Goal: Transaction & Acquisition: Subscribe to service/newsletter

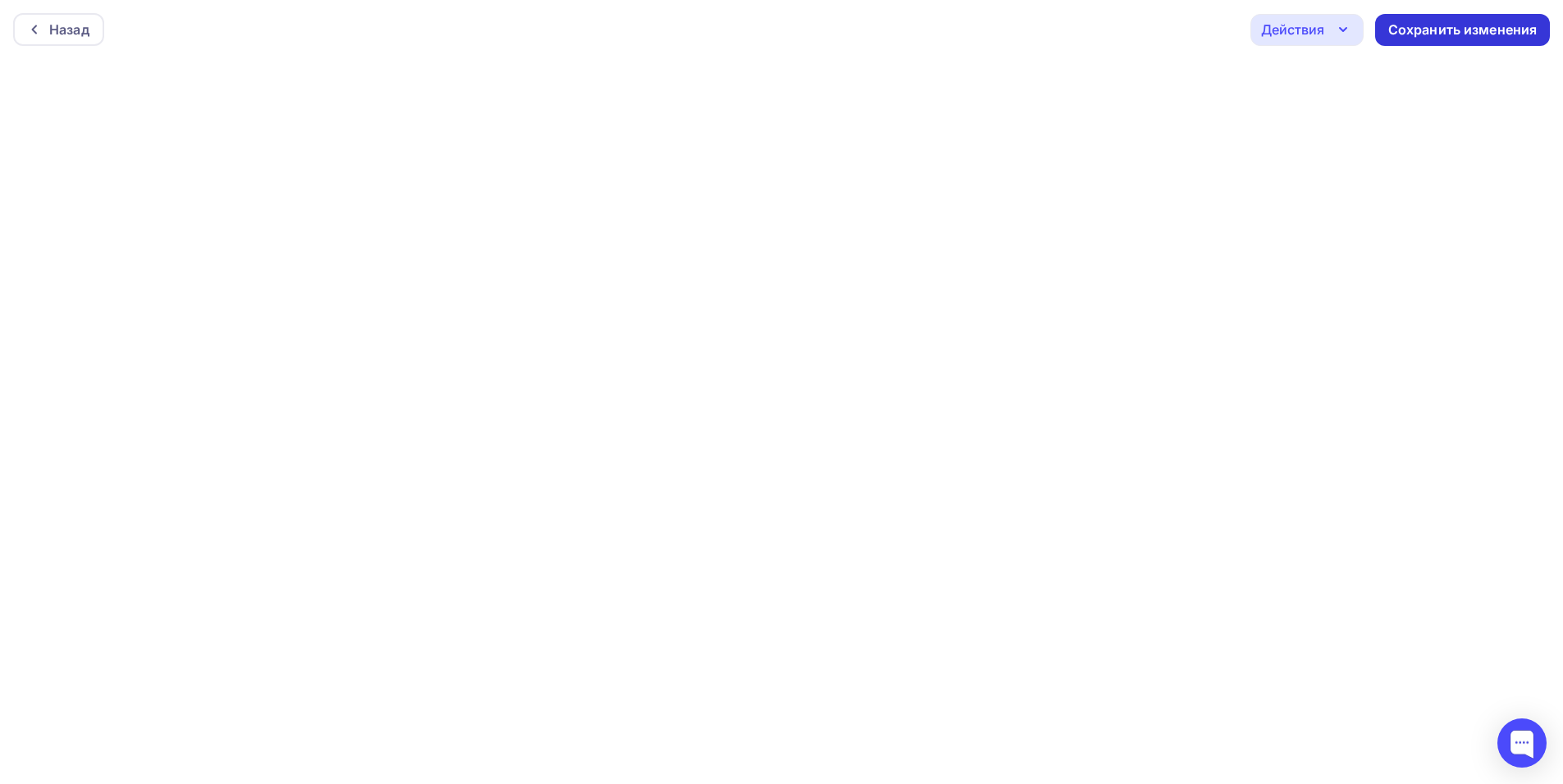
click at [1431, 40] on div "Сохранить изменения" at bounding box center [1462, 30] width 175 height 32
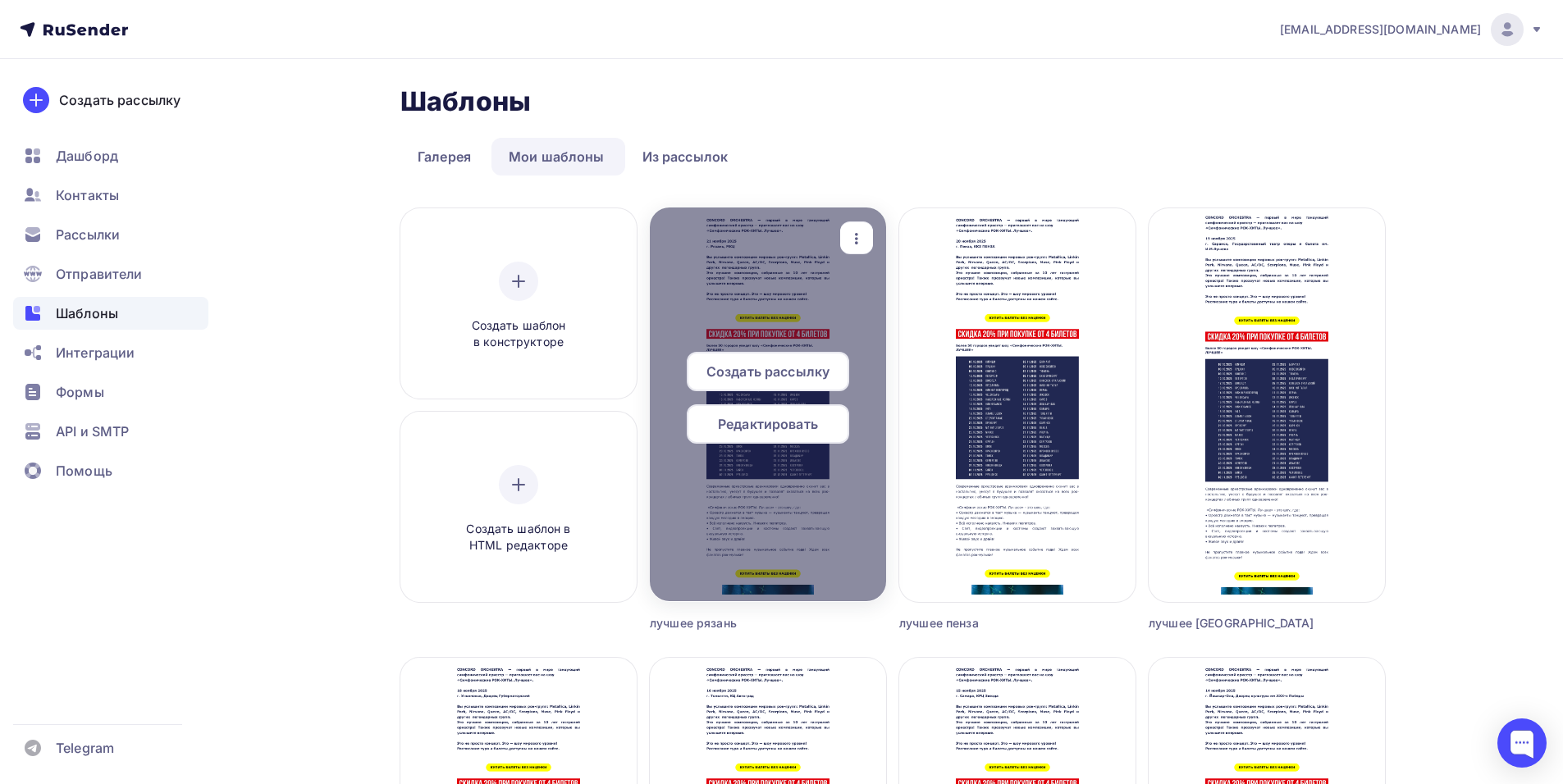
click at [781, 372] on span "Создать рассылку" at bounding box center [767, 371] width 123 height 19
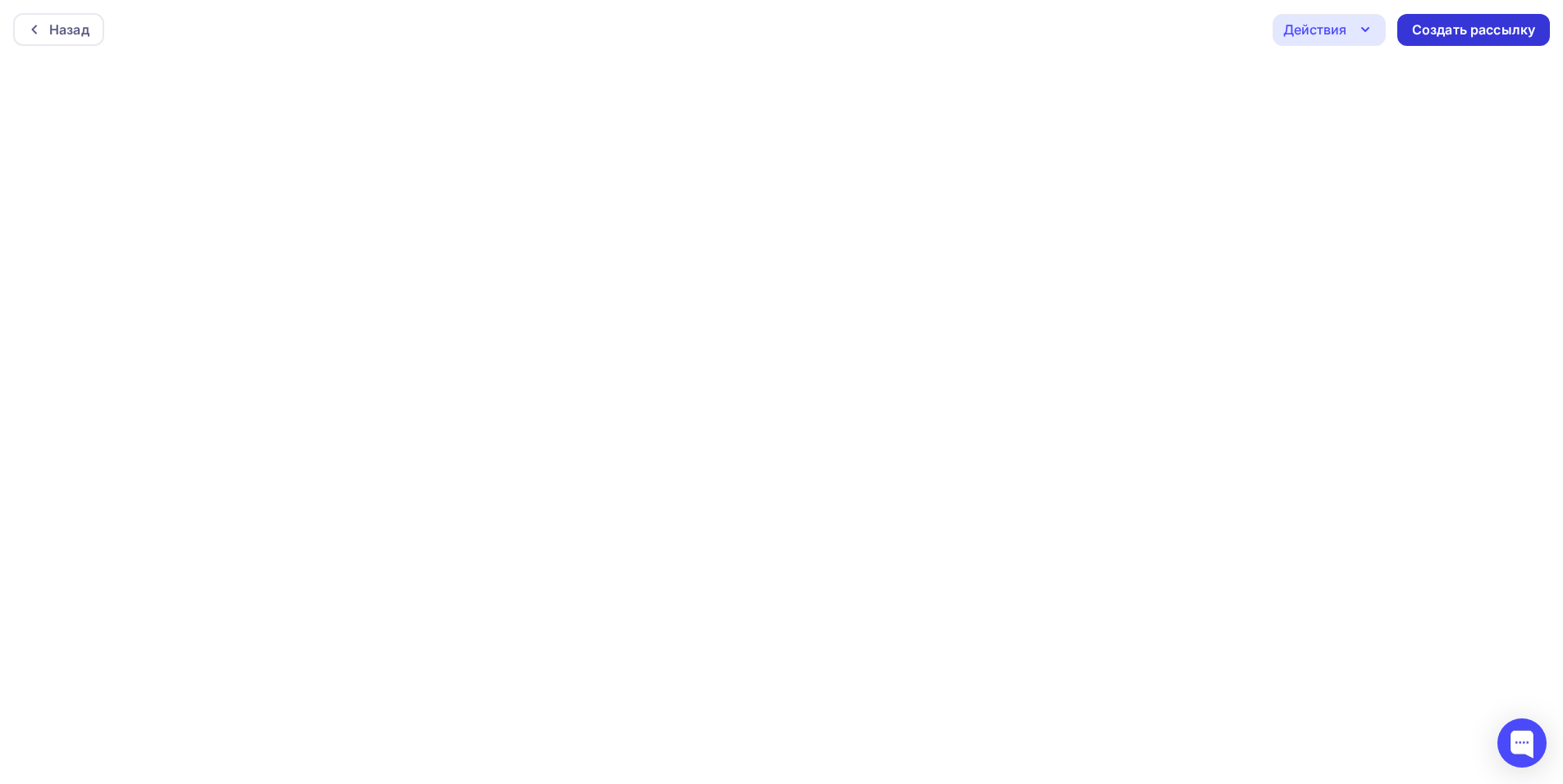
click at [1432, 34] on div "Создать рассылку" at bounding box center [1474, 30] width 123 height 19
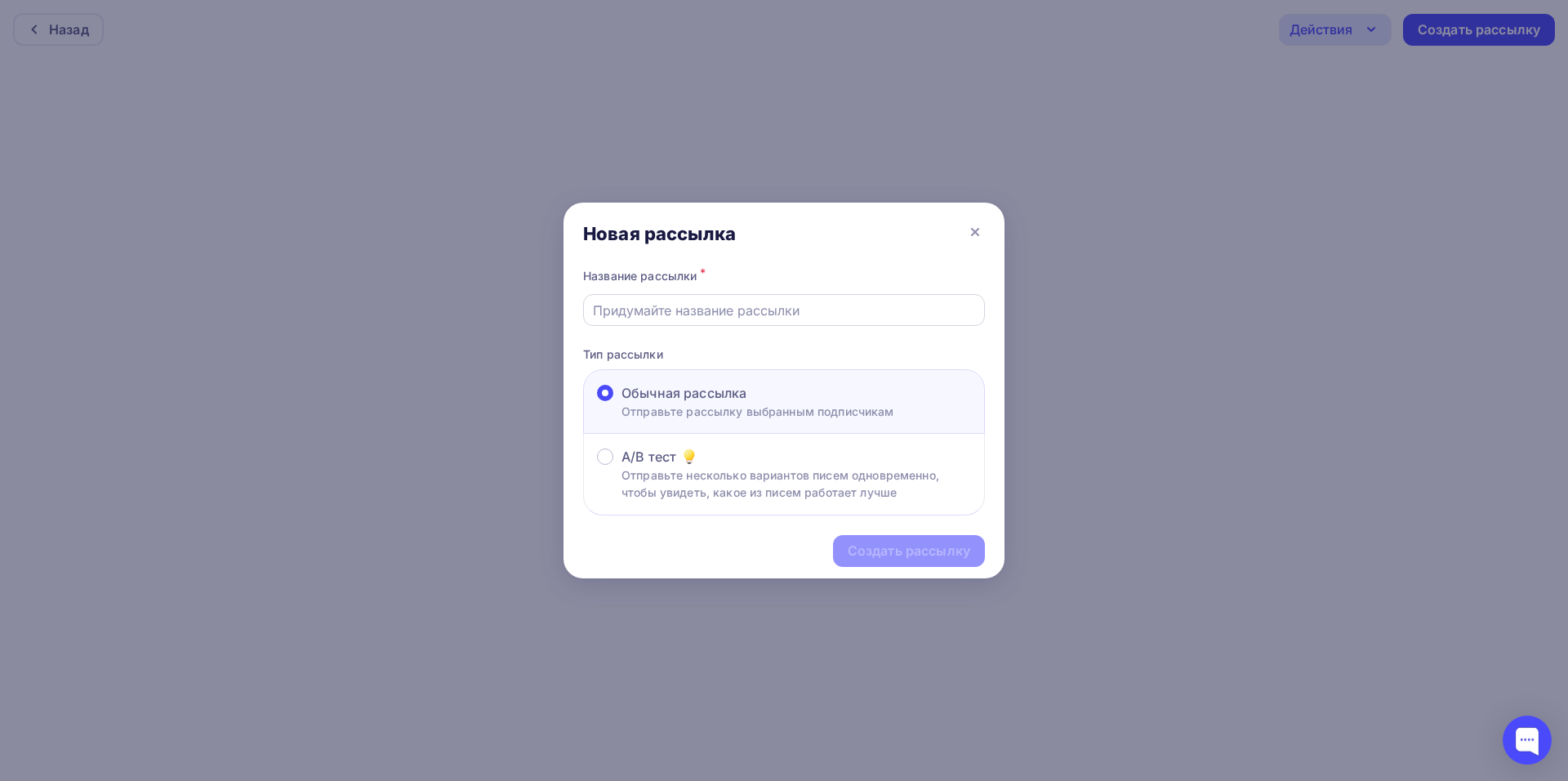
click at [708, 310] on input "text" at bounding box center [784, 310] width 383 height 19
type input "л"
type input "лучше рязань"
click at [916, 553] on div "Создать рассылку" at bounding box center [909, 551] width 122 height 19
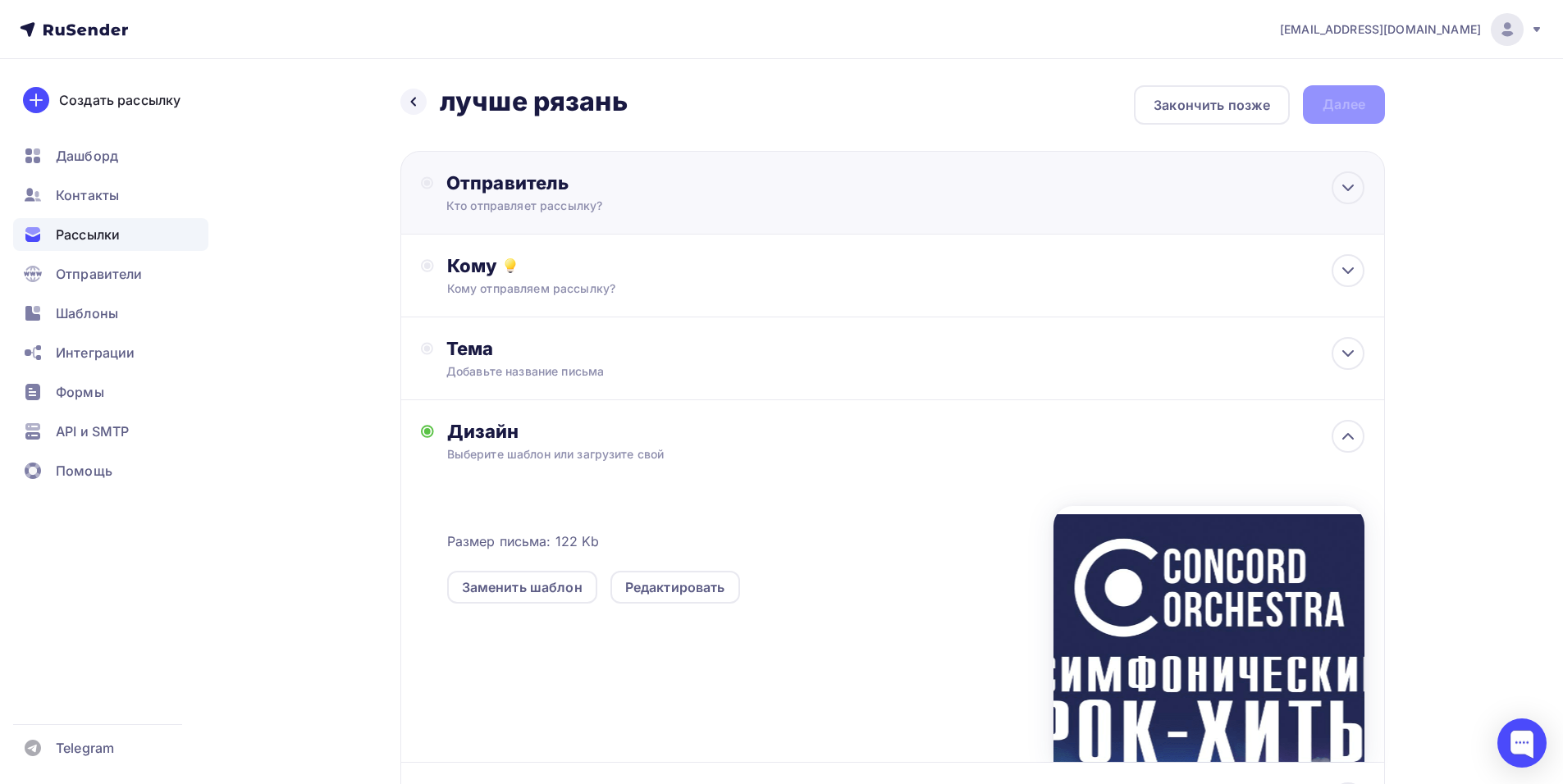
click at [922, 202] on div "Отправитель Кто отправляет рассылку? Email * [EMAIL_ADDRESS][DOMAIN_NAME] [EMAI…" at bounding box center [892, 192] width 984 height 83
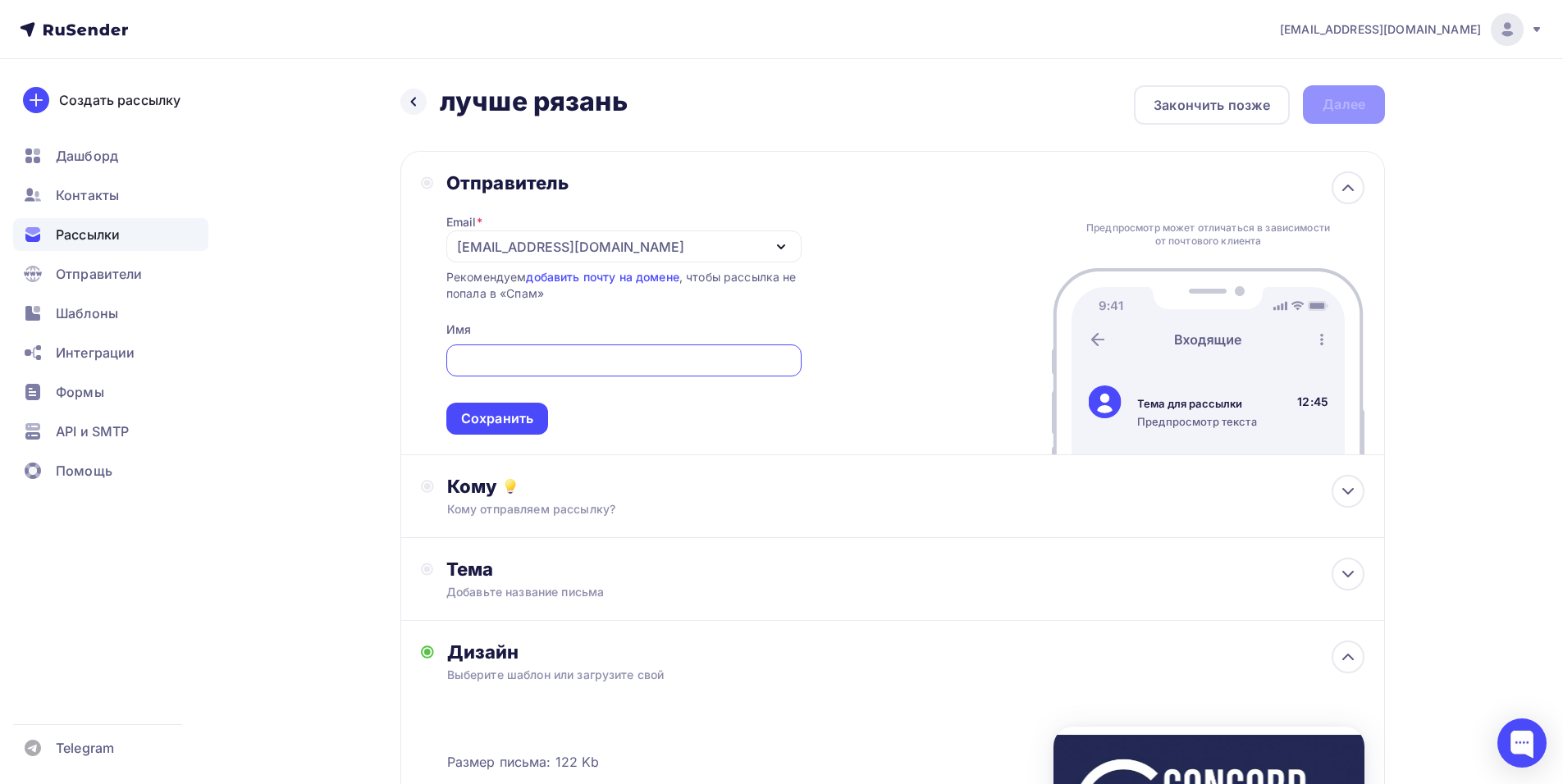
click at [498, 232] on div "[EMAIL_ADDRESS][DOMAIN_NAME]" at bounding box center [624, 246] width 355 height 32
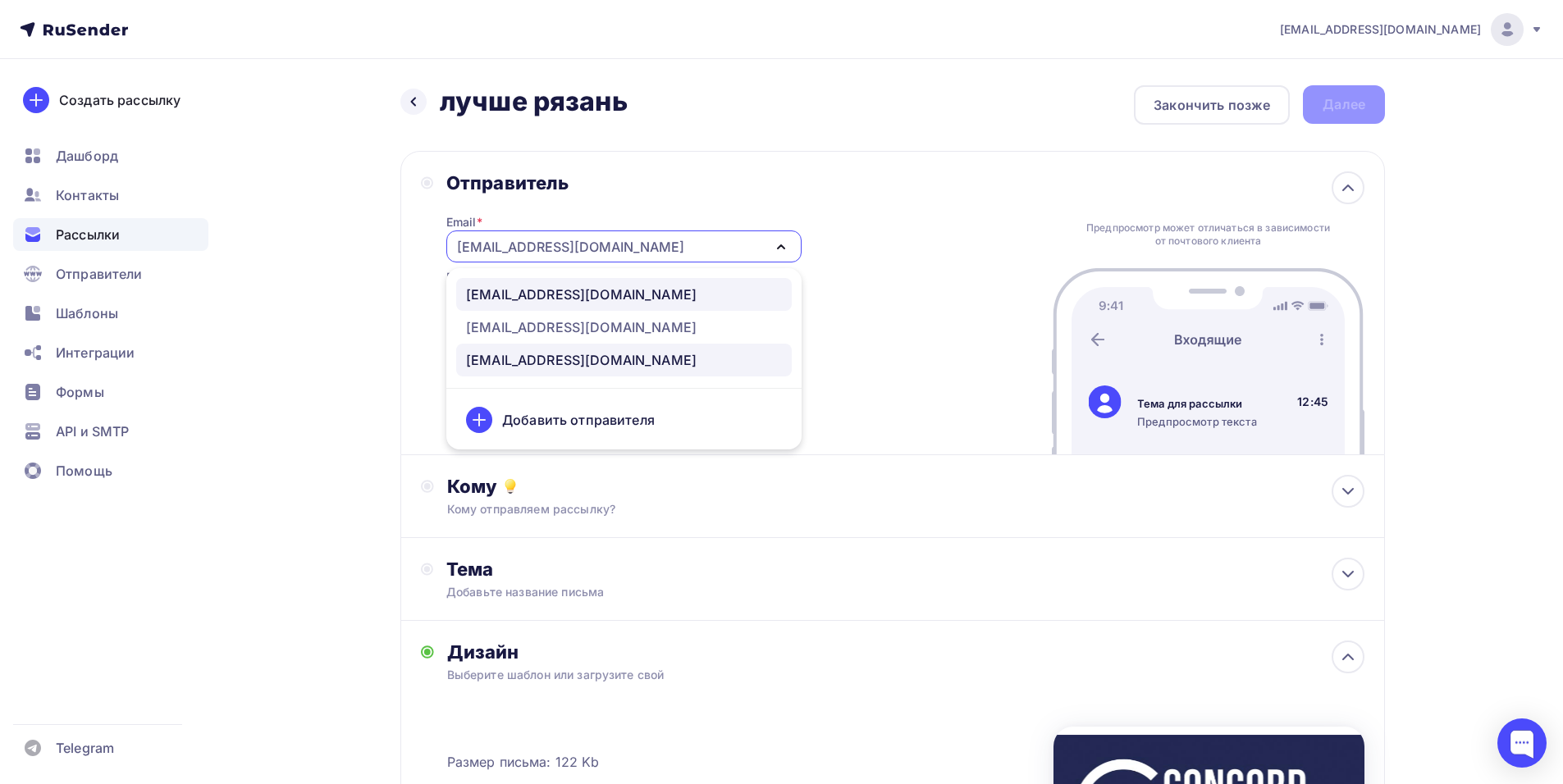
click at [541, 286] on div "[EMAIL_ADDRESS][DOMAIN_NAME]" at bounding box center [581, 295] width 231 height 19
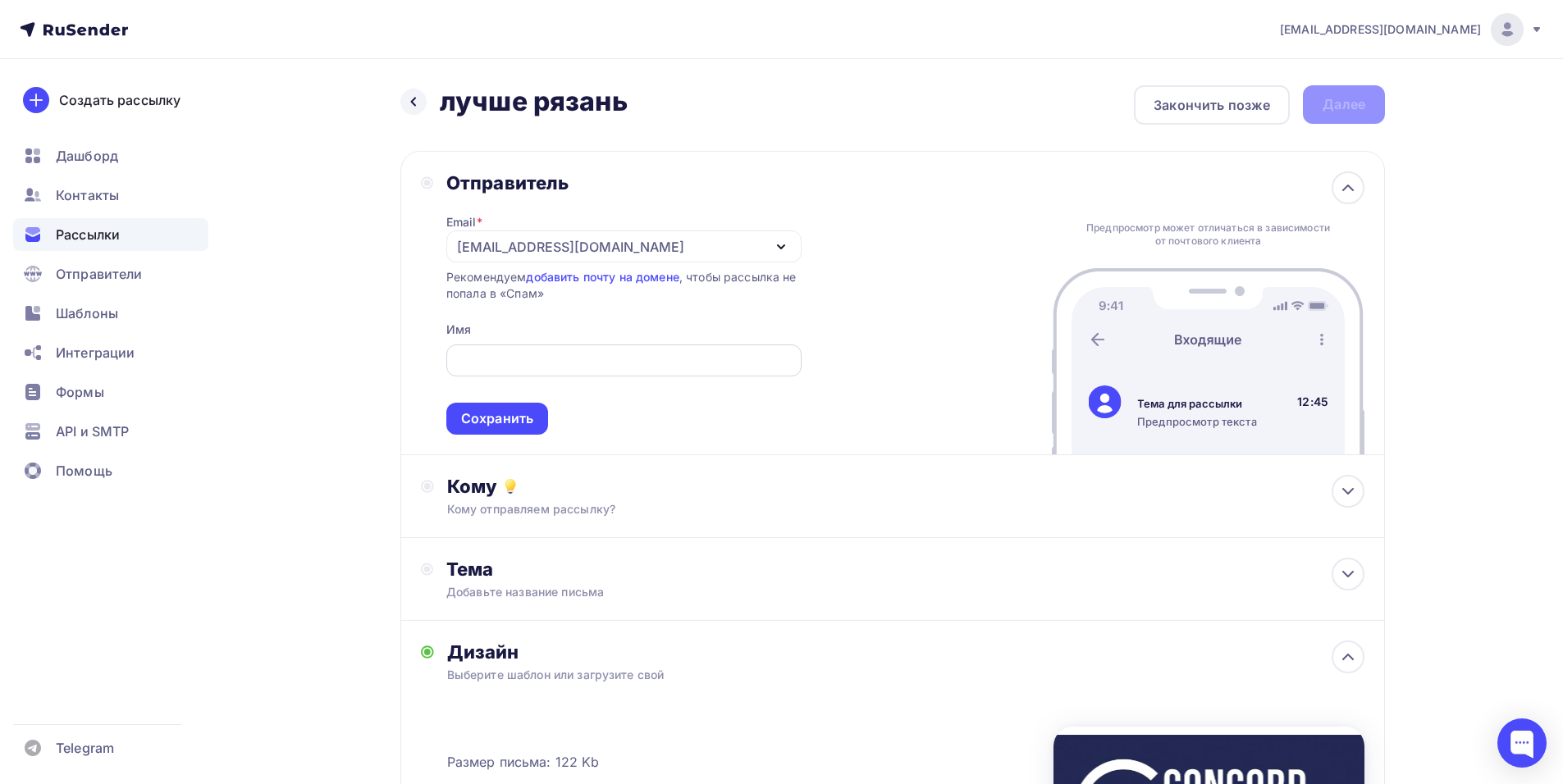
click at [651, 360] on input "text" at bounding box center [624, 360] width 337 height 19
paste input "CONCORD ORCHESTRA"
type input "CONCORD ORCHESTRA"
click at [496, 431] on div "Сохранить" at bounding box center [497, 418] width 102 height 32
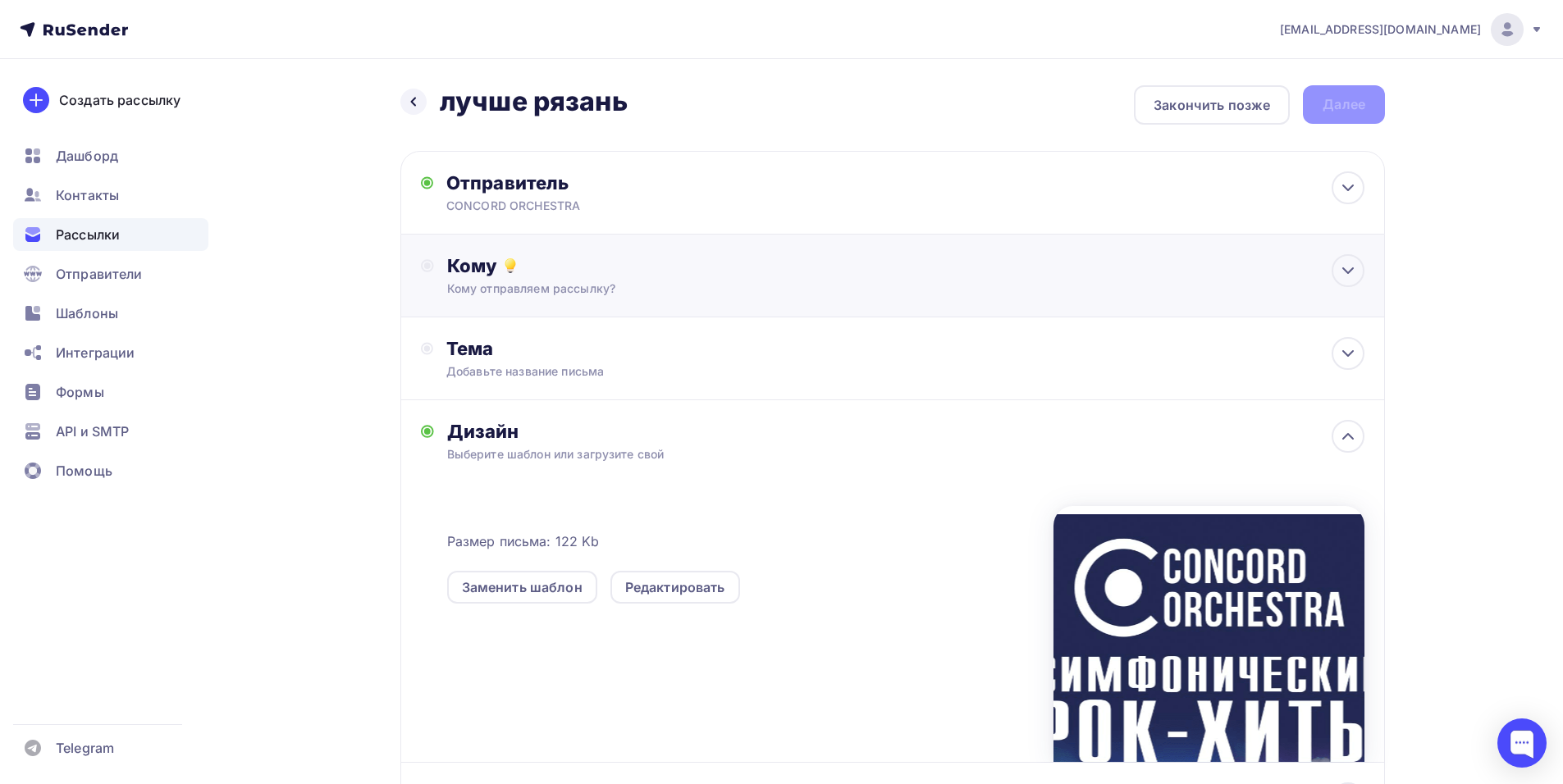
click at [695, 298] on div "Кому Кому отправляем рассылку? Списки получателей Выберите список Все списки id…" at bounding box center [892, 276] width 984 height 82
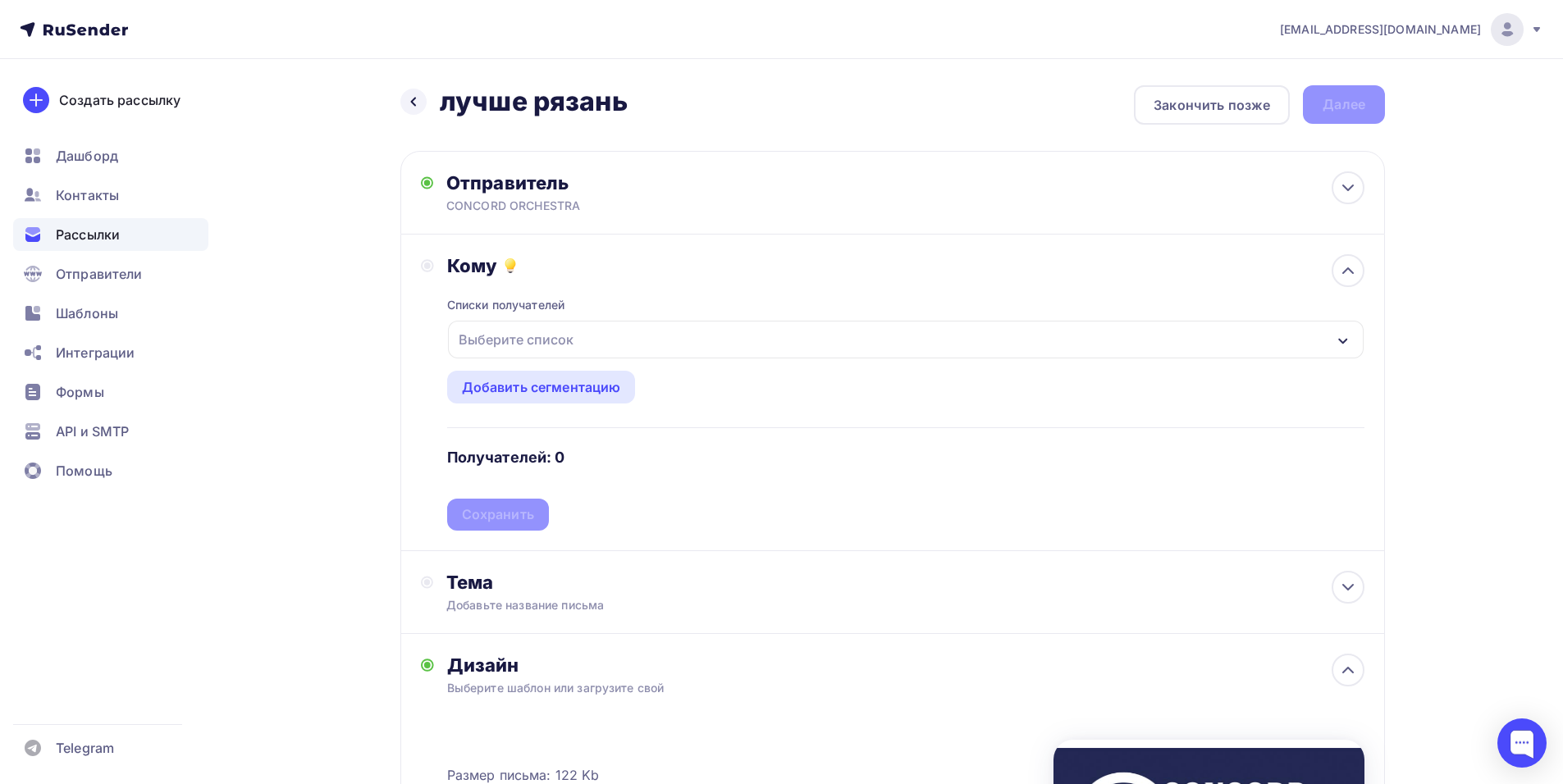
click at [804, 332] on div "Выберите список" at bounding box center [906, 339] width 916 height 38
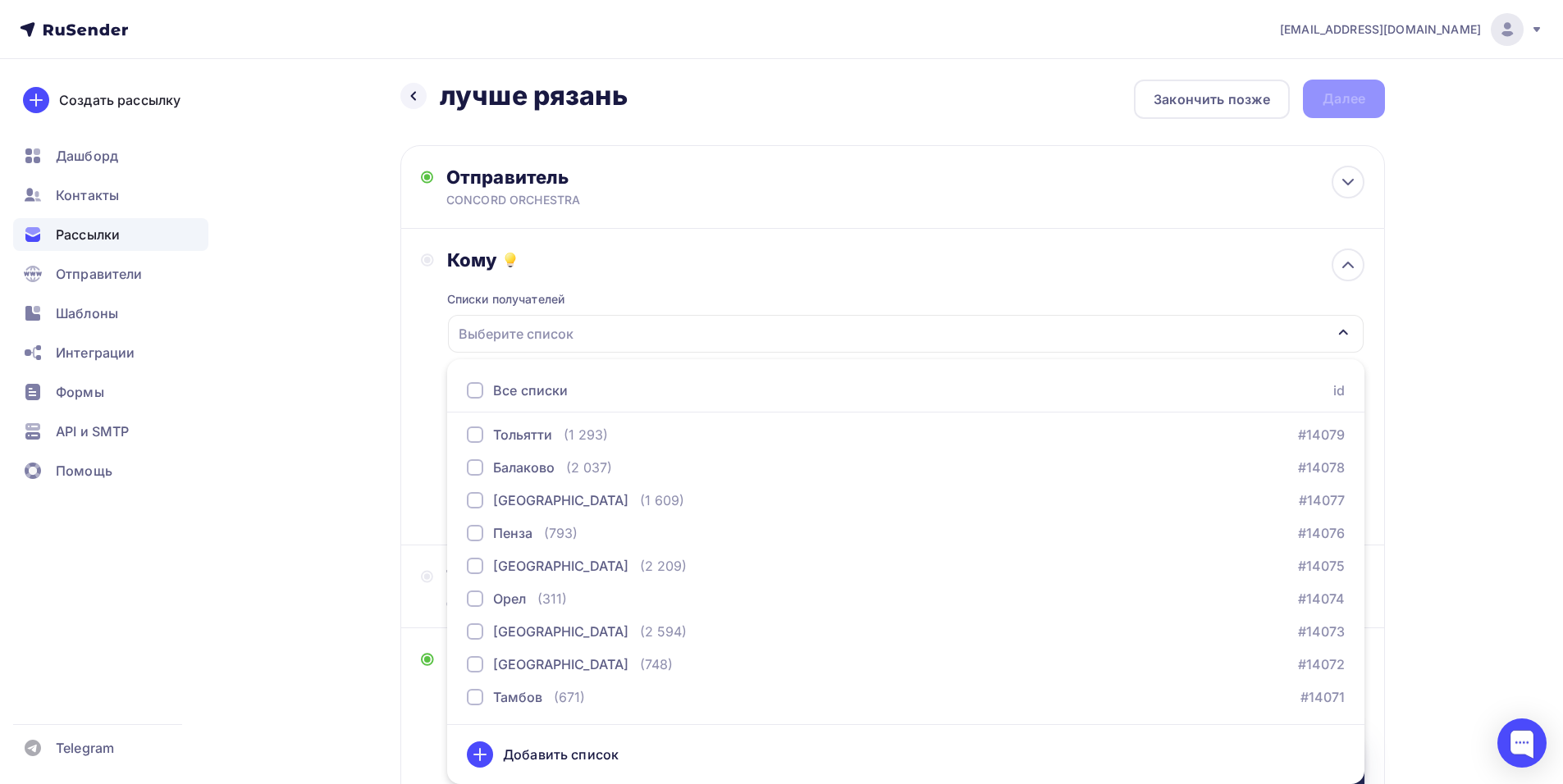
scroll to position [2461, 0]
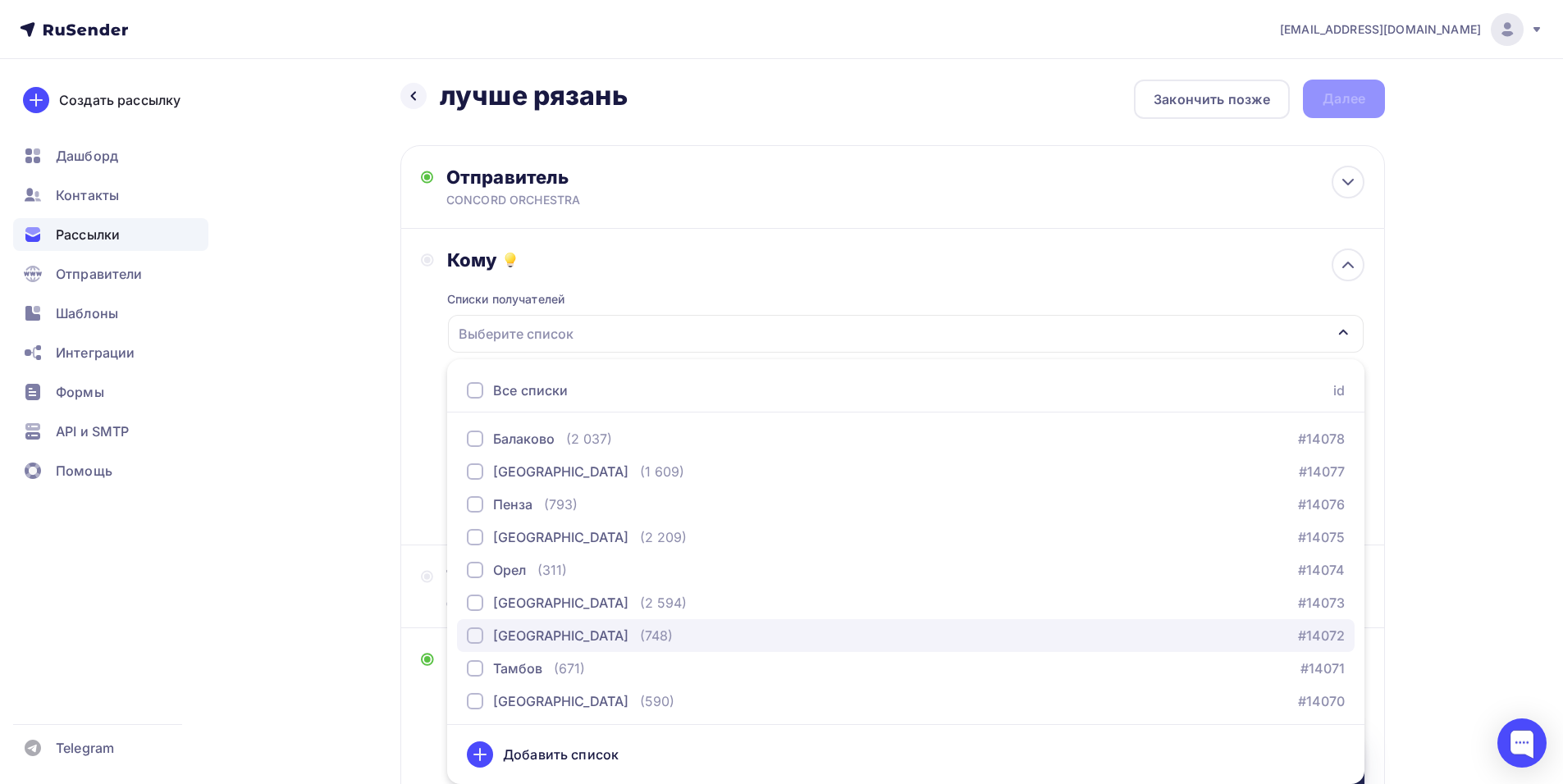
click at [602, 627] on div "[GEOGRAPHIC_DATA] (748) #14072" at bounding box center [905, 636] width 878 height 19
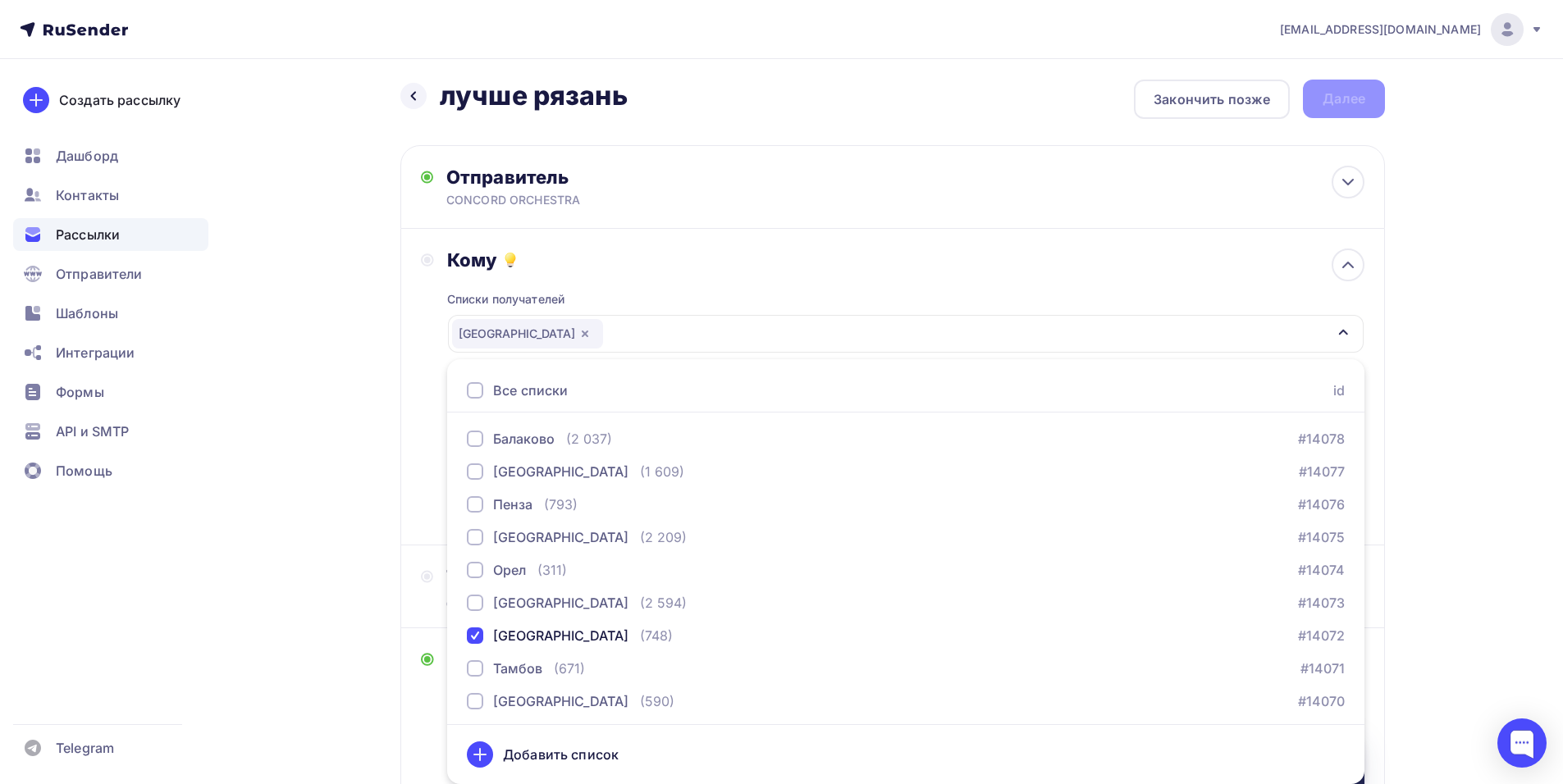
click at [443, 440] on div "Кому Списки получателей [GEOGRAPHIC_DATA] Все списки id тест [PERSON_NAME] (1) …" at bounding box center [893, 386] width 944 height 276
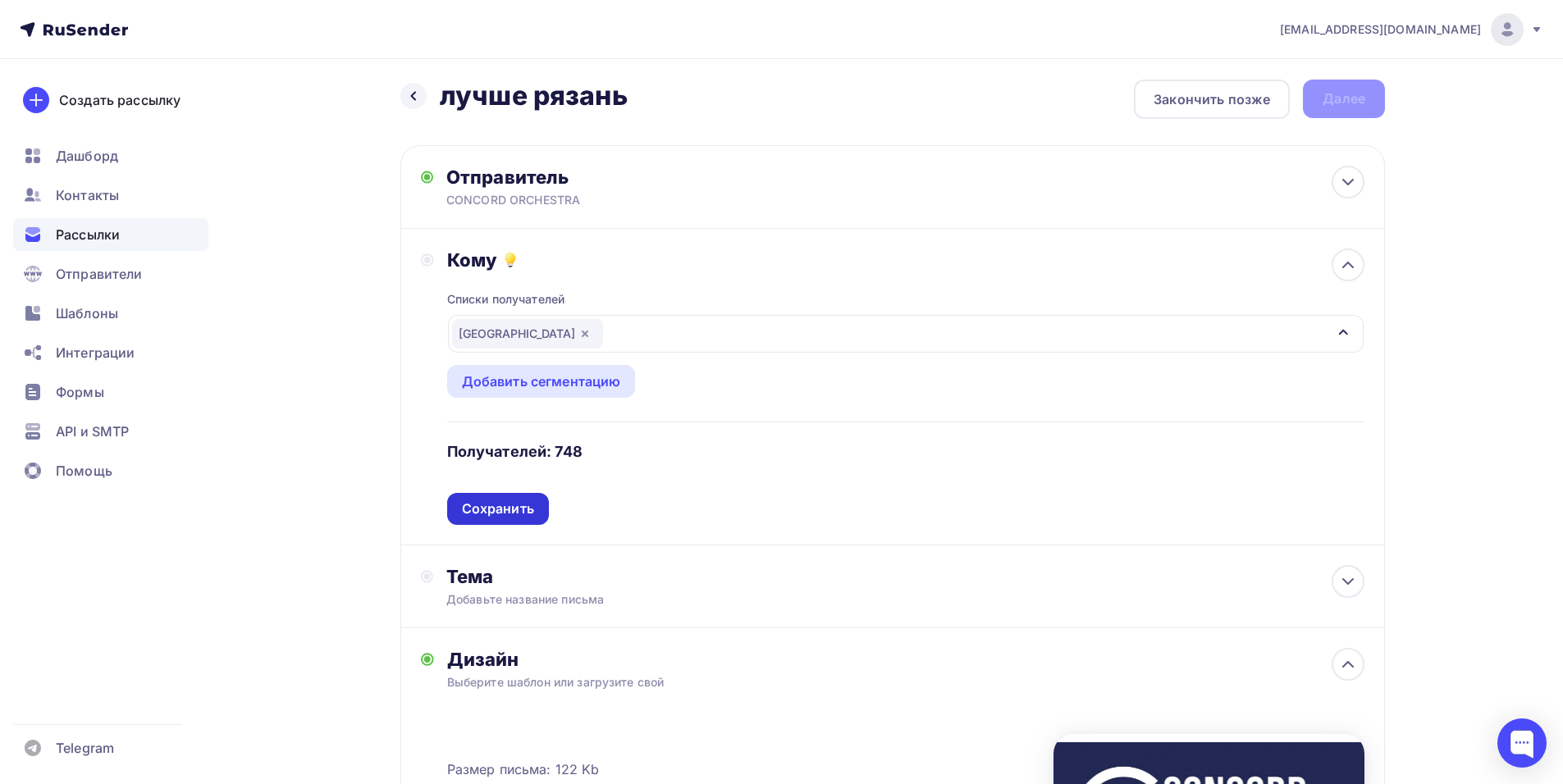
click at [504, 517] on div "Сохранить" at bounding box center [498, 510] width 72 height 19
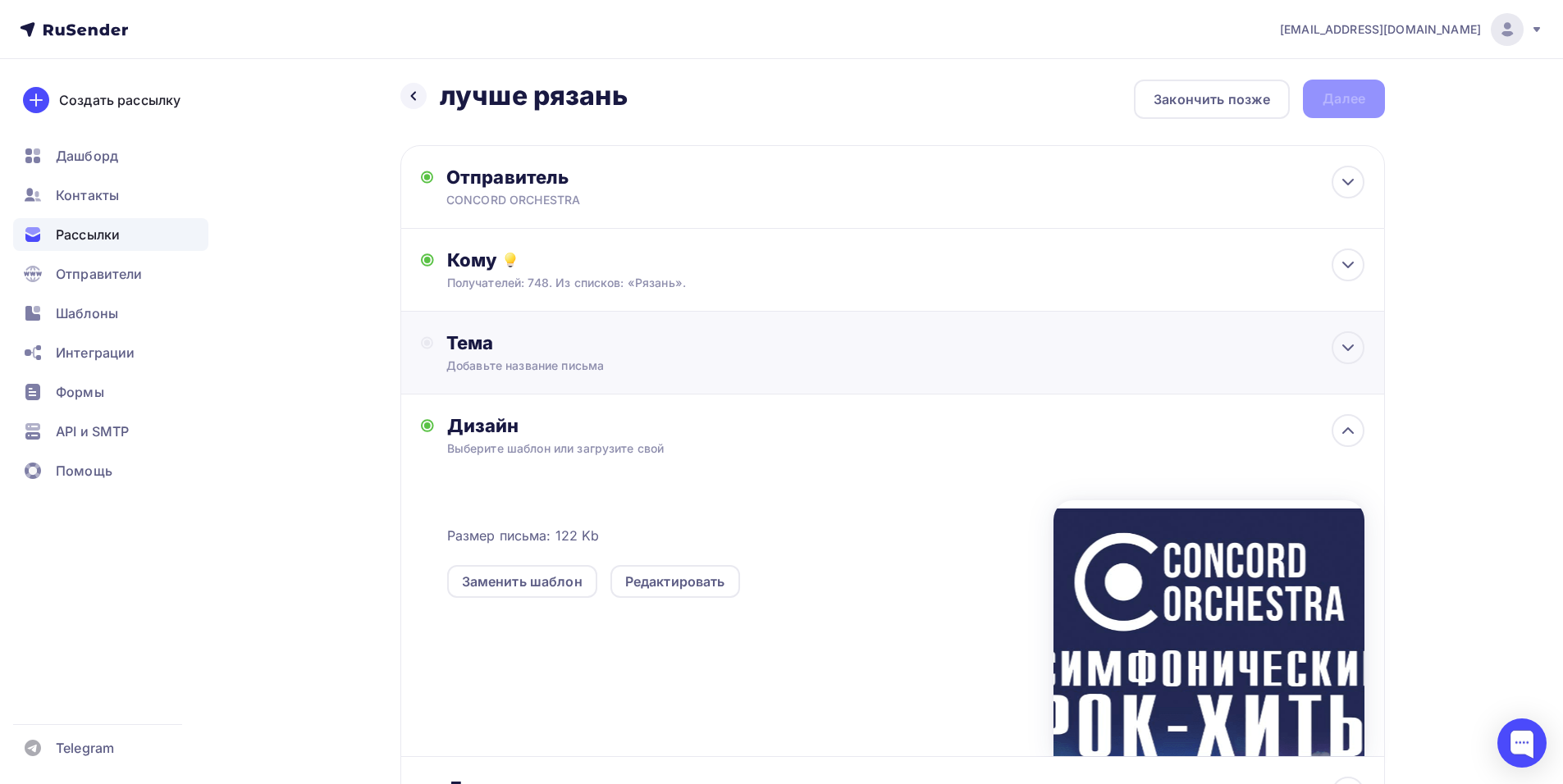
click at [646, 347] on div "Тема" at bounding box center [608, 343] width 324 height 23
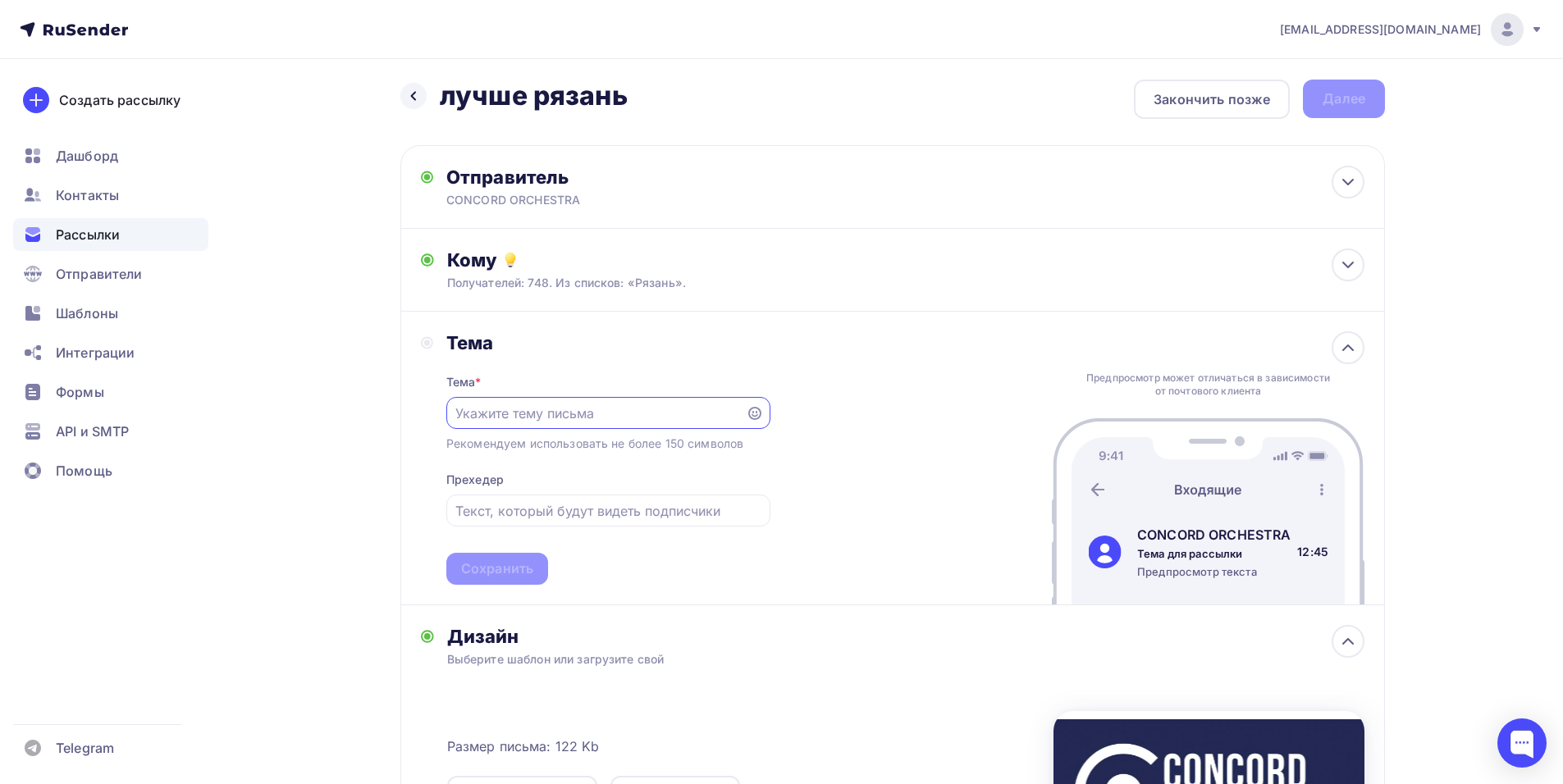
scroll to position [0, 0]
click at [473, 417] on input "text" at bounding box center [596, 413] width 281 height 19
paste input "Приглашение на шоу «Симфонические РОК-ХИТЫ. Лучшее»"
type input "Приглашение на шоу «Симфонические РОК-ХИТЫ. Лучшее»"
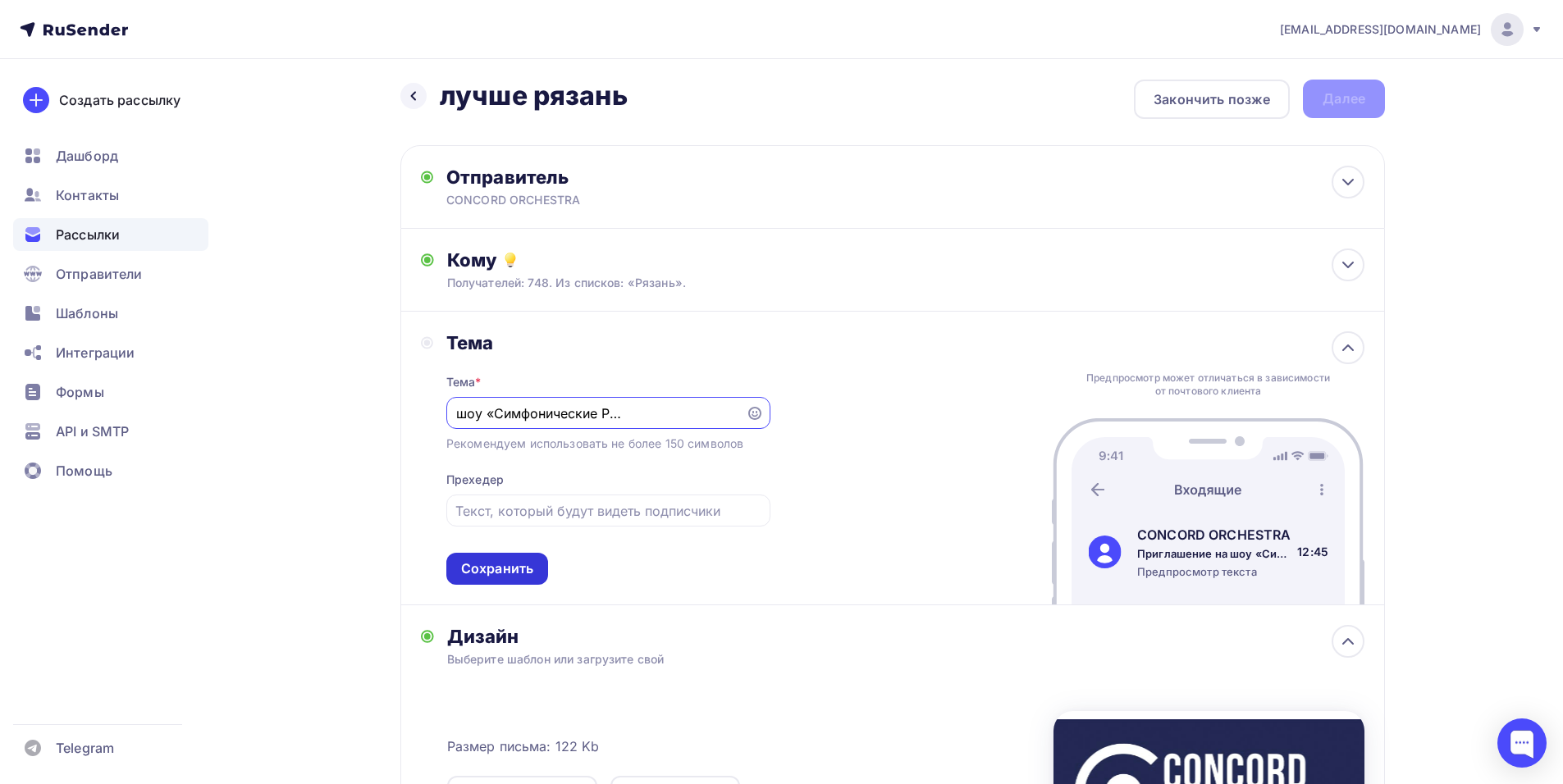
click at [489, 573] on div "Сохранить" at bounding box center [497, 569] width 72 height 19
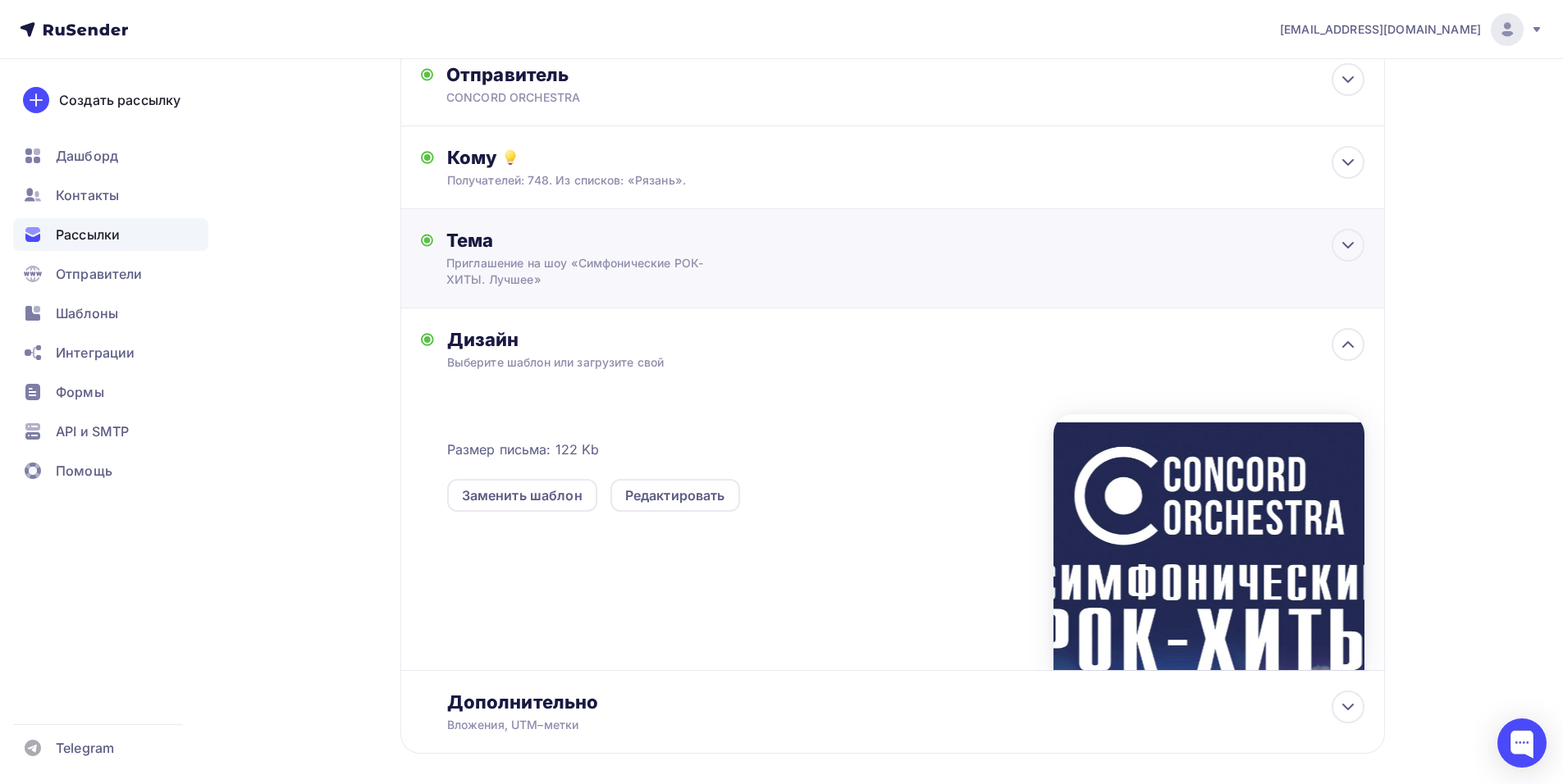
scroll to position [0, 0]
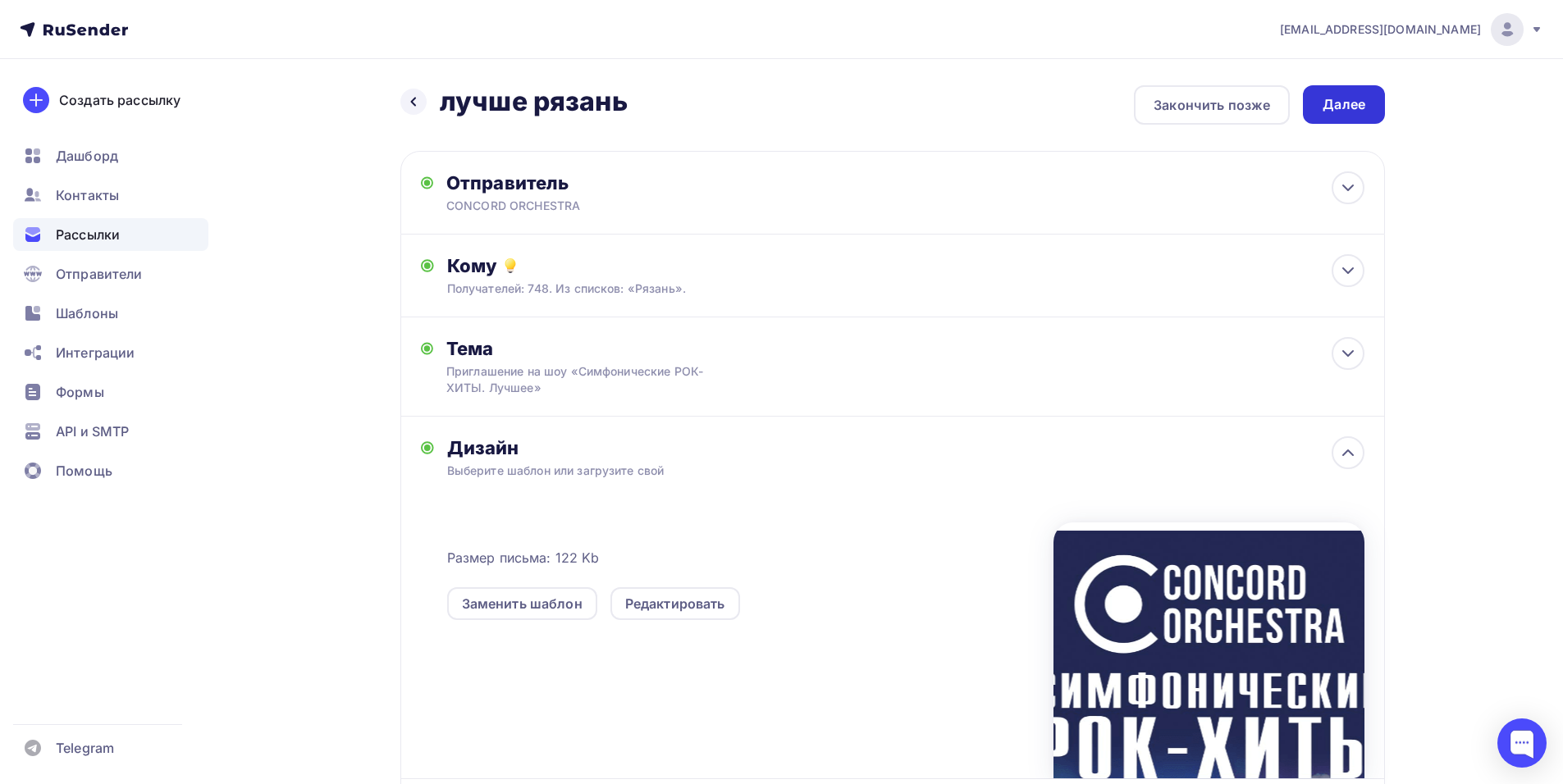
click at [1341, 96] on div "Далее" at bounding box center [1344, 105] width 43 height 19
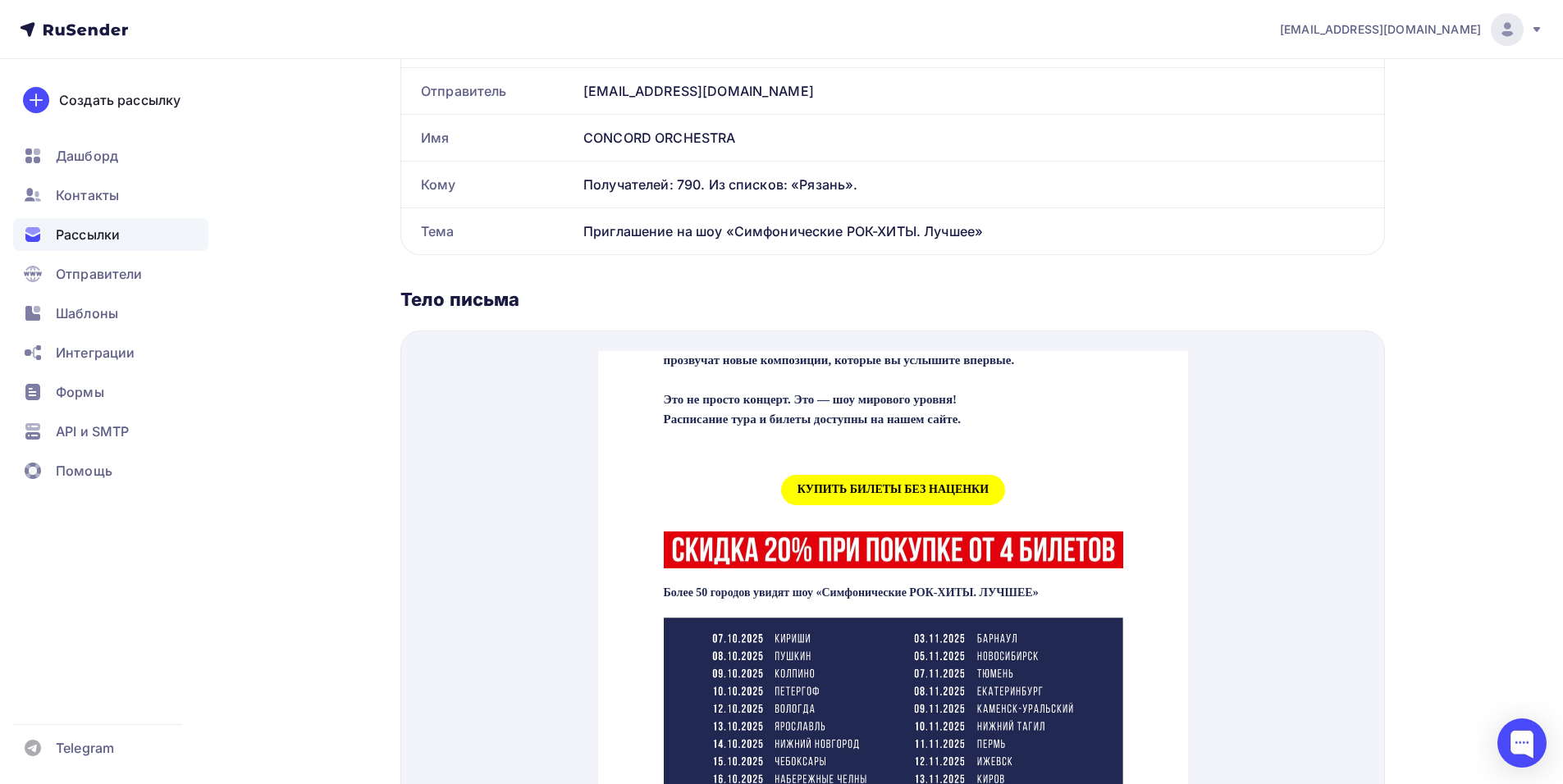
scroll to position [738, 0]
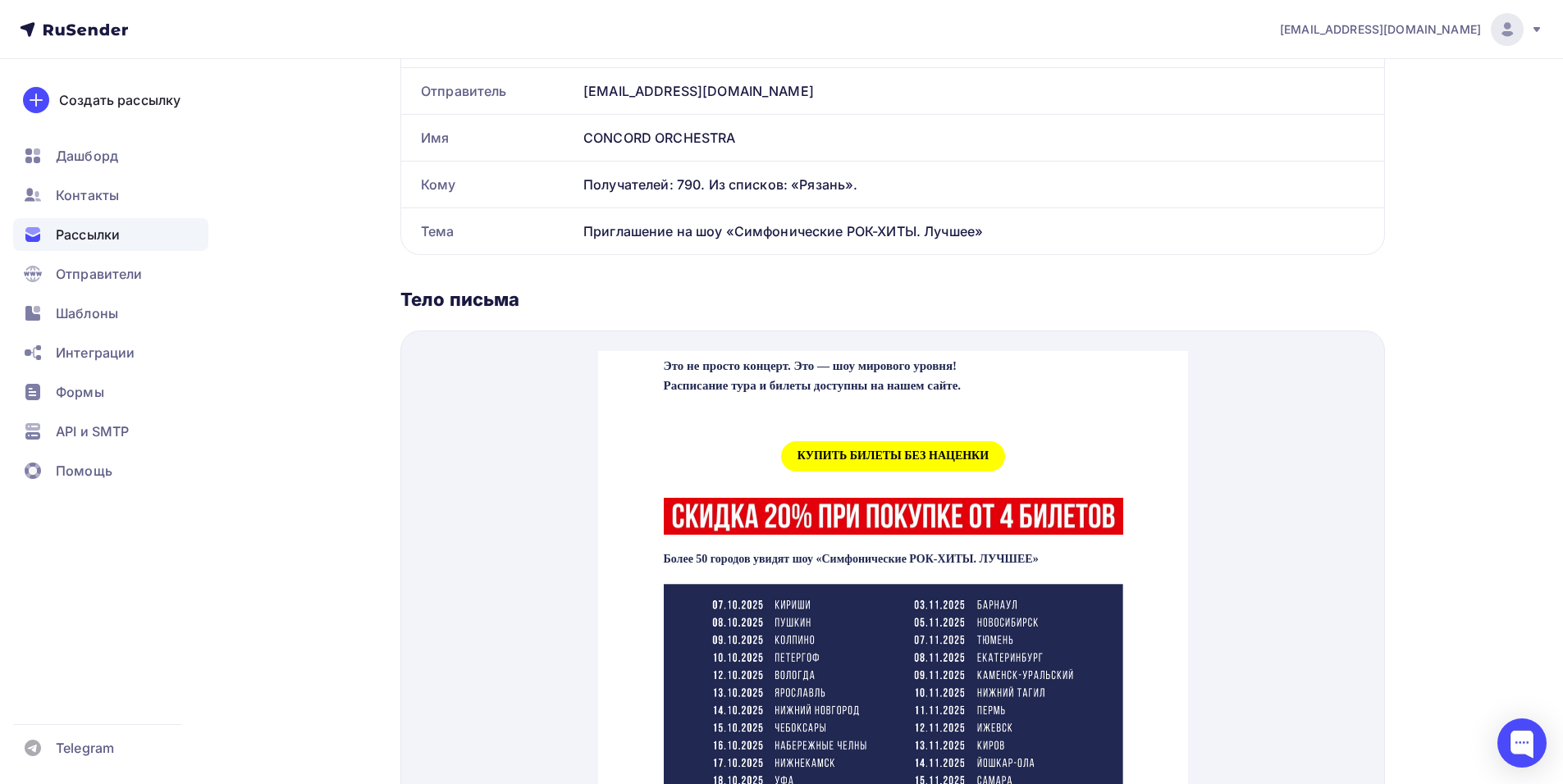
click at [845, 452] on span "КУПИТЬ БИЛЕТЫ БЕЗ НАЦЕНКИ" at bounding box center [892, 437] width 224 height 31
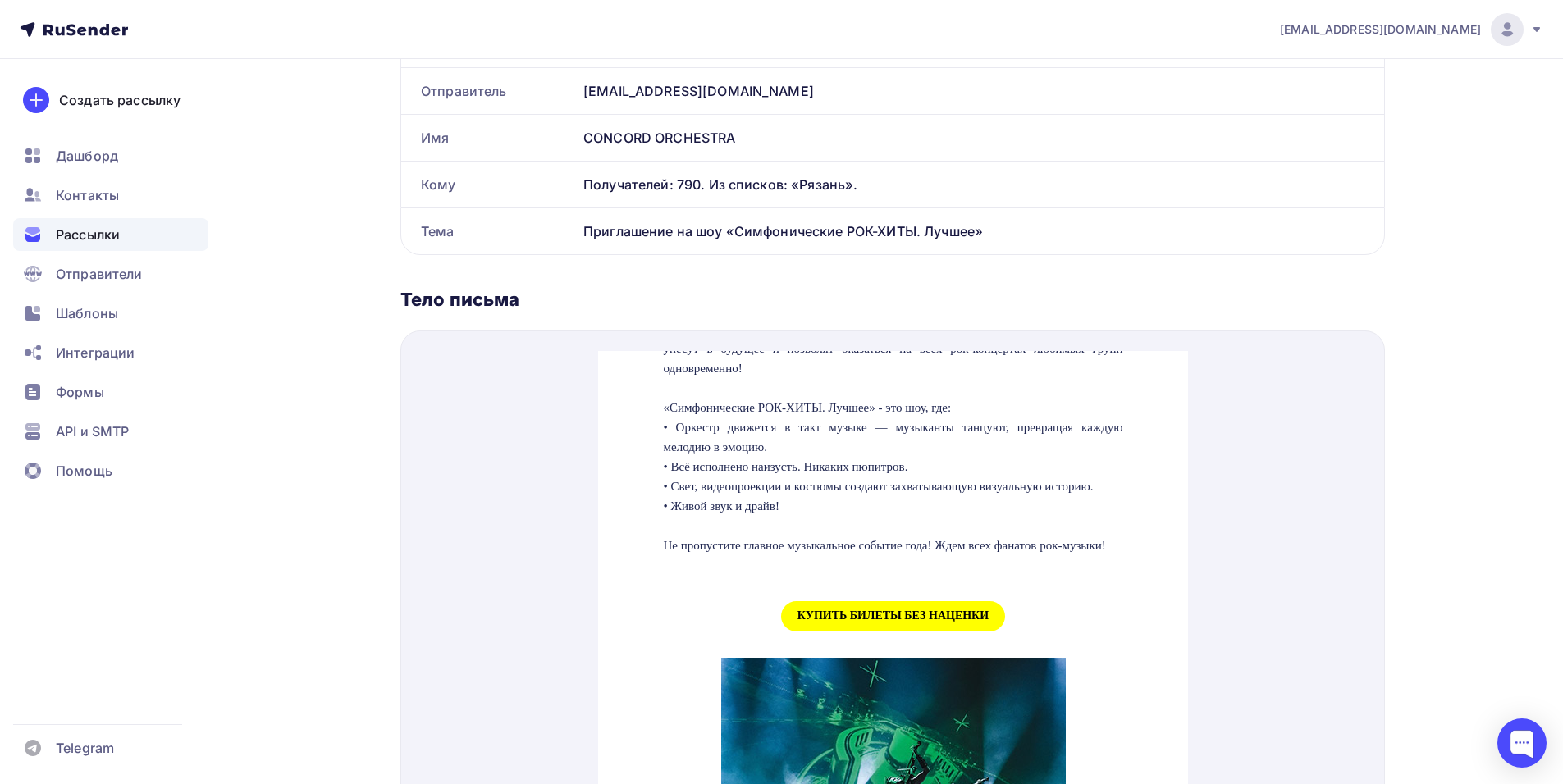
scroll to position [1641, 0]
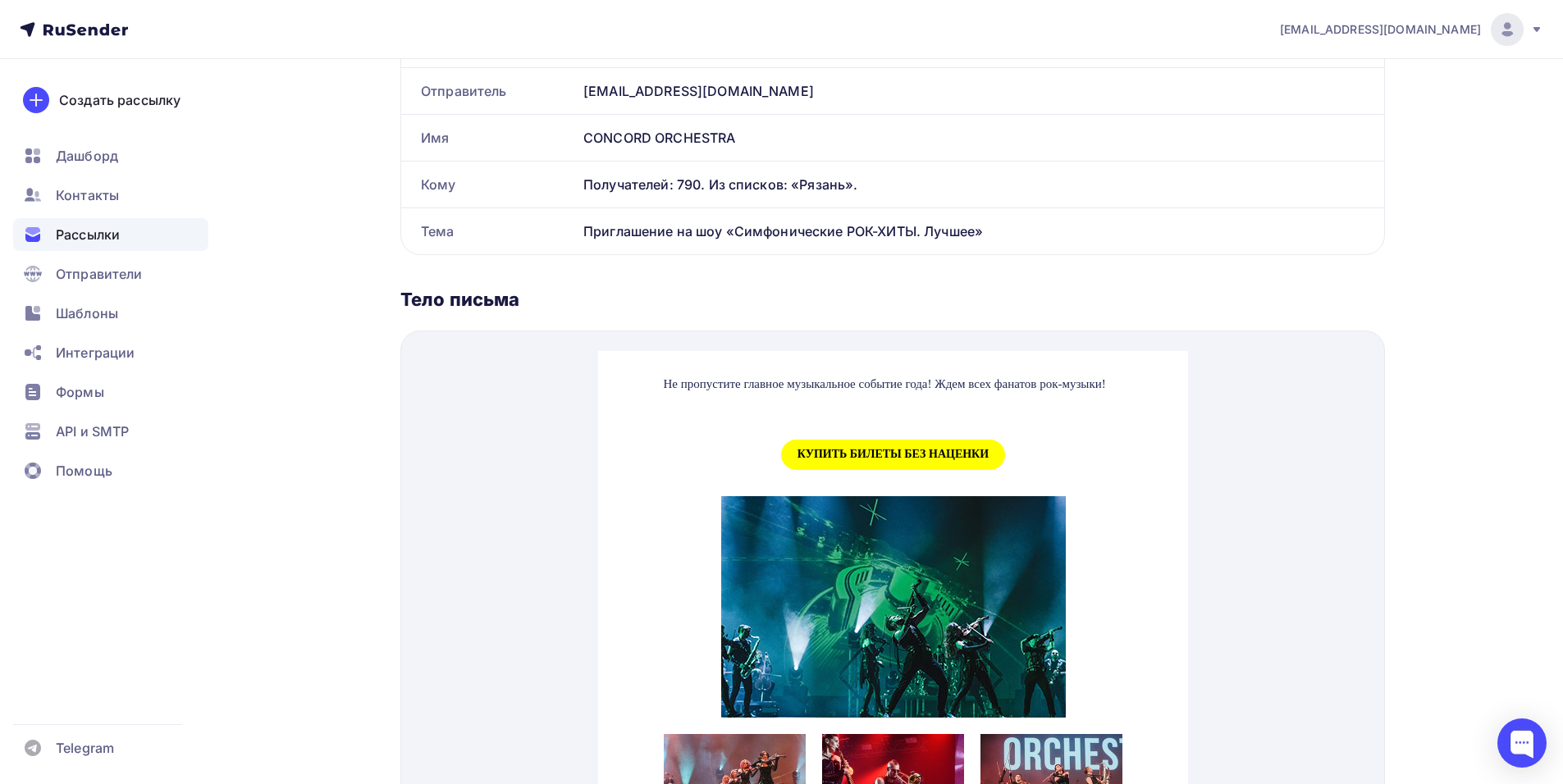
click at [836, 451] on span "КУПИТЬ БИЛЕТЫ БЕЗ НАЦЕНКИ" at bounding box center [892, 435] width 224 height 31
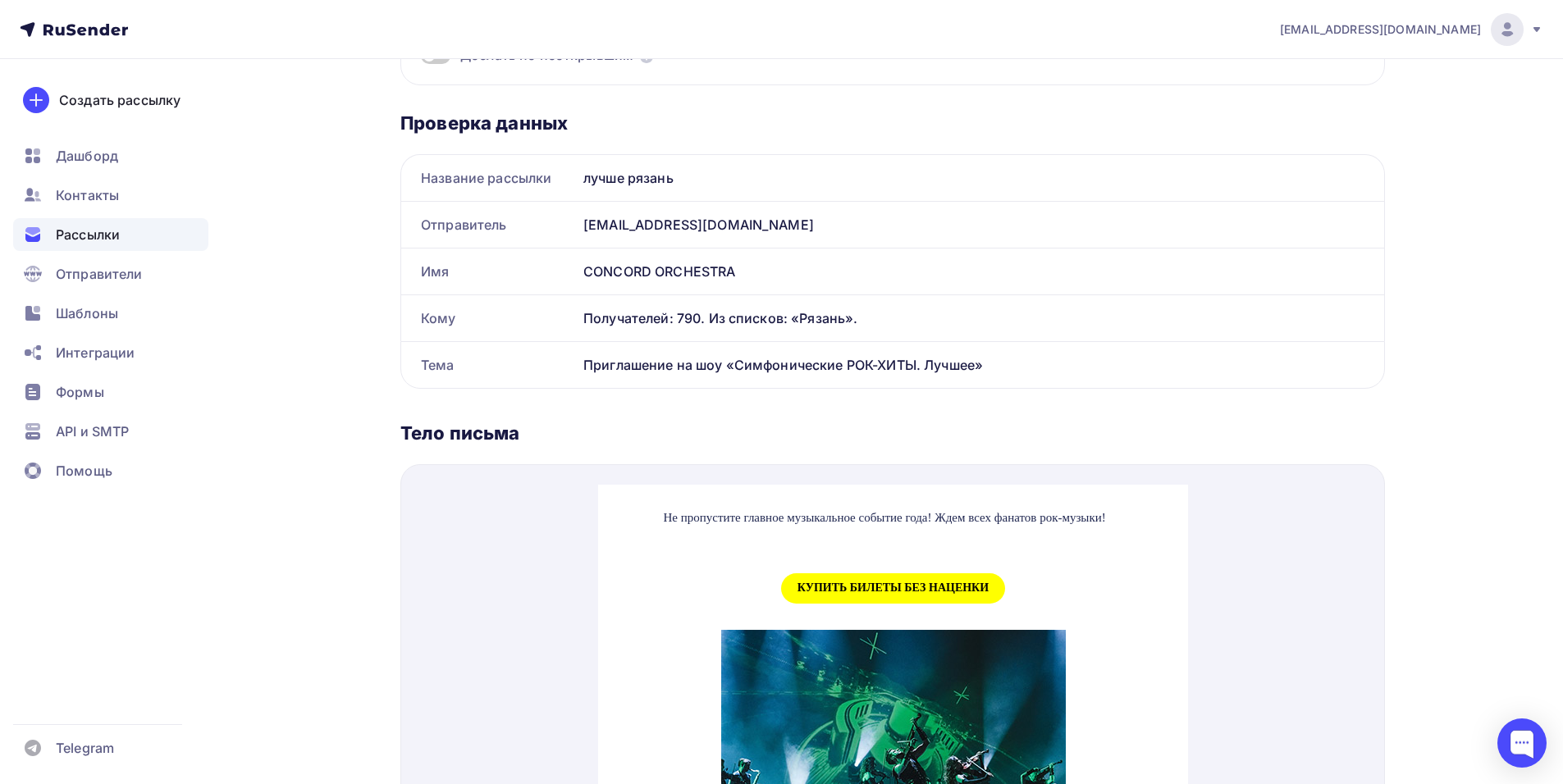
scroll to position [0, 0]
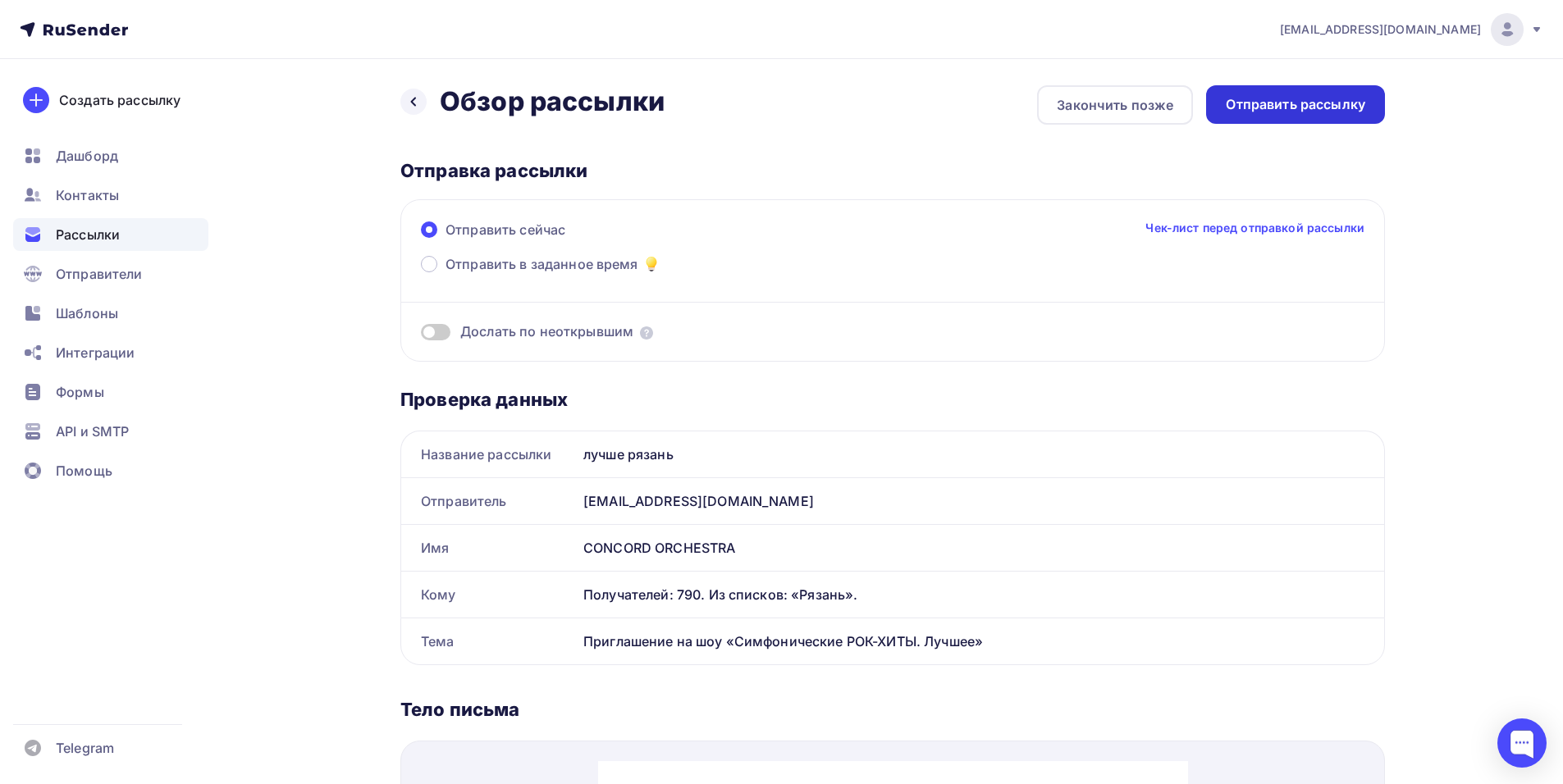
click at [1254, 108] on div "Отправить рассылку" at bounding box center [1295, 105] width 139 height 19
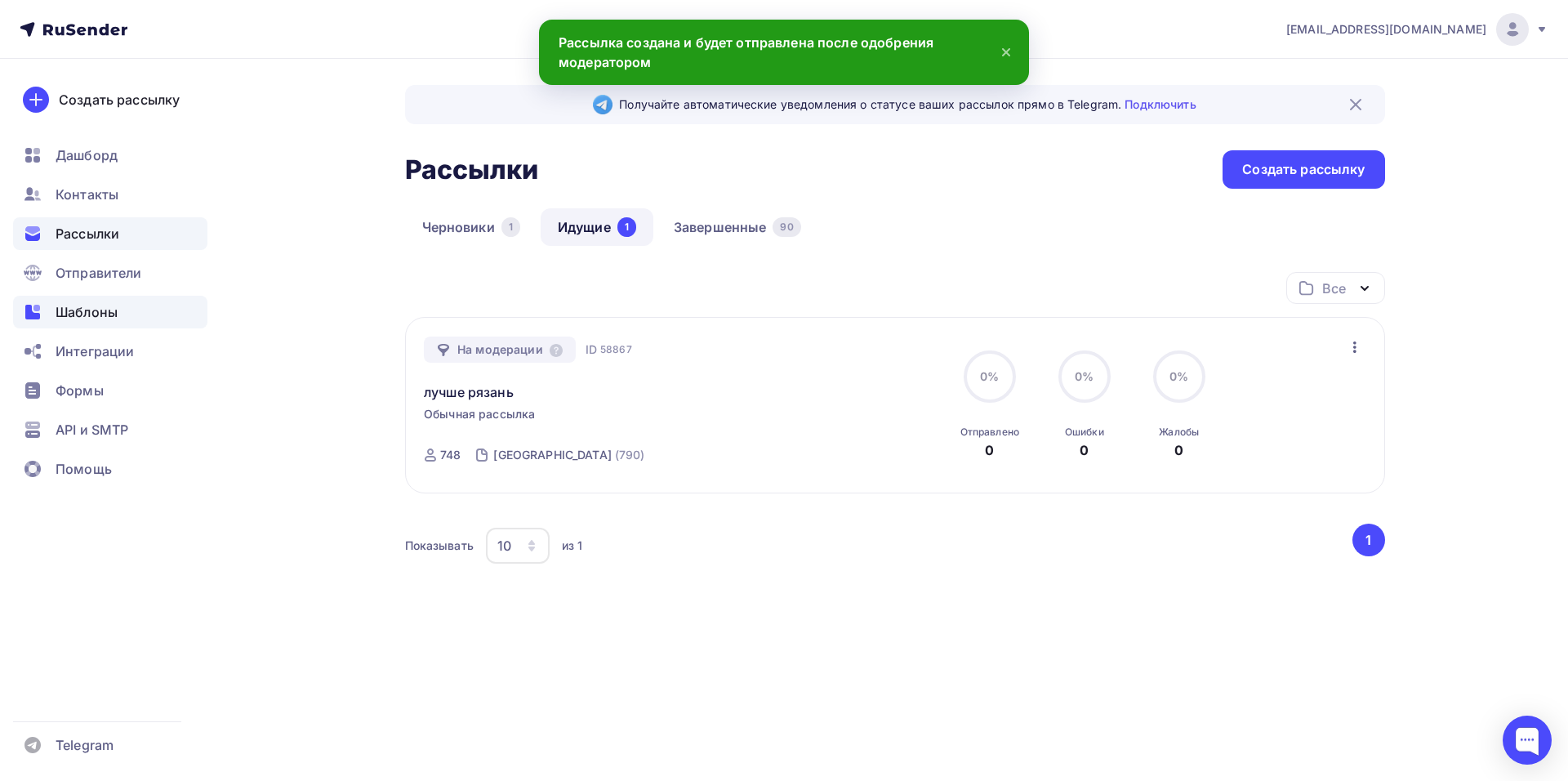
click at [90, 314] on span "Шаблоны" at bounding box center [86, 312] width 62 height 19
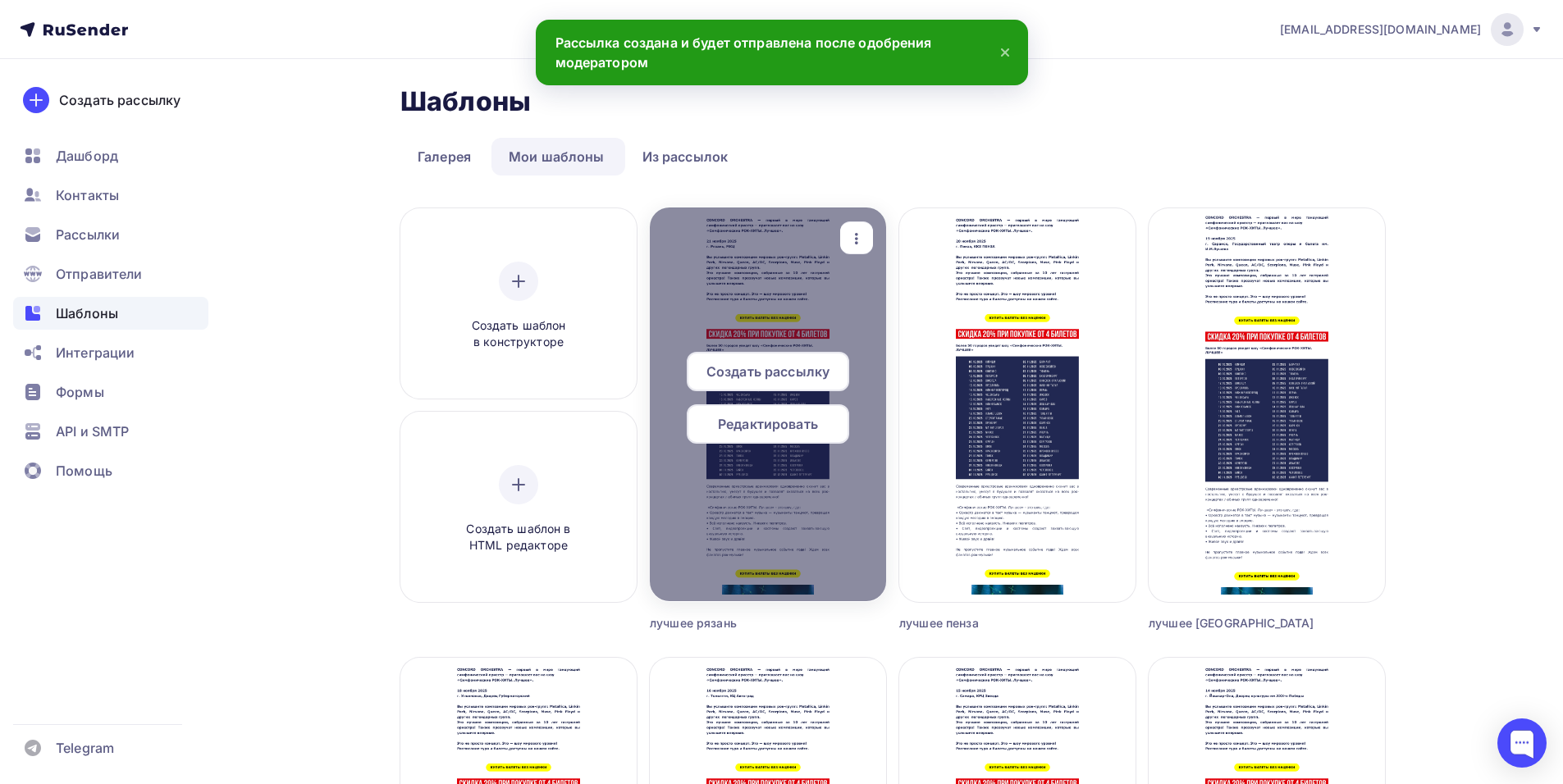
click at [846, 234] on div "button" at bounding box center [856, 238] width 32 height 32
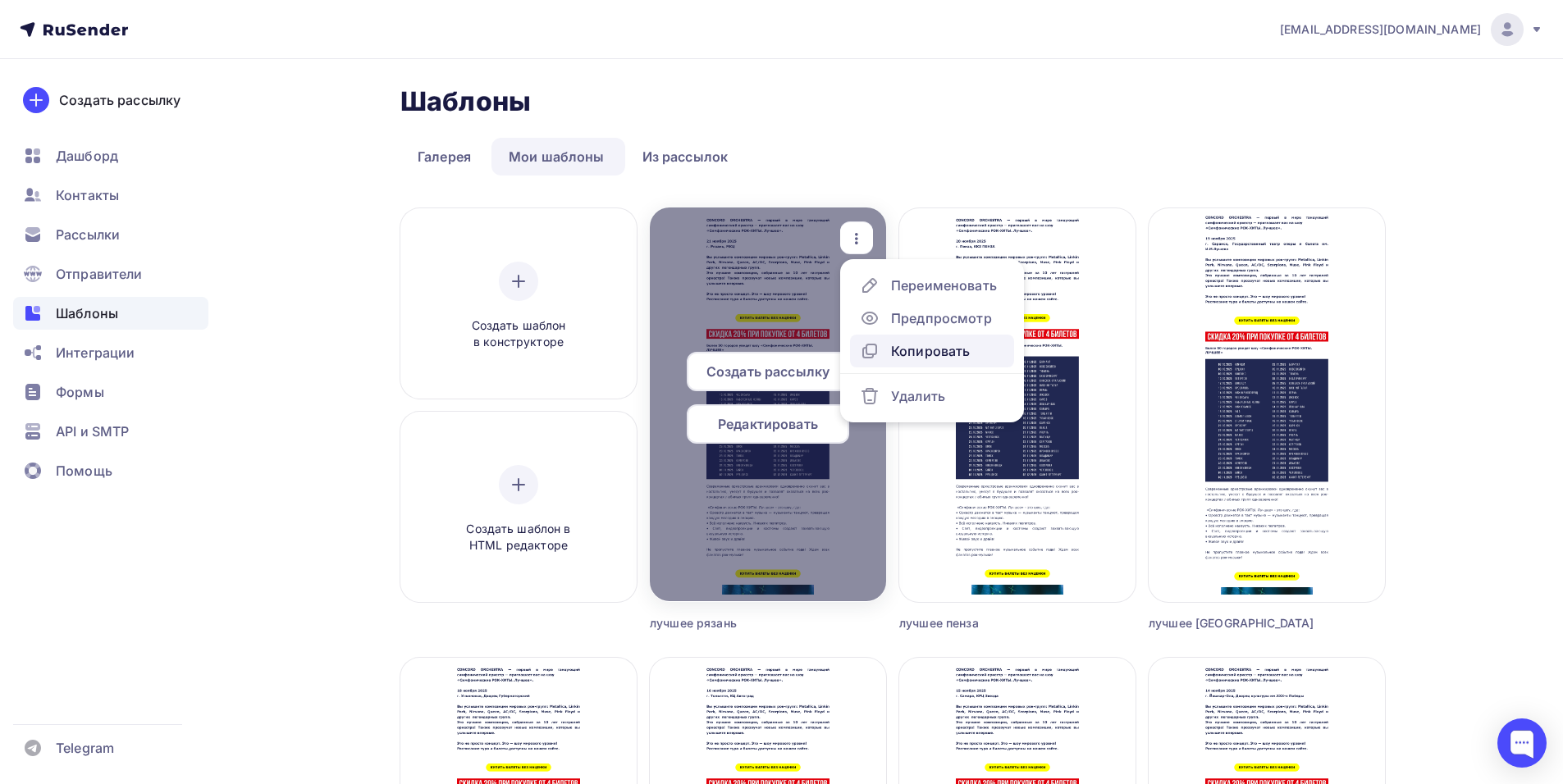
click at [952, 350] on div "Копировать" at bounding box center [931, 351] width 79 height 19
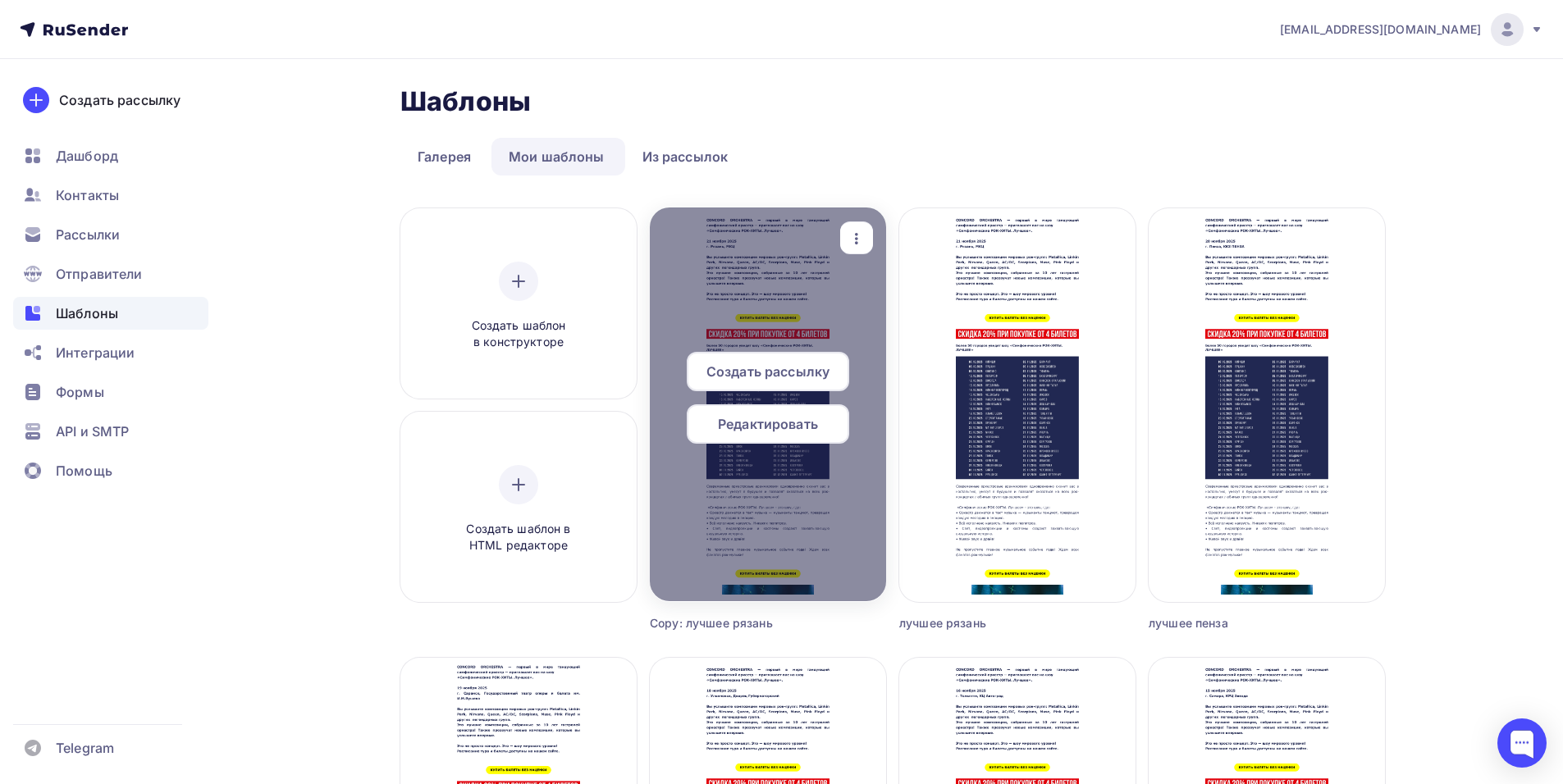
click at [859, 238] on icon "button" at bounding box center [856, 239] width 19 height 19
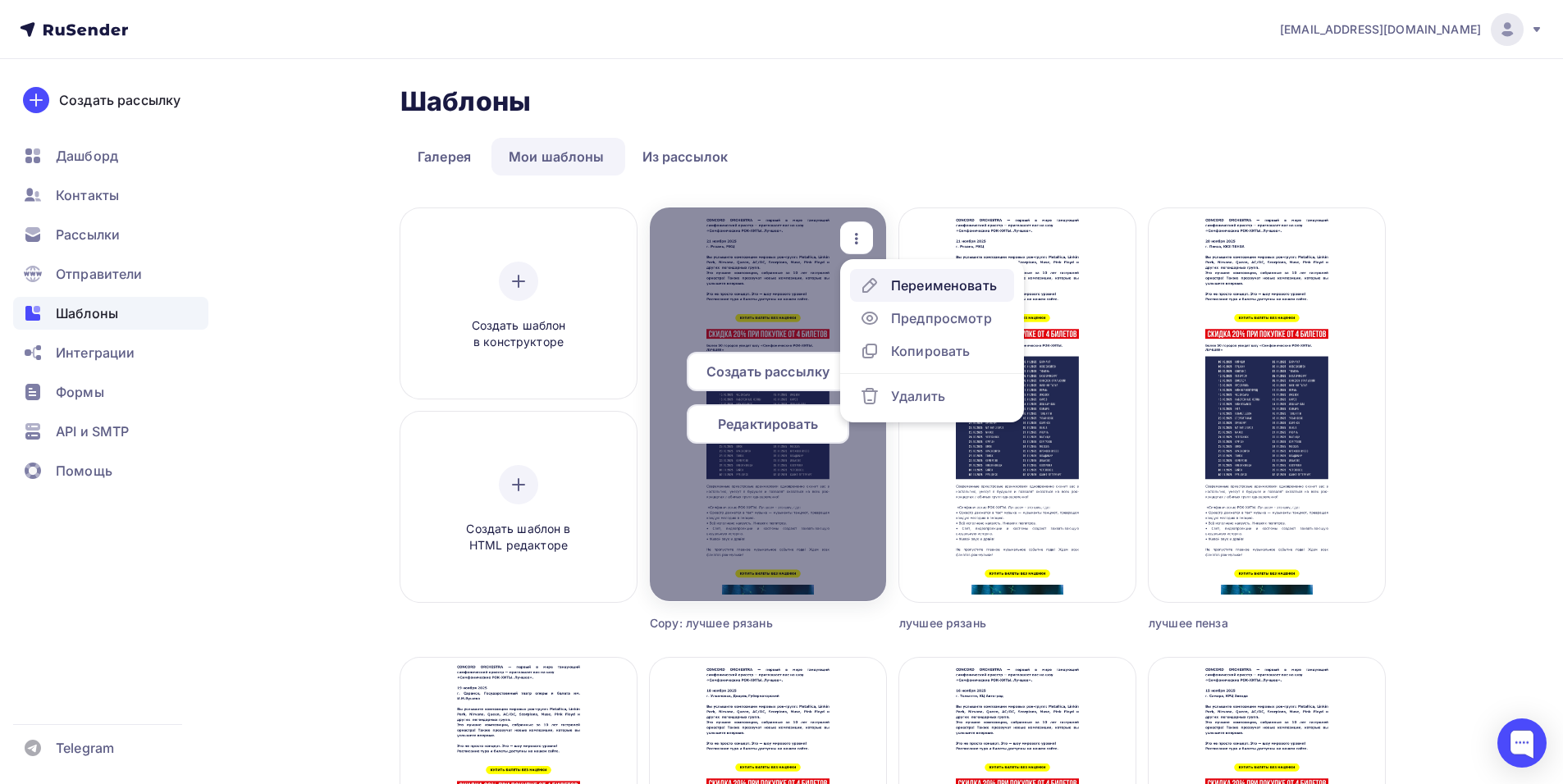
click at [920, 289] on div "Переименовать" at bounding box center [944, 285] width 106 height 19
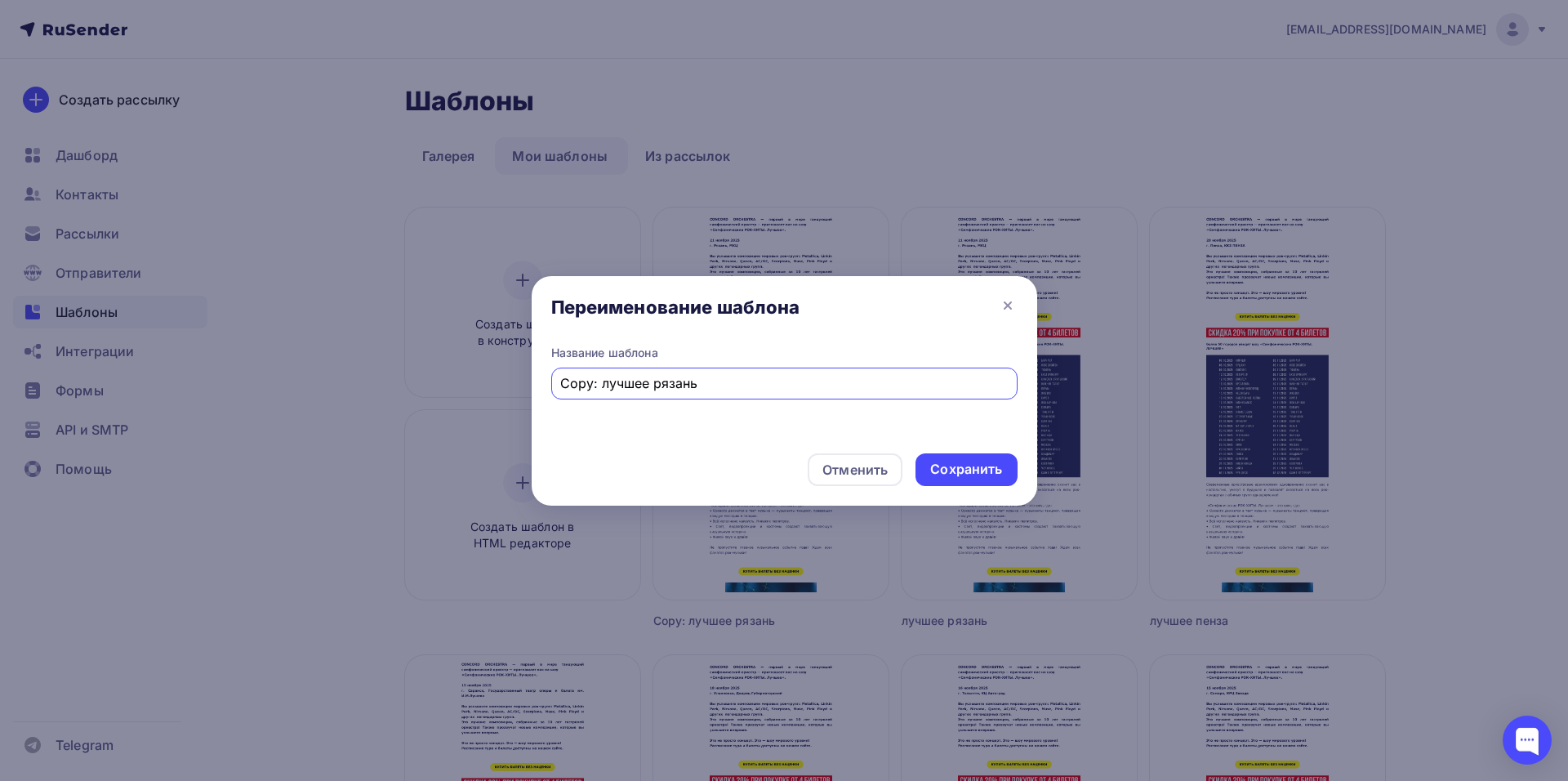
drag, startPoint x: 571, startPoint y: 397, endPoint x: 436, endPoint y: 421, distance: 137.1
click at [437, 420] on div "Переименование шаблона Название шаблона Copy: лучшее рязань Отменить Сохранить" at bounding box center [784, 390] width 1568 height 781
drag, startPoint x: 686, startPoint y: 377, endPoint x: 617, endPoint y: 385, distance: 69.5
click at [617, 385] on input "лучшее рязань" at bounding box center [784, 383] width 448 height 19
type input "лучшее мытищи"
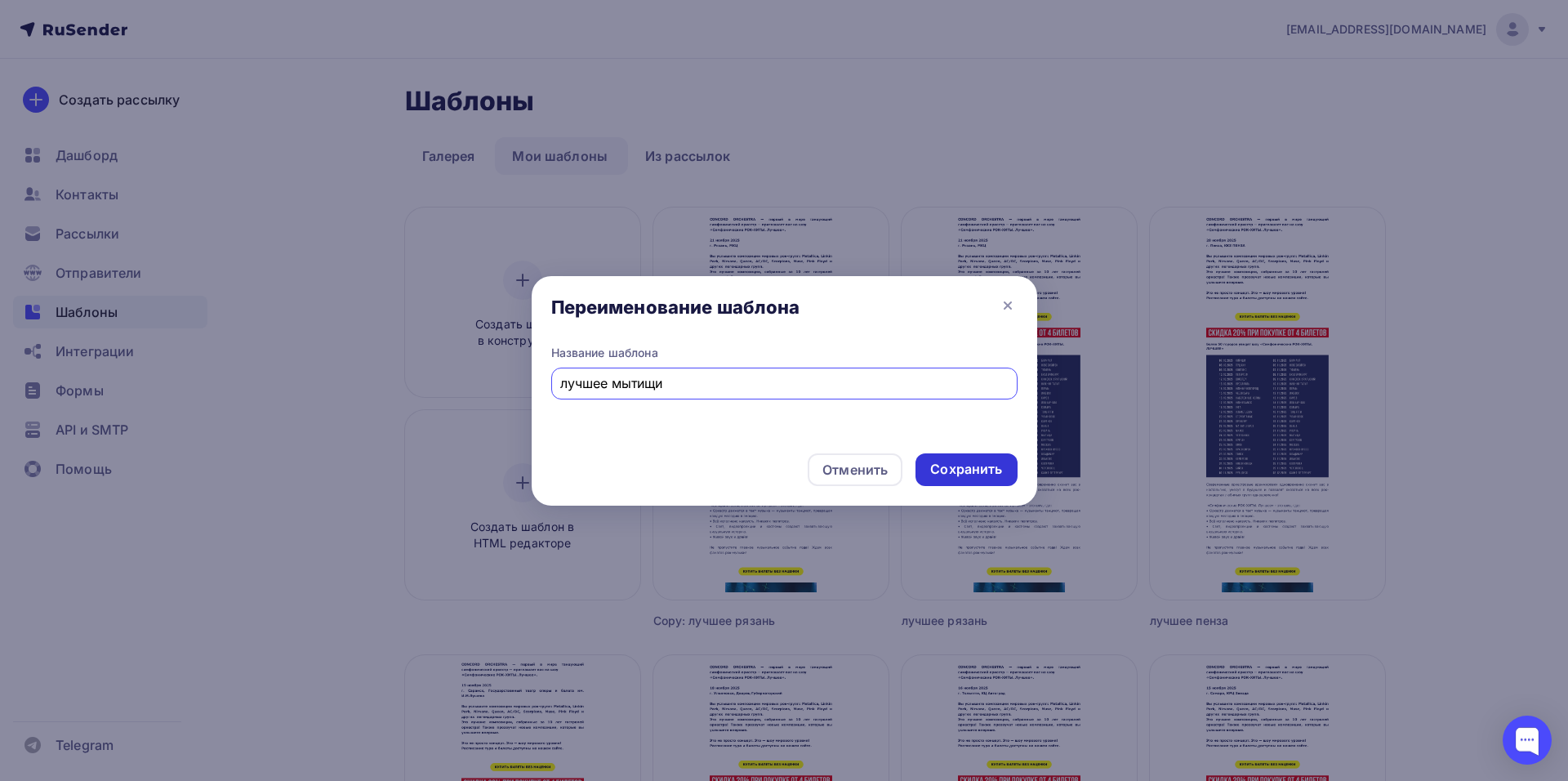
click at [966, 473] on div "Сохранить" at bounding box center [966, 470] width 72 height 19
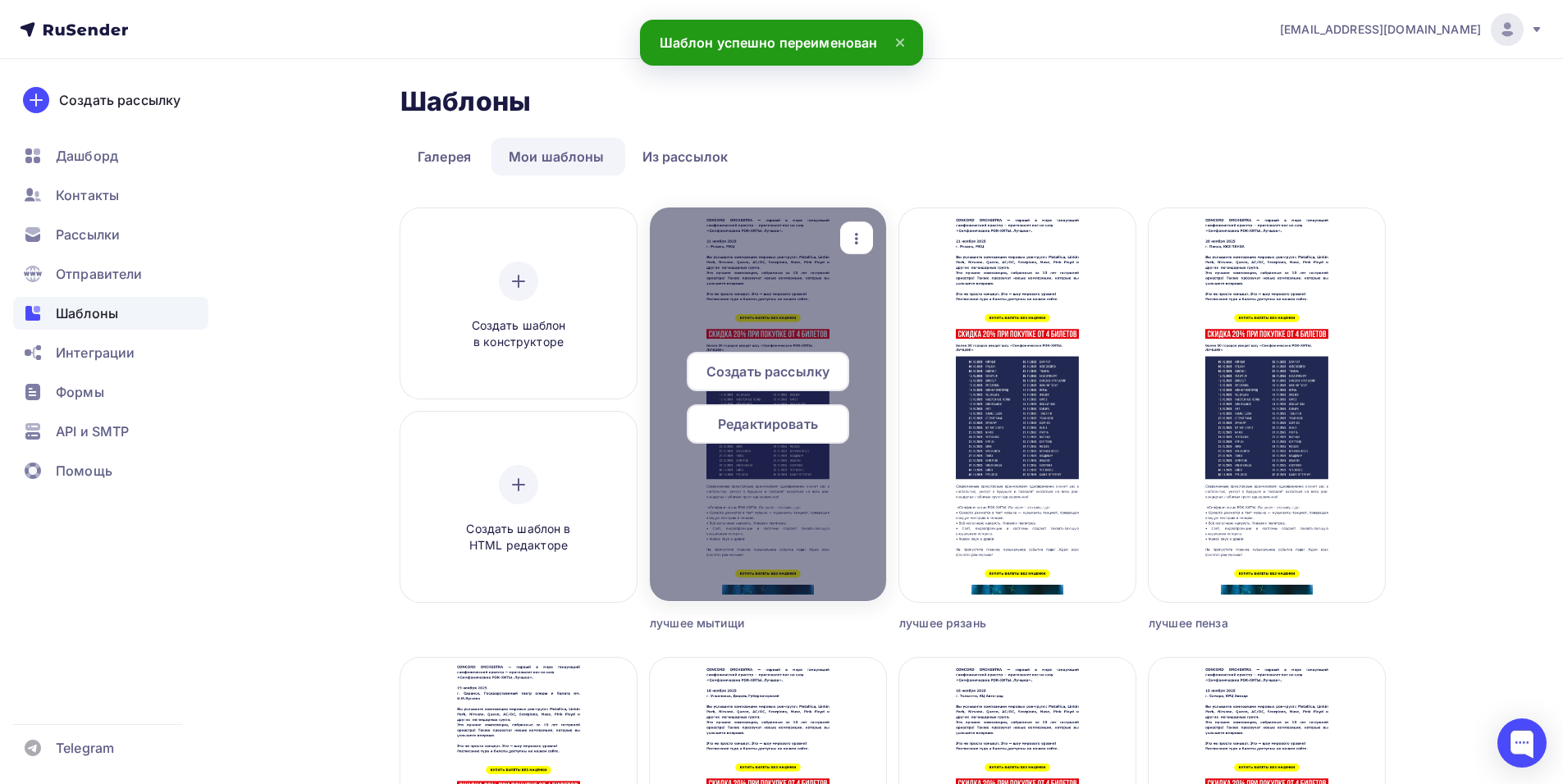
click at [768, 418] on span "Редактировать" at bounding box center [767, 424] width 100 height 19
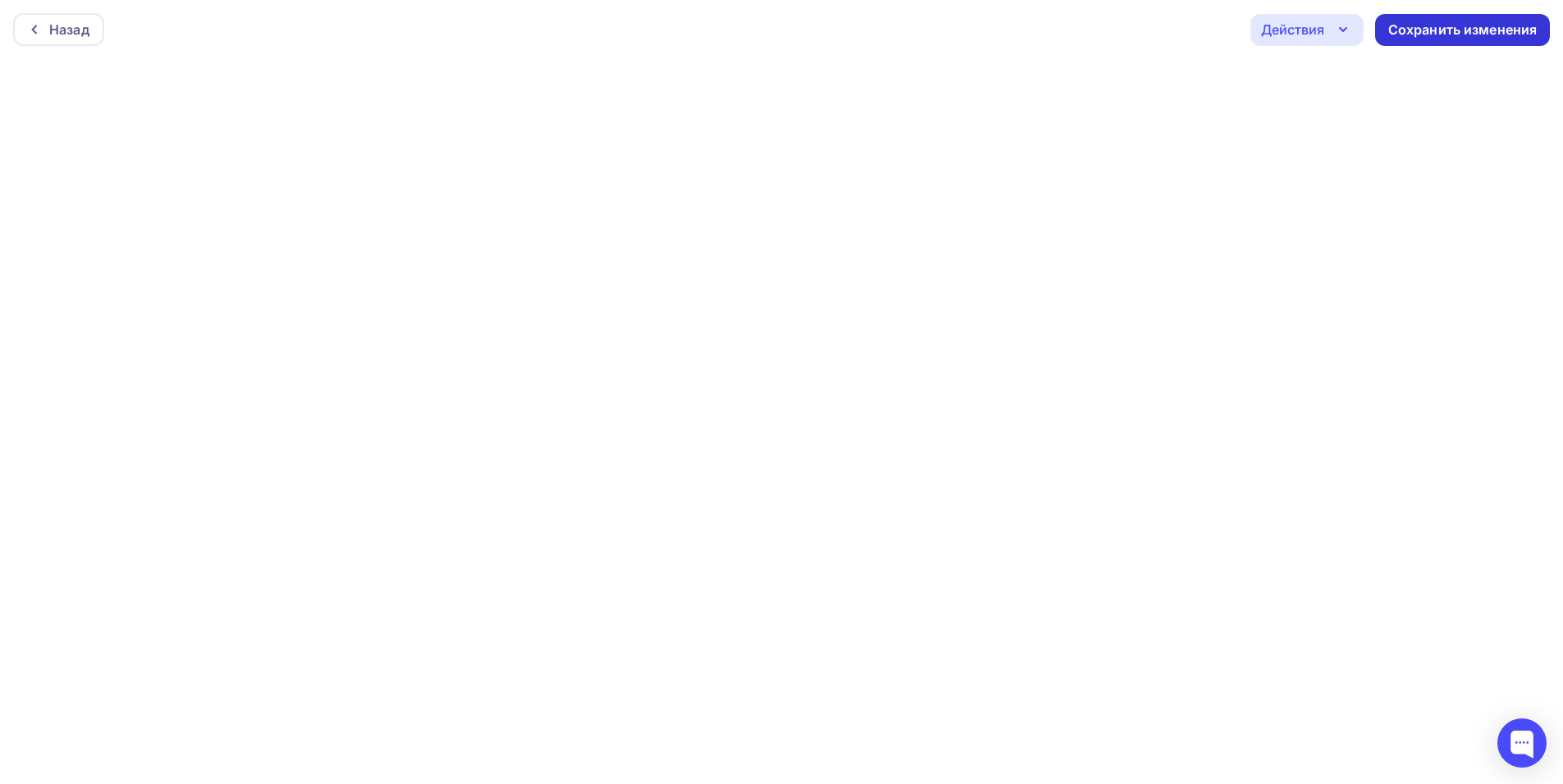
click at [1424, 30] on div "Сохранить изменения" at bounding box center [1463, 30] width 149 height 19
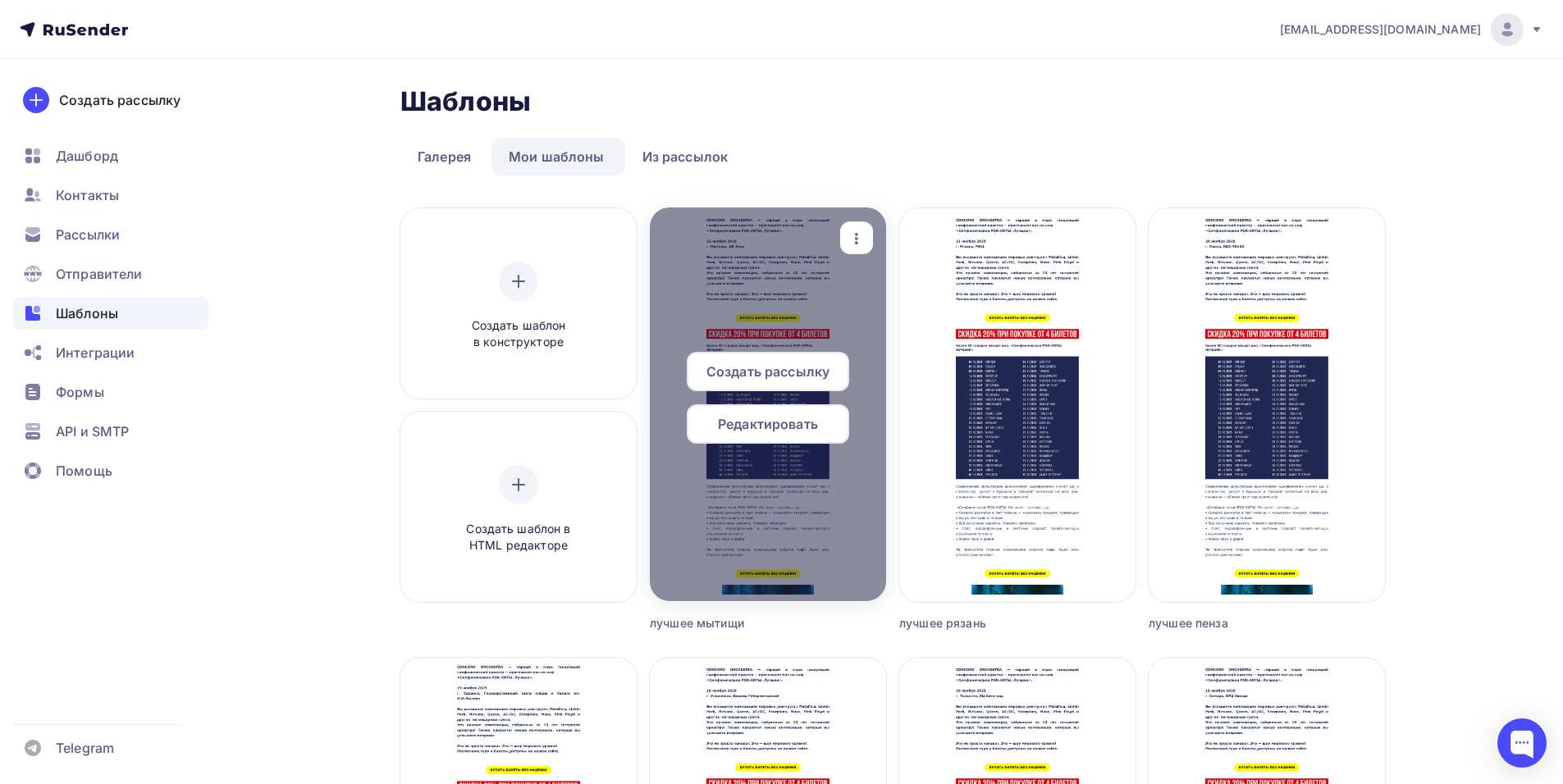
click at [855, 245] on icon "button" at bounding box center [856, 239] width 19 height 19
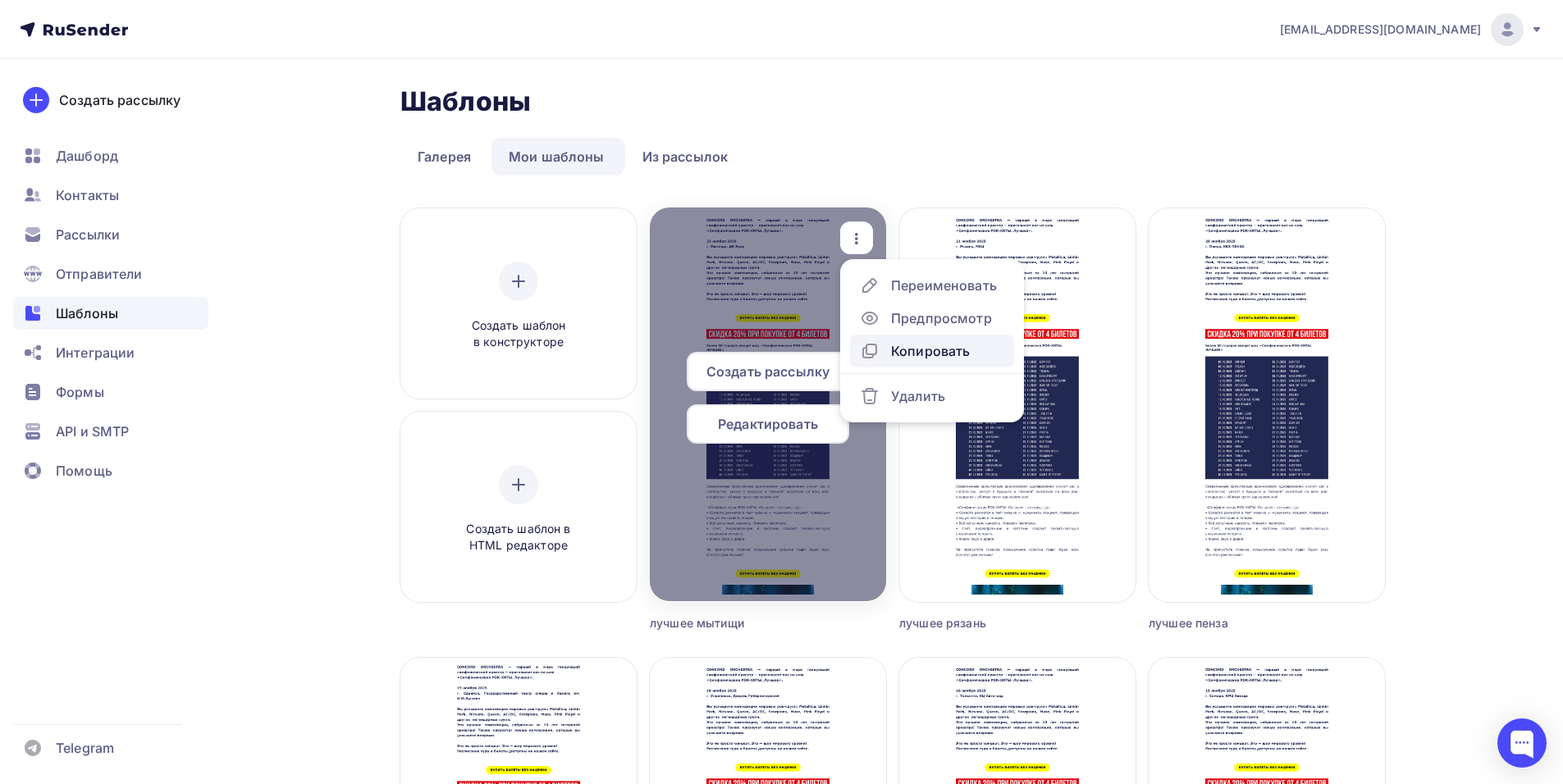
click at [927, 346] on div "Копировать" at bounding box center [931, 351] width 79 height 19
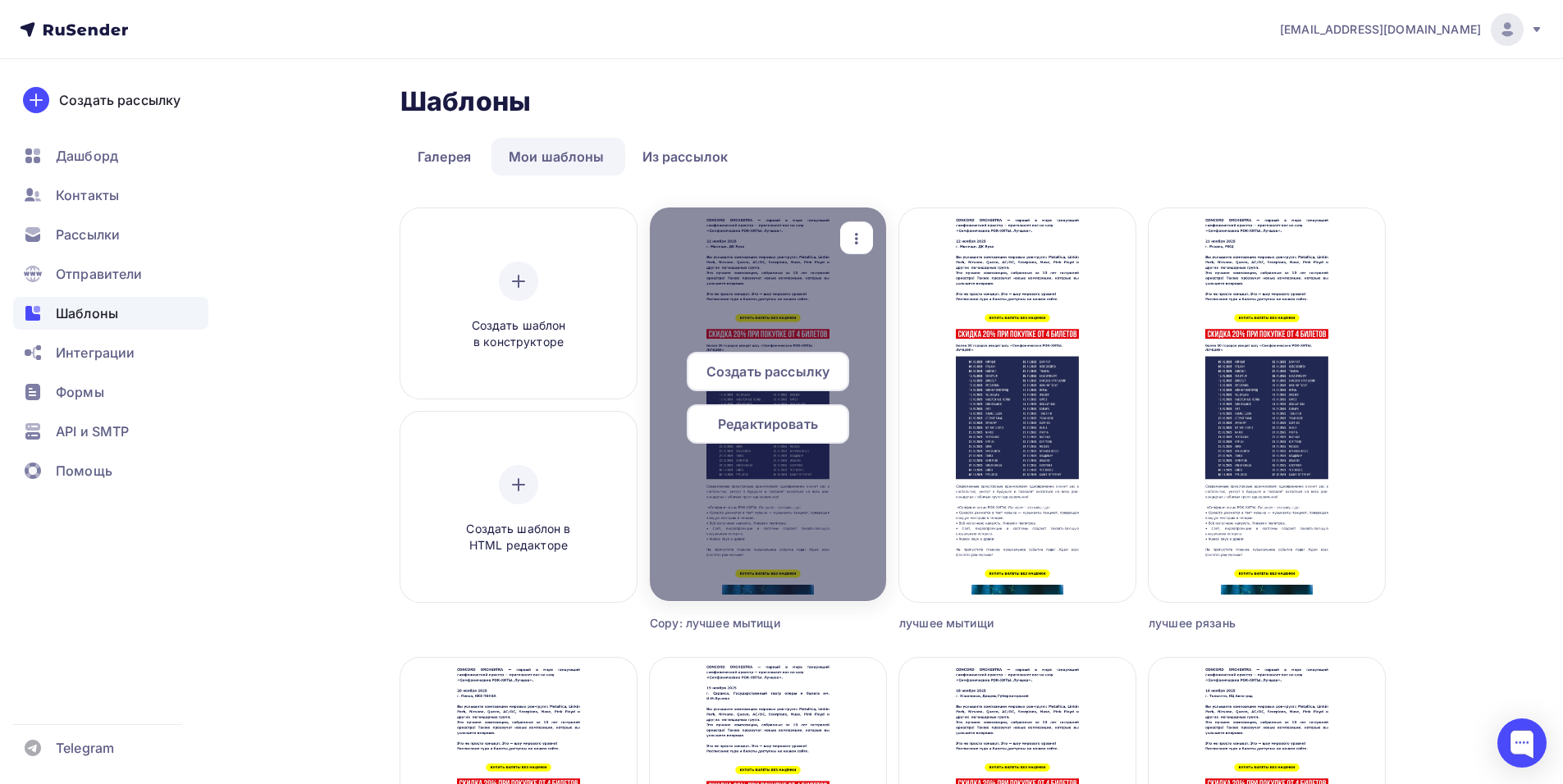
click at [861, 235] on icon "button" at bounding box center [856, 239] width 19 height 19
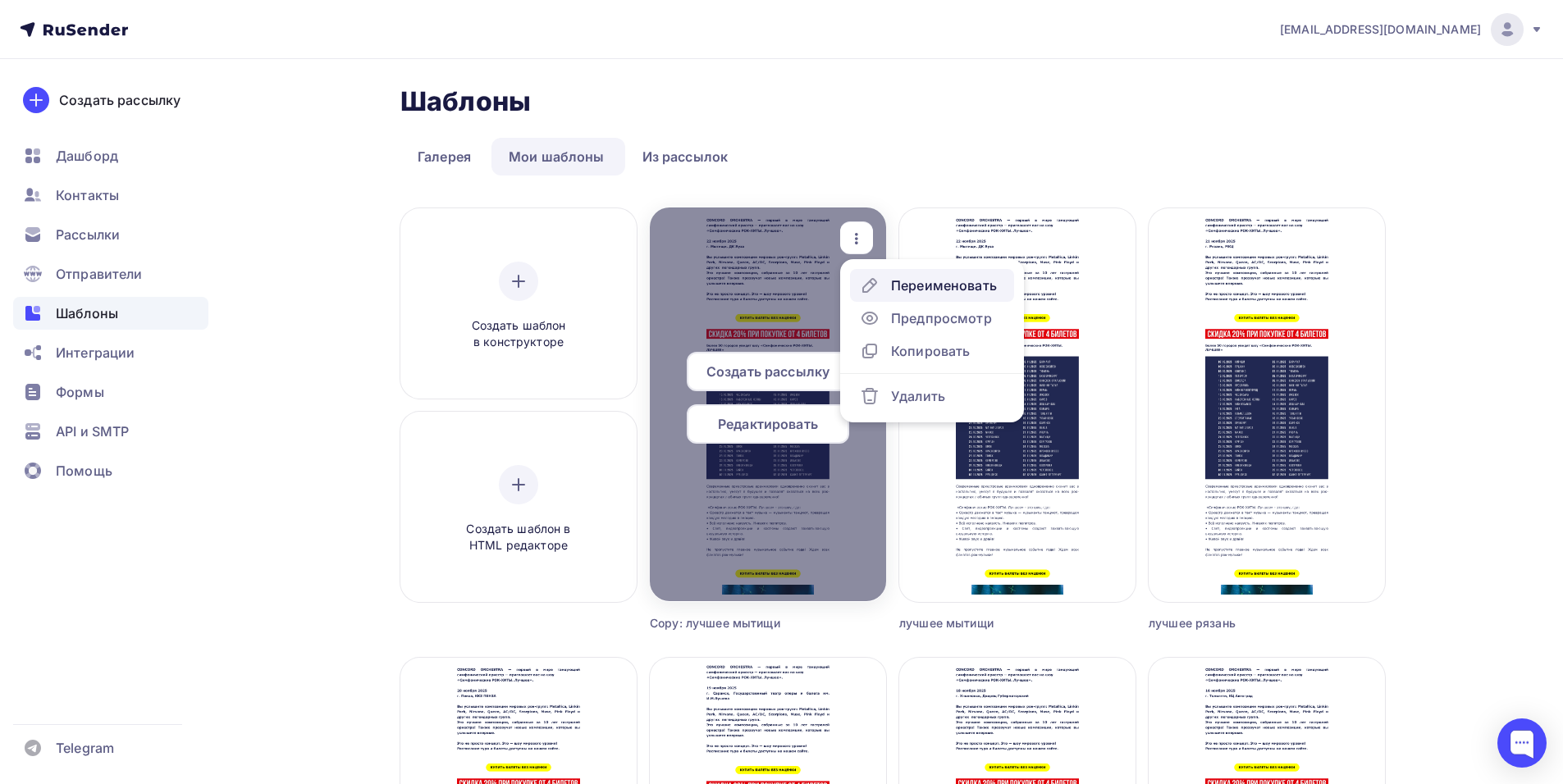
click at [900, 278] on div "Переименовать" at bounding box center [944, 285] width 106 height 19
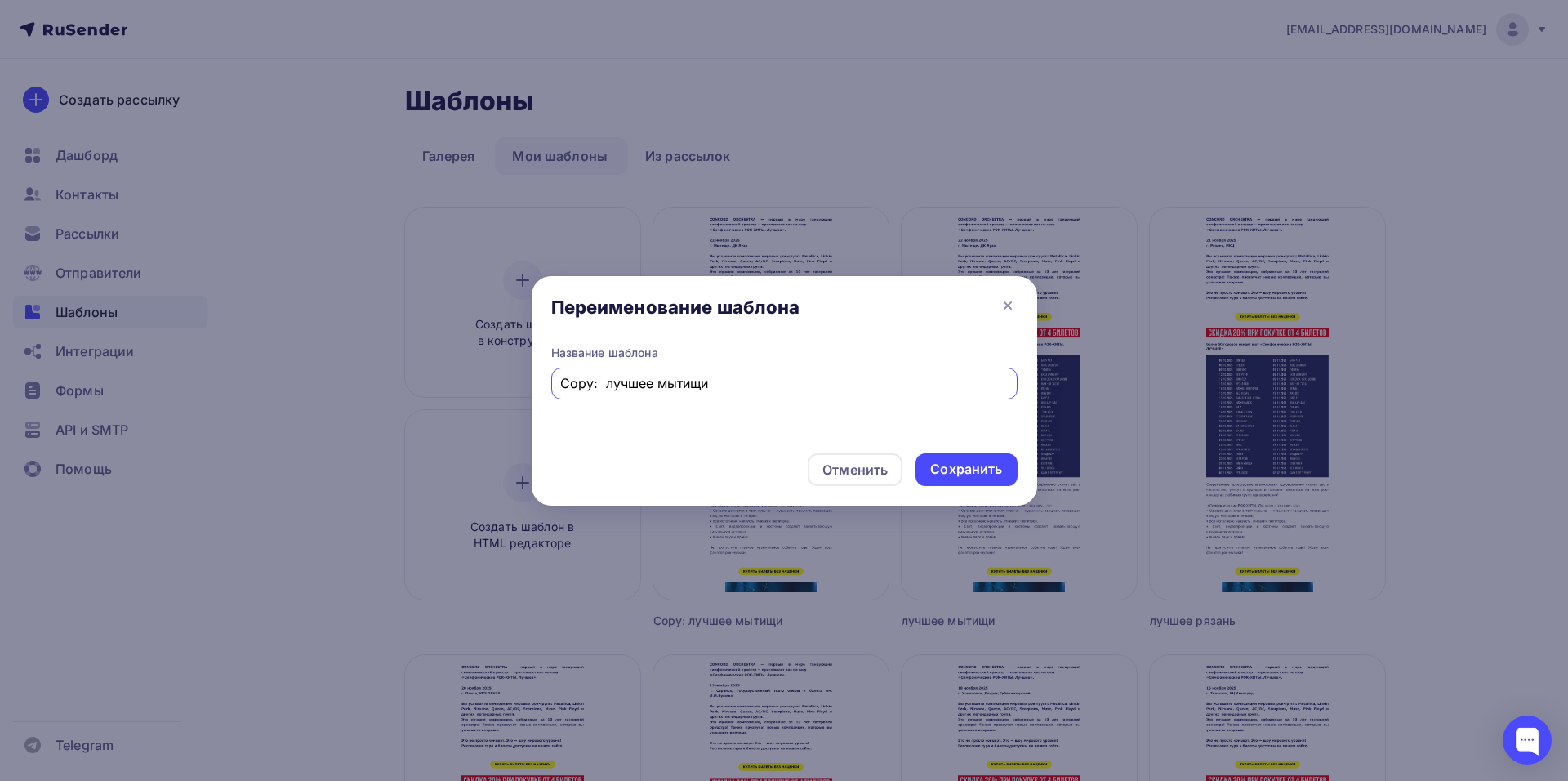
drag, startPoint x: 602, startPoint y: 384, endPoint x: 477, endPoint y: 405, distance: 126.8
click at [482, 404] on div "Переименование шаблона Название шаблона Copy: лучшее мытищи Отменить Сохранить" at bounding box center [784, 390] width 1568 height 781
drag, startPoint x: 666, startPoint y: 381, endPoint x: 614, endPoint y: 389, distance: 52.6
click at [614, 389] on input "лучшее мытищи" at bounding box center [784, 383] width 448 height 19
type input "лучшее серпухов"
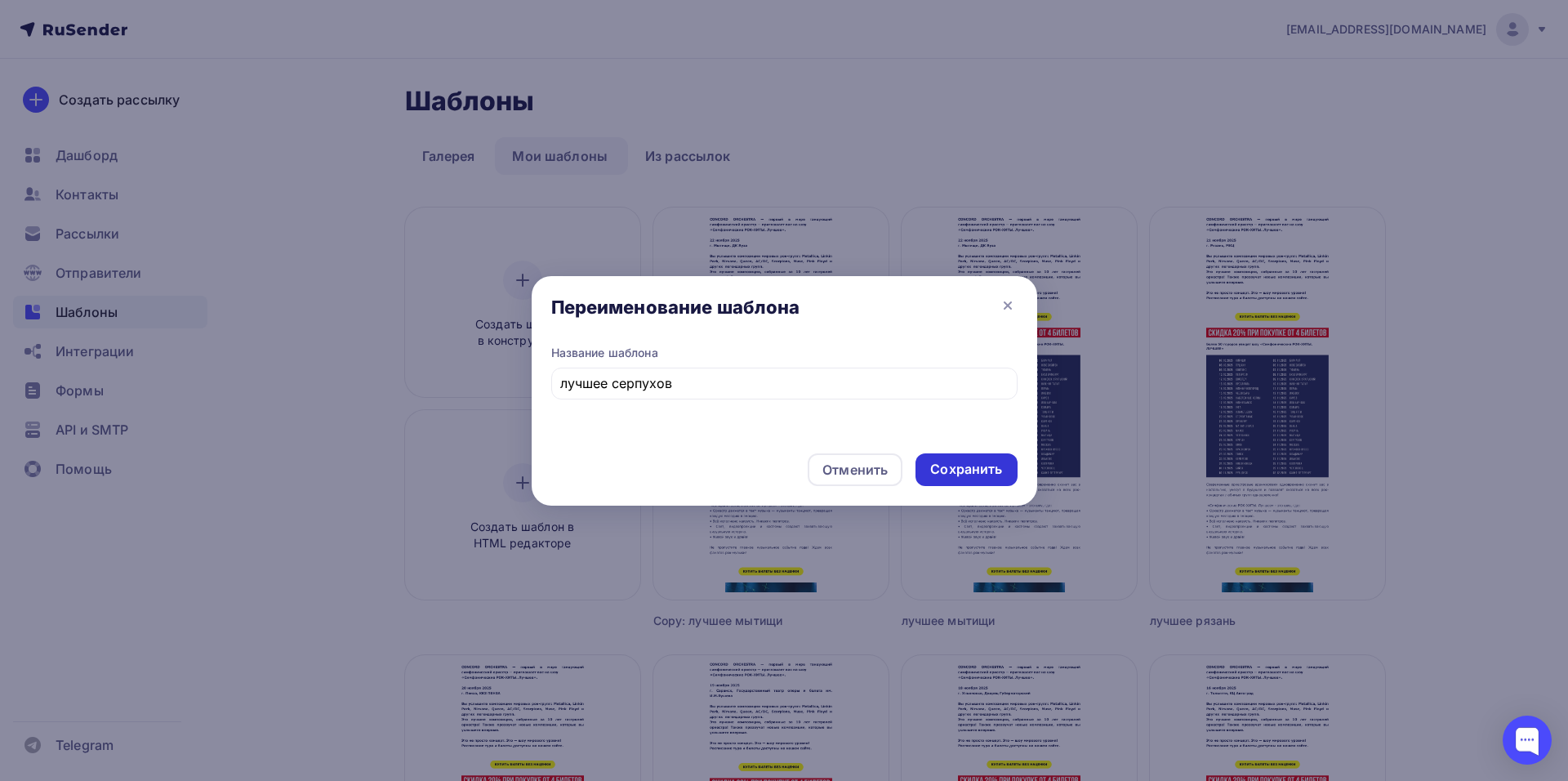
click at [966, 472] on div "Сохранить" at bounding box center [966, 470] width 72 height 19
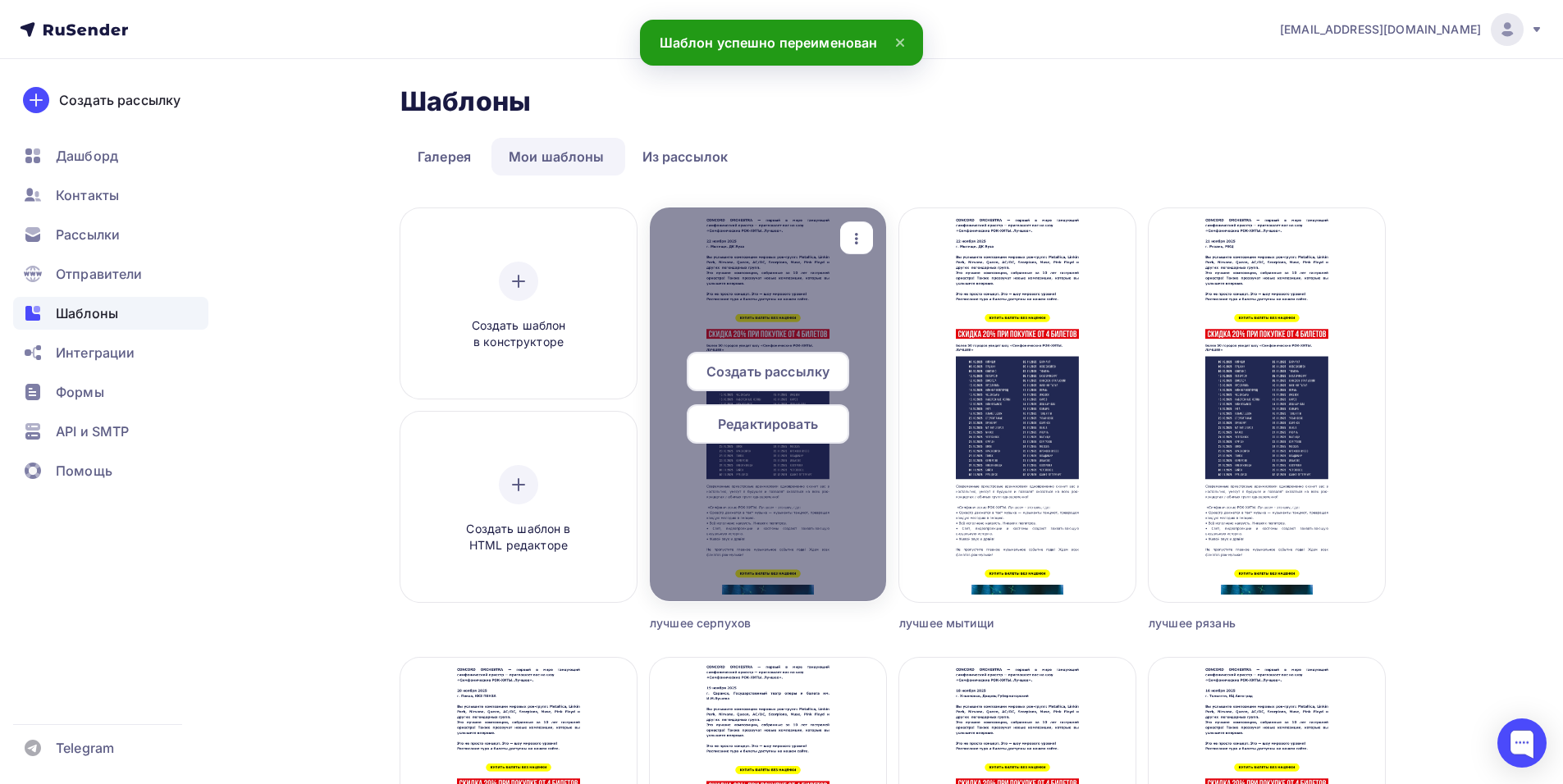
click at [855, 235] on icon "button" at bounding box center [856, 239] width 19 height 19
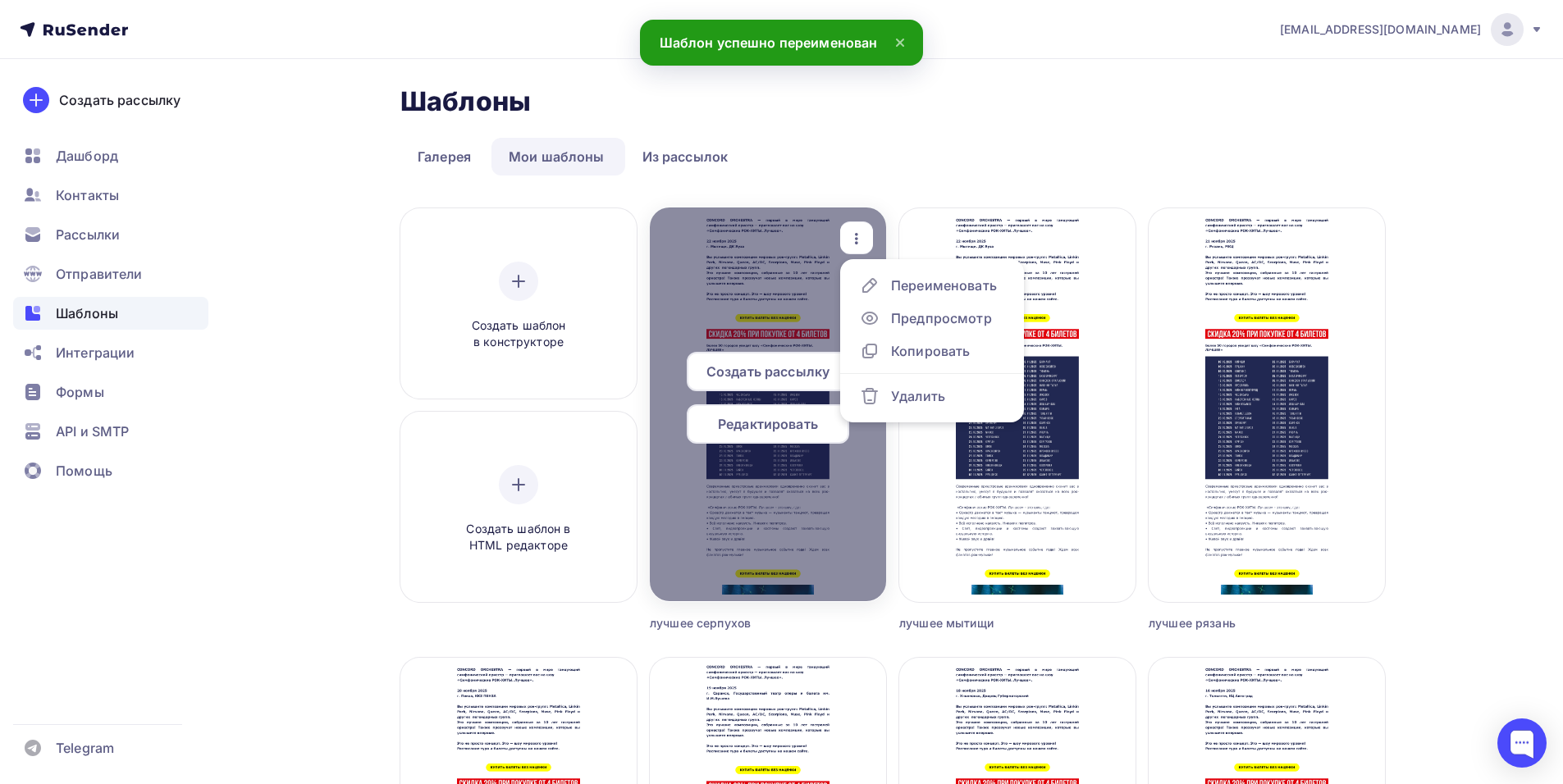
click at [763, 420] on span "Редактировать" at bounding box center [767, 424] width 100 height 19
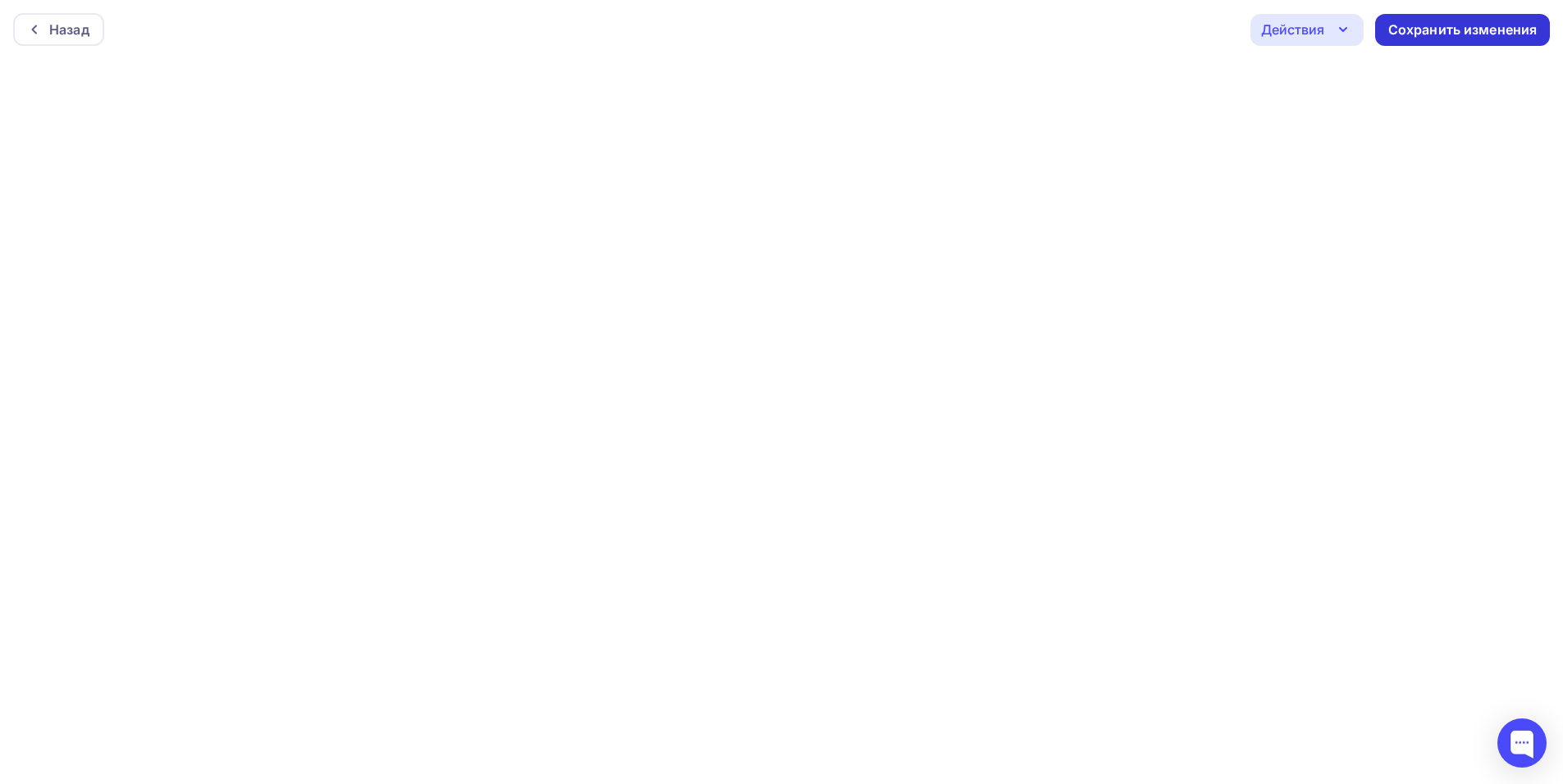
click at [1413, 22] on div "Сохранить изменения" at bounding box center [1463, 30] width 149 height 19
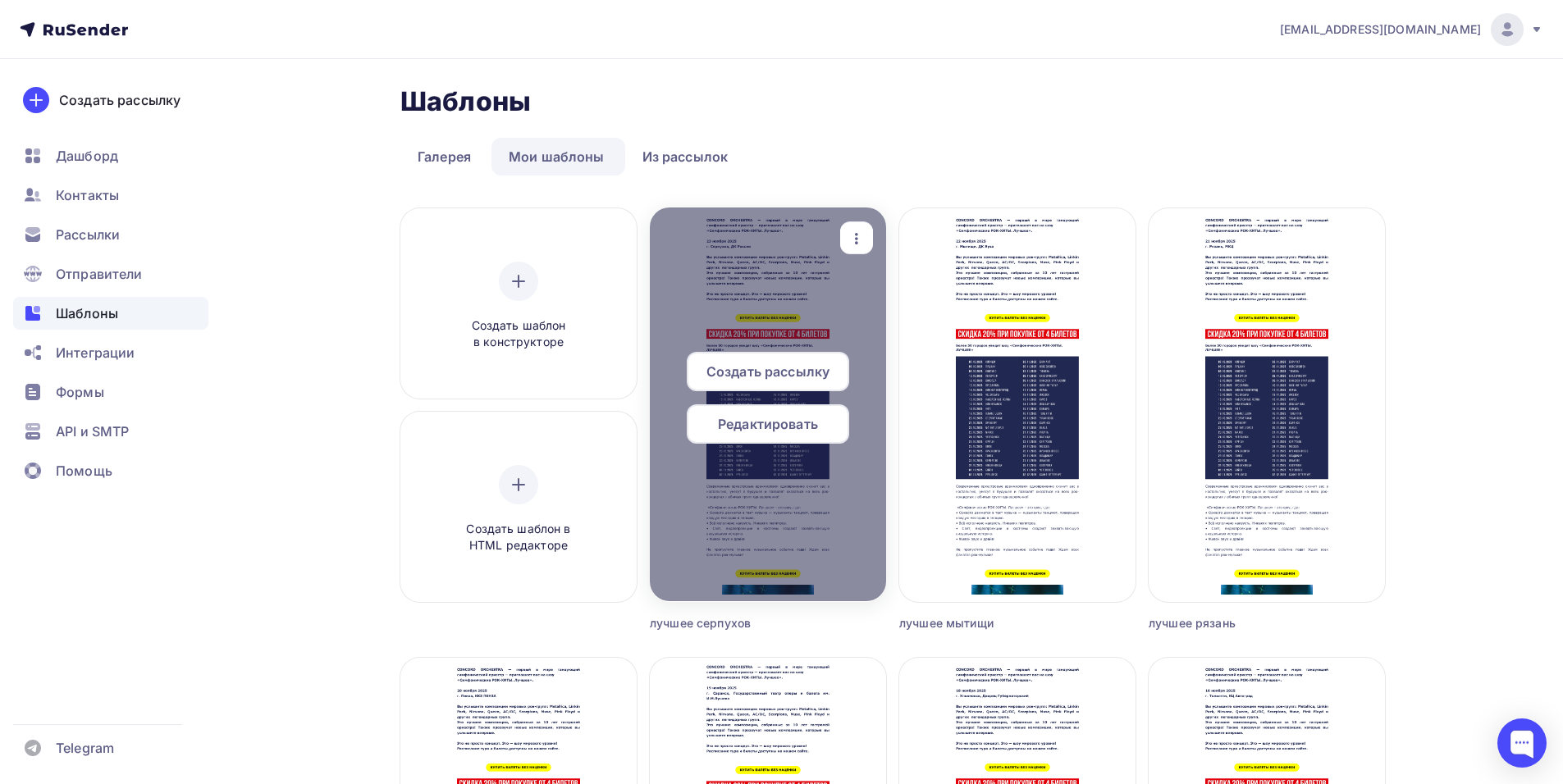
click at [750, 374] on span "Создать рассылку" at bounding box center [767, 371] width 123 height 19
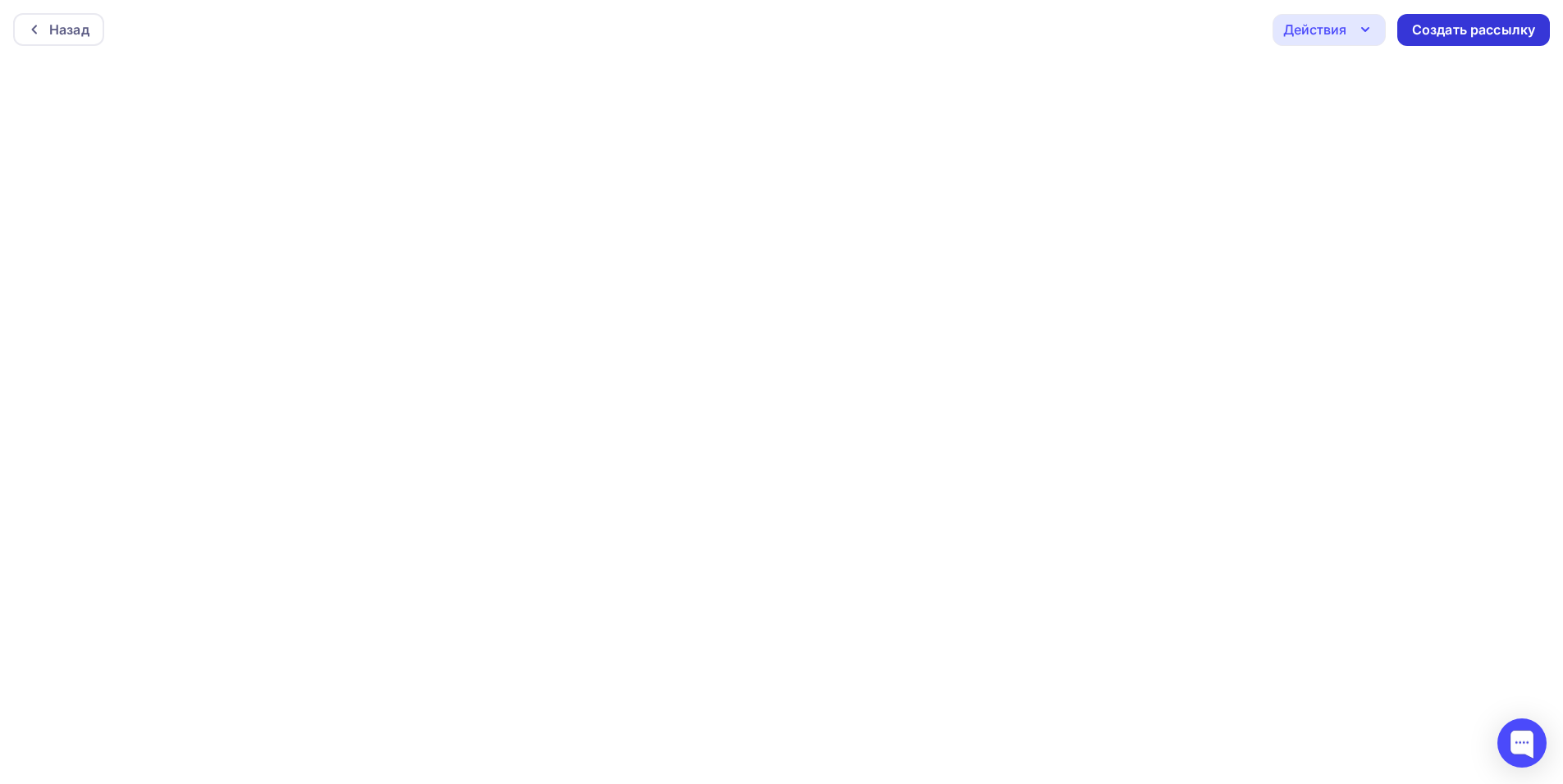
click at [1487, 23] on div "Создать рассылку" at bounding box center [1474, 30] width 123 height 19
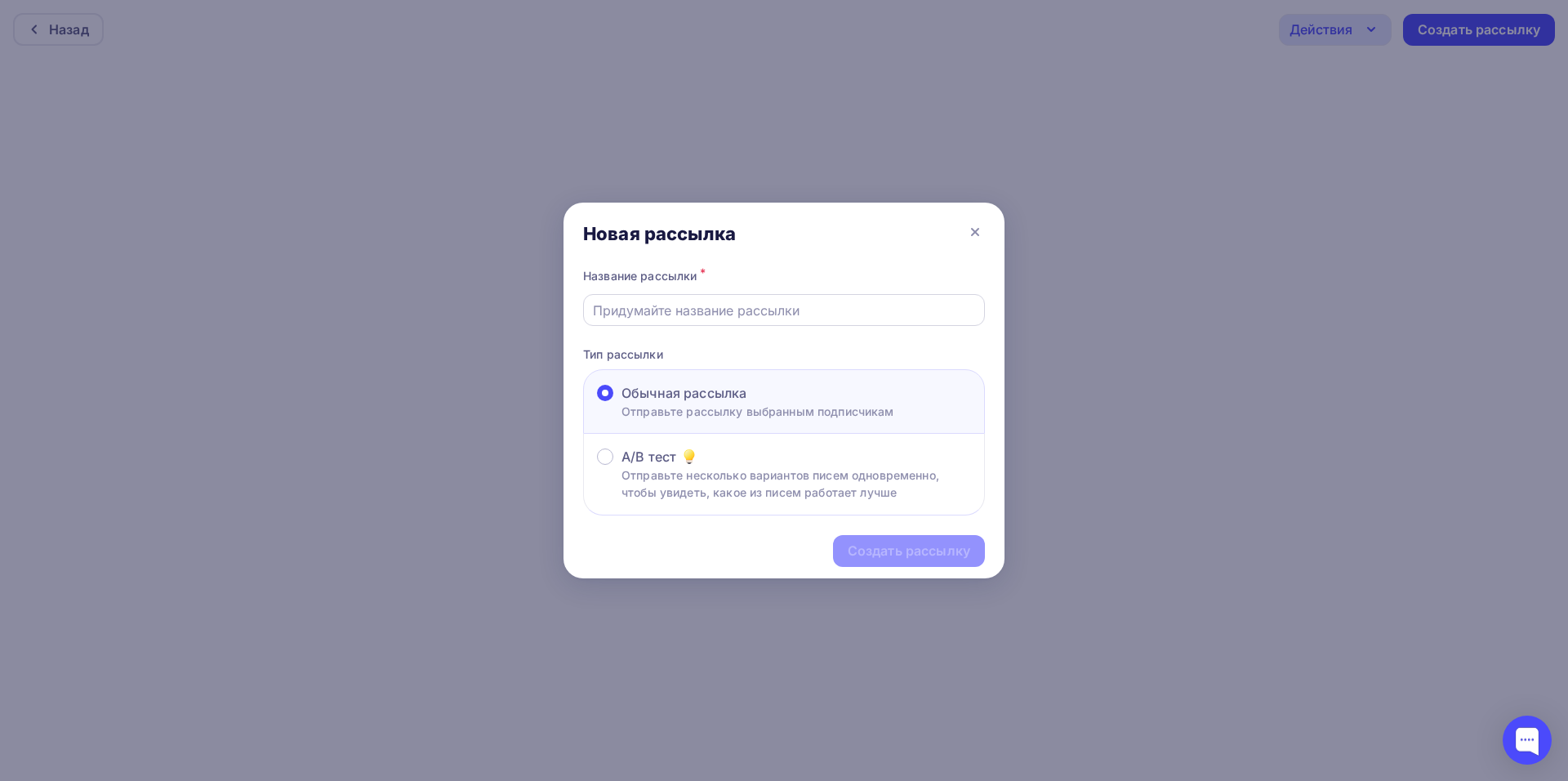
click at [698, 320] on input "text" at bounding box center [784, 310] width 383 height 19
type input "k"
type input "лучшее серпухов"
click at [877, 549] on div "Создать рассылку" at bounding box center [909, 551] width 122 height 19
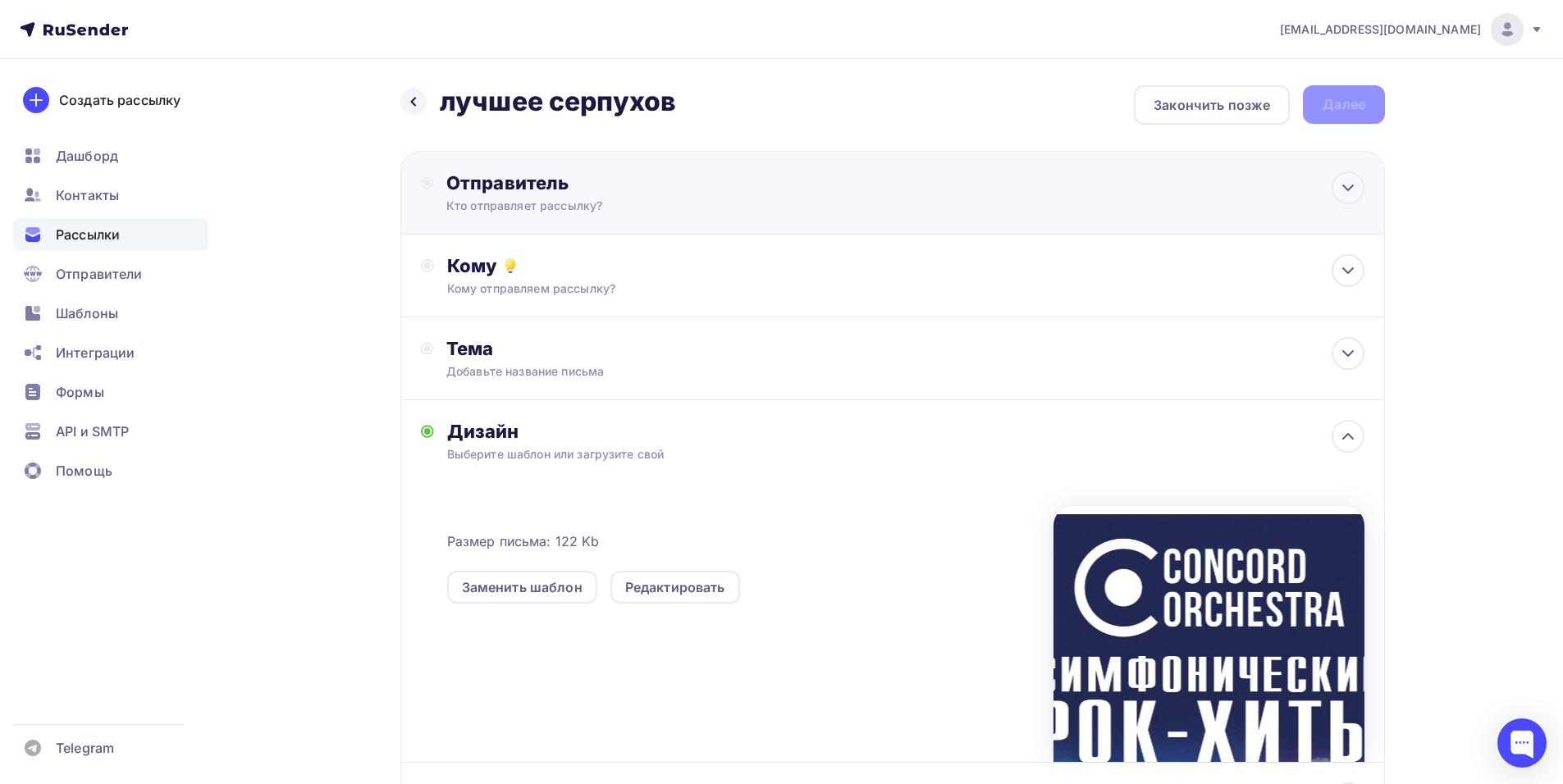
click at [968, 218] on div "Отправитель Кто отправляет рассылку? Email * [EMAIL_ADDRESS][DOMAIN_NAME] [EMAI…" at bounding box center [892, 192] width 984 height 83
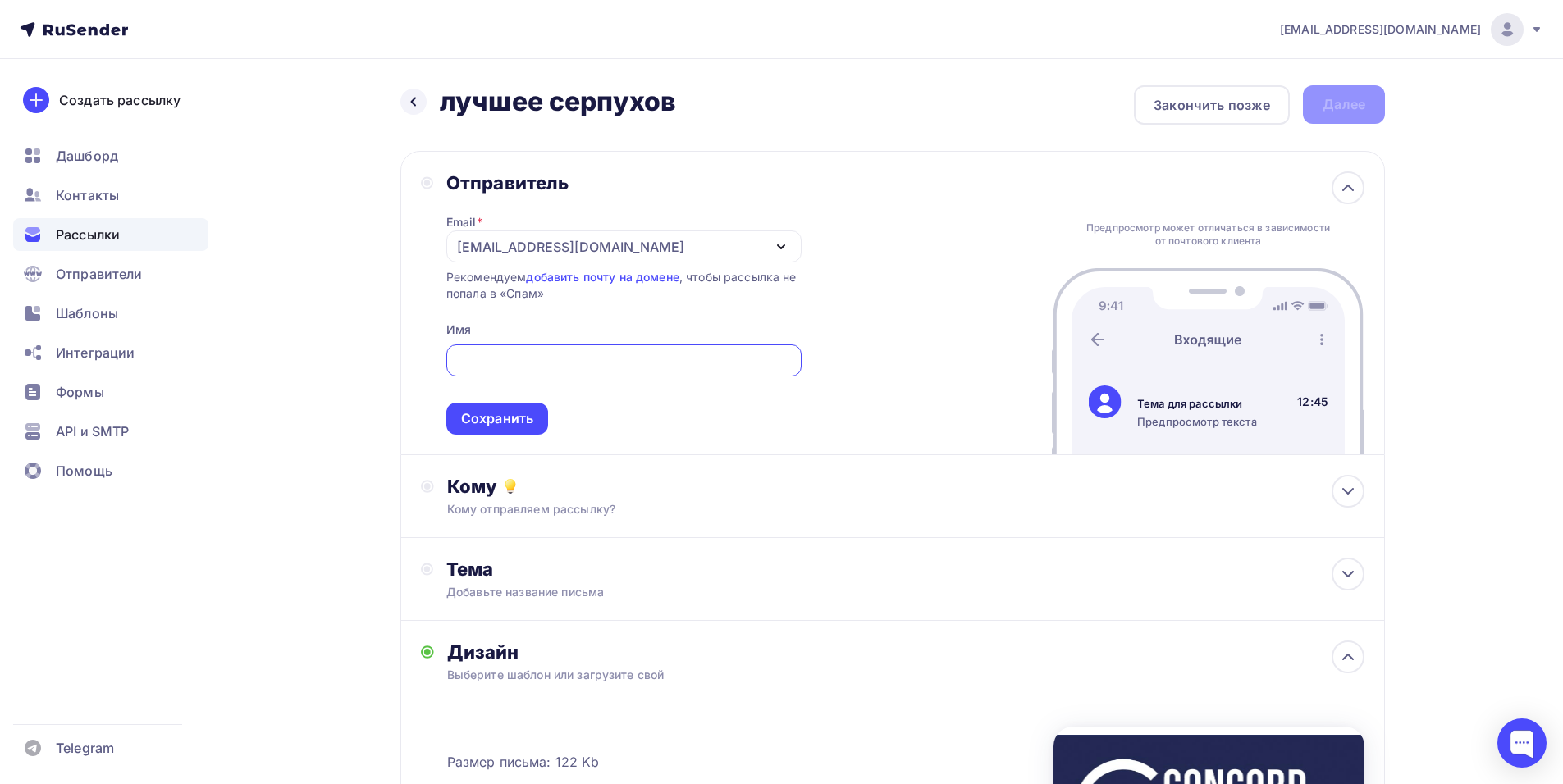
click at [511, 248] on div "[EMAIL_ADDRESS][DOMAIN_NAME]" at bounding box center [570, 246] width 227 height 19
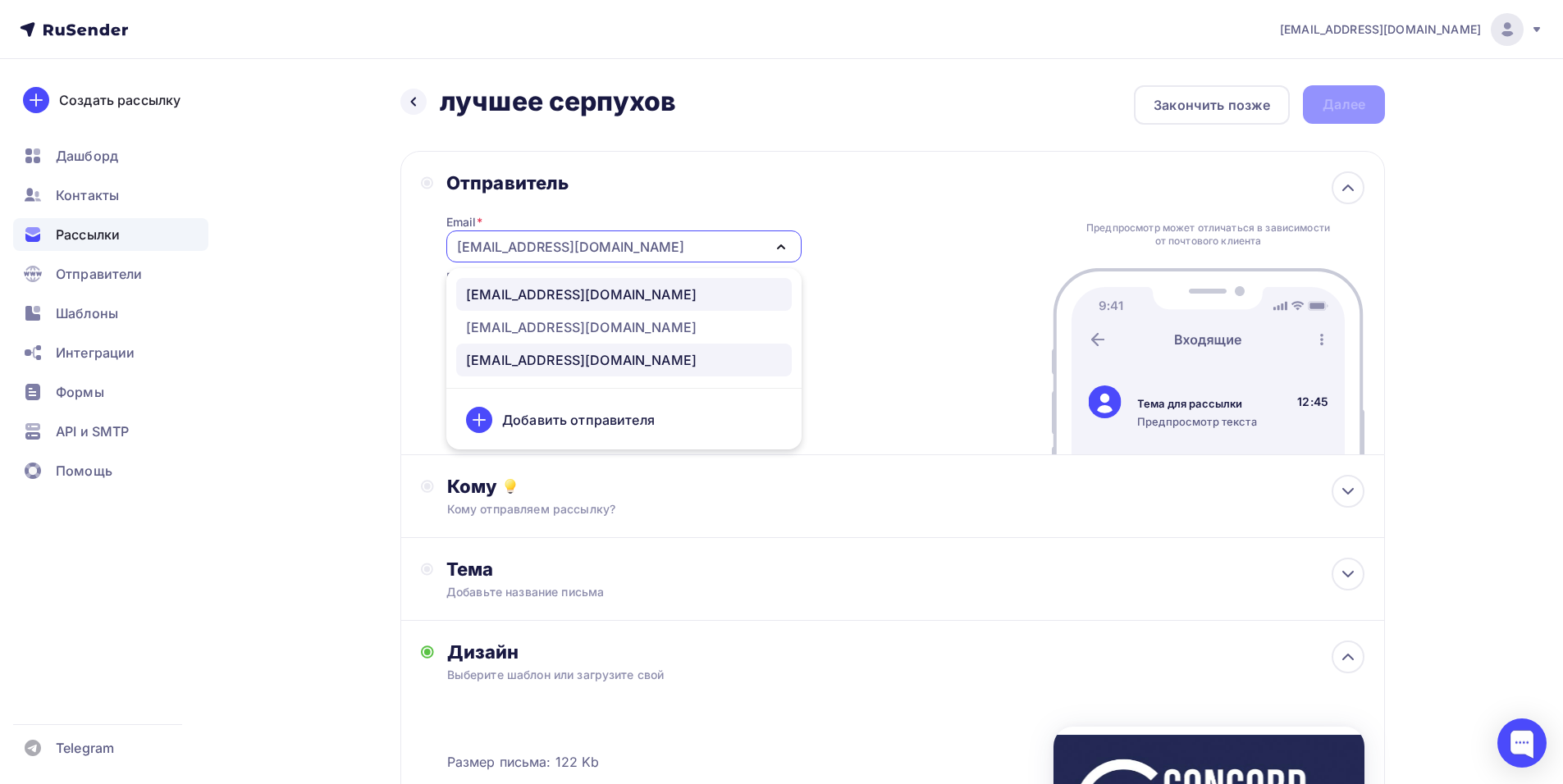
click at [539, 292] on div "[EMAIL_ADDRESS][DOMAIN_NAME]" at bounding box center [581, 295] width 231 height 19
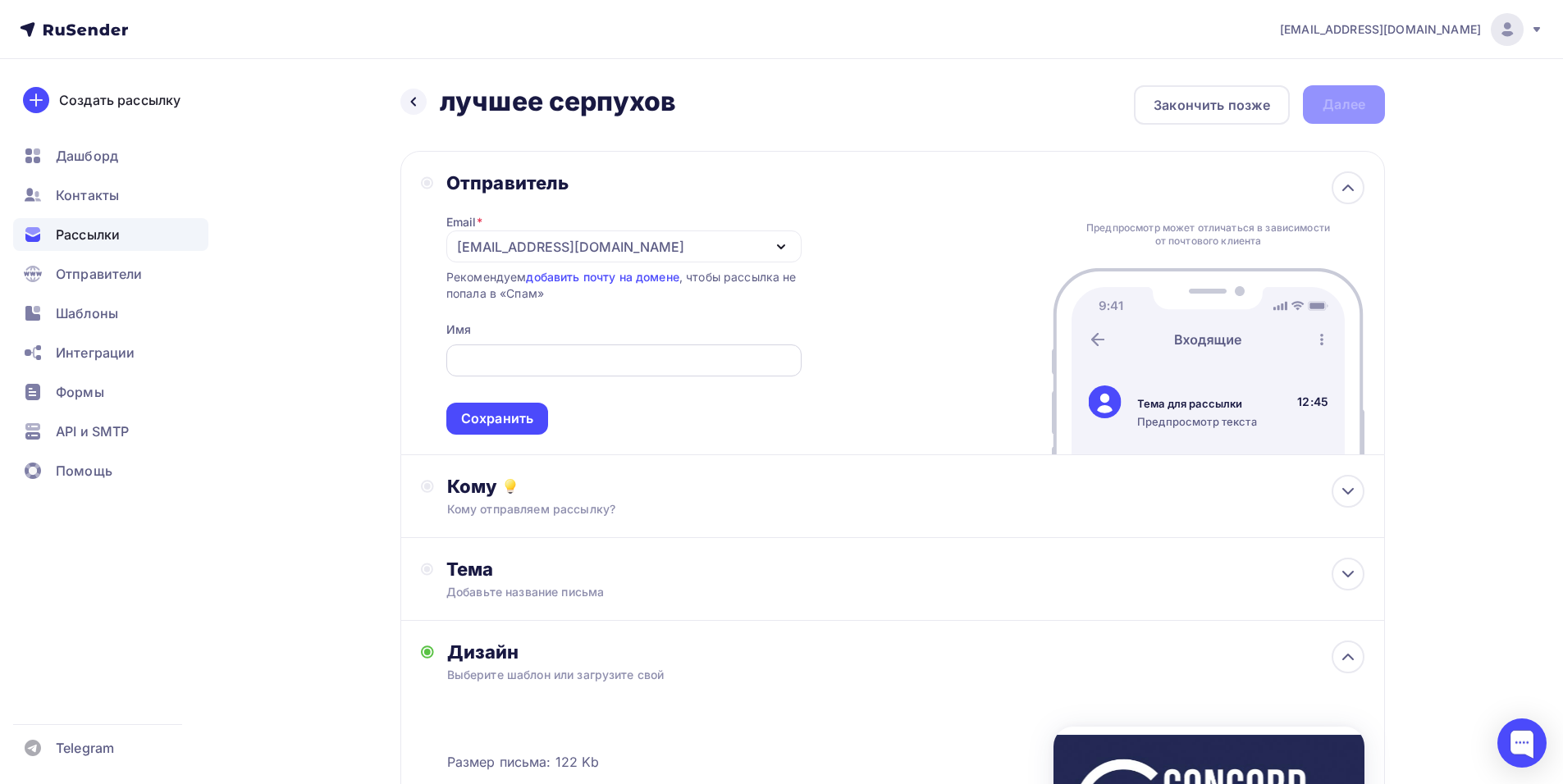
click at [489, 368] on input "text" at bounding box center [624, 360] width 337 height 19
paste input "CONCORD ORCHESTRA"
type input "CONCORD ORCHESTRA"
click at [501, 409] on div "Сохранить" at bounding box center [497, 418] width 102 height 32
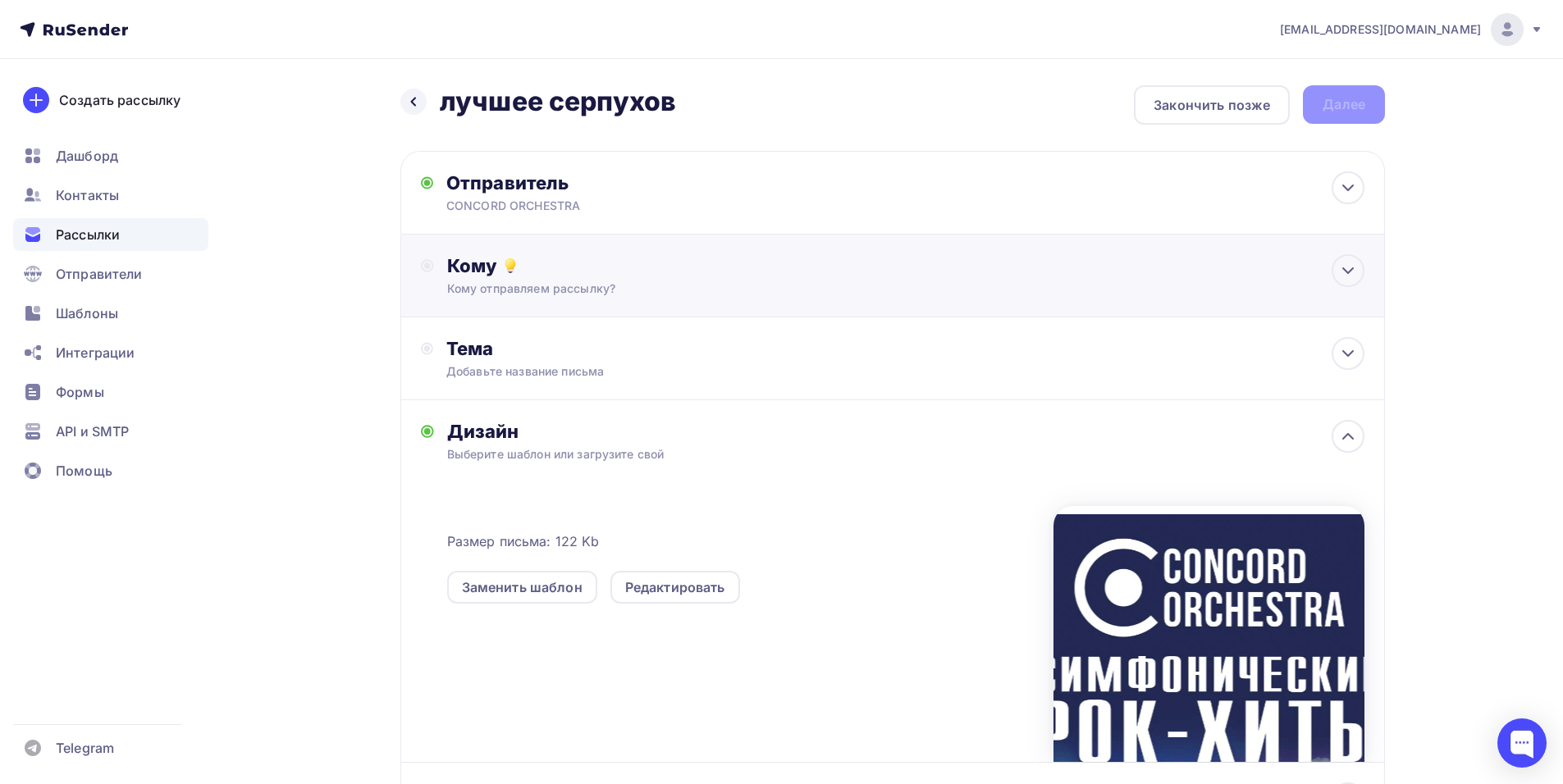
click at [653, 273] on div "Кому" at bounding box center [906, 266] width 917 height 23
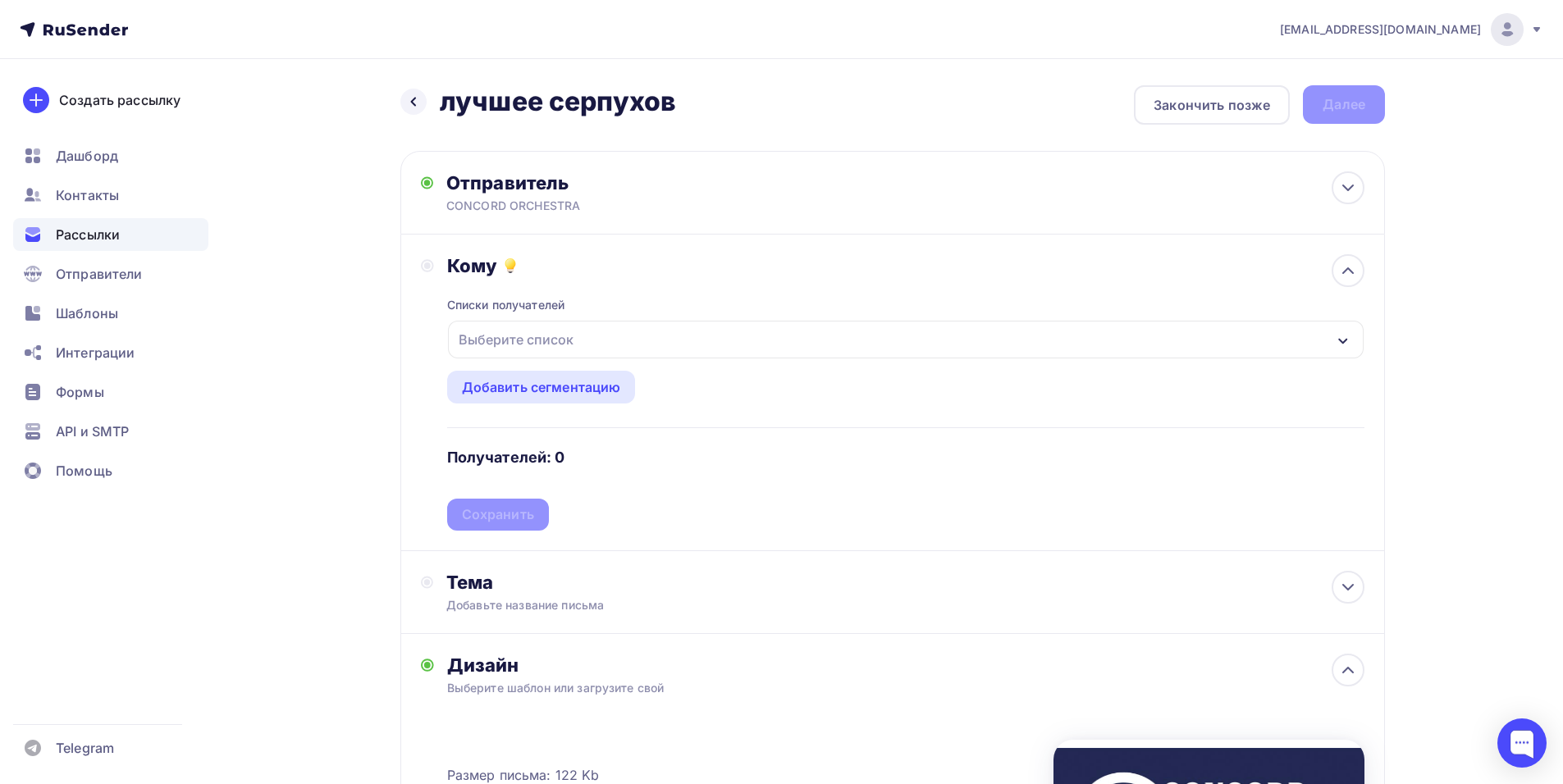
click at [584, 331] on div "Выберите список" at bounding box center [906, 339] width 916 height 38
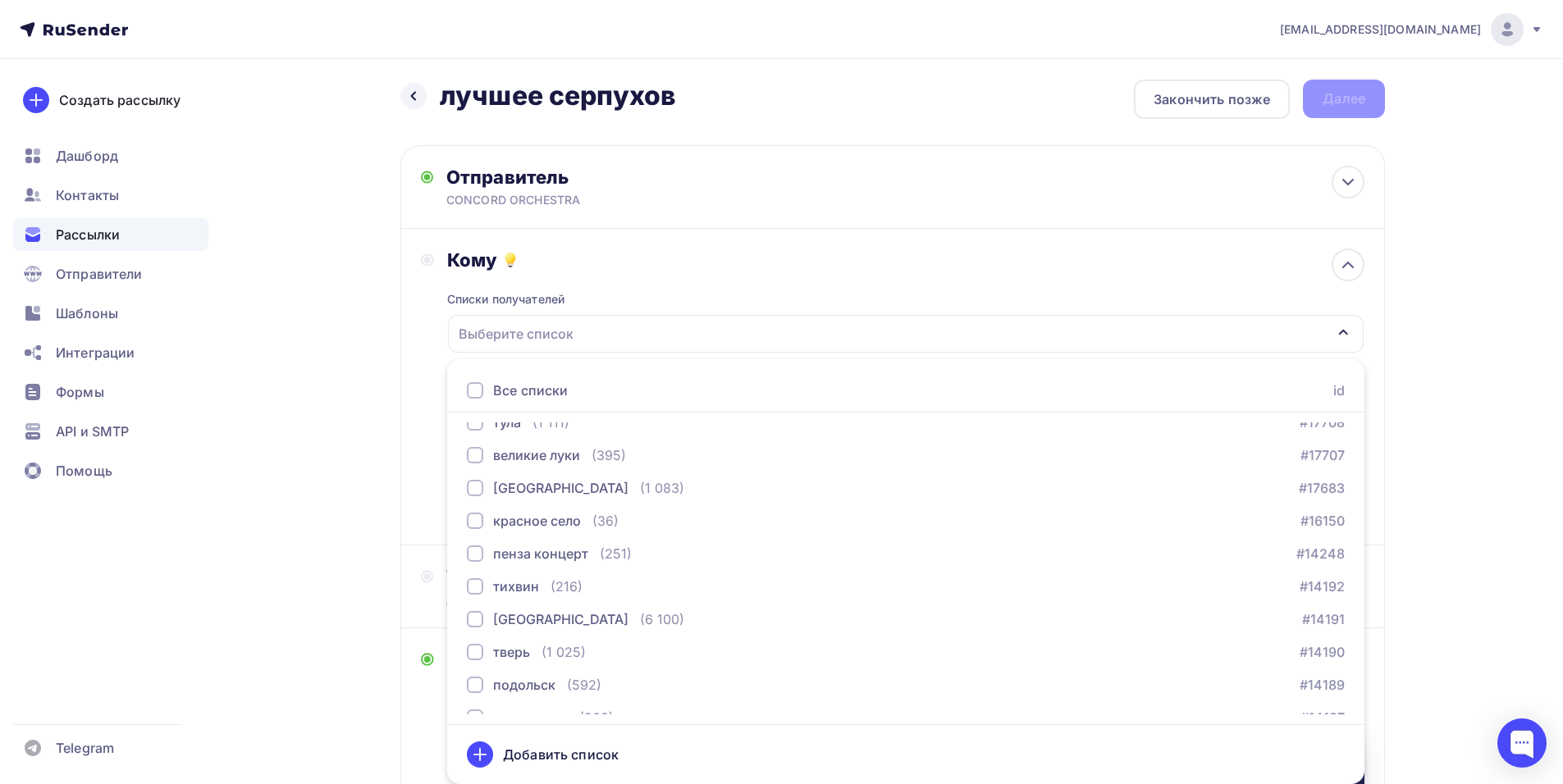
scroll to position [902, 0]
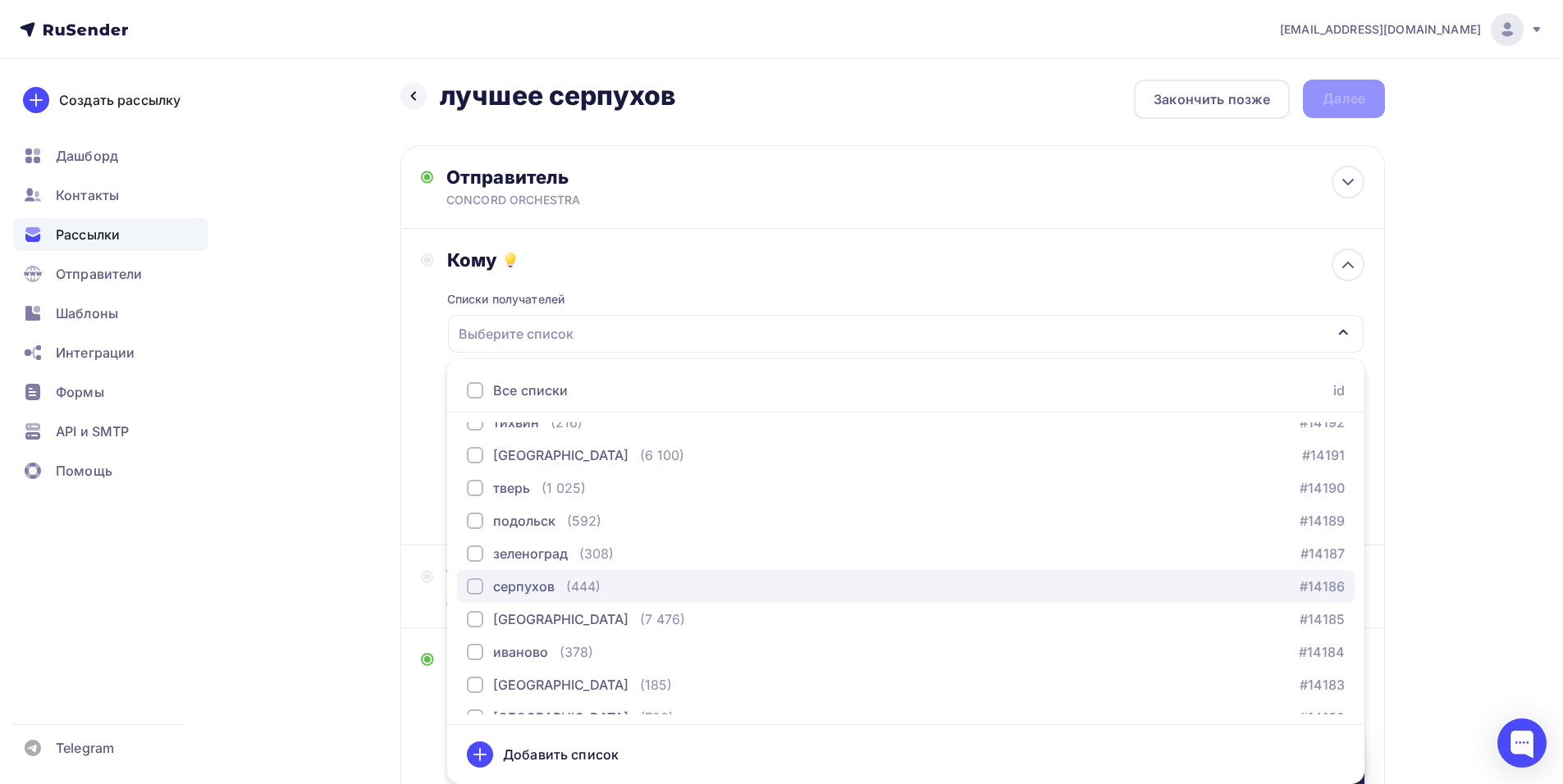
click at [568, 594] on div "(444)" at bounding box center [582, 587] width 34 height 19
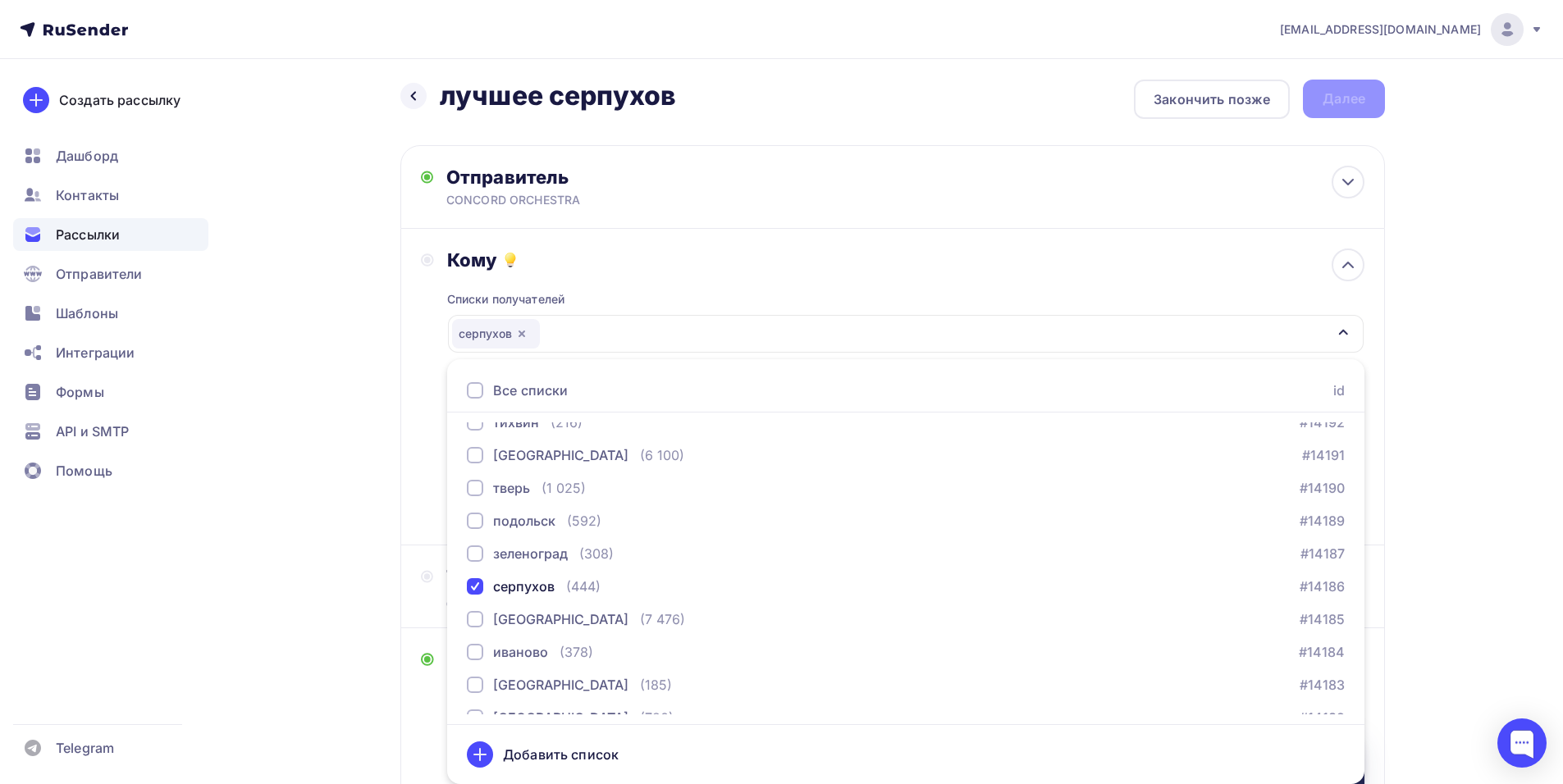
click at [407, 425] on div "Кому Списки получателей [GEOGRAPHIC_DATA] Все списки id тест [PERSON_NAME] (1) …" at bounding box center [892, 387] width 984 height 317
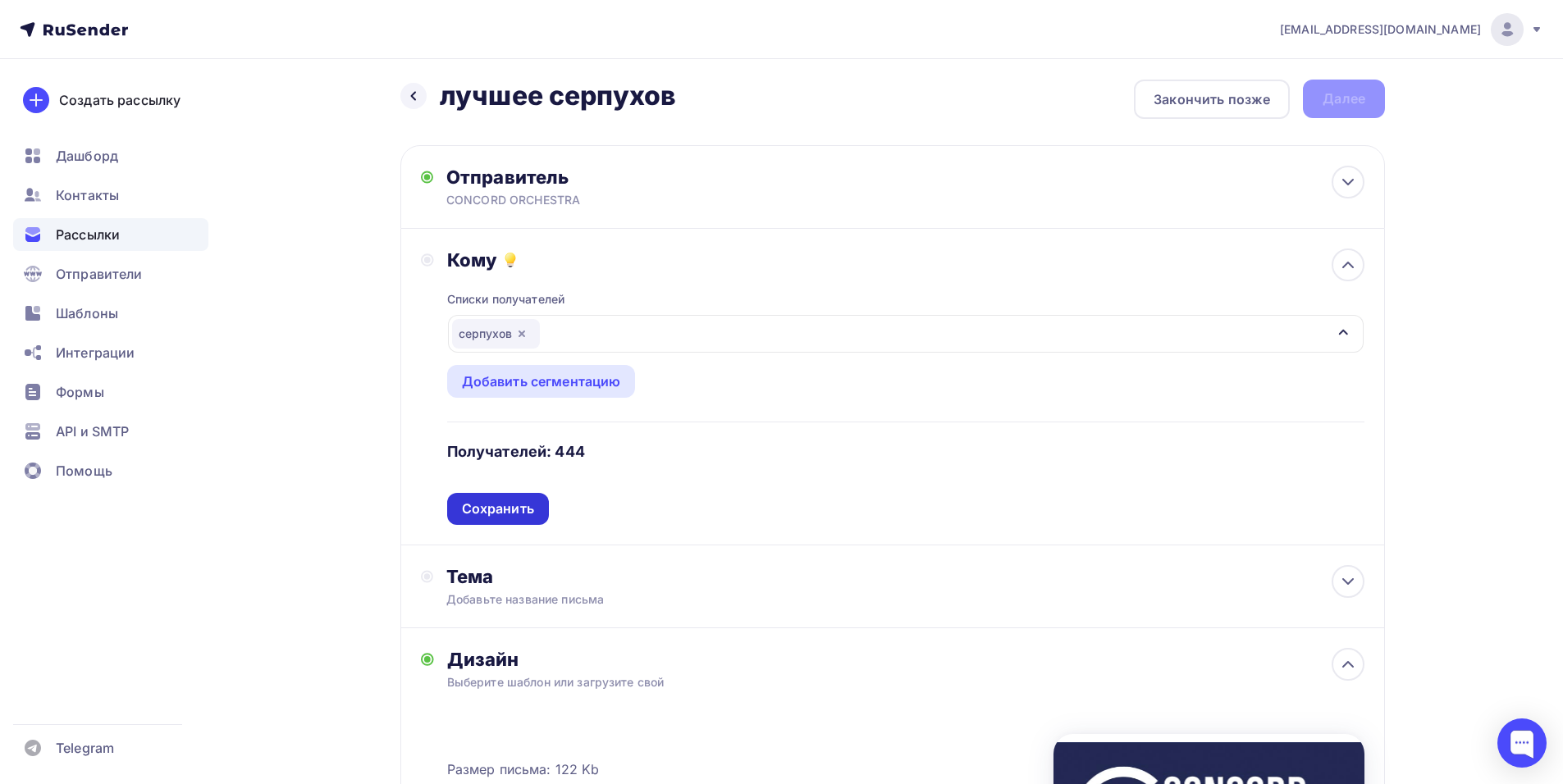
click at [525, 510] on div "Сохранить" at bounding box center [498, 510] width 72 height 19
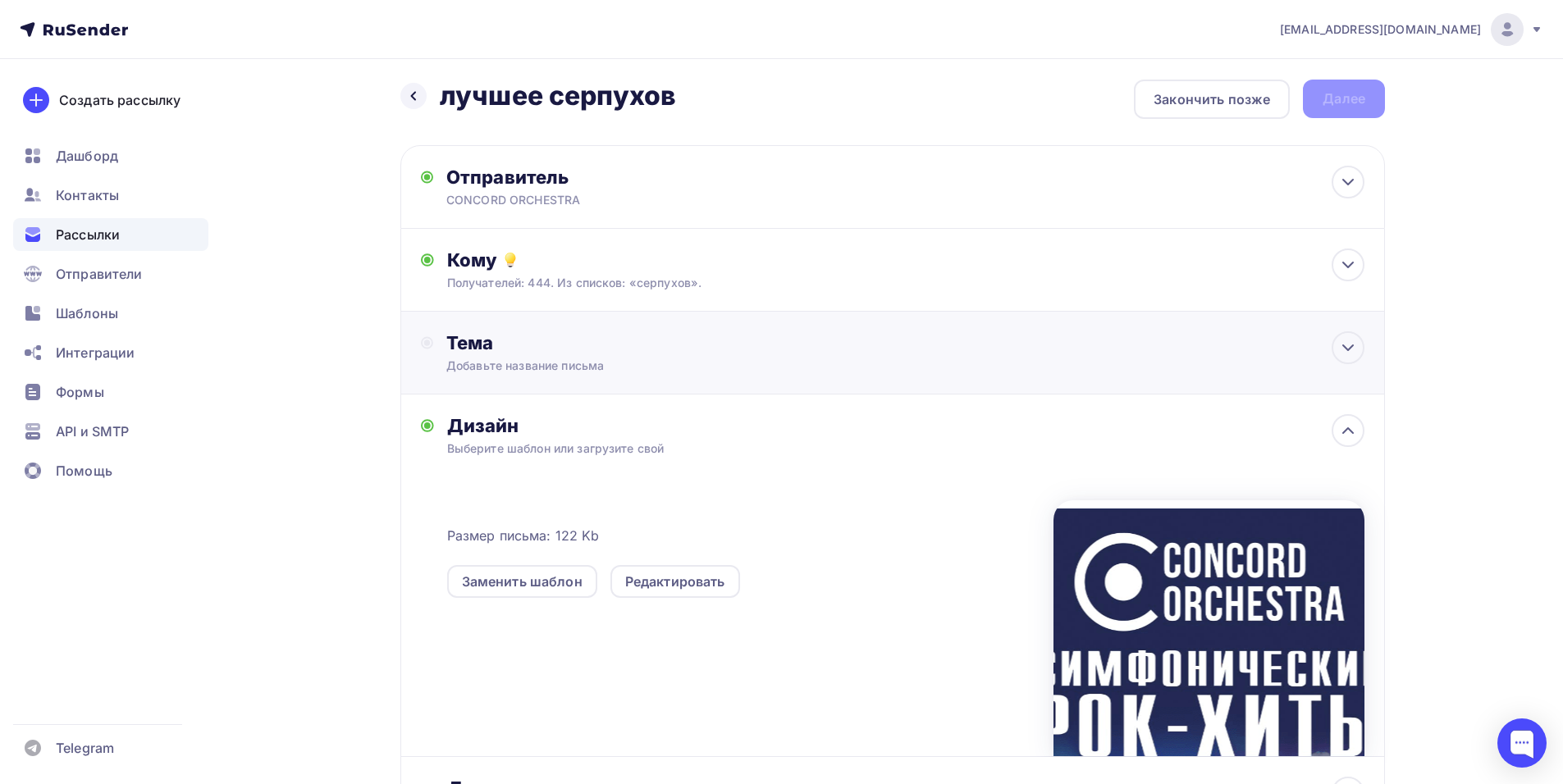
click at [551, 358] on div "Добавьте название письма" at bounding box center [592, 366] width 292 height 17
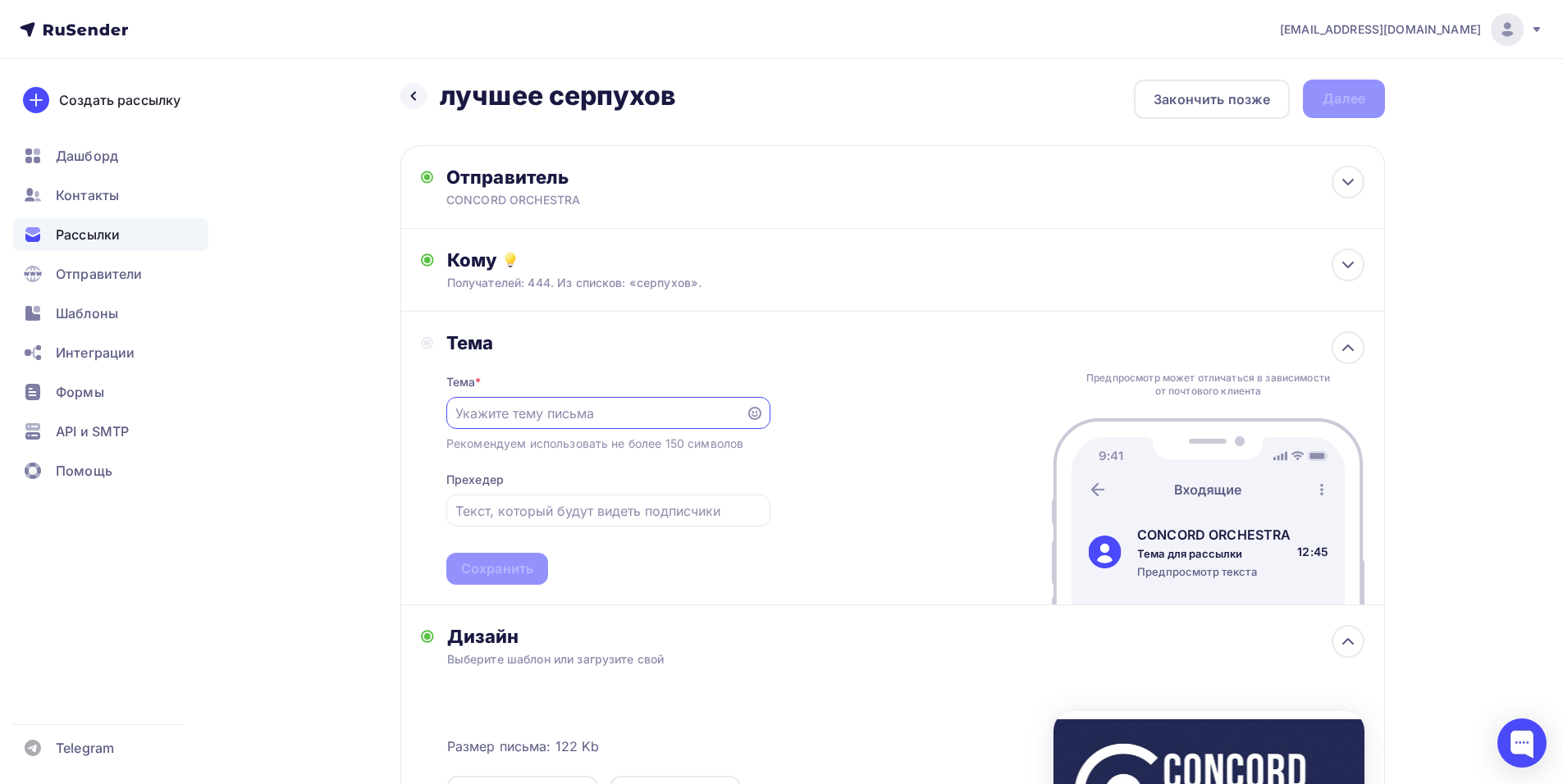
scroll to position [0, 0]
paste input "Приглашение на шоу «Симфонические РОК-ХИТЫ. Лучшее»"
type input "Приглашение на шоу «Симфонические РОК-ХИТЫ. Лучшее»"
click at [501, 566] on div "Сохранить" at bounding box center [497, 569] width 72 height 19
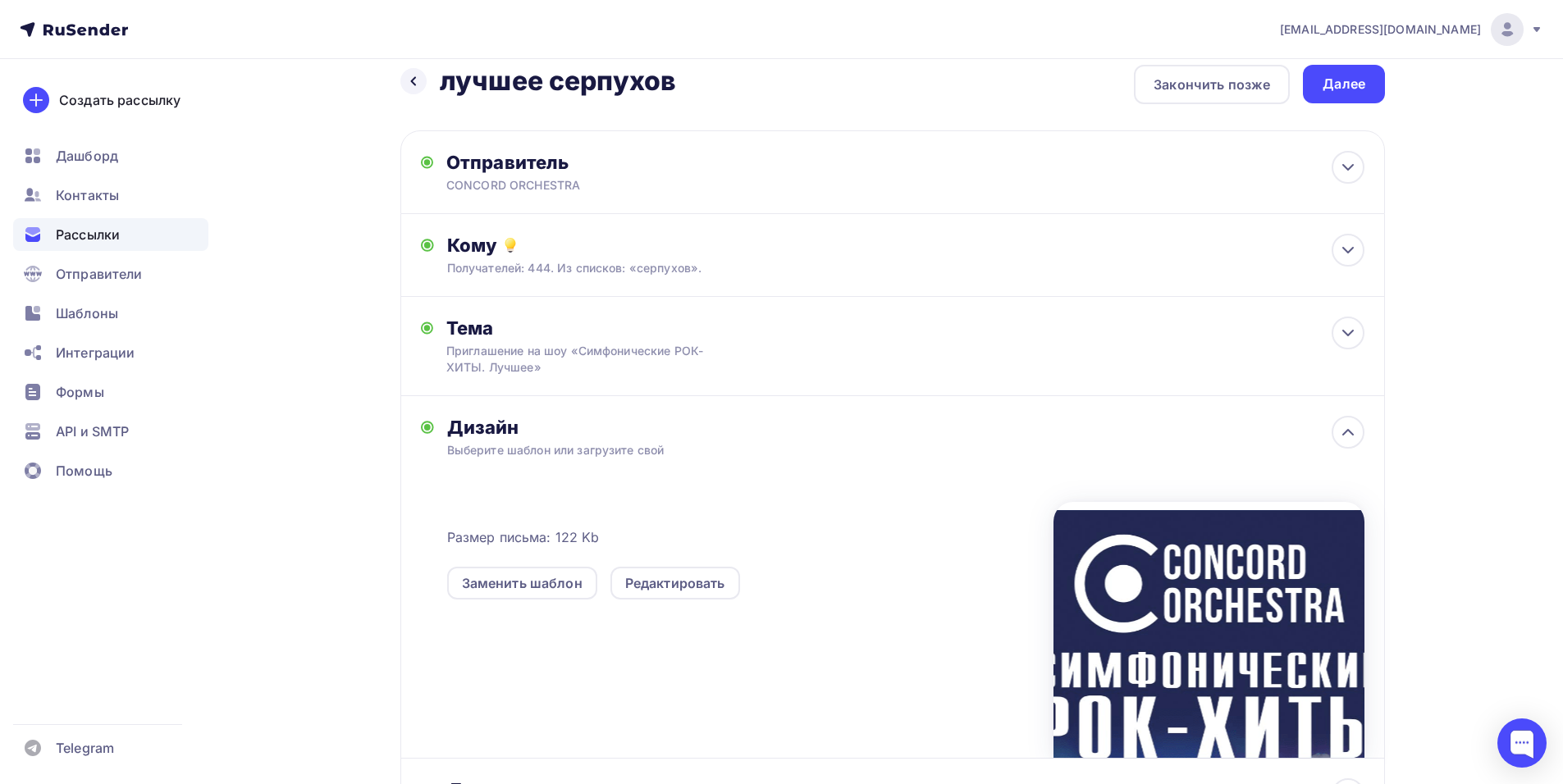
scroll to position [0, 0]
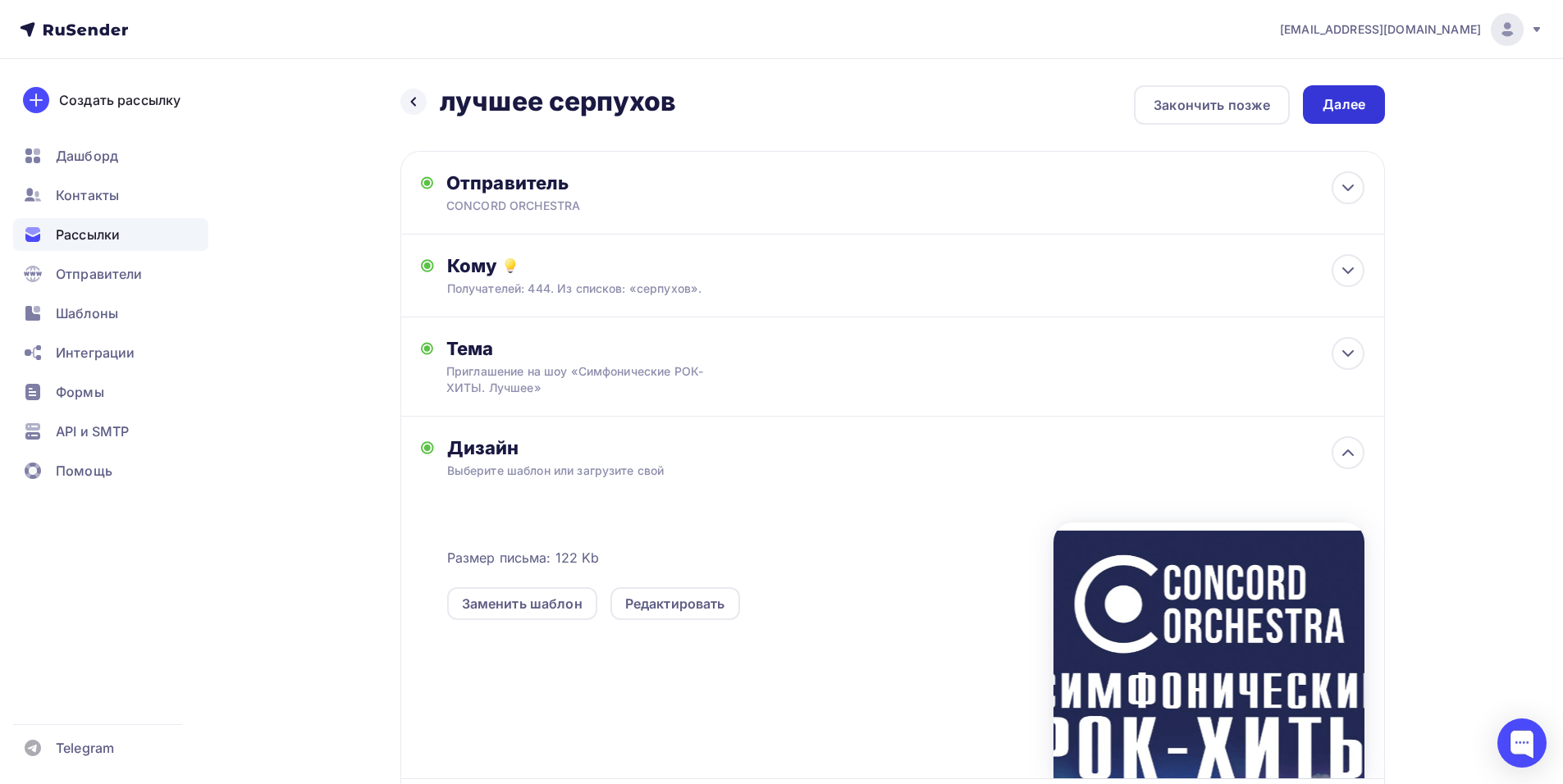
click at [1368, 109] on div "Далее" at bounding box center [1344, 104] width 82 height 39
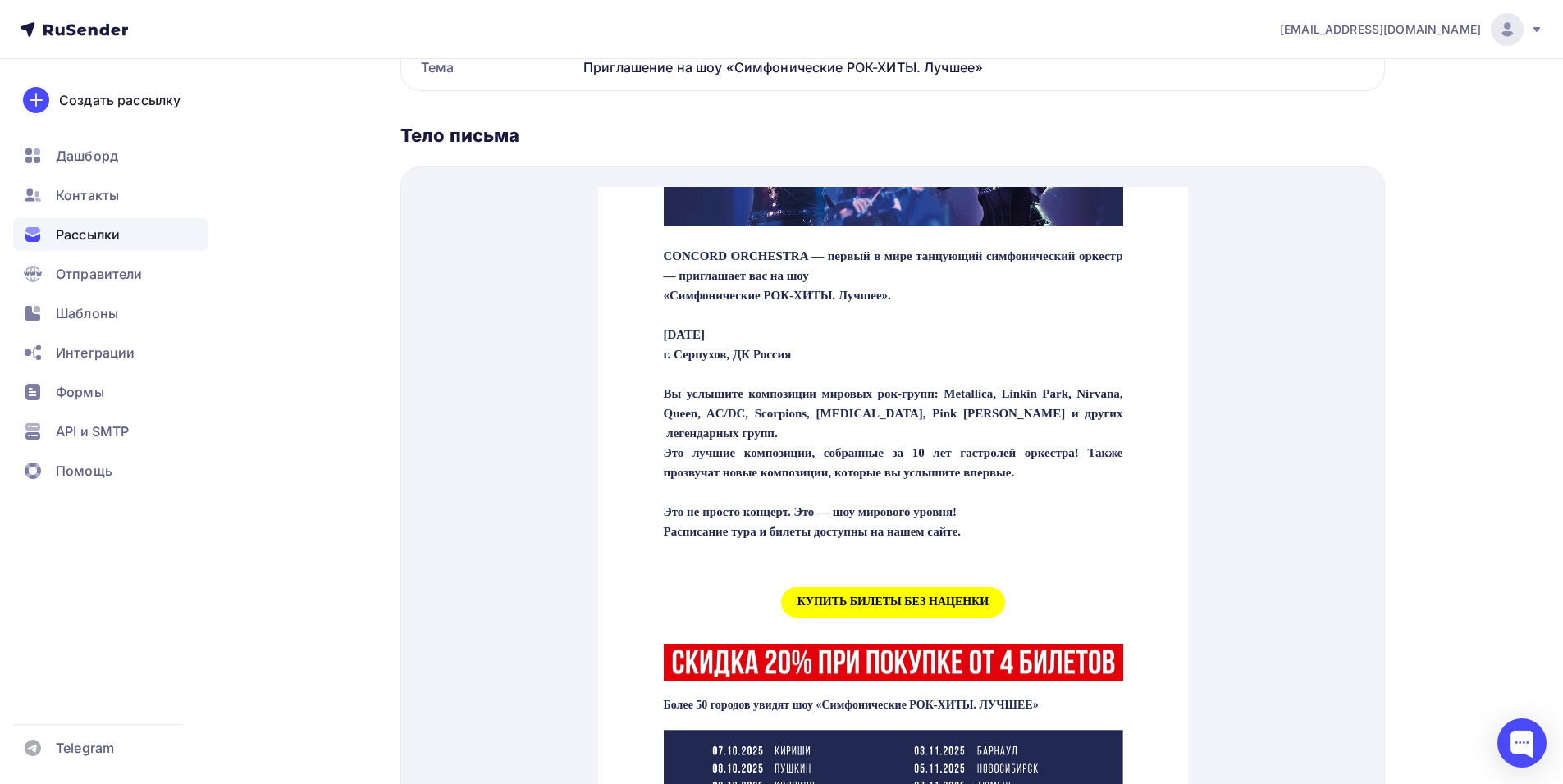
scroll to position [410, 0]
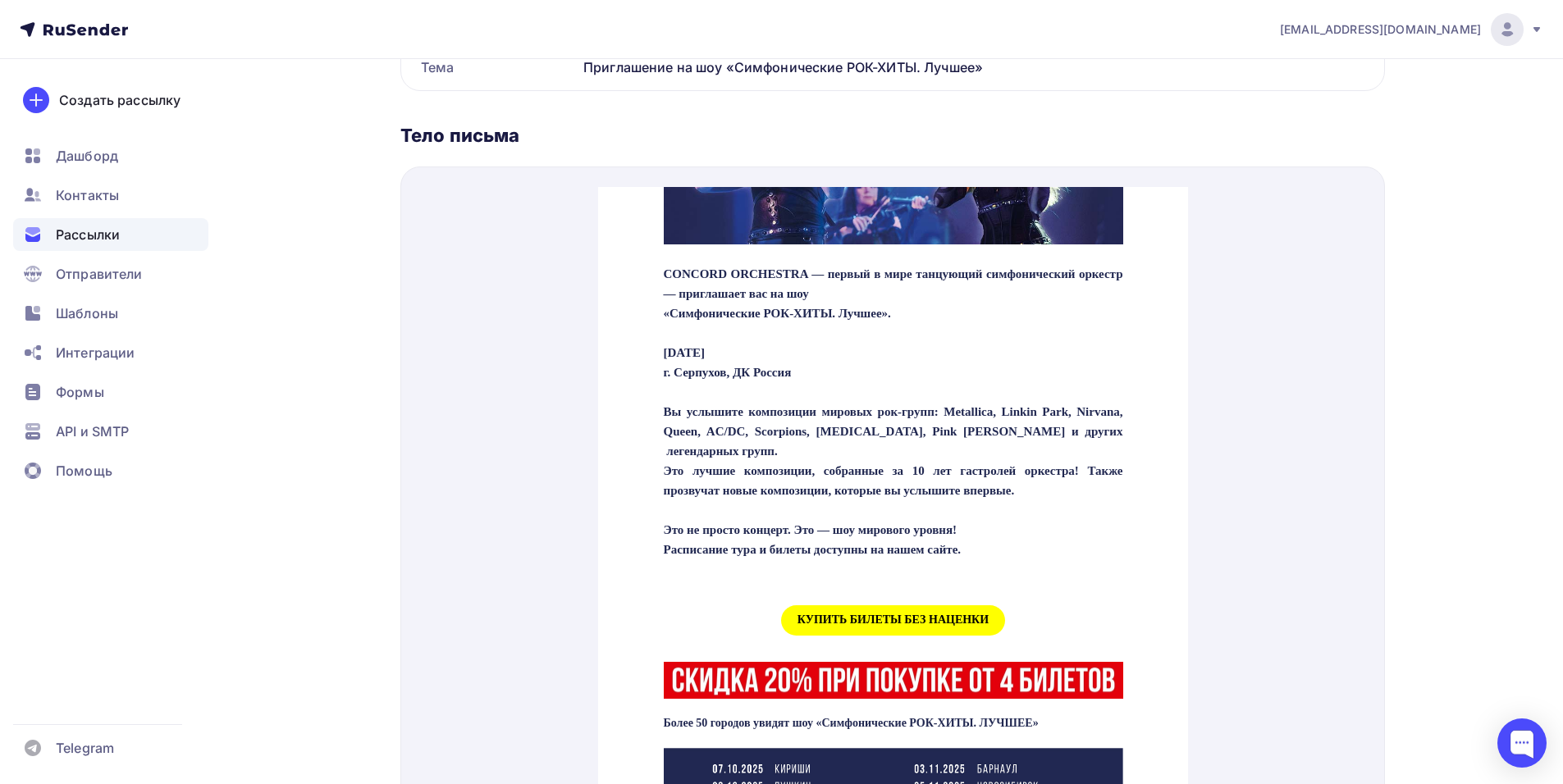
click at [862, 615] on span "КУПИТЬ БИЛЕТЫ БЕЗ НАЦЕНКИ" at bounding box center [892, 601] width 224 height 31
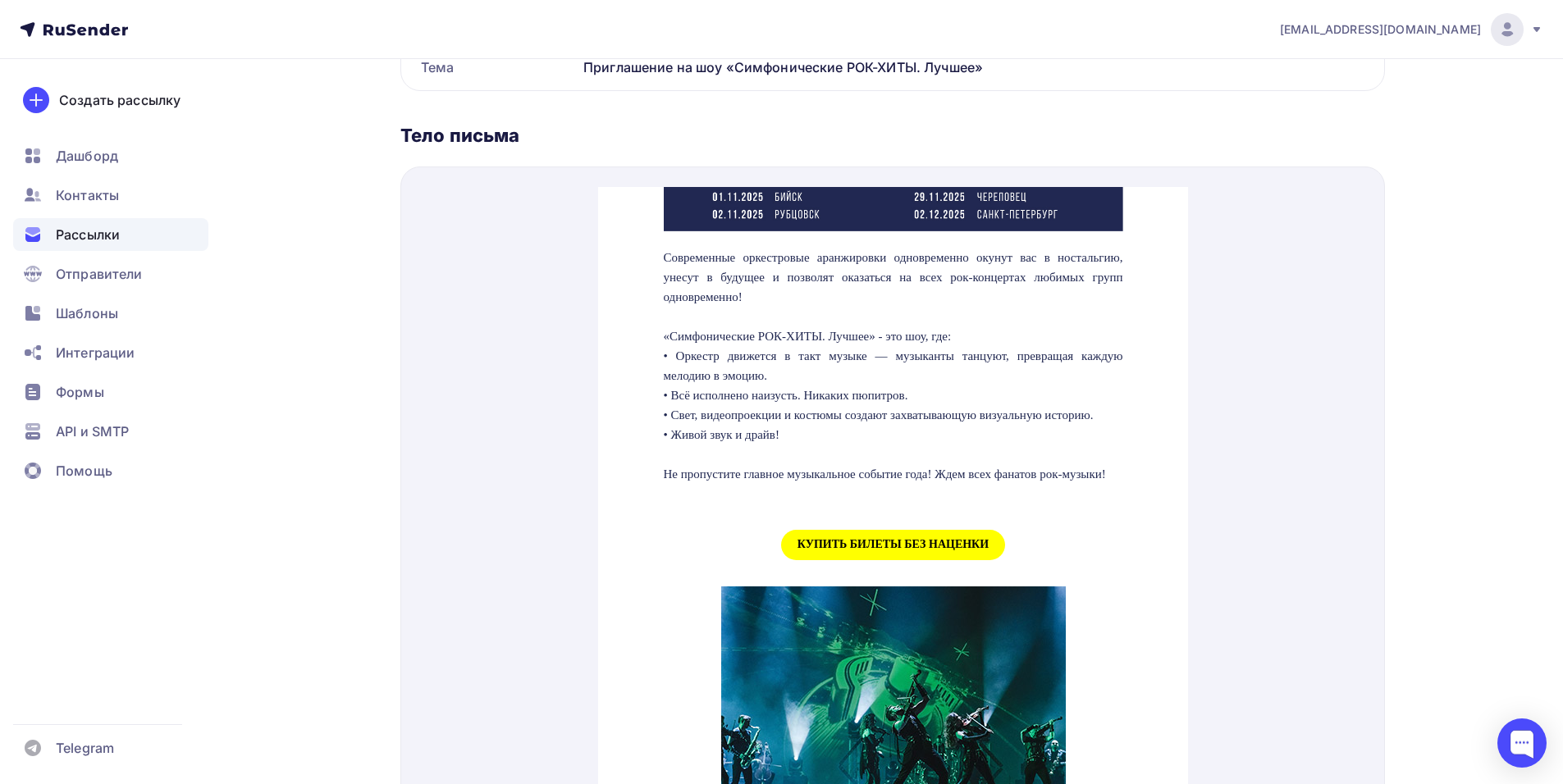
scroll to position [1394, 0]
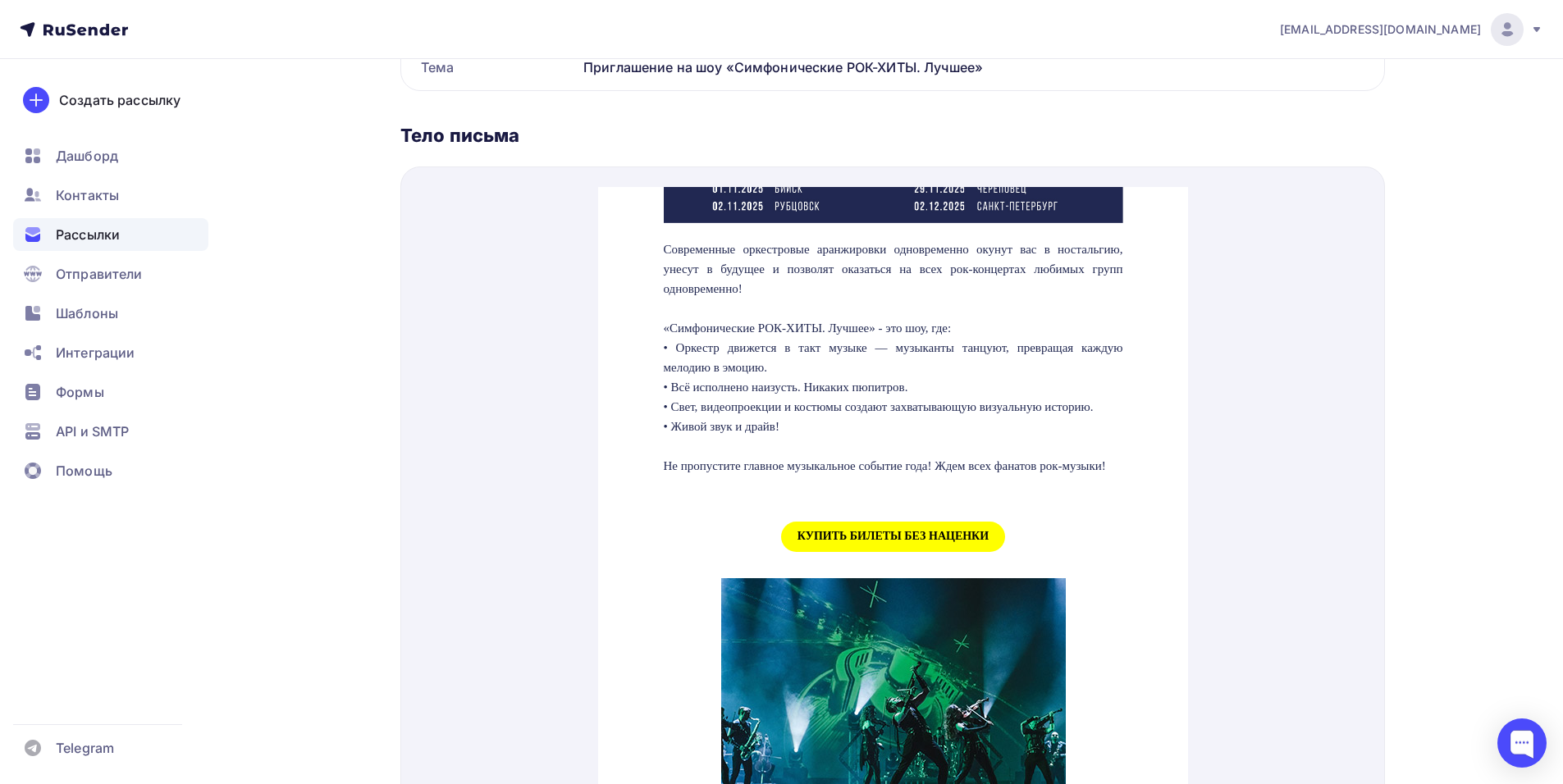
click at [814, 532] on span "КУПИТЬ БИЛЕТЫ БЕЗ НАЦЕНКИ" at bounding box center [892, 517] width 224 height 31
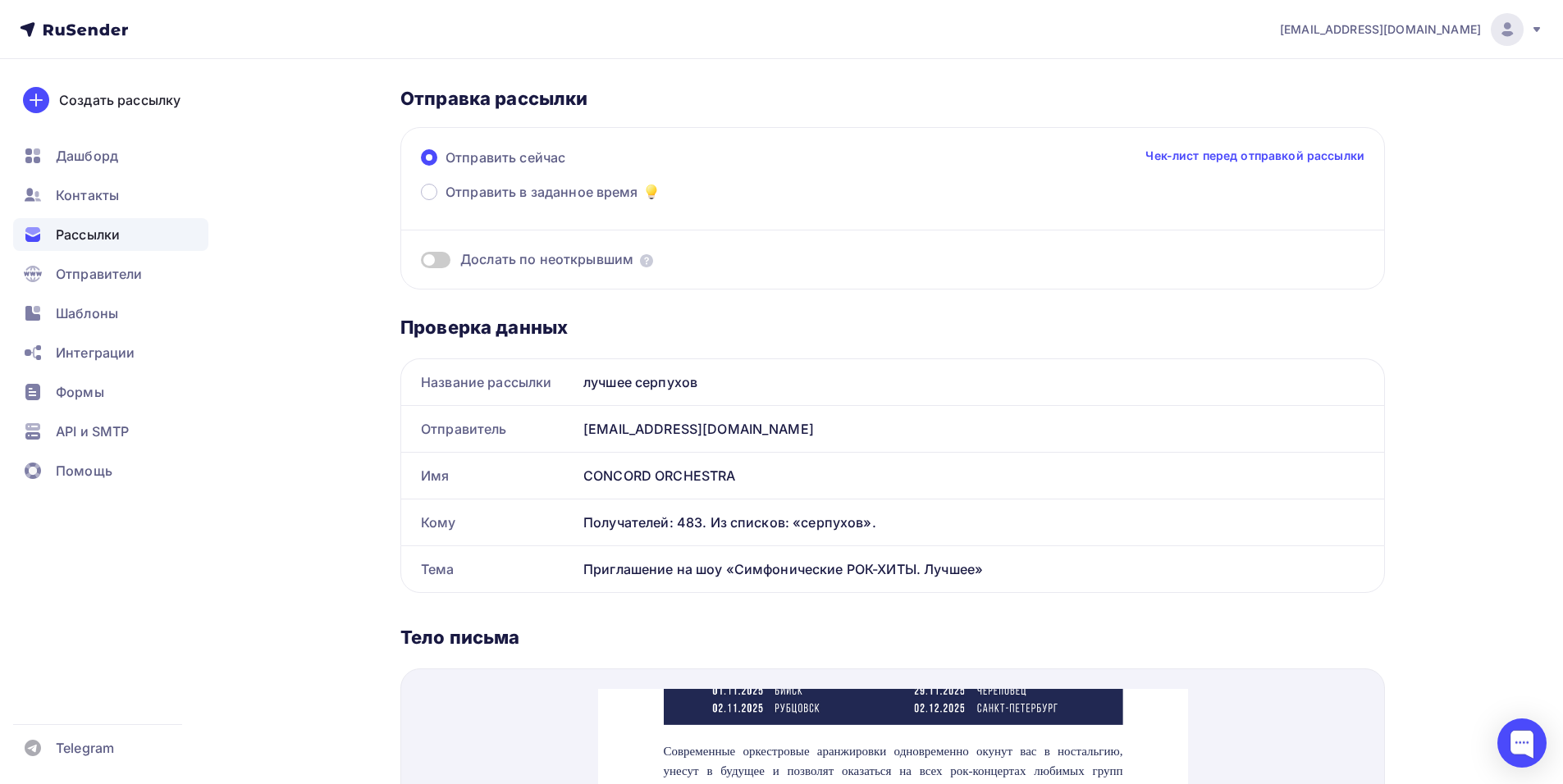
scroll to position [0, 0]
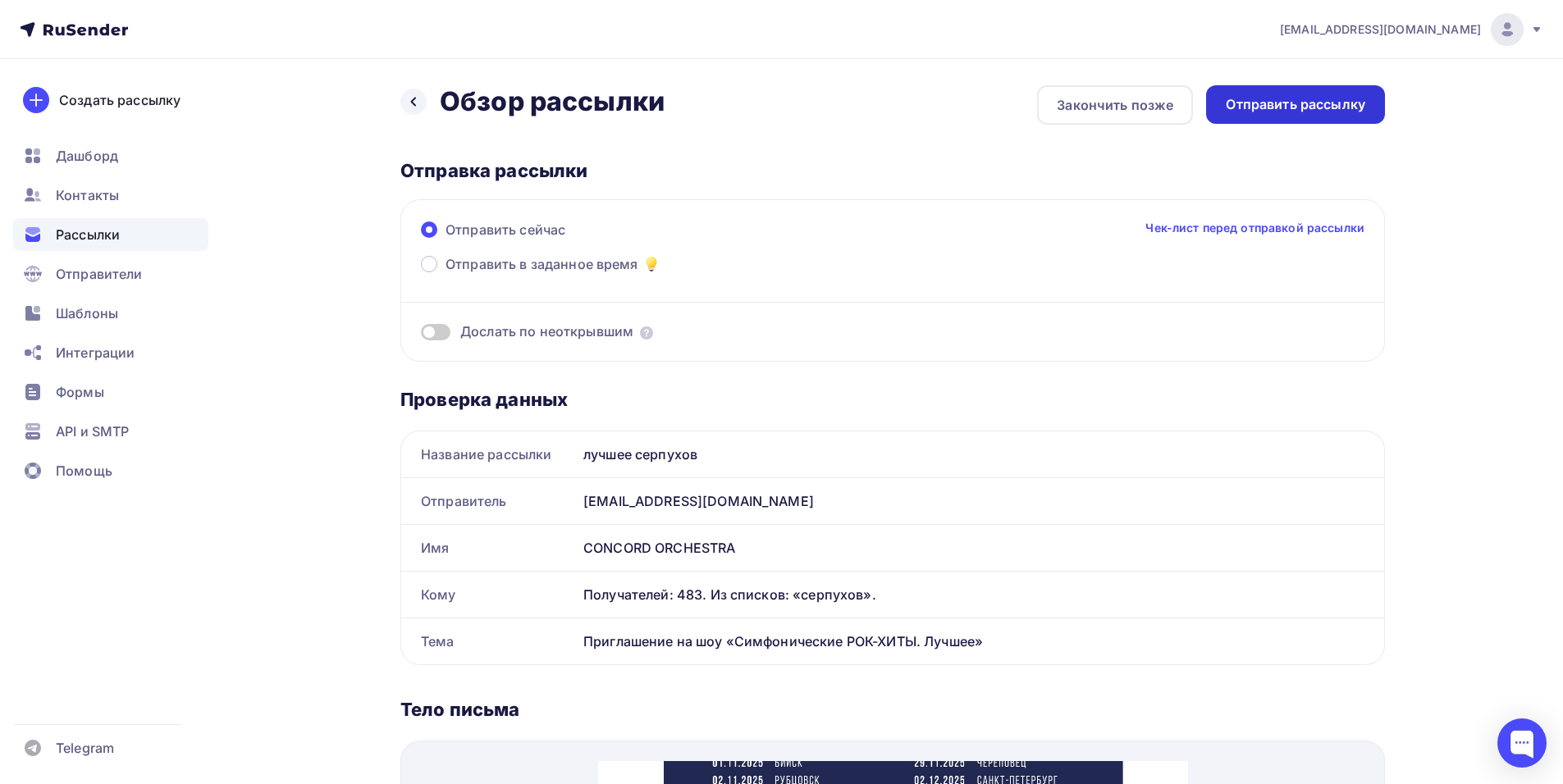
click at [1269, 114] on div "Отправить рассылку" at bounding box center [1295, 104] width 179 height 39
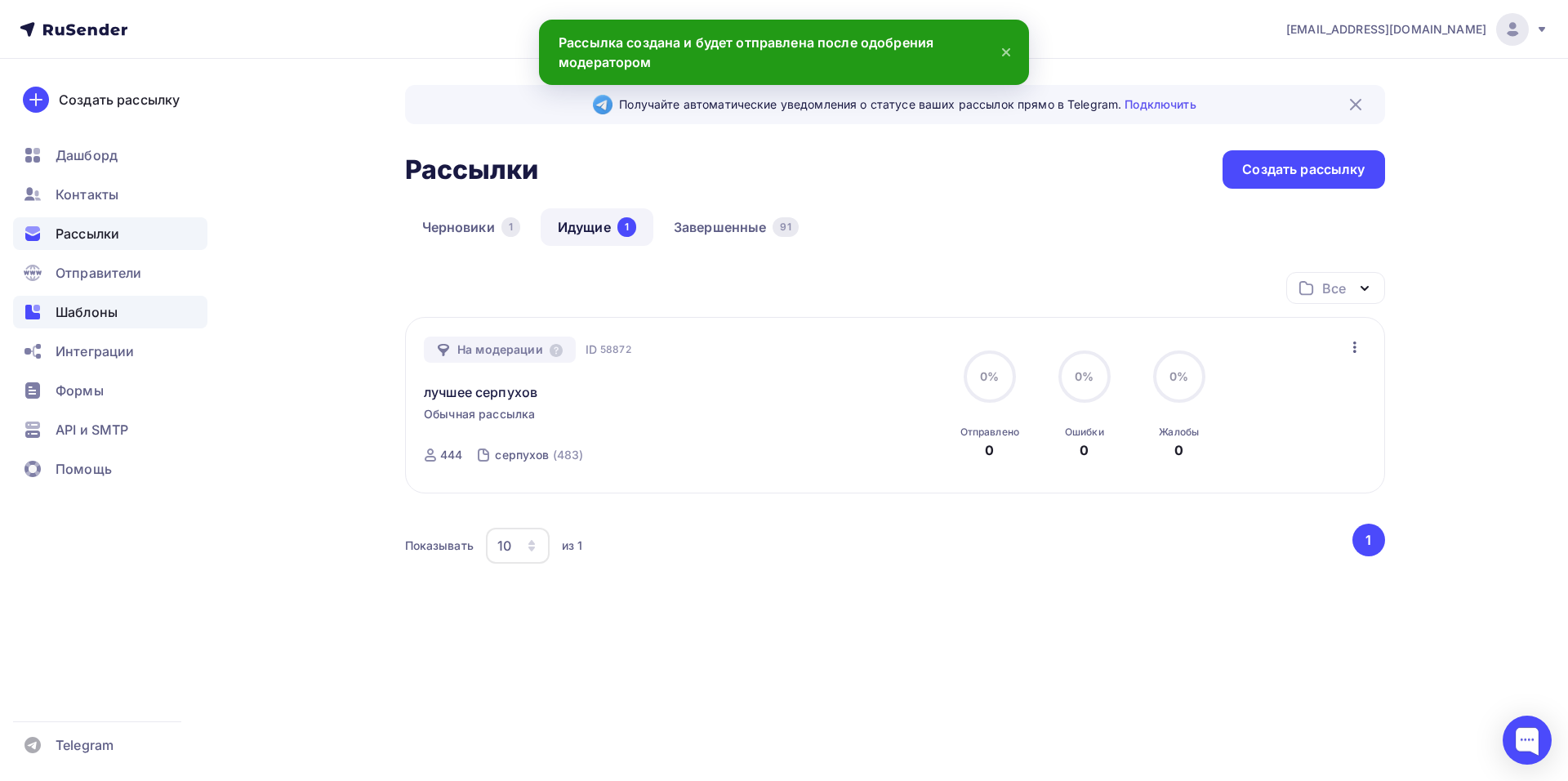
click at [101, 307] on span "Шаблоны" at bounding box center [86, 312] width 62 height 19
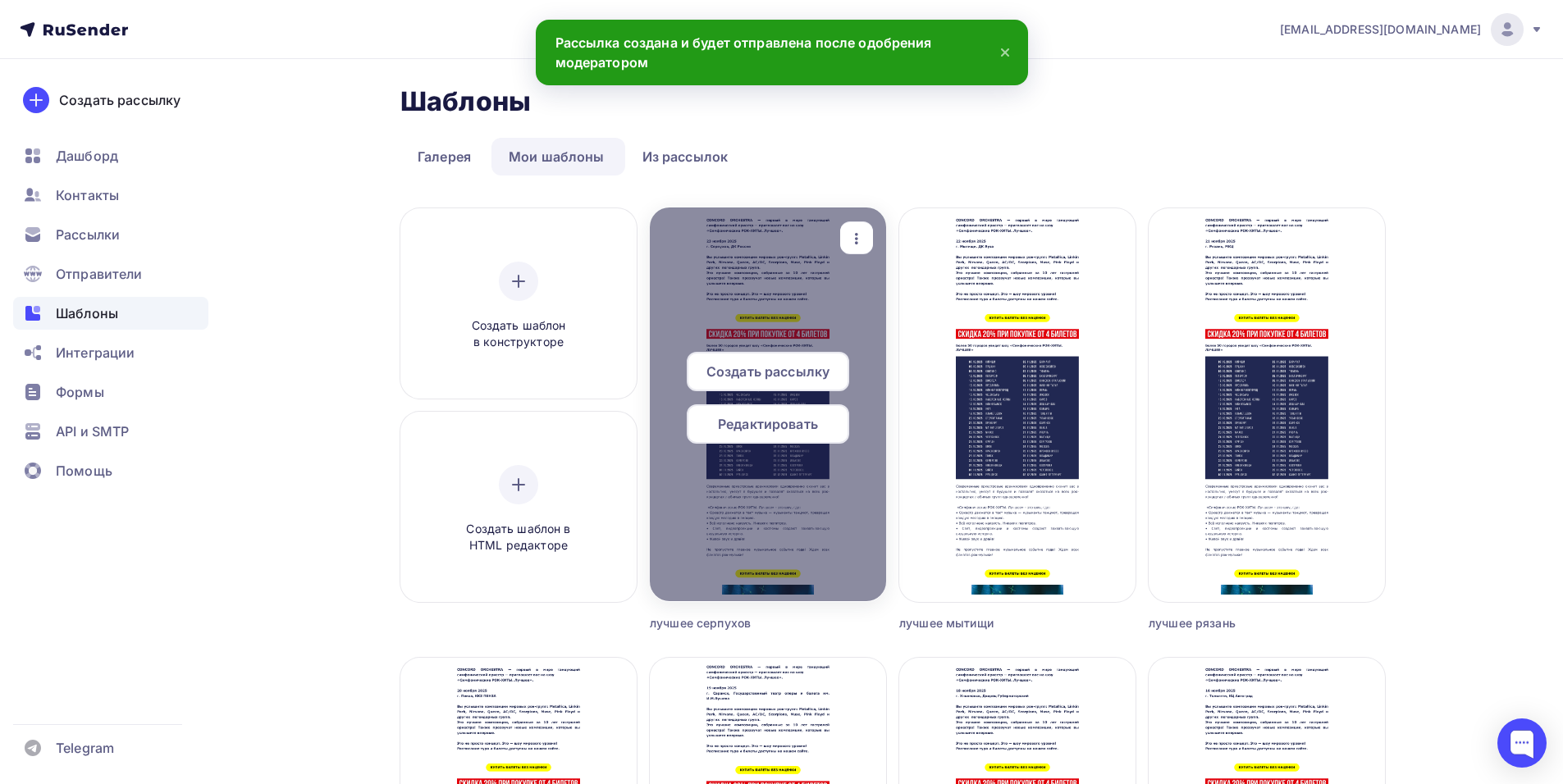
click at [851, 229] on icon "button" at bounding box center [856, 239] width 19 height 19
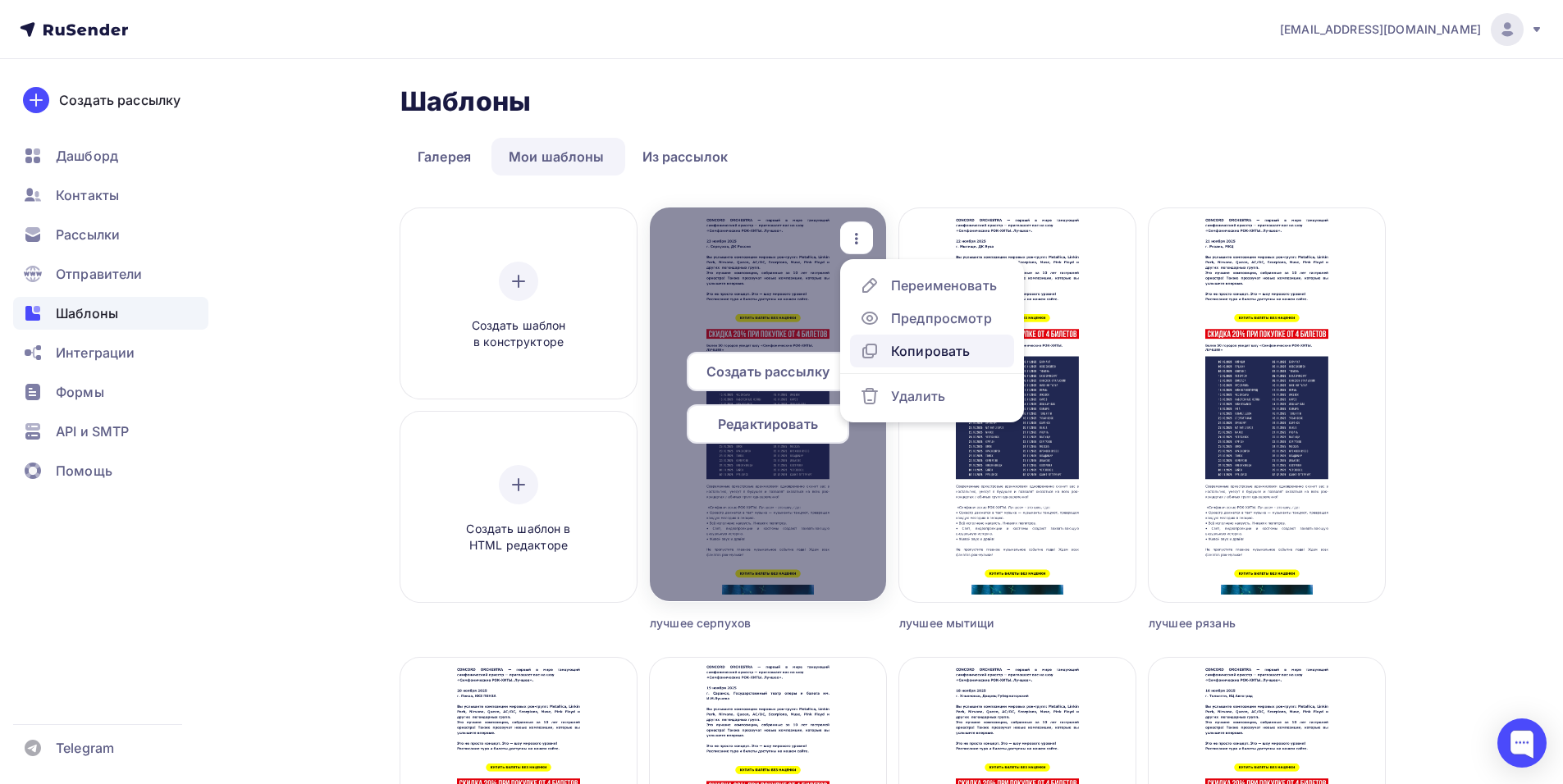
click at [908, 354] on div "Копировать" at bounding box center [931, 351] width 79 height 19
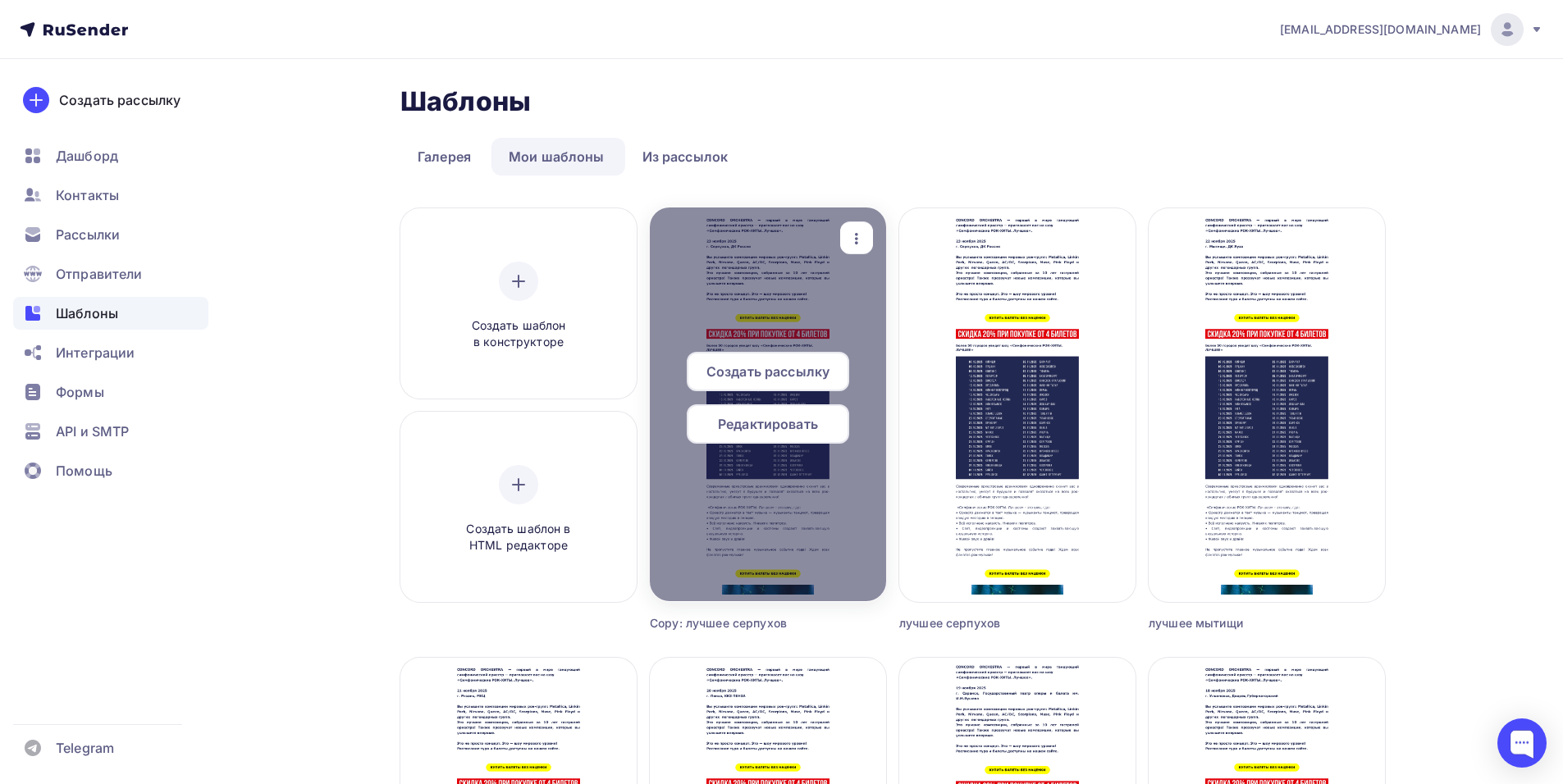
click at [857, 242] on icon "button" at bounding box center [857, 239] width 4 height 11
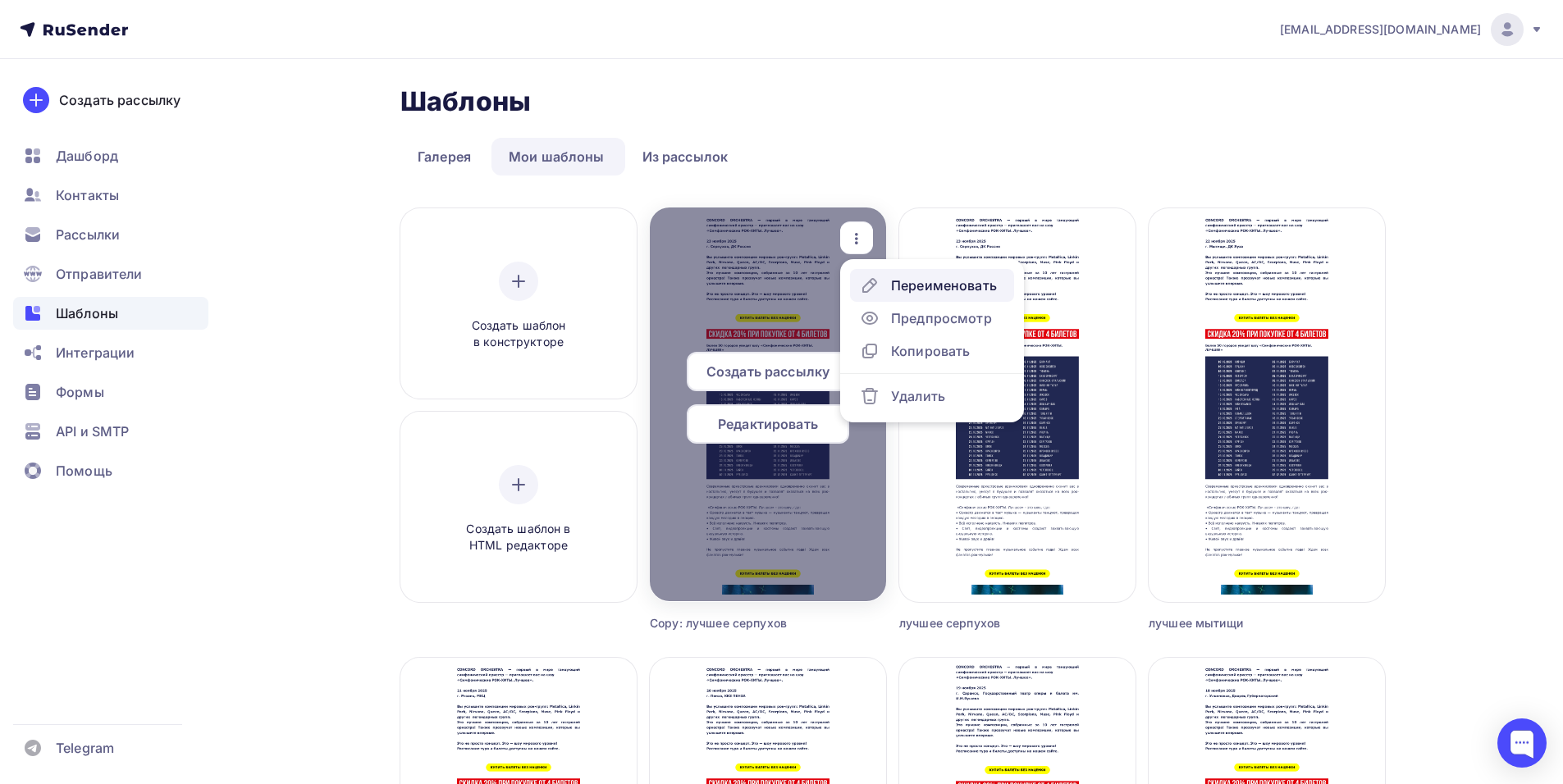
click at [919, 284] on div "Переименовать" at bounding box center [944, 285] width 106 height 19
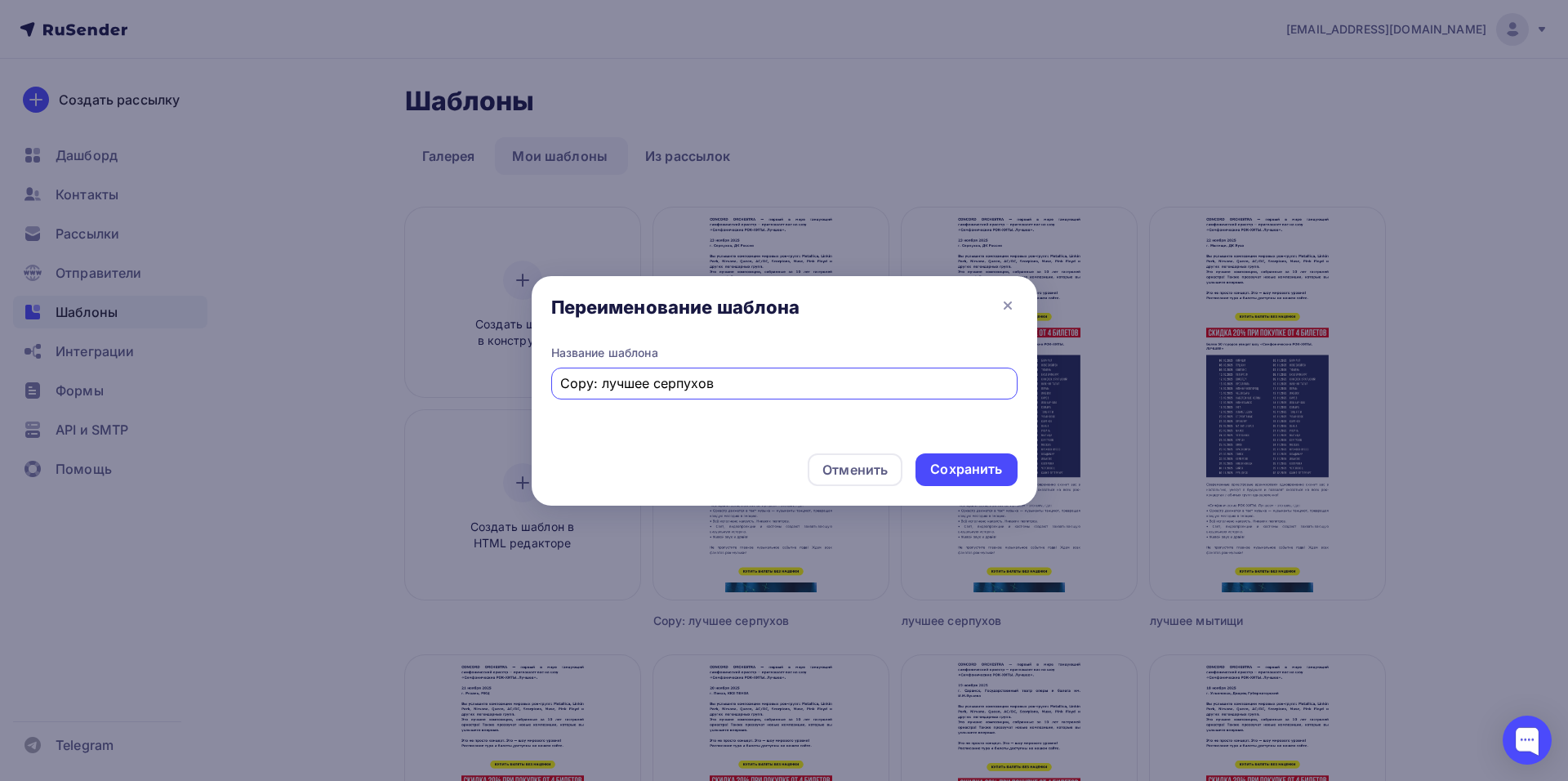
click at [606, 383] on input "Copy: лучшее серпухов" at bounding box center [784, 383] width 448 height 19
drag, startPoint x: 595, startPoint y: 388, endPoint x: 451, endPoint y: 397, distance: 144.3
click at [451, 397] on div "Переименование шаблона Название шаблона Copy: лучшее серпухов Отменить Сохранить" at bounding box center [784, 390] width 1568 height 781
drag, startPoint x: 617, startPoint y: 385, endPoint x: 767, endPoint y: 404, distance: 151.2
click at [765, 402] on div "Название шаблона лучшее серпухов" at bounding box center [784, 392] width 505 height 95
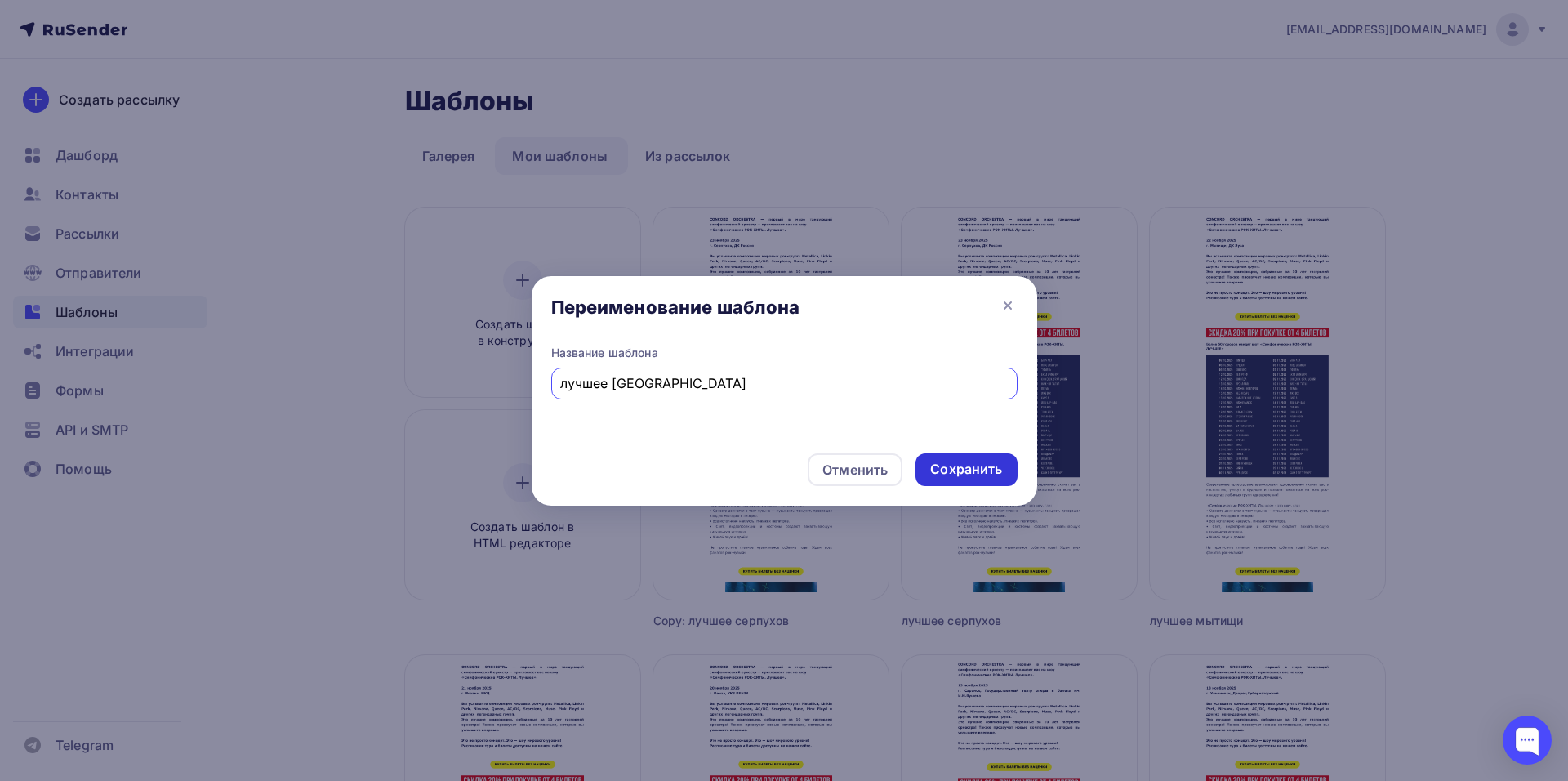
type input "лучшее [GEOGRAPHIC_DATA]"
click at [977, 476] on div "Сохранить" at bounding box center [966, 470] width 72 height 19
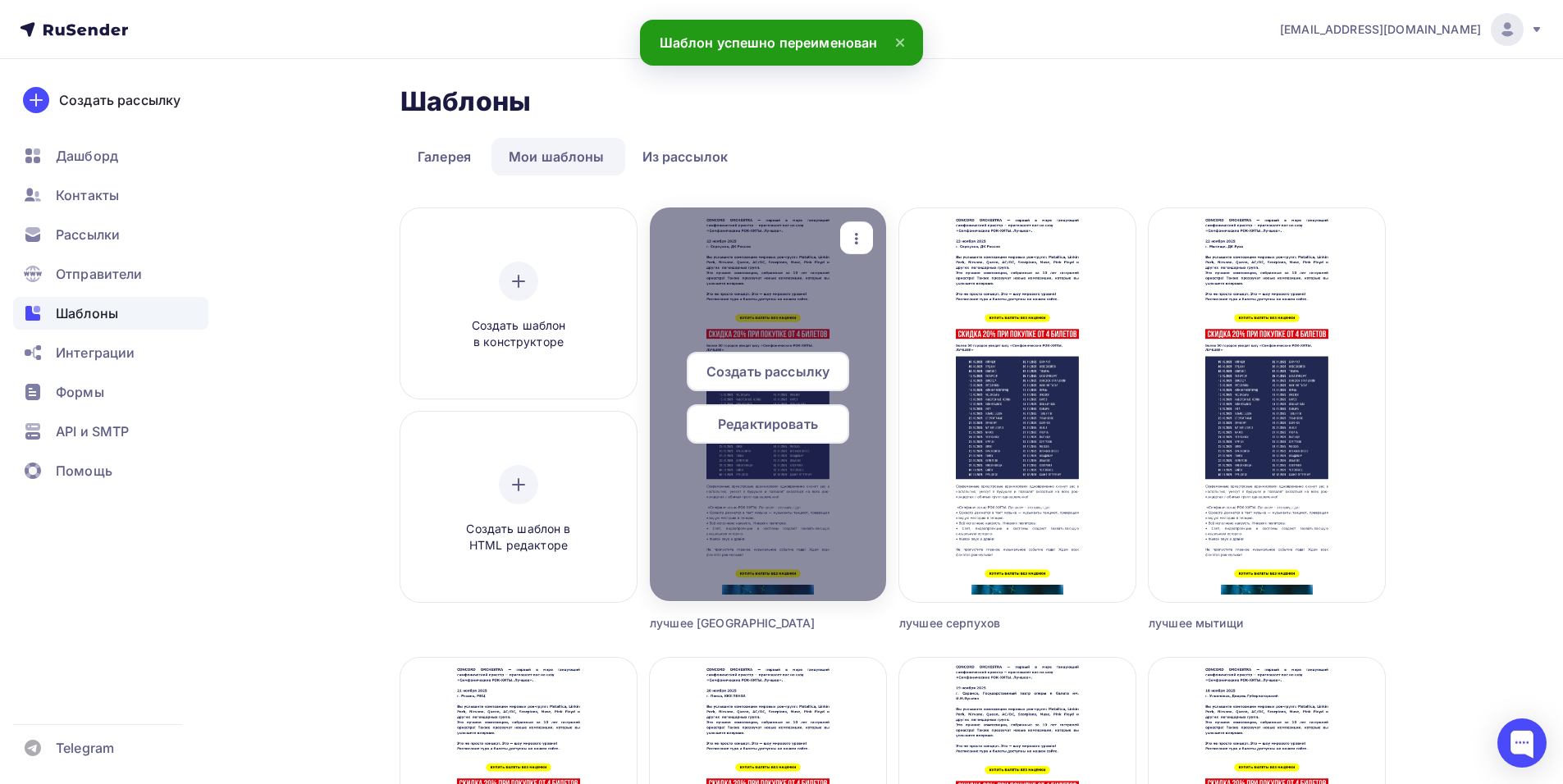
click at [779, 429] on span "Редактировать" at bounding box center [767, 424] width 100 height 19
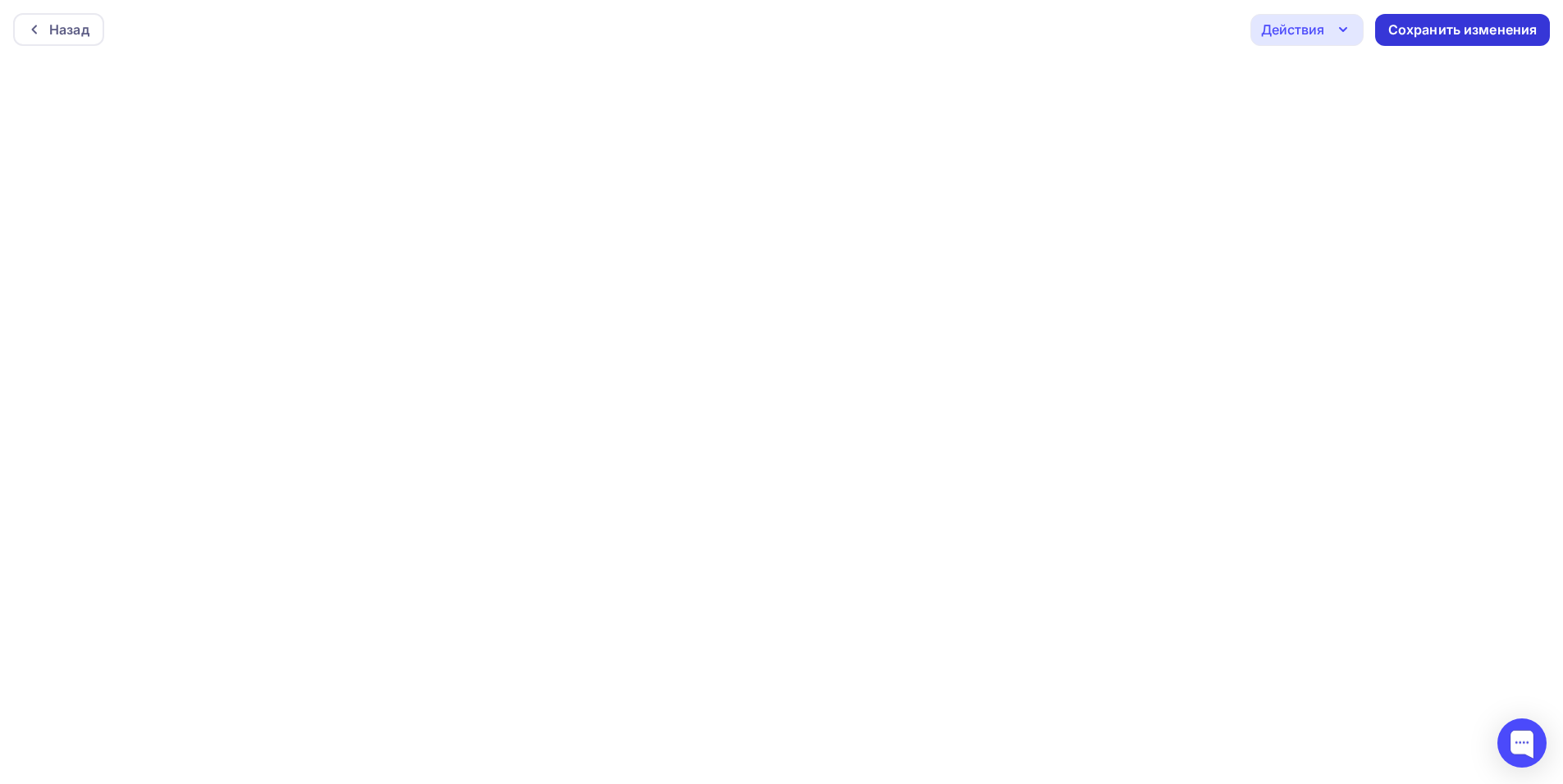
click at [1427, 32] on div "Сохранить изменения" at bounding box center [1463, 30] width 149 height 19
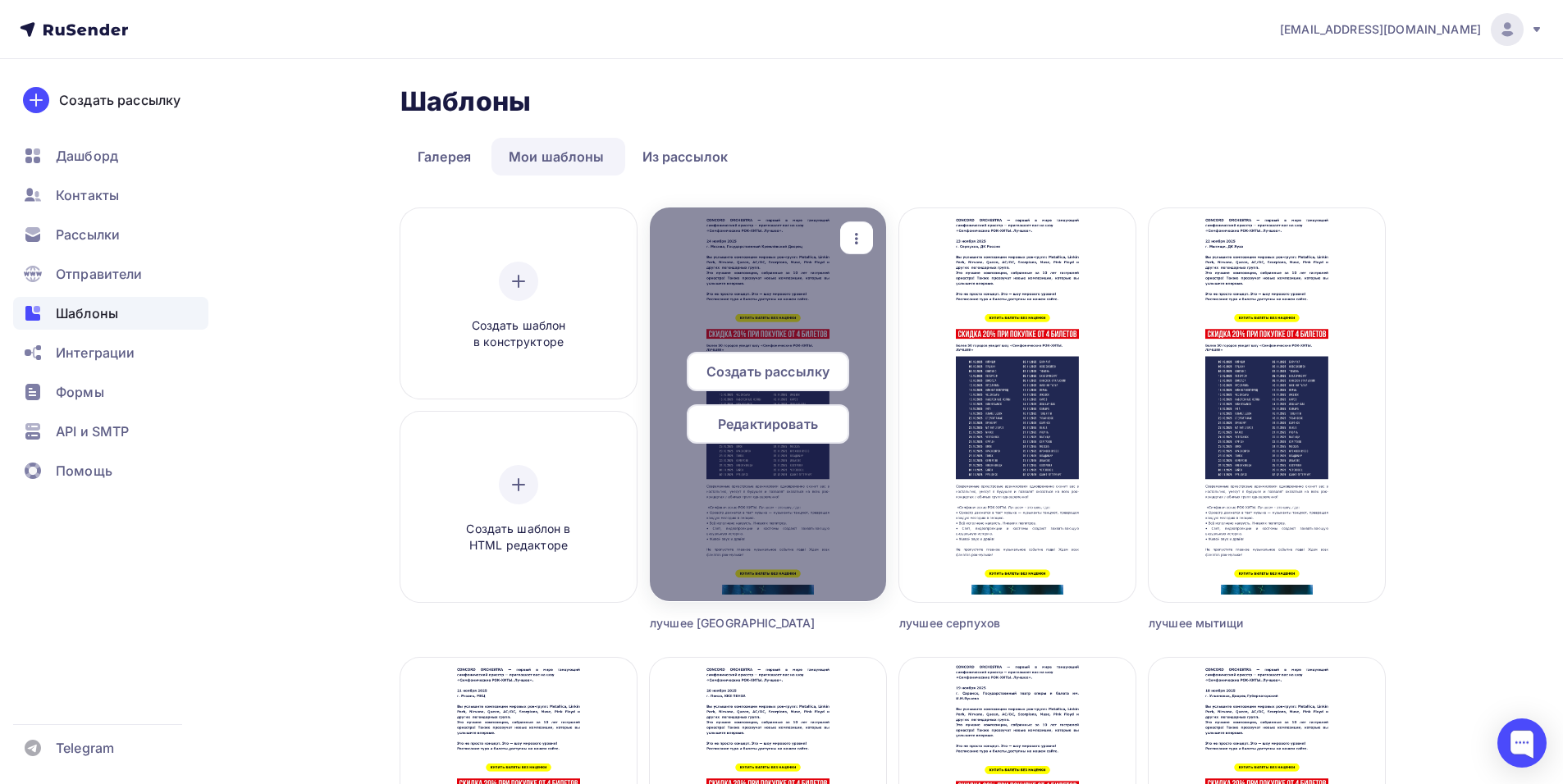
click at [773, 431] on span "Редактировать" at bounding box center [767, 424] width 100 height 19
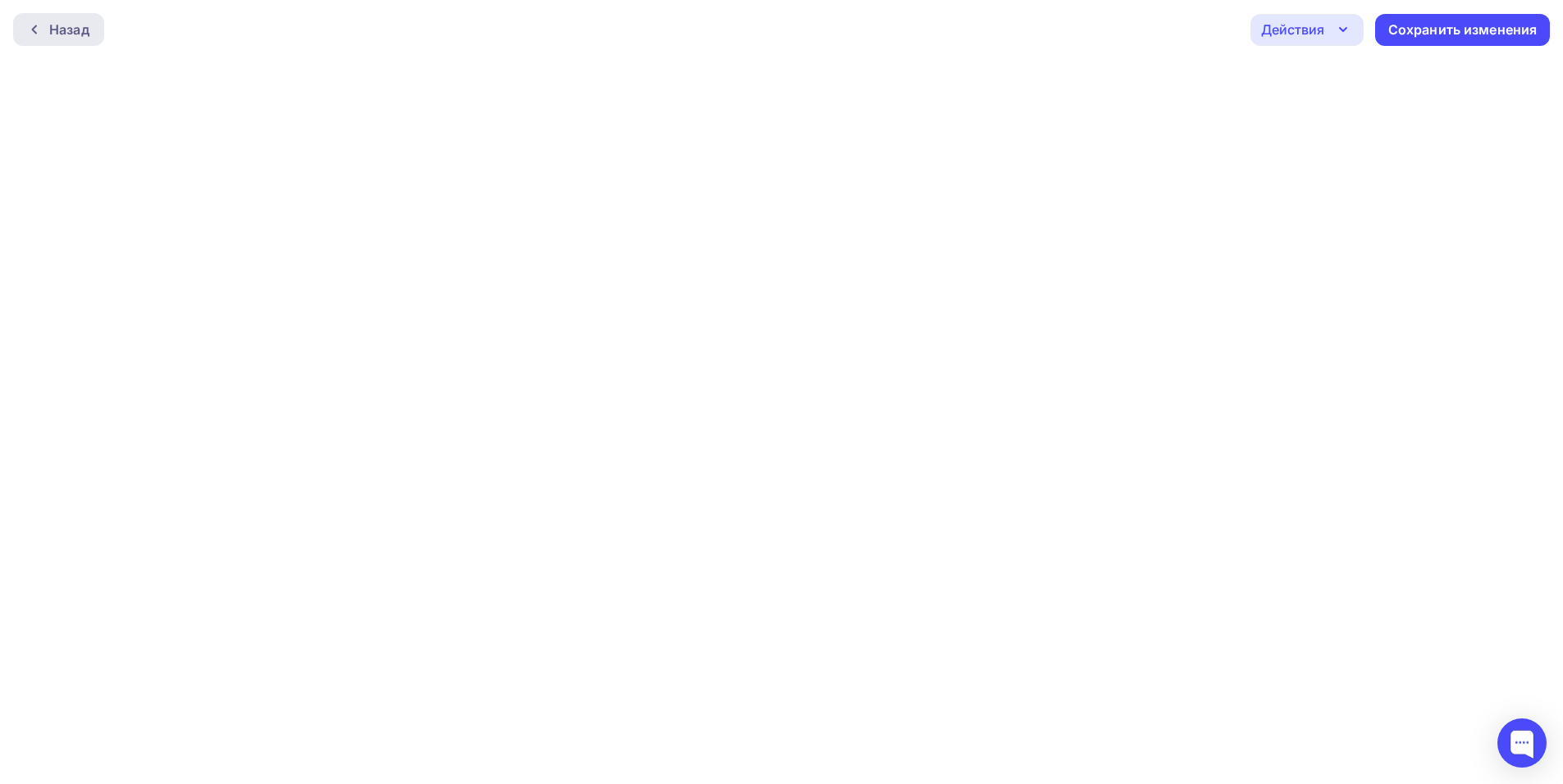
click at [48, 26] on div at bounding box center [39, 29] width 21 height 13
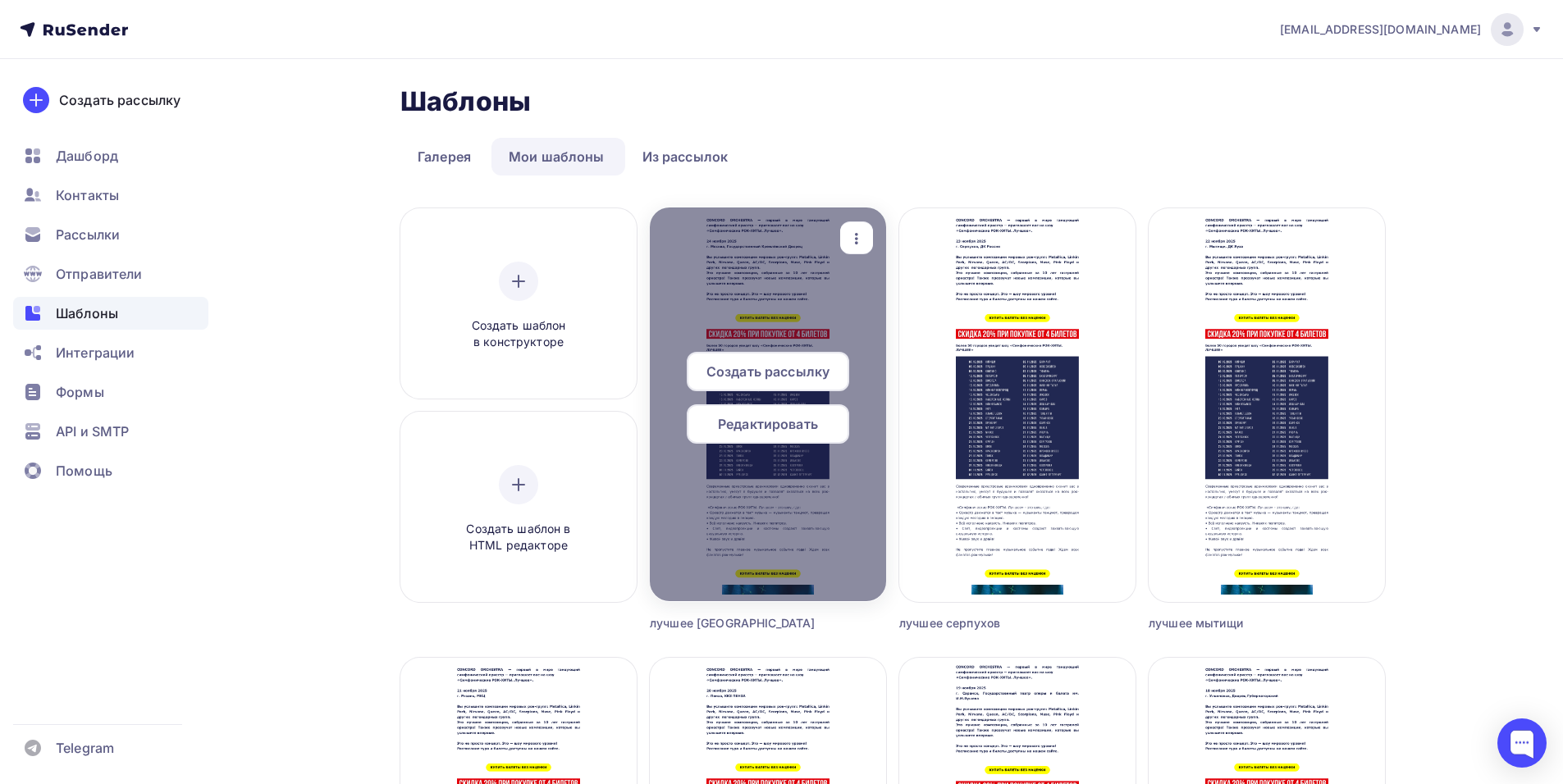
click at [739, 369] on span "Создать рассылку" at bounding box center [767, 371] width 123 height 19
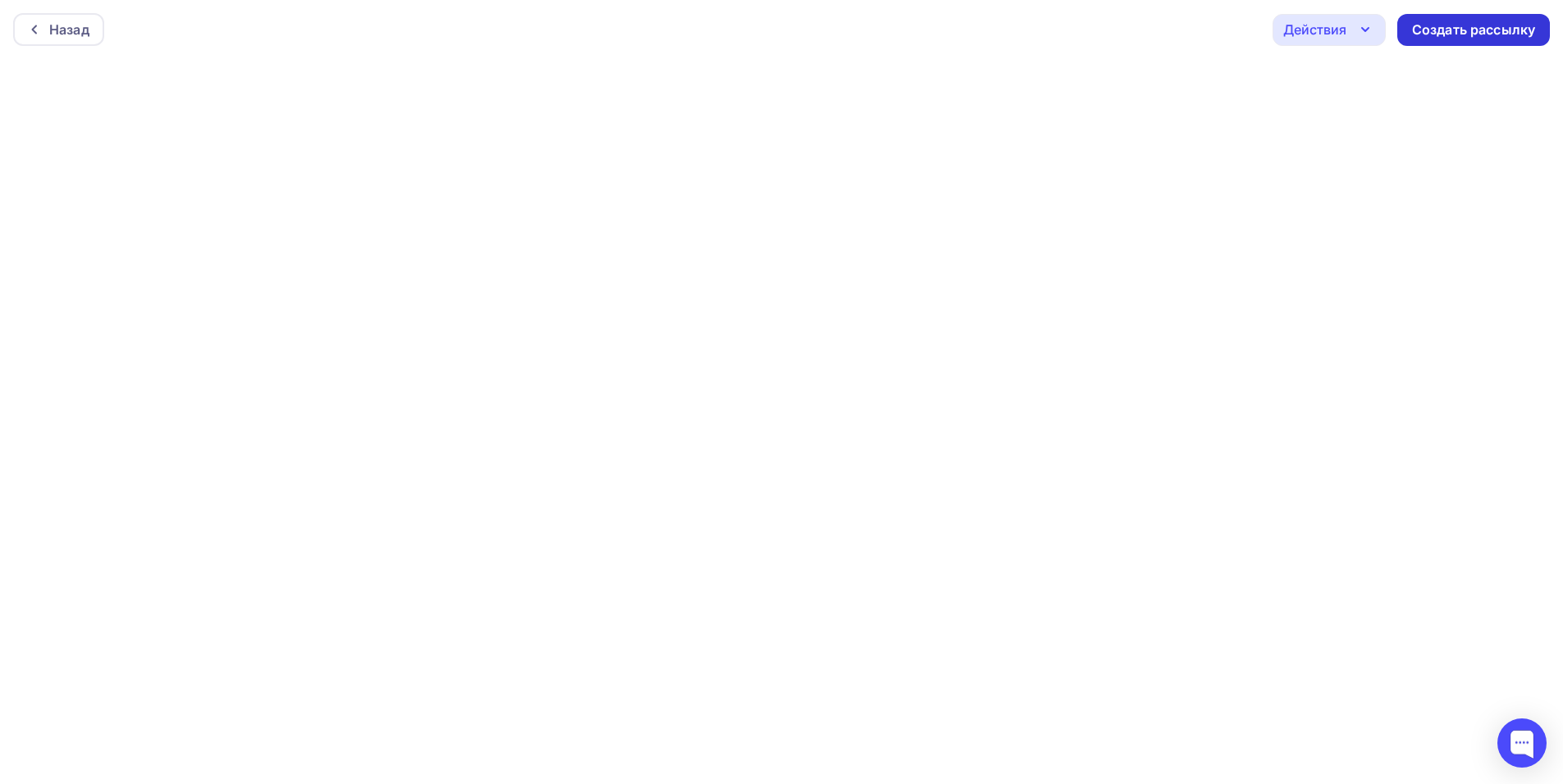
click at [1437, 32] on div "Создать рассылку" at bounding box center [1474, 30] width 123 height 19
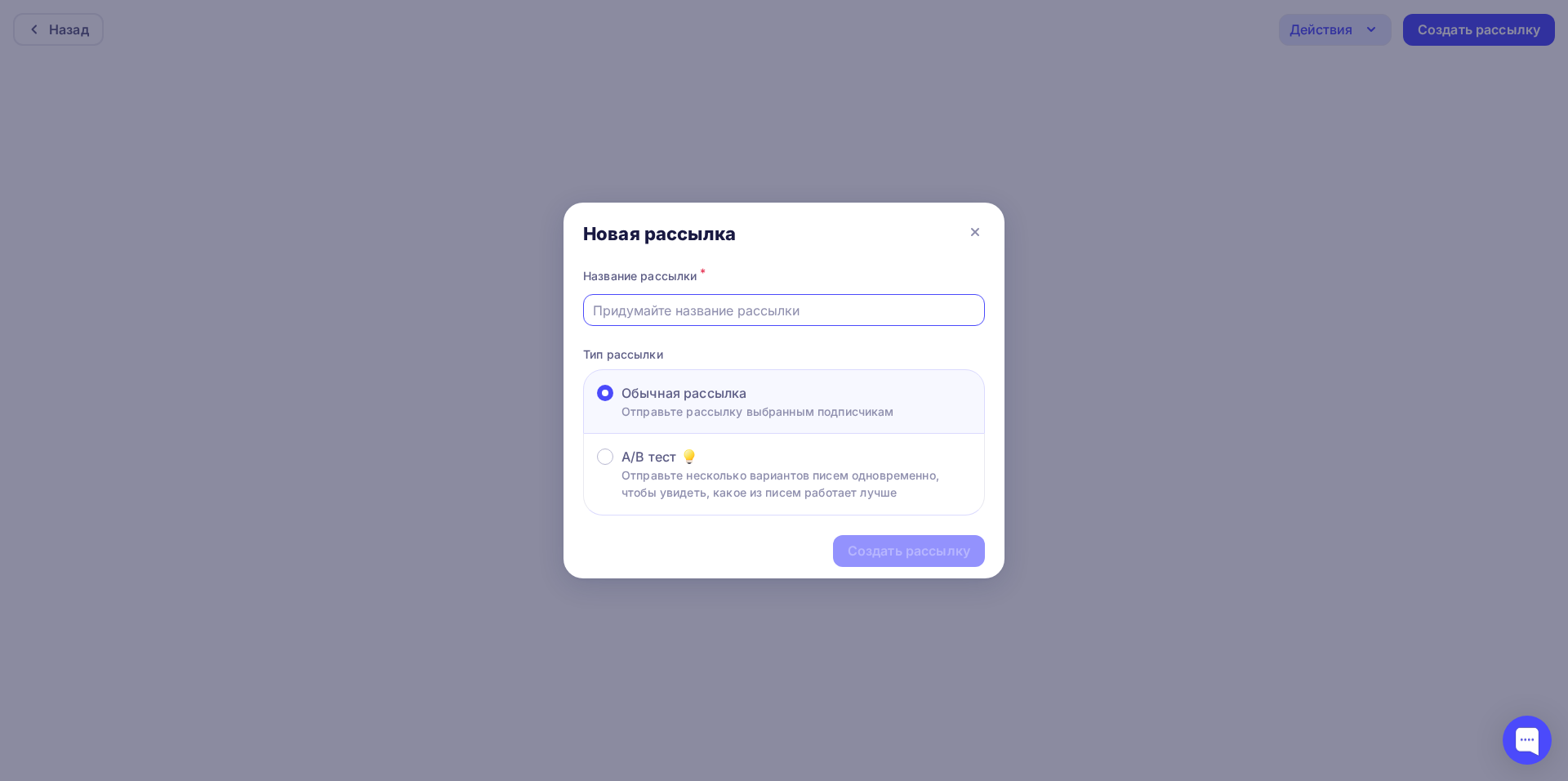
click at [674, 320] on input "text" at bounding box center [784, 310] width 383 height 19
type input "n"
type input "k"
type input "лучшее [GEOGRAPHIC_DATA]"
click at [897, 548] on div "Создать рассылку" at bounding box center [909, 551] width 122 height 19
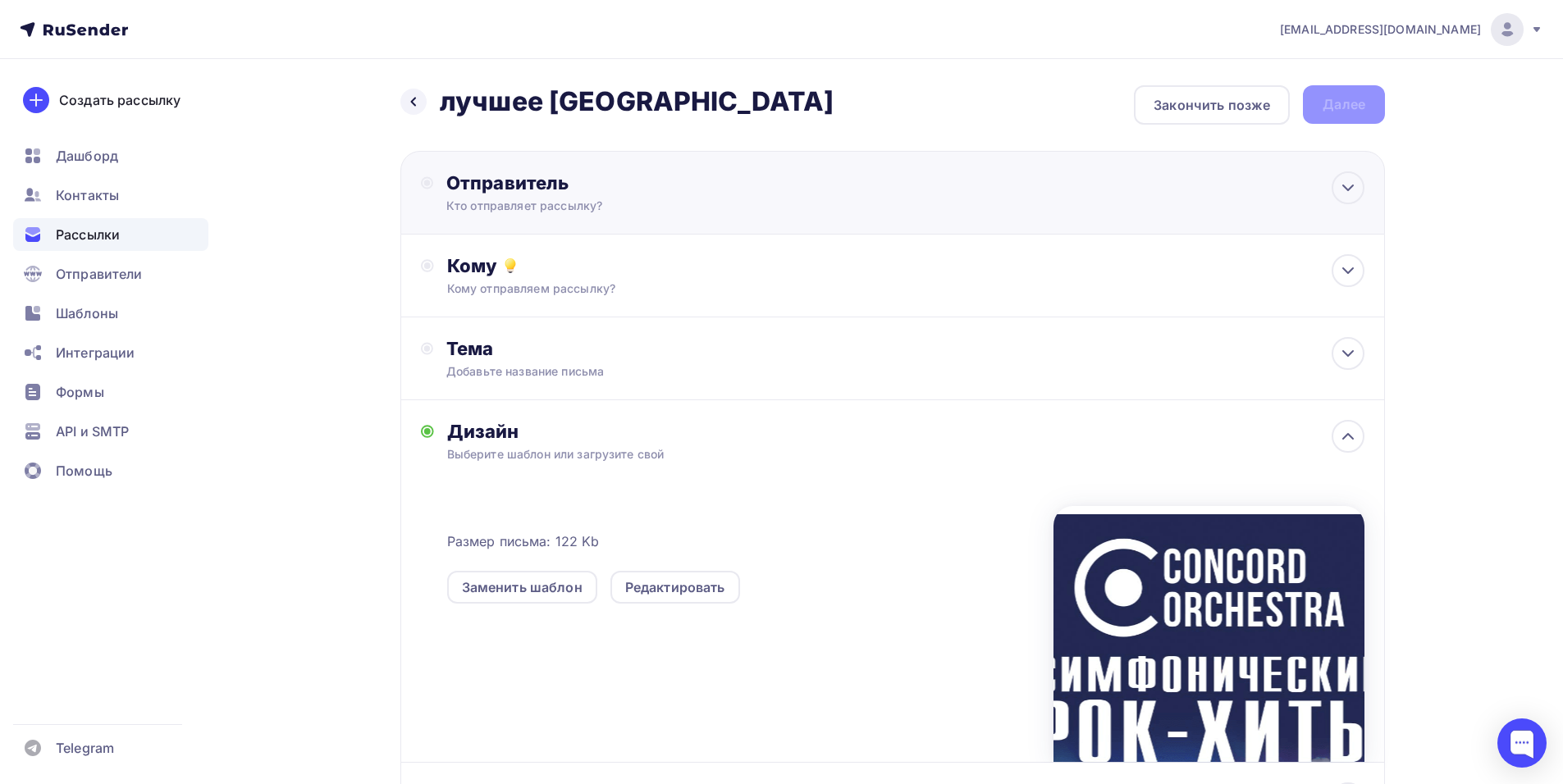
click at [649, 222] on div "Отправитель Кто отправляет рассылку? Email * [EMAIL_ADDRESS][DOMAIN_NAME] [EMAI…" at bounding box center [892, 192] width 984 height 83
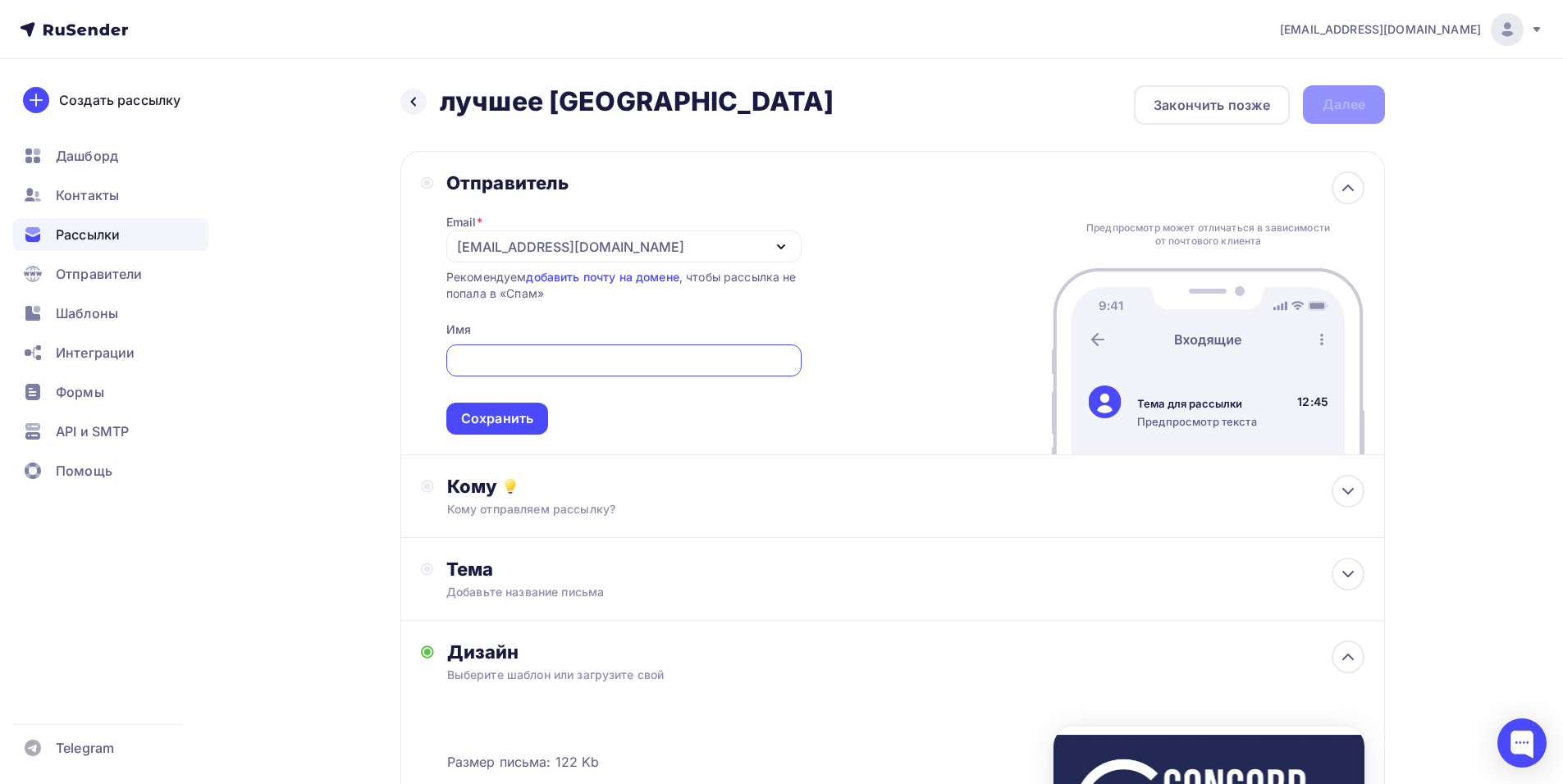
click at [758, 243] on div "[EMAIL_ADDRESS][DOMAIN_NAME]" at bounding box center [624, 246] width 355 height 32
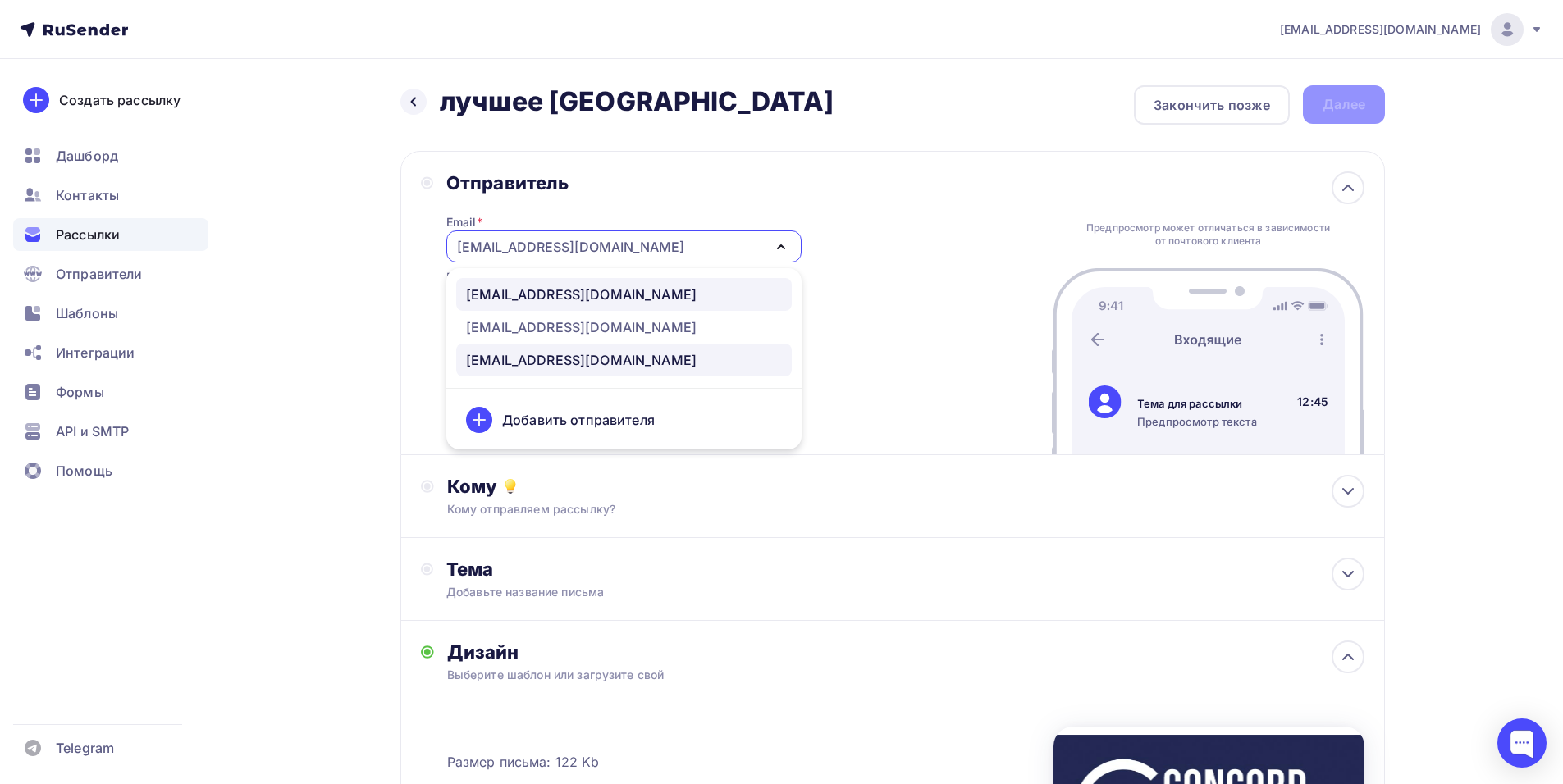
click at [635, 296] on div "[EMAIL_ADDRESS][DOMAIN_NAME]" at bounding box center [581, 295] width 231 height 19
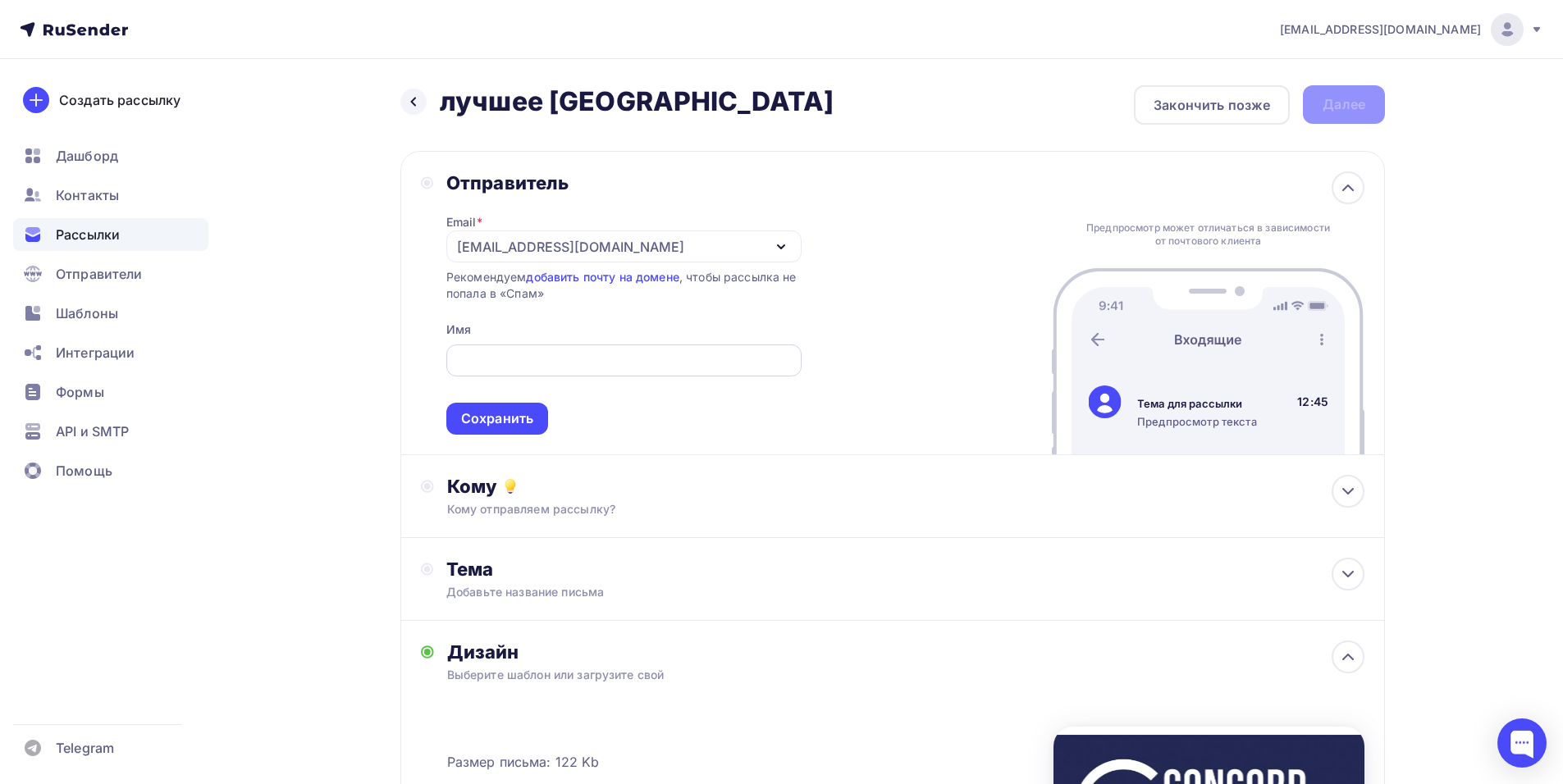
click at [570, 373] on div at bounding box center [624, 360] width 355 height 32
click at [573, 367] on input "text" at bounding box center [624, 360] width 337 height 19
paste input "CONCORD ORCHESTRA"
type input "CONCORD ORCHESTRA"
click at [517, 423] on div "Сохранить" at bounding box center [497, 419] width 72 height 19
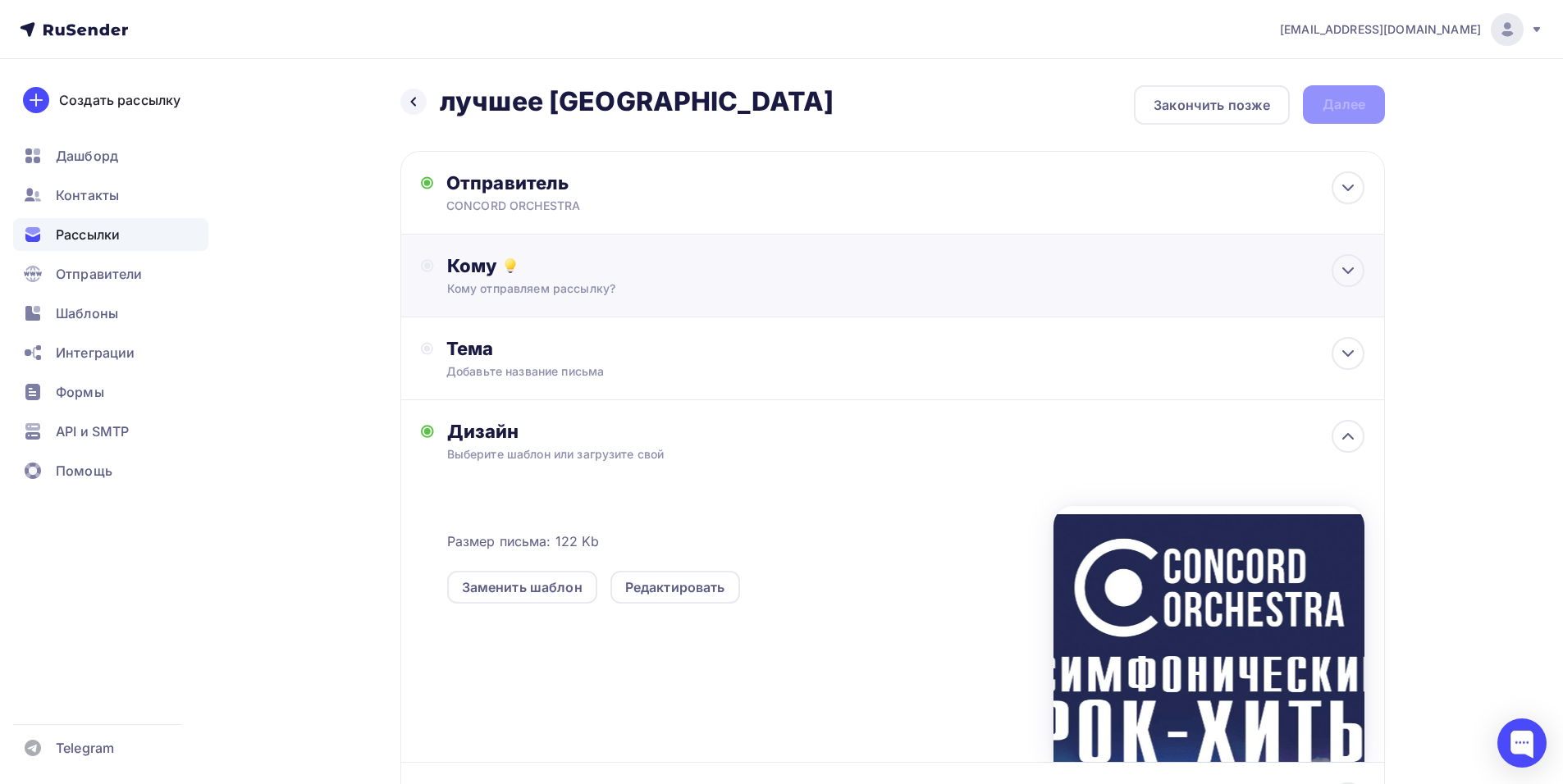
click at [625, 267] on div "Кому" at bounding box center [906, 266] width 917 height 23
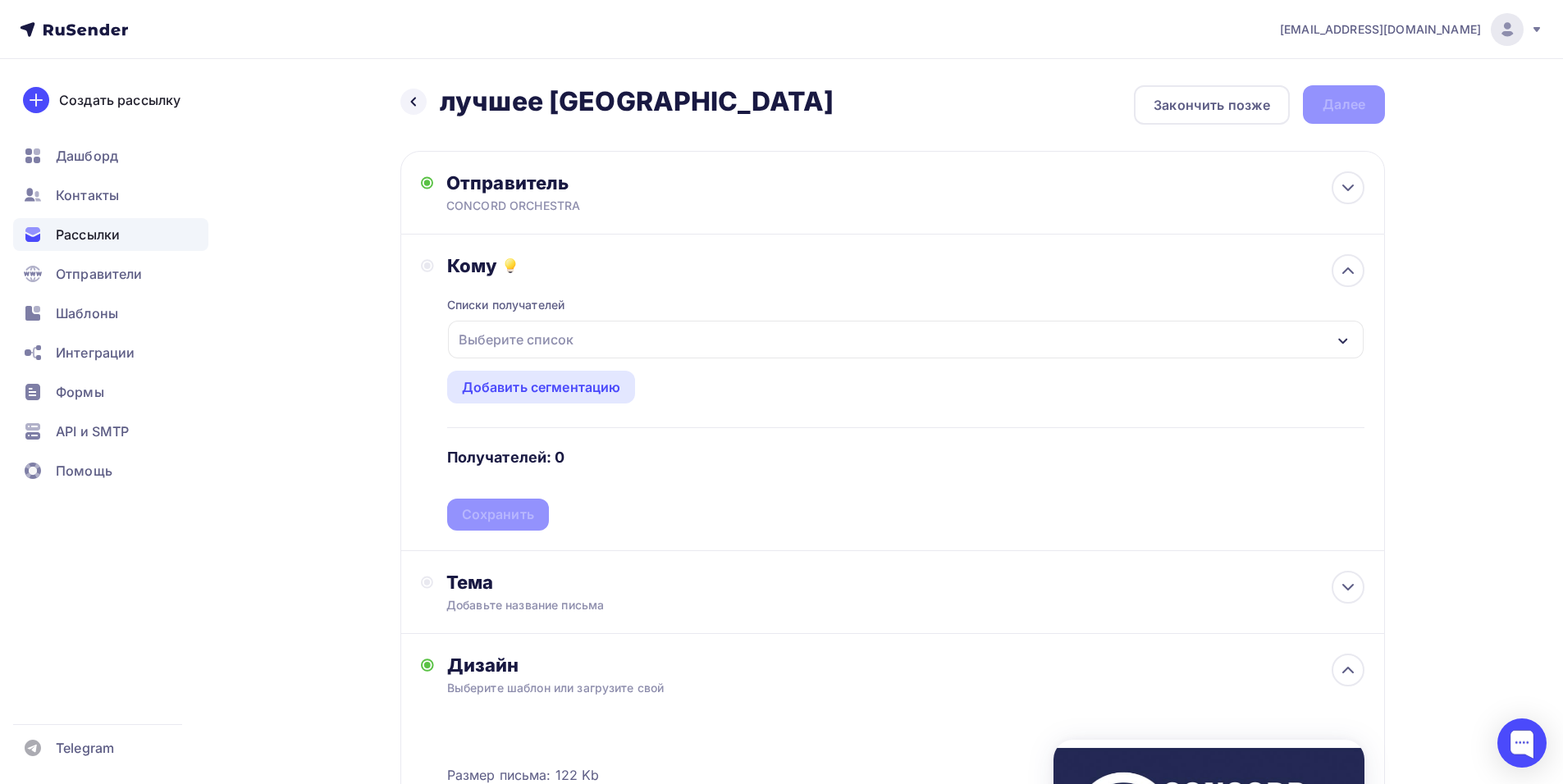
click at [705, 342] on div "Выберите список" at bounding box center [906, 339] width 916 height 38
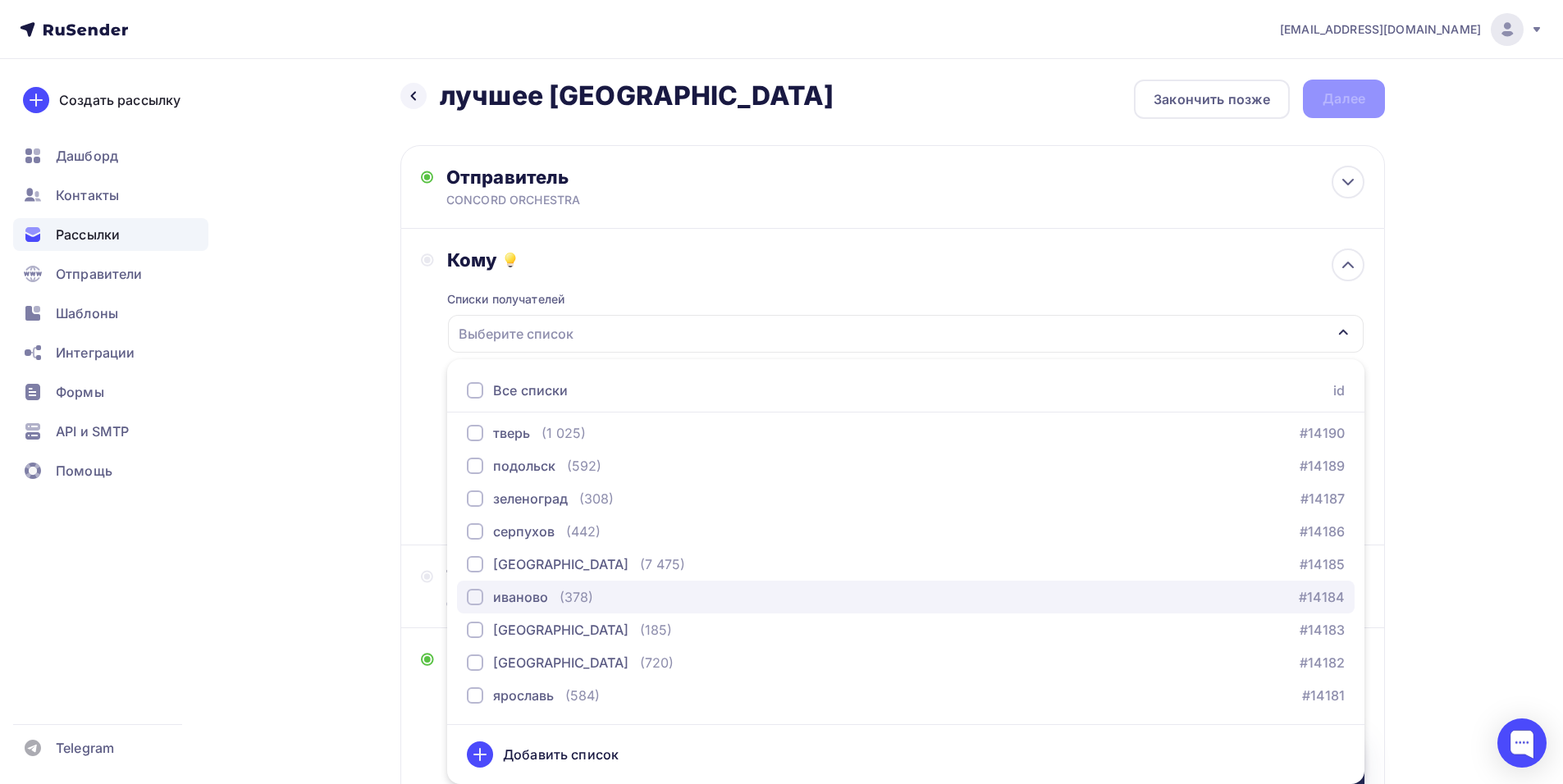
scroll to position [984, 0]
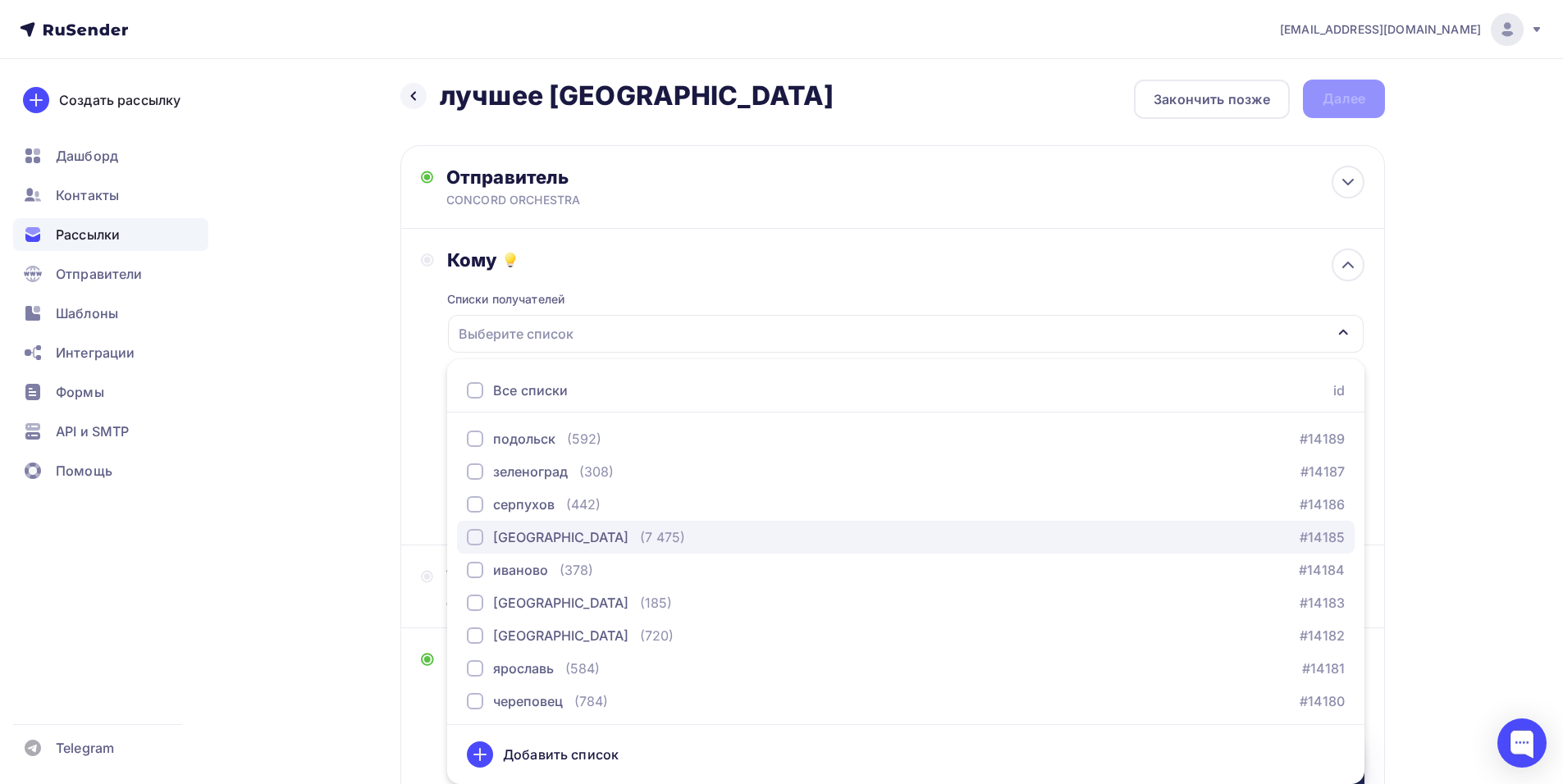
click at [523, 531] on div "[GEOGRAPHIC_DATA]" at bounding box center [560, 537] width 135 height 19
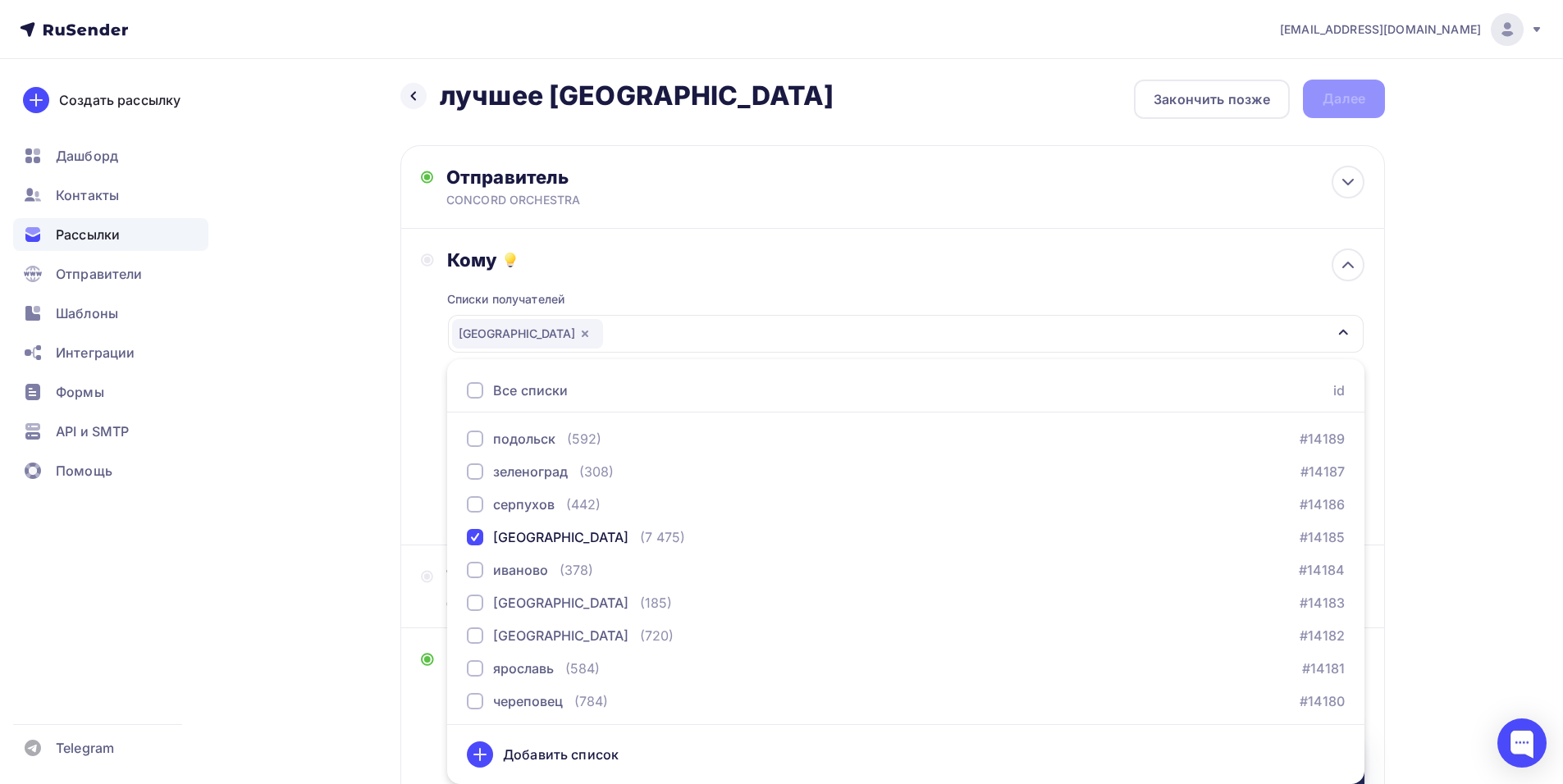
click at [415, 440] on div "Кому Списки получателей [GEOGRAPHIC_DATA] Все списки id тест [PERSON_NAME] (1) …" at bounding box center [892, 387] width 984 height 317
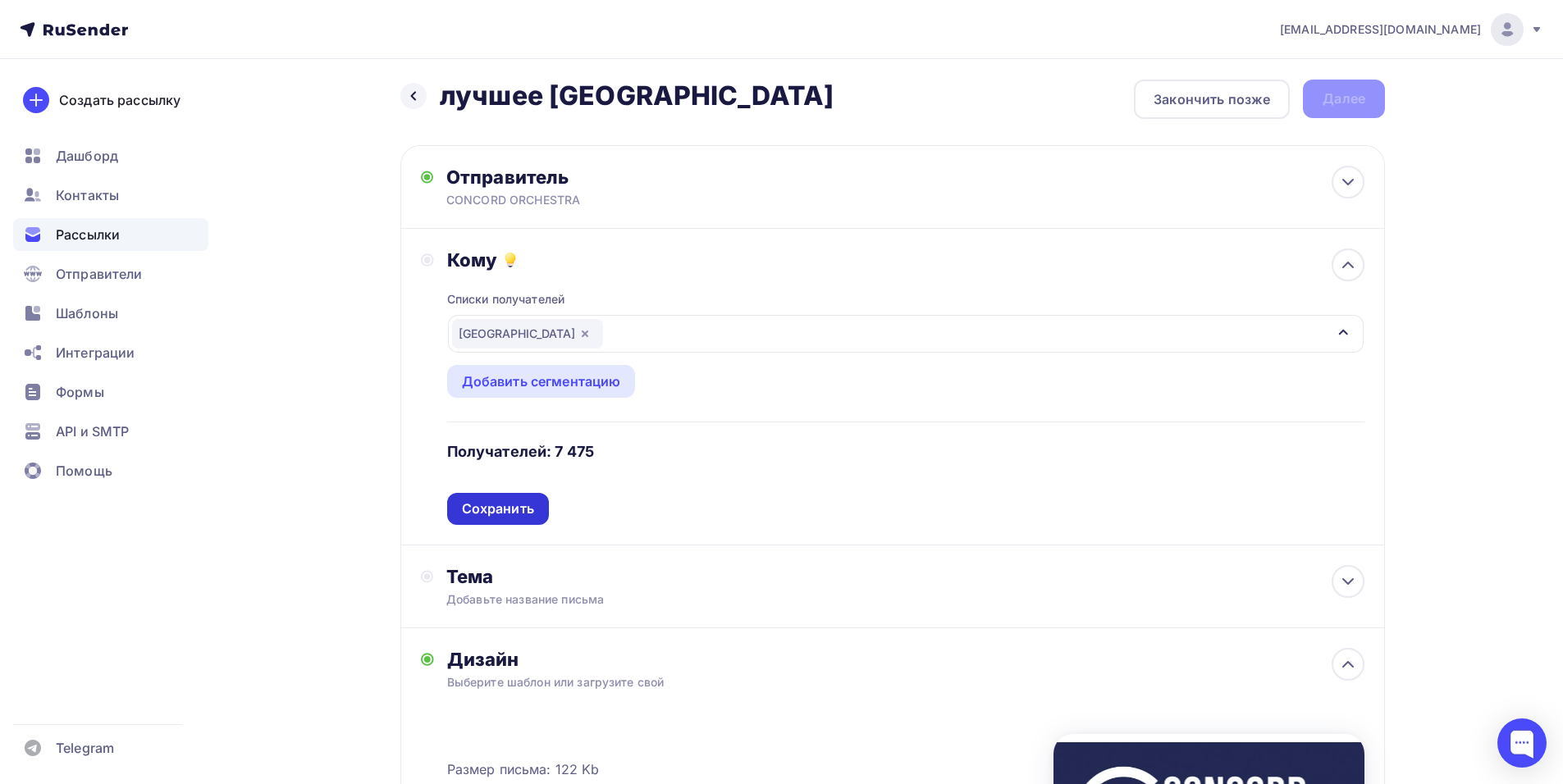
click at [523, 514] on div "Сохранить" at bounding box center [498, 510] width 72 height 19
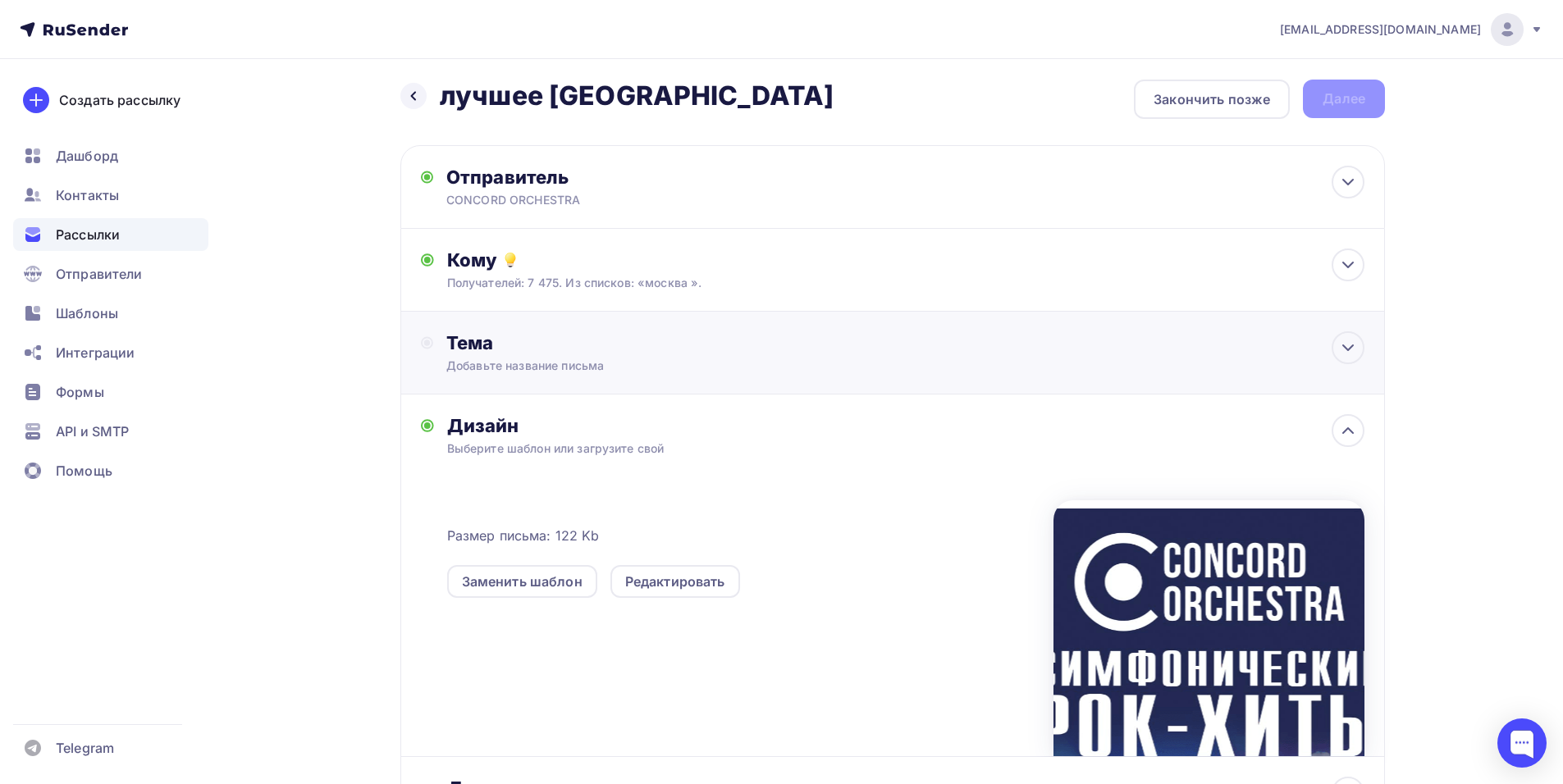
click at [613, 357] on div "Тема Добавьте название письма Тема * Рекомендуем использовать не более 150 симв…" at bounding box center [608, 353] width 324 height 43
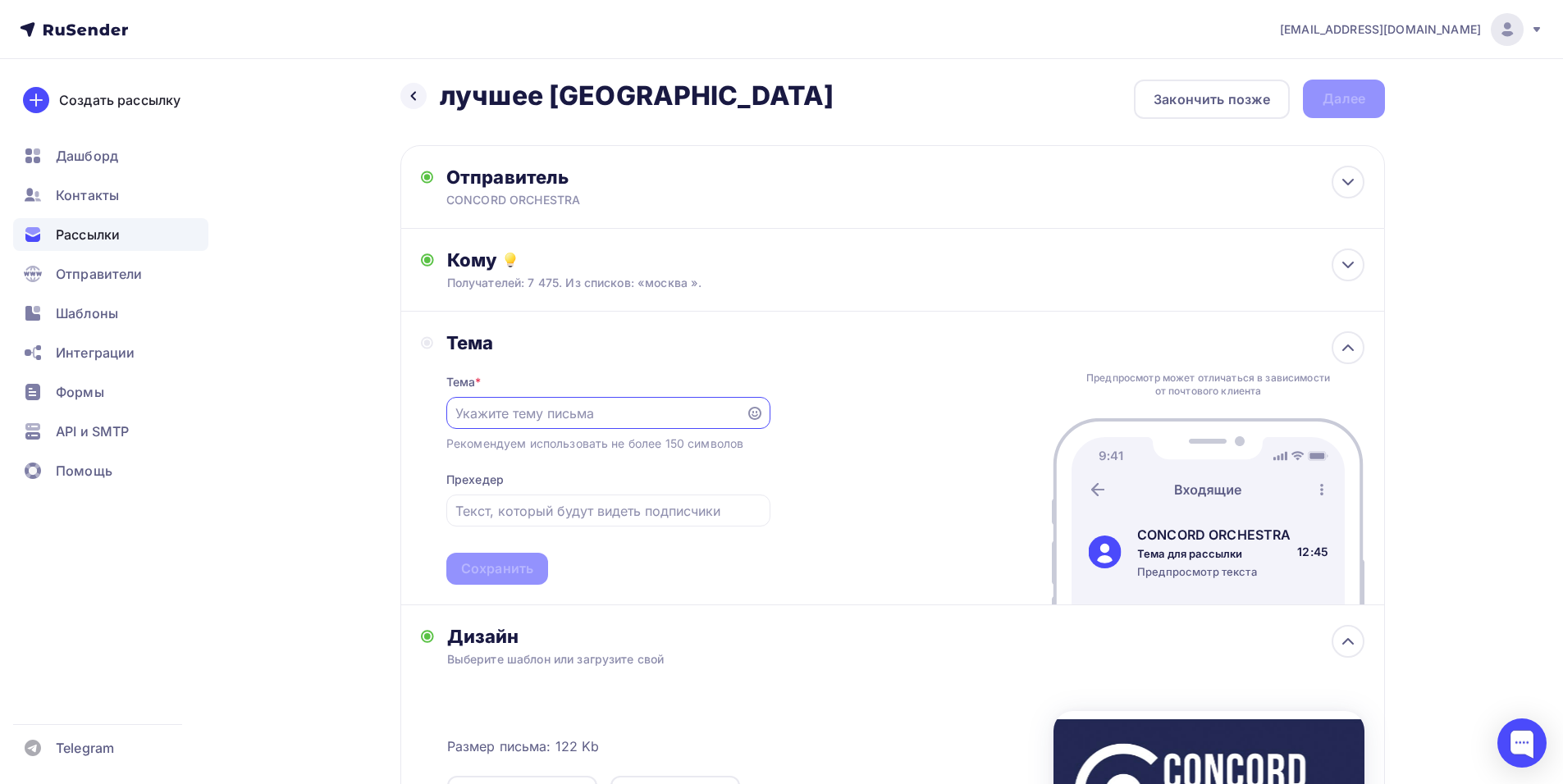
scroll to position [0, 0]
paste input "Приглашение на шоу «Симфонические РОК-ХИТЫ. Лучшее»"
type input "Приглашение на шоу «Симфонические РОК-ХИТЫ. Лучшее»"
click at [507, 570] on div "Сохранить" at bounding box center [497, 569] width 72 height 19
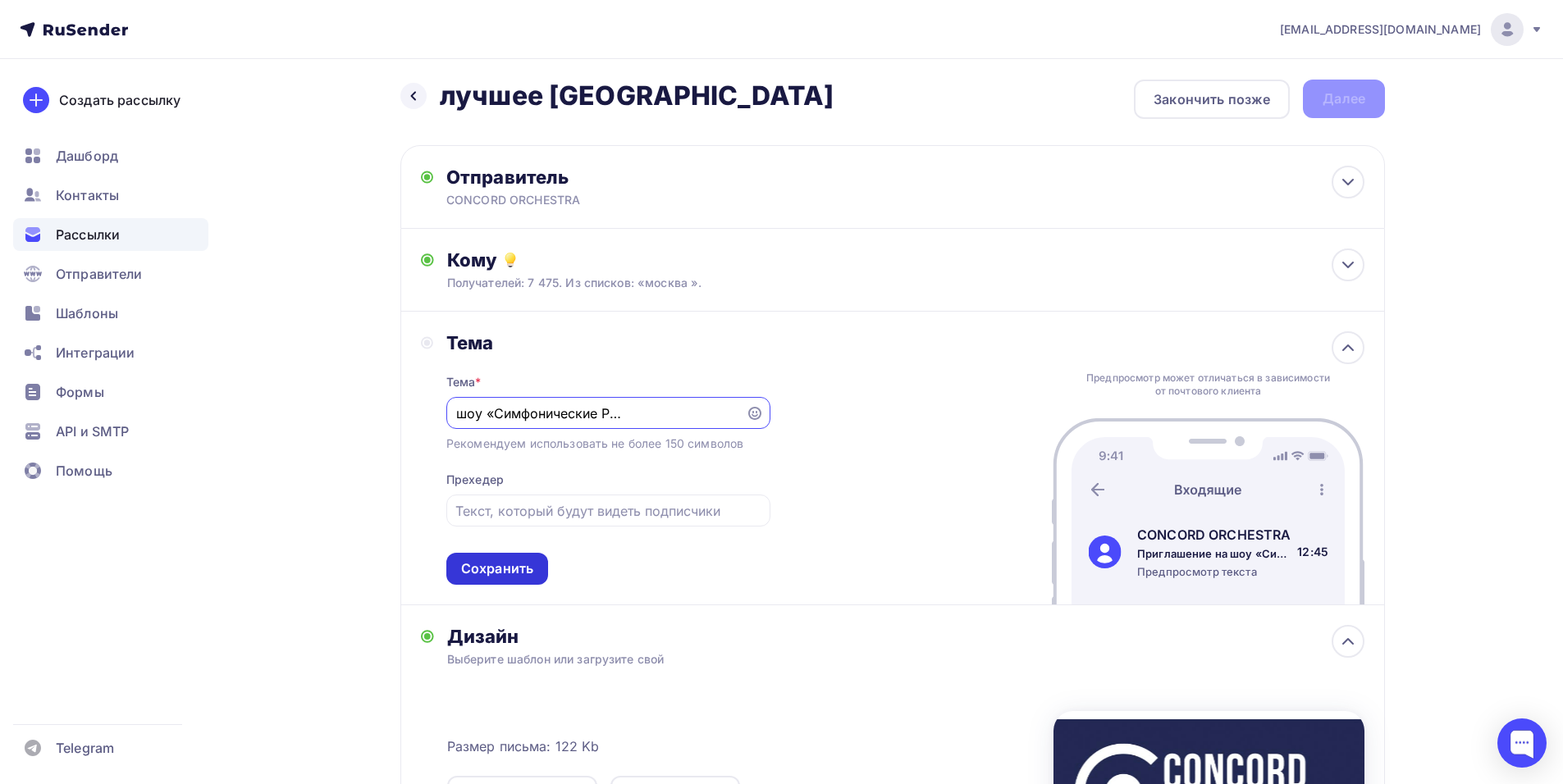
scroll to position [0, 0]
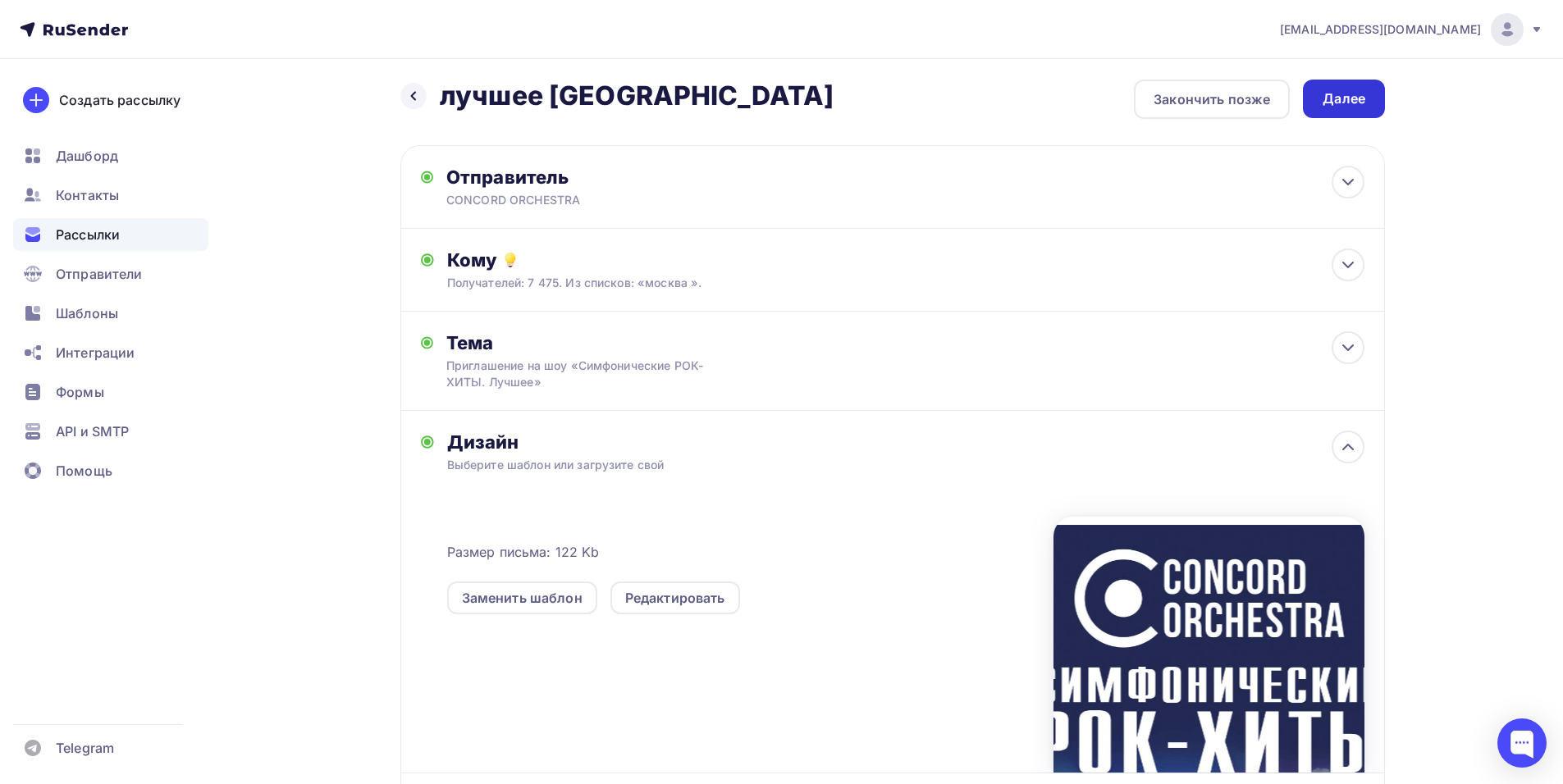
click at [1357, 106] on div "Далее" at bounding box center [1344, 99] width 43 height 19
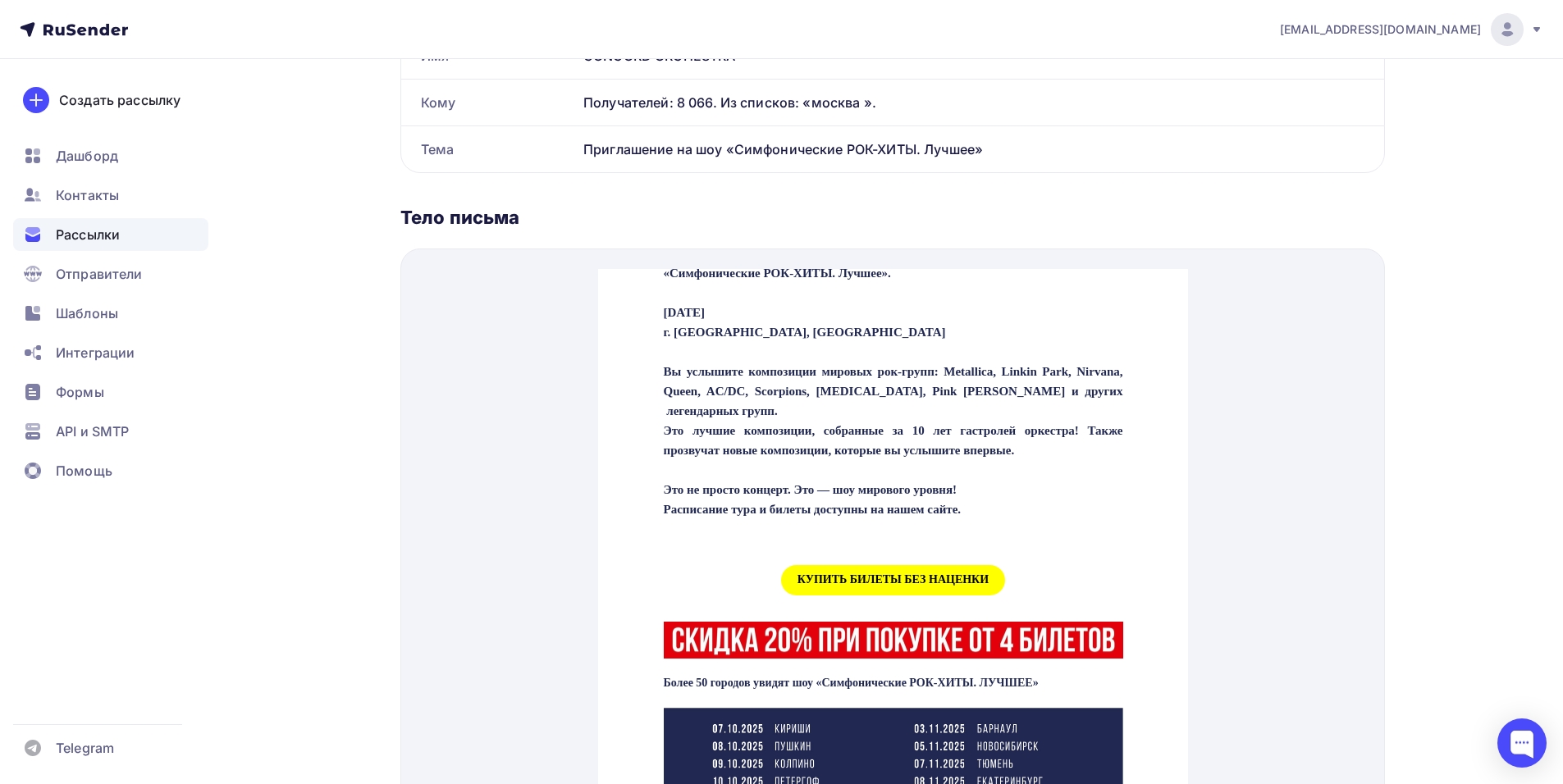
scroll to position [492, 0]
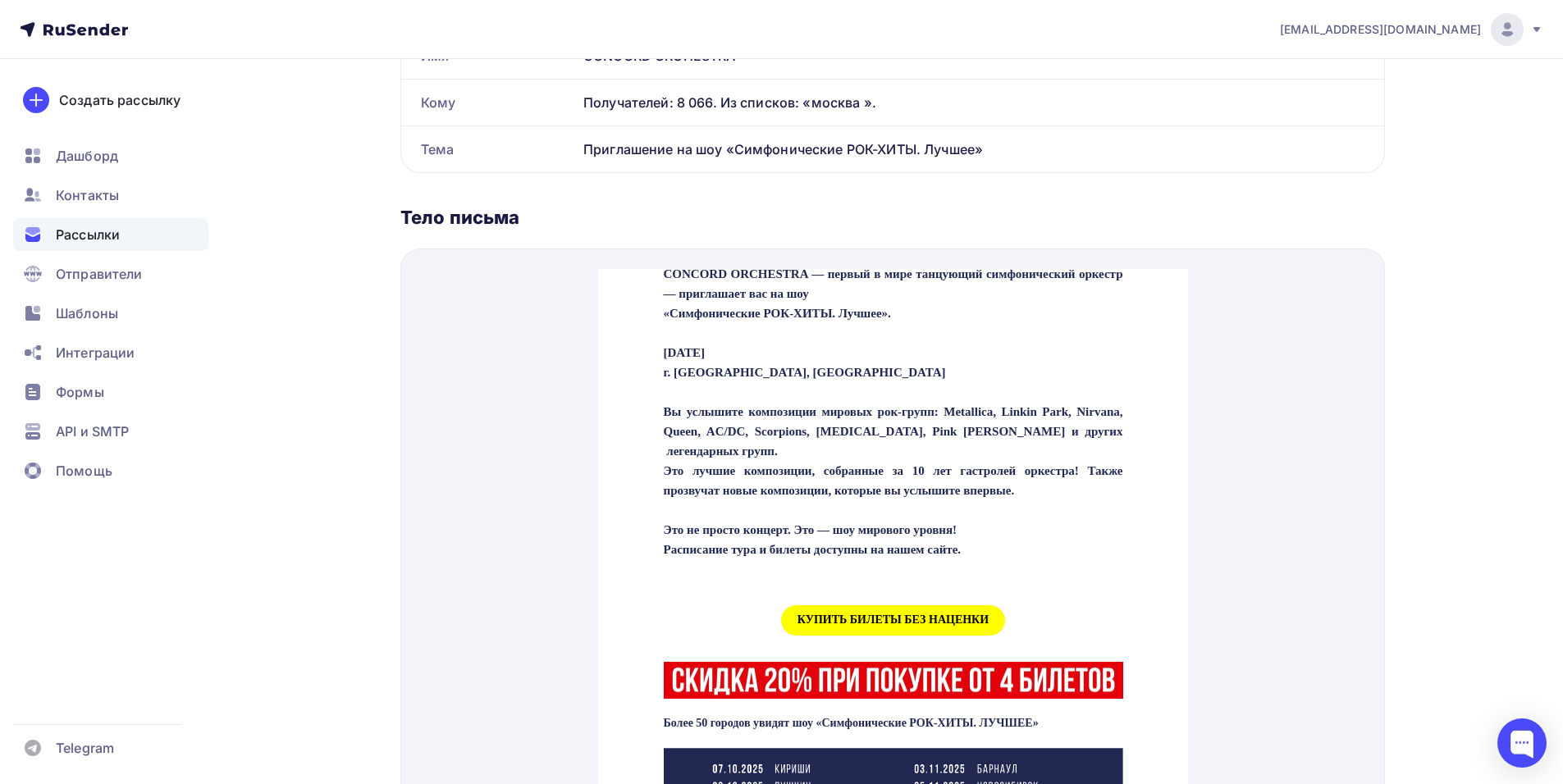
click at [833, 616] on span "КУПИТЬ БИЛЕТЫ БЕЗ НАЦЕНКИ" at bounding box center [892, 601] width 224 height 31
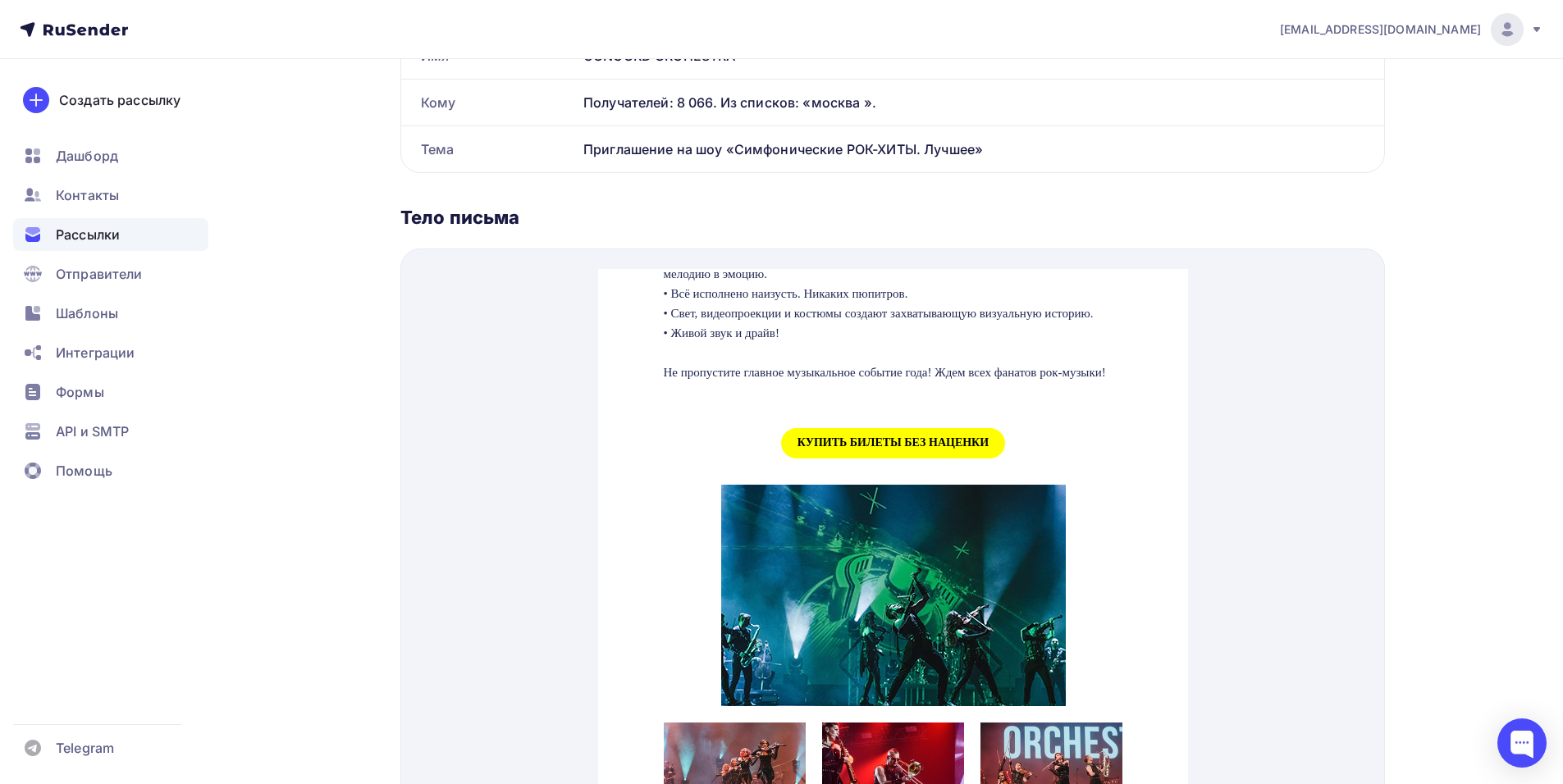
scroll to position [1747, 0]
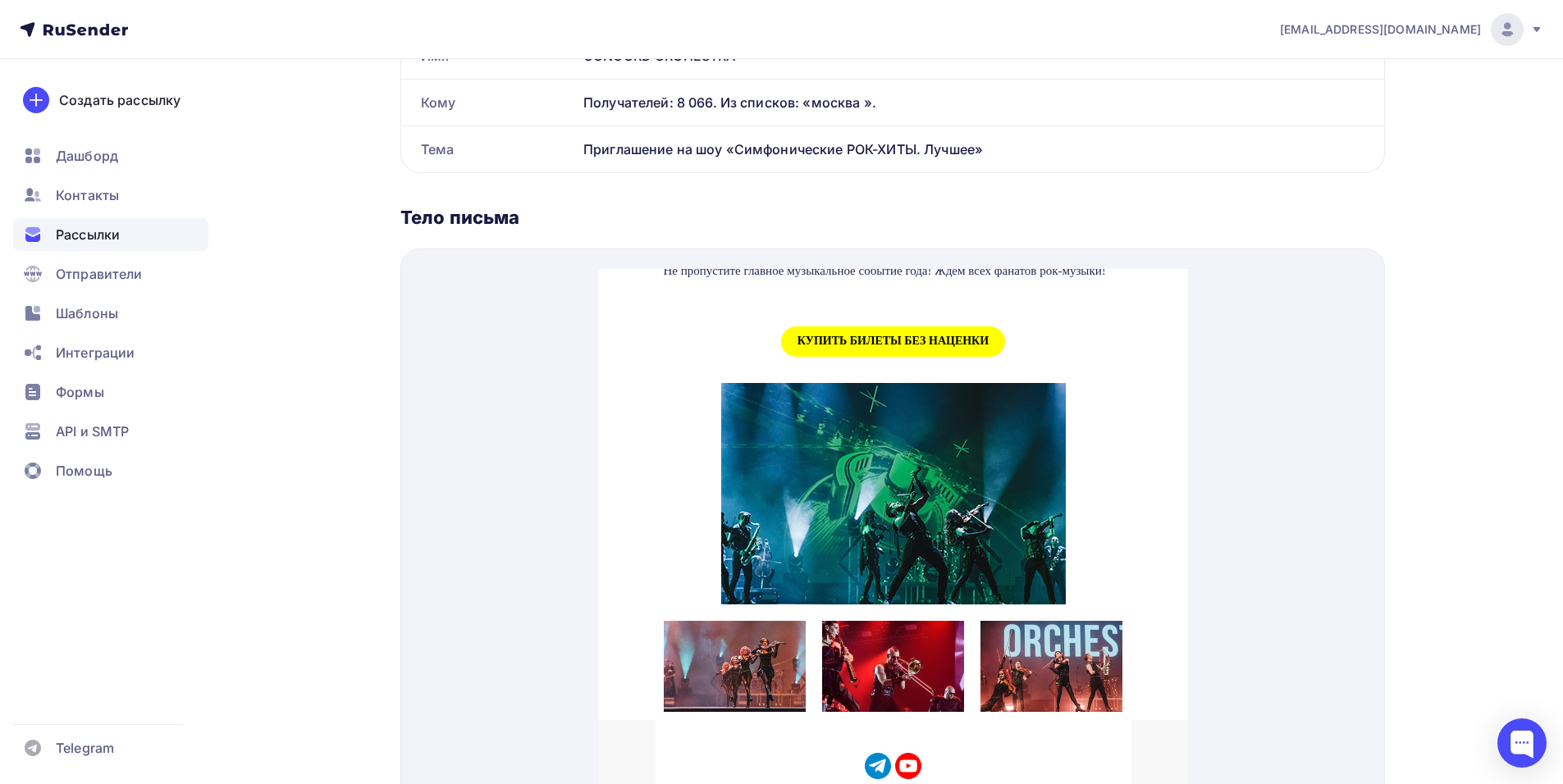
click at [817, 320] on span "КУПИТЬ БИЛЕТЫ БЕЗ НАЦЕНКИ" at bounding box center [892, 322] width 224 height 31
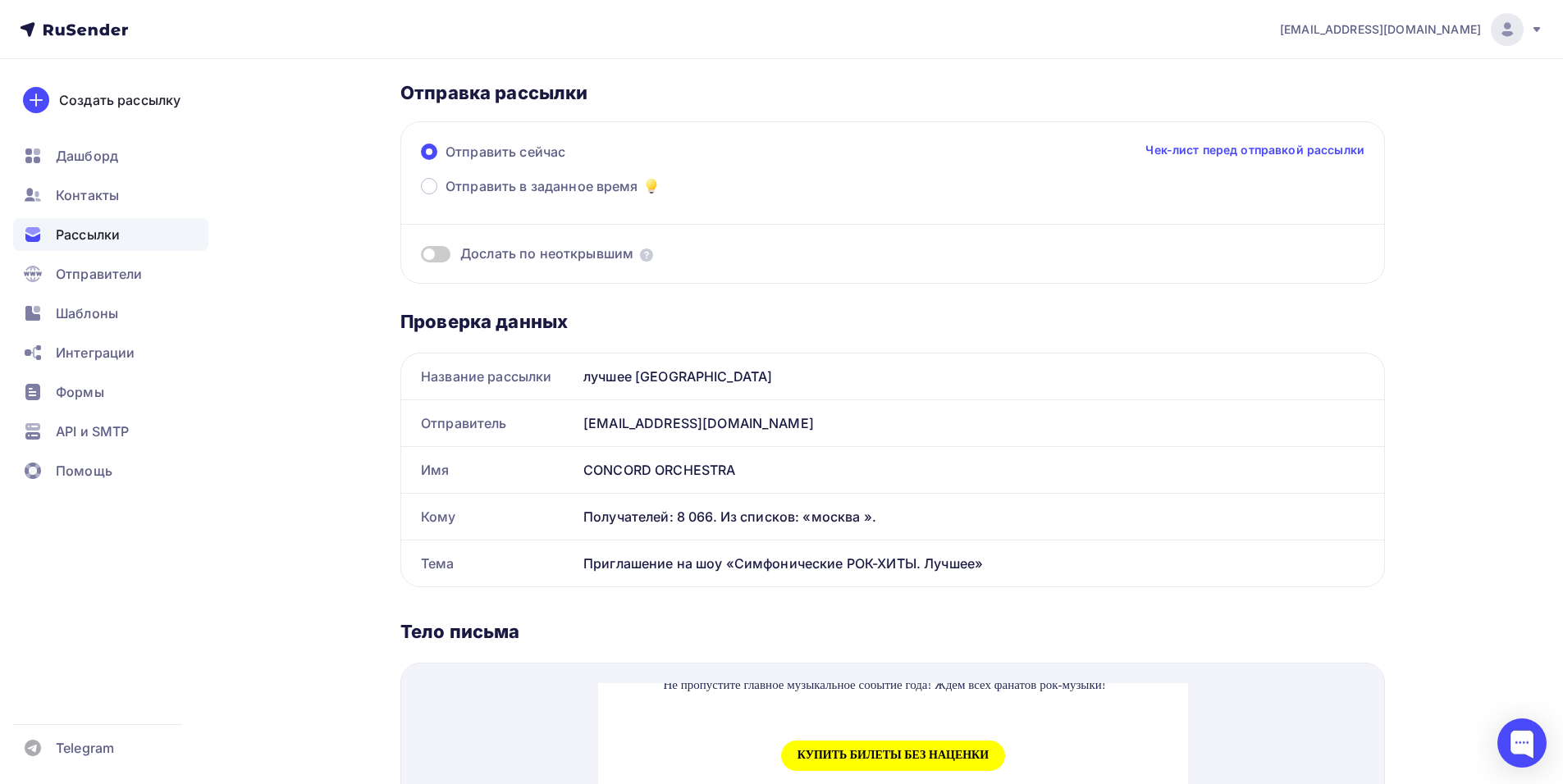
scroll to position [0, 0]
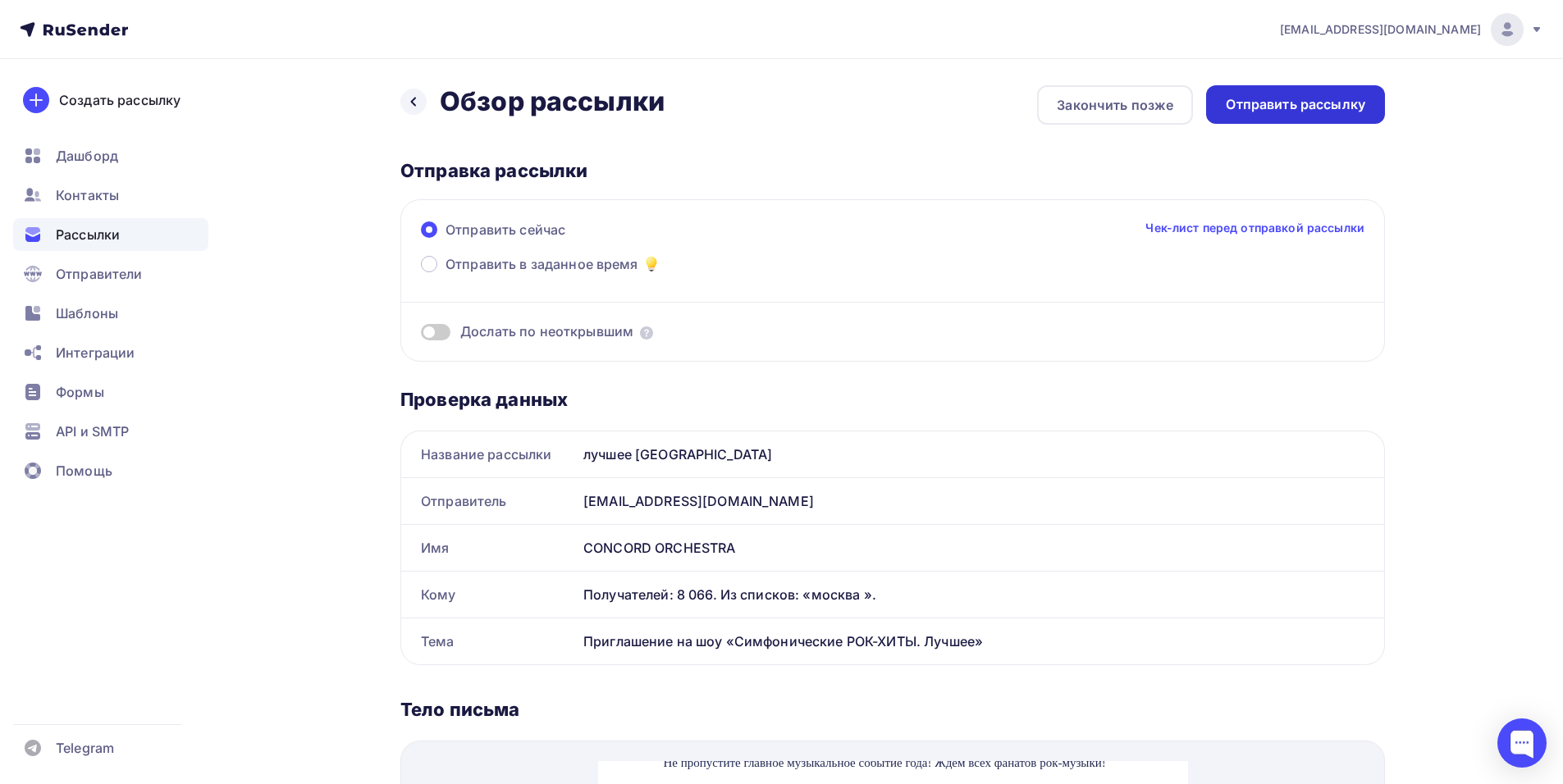
click at [1302, 110] on div "Отправить рассылку" at bounding box center [1295, 105] width 139 height 19
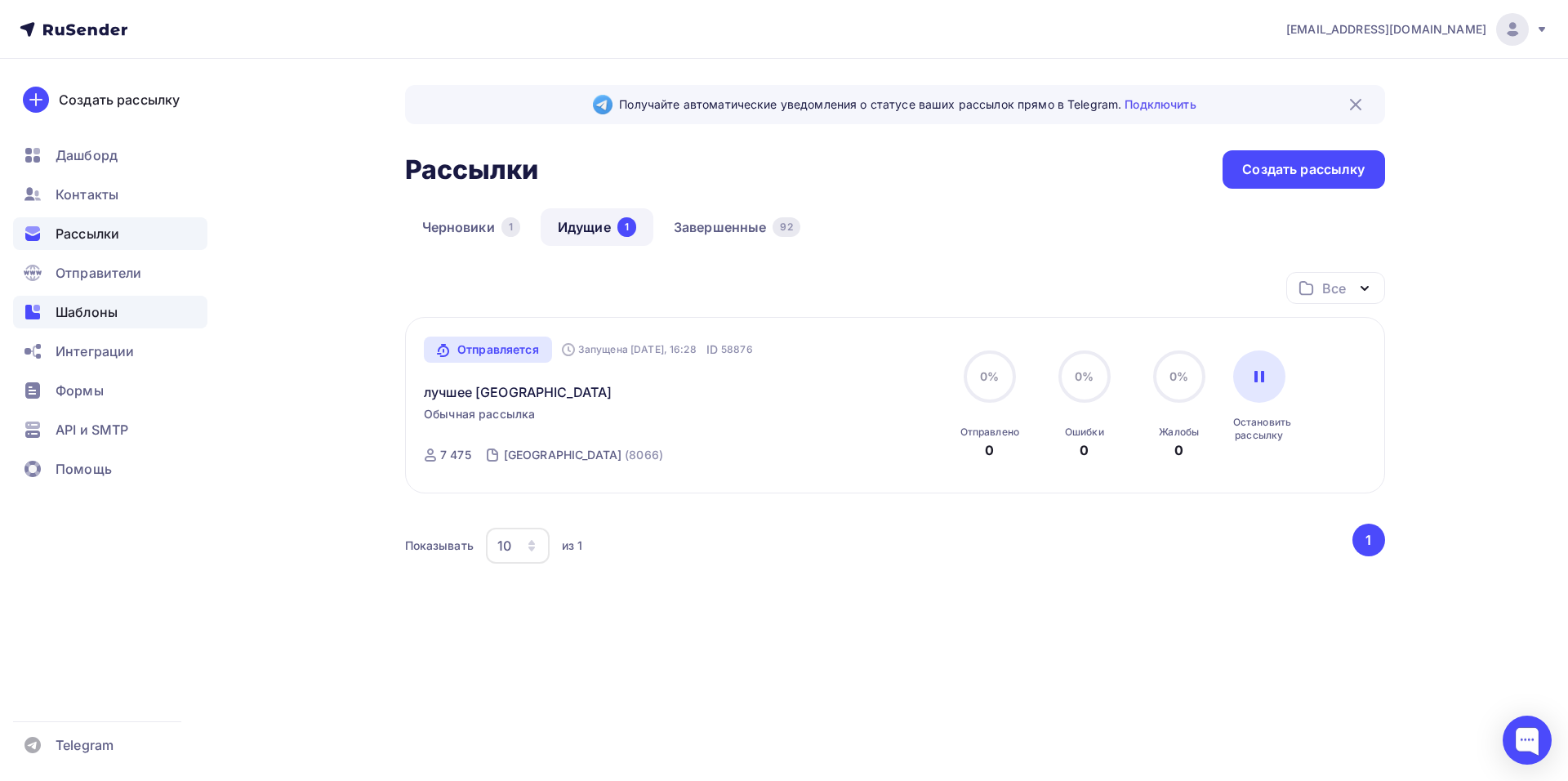
click at [95, 323] on div "Шаблоны" at bounding box center [110, 312] width 195 height 32
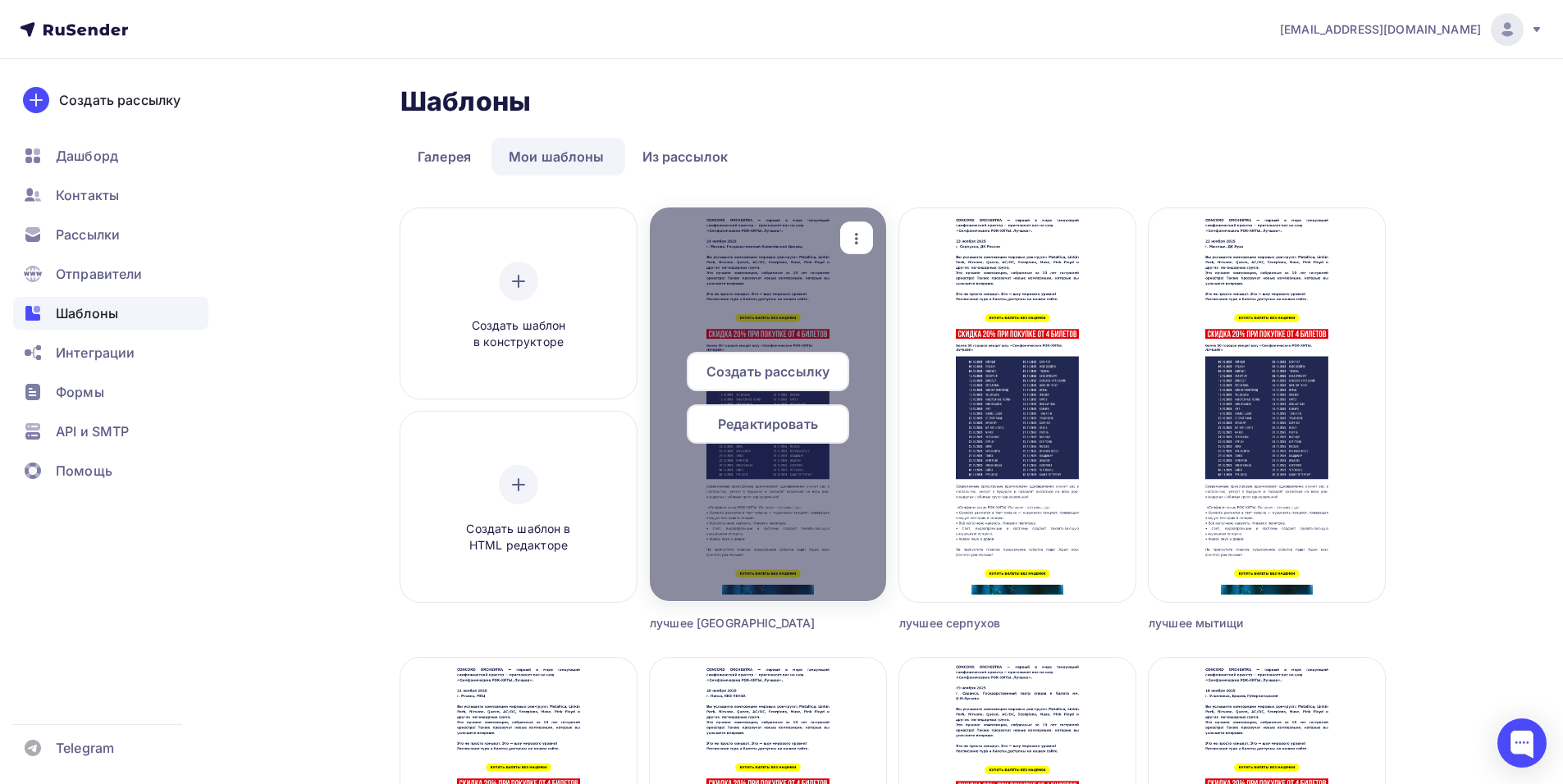
click at [860, 229] on icon "button" at bounding box center [856, 239] width 19 height 19
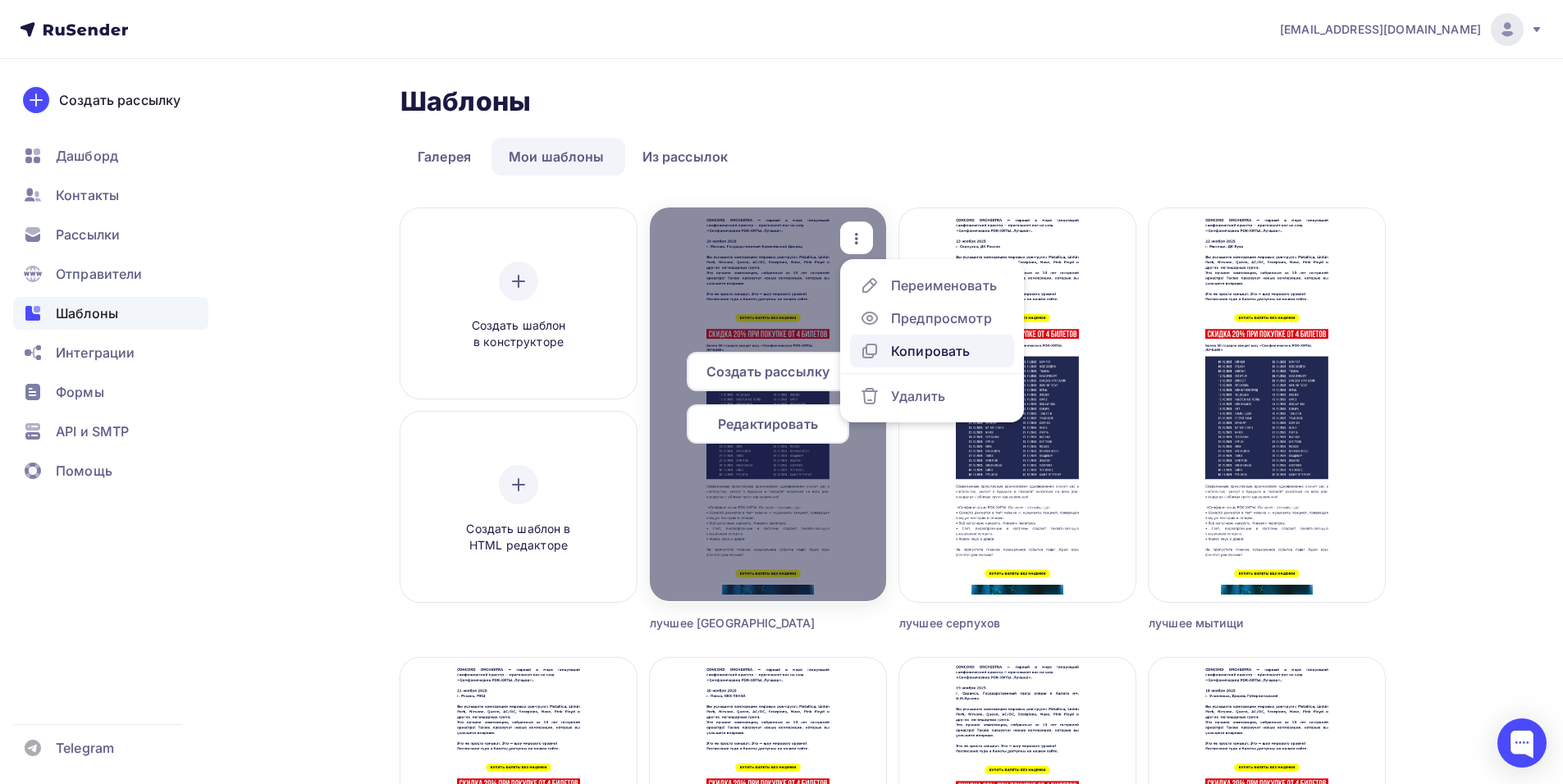
click at [937, 351] on div "Копировать" at bounding box center [931, 351] width 79 height 19
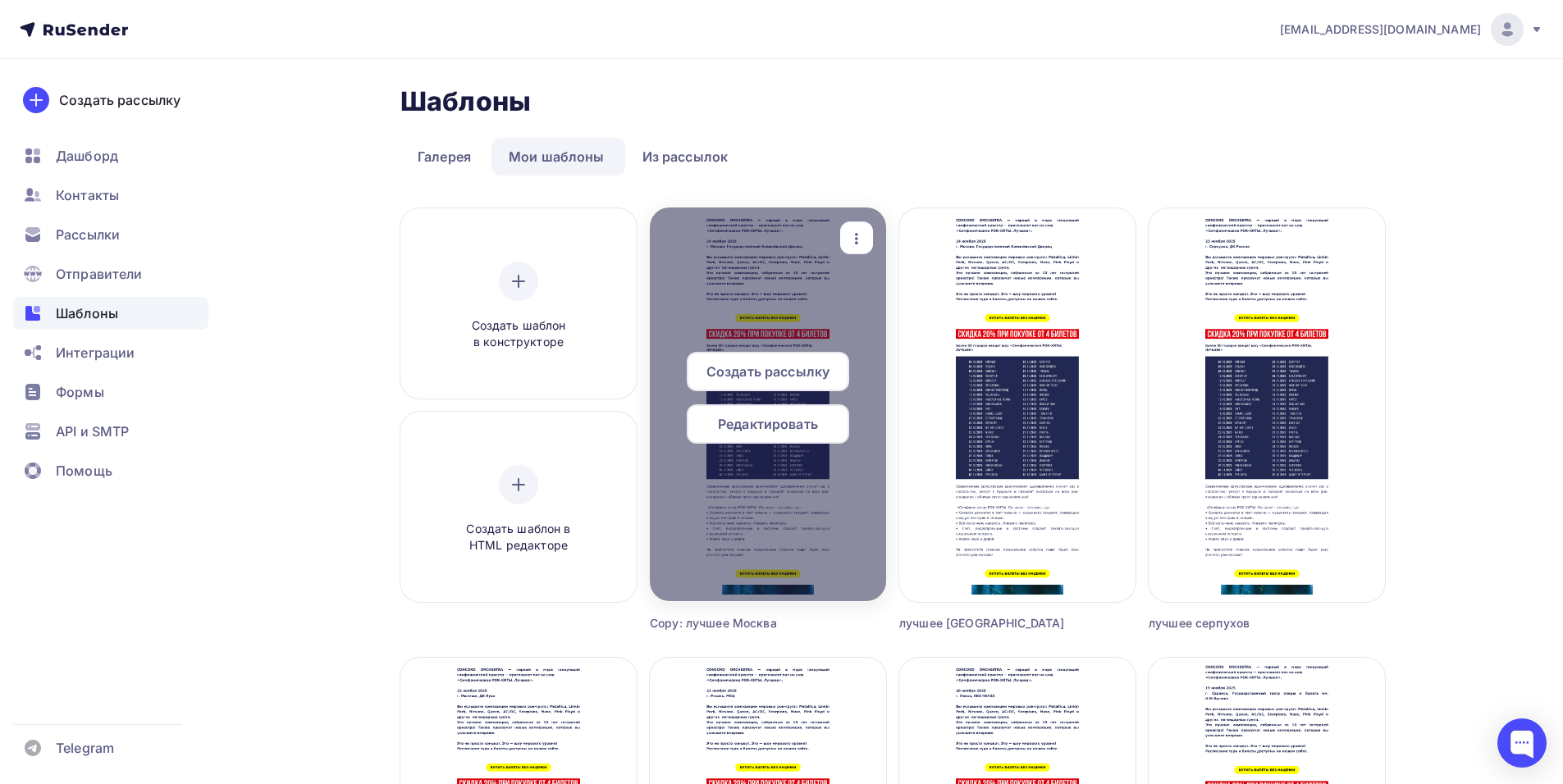
click at [855, 239] on icon "button" at bounding box center [856, 239] width 19 height 19
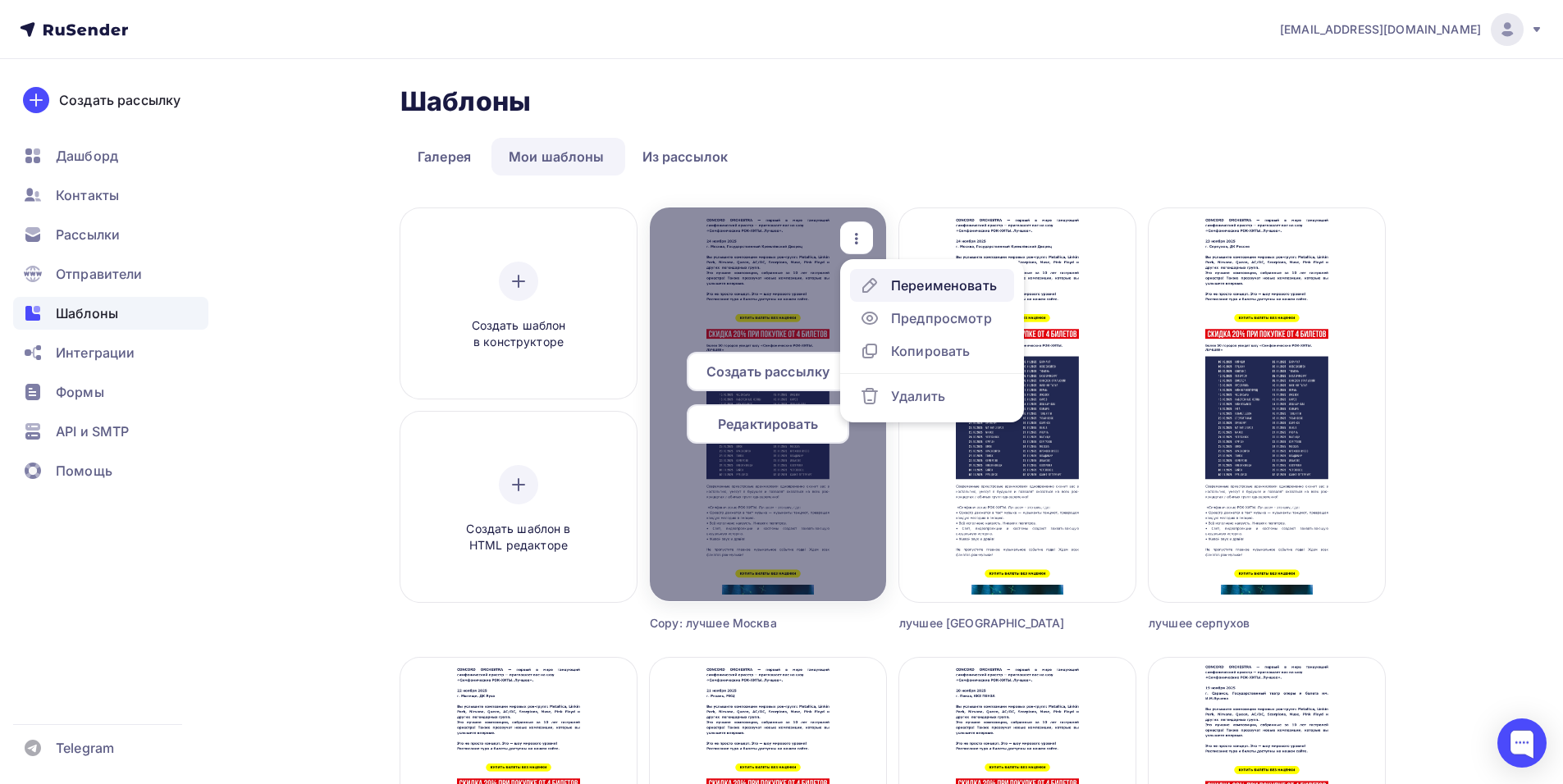
click at [912, 294] on div "Переименовать" at bounding box center [944, 285] width 106 height 19
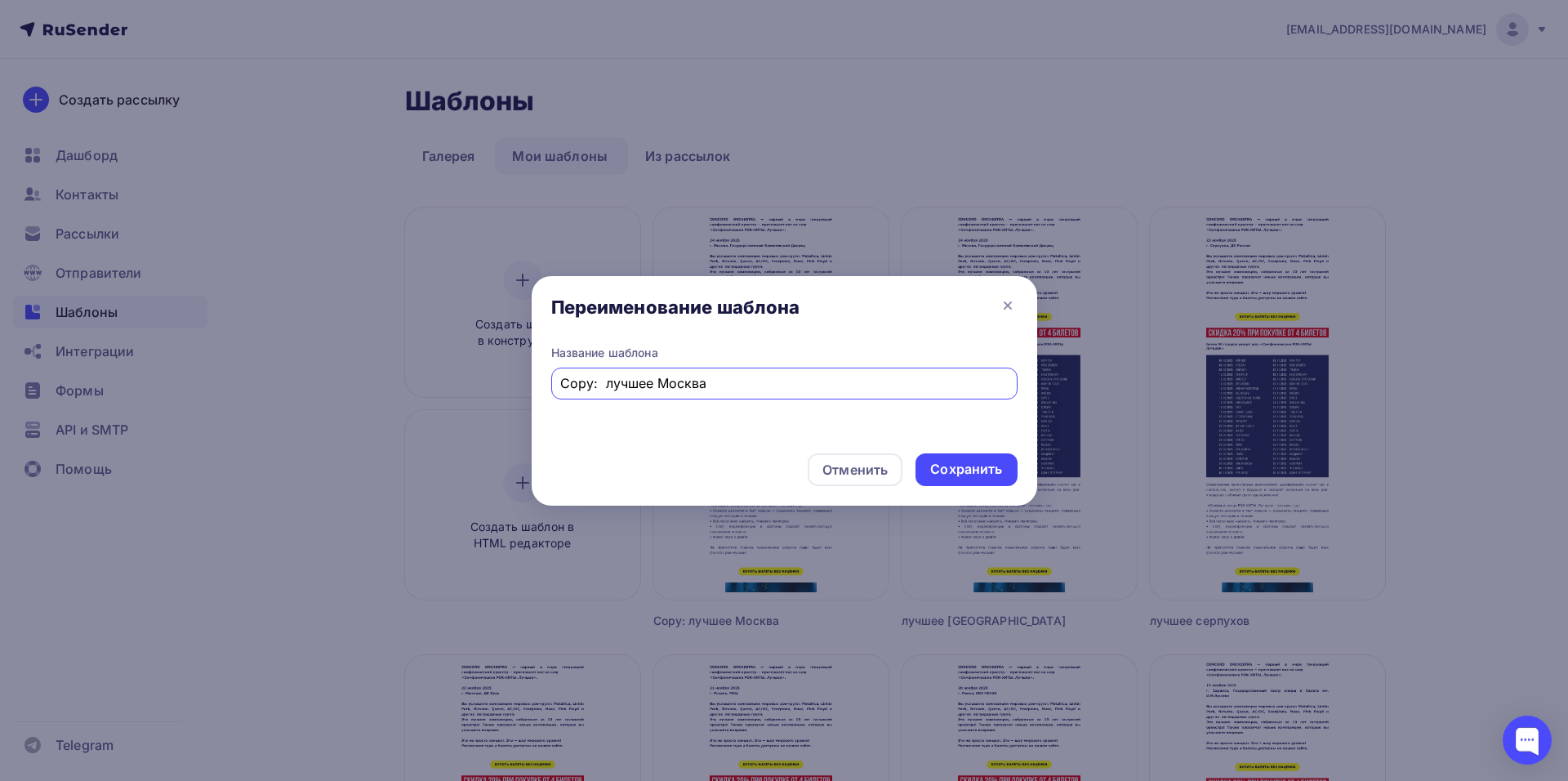
drag, startPoint x: 604, startPoint y: 377, endPoint x: 492, endPoint y: 396, distance: 113.6
click at [494, 396] on div "Переименование шаблона Название шаблона Copy: лучшее Москва Отменить Сохранить" at bounding box center [784, 390] width 1568 height 781
drag, startPoint x: 615, startPoint y: 384, endPoint x: 677, endPoint y: 385, distance: 62.0
click at [677, 385] on input "лучшее [GEOGRAPHIC_DATA]" at bounding box center [784, 383] width 448 height 19
type input "лучшее орехово зуево"
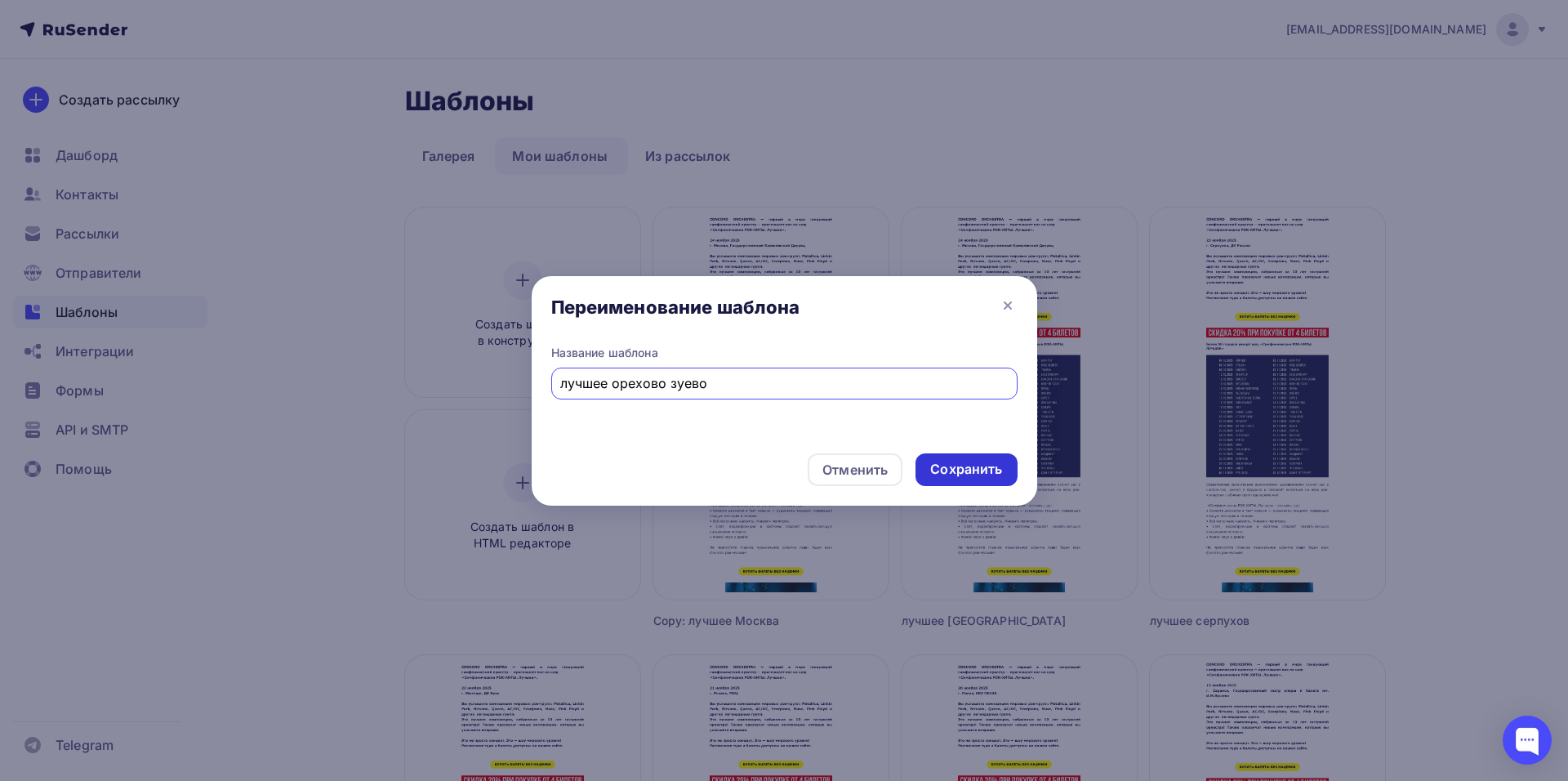
click at [960, 467] on div "Сохранить" at bounding box center [966, 470] width 72 height 19
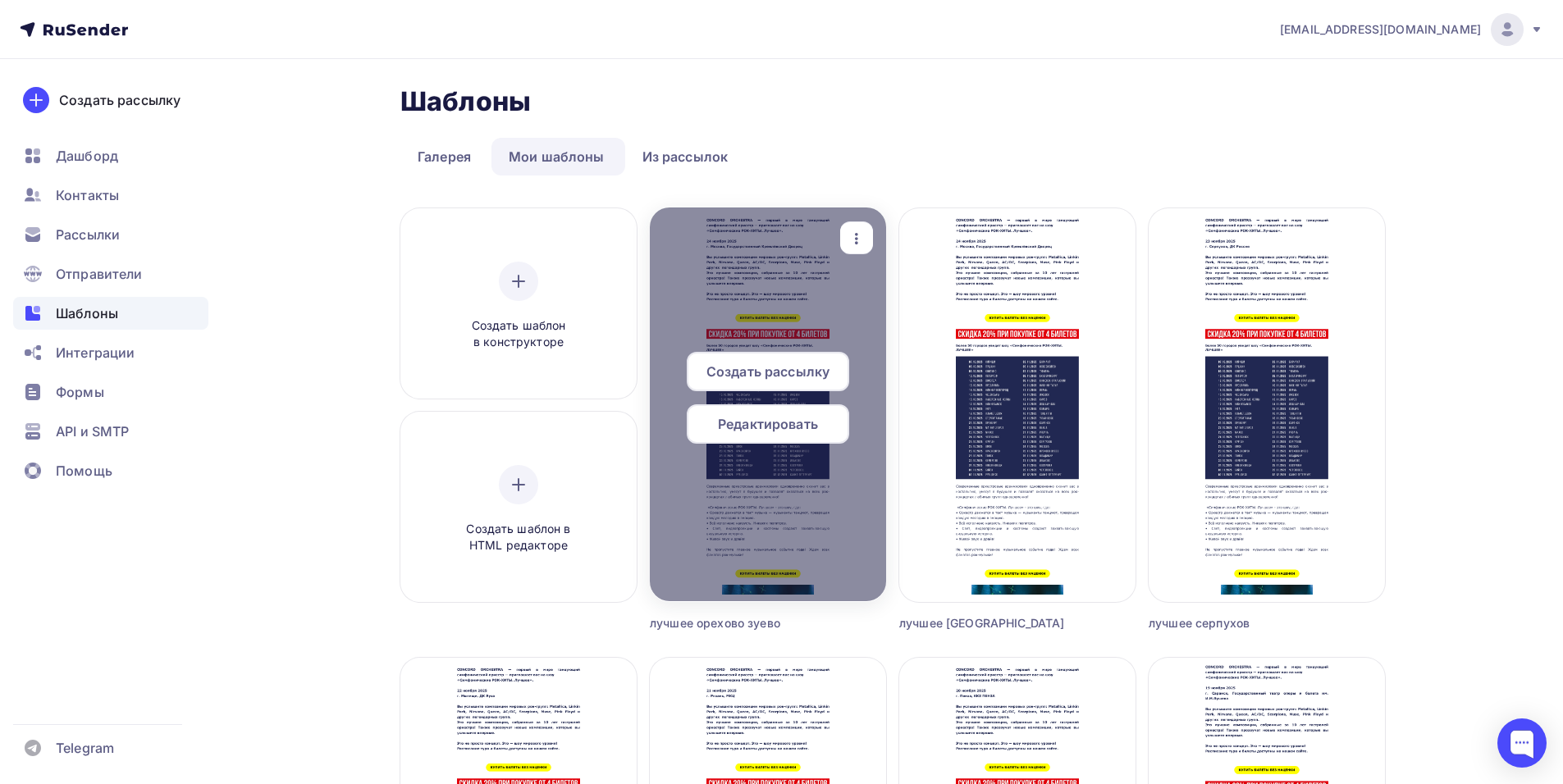
click at [727, 427] on span "Редактировать" at bounding box center [767, 424] width 100 height 19
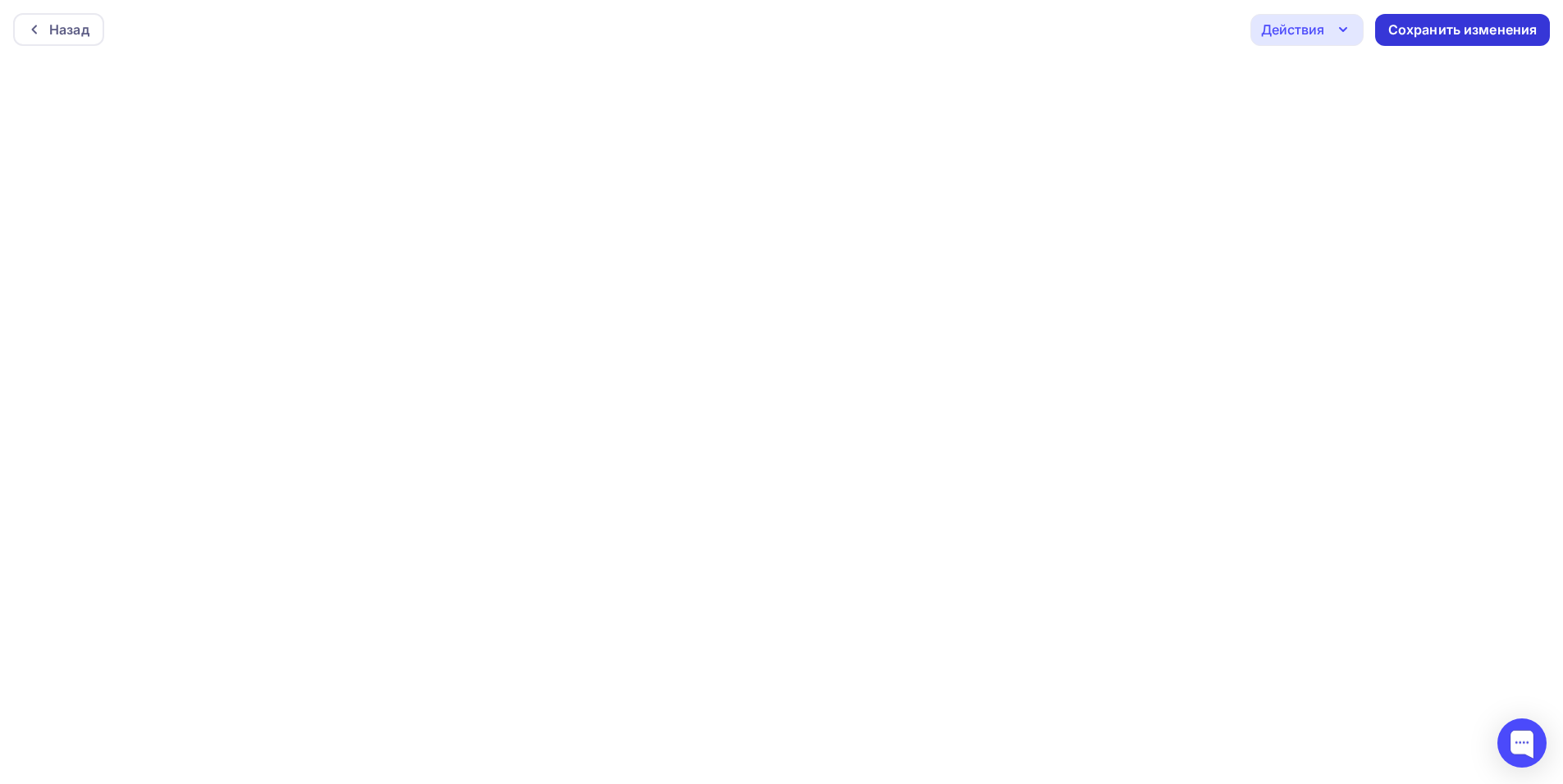
click at [1428, 32] on div "Сохранить изменения" at bounding box center [1463, 30] width 149 height 19
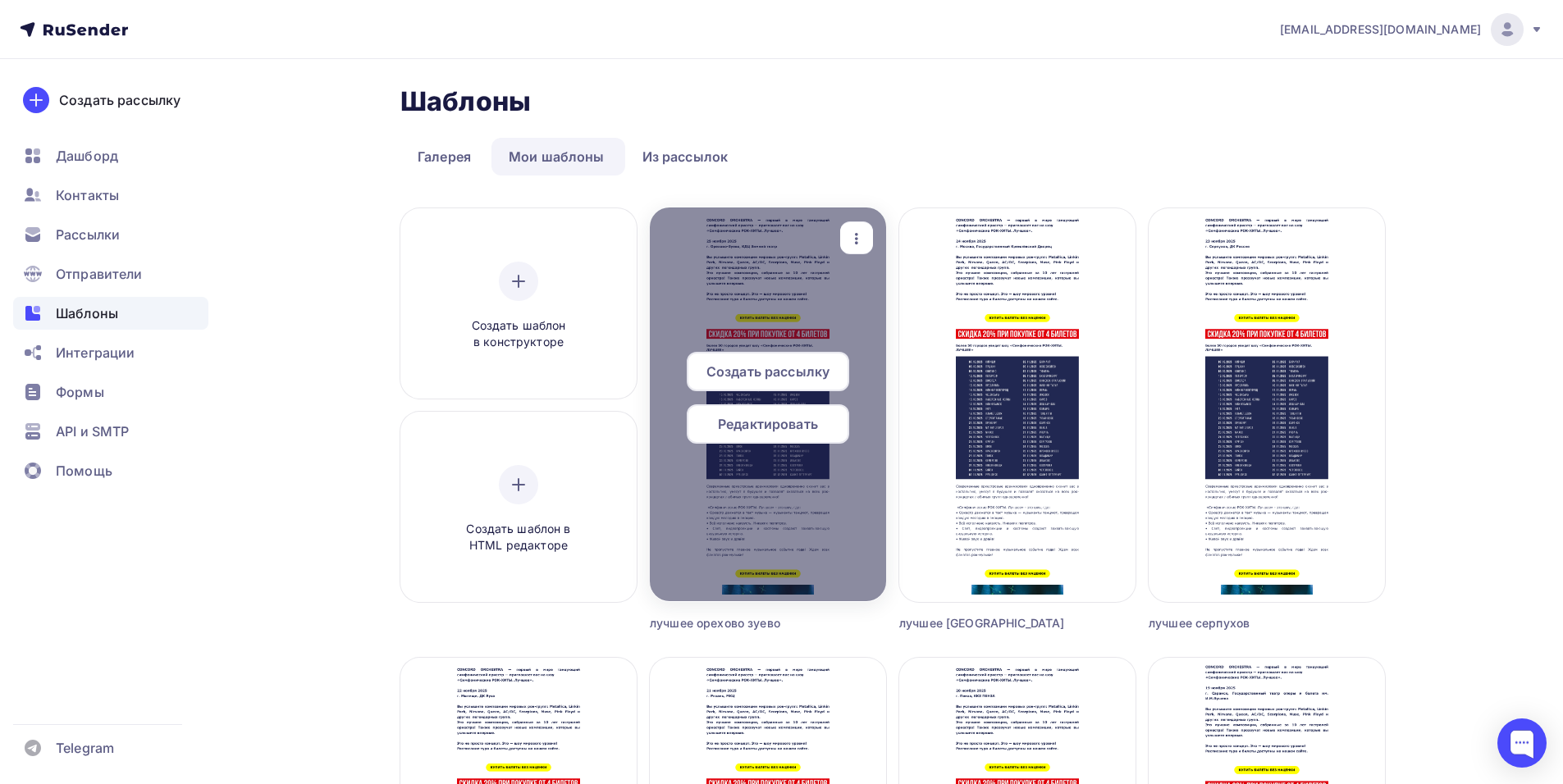
click at [818, 378] on span "Создать рассылку" at bounding box center [767, 371] width 123 height 19
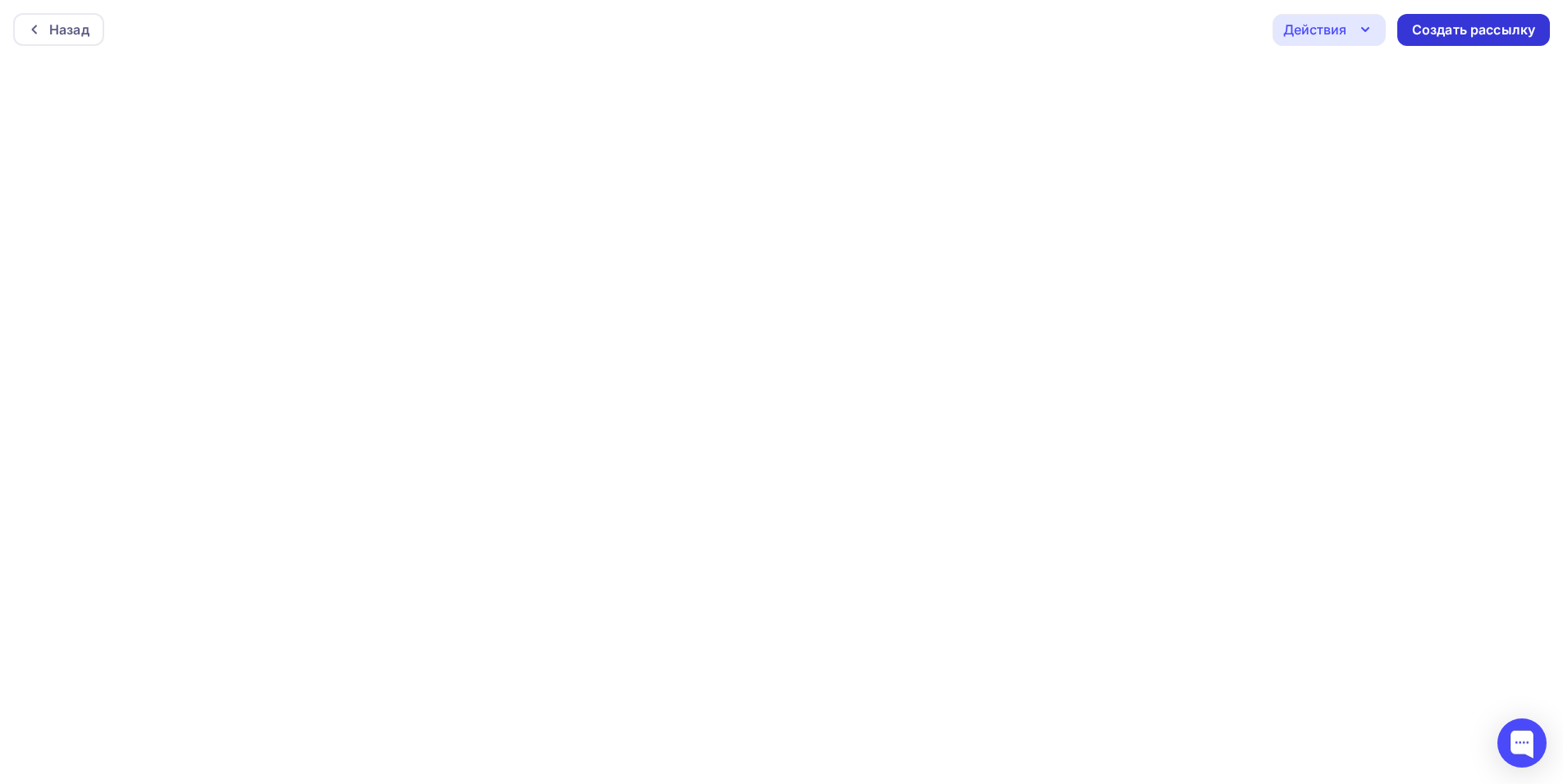
click at [1435, 38] on div "Создать рассылку" at bounding box center [1474, 30] width 123 height 19
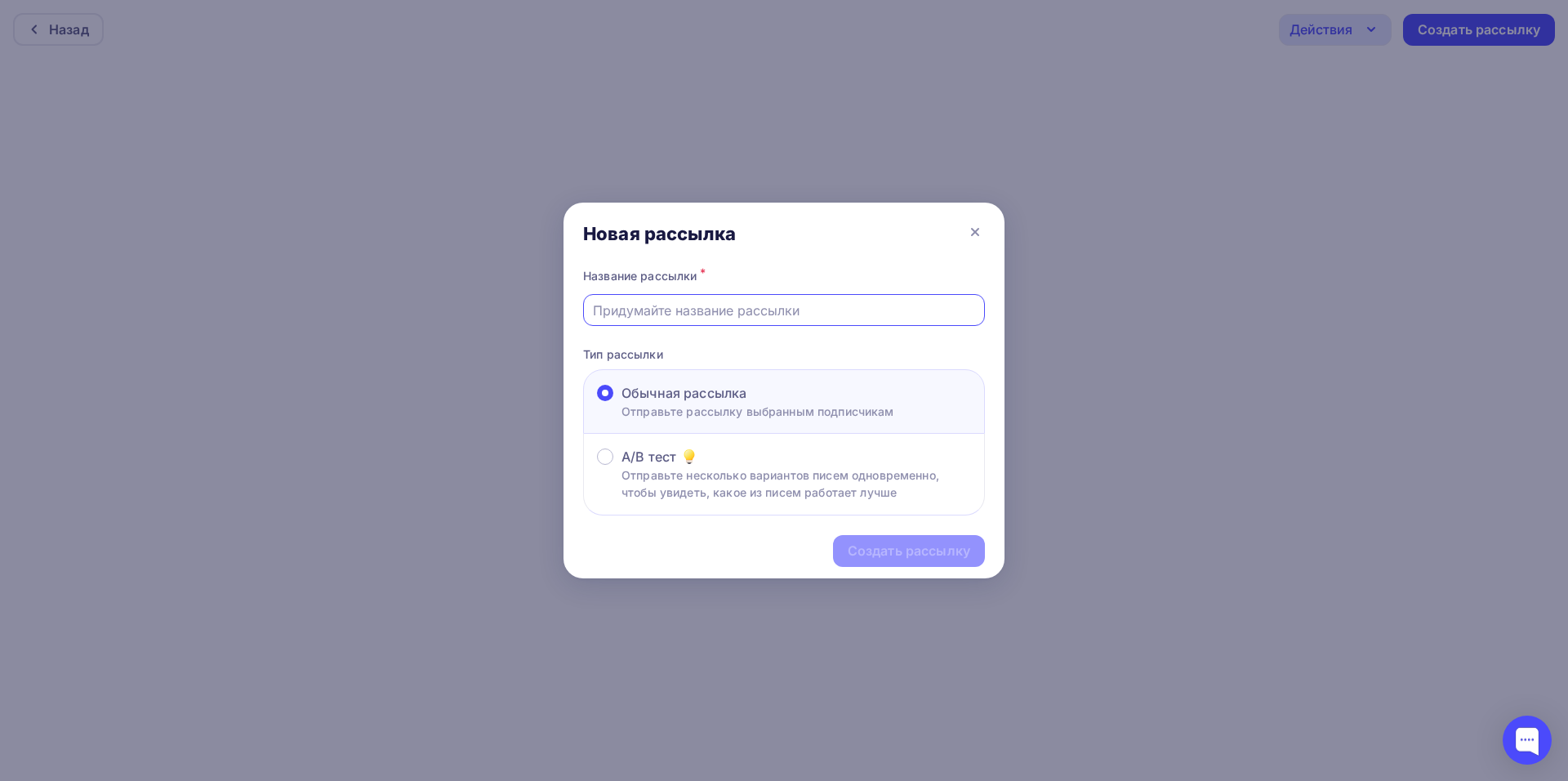
click at [620, 316] on input "text" at bounding box center [784, 310] width 383 height 19
type input "k"
type input "лучшее орехово-зуево"
click at [916, 561] on div "Создать рассылку" at bounding box center [909, 551] width 152 height 31
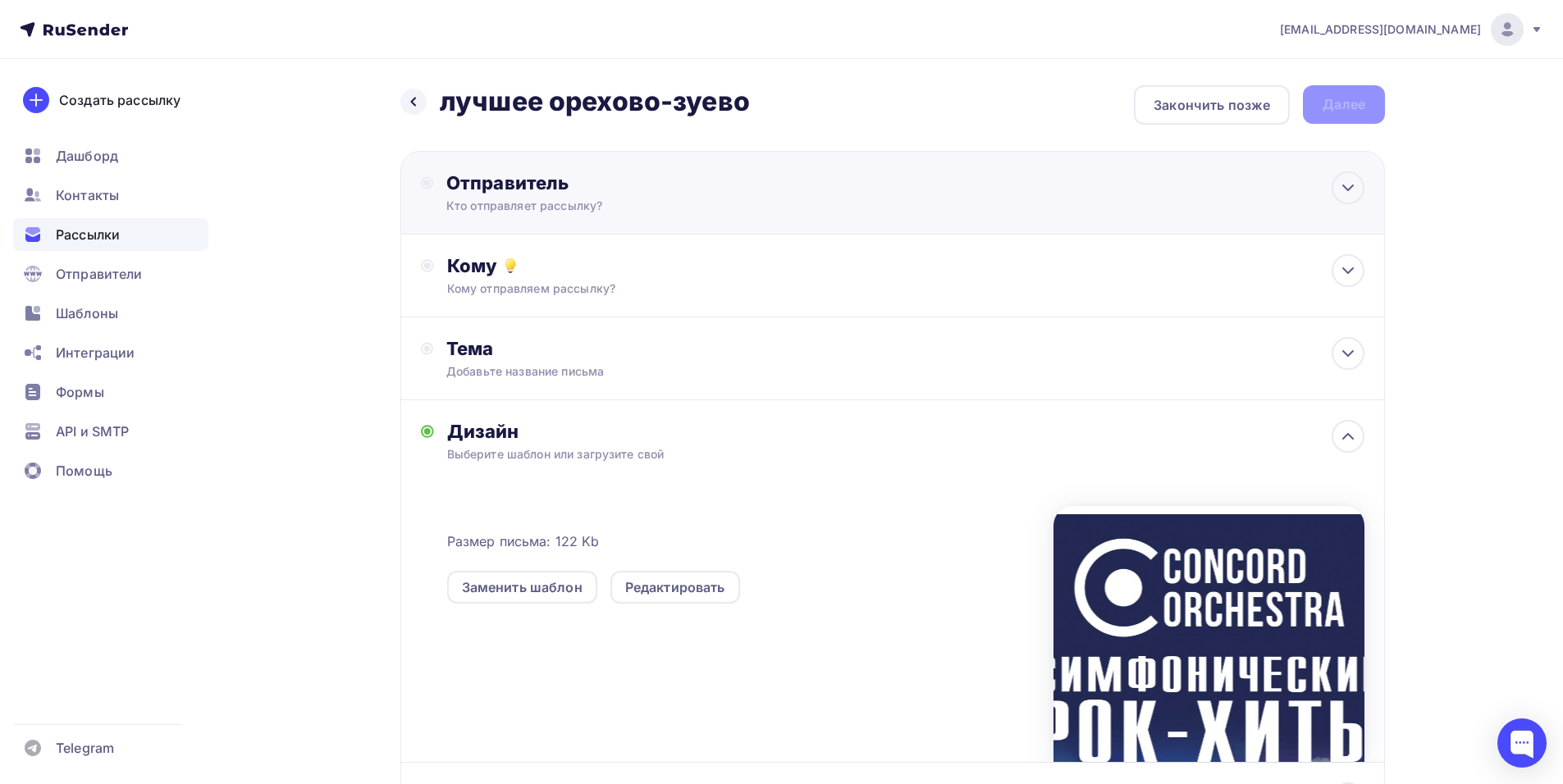
click at [715, 194] on div "Отправитель" at bounding box center [624, 182] width 355 height 23
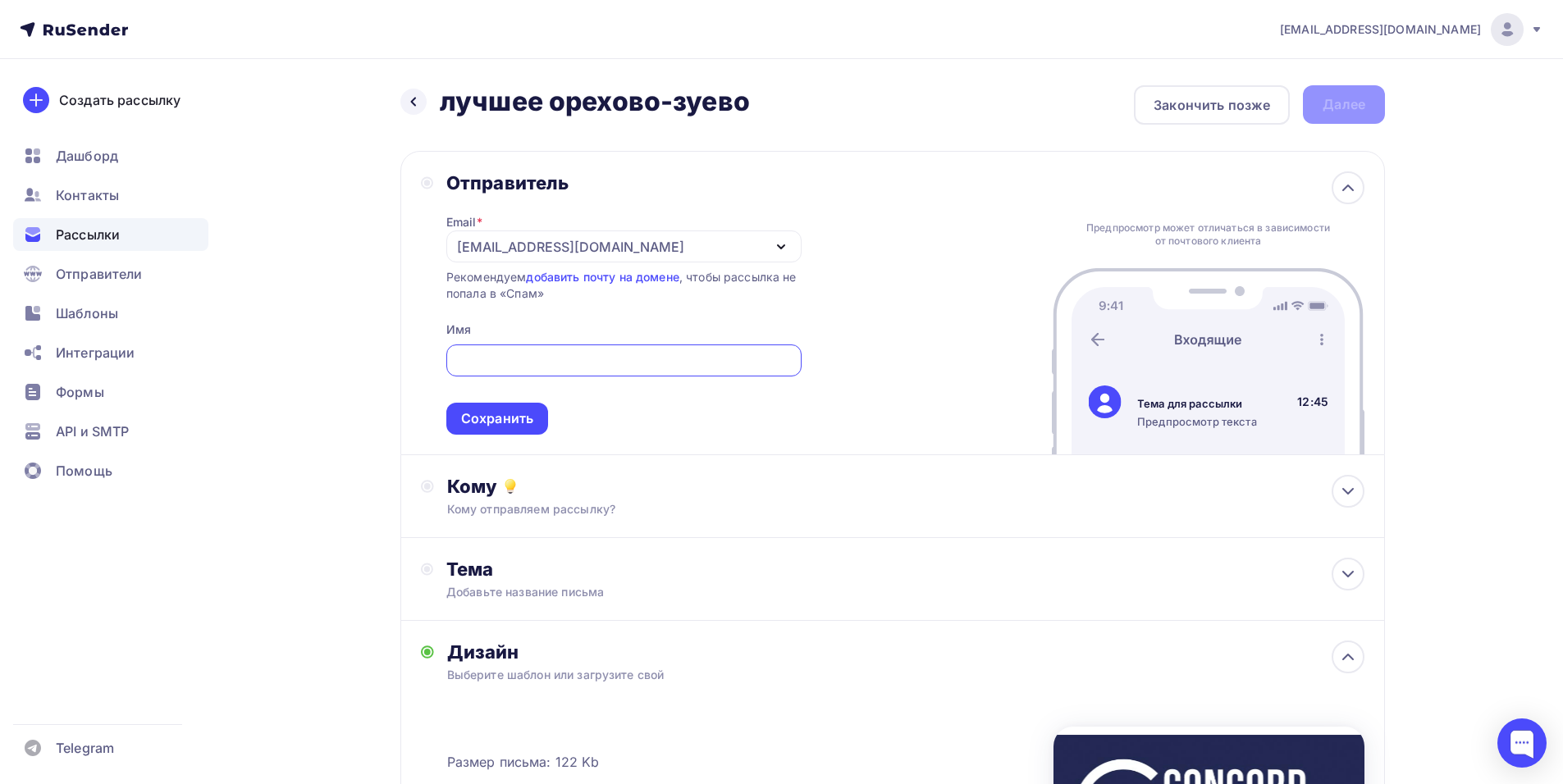
click at [489, 231] on div "[EMAIL_ADDRESS][DOMAIN_NAME]" at bounding box center [624, 246] width 355 height 32
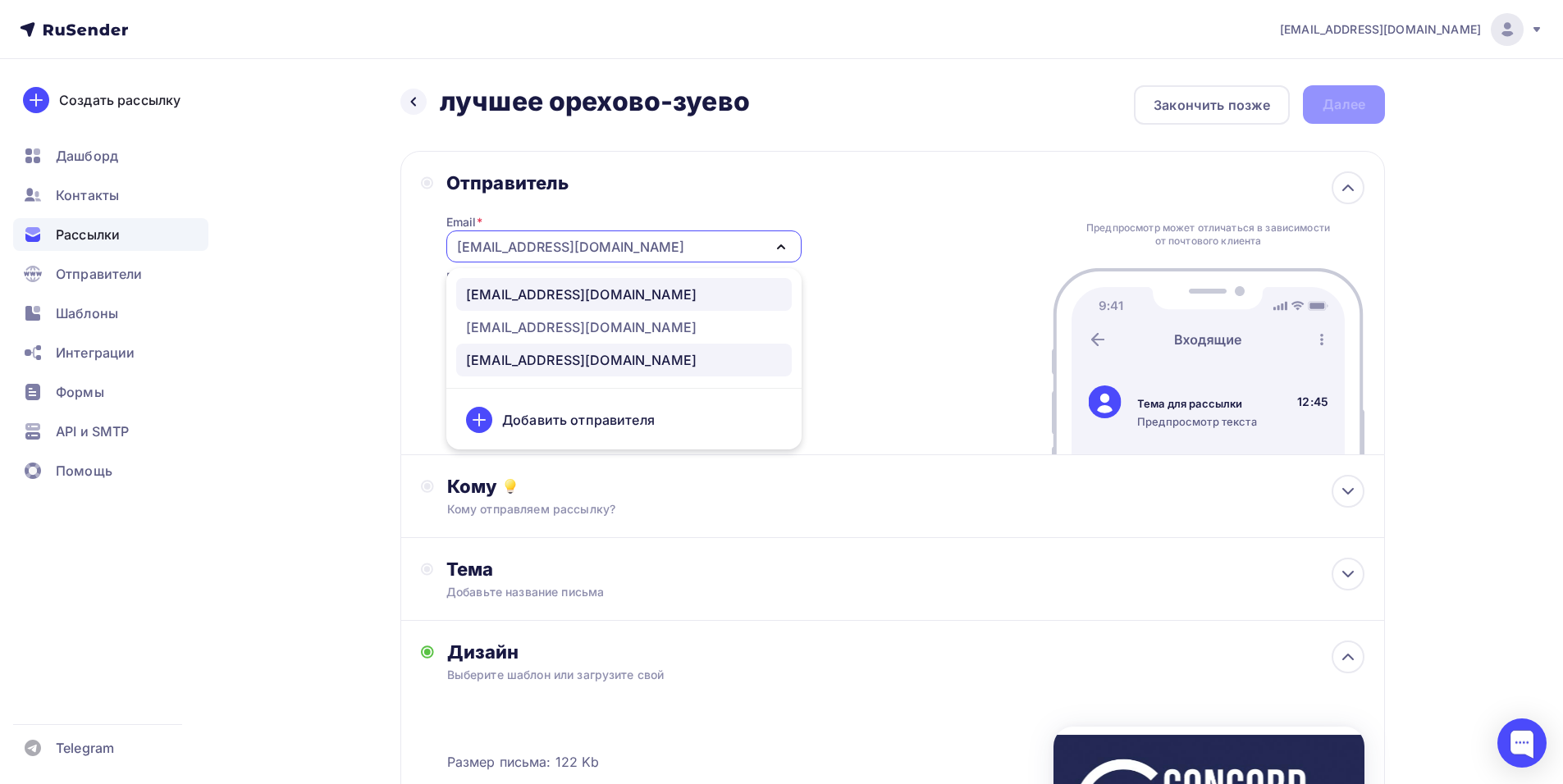
click at [548, 298] on div "[EMAIL_ADDRESS][DOMAIN_NAME]" at bounding box center [581, 295] width 231 height 19
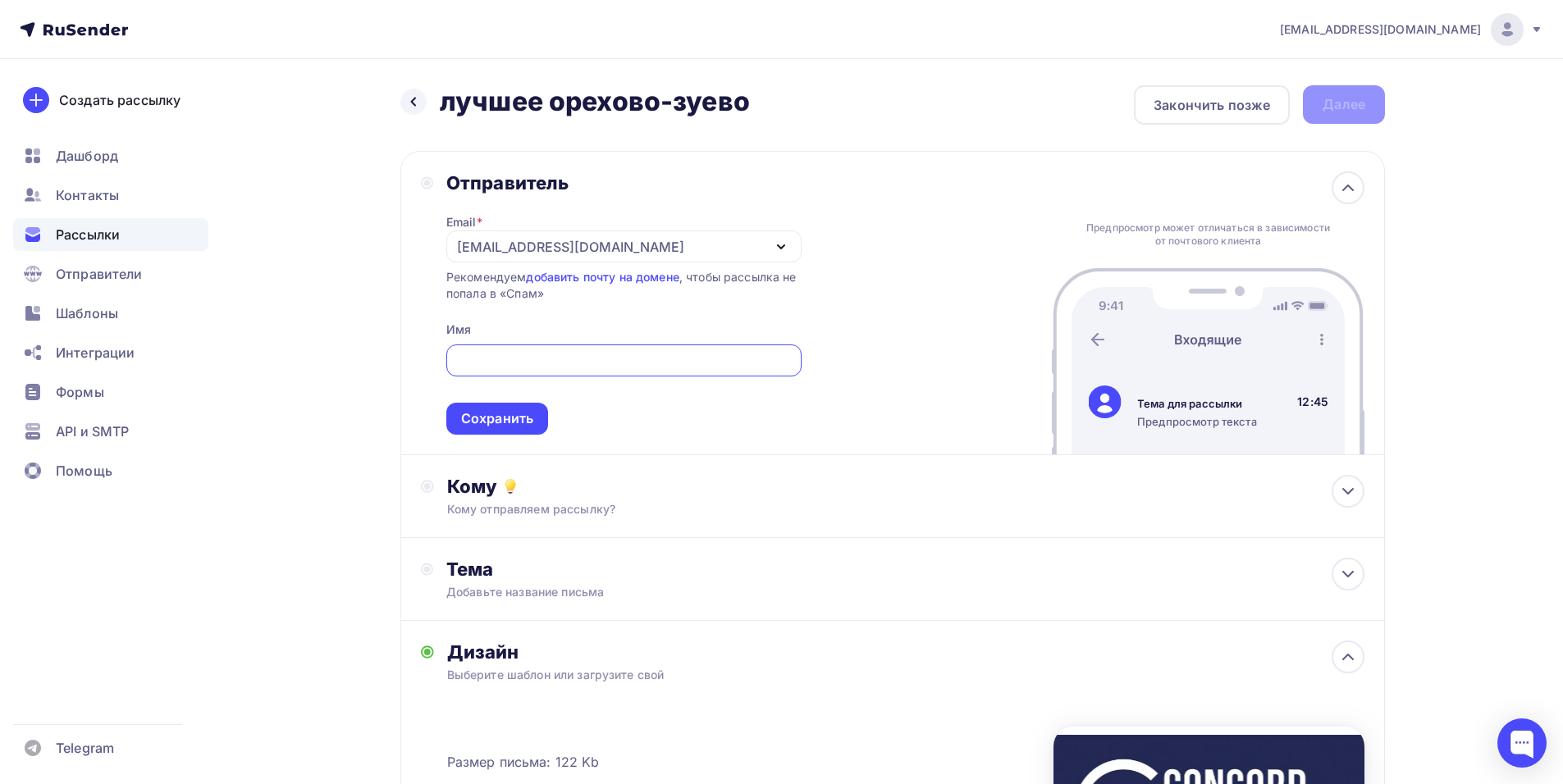
paste input "CONCORD ORCHESTRA"
type input "CONCORD ORCHESTRA"
click at [484, 422] on div "Сохранить" at bounding box center [497, 419] width 72 height 19
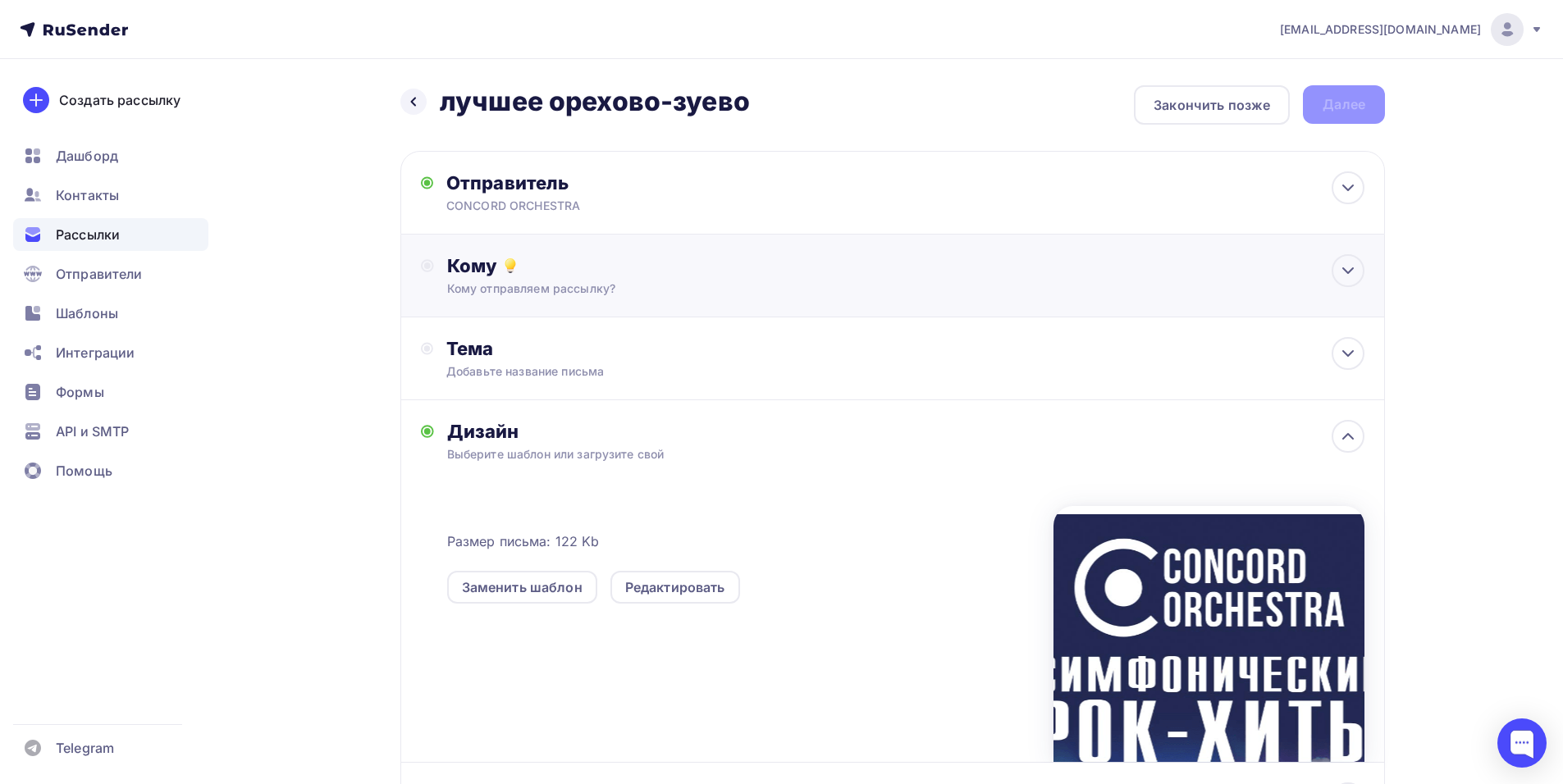
click at [559, 253] on div "Кому Кому отправляем рассылку? Списки получателей Выберите список Все списки id…" at bounding box center [892, 276] width 984 height 82
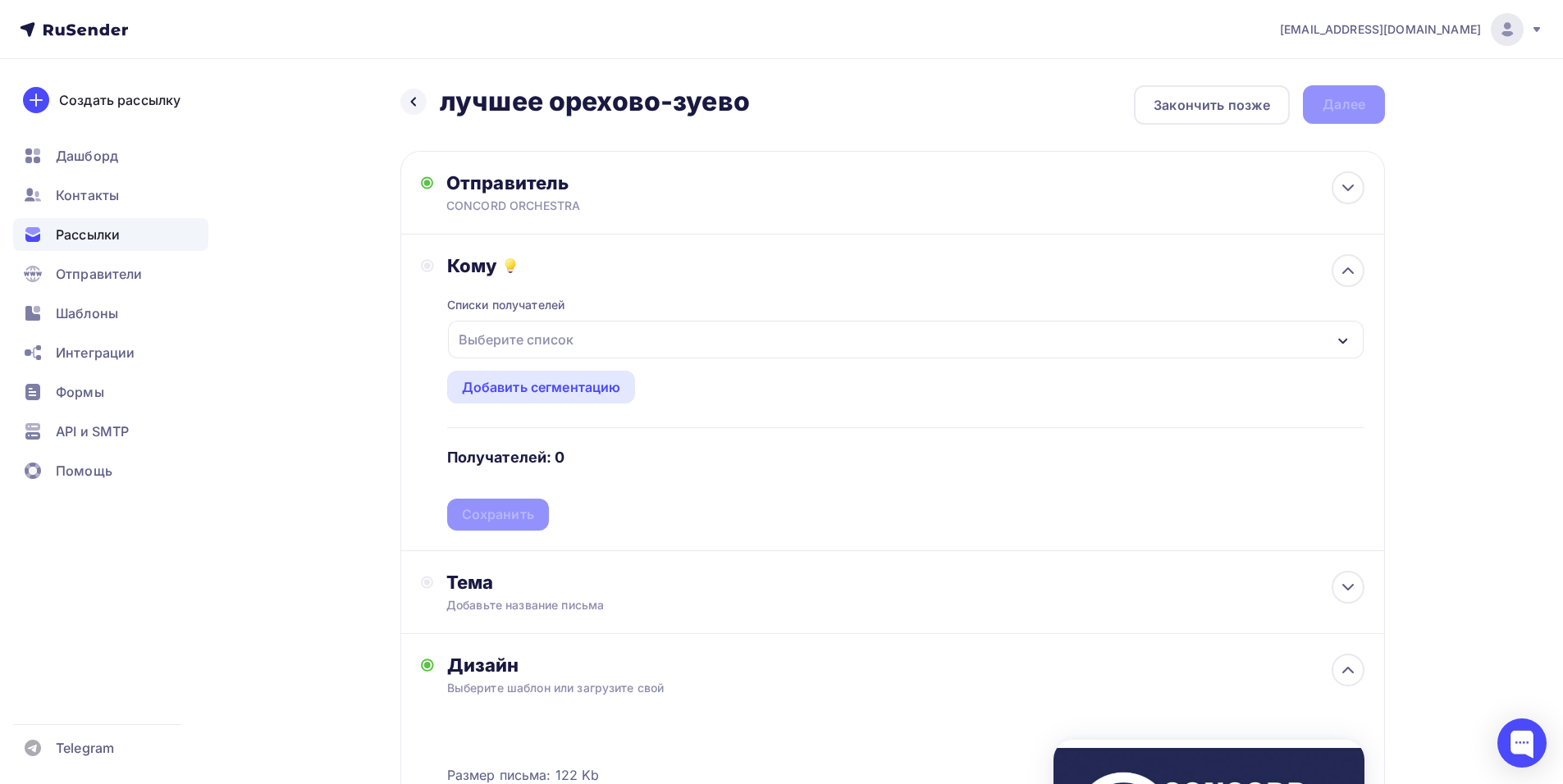
click at [674, 328] on div "Выберите список" at bounding box center [906, 339] width 916 height 38
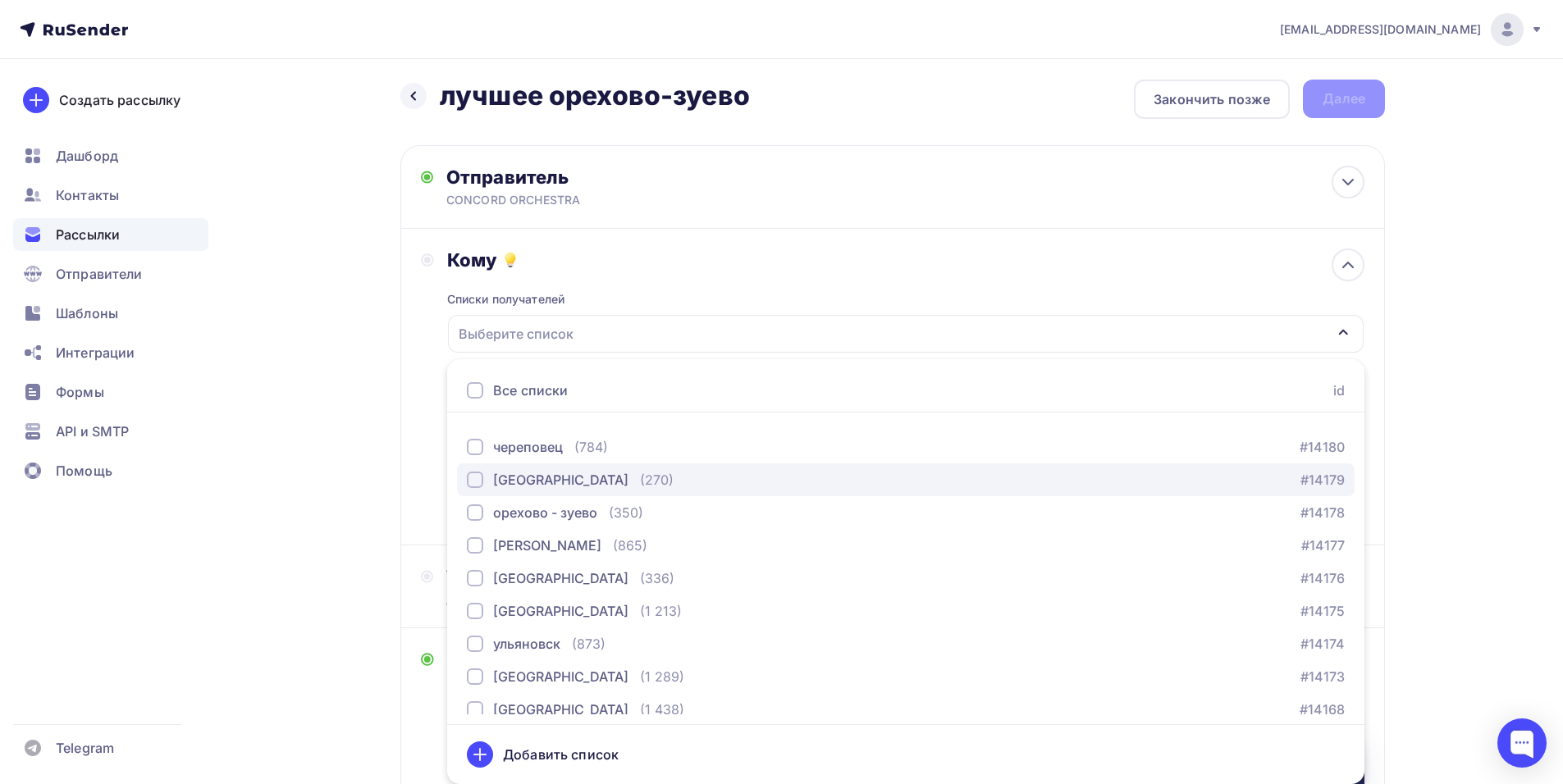
scroll to position [1230, 0]
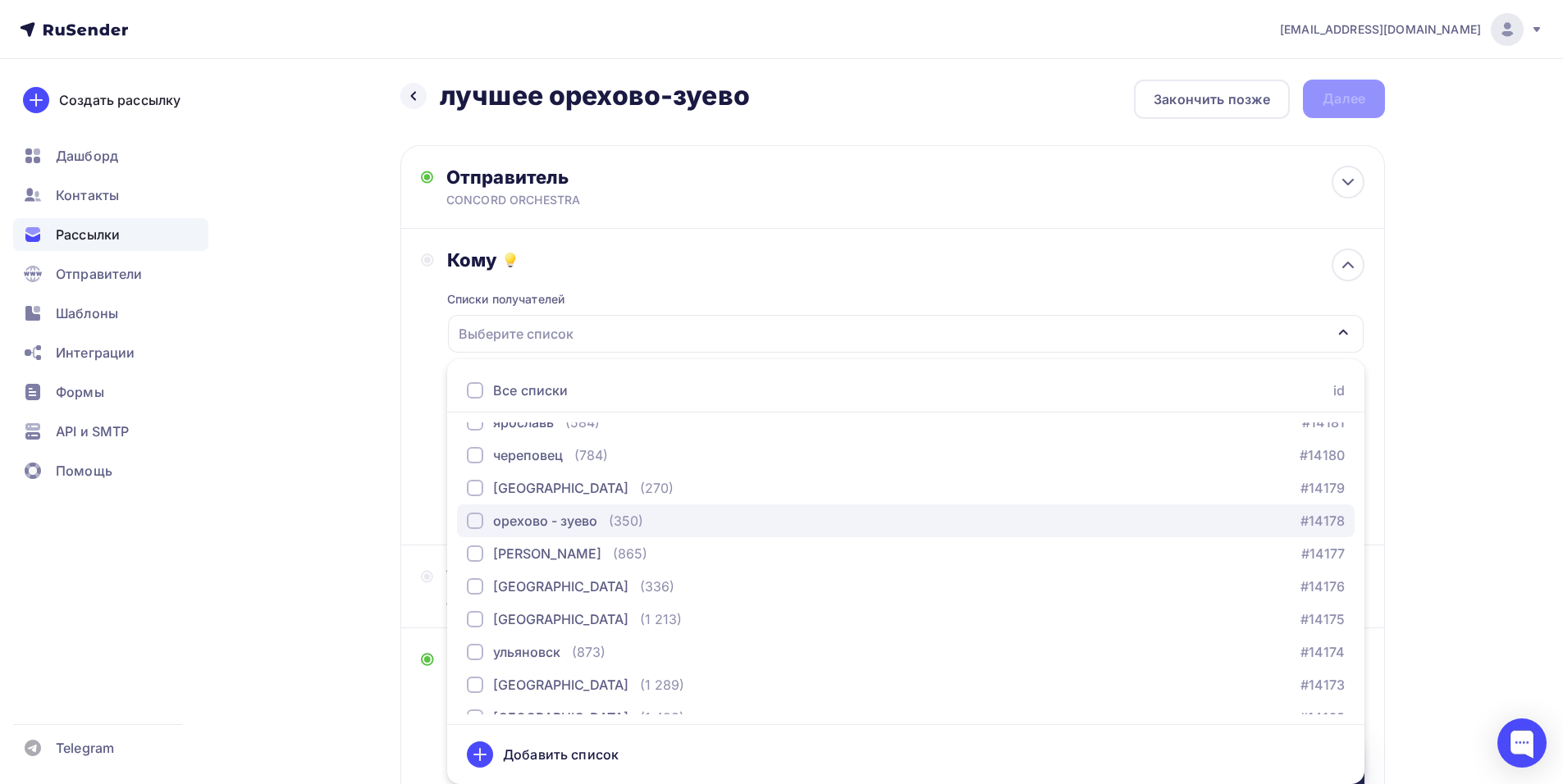
click at [542, 527] on div "орехово - зуево" at bounding box center [545, 521] width 104 height 19
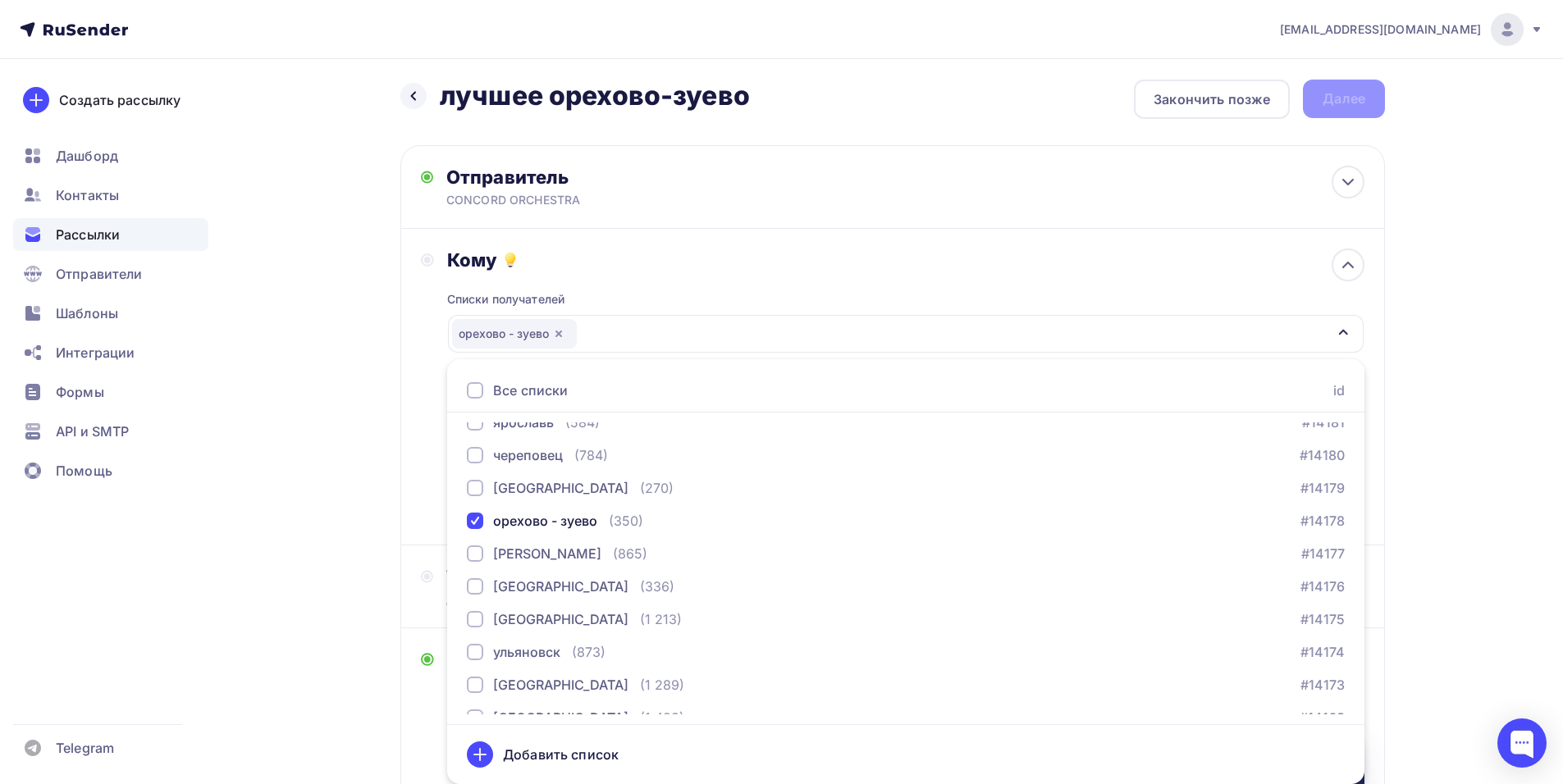
click at [406, 423] on div "Кому Списки получателей [GEOGRAPHIC_DATA] Все списки id тест [PERSON_NAME] (1) …" at bounding box center [892, 387] width 984 height 317
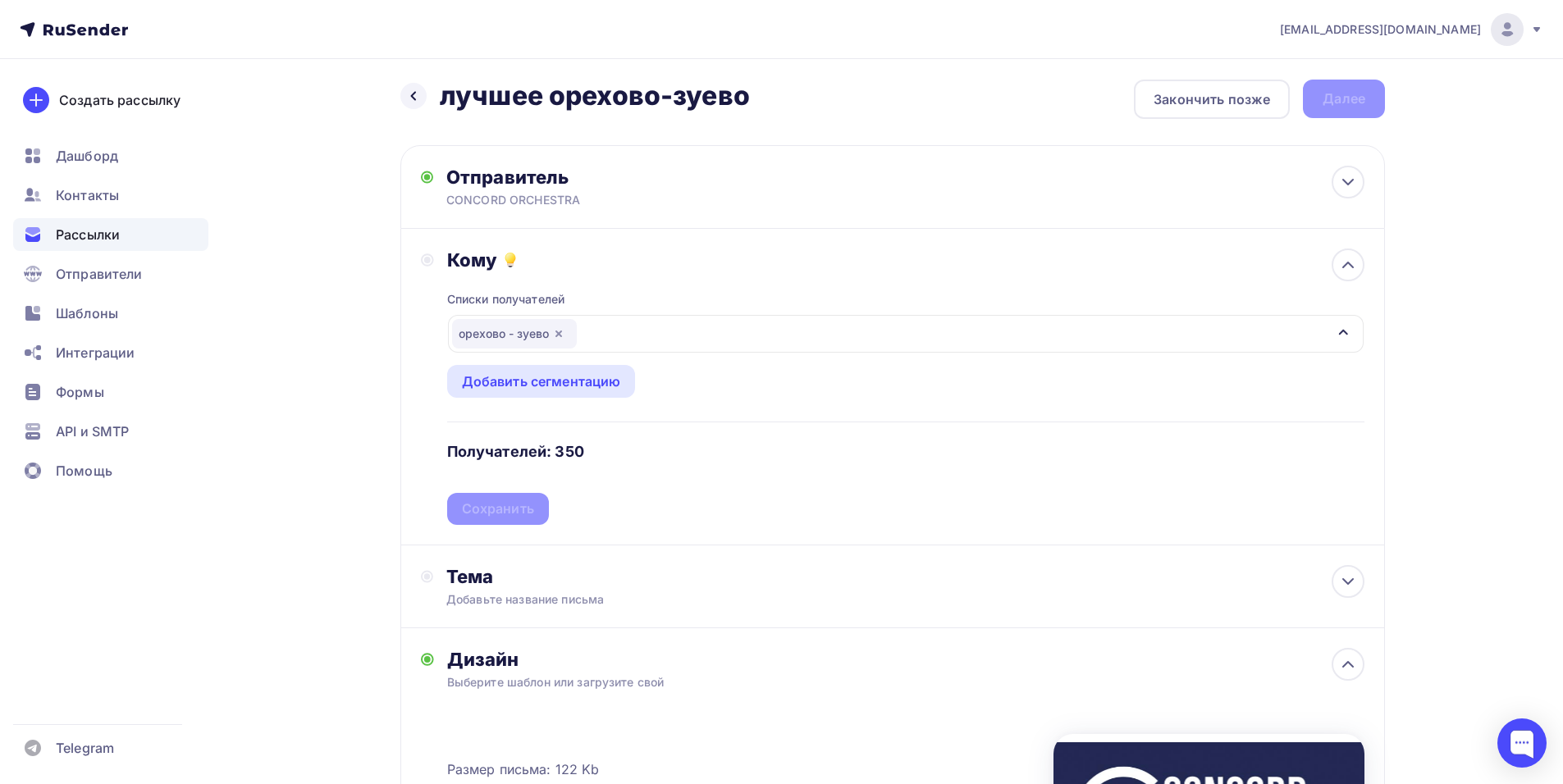
click at [513, 517] on div "Списки получателей [GEOGRAPHIC_DATA] Все списки id тест [PERSON_NAME] (1) #2668…" at bounding box center [906, 398] width 917 height 253
click at [520, 510] on div "Сохранить" at bounding box center [498, 510] width 72 height 19
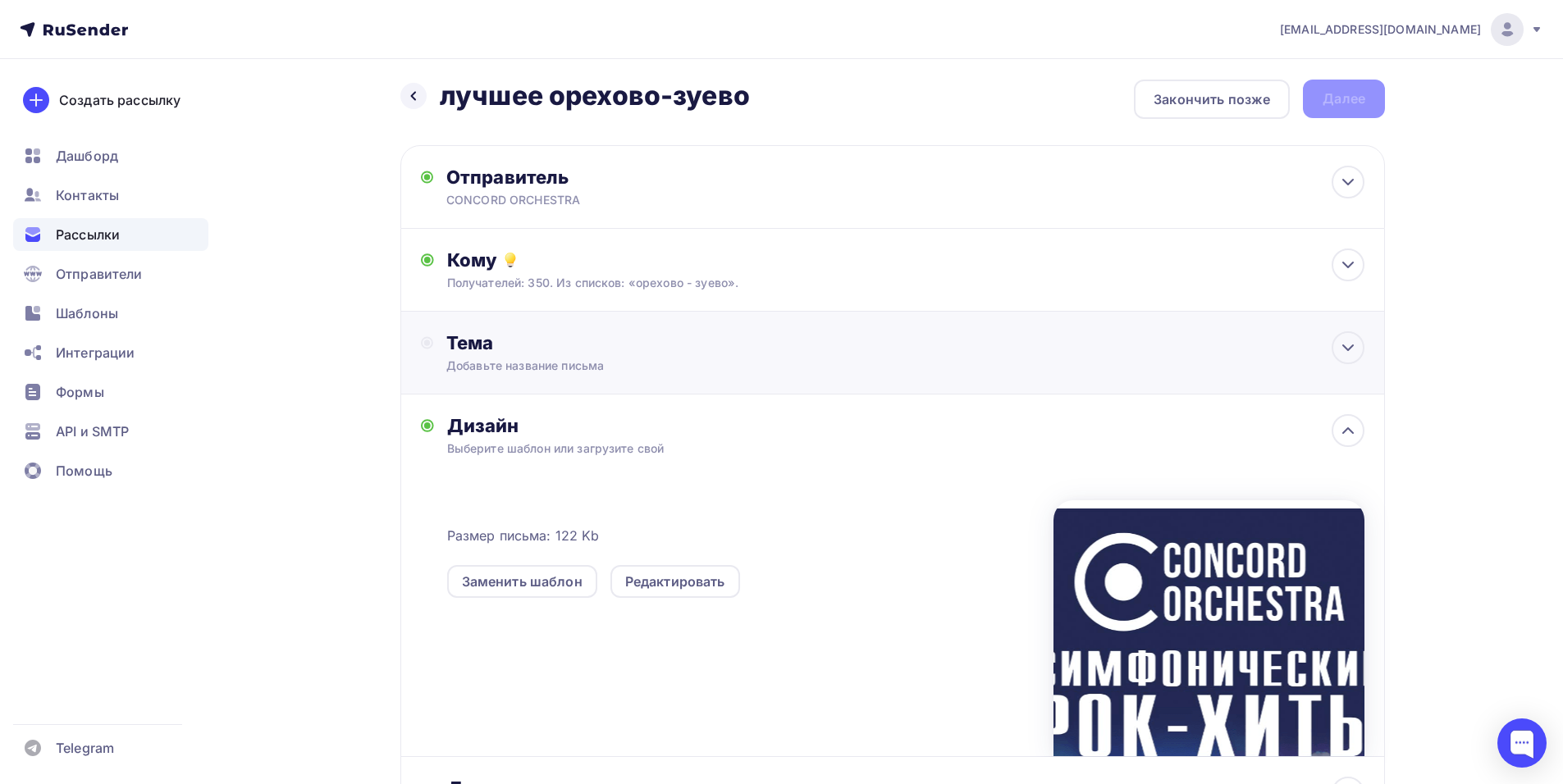
click at [567, 376] on div "Тема Добавьте название письма Тема * Рекомендуем использовать не более 150 симв…" at bounding box center [892, 353] width 984 height 82
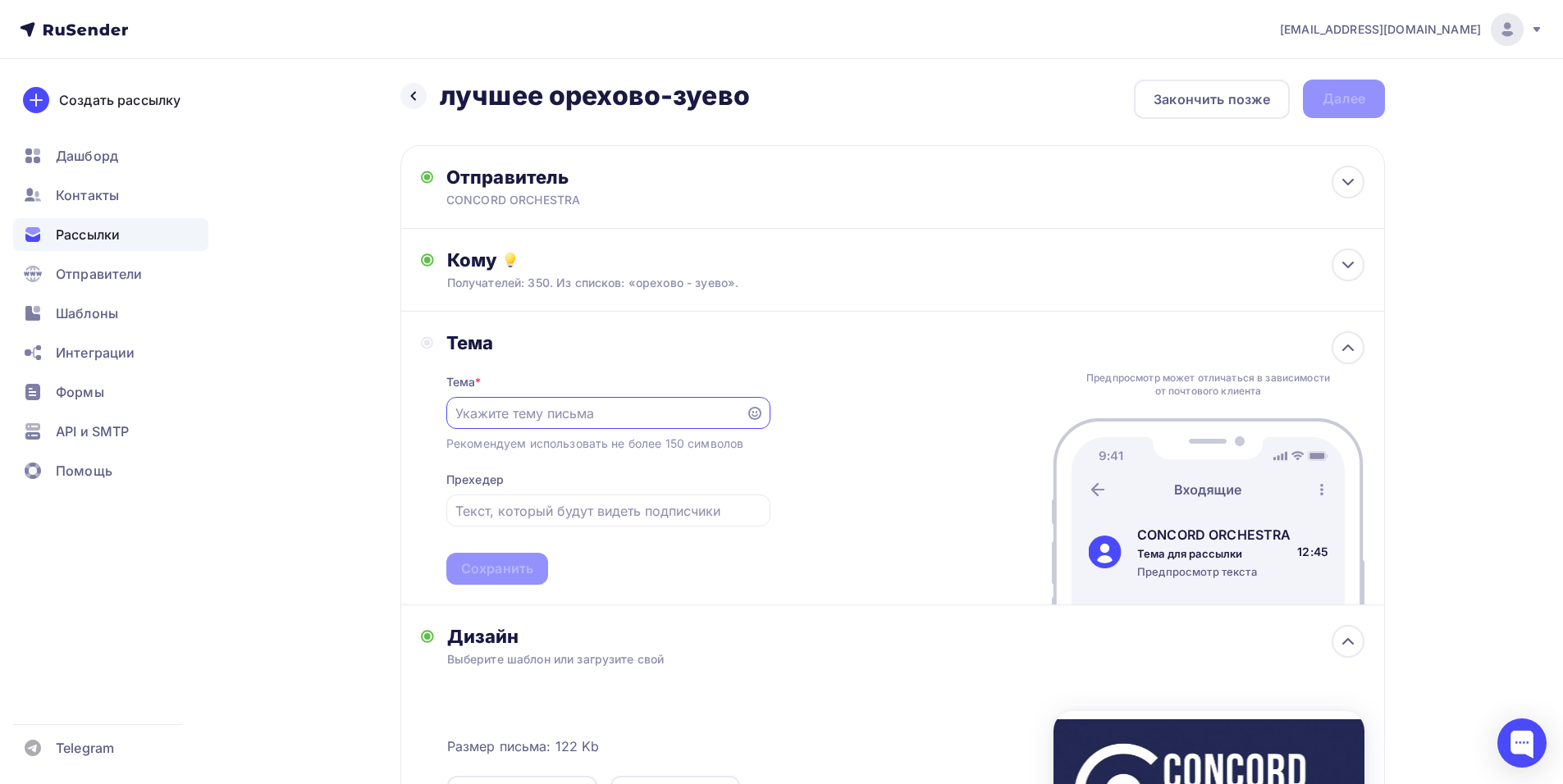
scroll to position [0, 0]
paste input "Приглашение на шоу «Симфонические РОК-ХИТЫ. Лучшее»"
type input "Приглашение на шоу «Симфонические РОК-ХИТЫ. Лучшее»"
click at [508, 568] on div "Сохранить" at bounding box center [497, 569] width 72 height 19
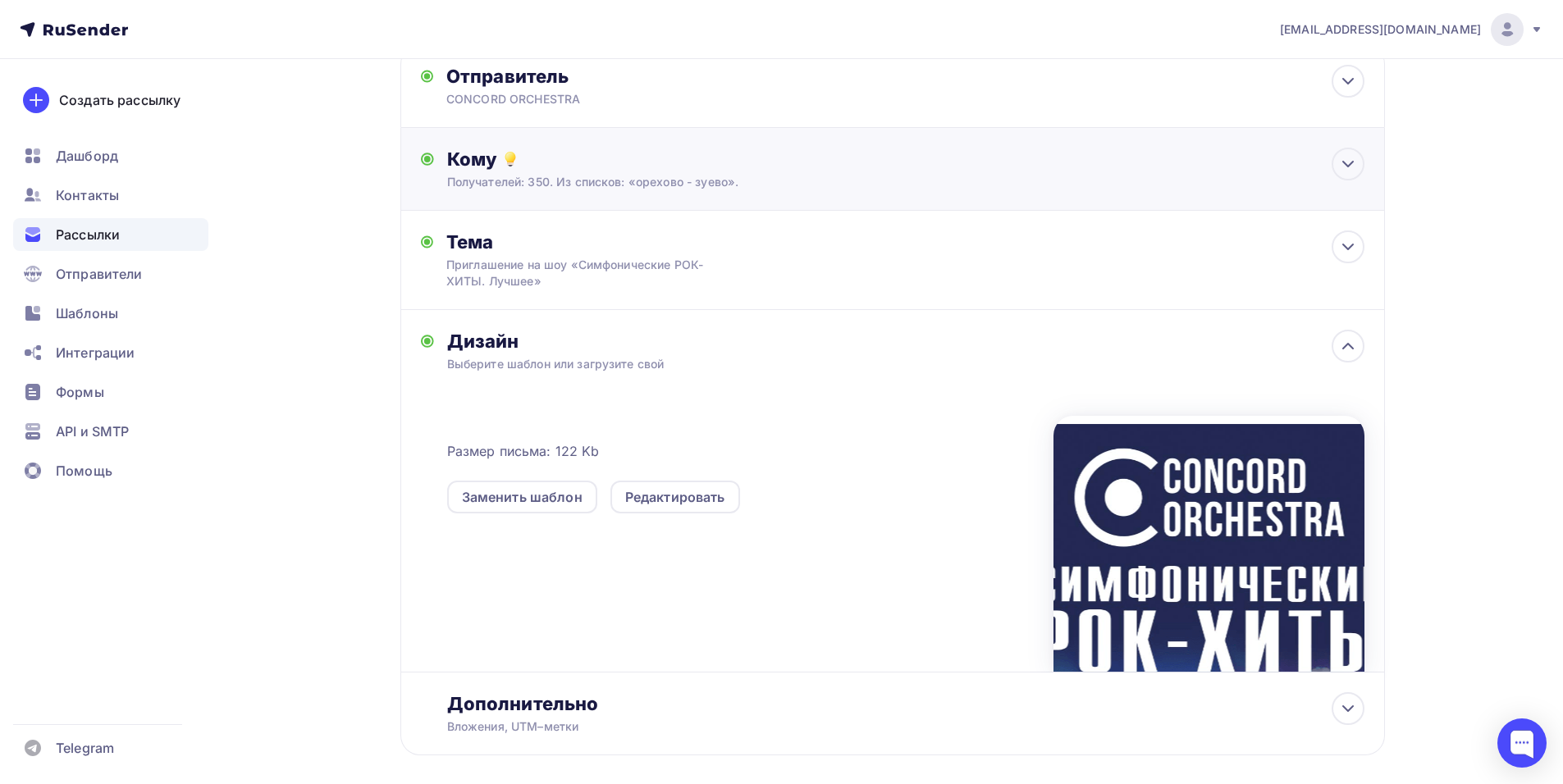
scroll to position [0, 0]
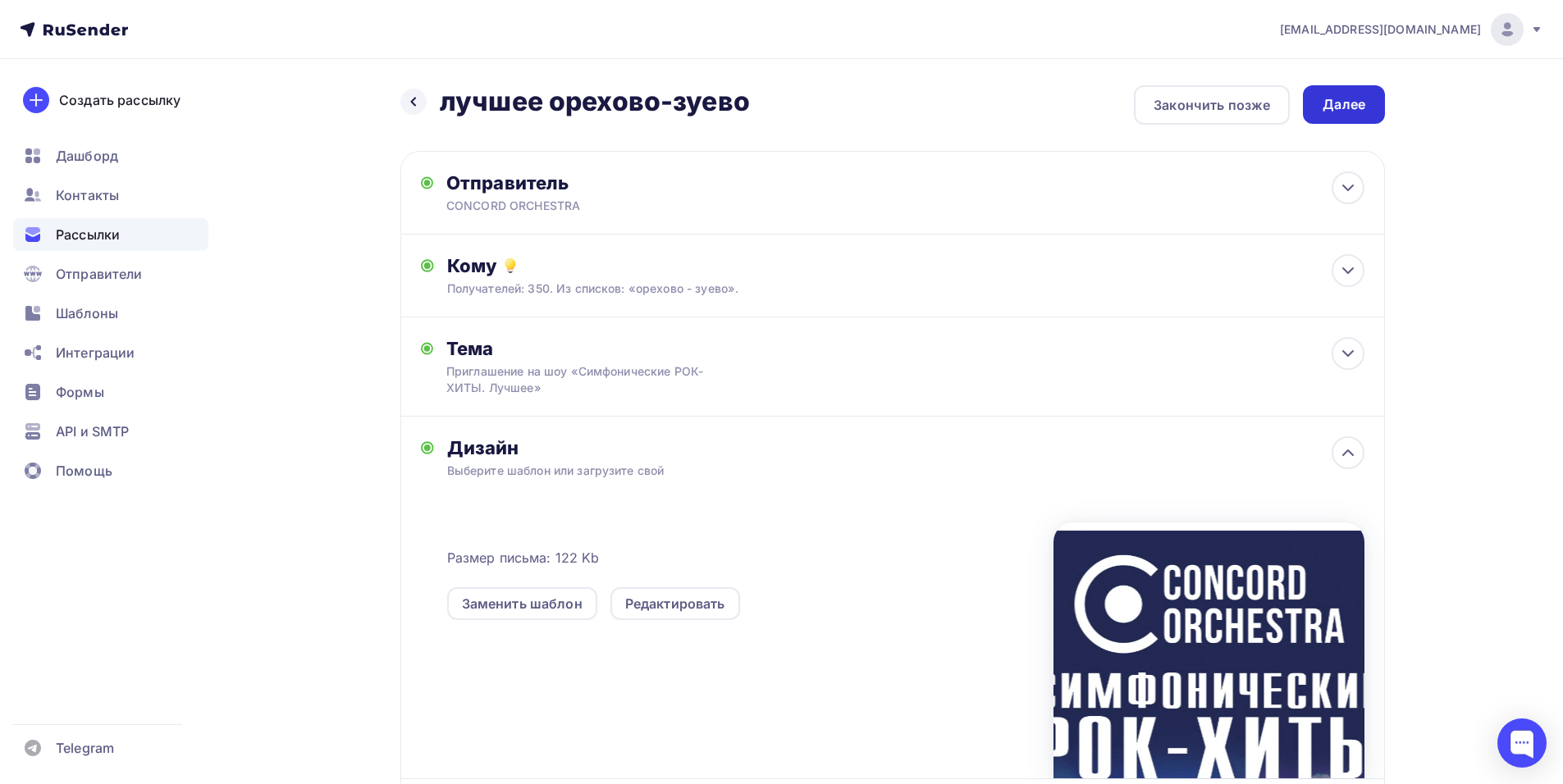
click at [1339, 100] on div "Далее" at bounding box center [1344, 105] width 43 height 19
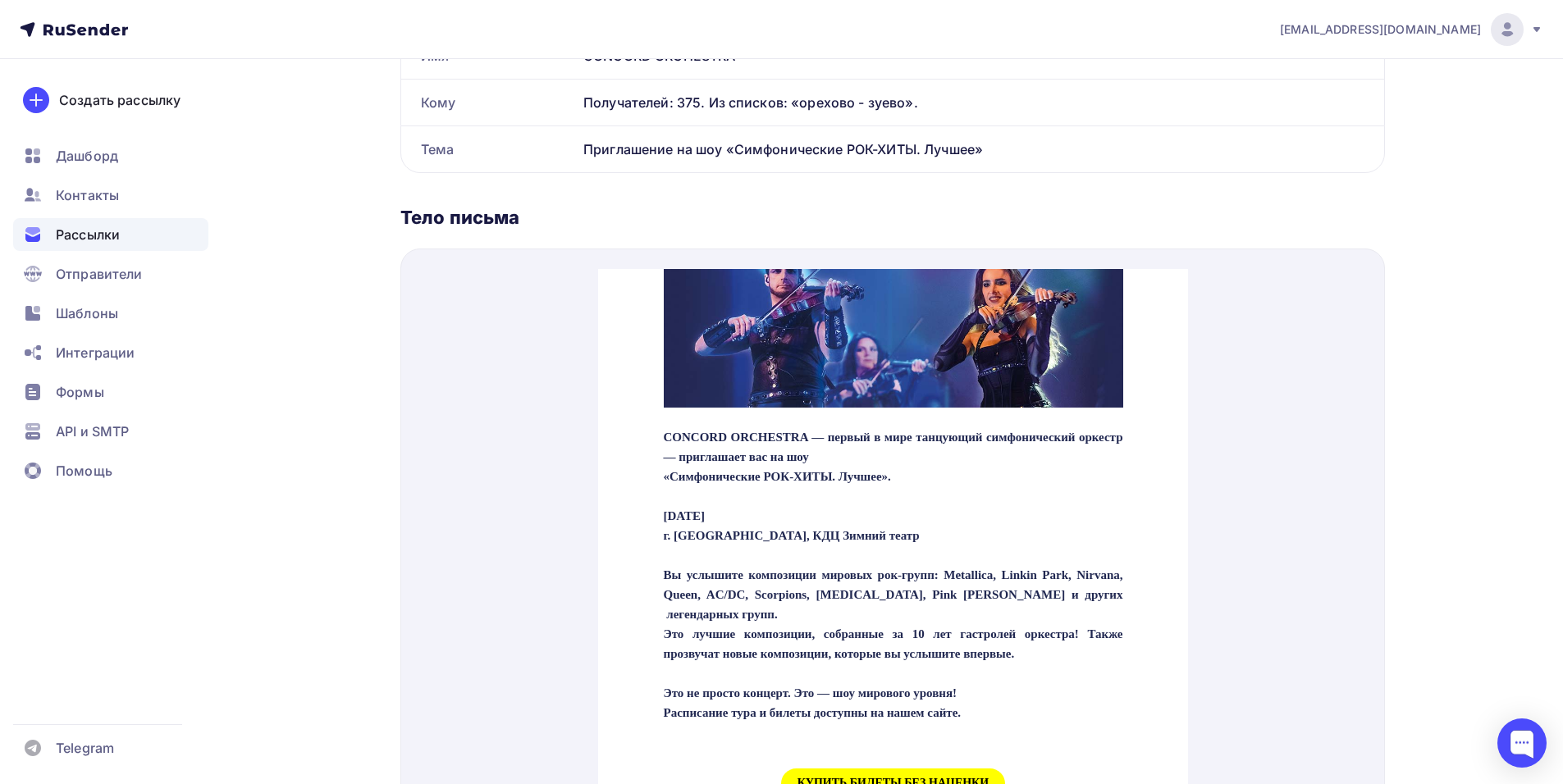
scroll to position [656, 0]
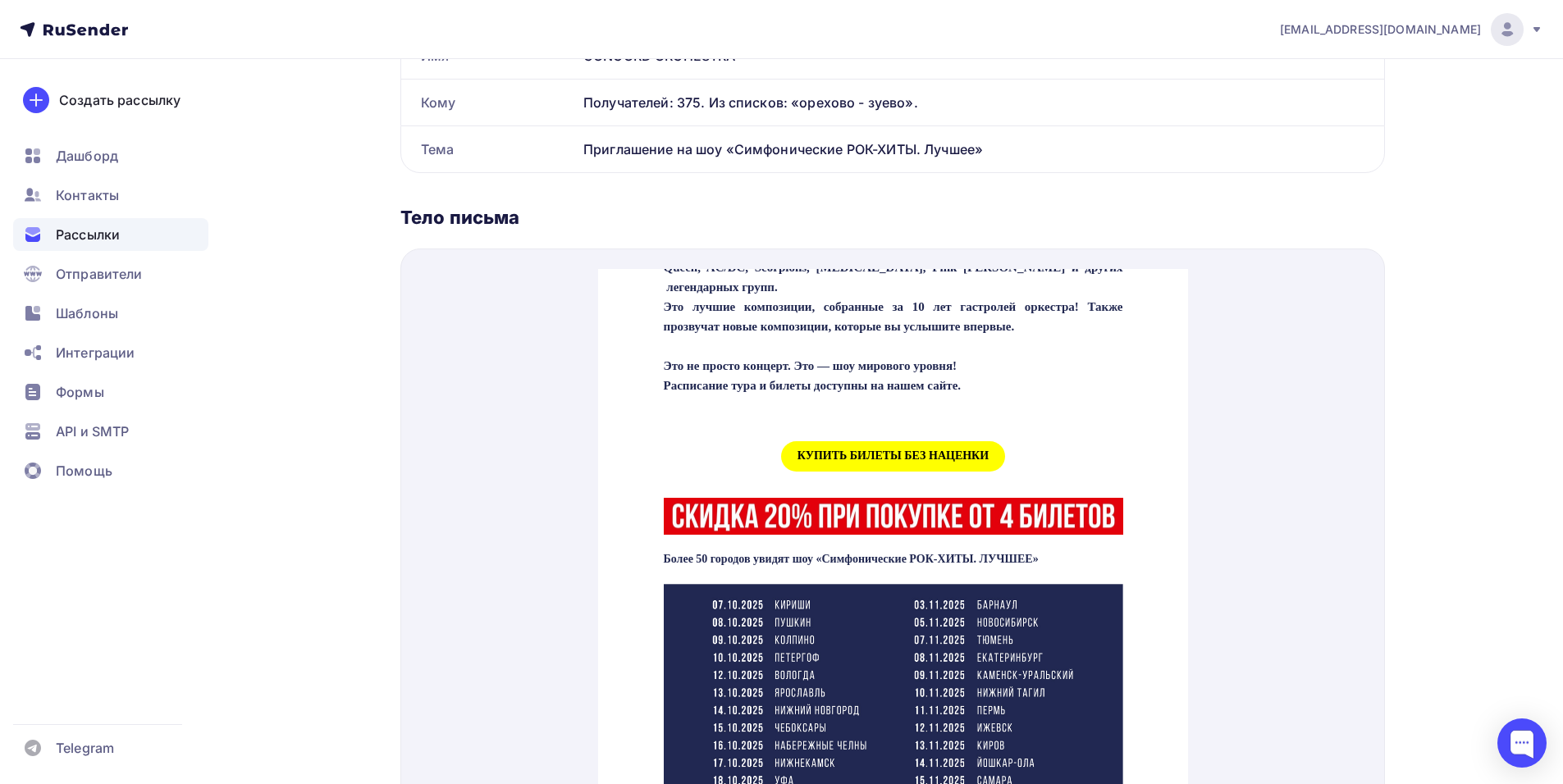
click at [846, 452] on span "КУПИТЬ БИЛЕТЫ БЕЗ НАЦЕНКИ" at bounding box center [892, 437] width 224 height 31
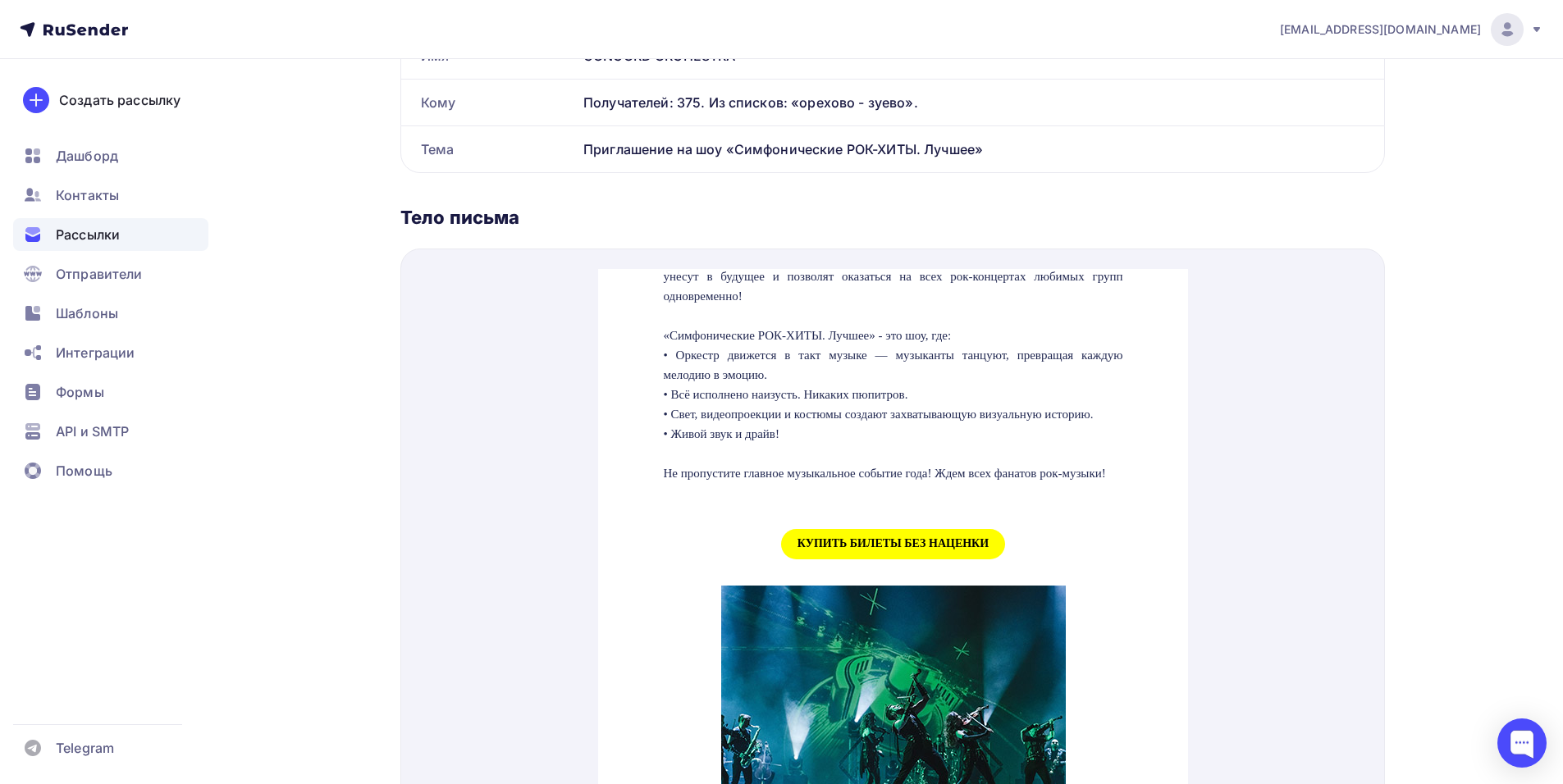
scroll to position [1477, 0]
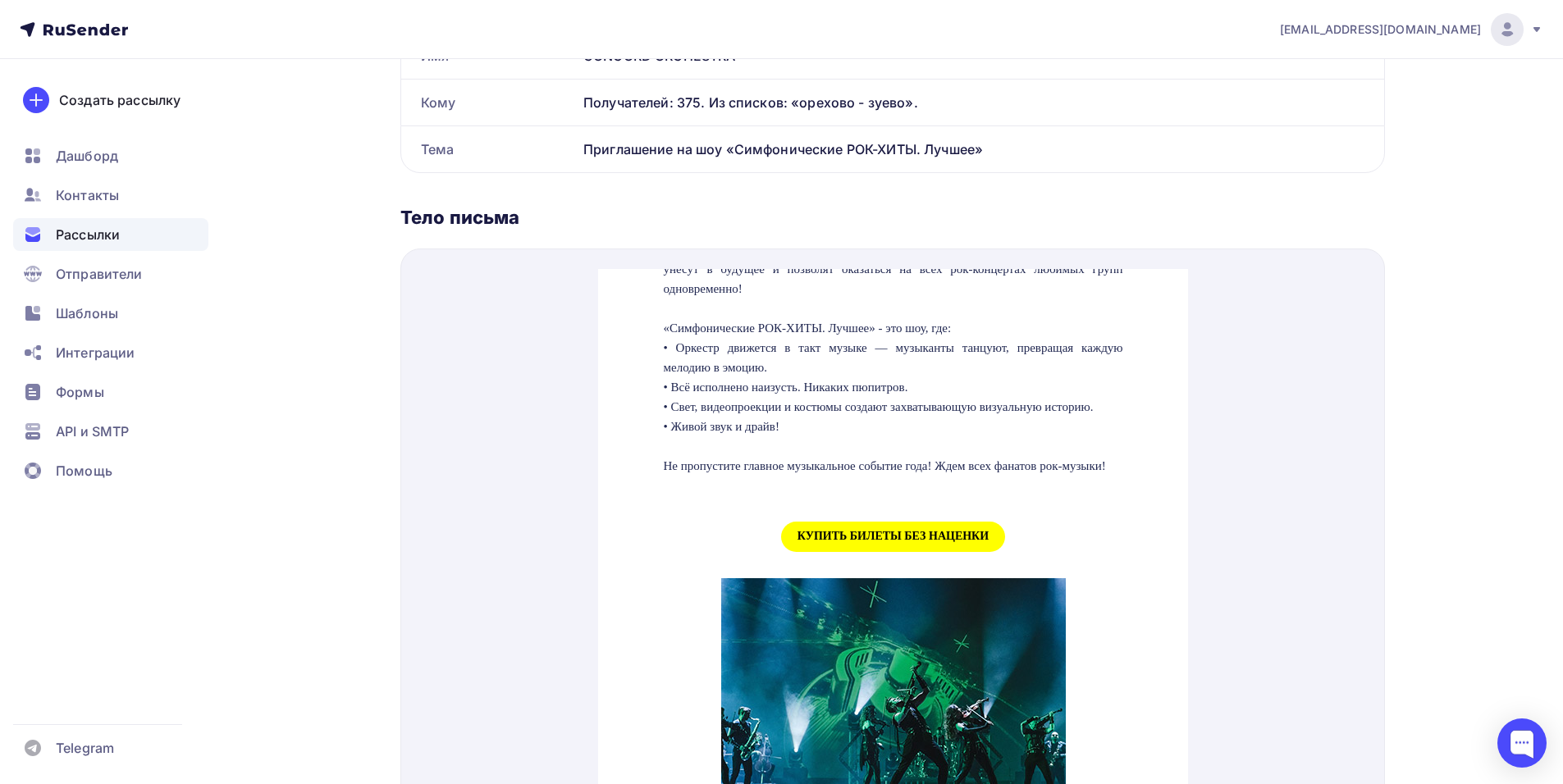
click at [809, 532] on span "КУПИТЬ БИЛЕТЫ БЕЗ НАЦЕНКИ" at bounding box center [892, 517] width 224 height 31
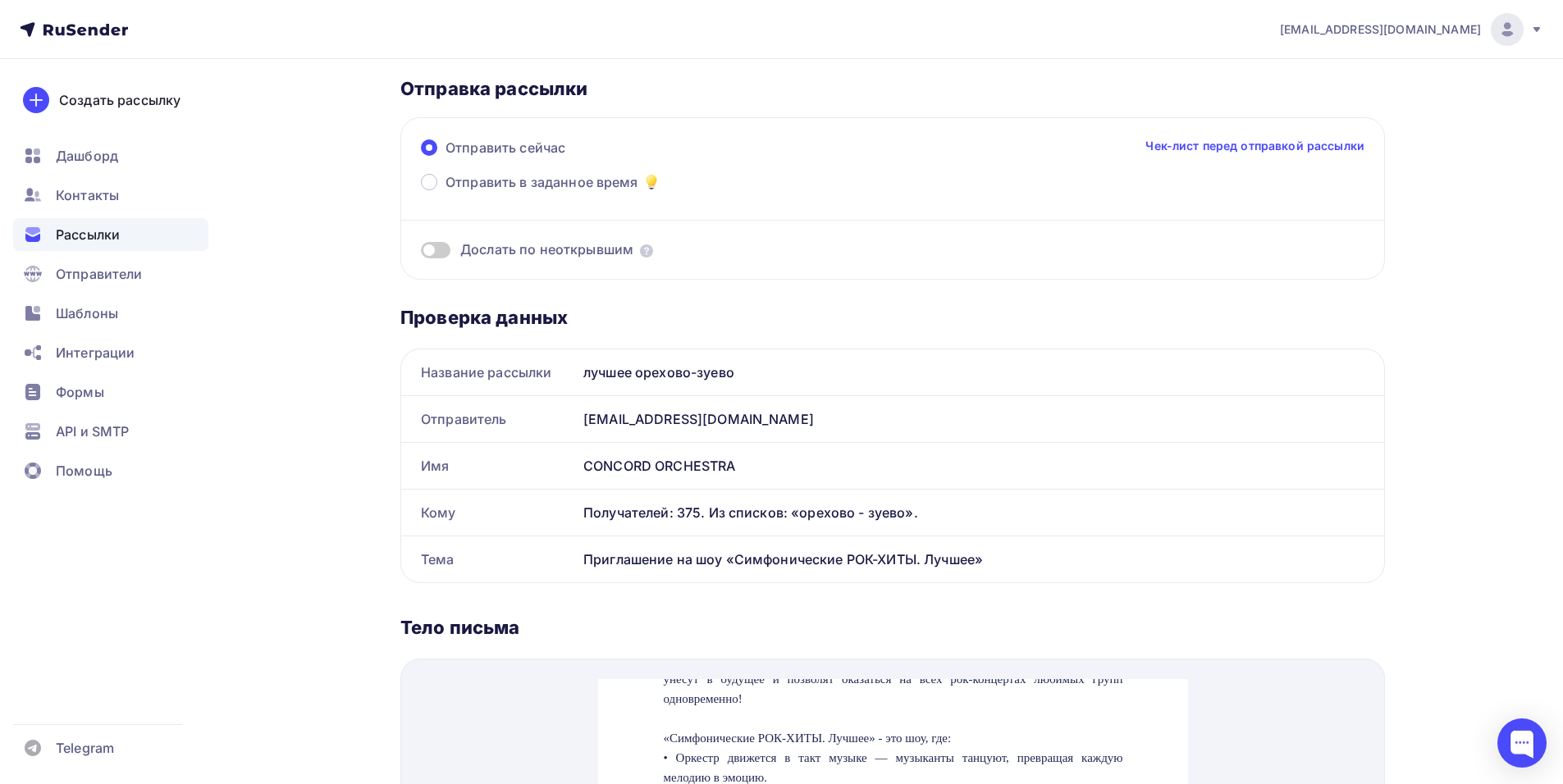
scroll to position [0, 0]
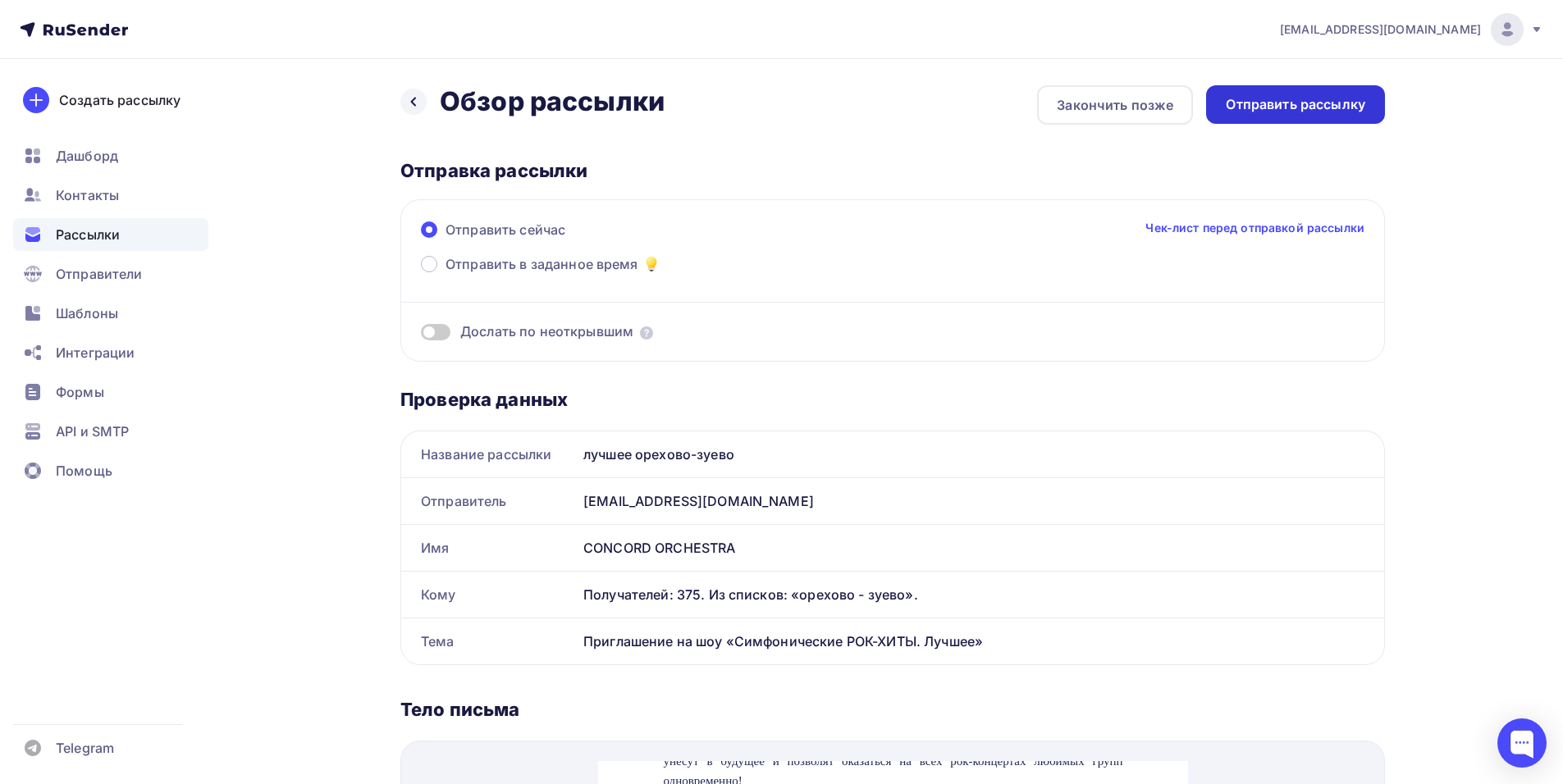
click at [1332, 94] on div "Отправить рассылку" at bounding box center [1295, 104] width 179 height 39
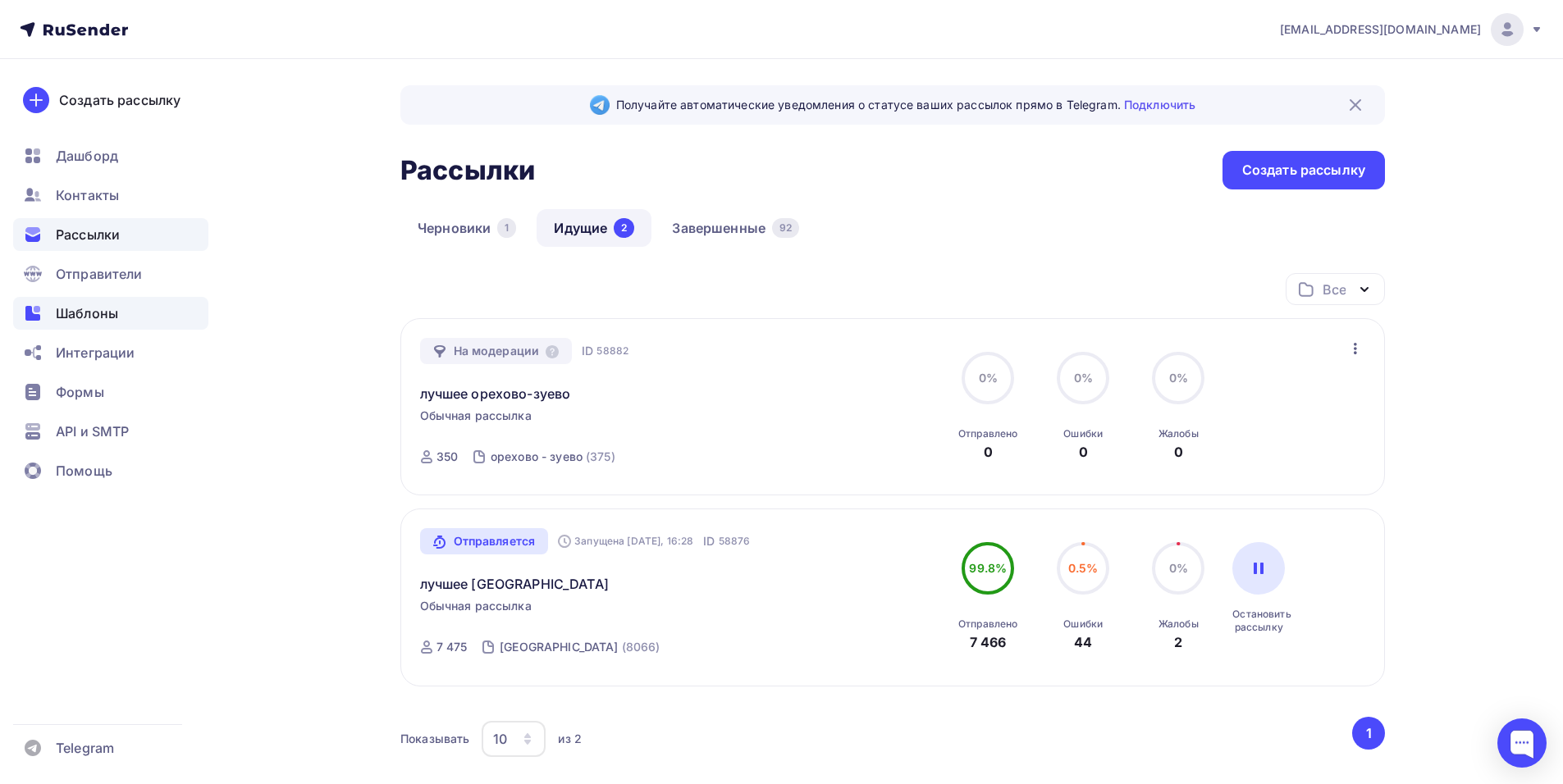
click at [70, 317] on span "Шаблоны" at bounding box center [87, 313] width 62 height 19
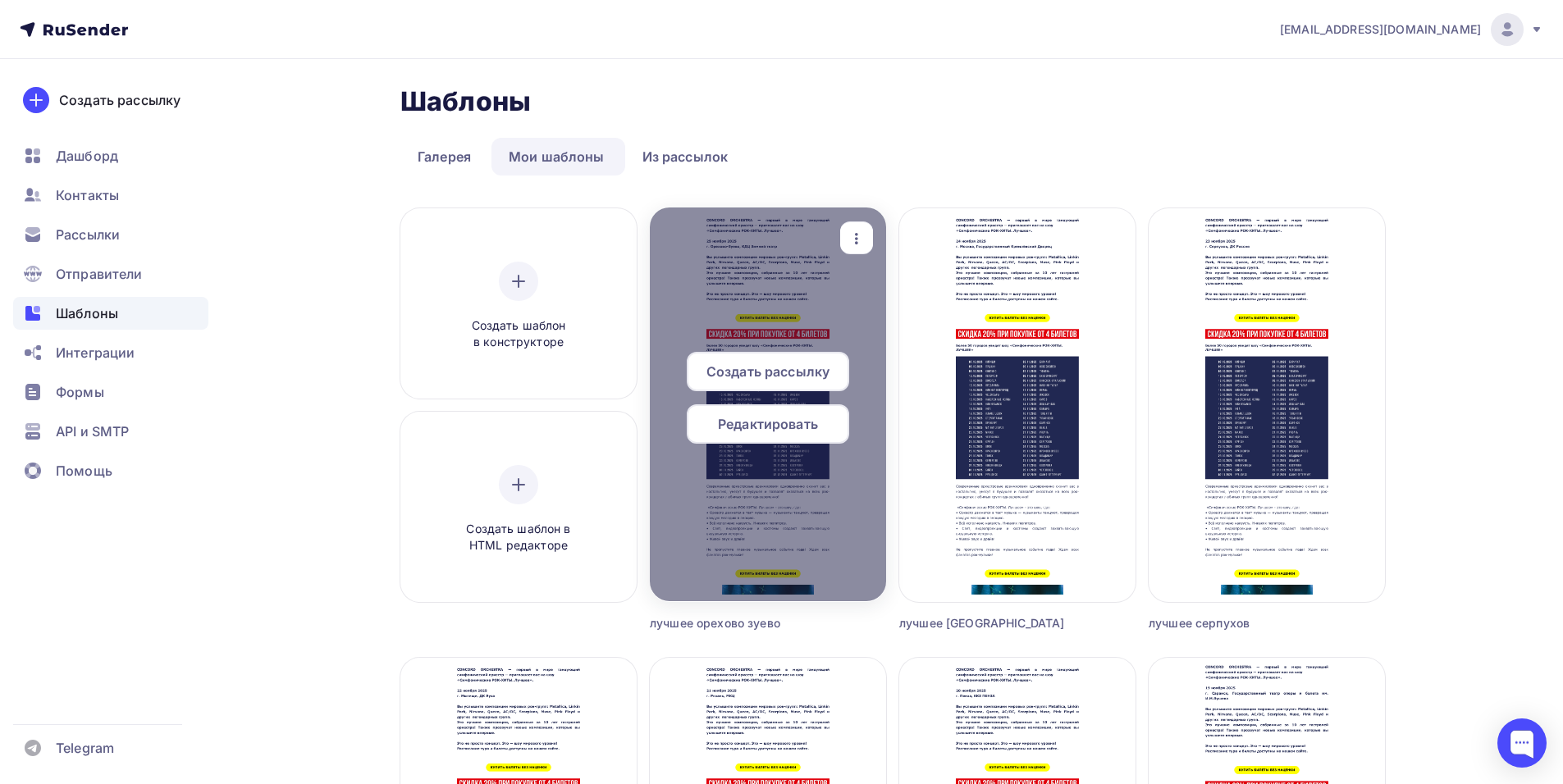
click at [839, 233] on div at bounding box center [767, 404] width 236 height 394
click at [854, 234] on icon "button" at bounding box center [856, 239] width 19 height 19
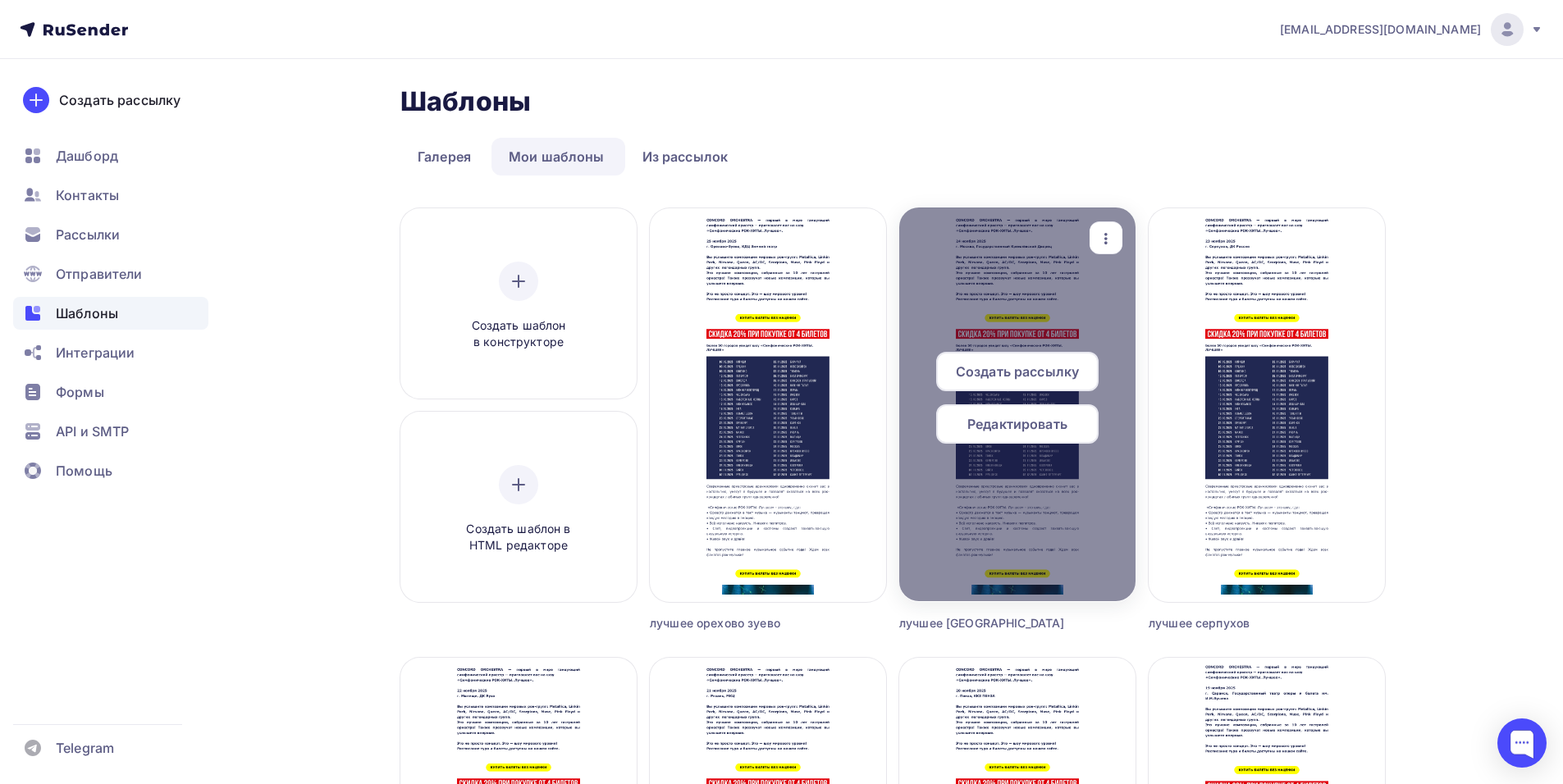
click at [906, 353] on div "Копировать" at bounding box center [931, 343] width 79 height 19
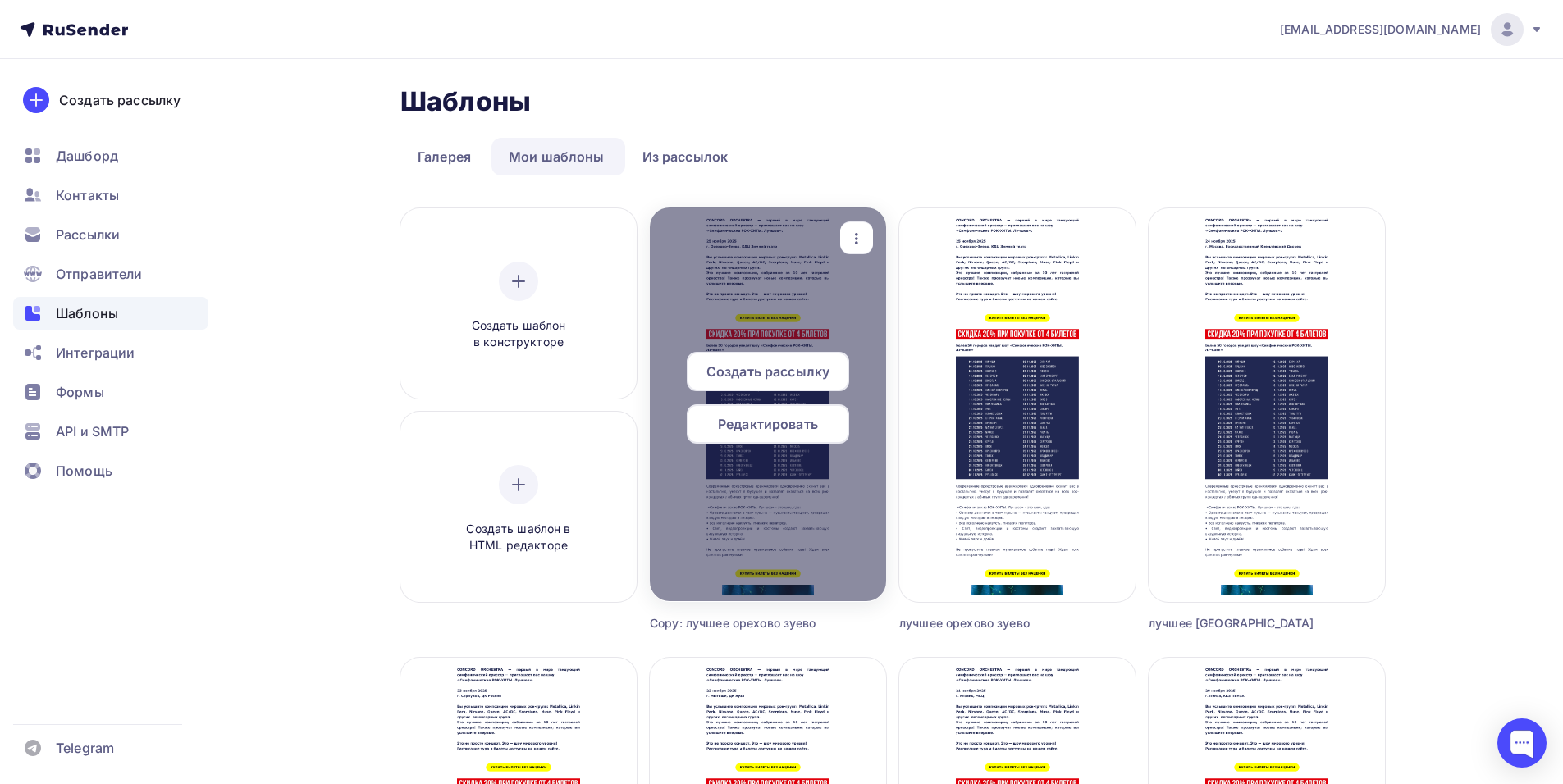
click at [869, 235] on div "button" at bounding box center [856, 238] width 32 height 32
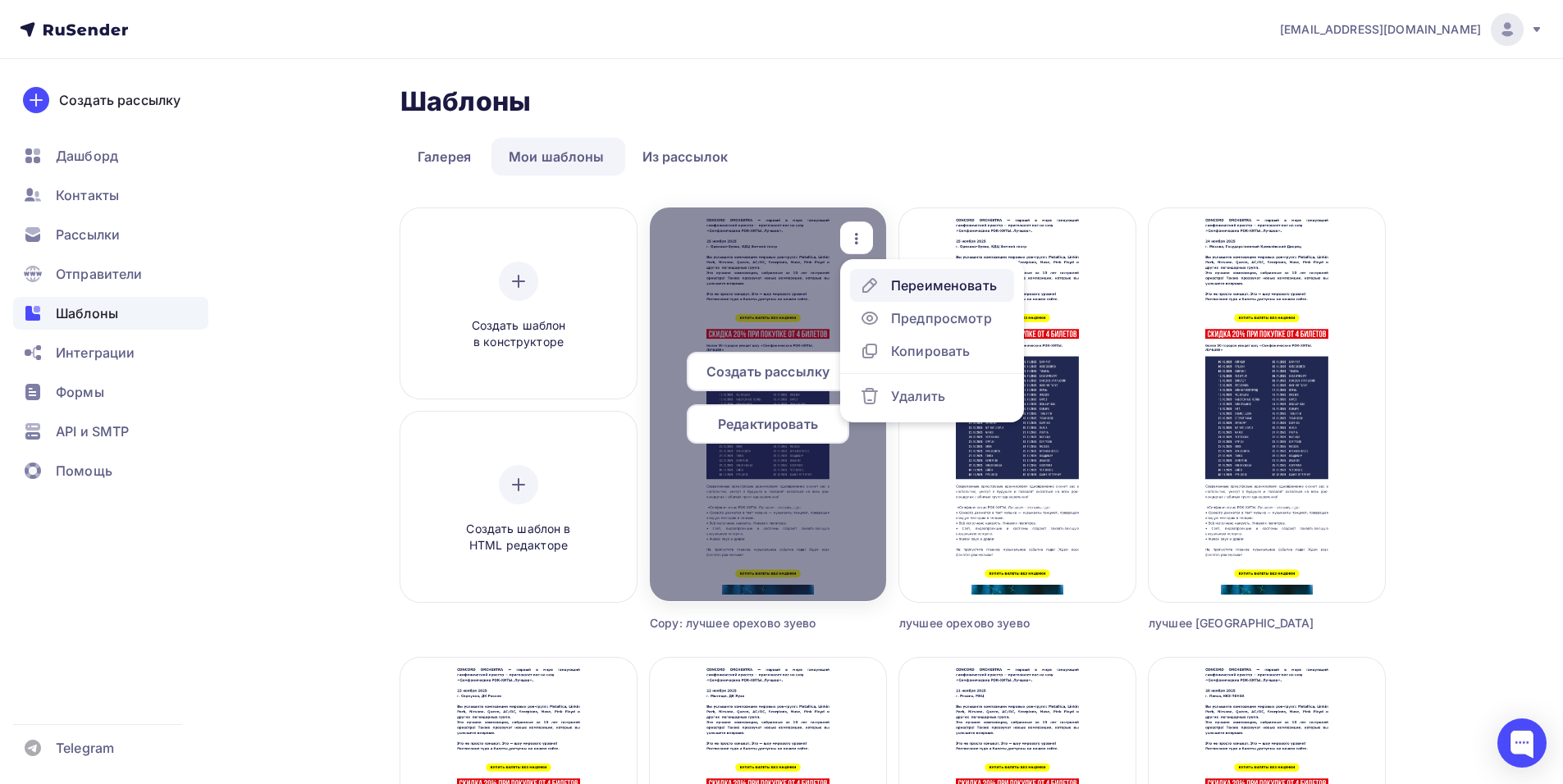
click at [932, 283] on div "Переименовать" at bounding box center [944, 285] width 106 height 19
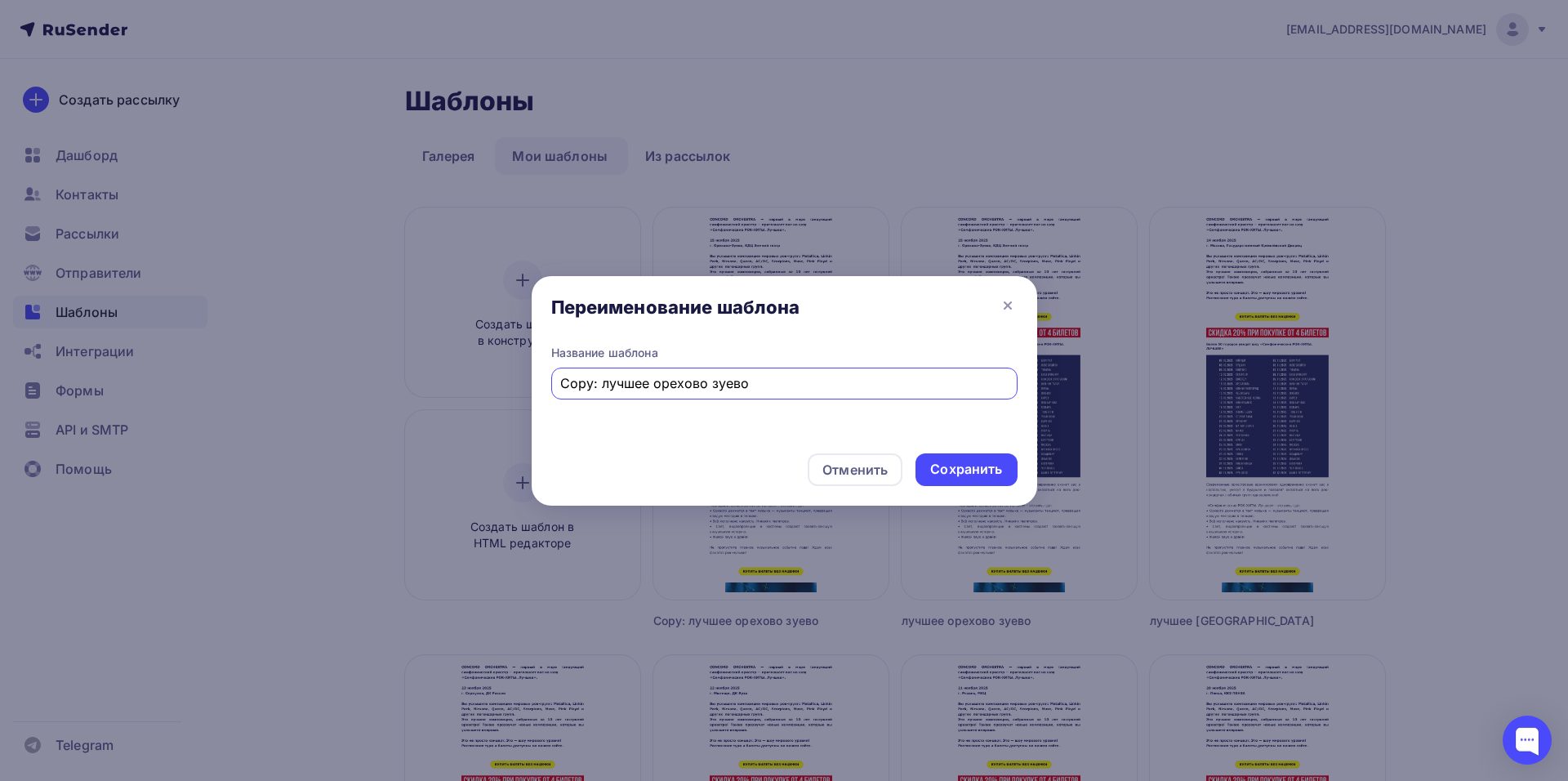
drag, startPoint x: 600, startPoint y: 381, endPoint x: 546, endPoint y: 392, distance: 55.1
click at [547, 392] on div "Название шаблона Copy: лучшее орехово зуево" at bounding box center [784, 392] width 505 height 95
drag, startPoint x: 703, startPoint y: 380, endPoint x: 616, endPoint y: 385, distance: 87.1
click at [616, 385] on input "лучшее орехово зуево" at bounding box center [784, 383] width 448 height 19
type input "лучшее [PERSON_NAME]"
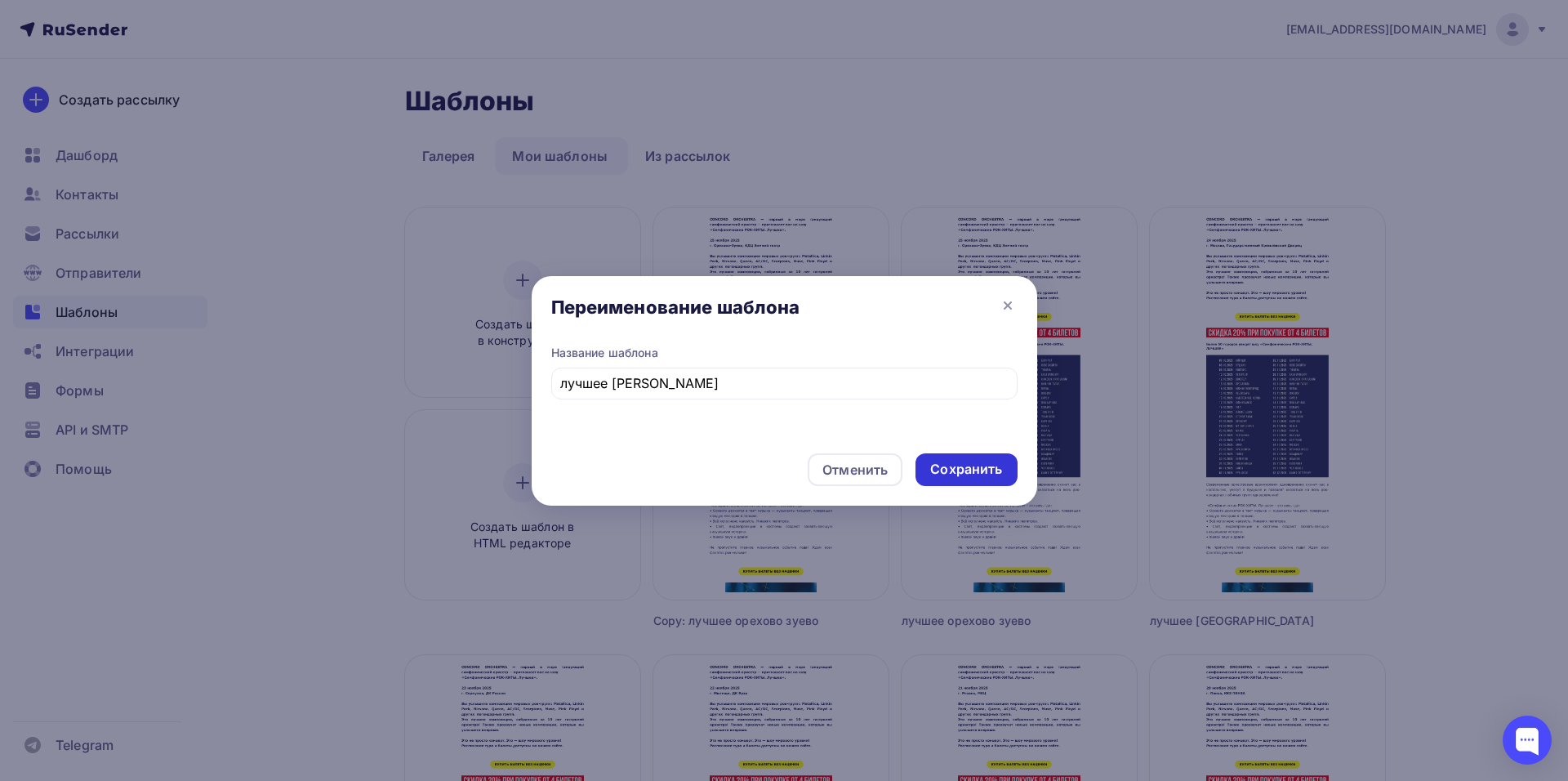
click at [992, 465] on div "Сохранить" at bounding box center [966, 470] width 72 height 19
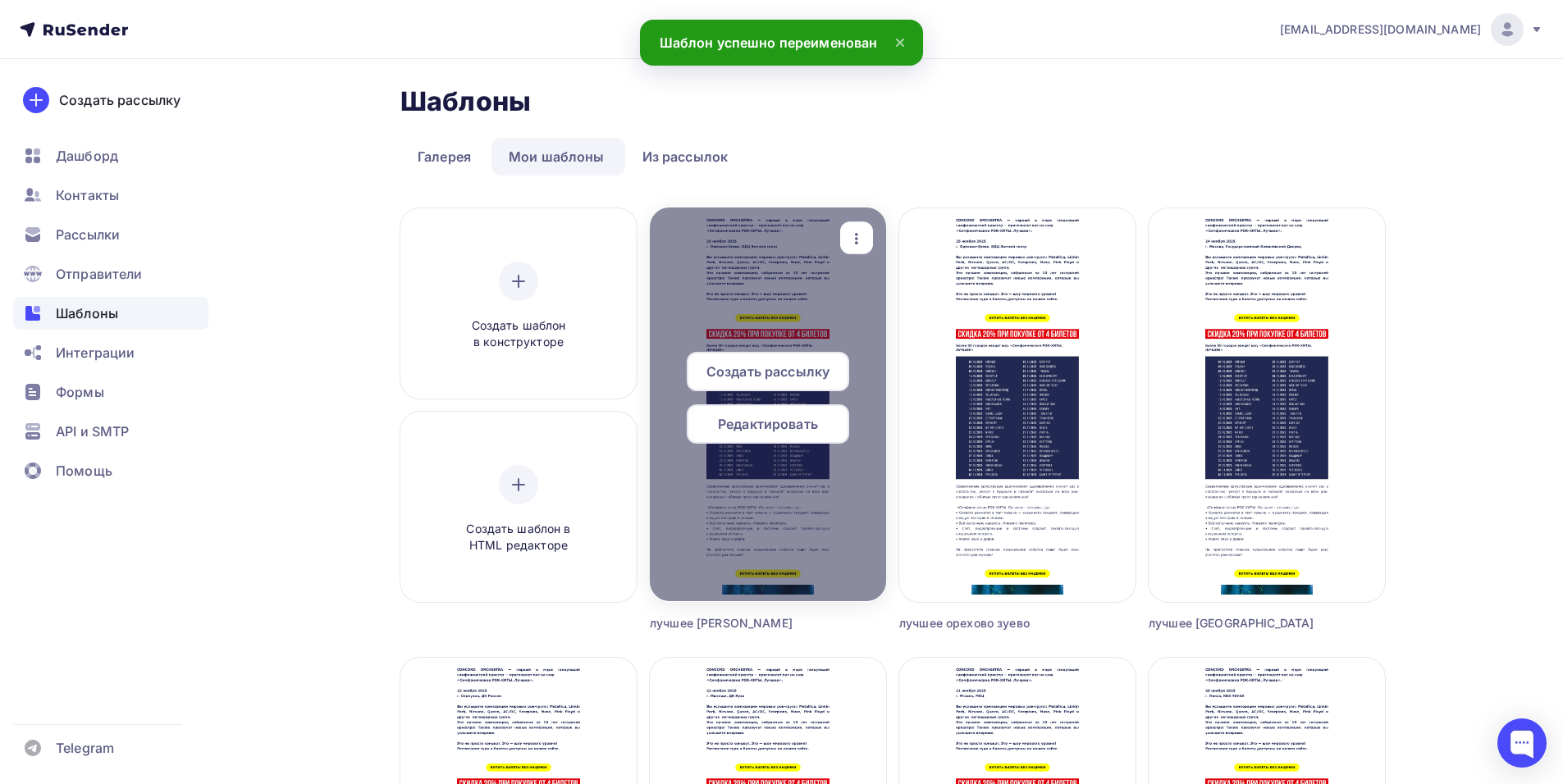
click at [746, 421] on span "Редактировать" at bounding box center [767, 424] width 100 height 19
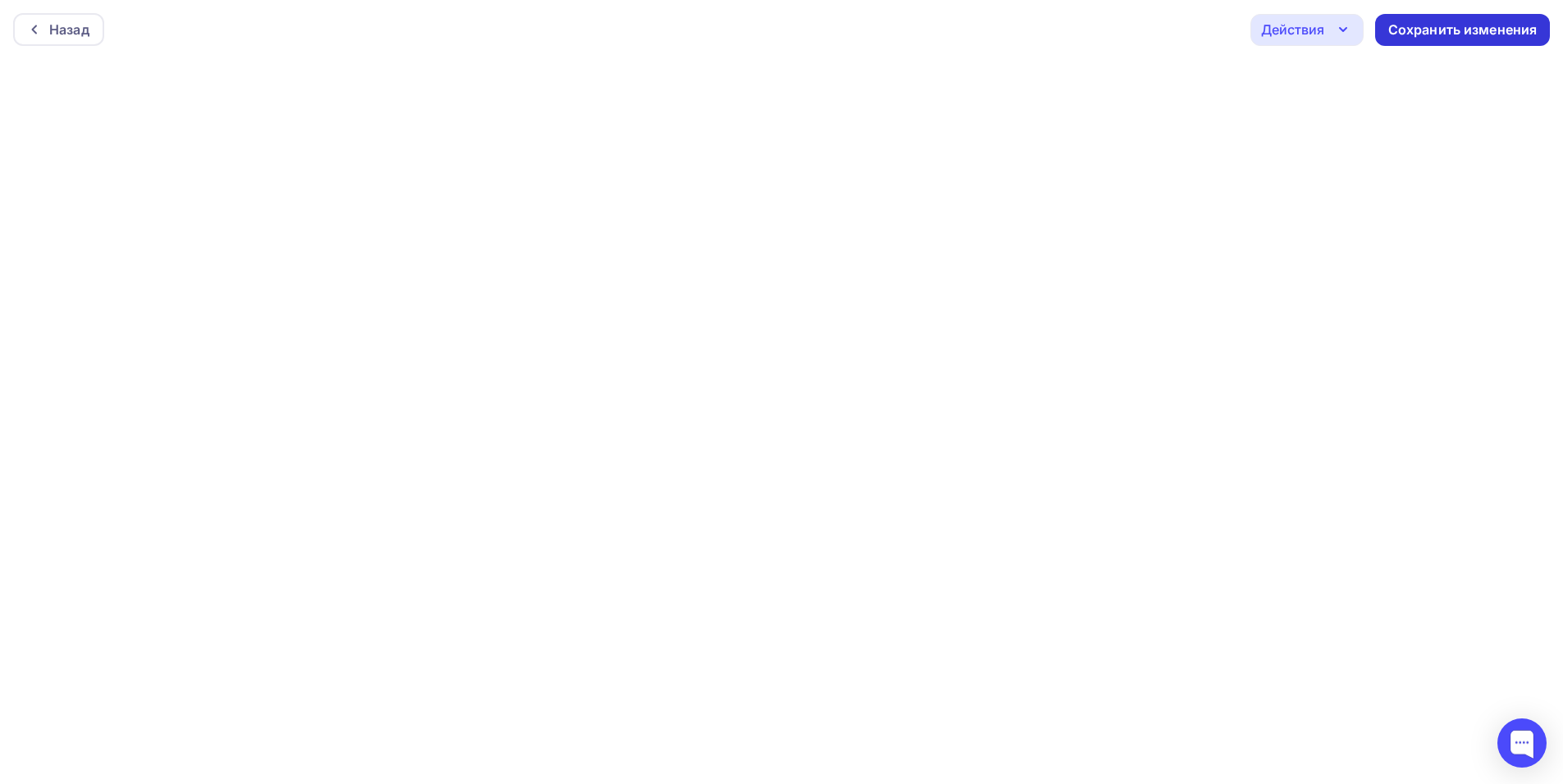
click at [1464, 32] on div "Сохранить изменения" at bounding box center [1463, 30] width 149 height 19
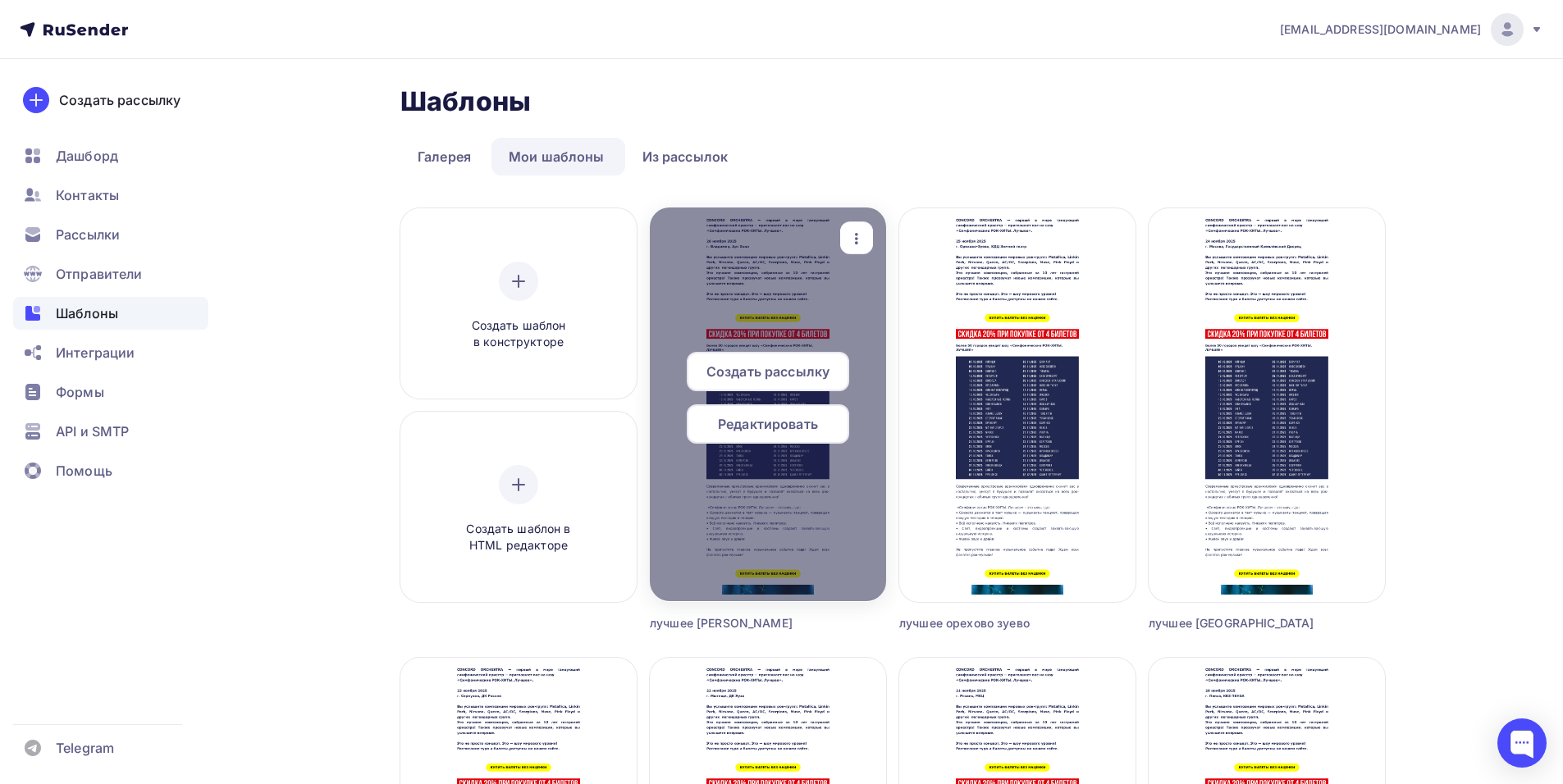
click at [779, 374] on span "Создать рассылку" at bounding box center [767, 371] width 123 height 19
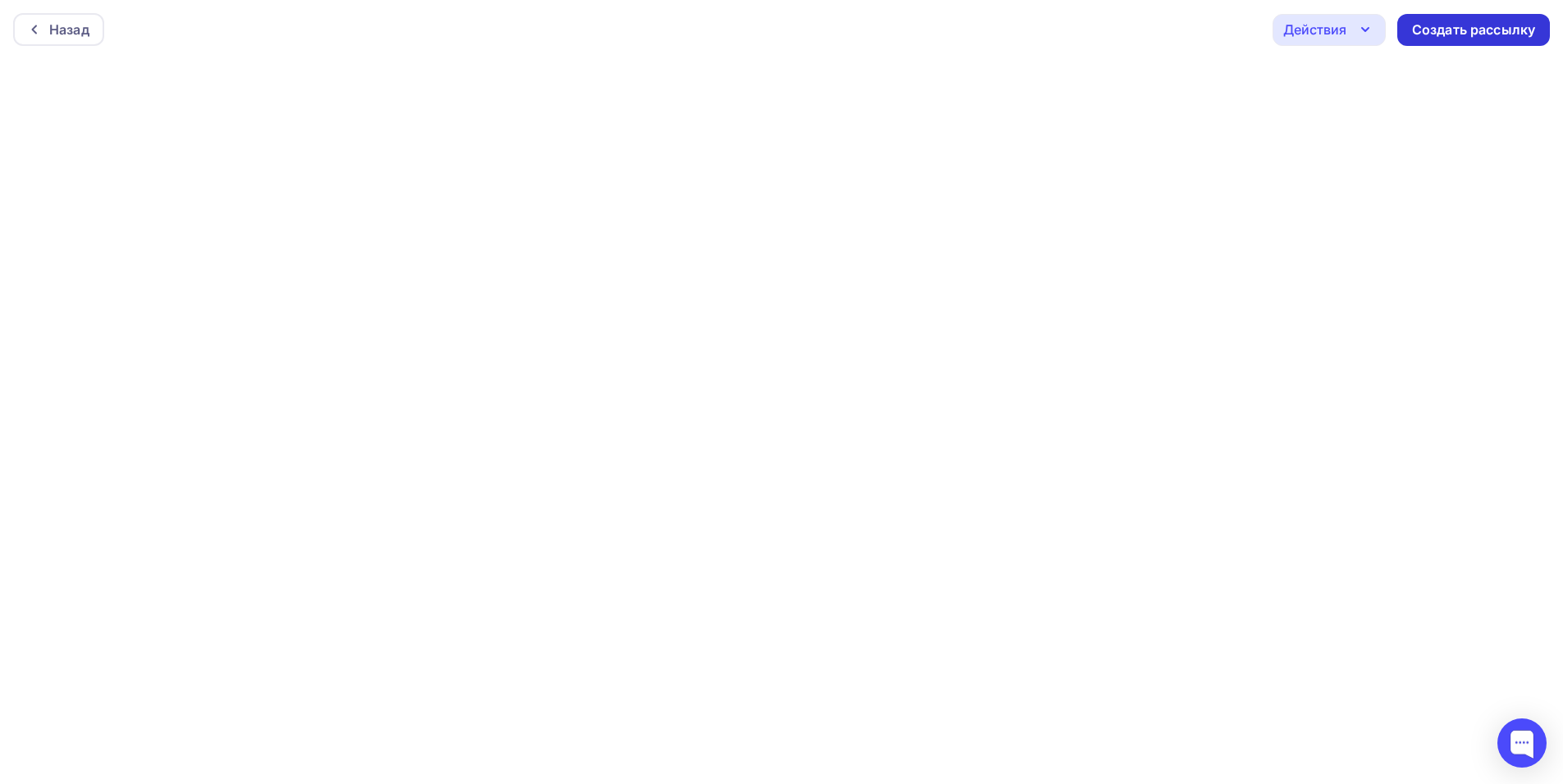
click at [1469, 35] on div "Создать рассылку" at bounding box center [1474, 30] width 123 height 19
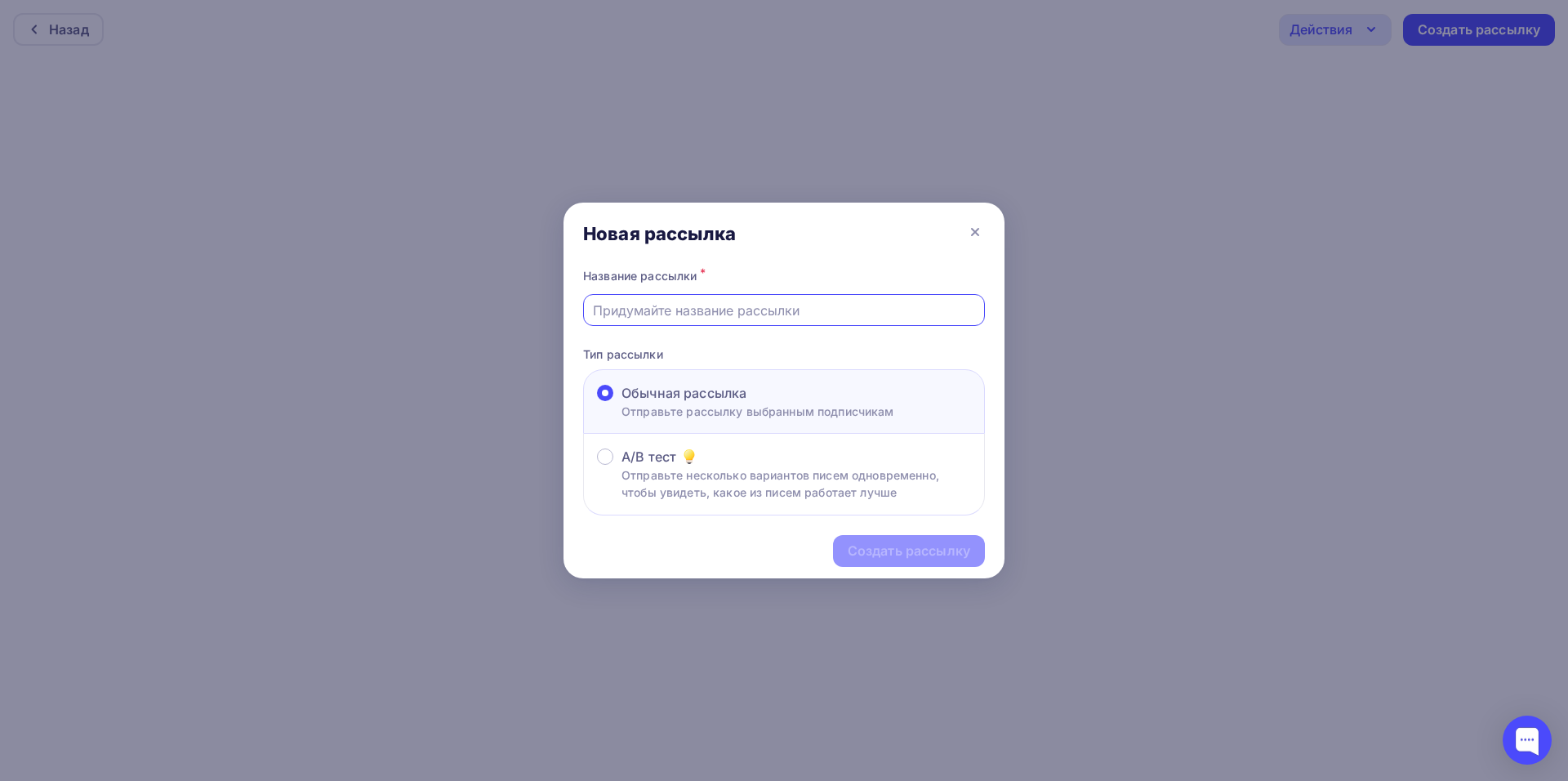
click at [690, 314] on input "text" at bounding box center [784, 310] width 383 height 19
type input "k"
type input "лучшее [PERSON_NAME]"
click at [853, 543] on div "Создать рассылку" at bounding box center [909, 551] width 122 height 19
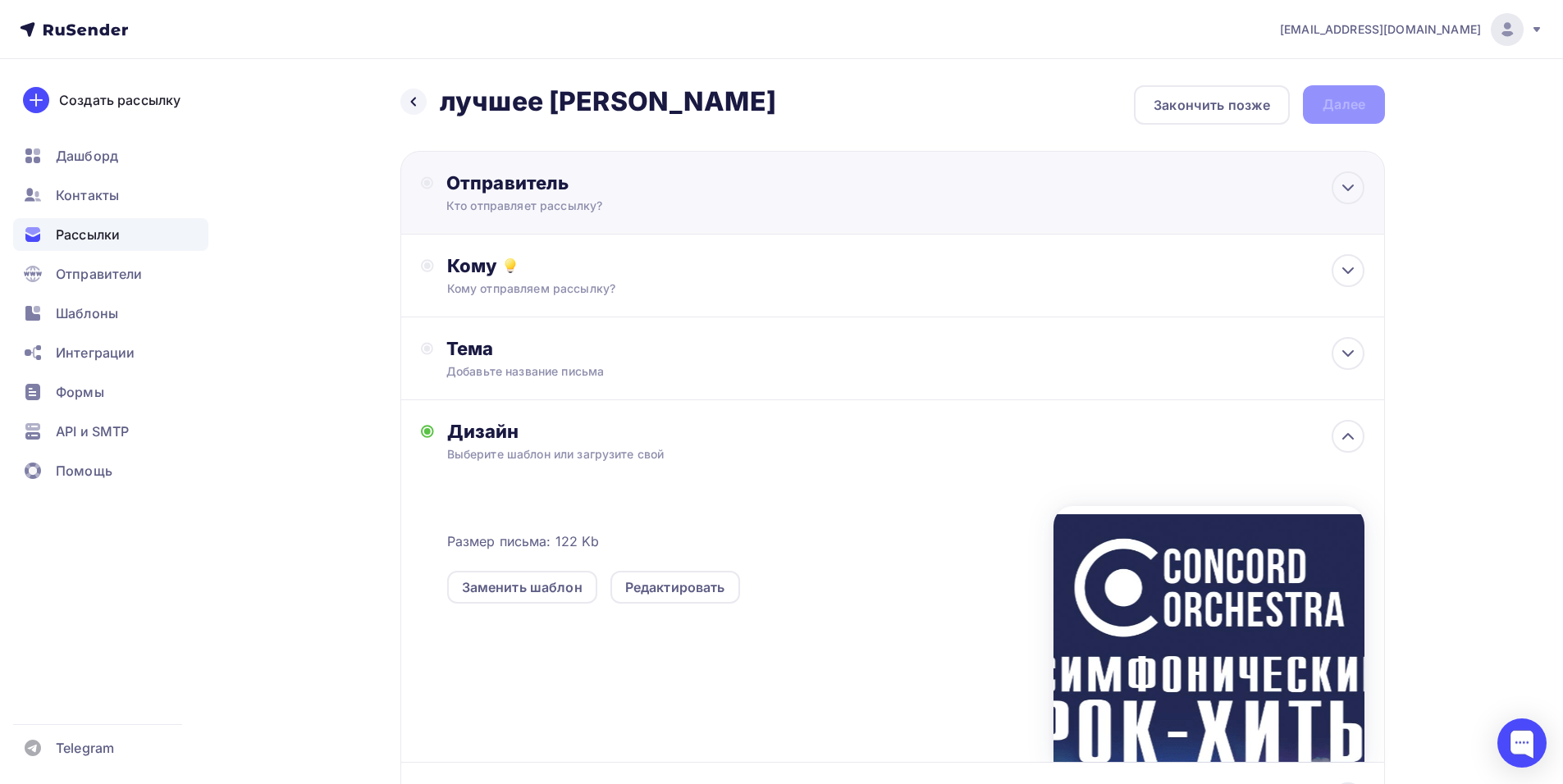
click at [585, 164] on div "Отправитель Кто отправляет рассылку? Email * [EMAIL_ADDRESS][DOMAIN_NAME] [EMAI…" at bounding box center [892, 192] width 984 height 83
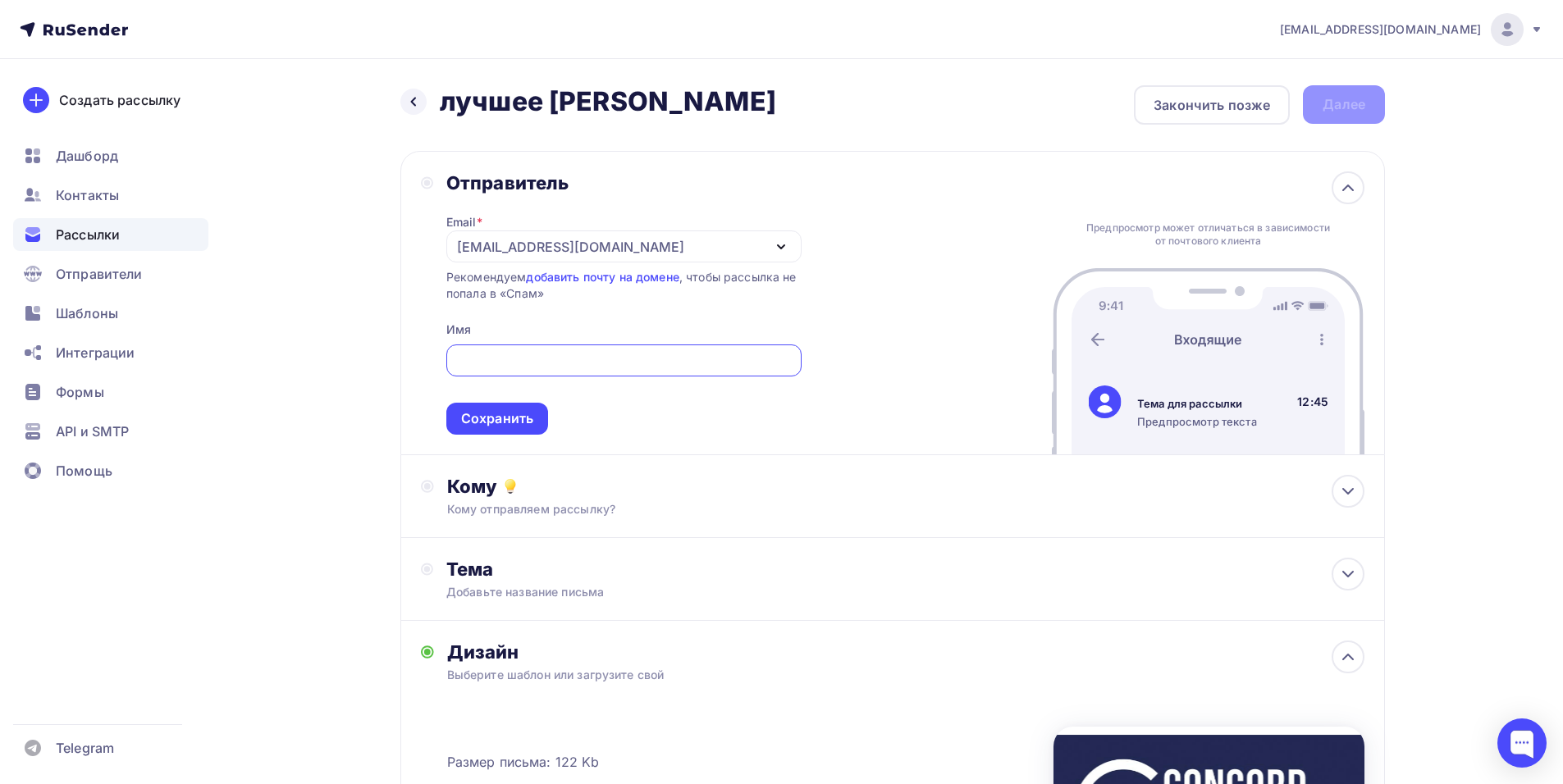
click at [484, 235] on div "[EMAIL_ADDRESS][DOMAIN_NAME]" at bounding box center [624, 246] width 355 height 32
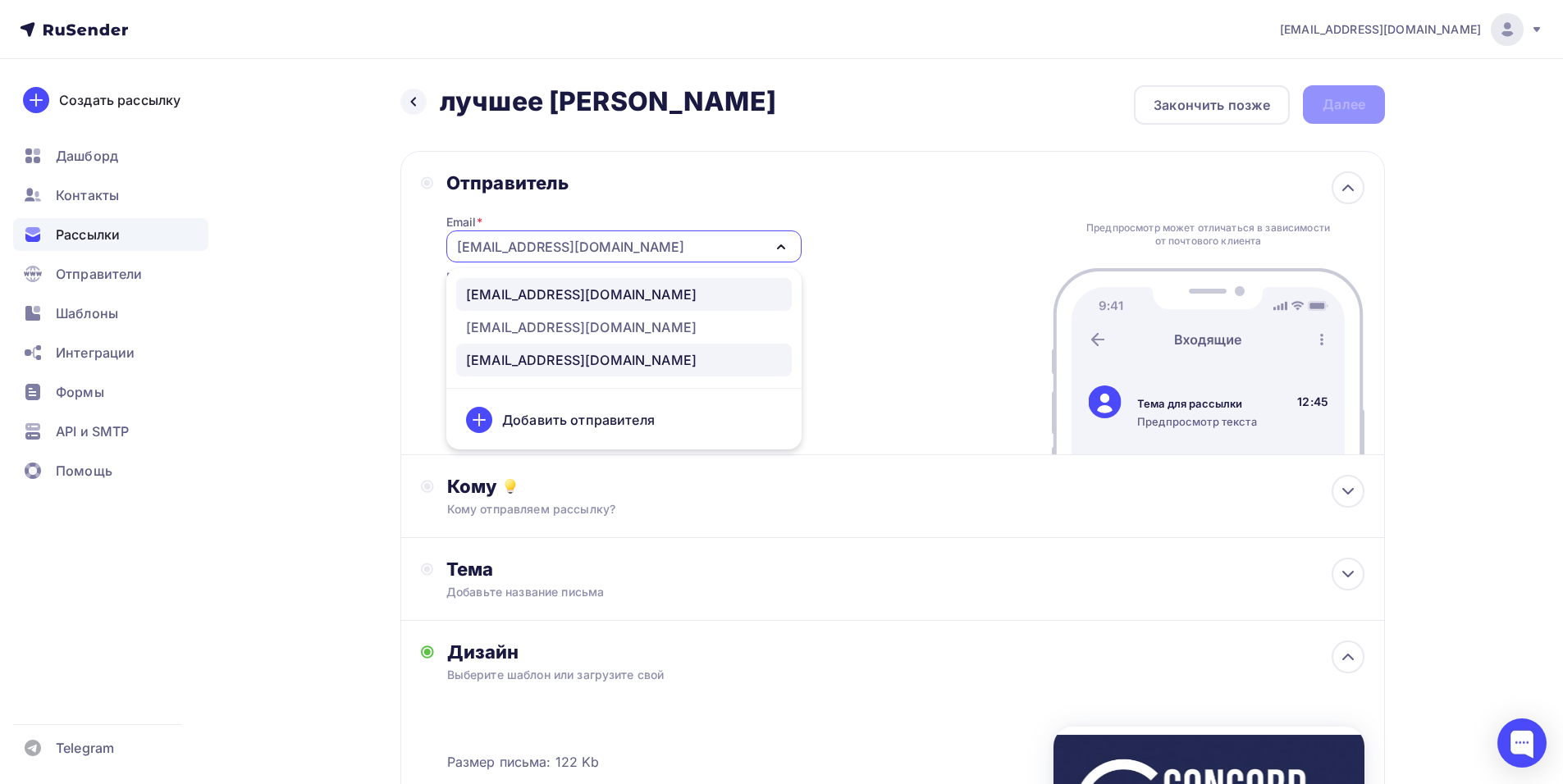
click at [536, 300] on div "[EMAIL_ADDRESS][DOMAIN_NAME]" at bounding box center [581, 295] width 231 height 19
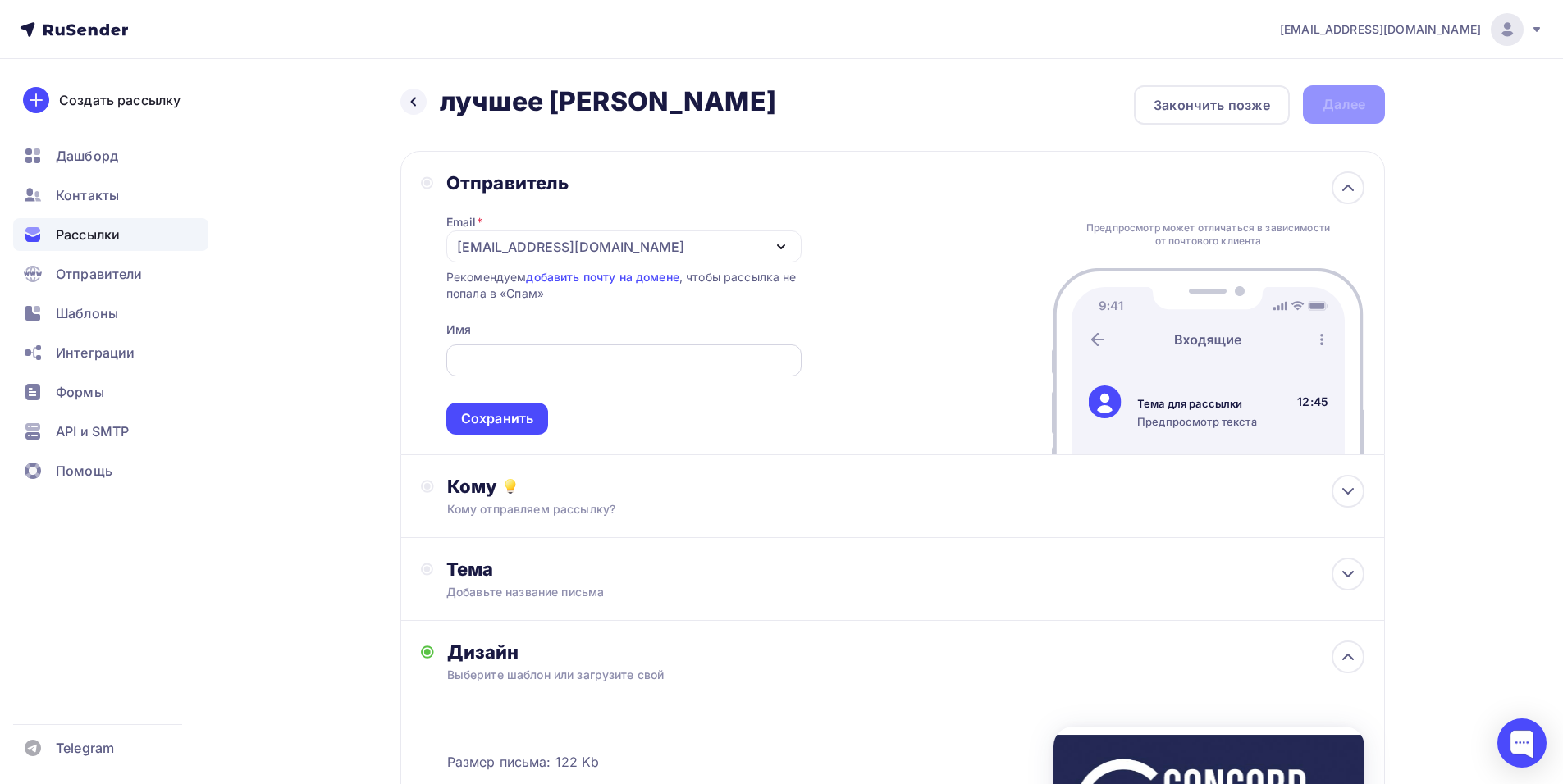
click at [540, 354] on input "text" at bounding box center [624, 360] width 337 height 19
paste input "CONCORD ORCHESTRA"
type input "CONCORD ORCHESTRA"
click at [486, 426] on div "Сохранить" at bounding box center [497, 419] width 72 height 19
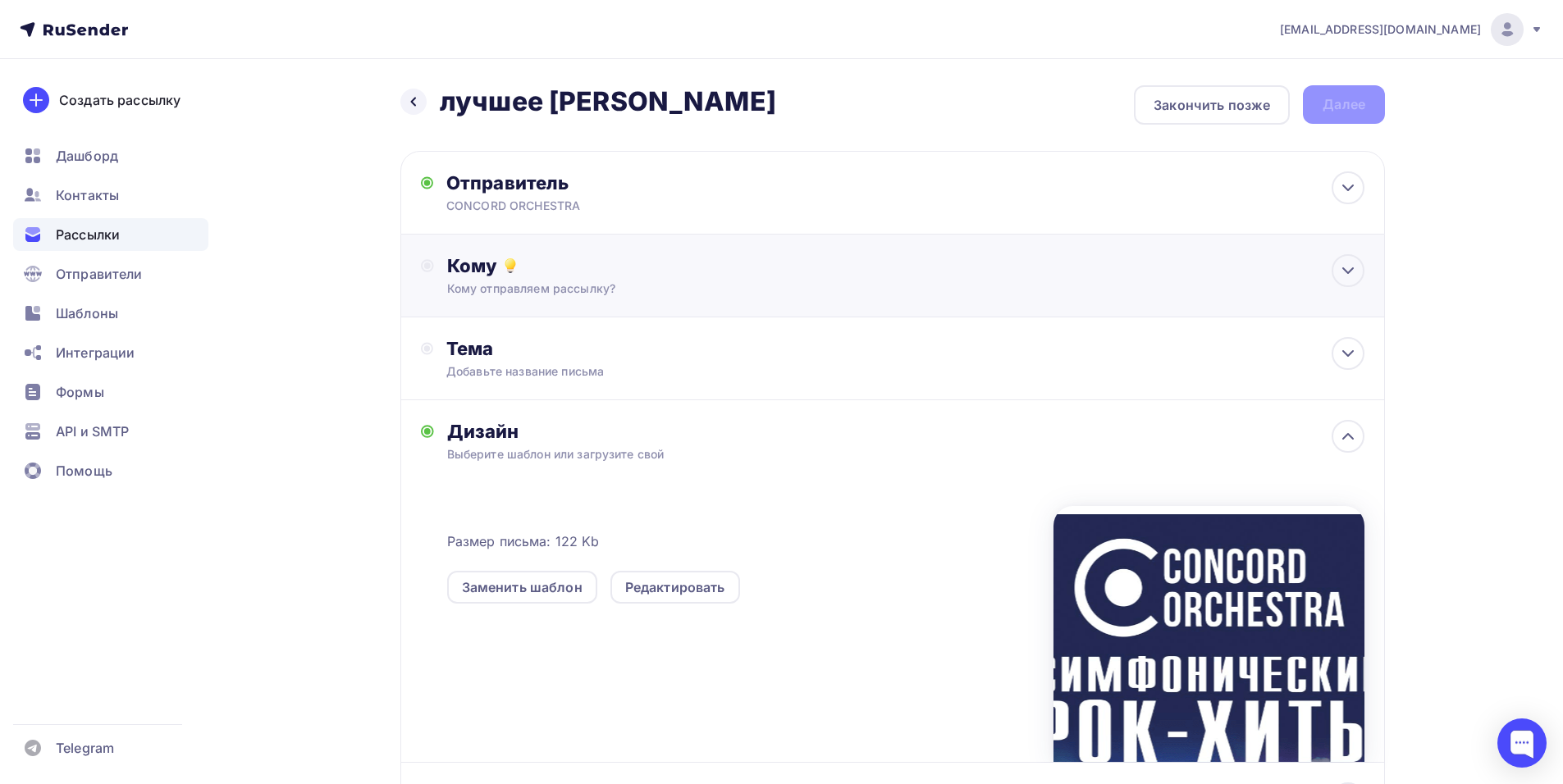
click at [685, 250] on div "Кому Кому отправляем рассылку? Списки получателей Выберите список Все списки id…" at bounding box center [892, 276] width 984 height 82
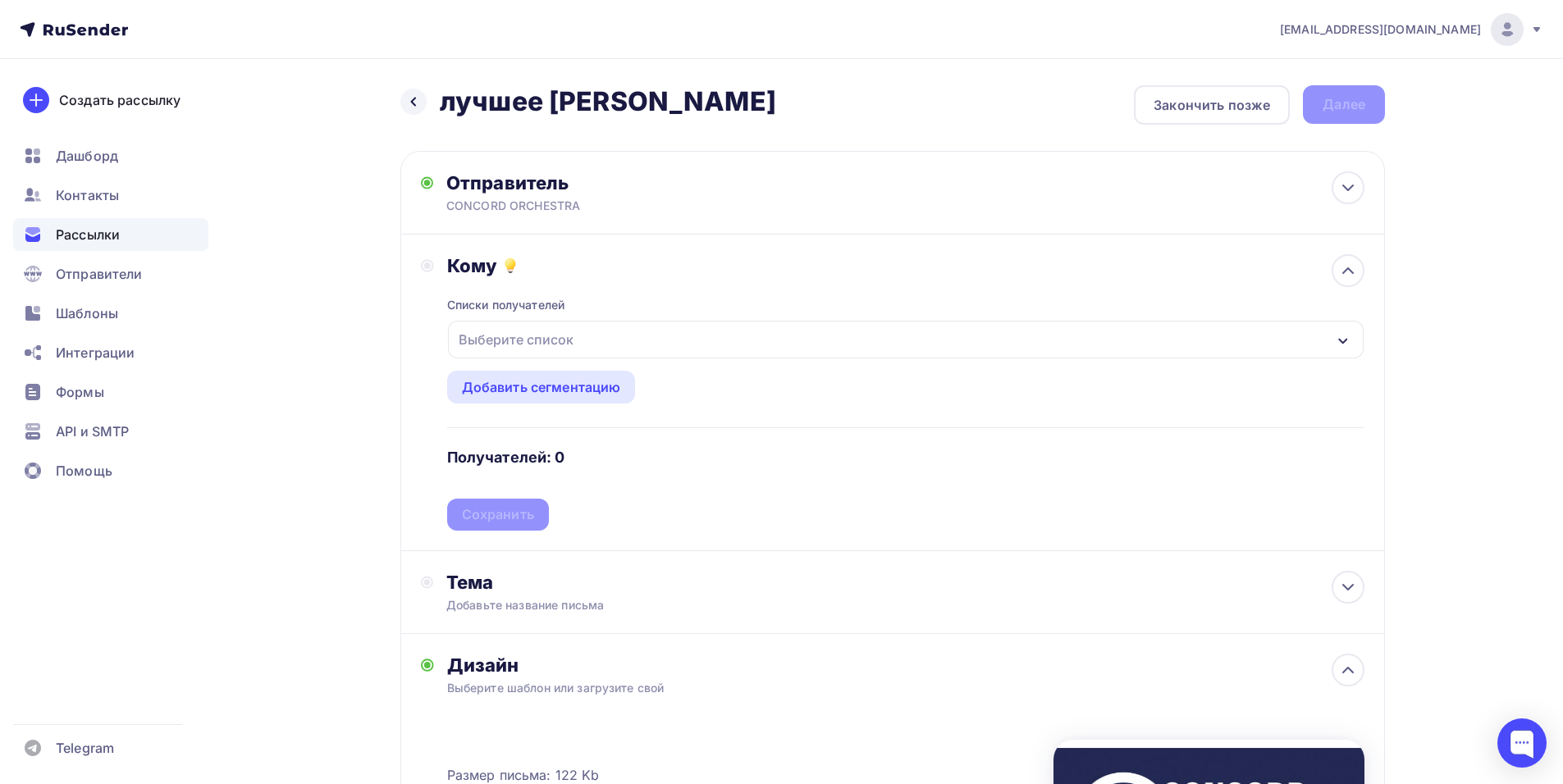
click at [700, 335] on div "Выберите список" at bounding box center [906, 339] width 916 height 38
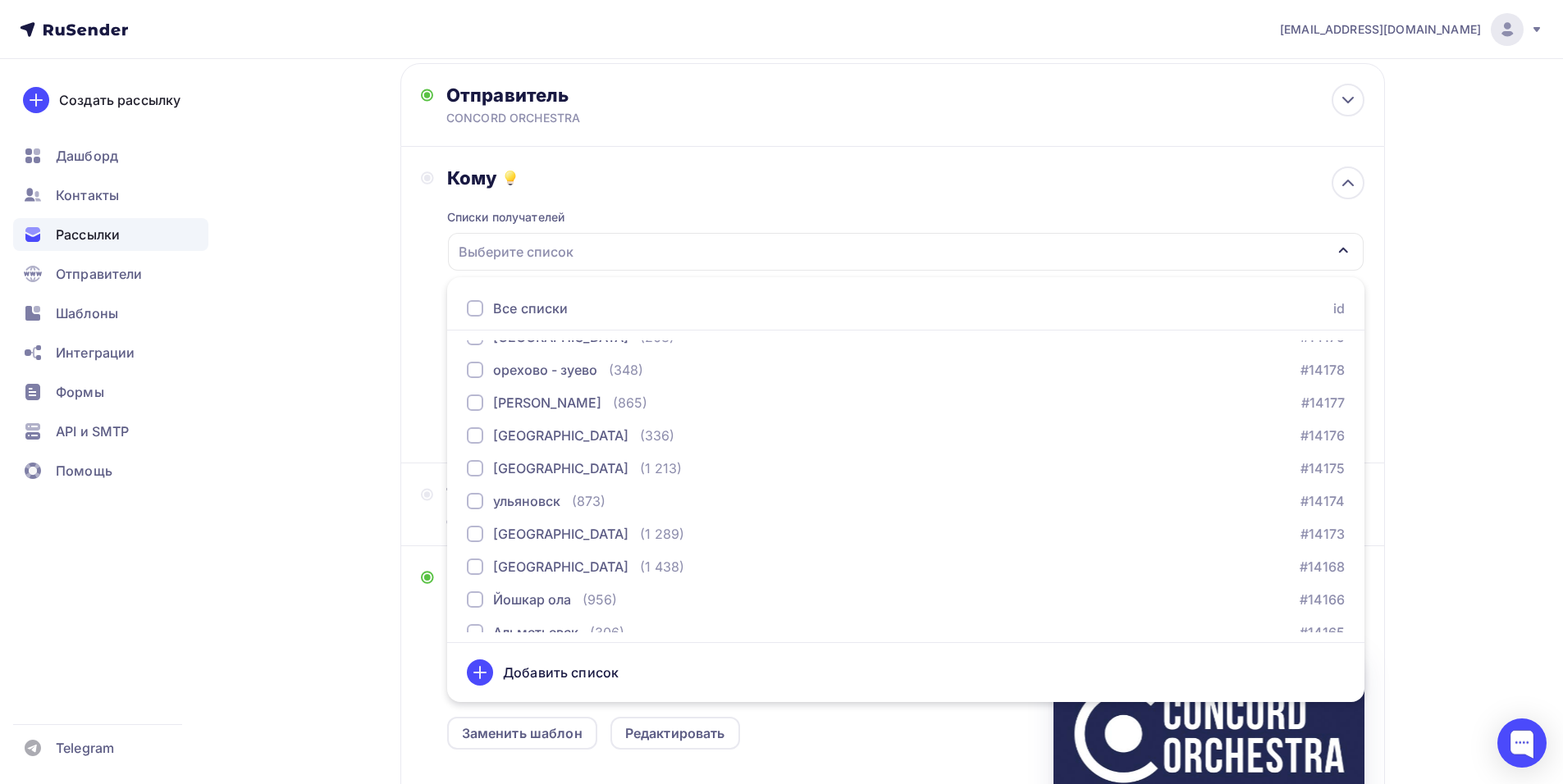
scroll to position [1217, 0]
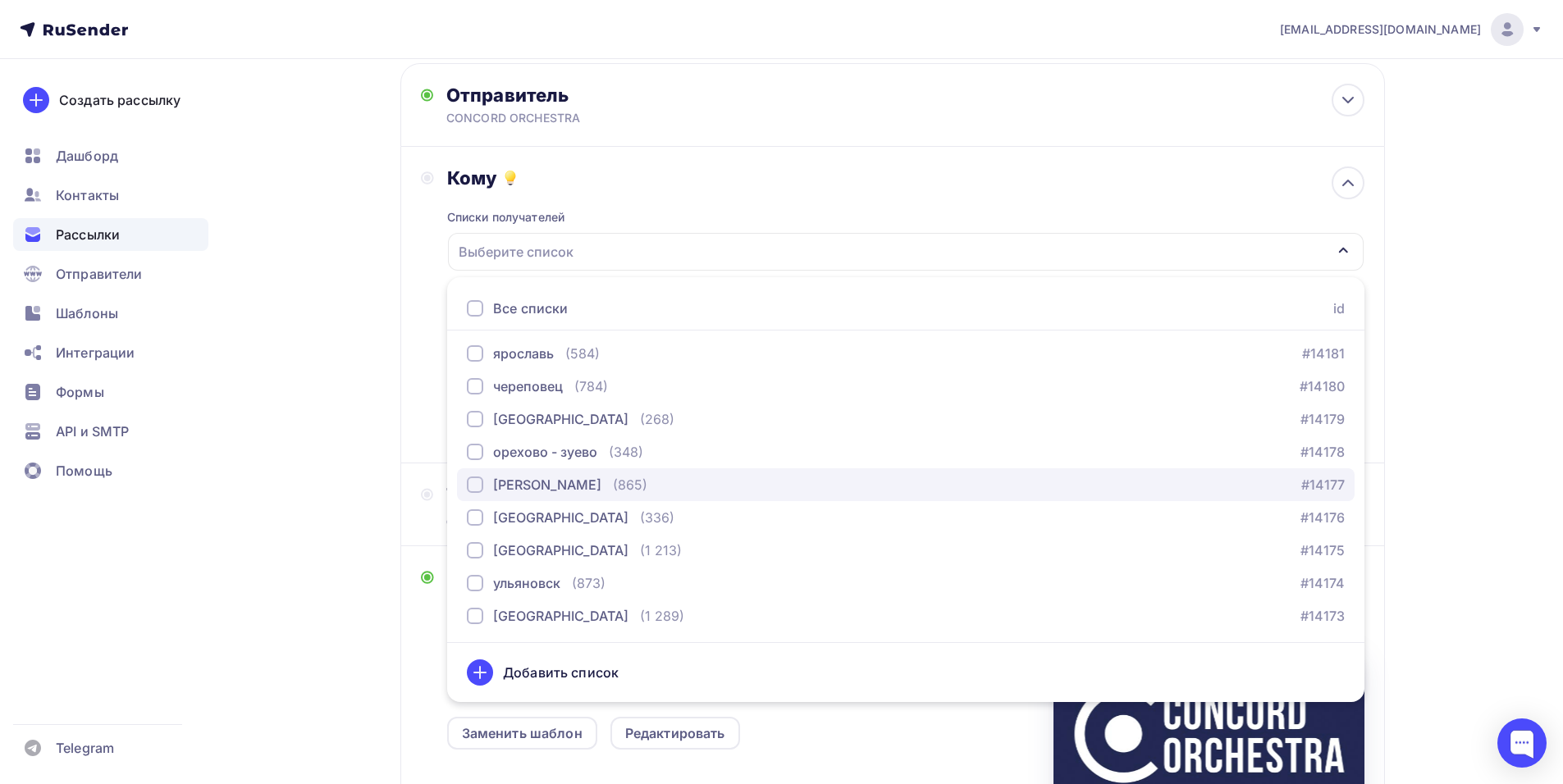
click at [518, 488] on div "[PERSON_NAME]" at bounding box center [546, 485] width 108 height 19
click at [436, 428] on div "Кому Списки получателей [PERSON_NAME] Все списки id тест [PERSON_NAME] (1) #266…" at bounding box center [893, 304] width 944 height 276
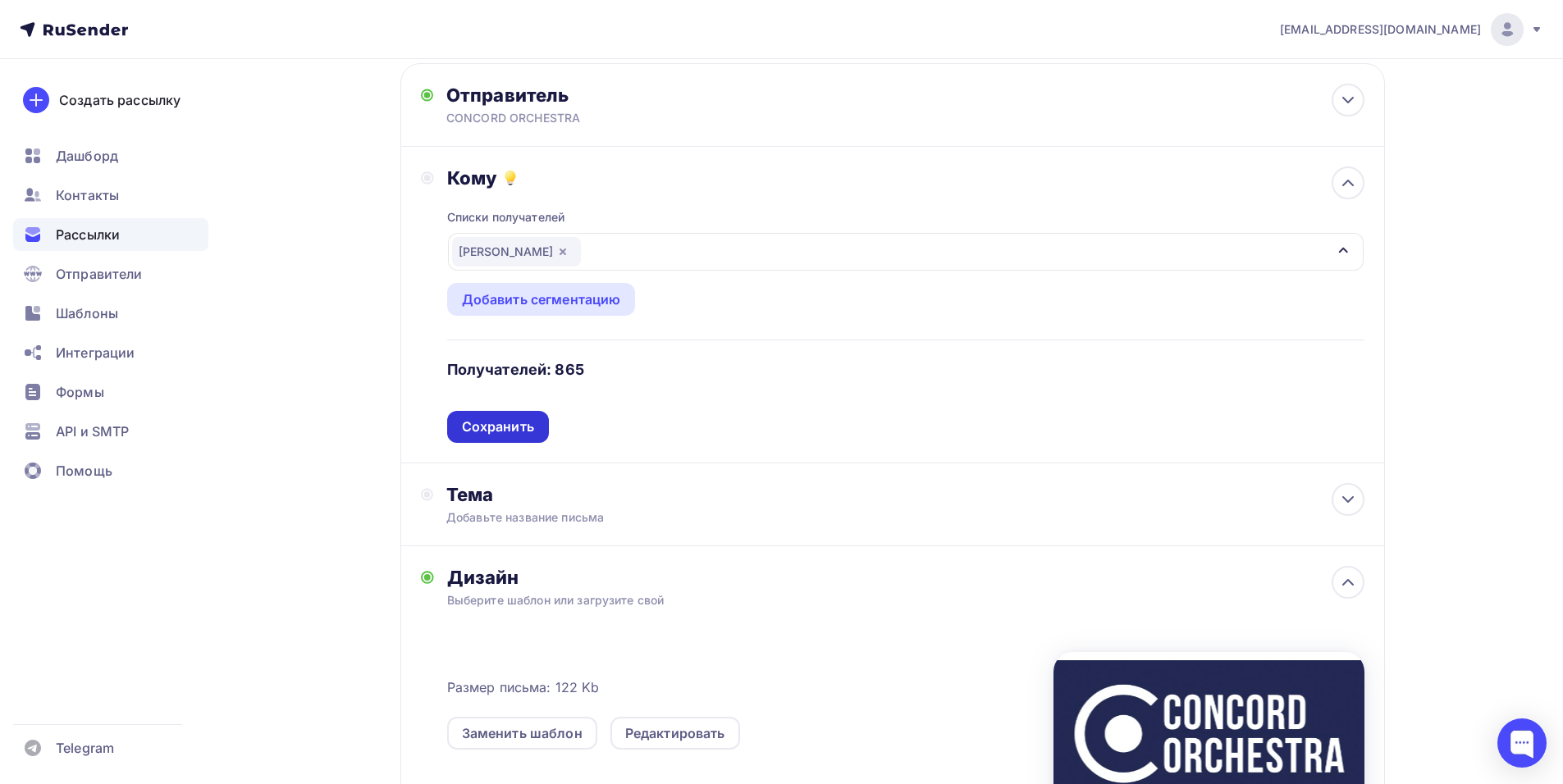
click at [489, 422] on div "Сохранить" at bounding box center [498, 427] width 72 height 19
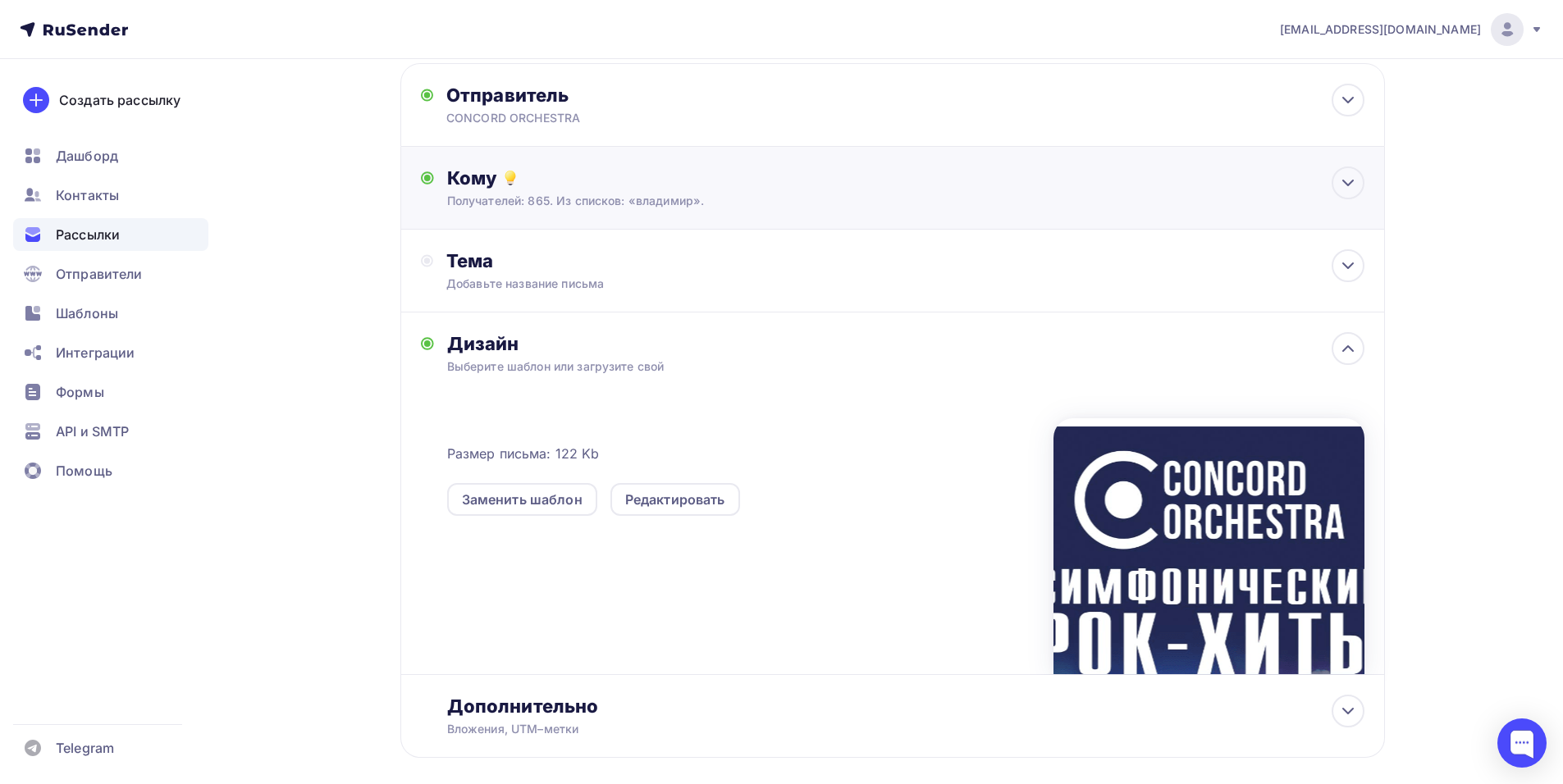
click at [622, 227] on div "Кому Получателей: 865. Из списков: «владимир». Списки получателей [PERSON_NAME]…" at bounding box center [892, 188] width 984 height 82
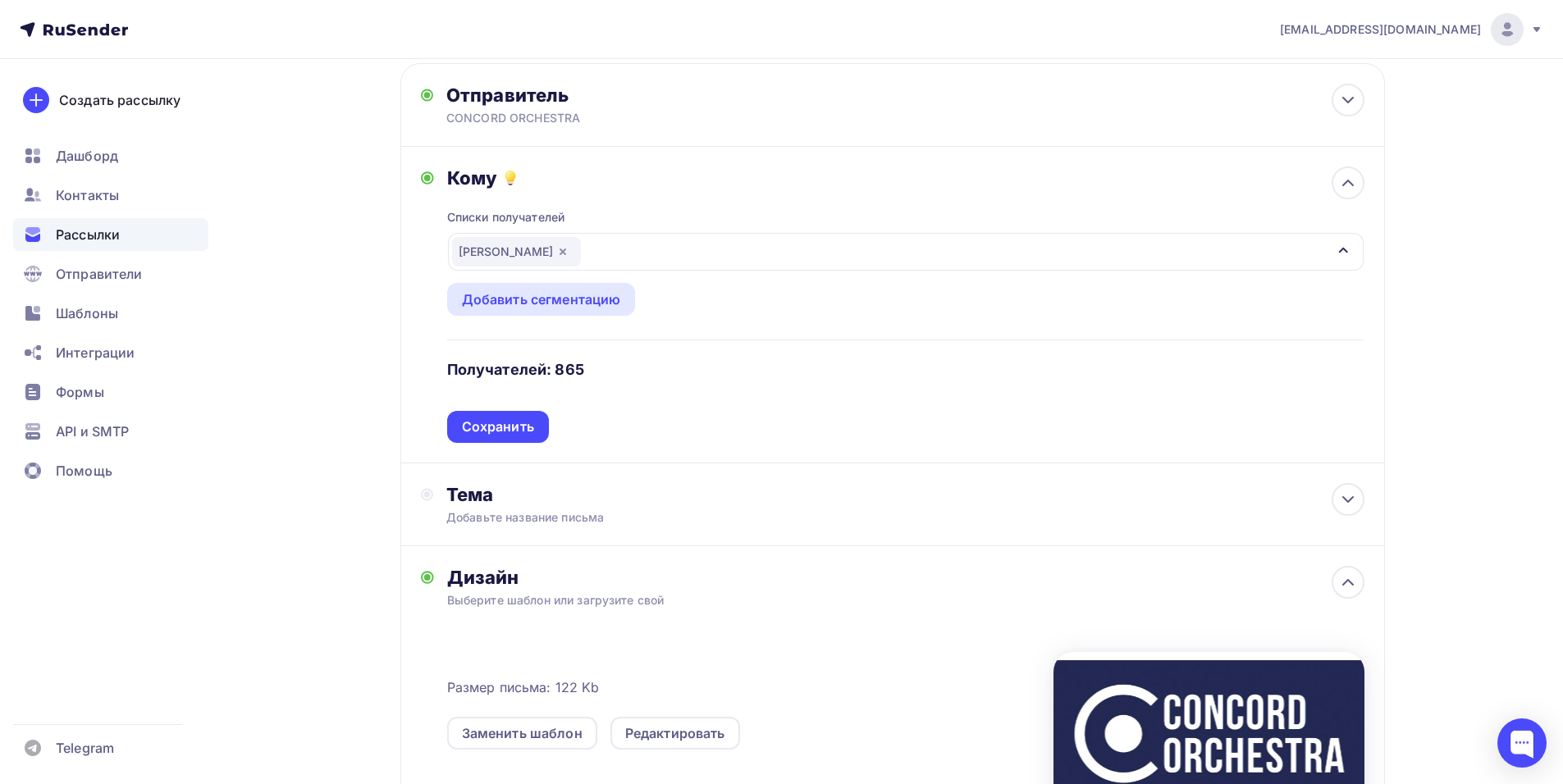
click at [617, 203] on div "Списки получателей [PERSON_NAME] Все списки id тест [PERSON_NAME] (1) #26684 [G…" at bounding box center [906, 316] width 917 height 253
click at [1333, 185] on div at bounding box center [1347, 182] width 32 height 32
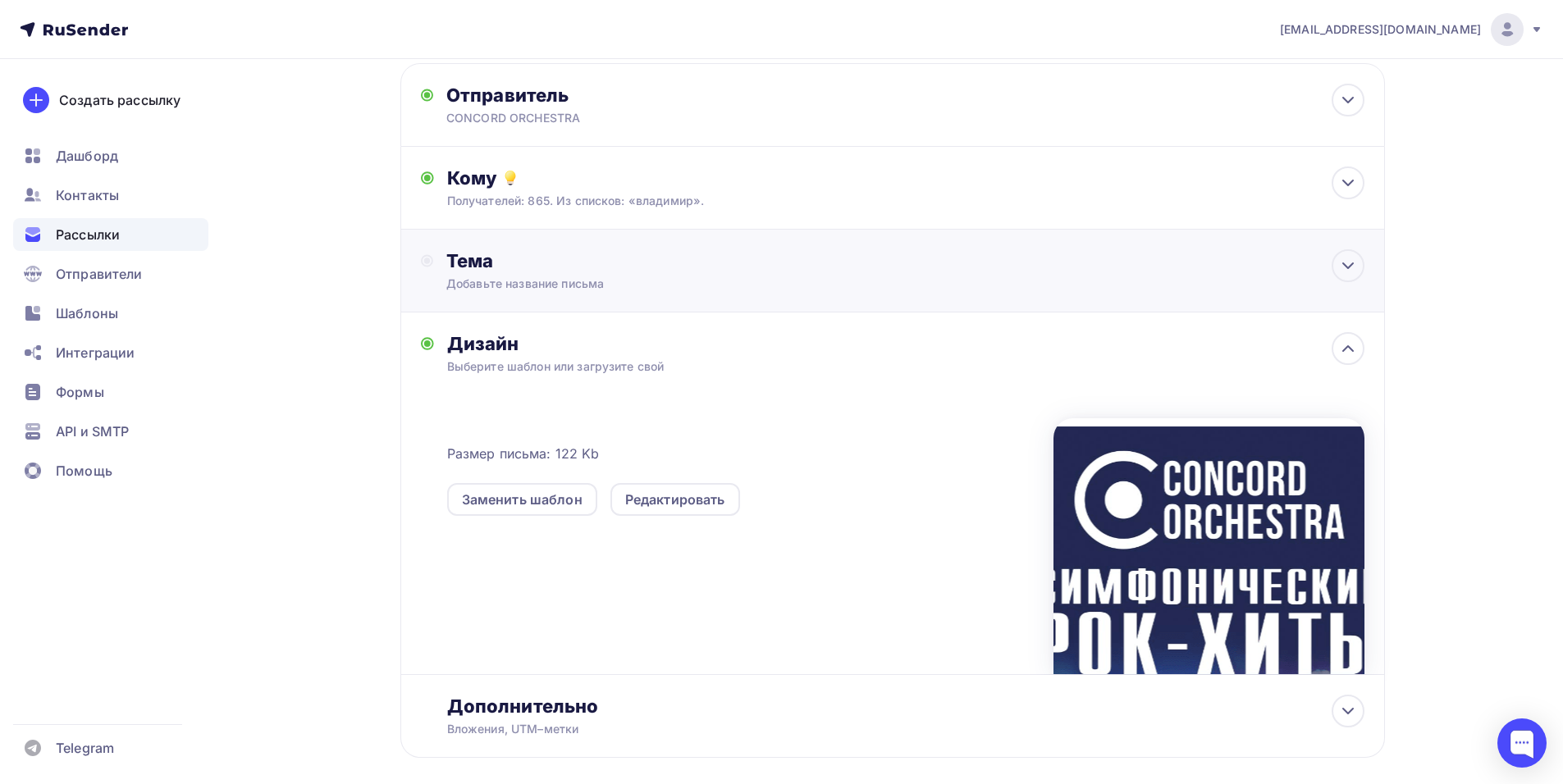
click at [626, 292] on div "Тема Добавьте название письма Тема * Рекомендуем использовать не более 150 симв…" at bounding box center [892, 271] width 984 height 82
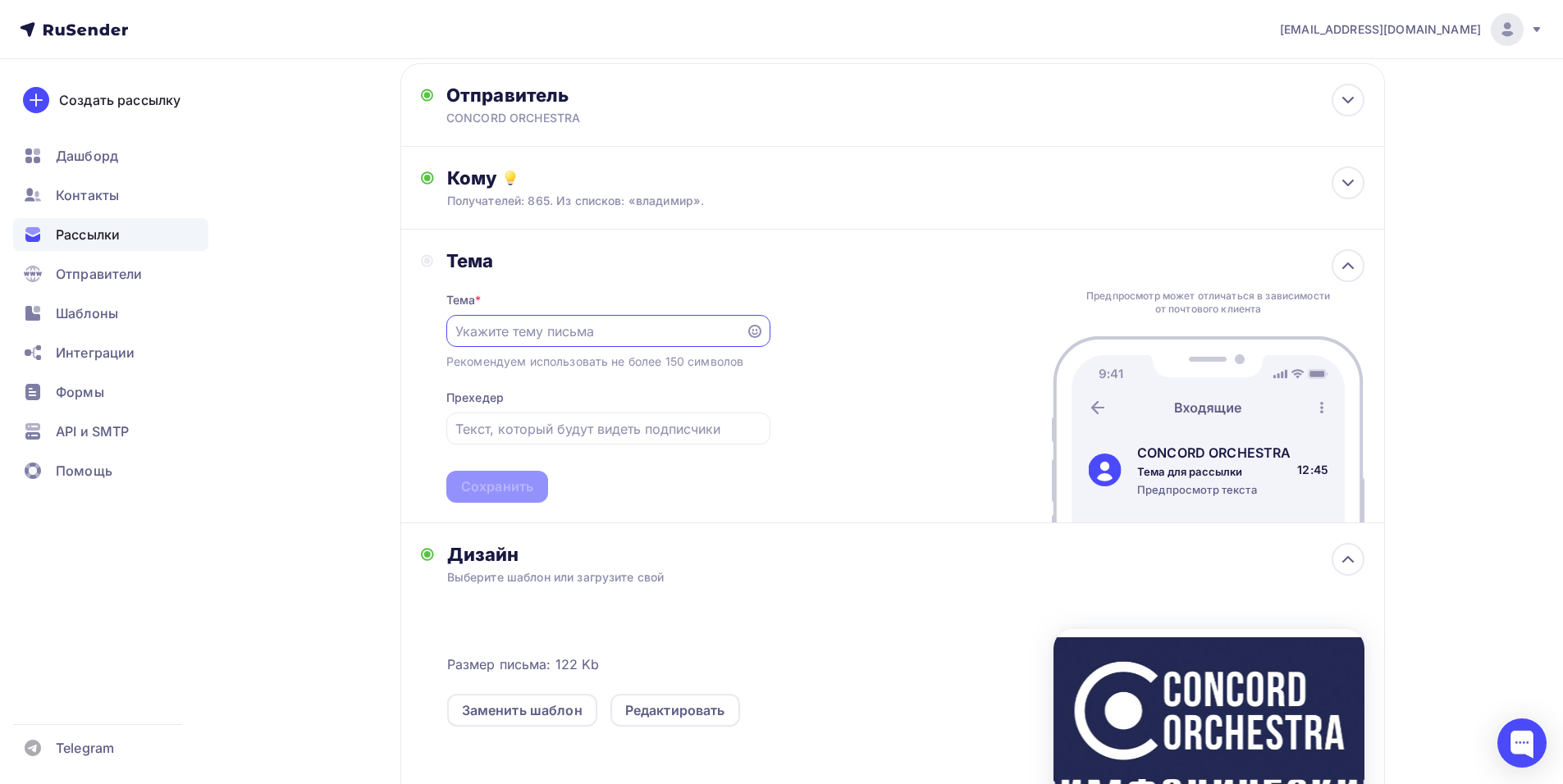
scroll to position [0, 0]
click at [541, 335] on input "text" at bounding box center [596, 331] width 281 height 19
paste input "Приглашение на шоу «Симфонические РОК-ХИТЫ. Лучшее»"
type input "Приглашение на шоу «Симфонические РОК-ХИТЫ. Лучшее»"
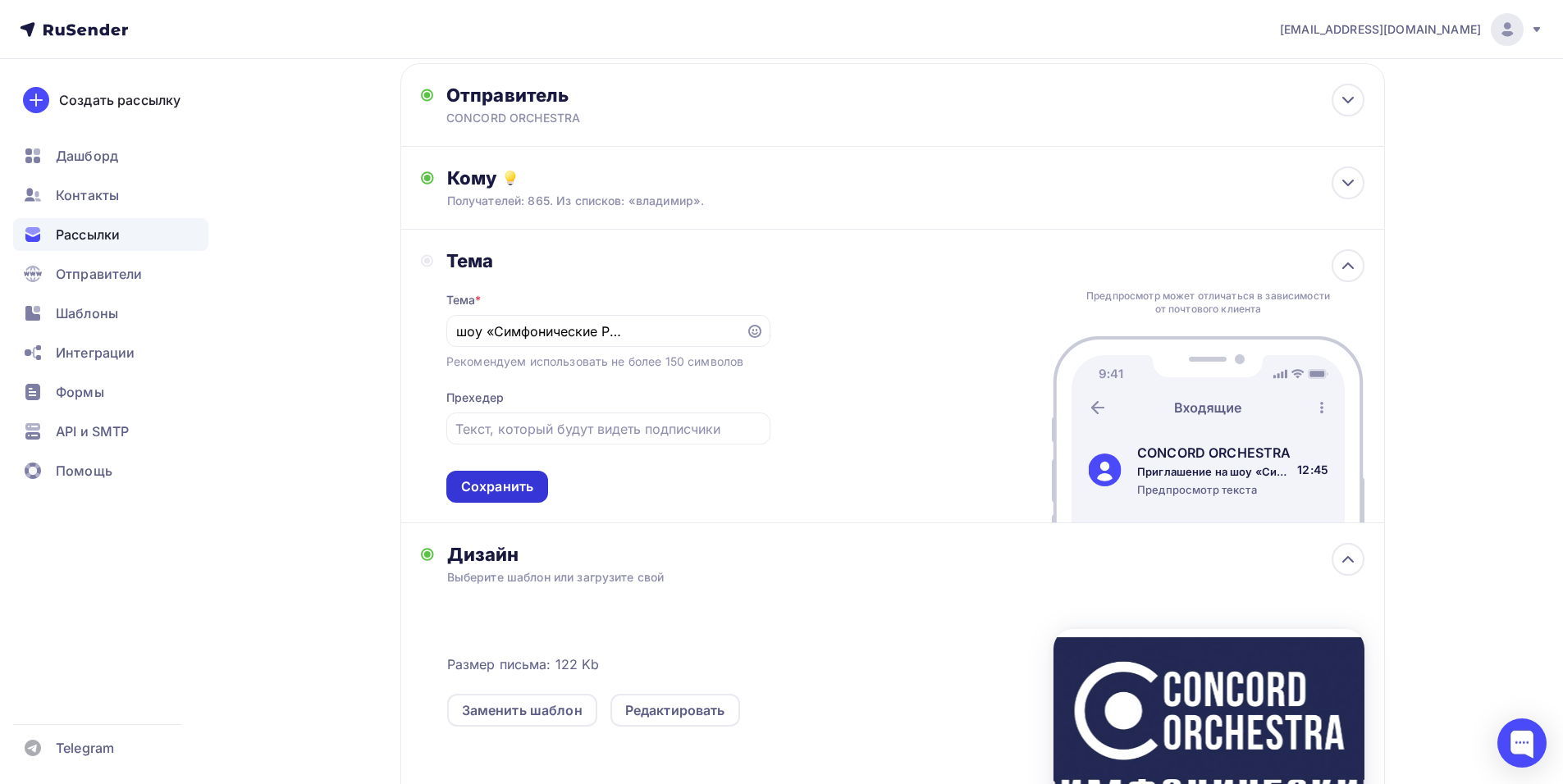
click at [486, 487] on div "Сохранить" at bounding box center [497, 487] width 72 height 19
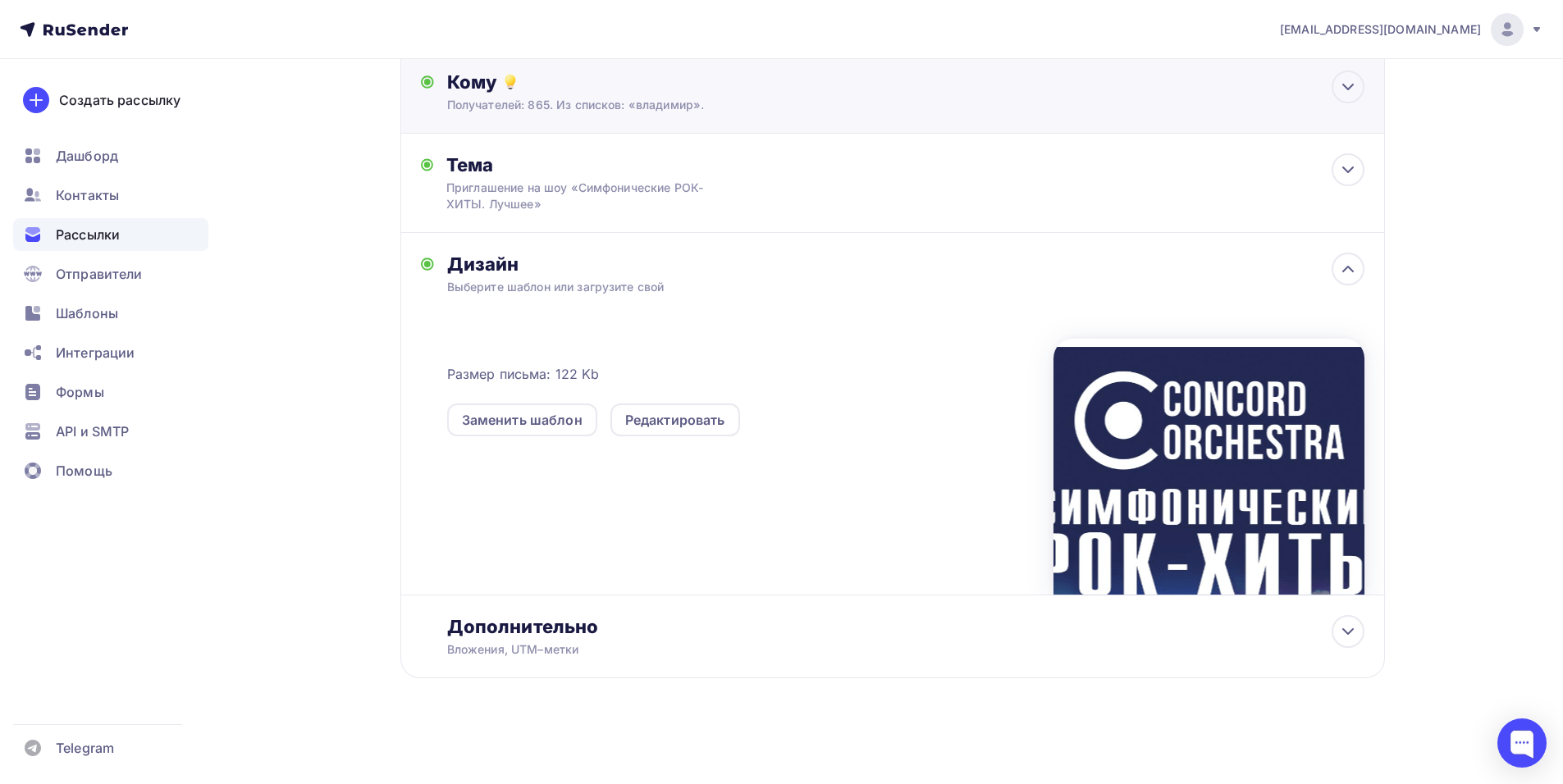
scroll to position [0, 0]
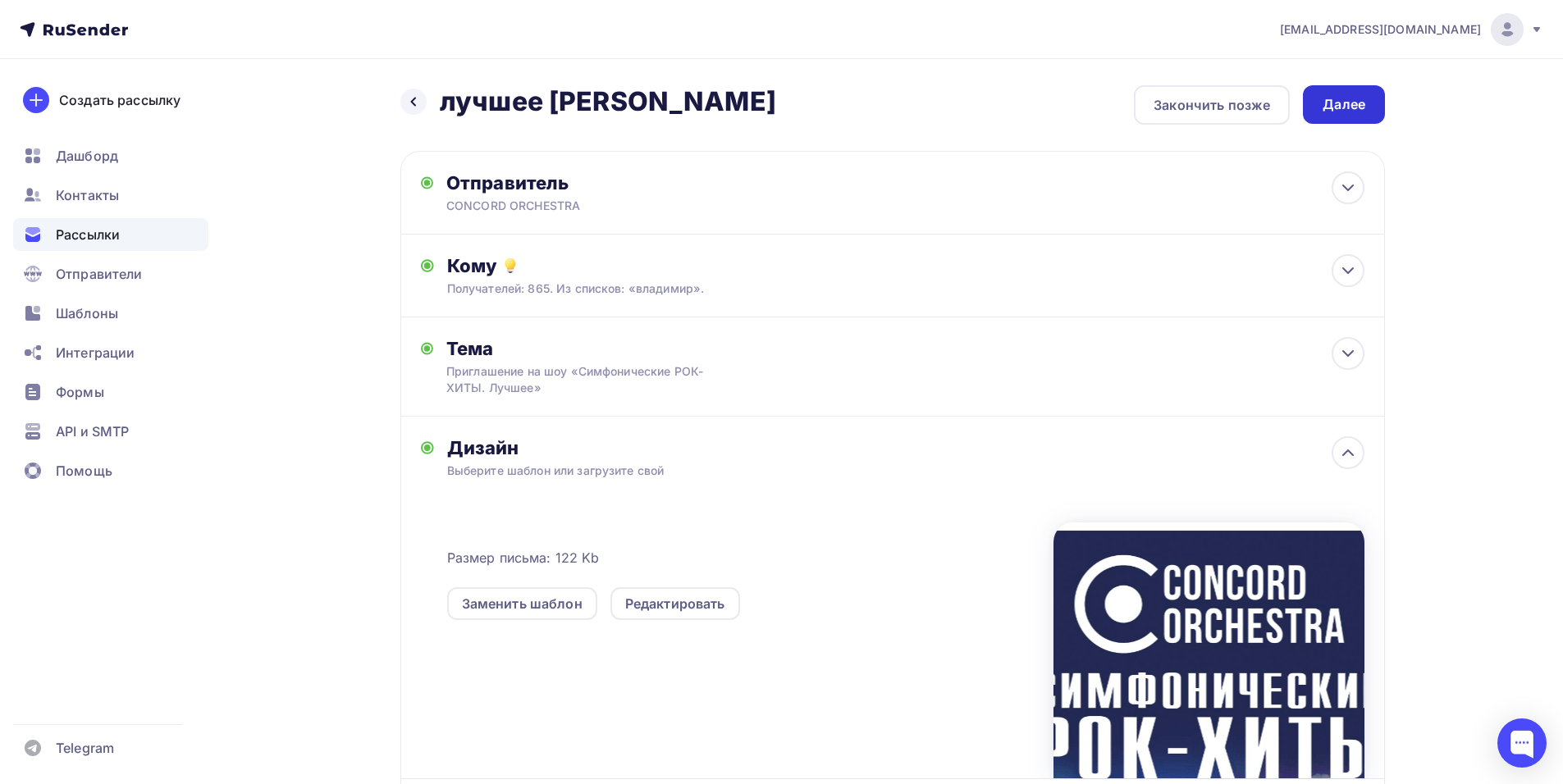
click at [1352, 107] on div "Далее" at bounding box center [1344, 105] width 43 height 19
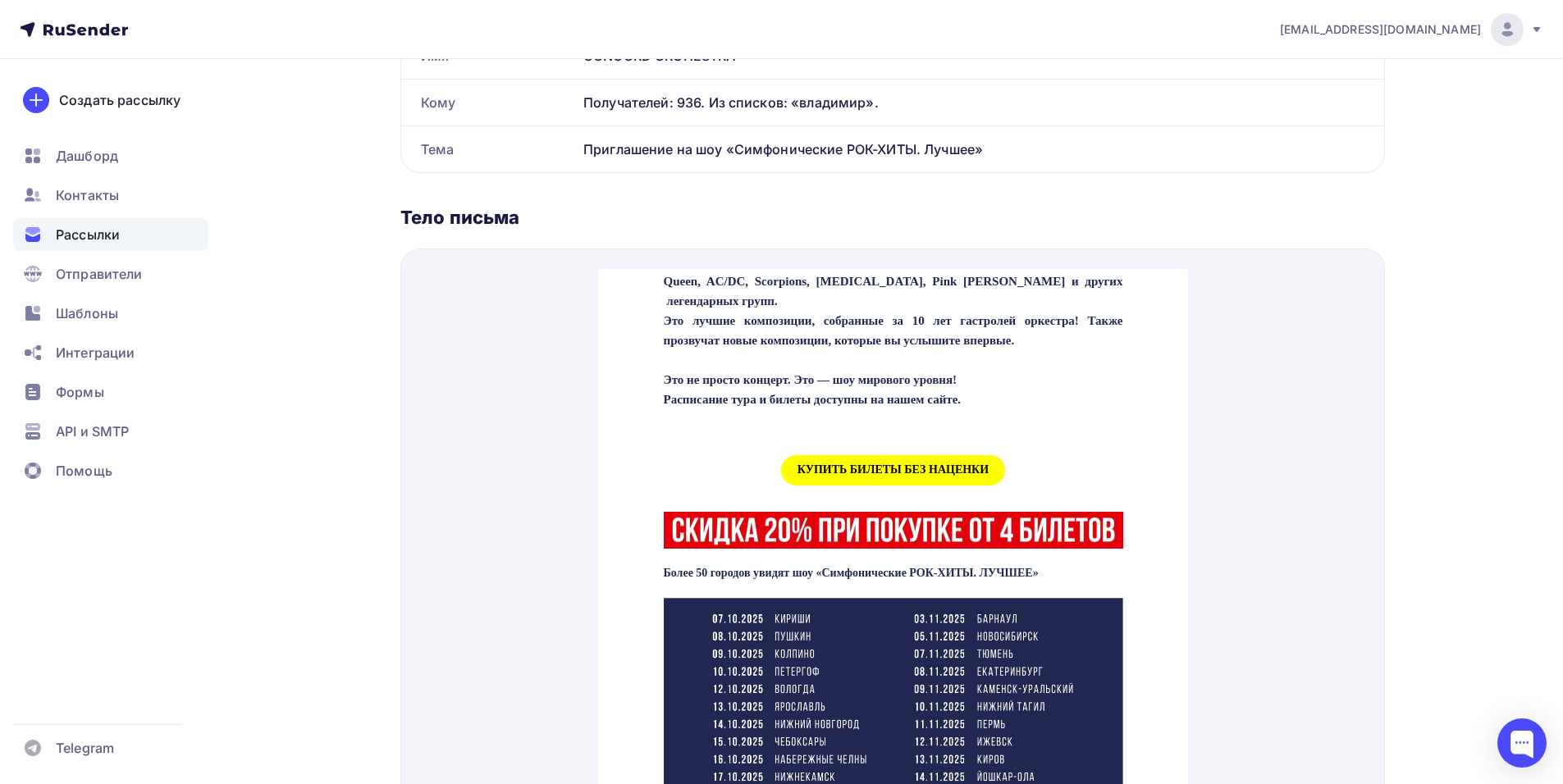
scroll to position [656, 0]
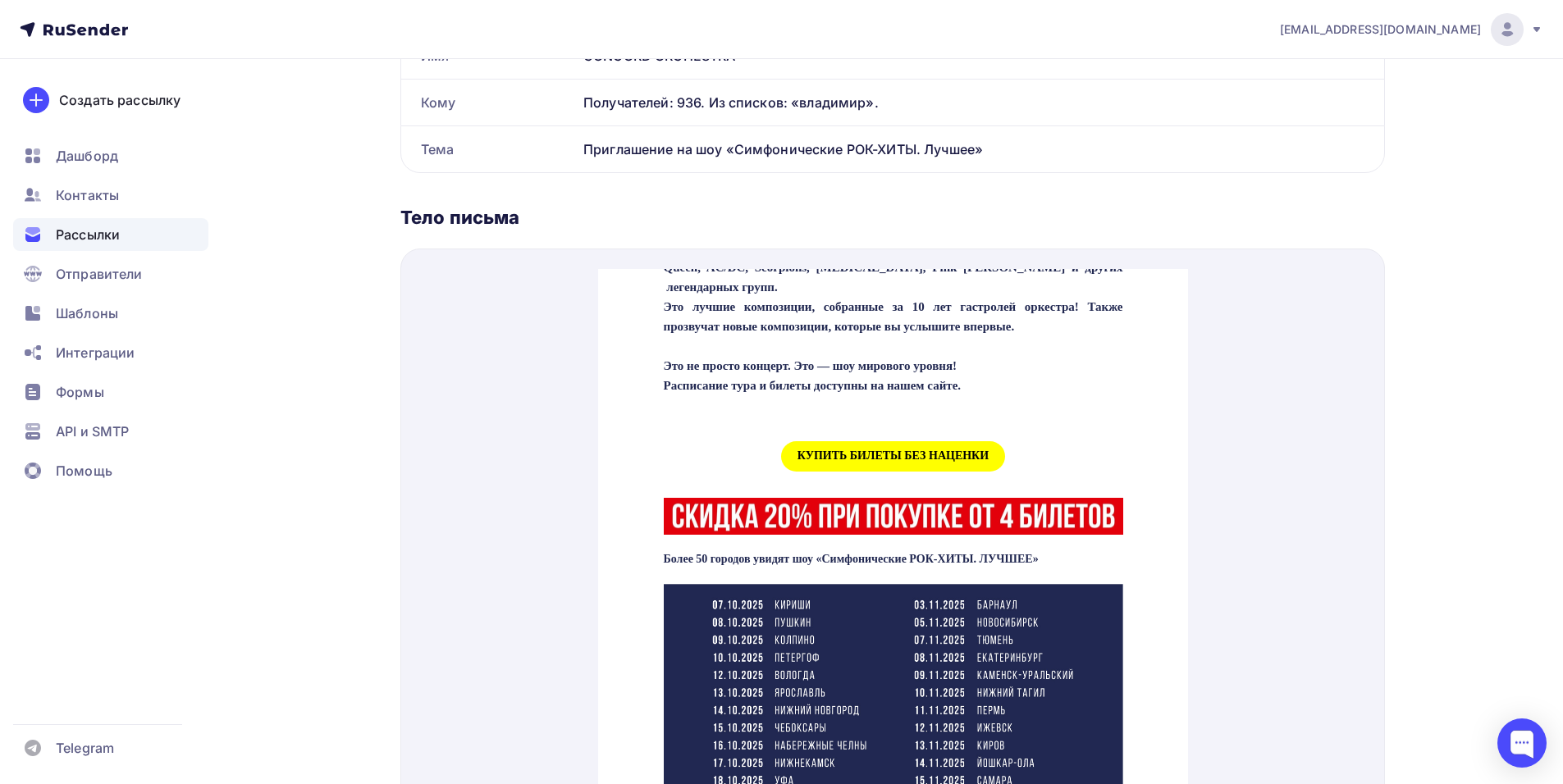
click at [812, 452] on span "КУПИТЬ БИЛЕТЫ БЕЗ НАЦЕНКИ" at bounding box center [892, 437] width 224 height 31
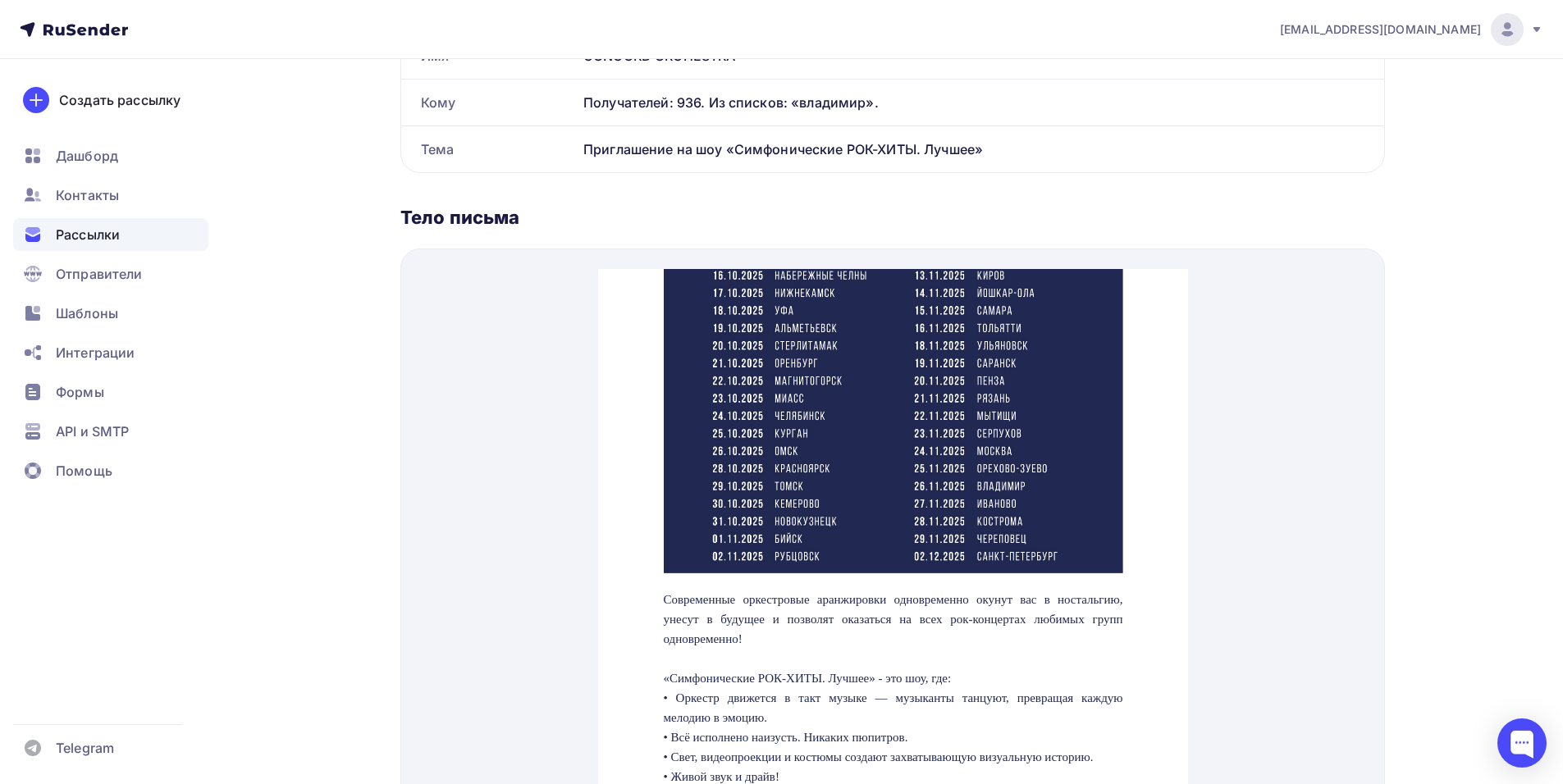
scroll to position [1394, 0]
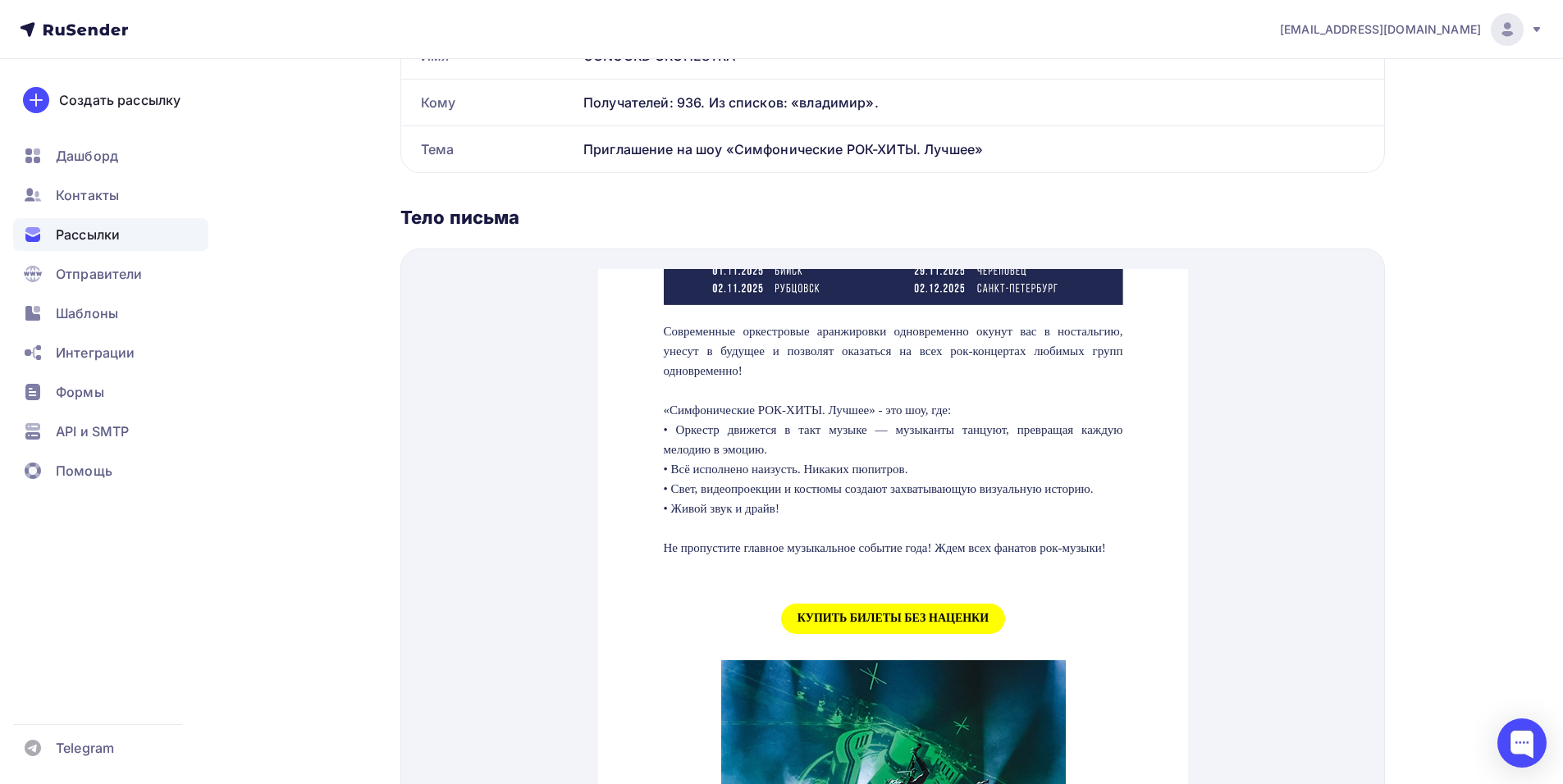
click at [852, 615] on span "КУПИТЬ БИЛЕТЫ БЕЗ НАЦЕНКИ" at bounding box center [892, 599] width 224 height 31
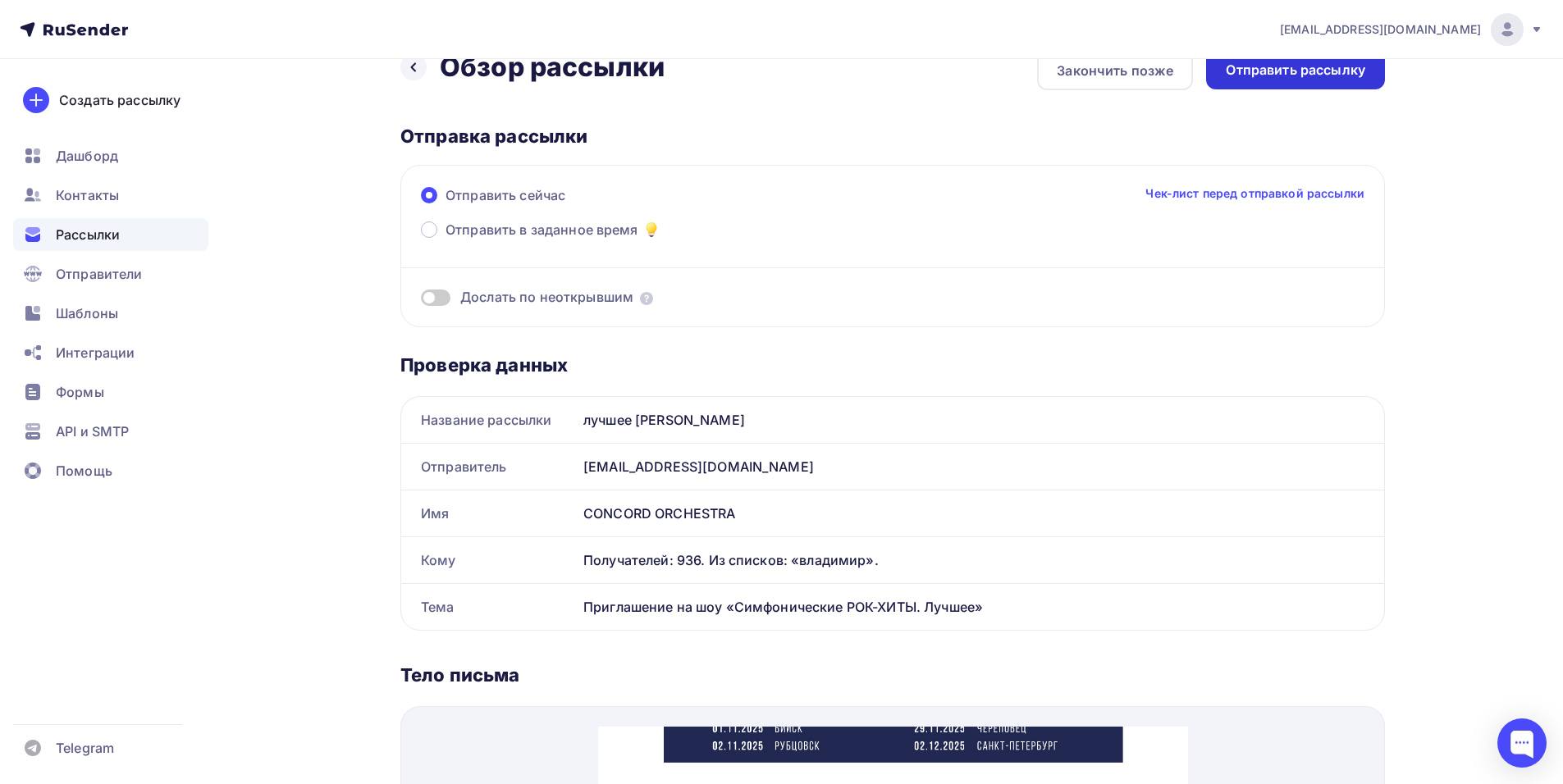
scroll to position [0, 0]
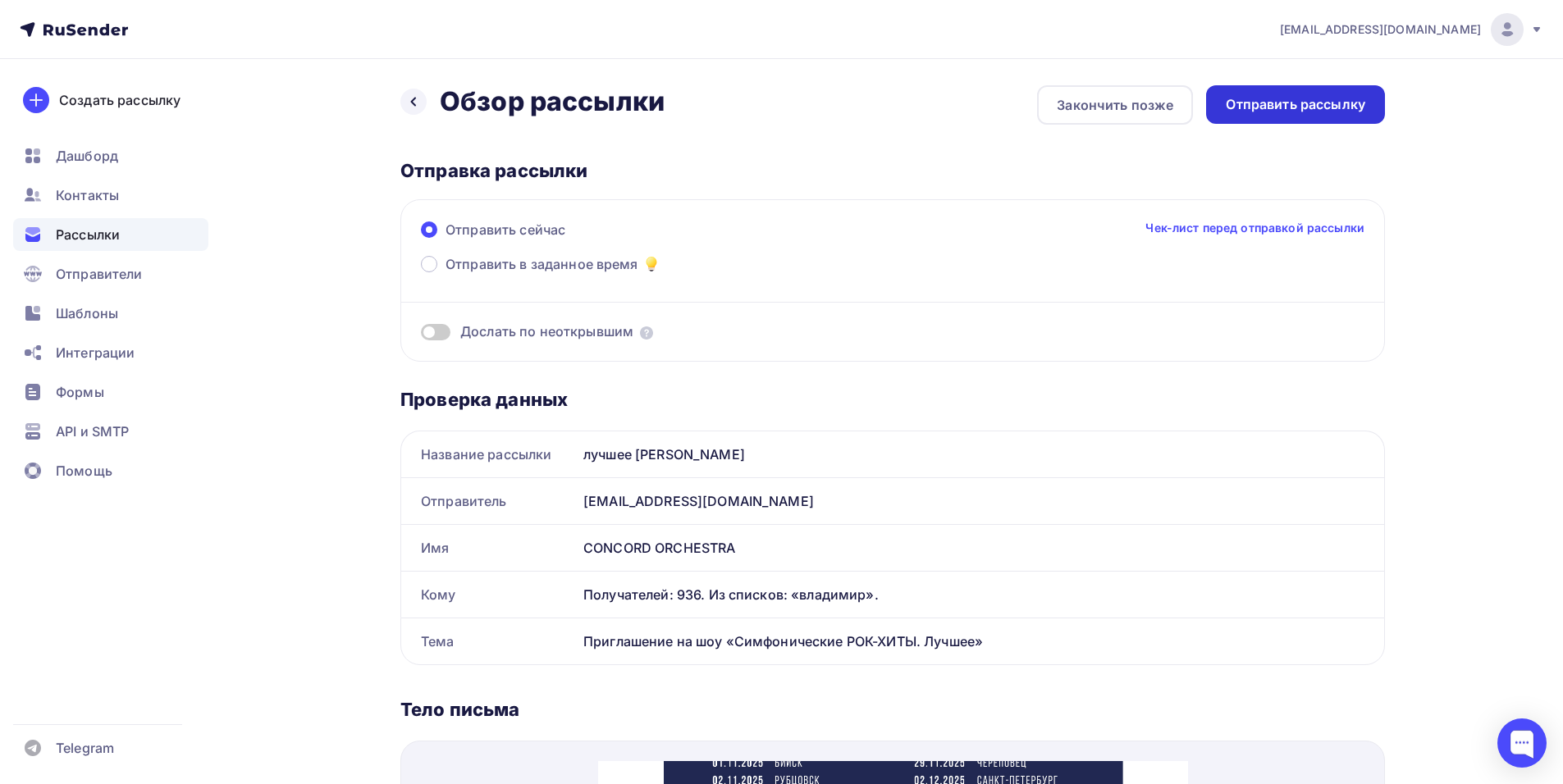
click at [1345, 108] on div "Отправить рассылку" at bounding box center [1295, 105] width 139 height 19
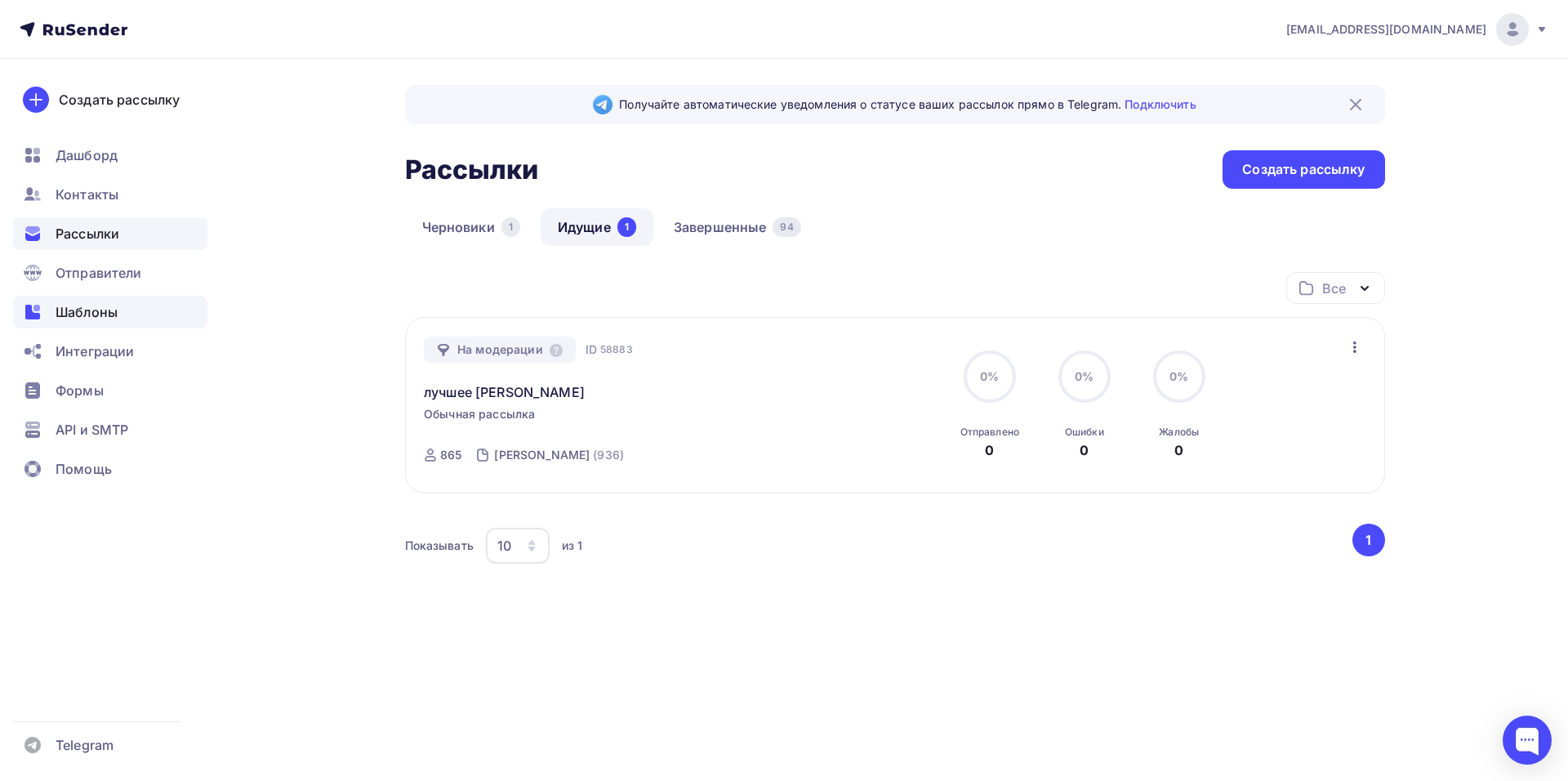
click at [81, 313] on span "Шаблоны" at bounding box center [86, 312] width 62 height 19
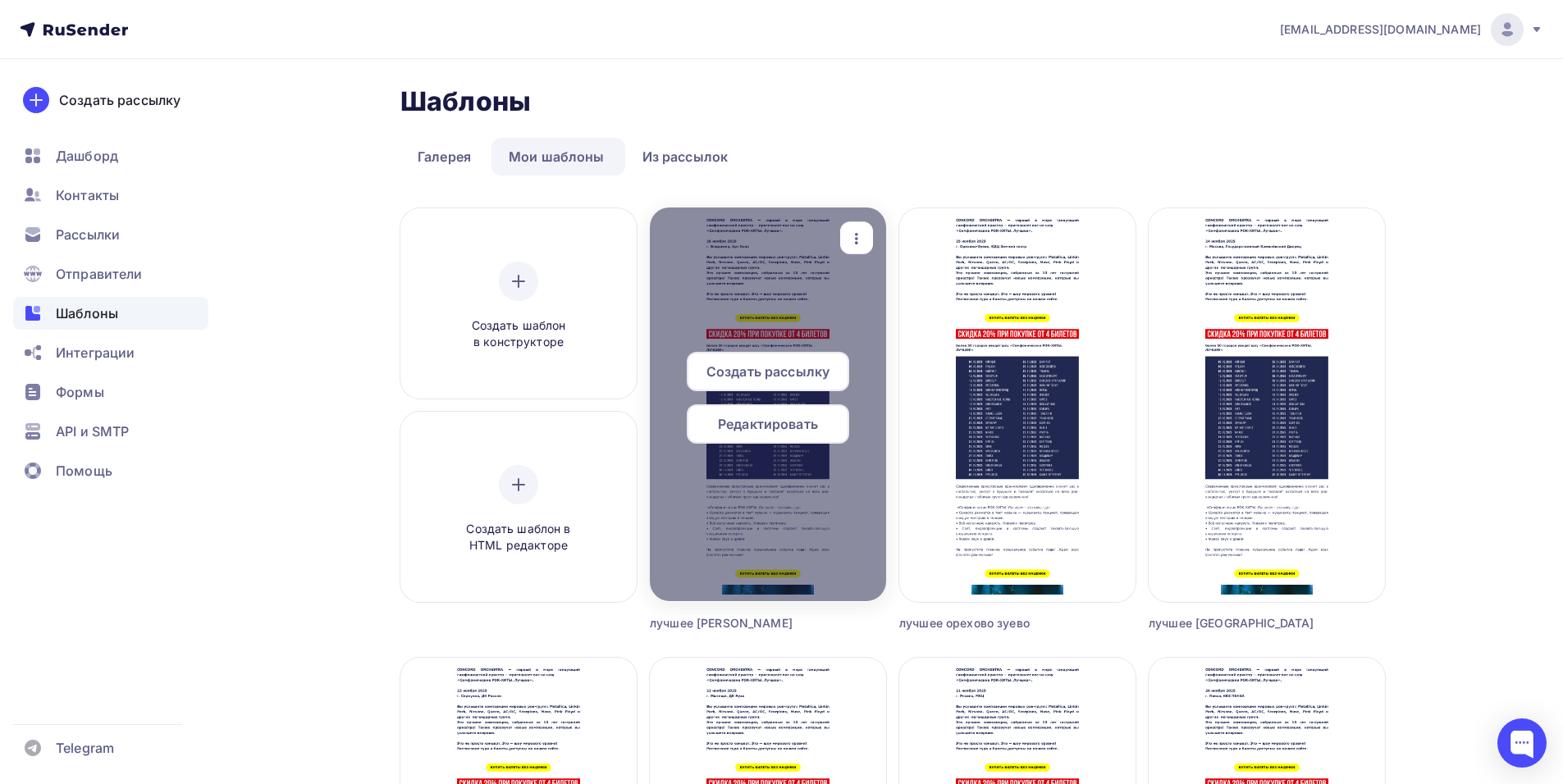
click at [863, 231] on icon "button" at bounding box center [856, 239] width 19 height 19
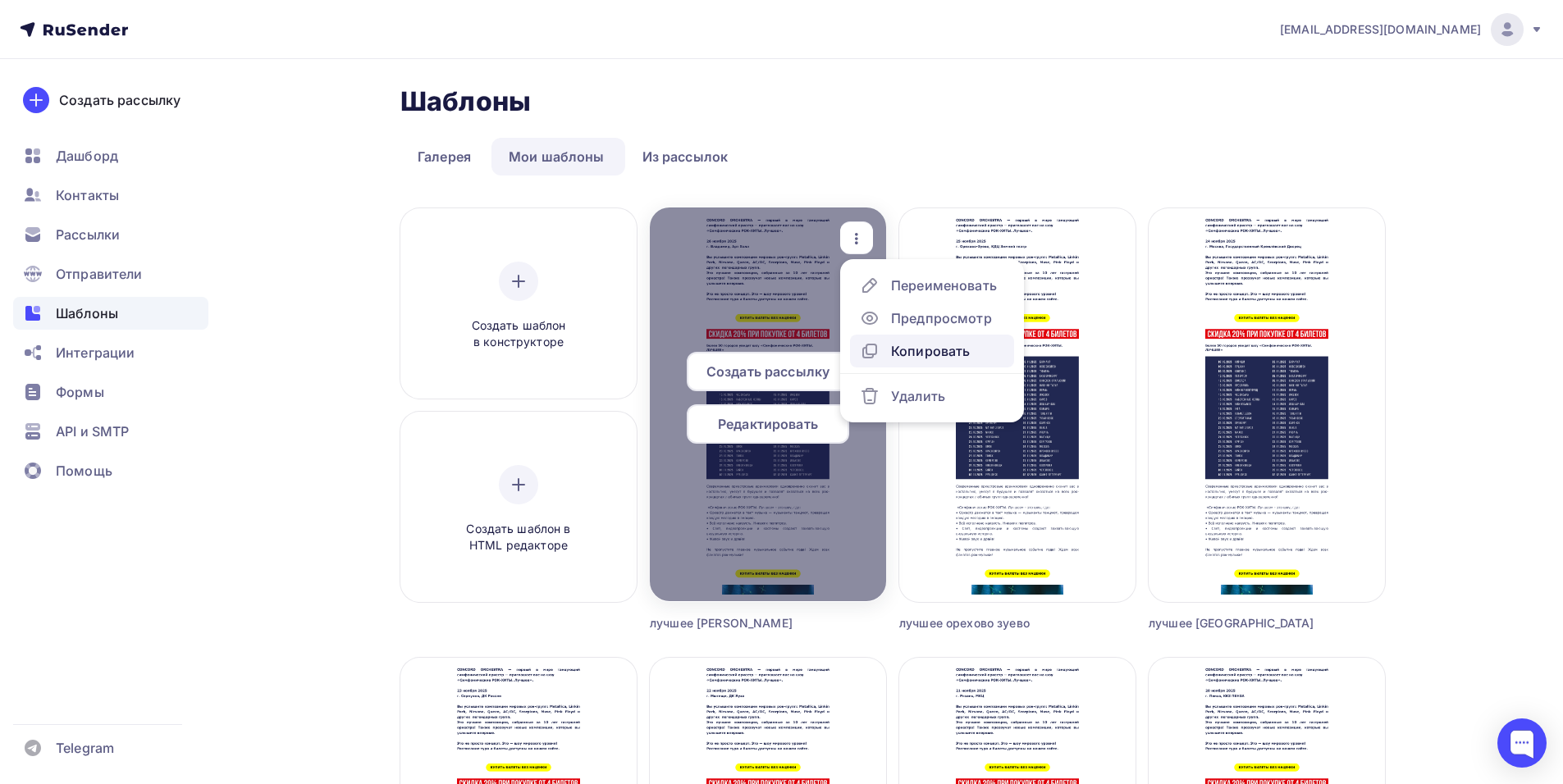
click at [947, 360] on div "Копировать" at bounding box center [931, 351] width 79 height 19
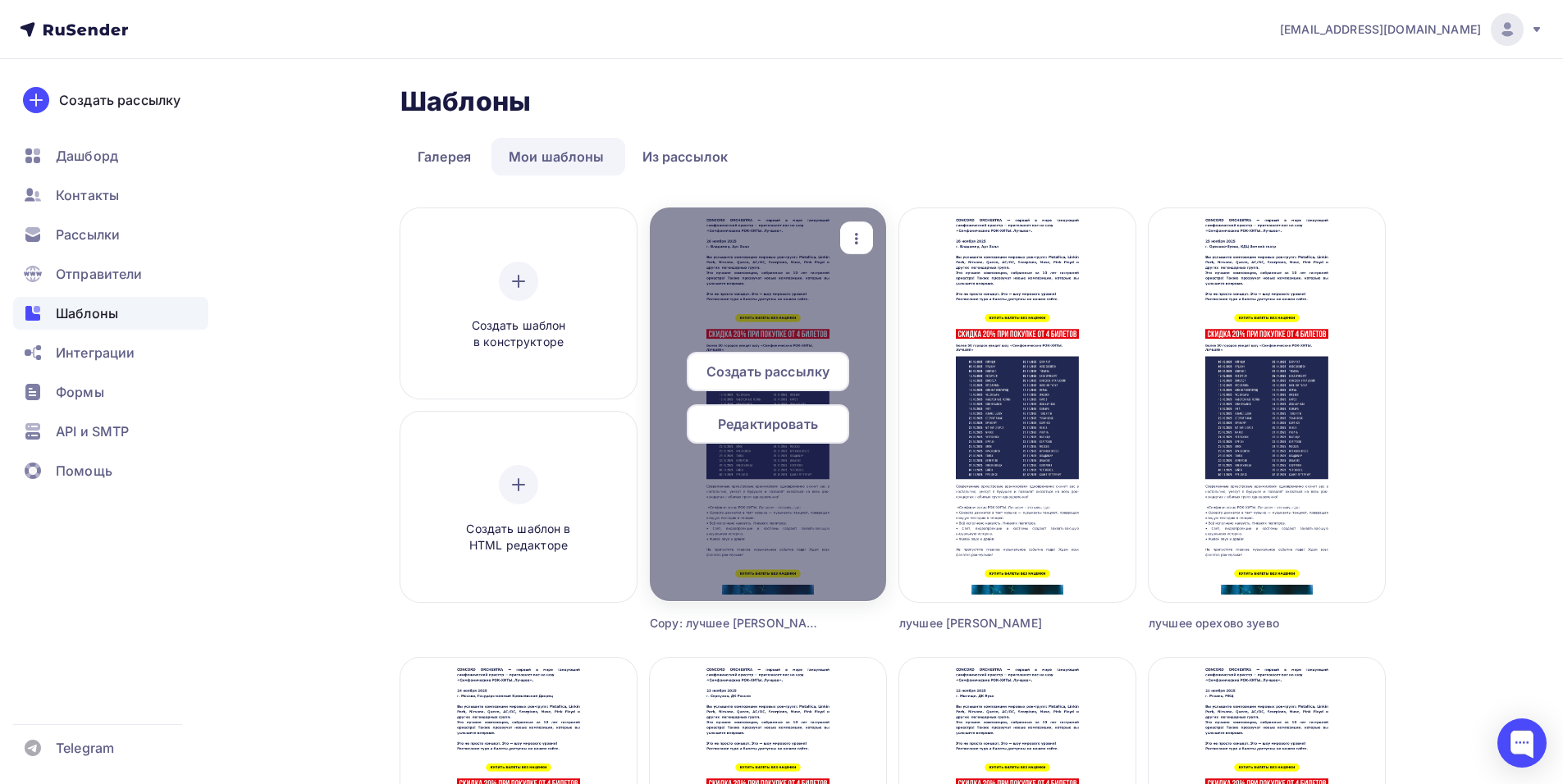
click at [861, 233] on icon "button" at bounding box center [856, 239] width 19 height 19
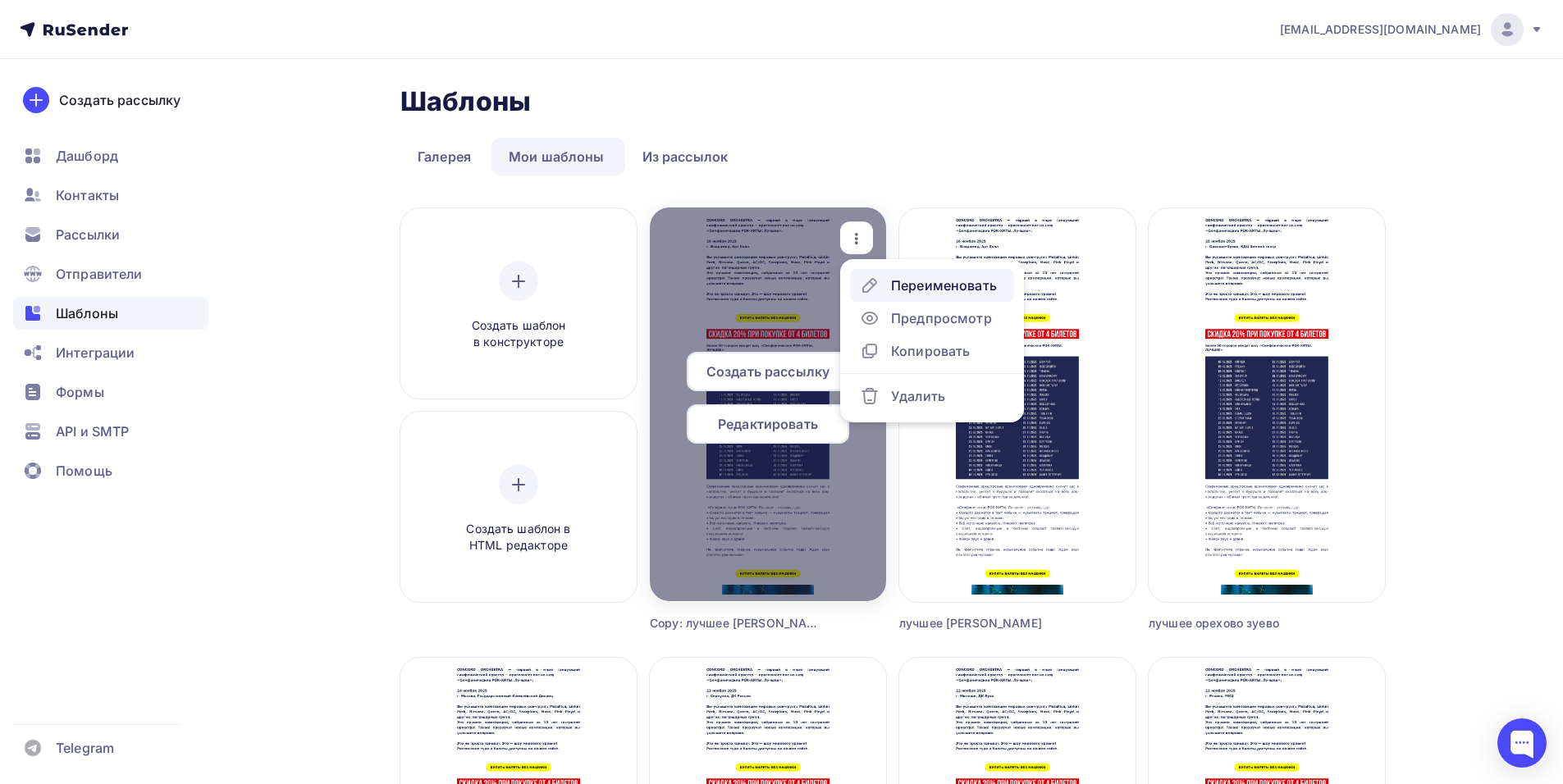
click at [896, 286] on div "Переименовать" at bounding box center [944, 285] width 106 height 19
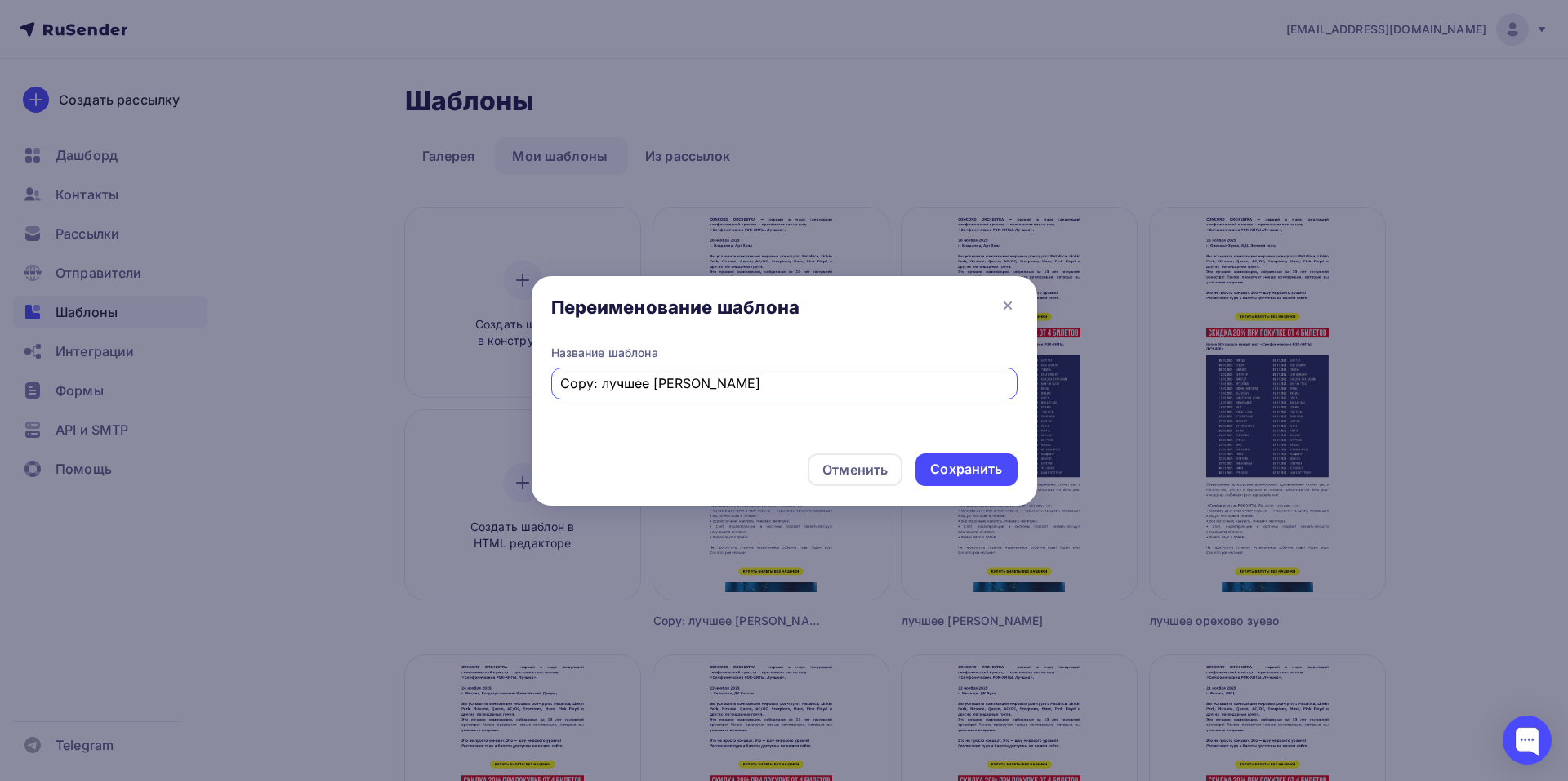
drag, startPoint x: 720, startPoint y: 384, endPoint x: 654, endPoint y: 386, distance: 66.0
click at [654, 386] on input "Copy: лучшее [PERSON_NAME]" at bounding box center [784, 383] width 448 height 19
drag, startPoint x: 603, startPoint y: 385, endPoint x: 512, endPoint y: 408, distance: 93.9
click at [514, 408] on div "Переименование шаблона Название шаблона Copy: лучшее иваново Отменить Сохранить" at bounding box center [784, 390] width 1568 height 781
type input "лучшее иваново"
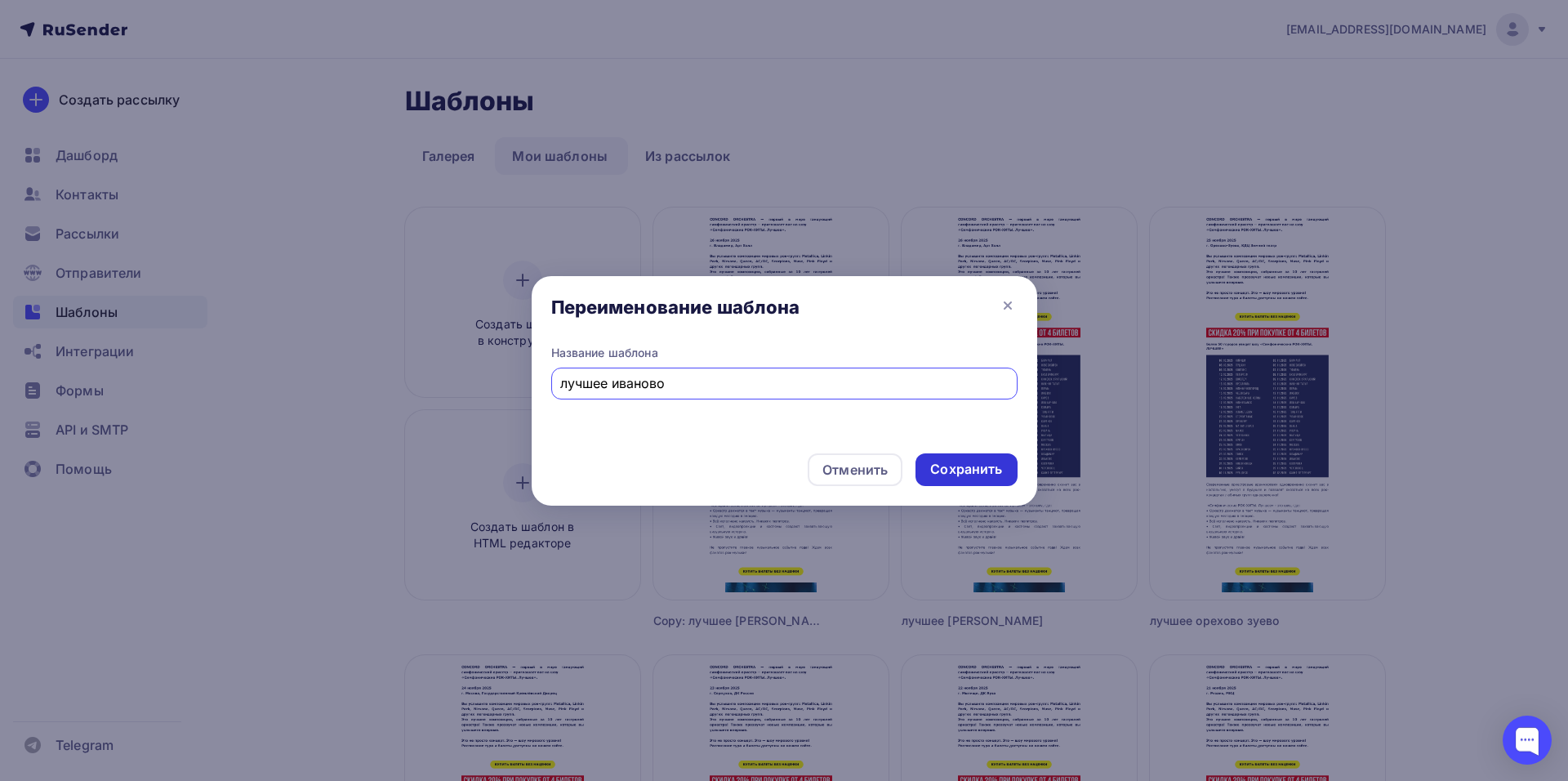
click at [987, 474] on div "Сохранить" at bounding box center [966, 470] width 72 height 19
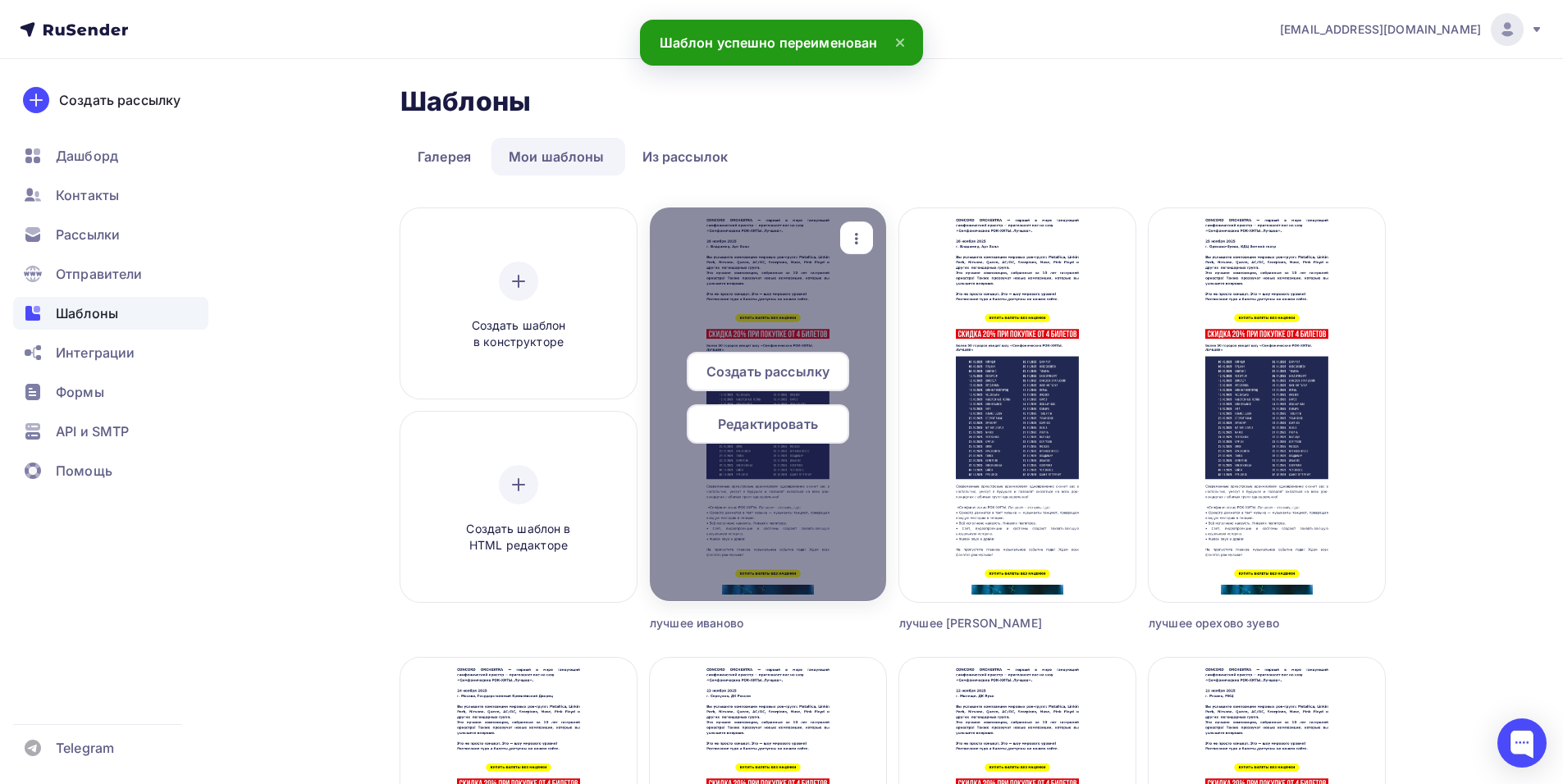
click at [776, 374] on span "Создать рассылку" at bounding box center [767, 371] width 123 height 19
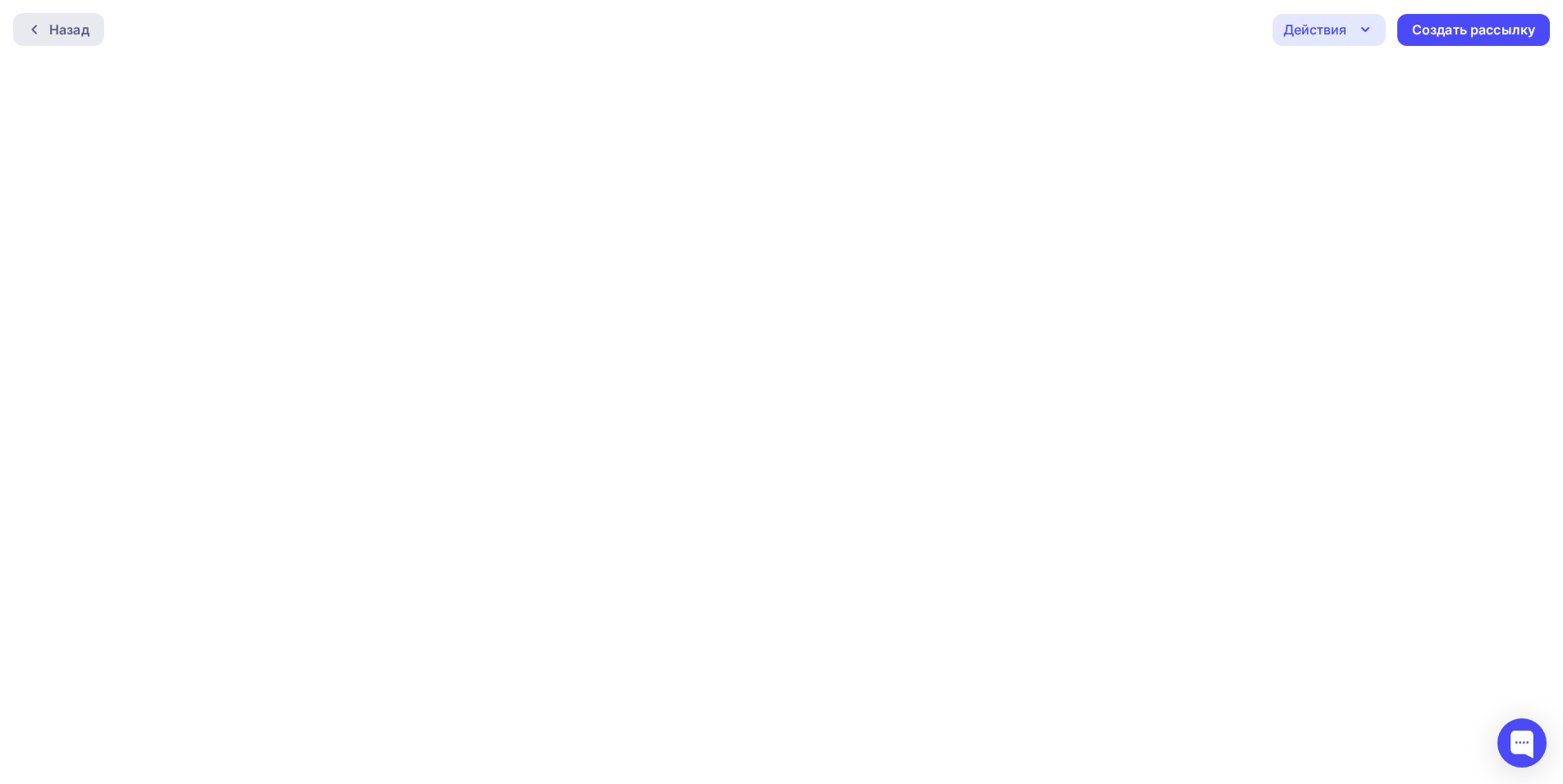
click at [48, 30] on div at bounding box center [39, 29] width 21 height 13
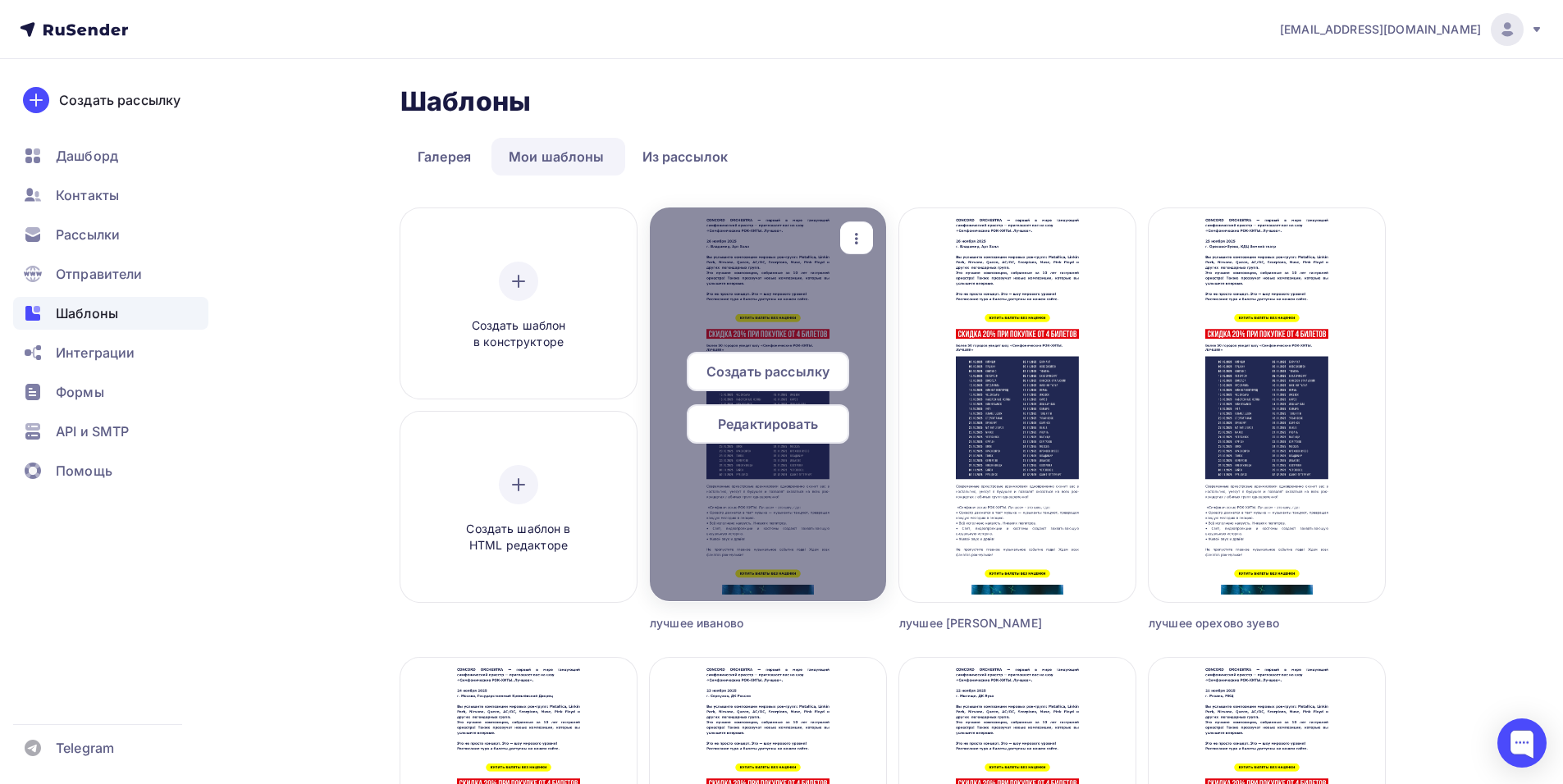
click at [783, 432] on span "Редактировать" at bounding box center [767, 424] width 100 height 19
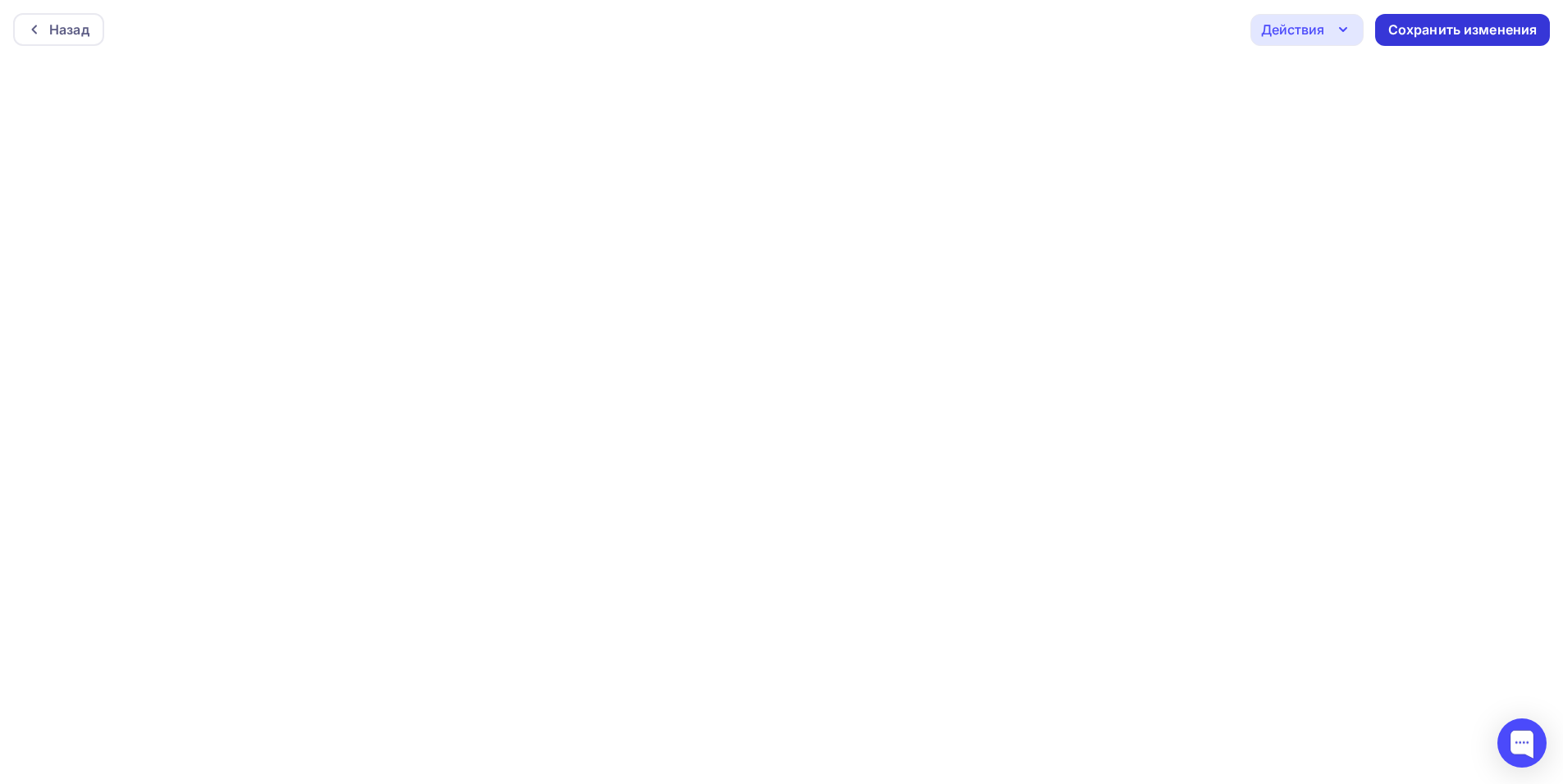
click at [1442, 31] on div "Сохранить изменения" at bounding box center [1463, 30] width 149 height 19
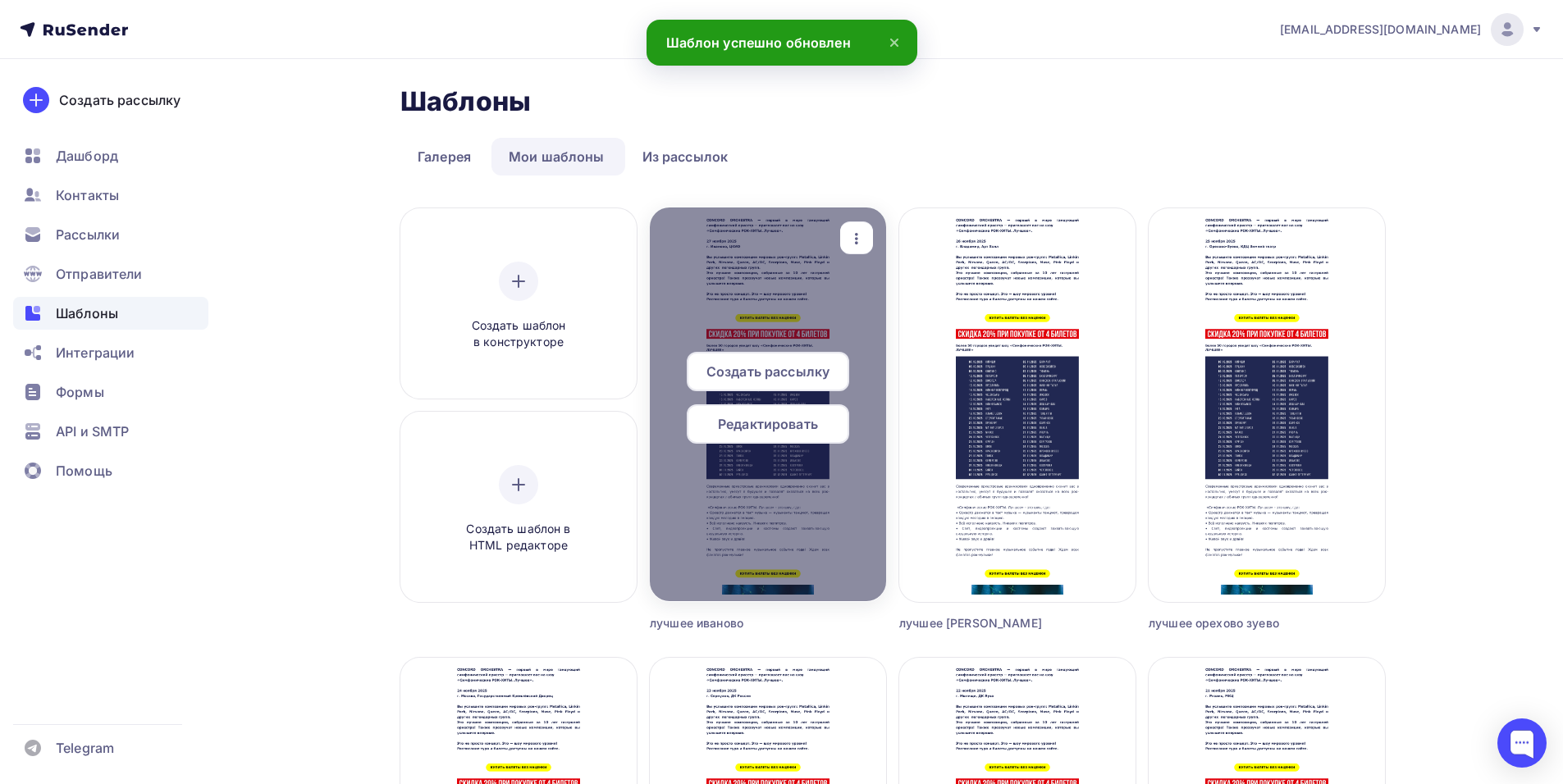
click at [857, 233] on icon "button" at bounding box center [857, 239] width 4 height 11
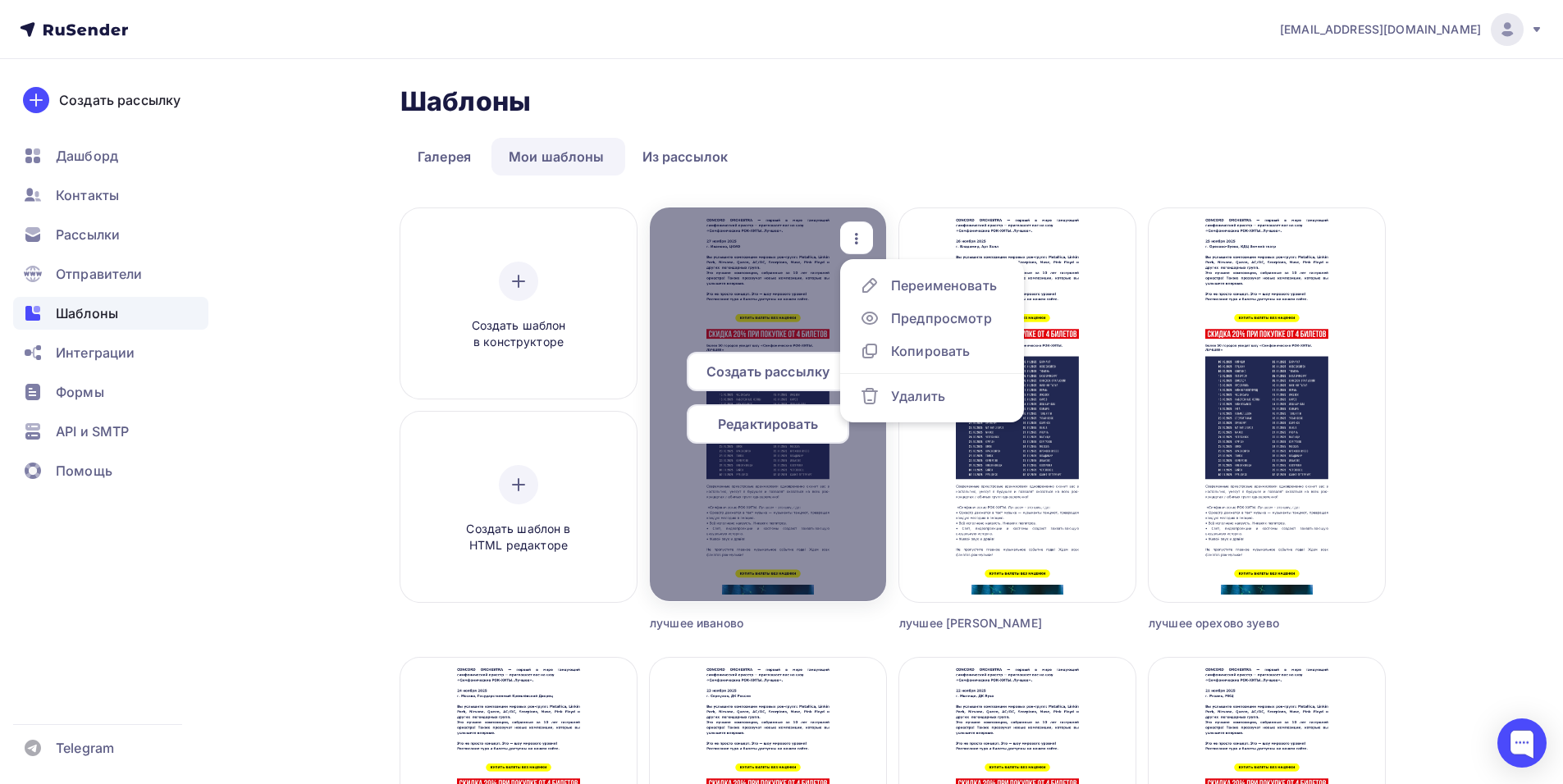
click at [806, 375] on span "Создать рассылку" at bounding box center [767, 371] width 123 height 19
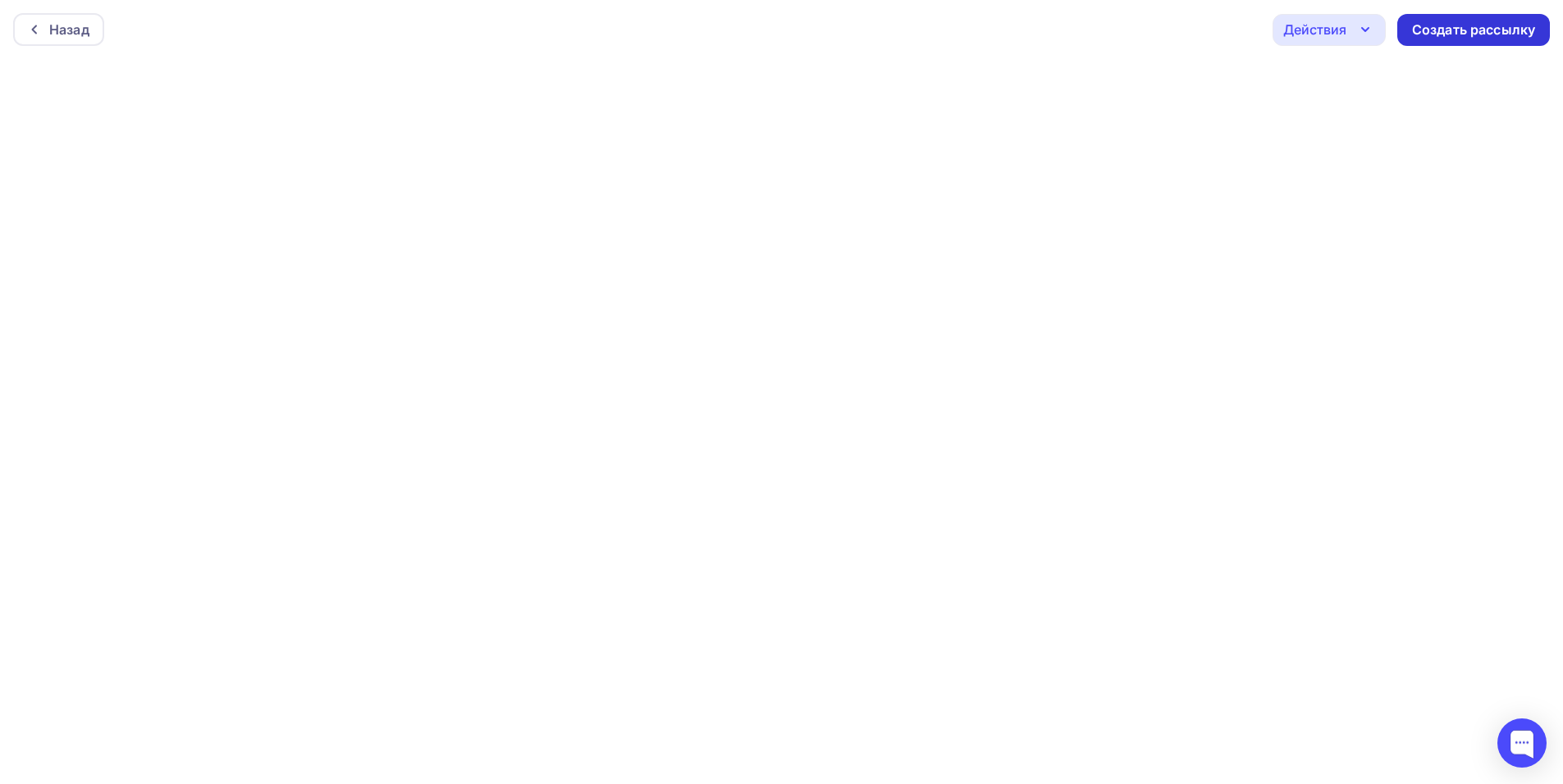
click at [1426, 38] on div "Создать рассылку" at bounding box center [1474, 30] width 123 height 19
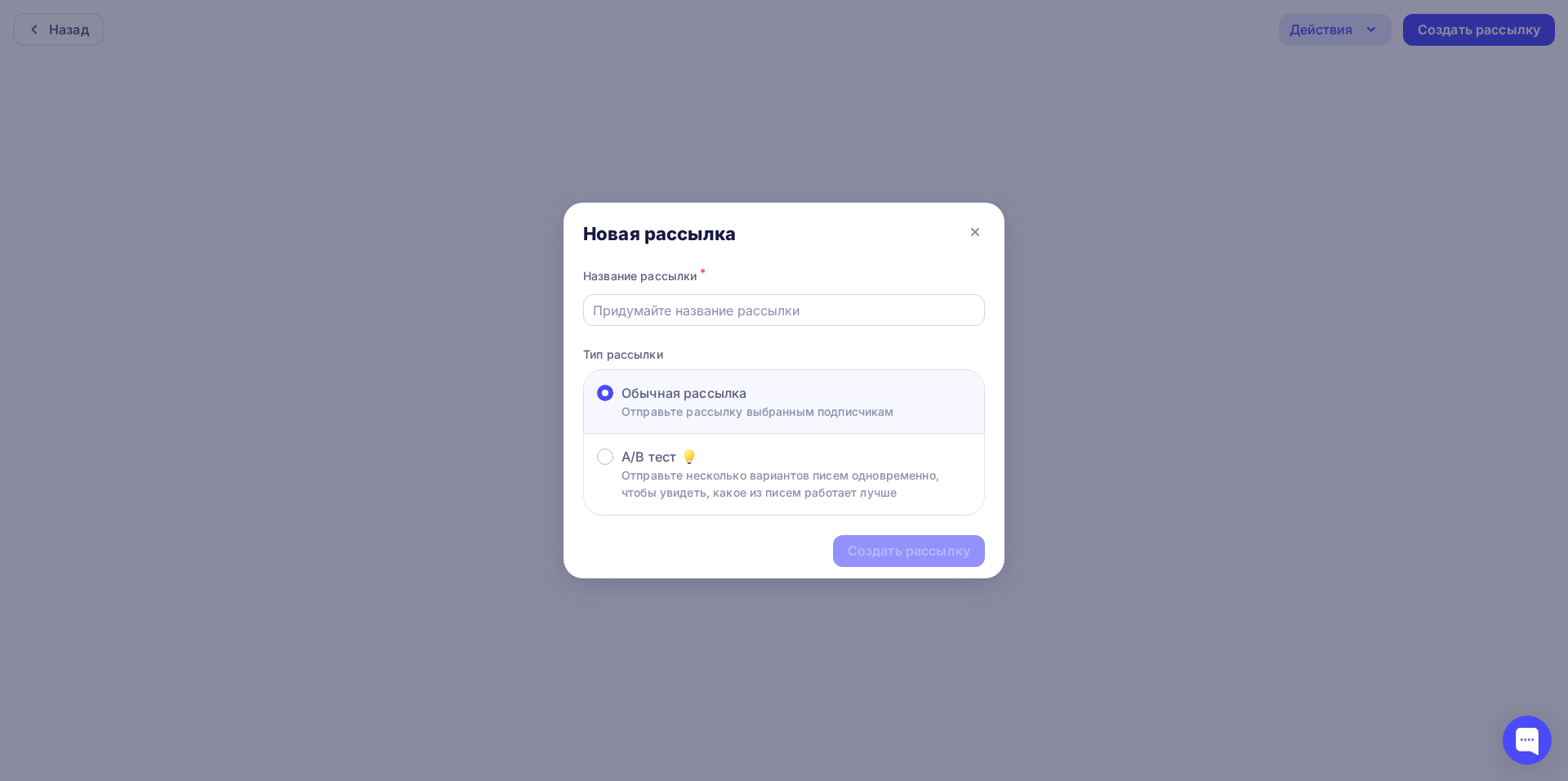
click at [689, 310] on input "text" at bounding box center [784, 310] width 383 height 19
type input "k"
type input "лучшее иваново"
click at [910, 549] on div "Создать рассылку" at bounding box center [909, 551] width 122 height 19
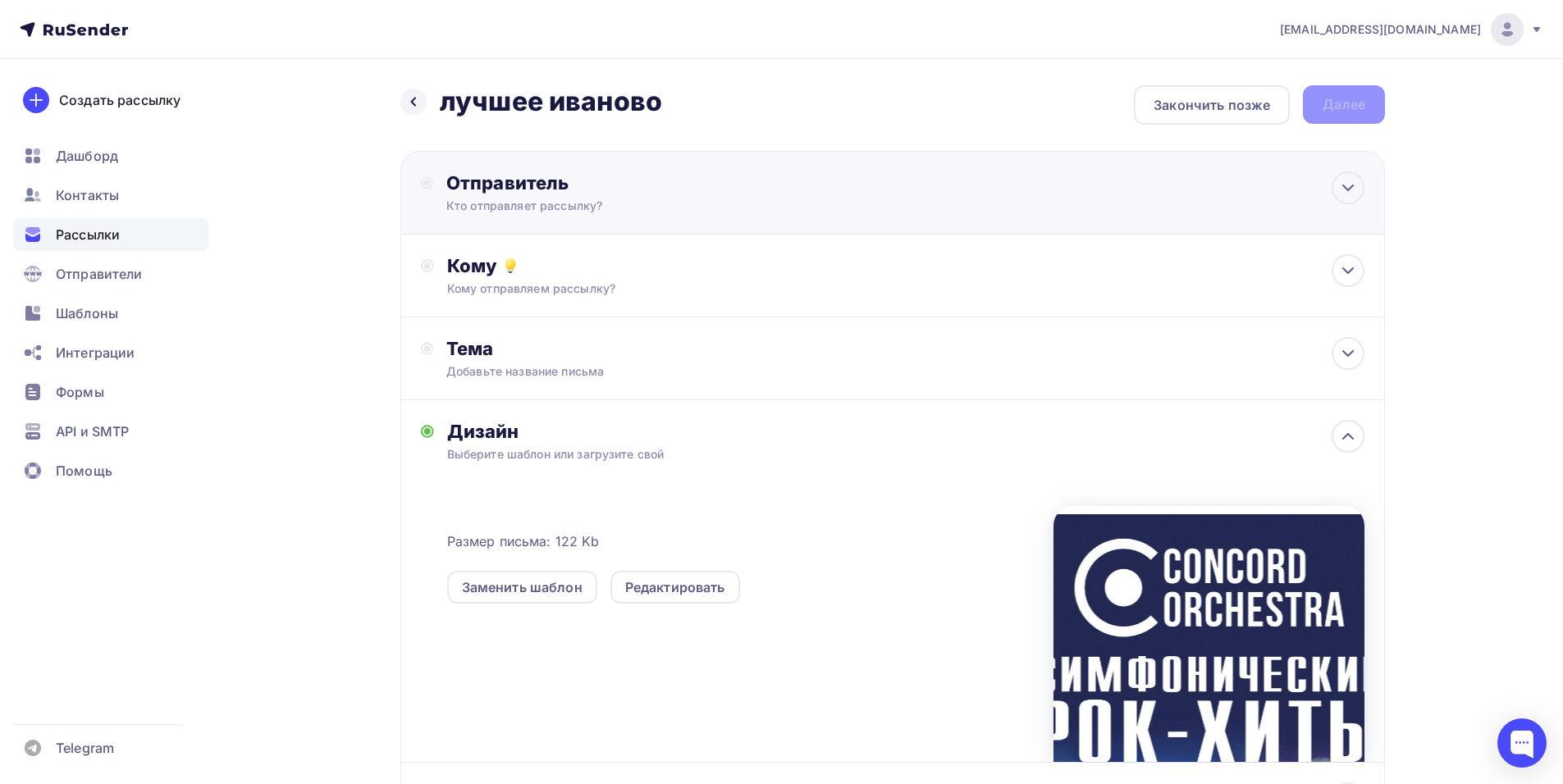
click at [661, 206] on div "Кто отправляет рассылку?" at bounding box center [606, 205] width 320 height 17
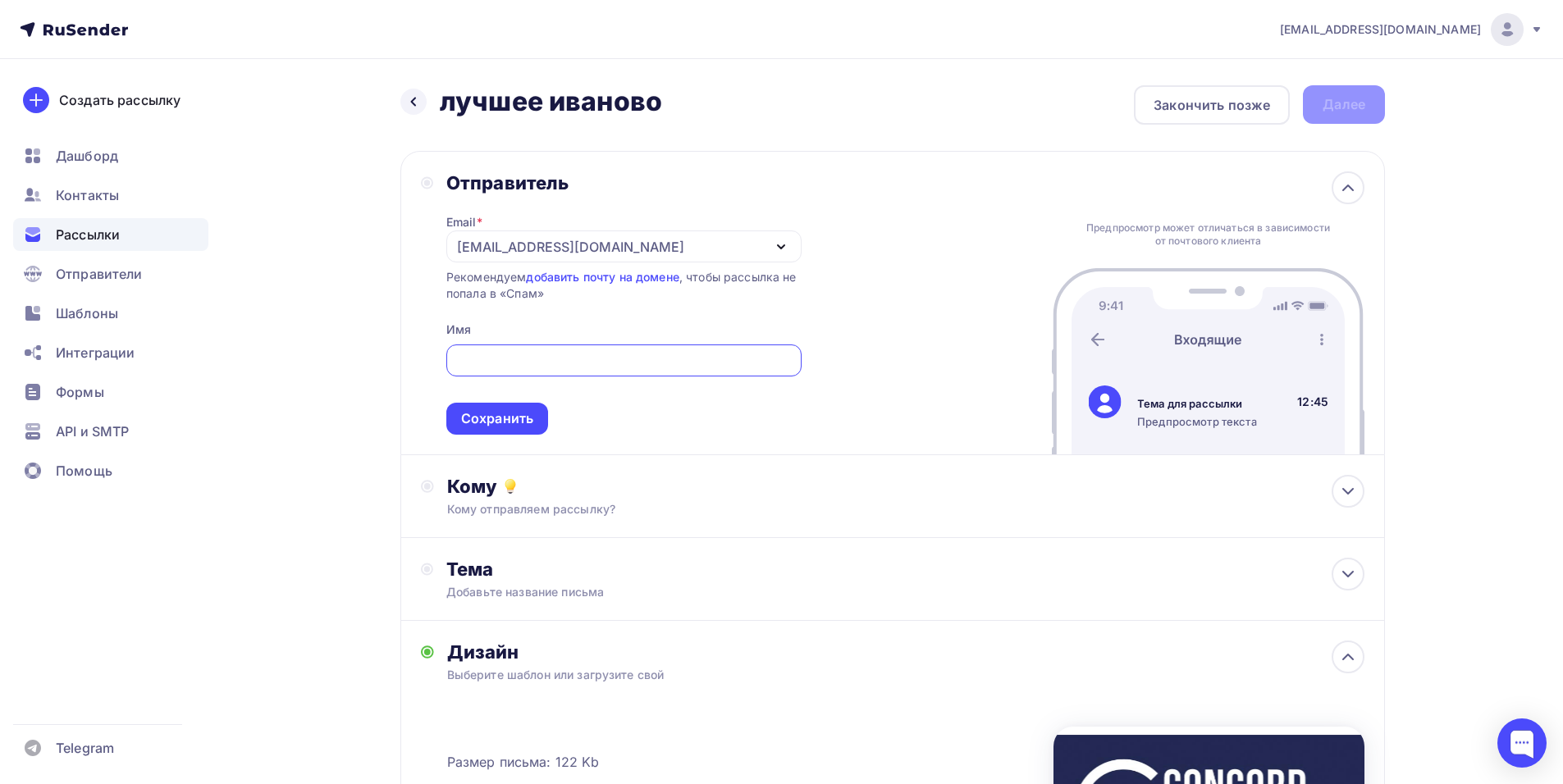
click at [509, 258] on div "[EMAIL_ADDRESS][DOMAIN_NAME]" at bounding box center [624, 246] width 355 height 32
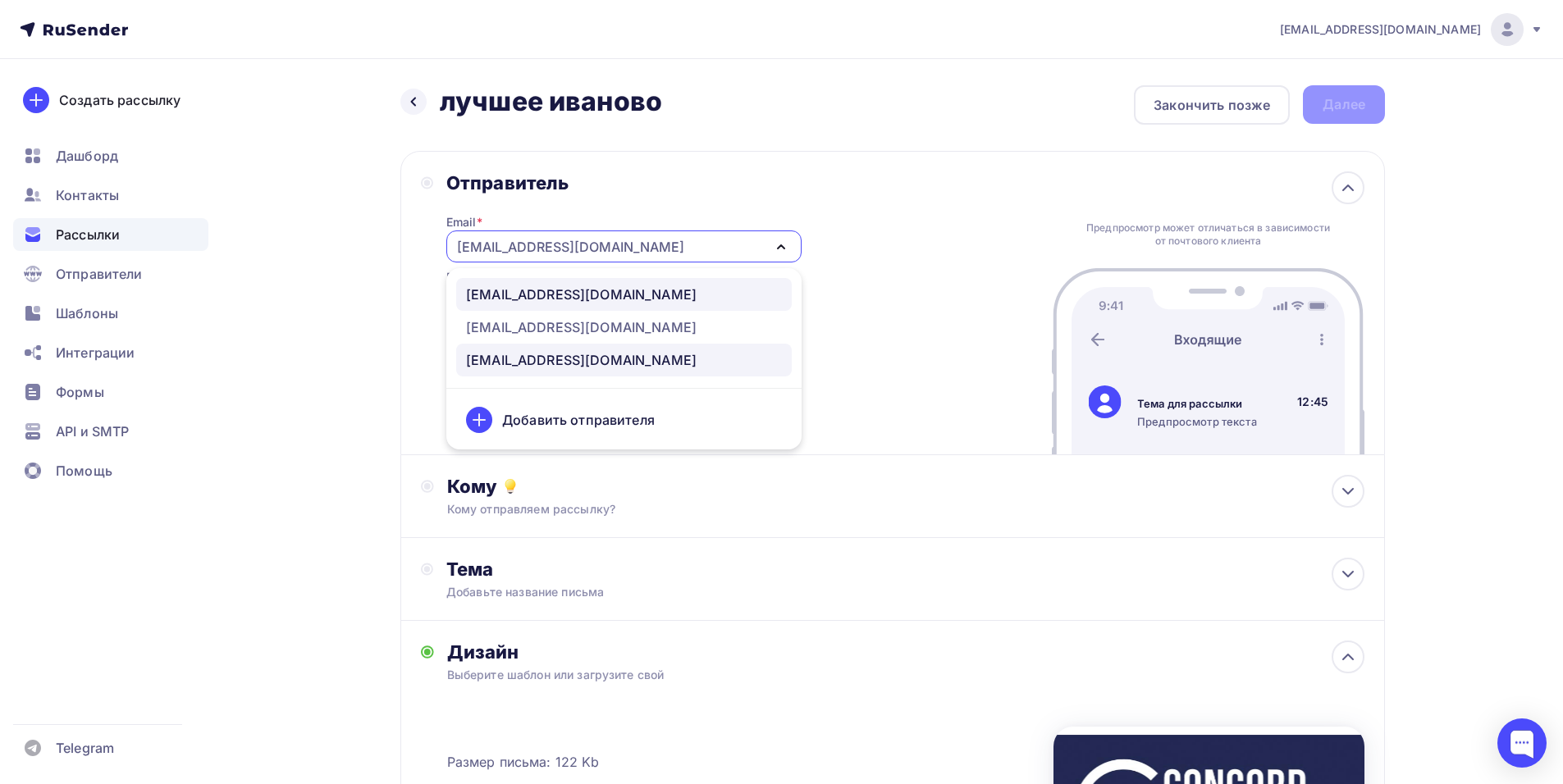
click at [599, 300] on div "[EMAIL_ADDRESS][DOMAIN_NAME]" at bounding box center [581, 295] width 231 height 19
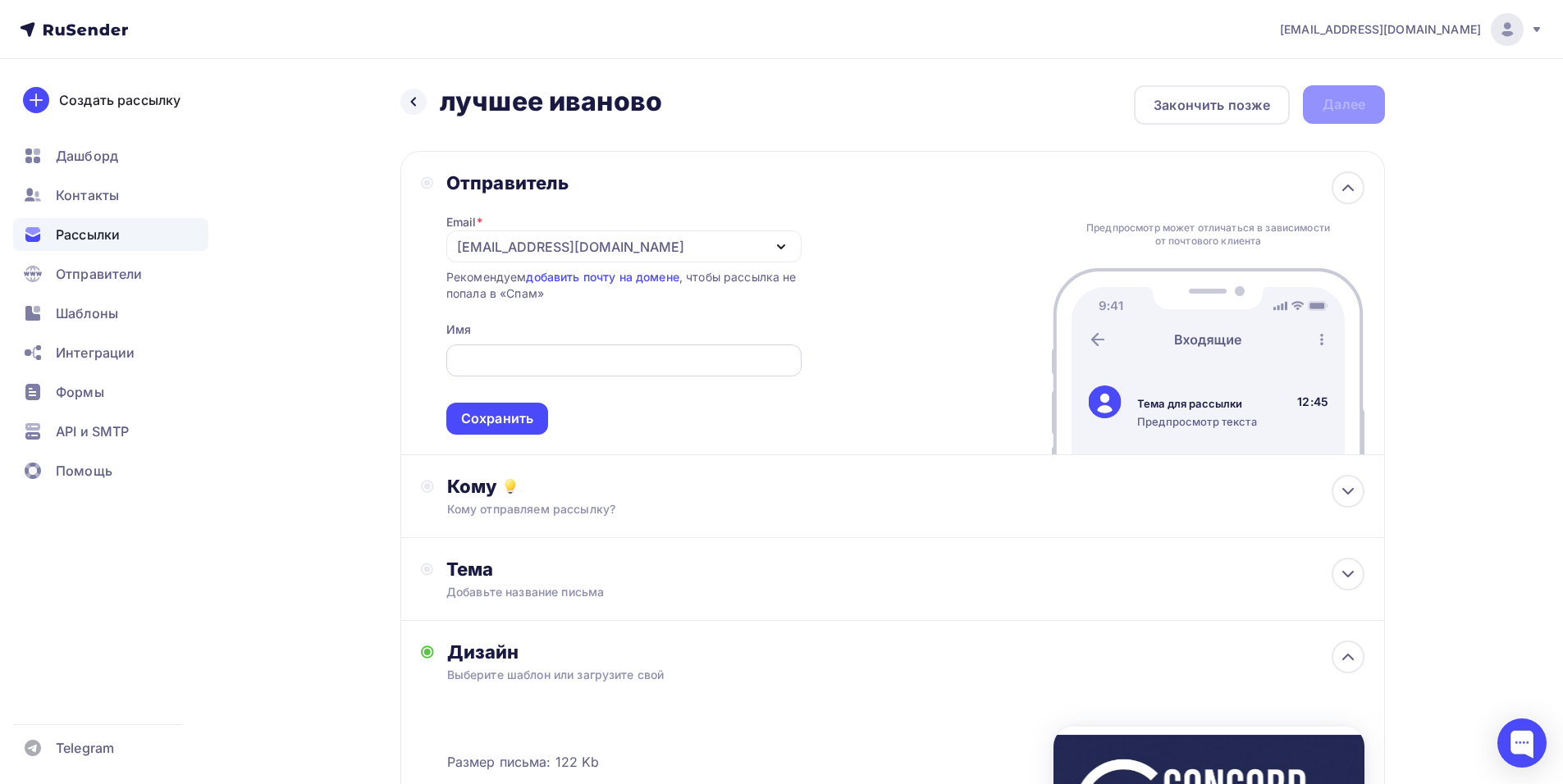
click at [514, 372] on div at bounding box center [624, 360] width 355 height 32
click at [582, 365] on input "text" at bounding box center [624, 360] width 337 height 19
paste input "CONCORD ORCHESTRA"
type input "CONCORD ORCHESTRA"
click at [527, 410] on div "Сохранить" at bounding box center [497, 419] width 72 height 19
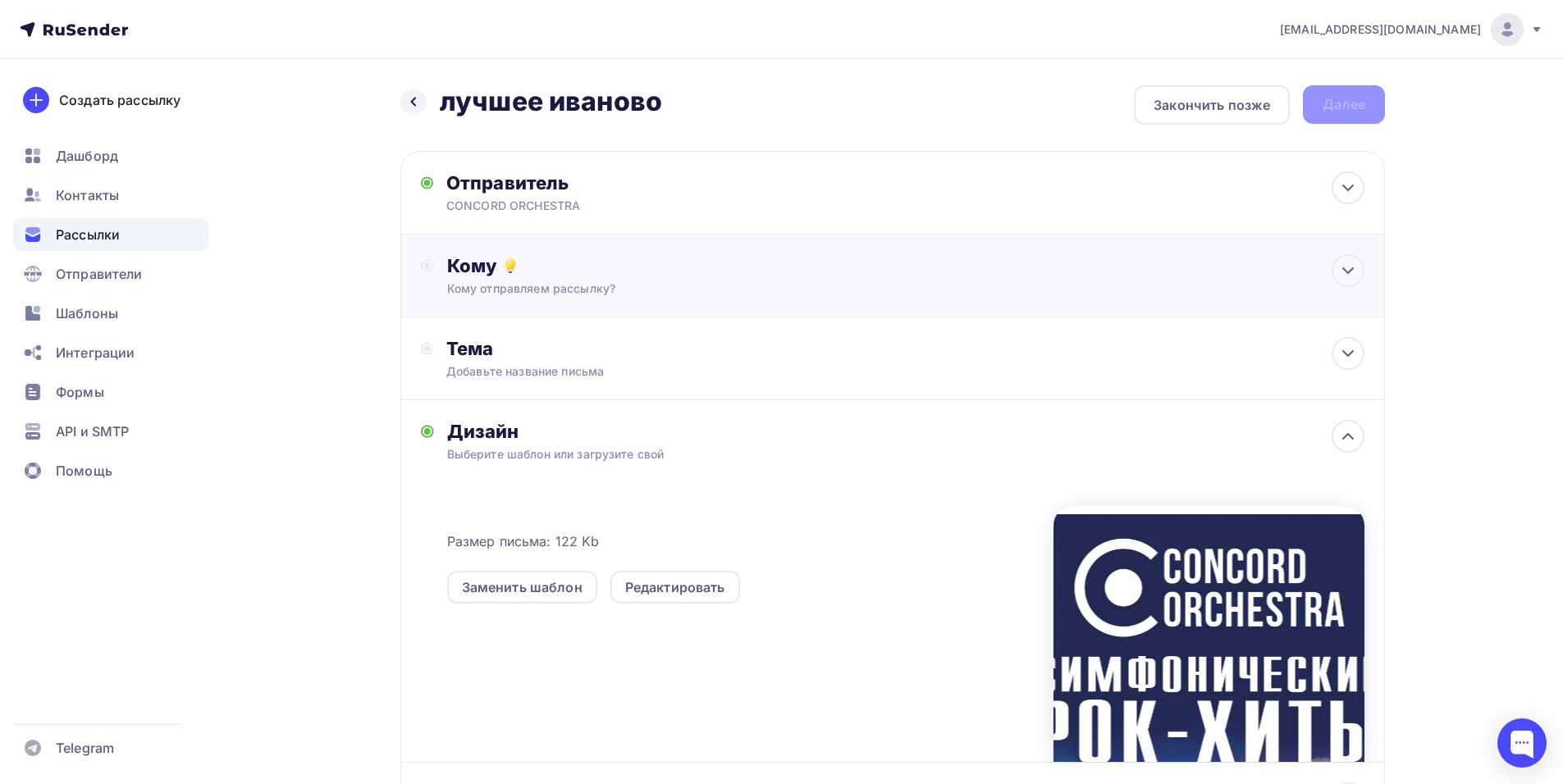
click at [600, 279] on div "Кому Кому отправляем рассылку? Списки получателей Выберите список Все списки id…" at bounding box center [906, 275] width 917 height 43
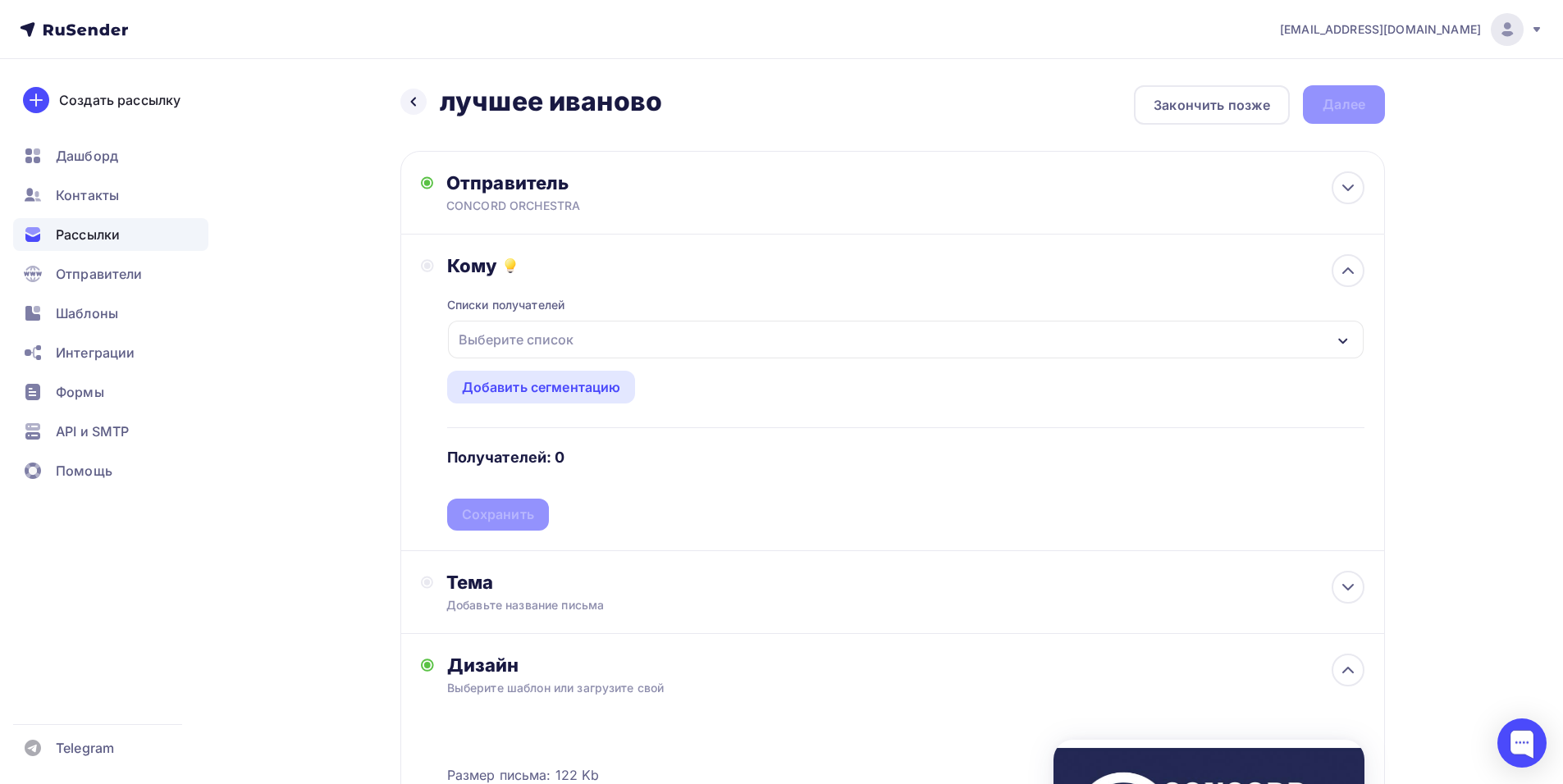
click at [1142, 337] on div "Выберите список" at bounding box center [906, 339] width 916 height 38
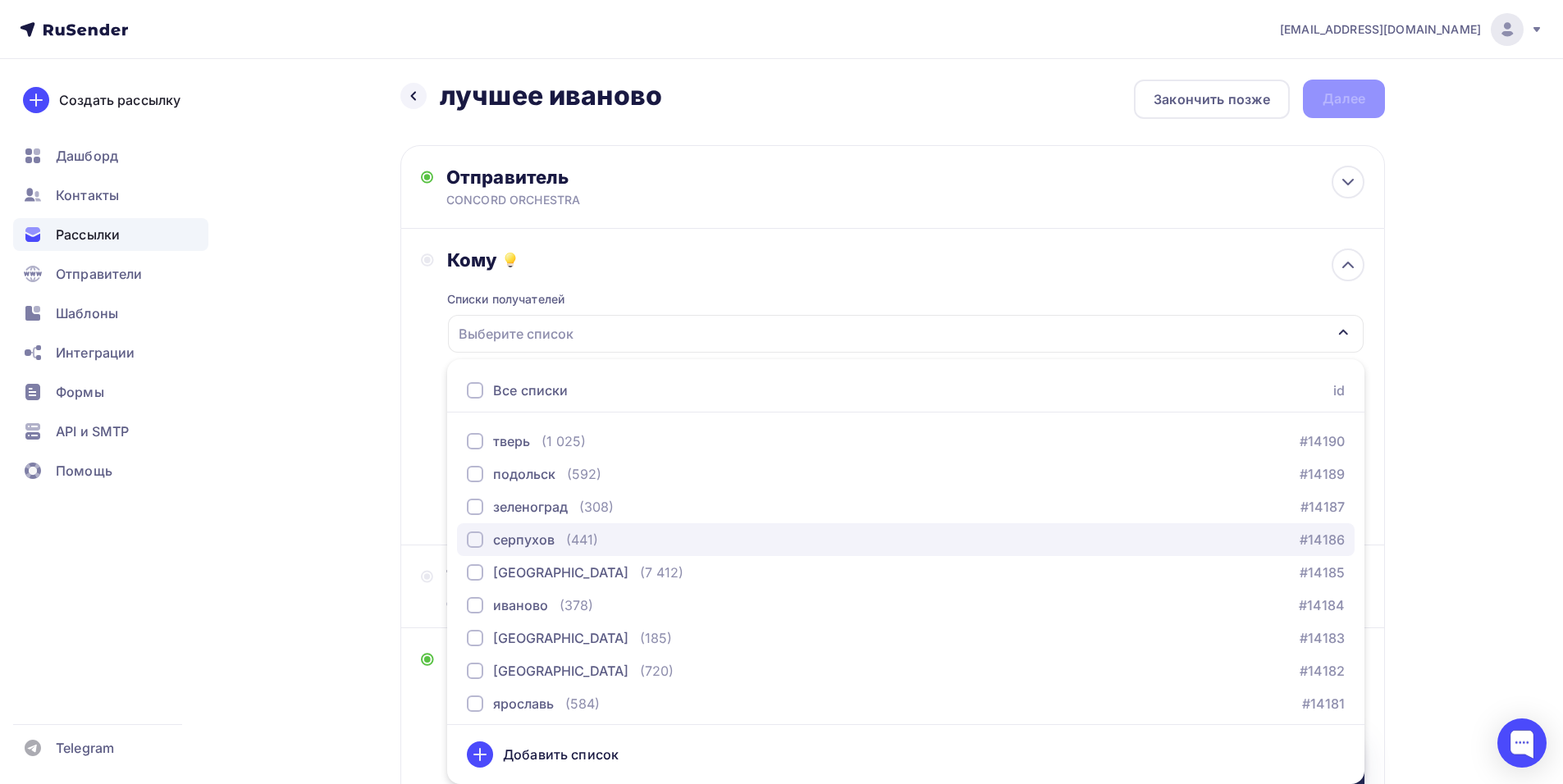
scroll to position [984, 0]
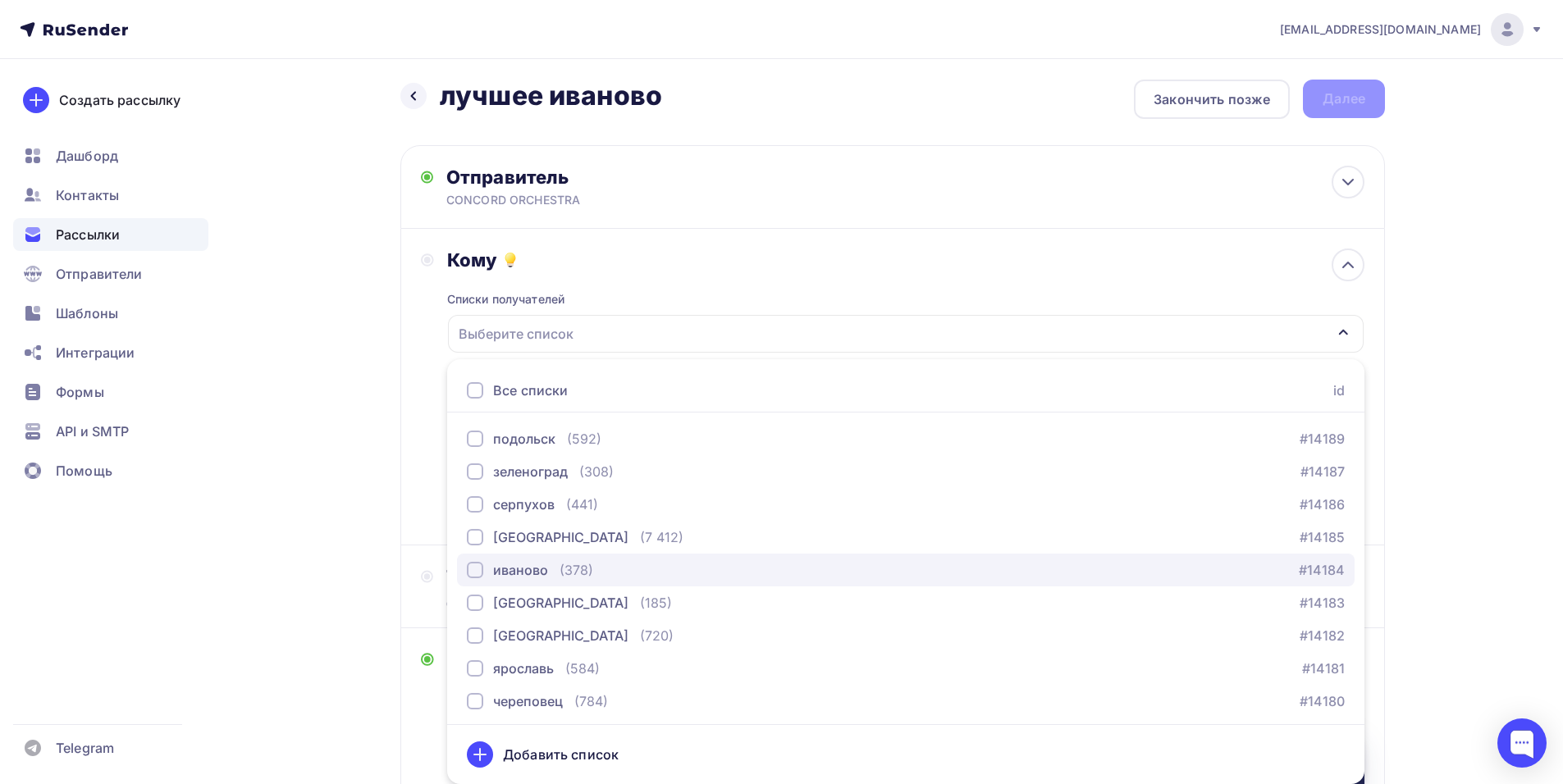
click at [602, 577] on div "иваново (378) #14184" at bounding box center [905, 570] width 878 height 19
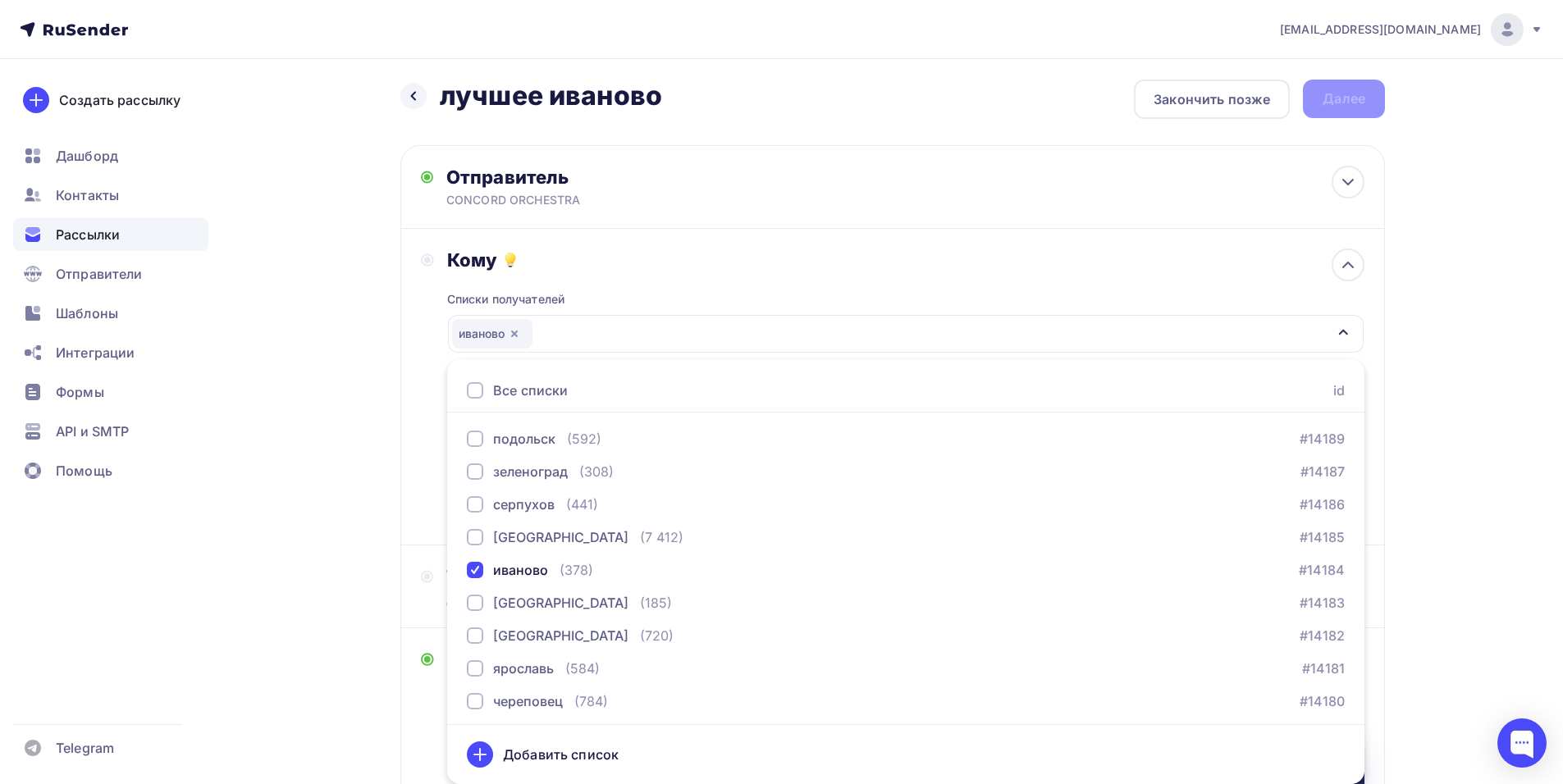
click at [441, 463] on div "Кому Списки получателей [GEOGRAPHIC_DATA] Все списки id тест [PERSON_NAME] (1) …" at bounding box center [893, 386] width 944 height 276
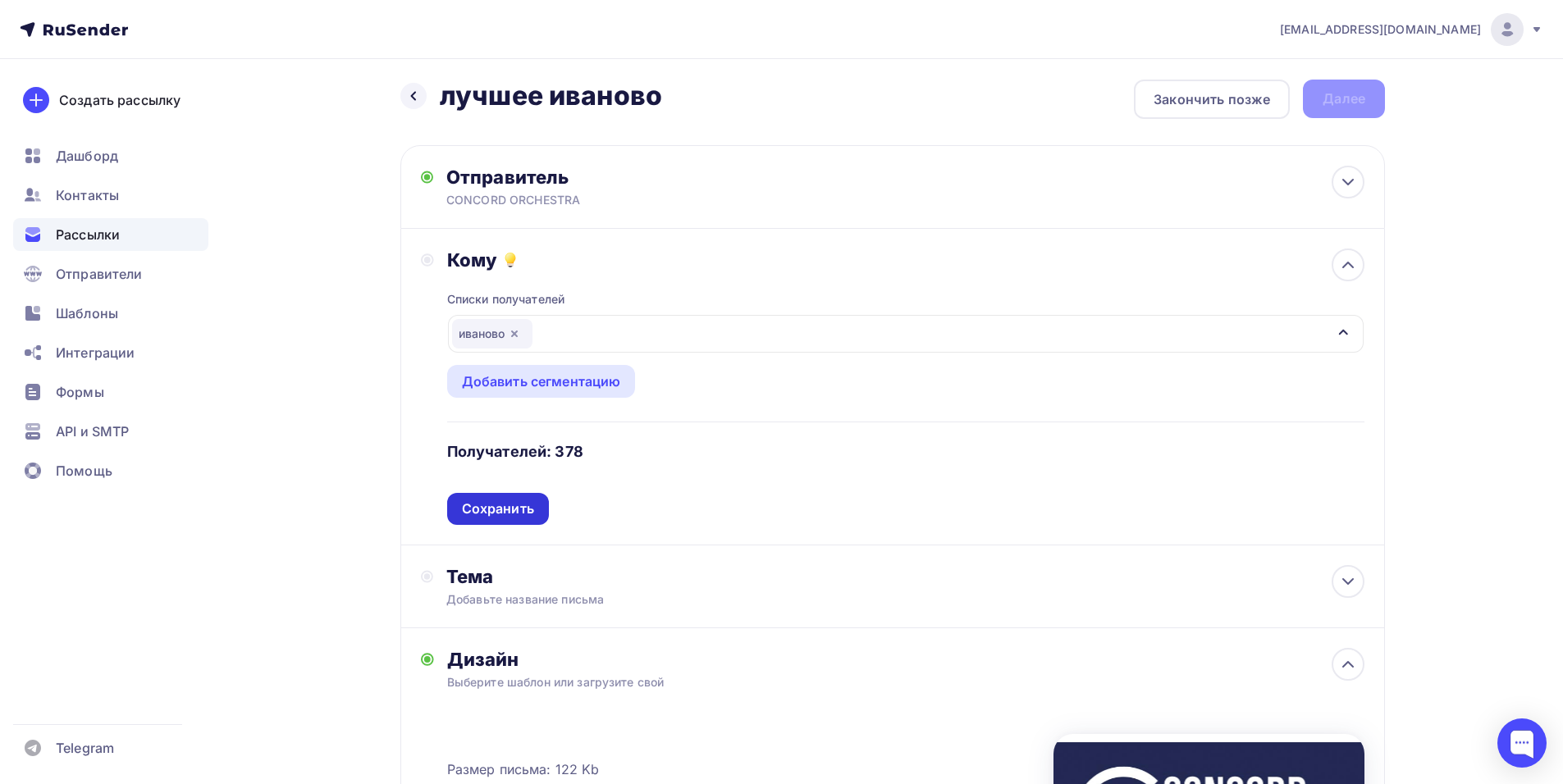
click at [494, 508] on div "Сохранить" at bounding box center [498, 510] width 72 height 19
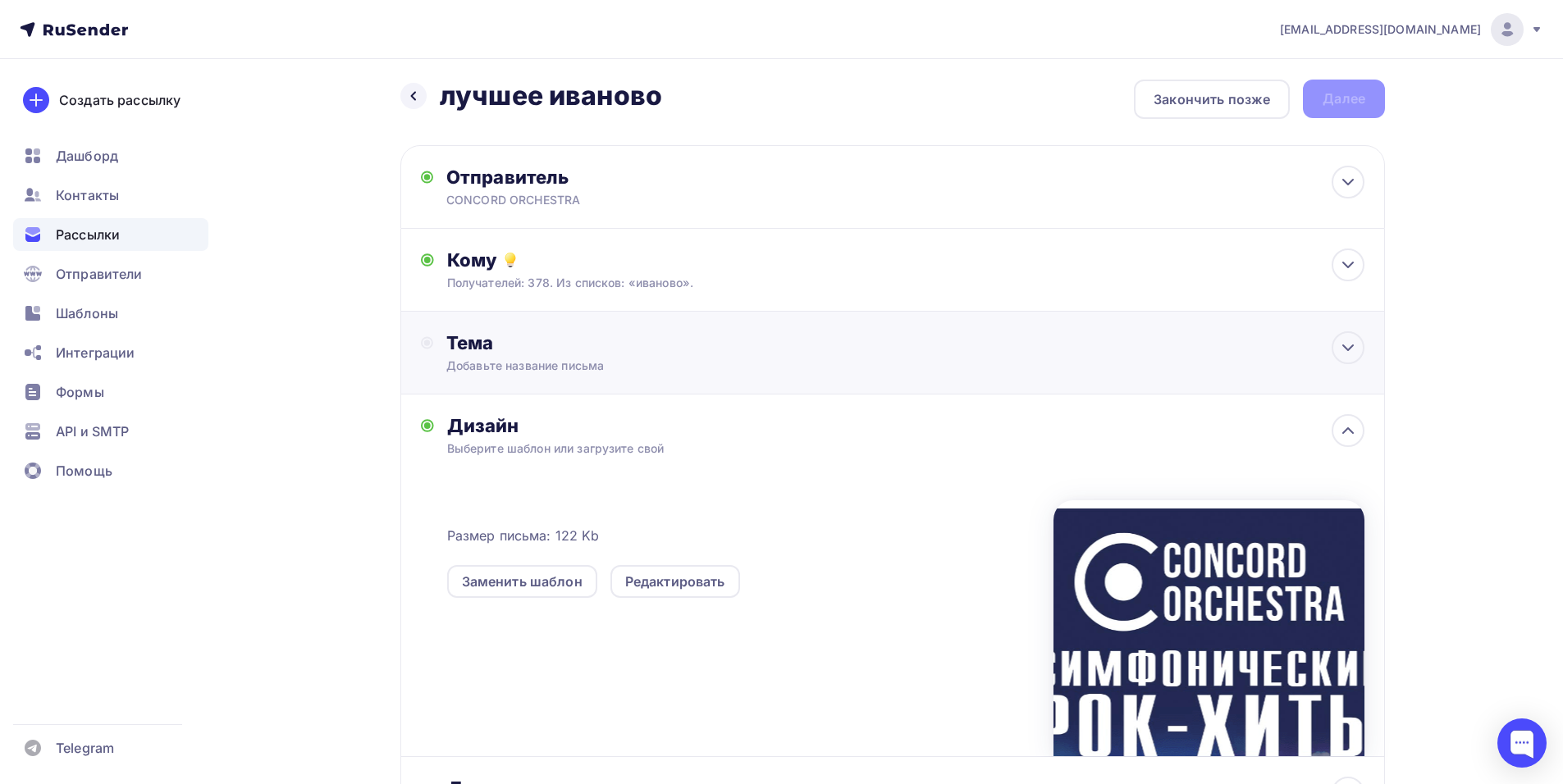
click at [567, 366] on div "Добавьте название письма" at bounding box center [592, 366] width 292 height 17
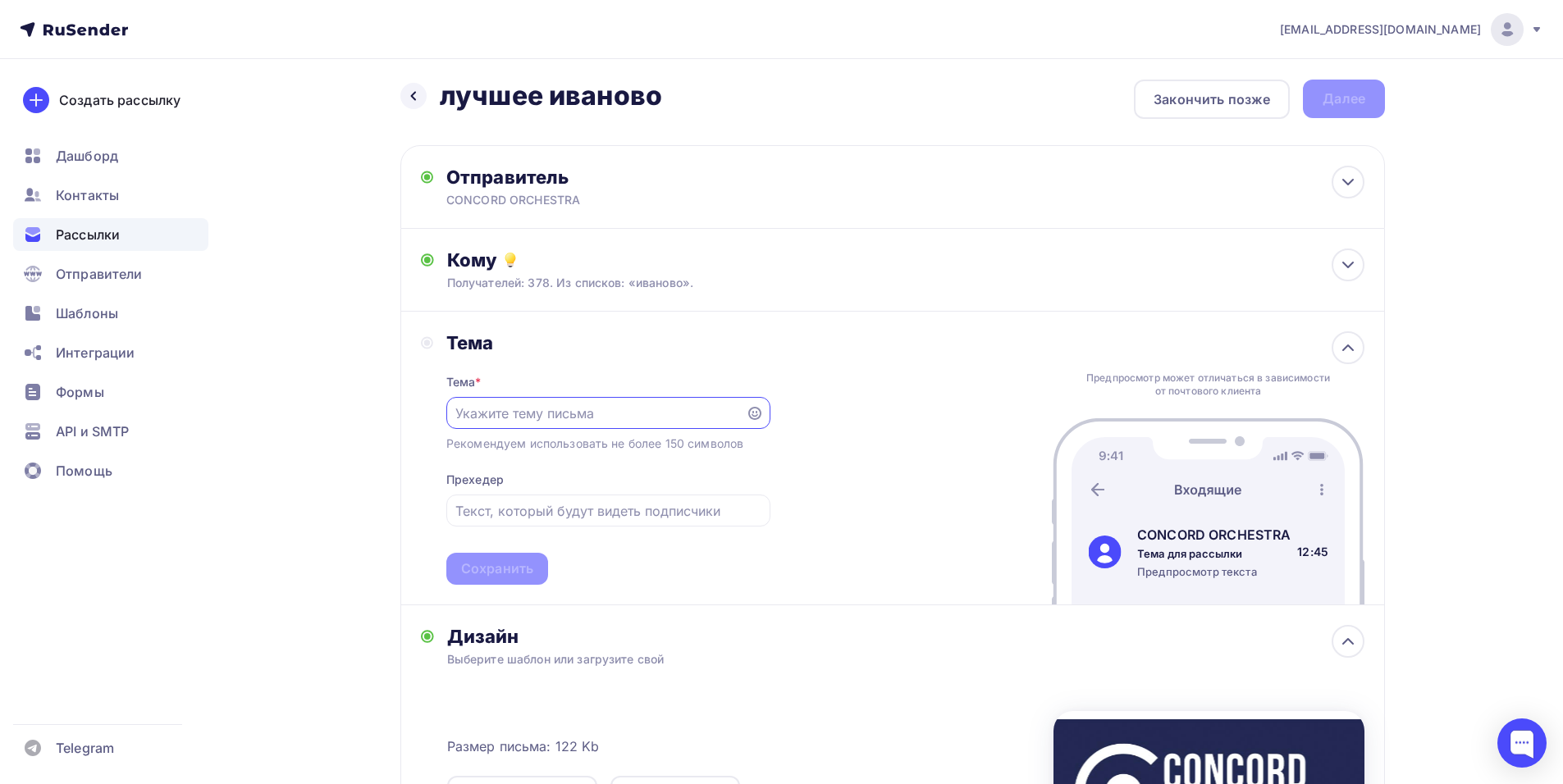
scroll to position [0, 0]
paste input "Приглашение на шоу «Симфонические РОК-ХИТЫ. Лучшее»"
type input "Приглашение на шоу «Симфонические РОК-ХИТЫ. Лучшее»"
click at [506, 588] on div "[PERSON_NAME] * Приглашение на шоу «Симфонические РОК-ХИТЫ. Лучшее» Рекомендуем…" at bounding box center [892, 458] width 984 height 294
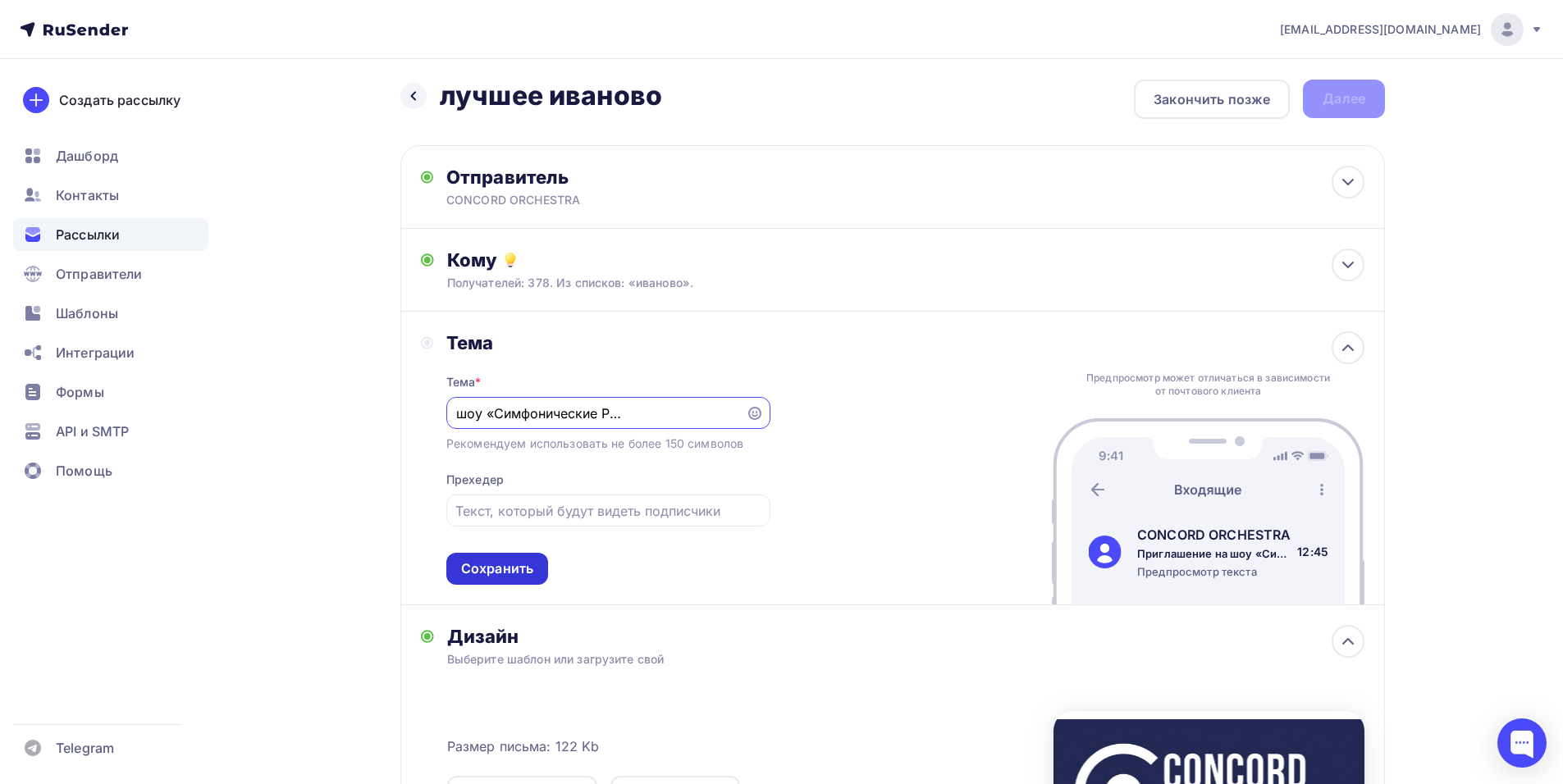
scroll to position [0, 0]
click at [508, 565] on div "Сохранить" at bounding box center [497, 569] width 72 height 19
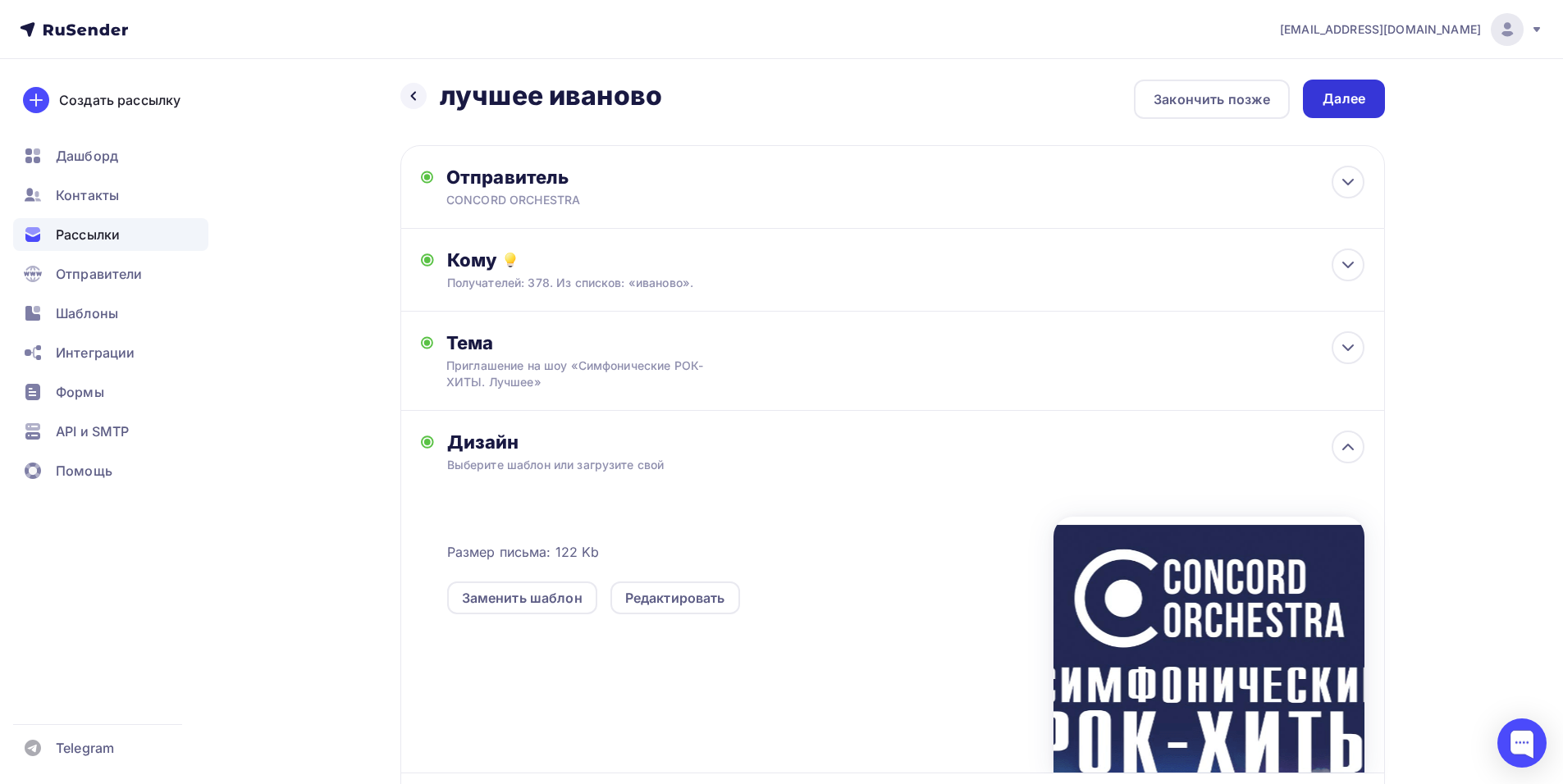
click at [1331, 107] on div "Далее" at bounding box center [1344, 99] width 43 height 19
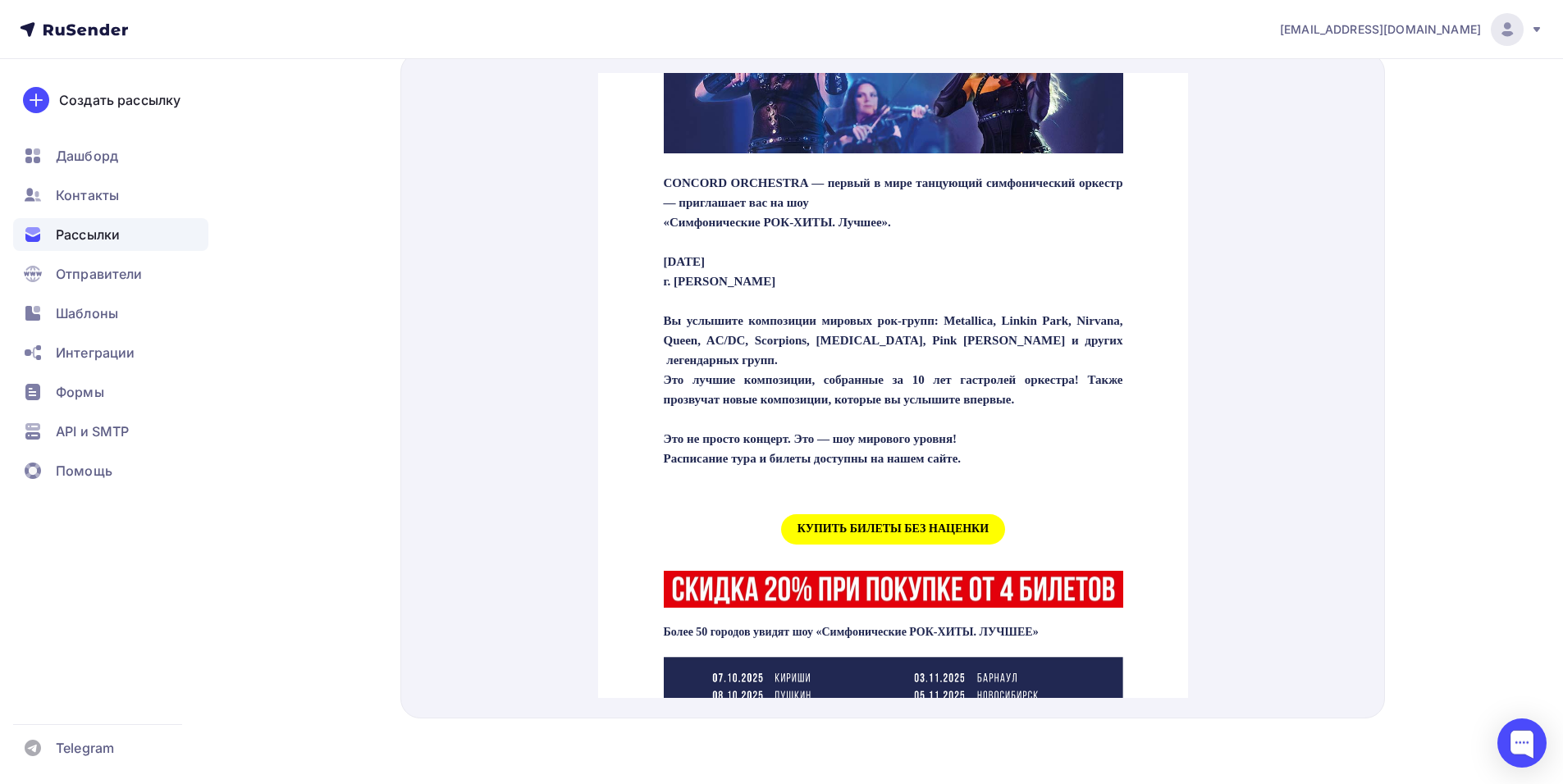
scroll to position [492, 0]
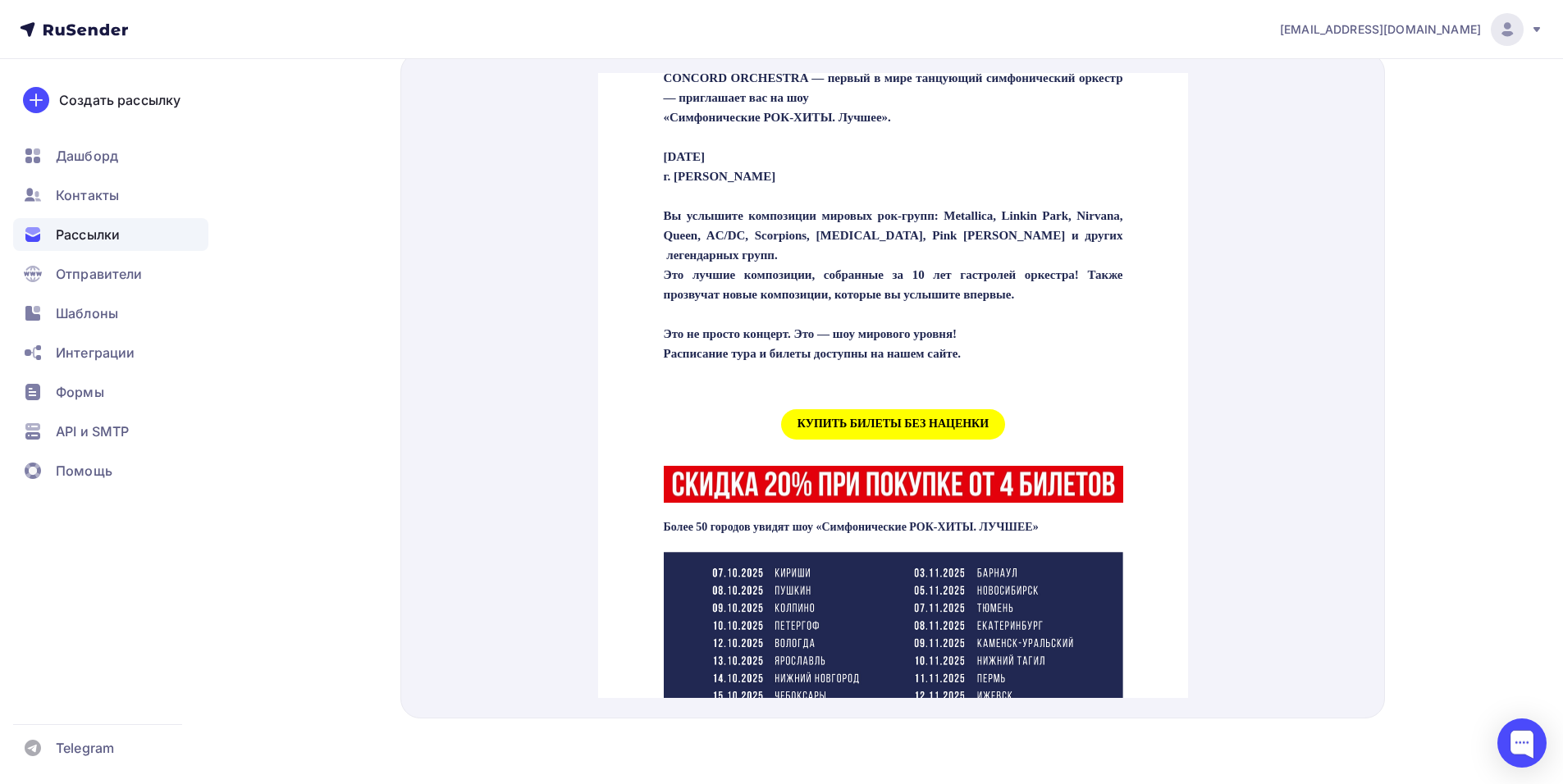
click at [881, 415] on span "КУПИТЬ БИЛЕТЫ БЕЗ НАЦЕНКИ" at bounding box center [892, 404] width 224 height 31
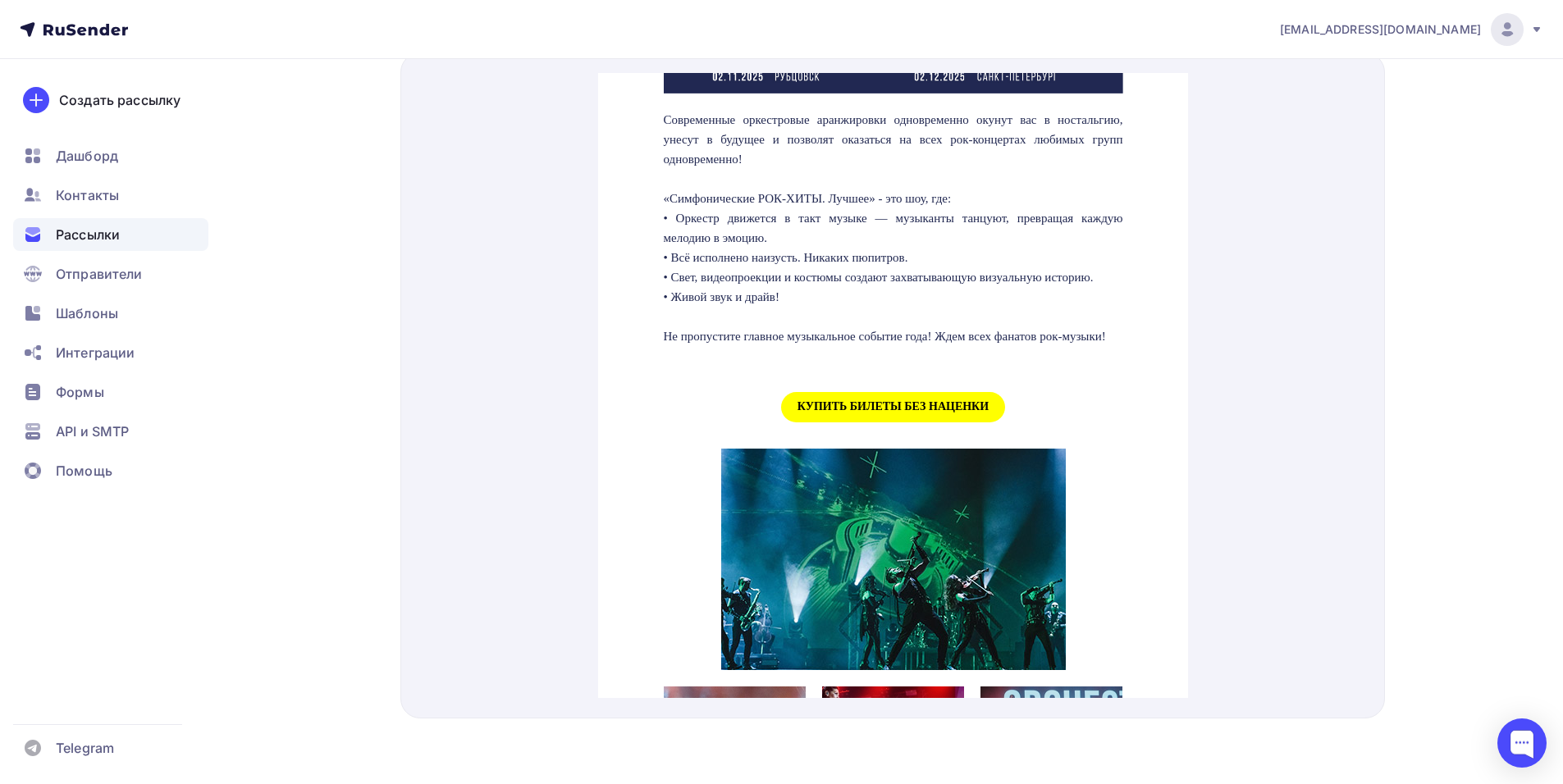
scroll to position [1558, 0]
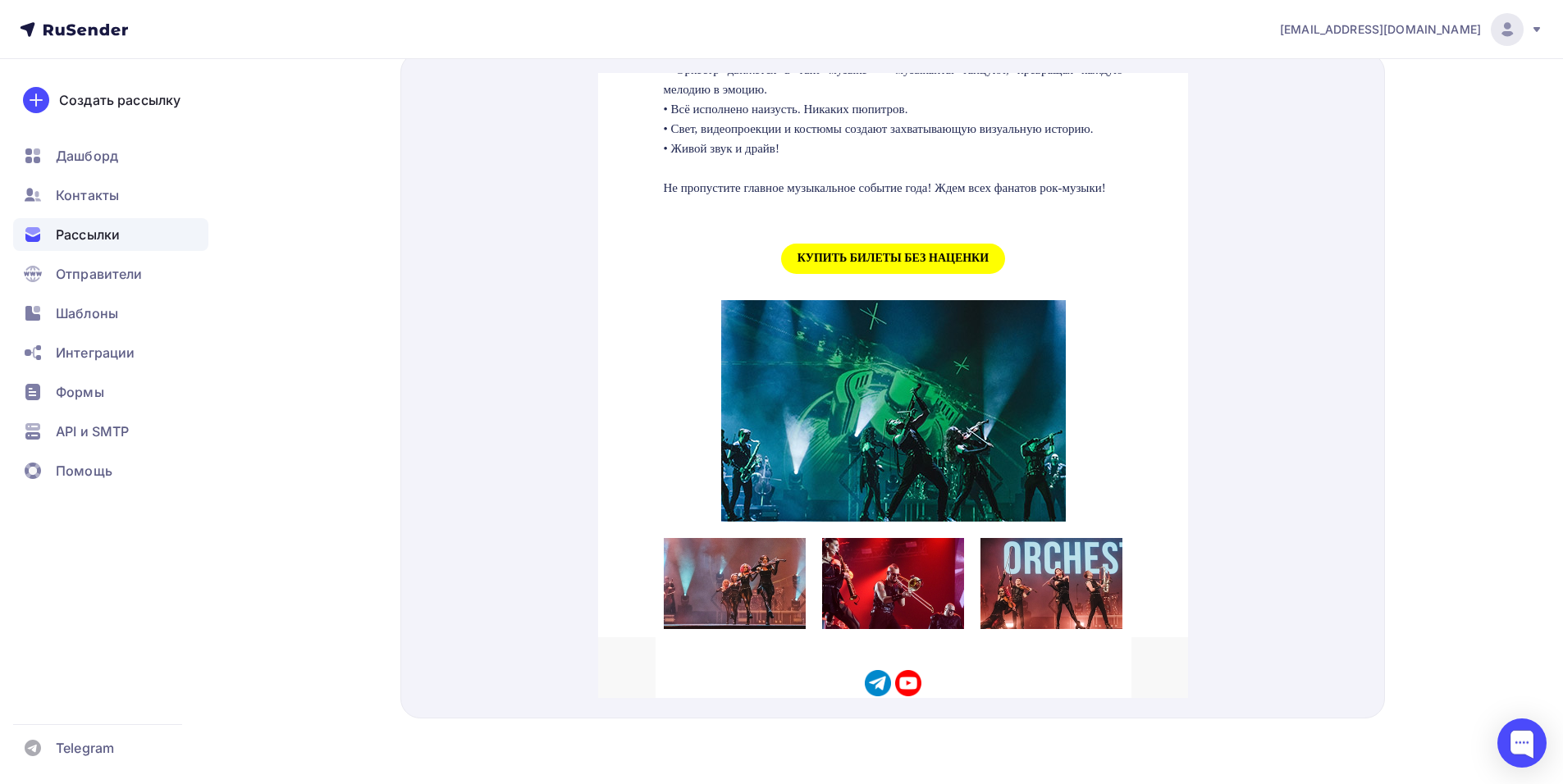
click at [846, 254] on span "КУПИТЬ БИЛЕТЫ БЕЗ НАЦЕНКИ" at bounding box center [892, 239] width 224 height 31
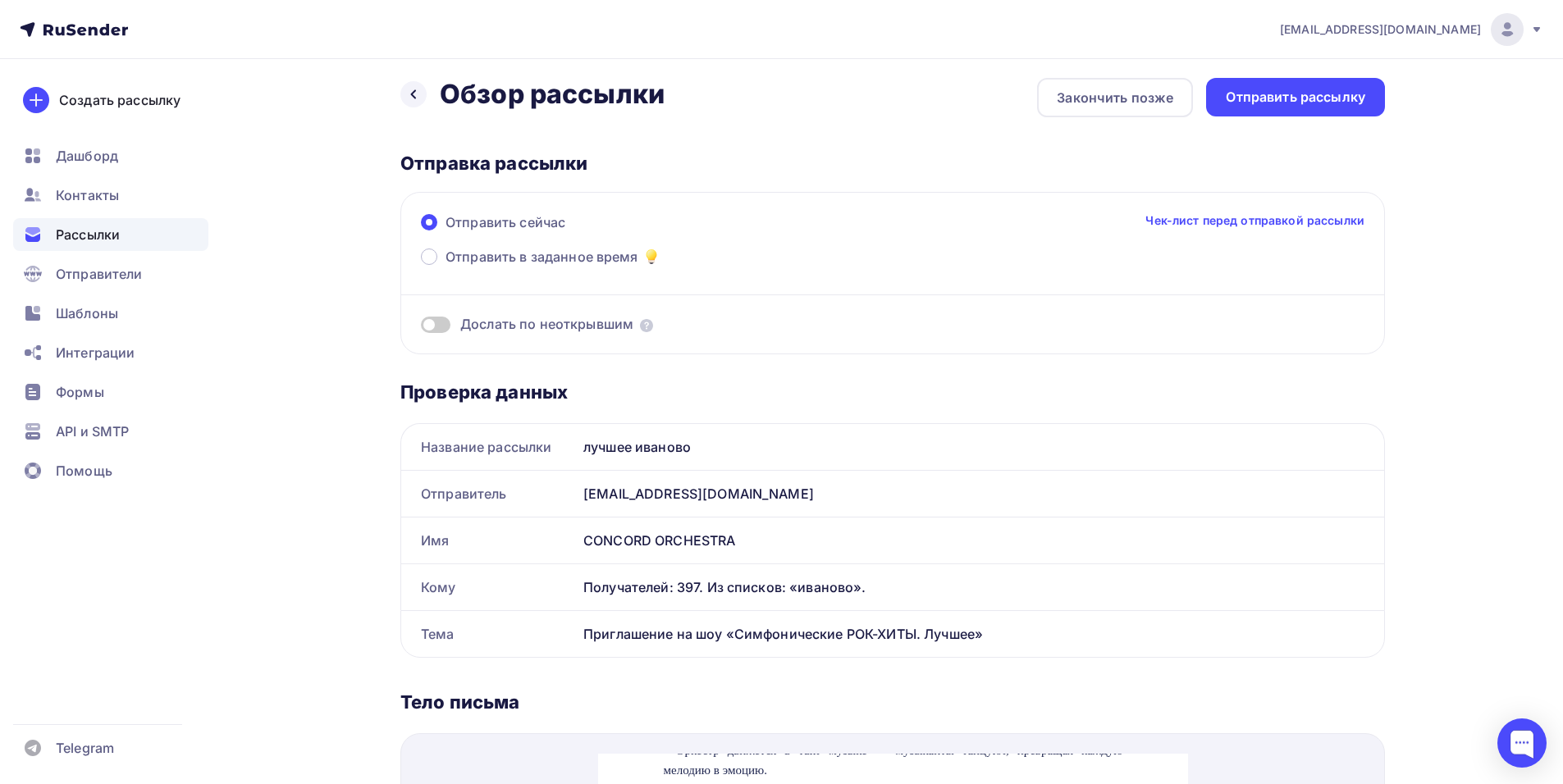
scroll to position [0, 0]
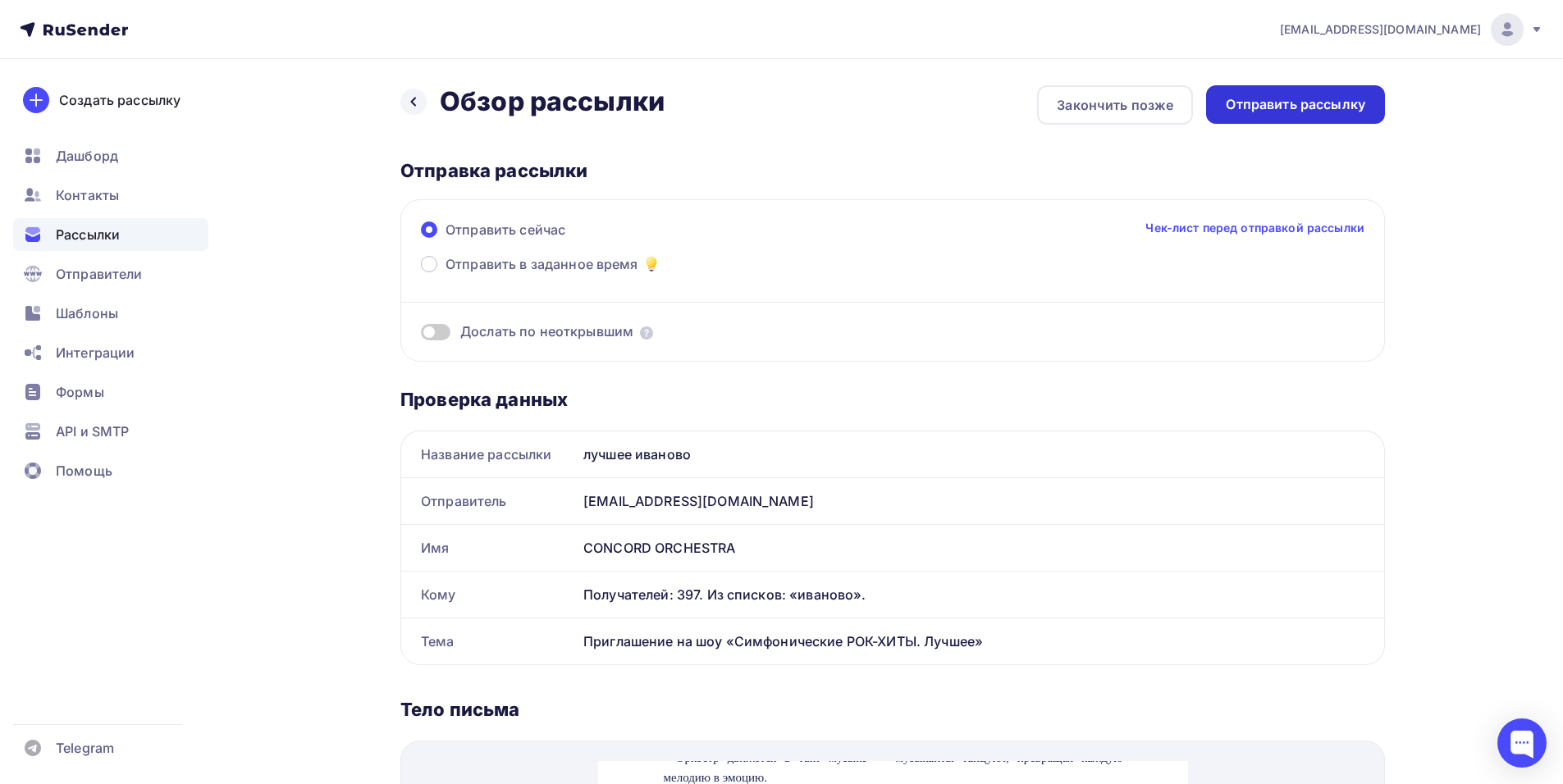
click at [1311, 108] on div "Отправить рассылку" at bounding box center [1295, 105] width 139 height 19
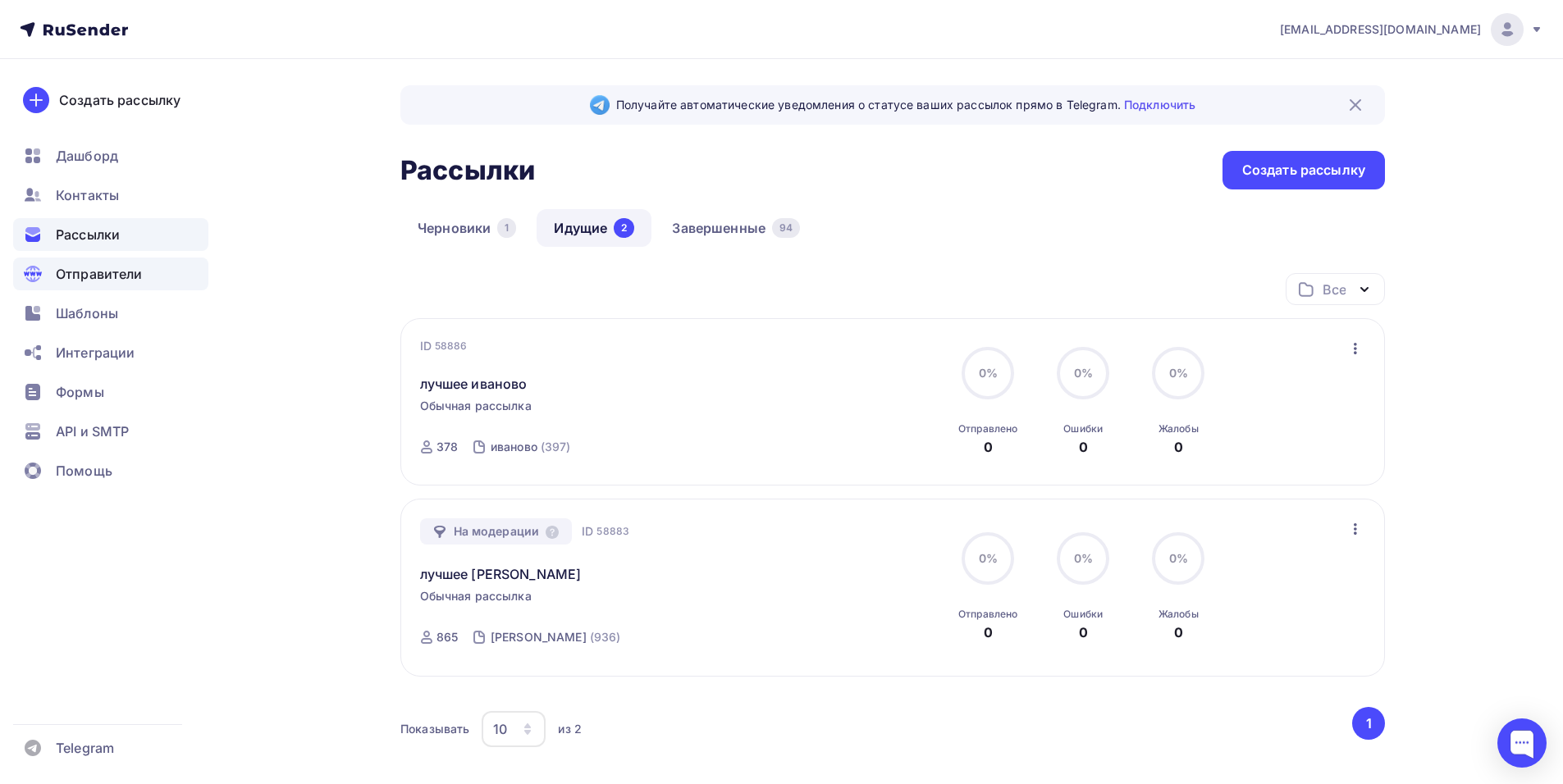
click at [76, 276] on span "Отправители" at bounding box center [99, 274] width 87 height 19
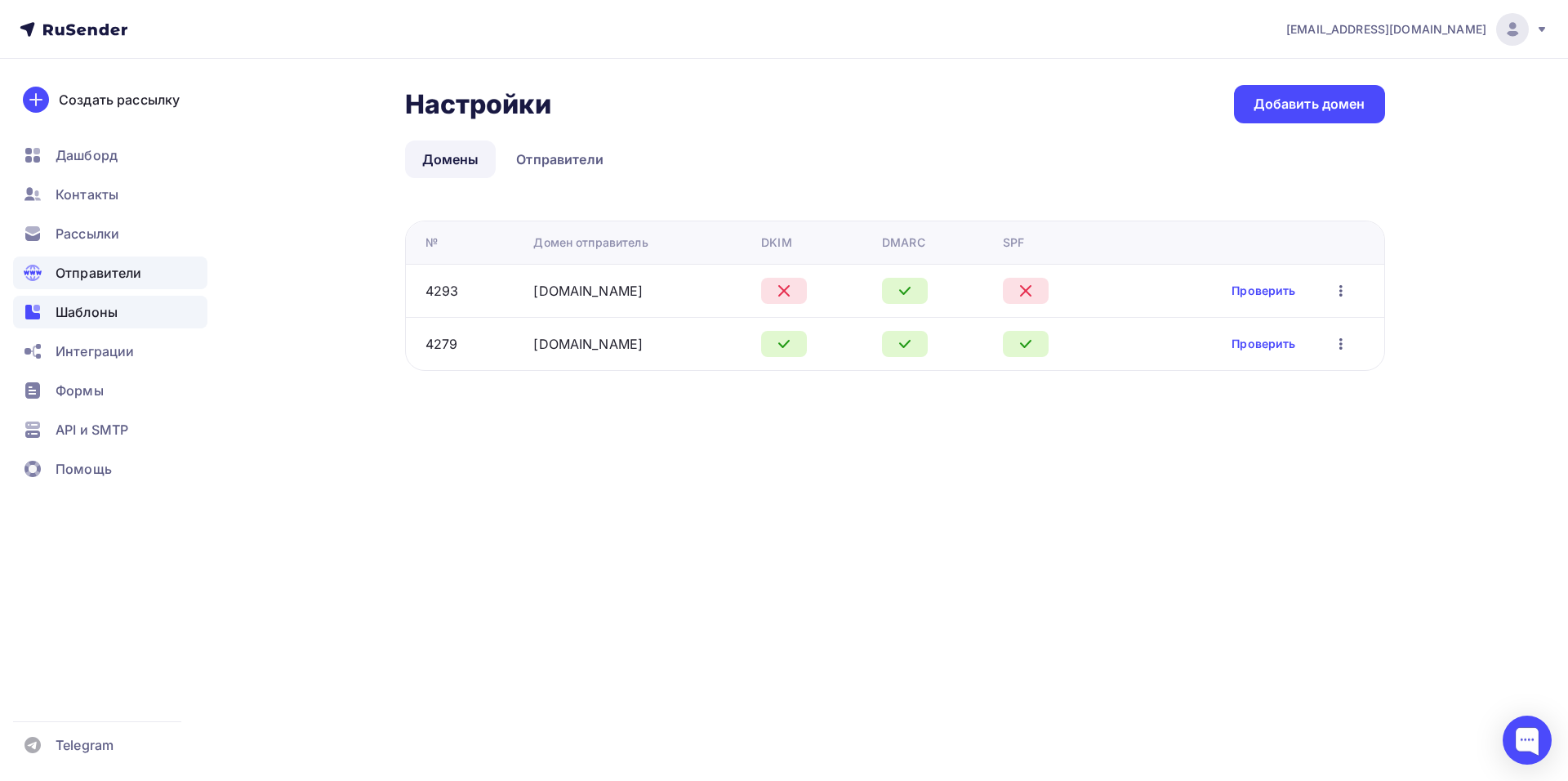
click at [82, 321] on span "Шаблоны" at bounding box center [86, 312] width 62 height 19
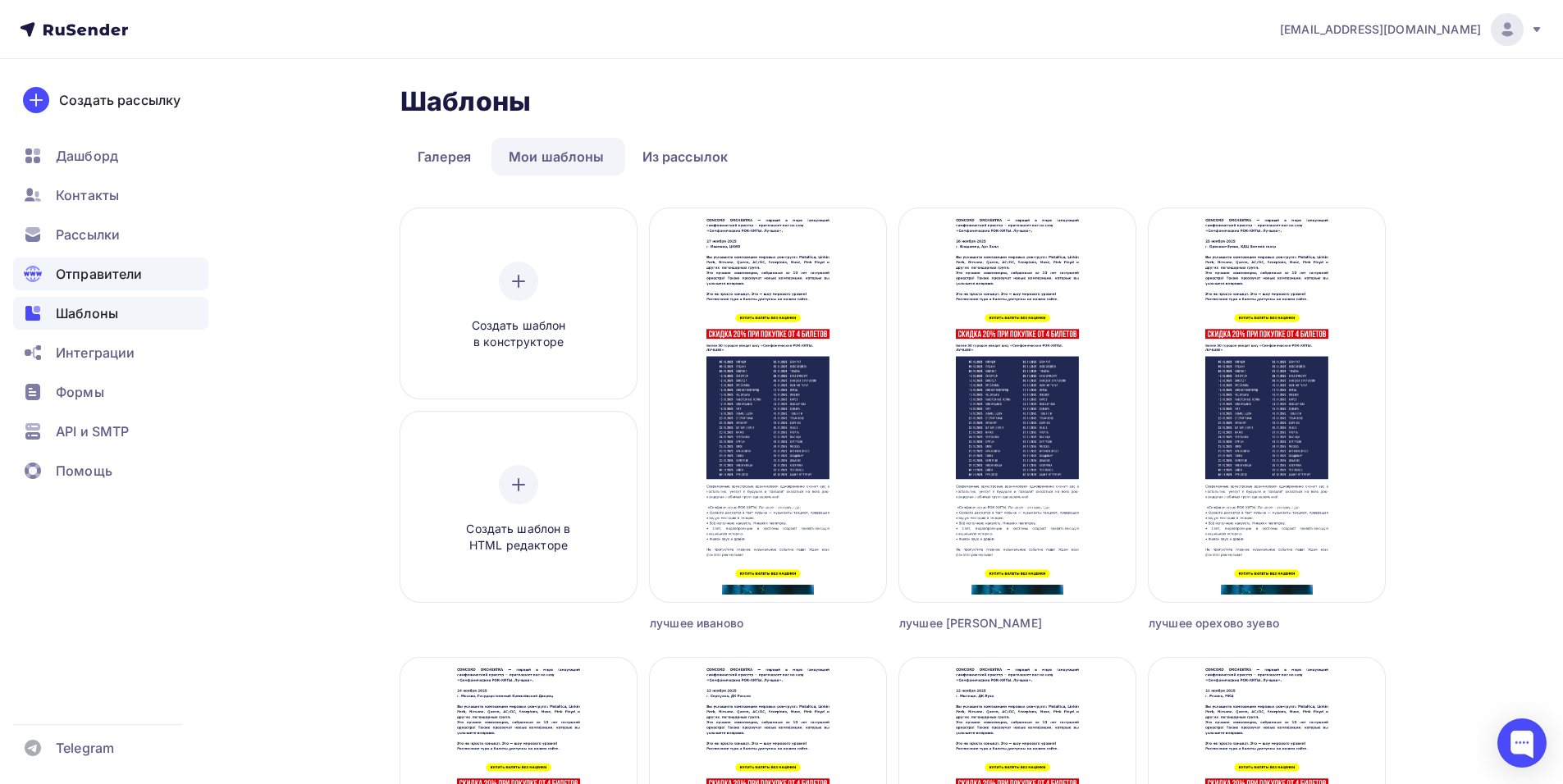
click at [112, 276] on span "Отправители" at bounding box center [99, 274] width 87 height 19
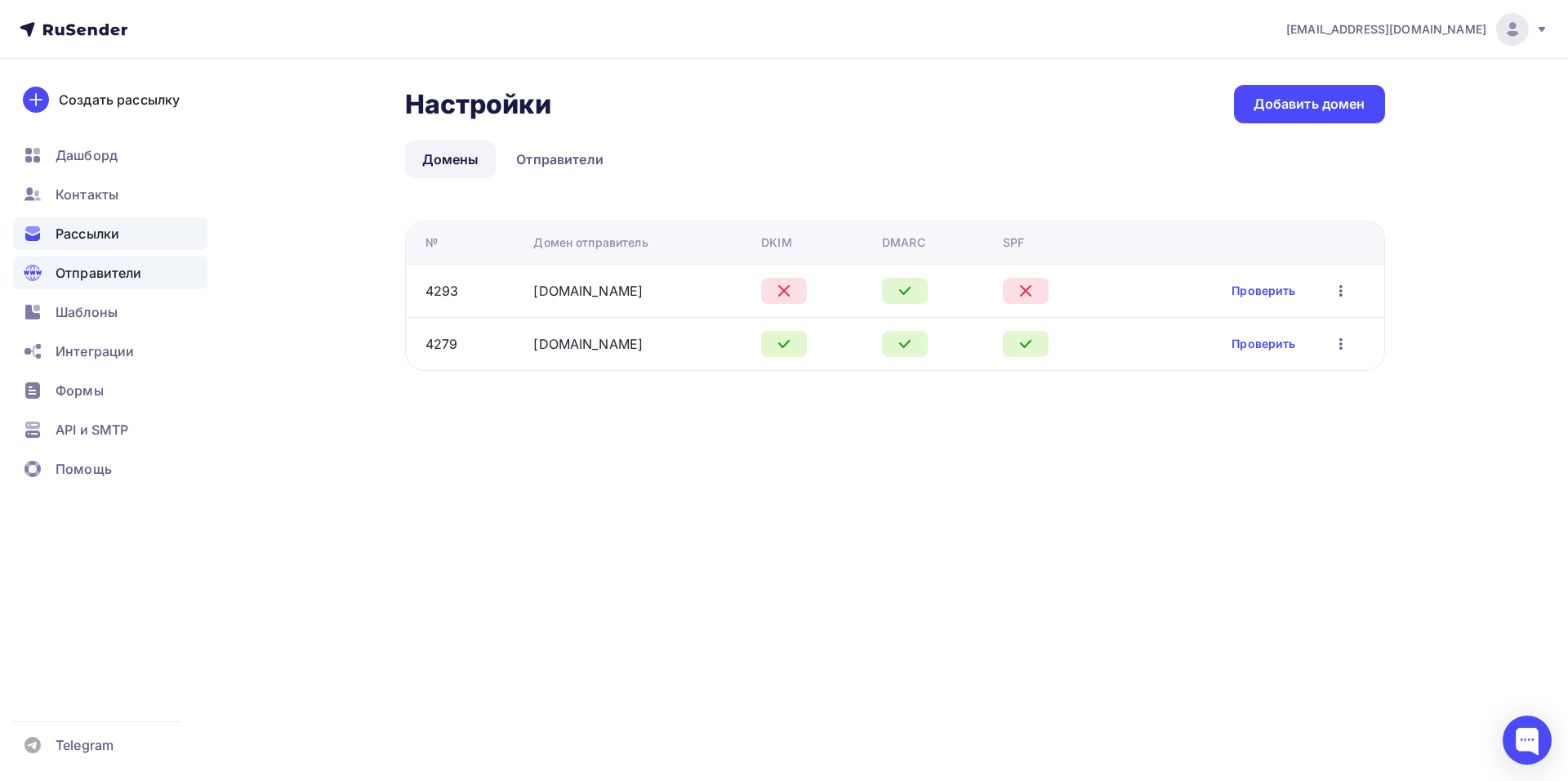
click at [105, 234] on span "Рассылки" at bounding box center [87, 233] width 64 height 19
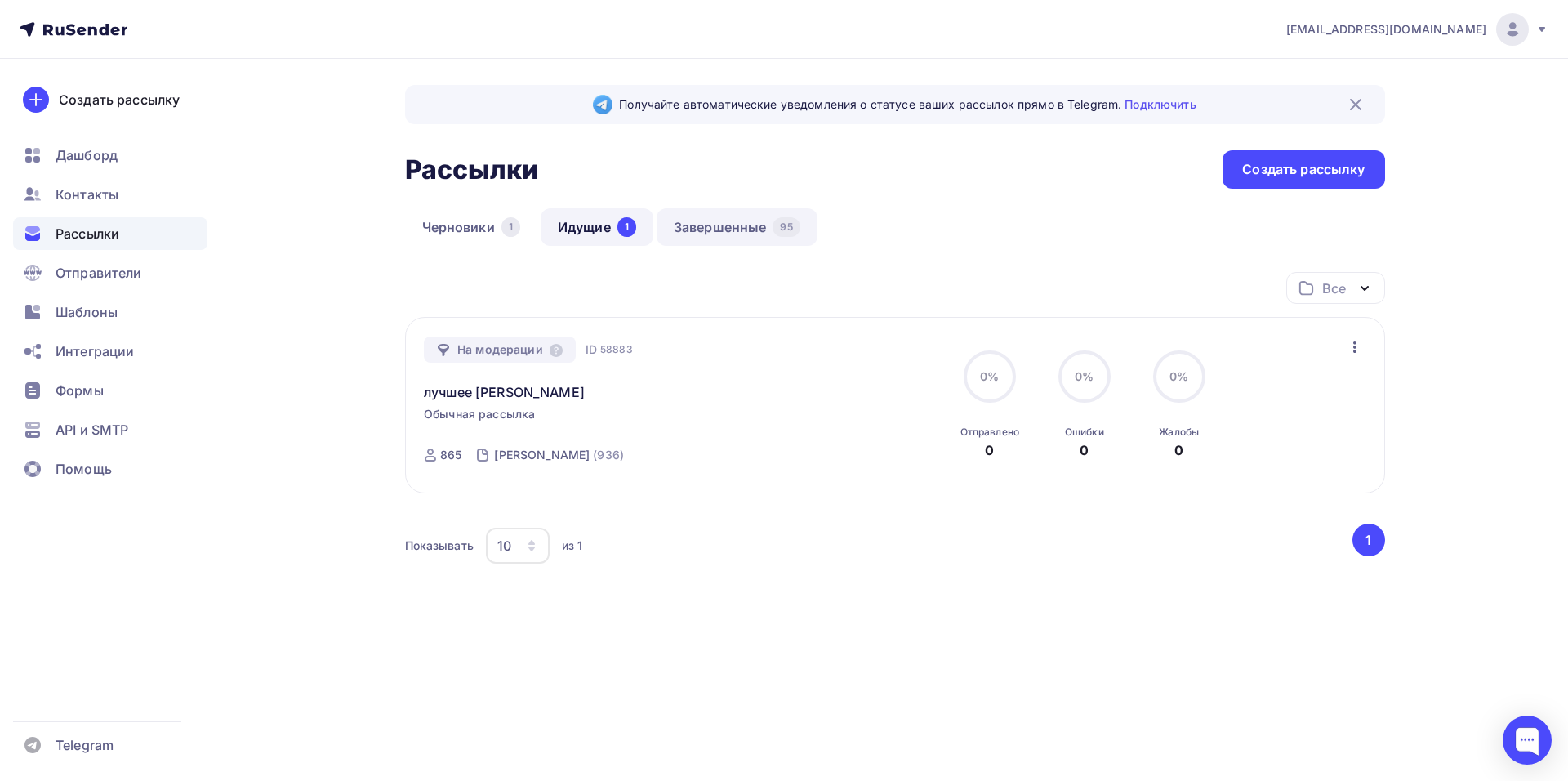
click at [749, 224] on link "Завершенные 95" at bounding box center [737, 227] width 161 height 38
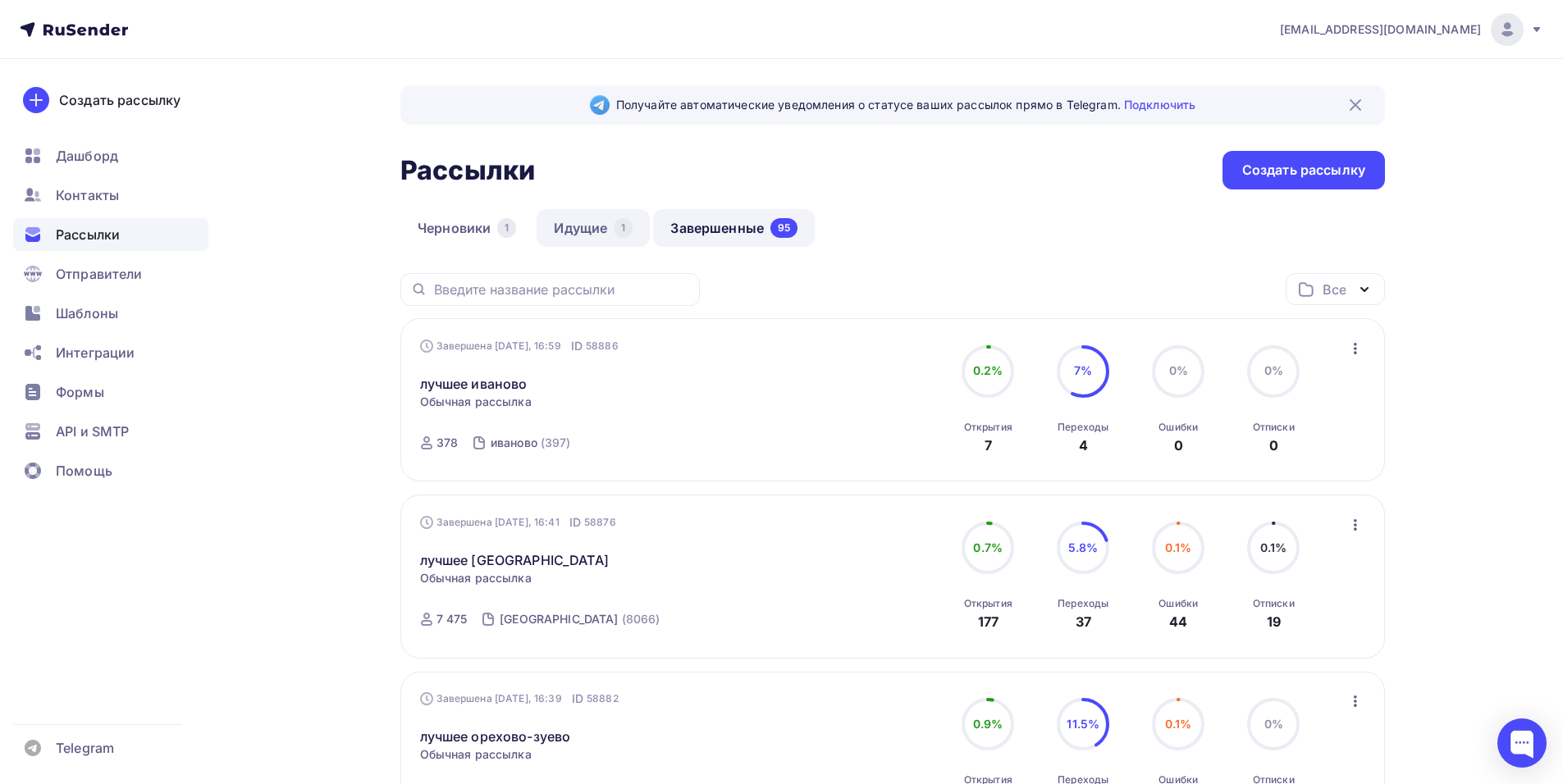
click at [581, 226] on link "Идущие 1" at bounding box center [593, 228] width 113 height 38
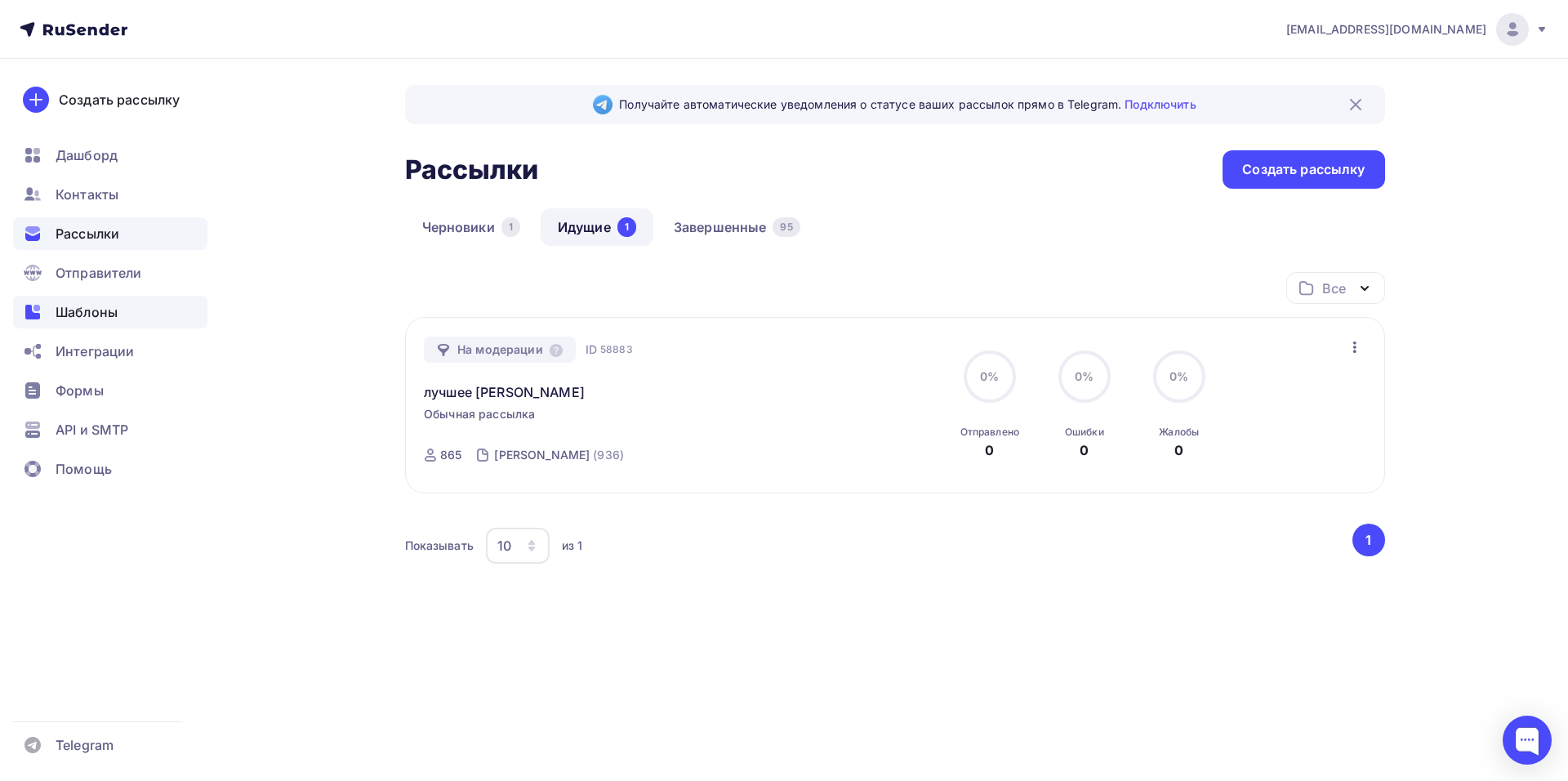
click at [83, 312] on span "Шаблоны" at bounding box center [86, 312] width 62 height 19
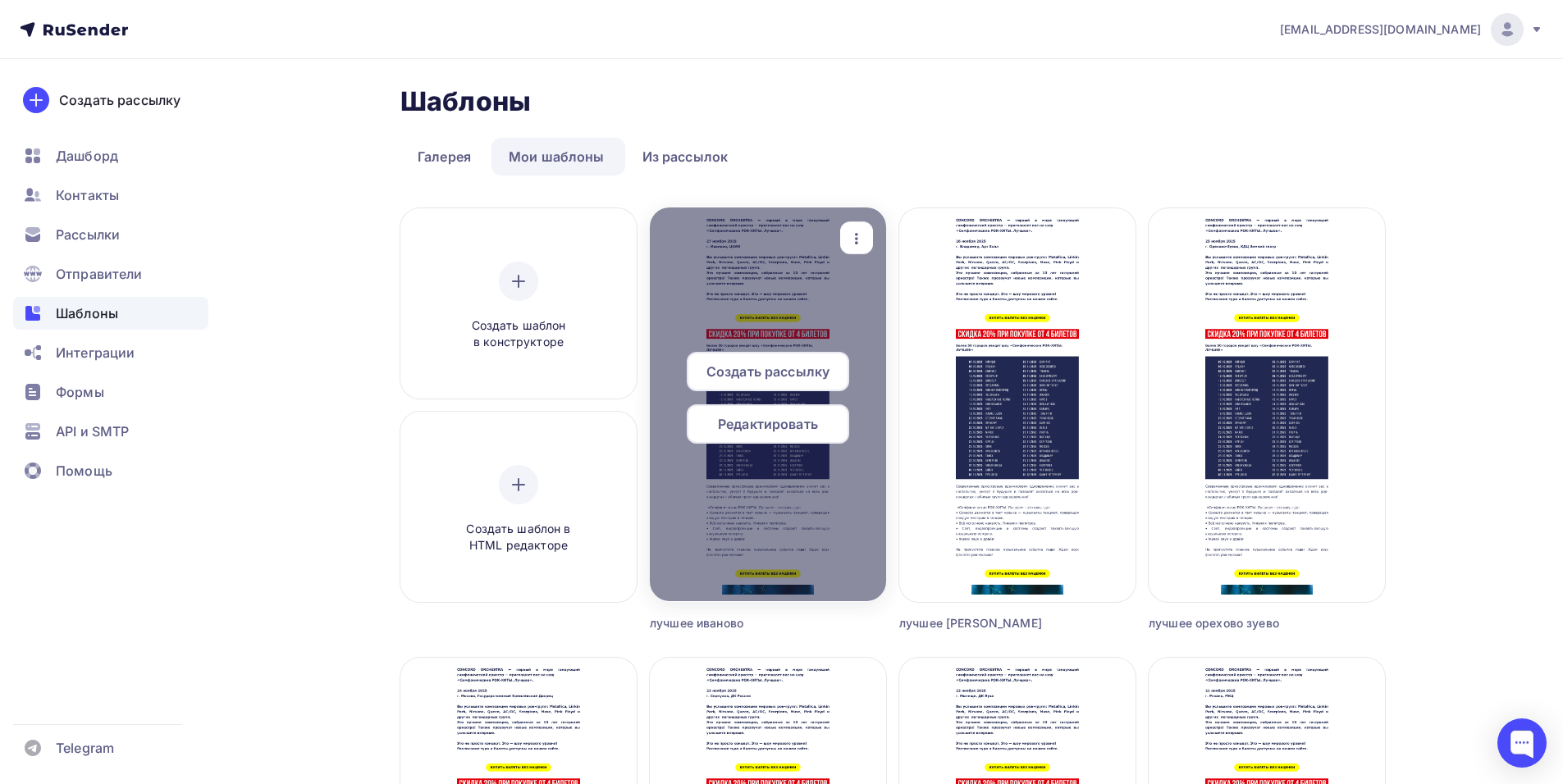
click at [856, 237] on icon "button" at bounding box center [856, 239] width 19 height 19
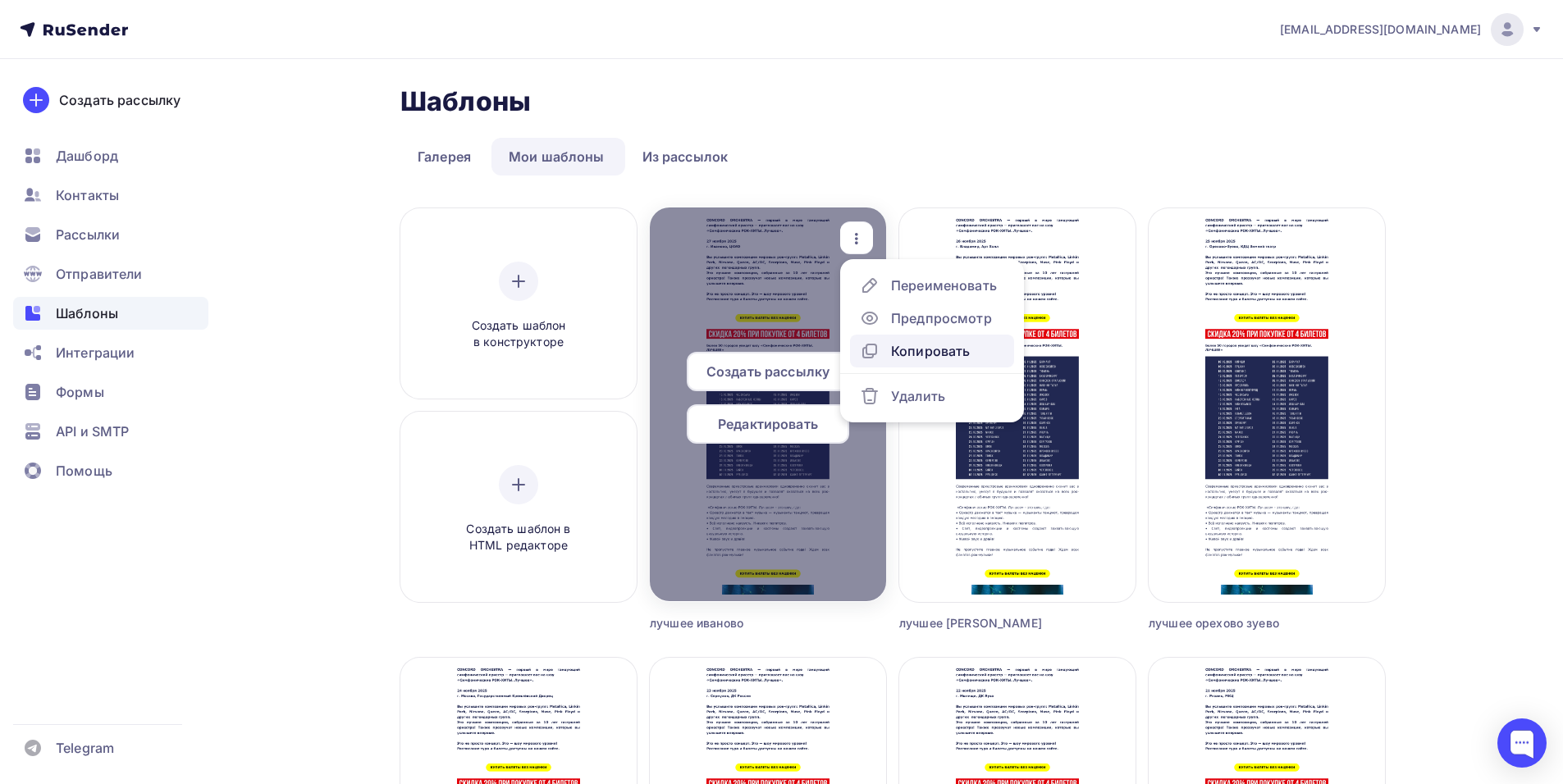
click at [940, 351] on div "Копировать" at bounding box center [931, 351] width 79 height 19
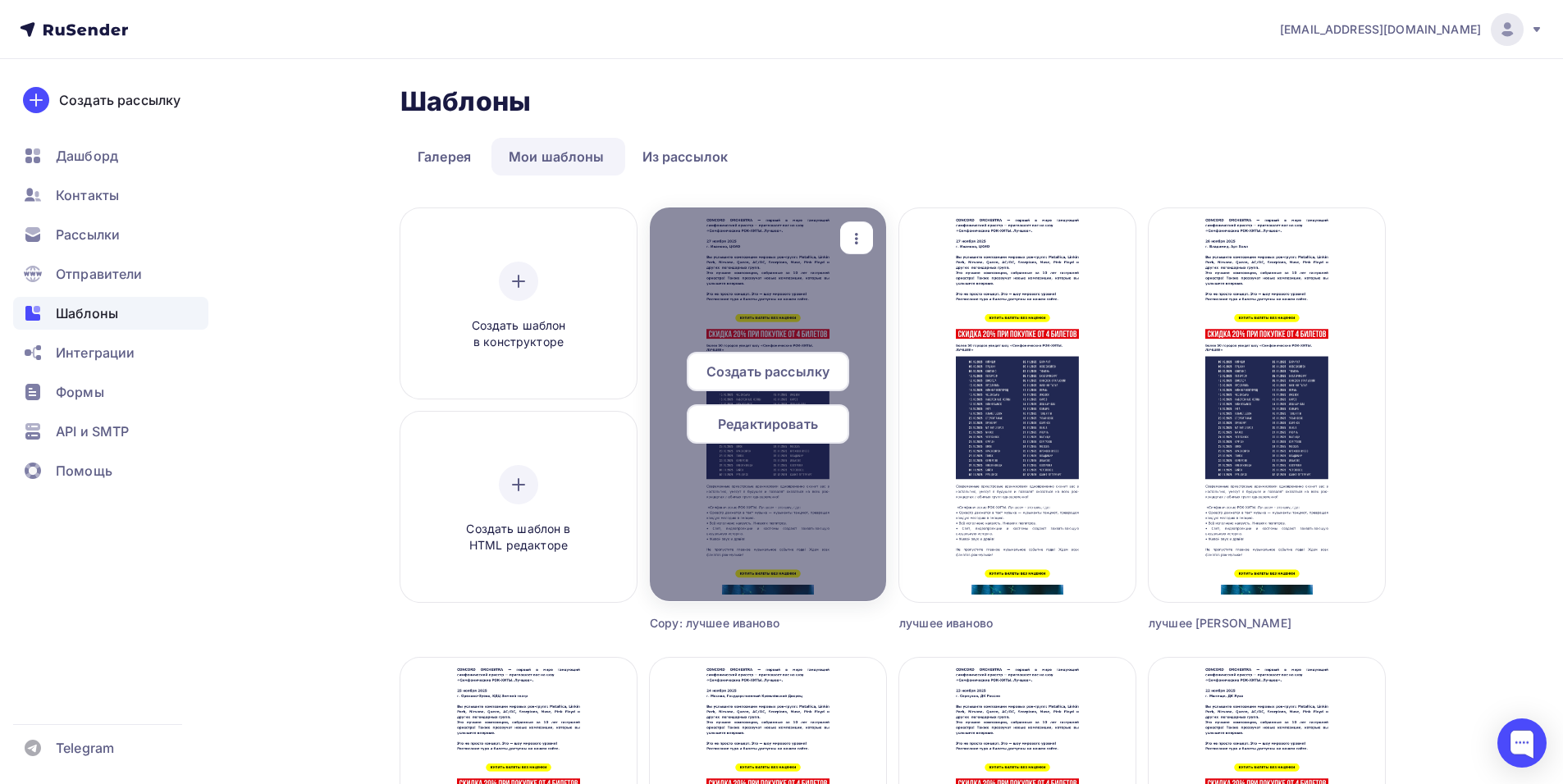
click at [863, 232] on icon "button" at bounding box center [856, 239] width 19 height 19
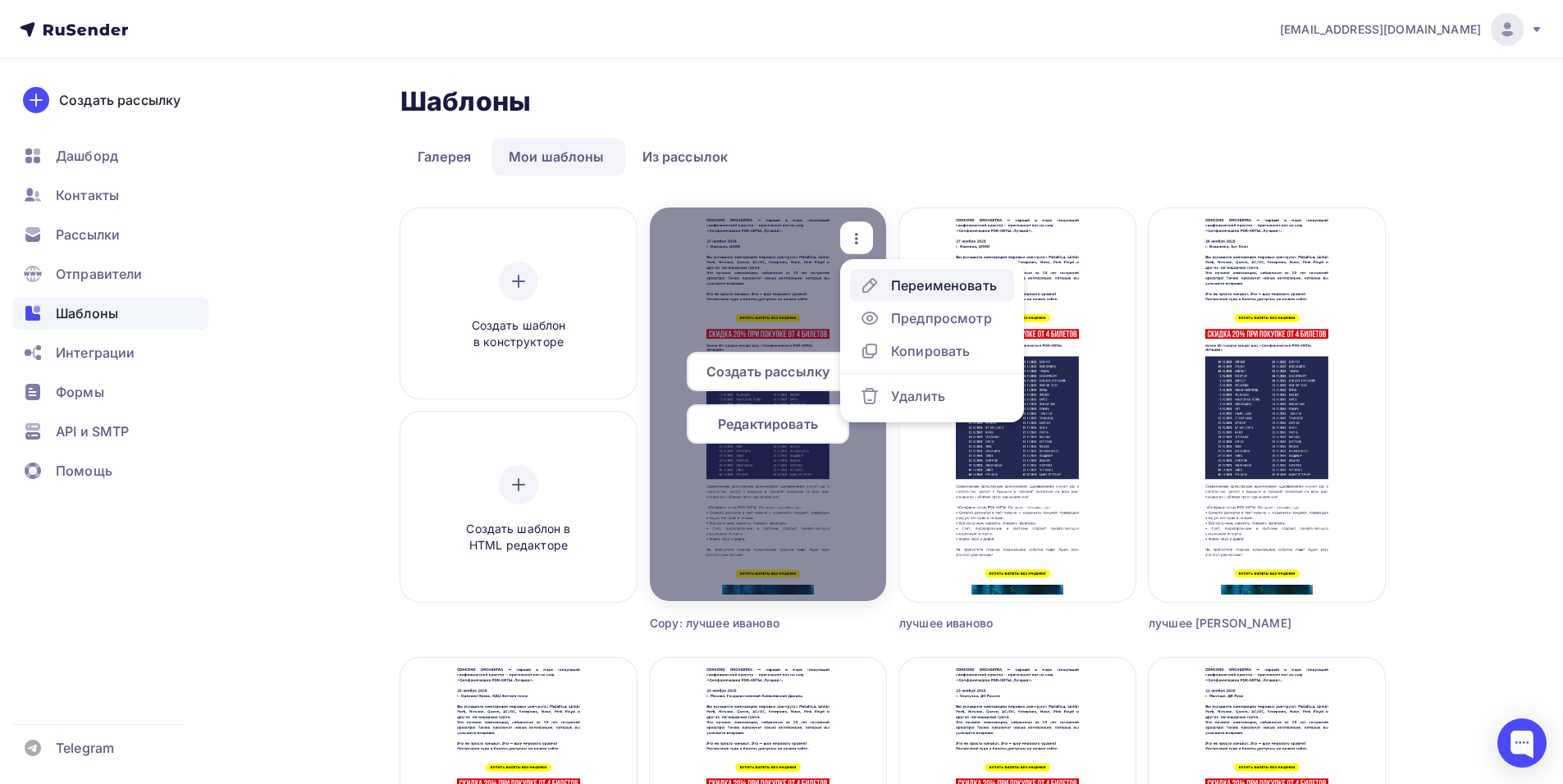
click at [890, 285] on div "Переименовать" at bounding box center [928, 285] width 137 height 19
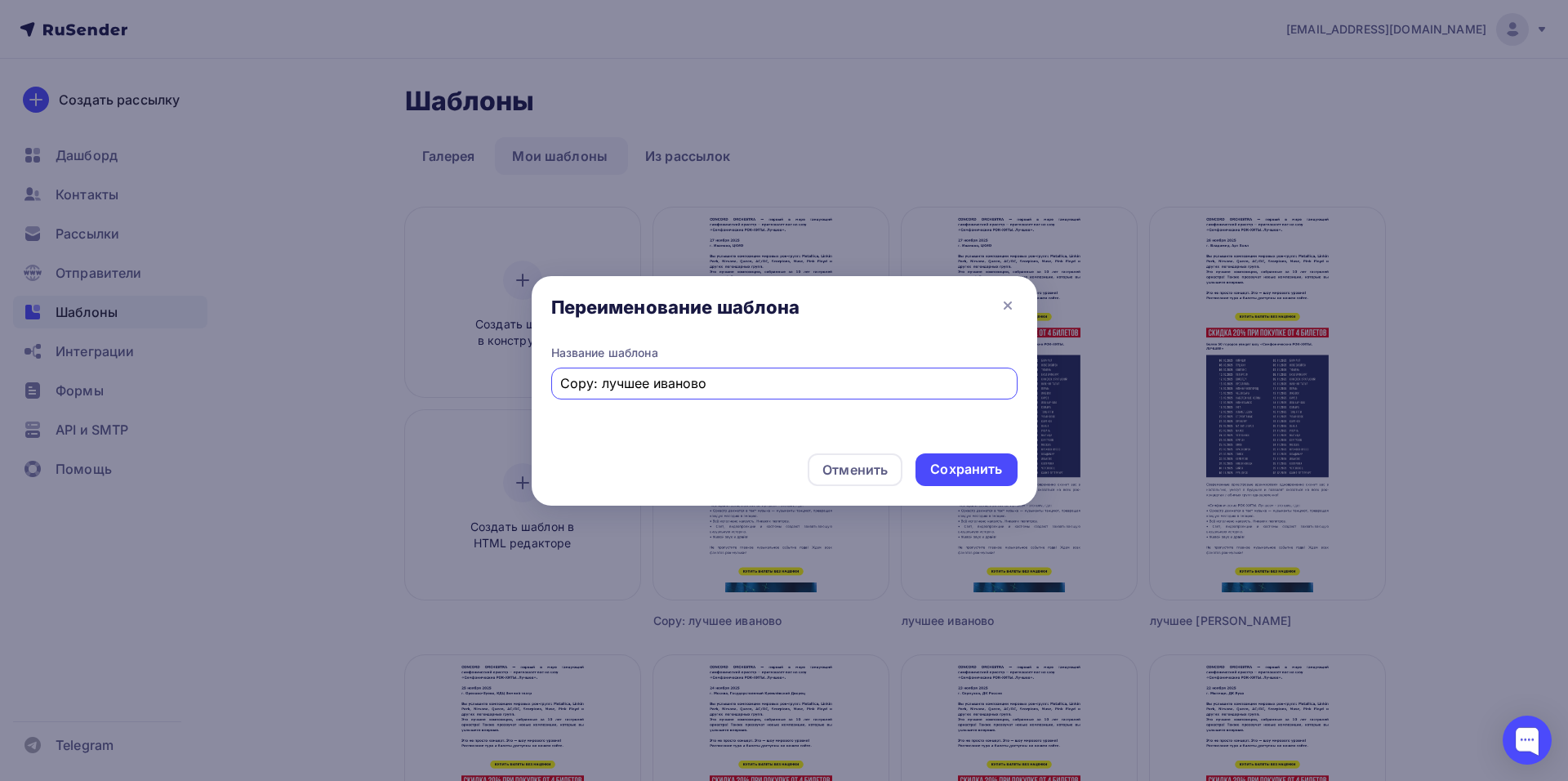
drag, startPoint x: 599, startPoint y: 385, endPoint x: 396, endPoint y: 425, distance: 206.9
click at [409, 421] on div "Переименование шаблона Название шаблона Copy: лучшее иваново Отменить Сохранить" at bounding box center [784, 390] width 1568 height 781
drag, startPoint x: 662, startPoint y: 383, endPoint x: 611, endPoint y: 386, distance: 51.1
click at [611, 386] on input "лучшее иваново" at bounding box center [784, 383] width 448 height 19
type input "лучшее [GEOGRAPHIC_DATA]"
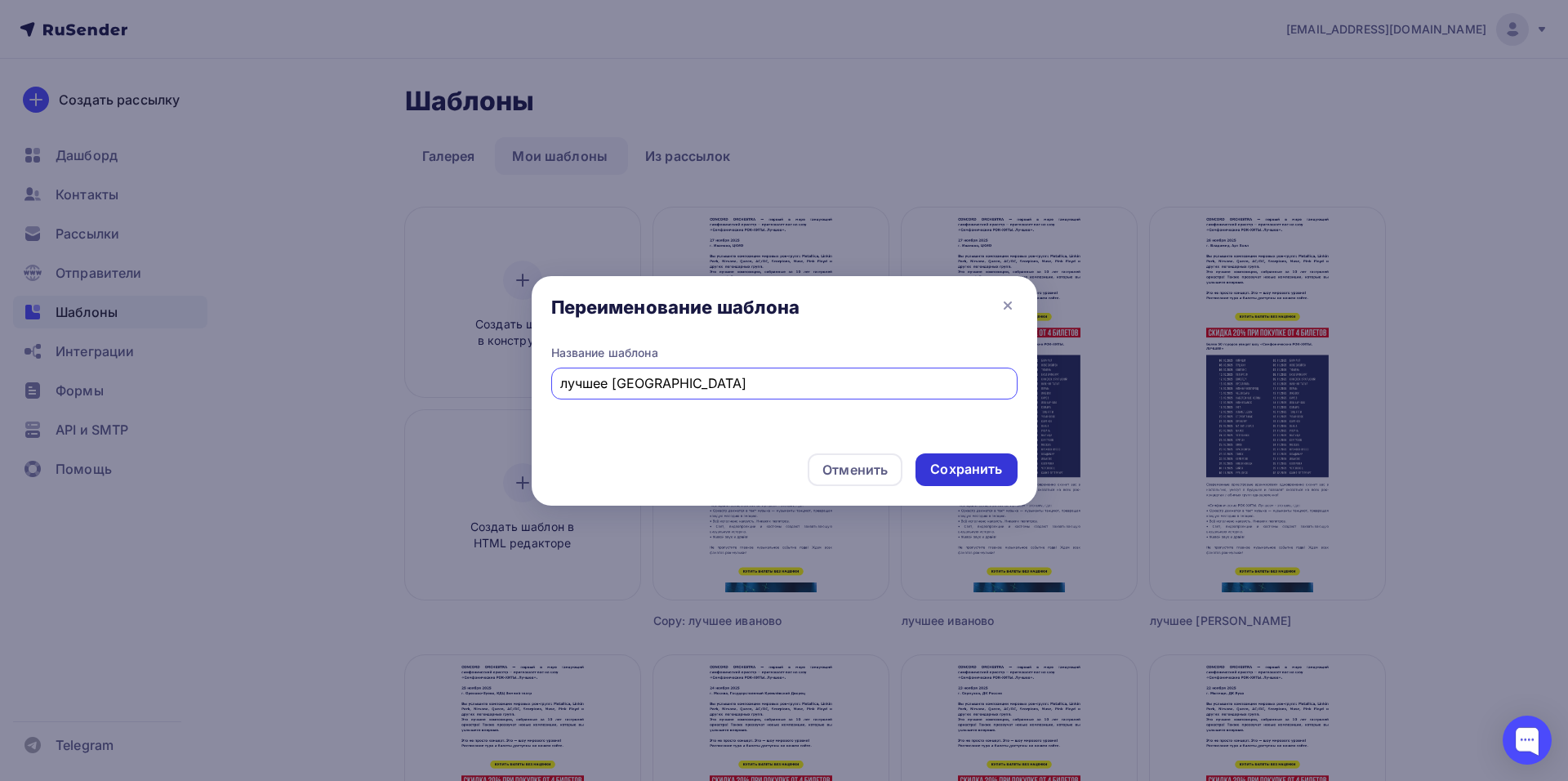
click at [966, 474] on div "Сохранить" at bounding box center [966, 470] width 72 height 19
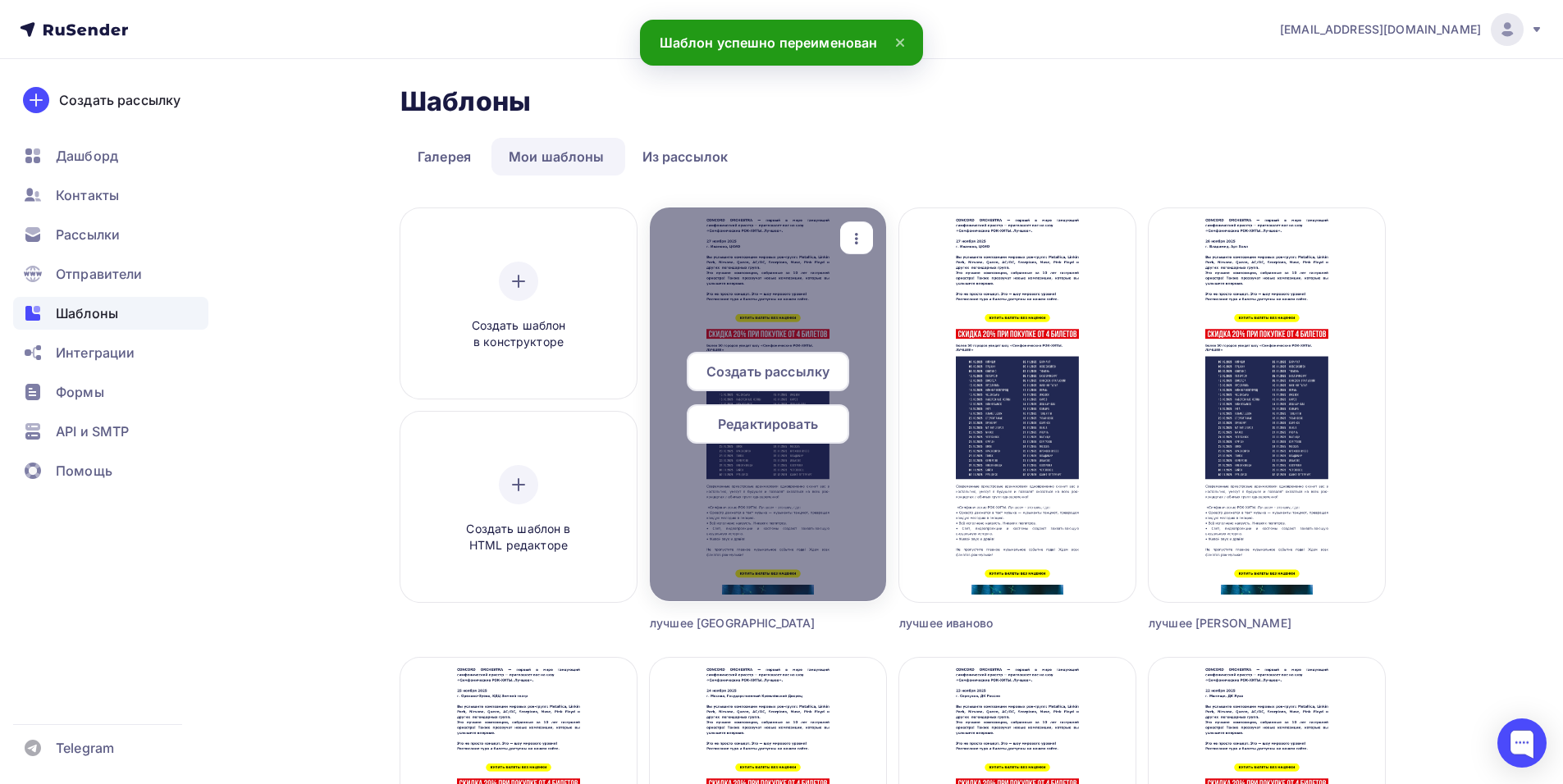
click at [859, 239] on icon "button" at bounding box center [856, 239] width 19 height 19
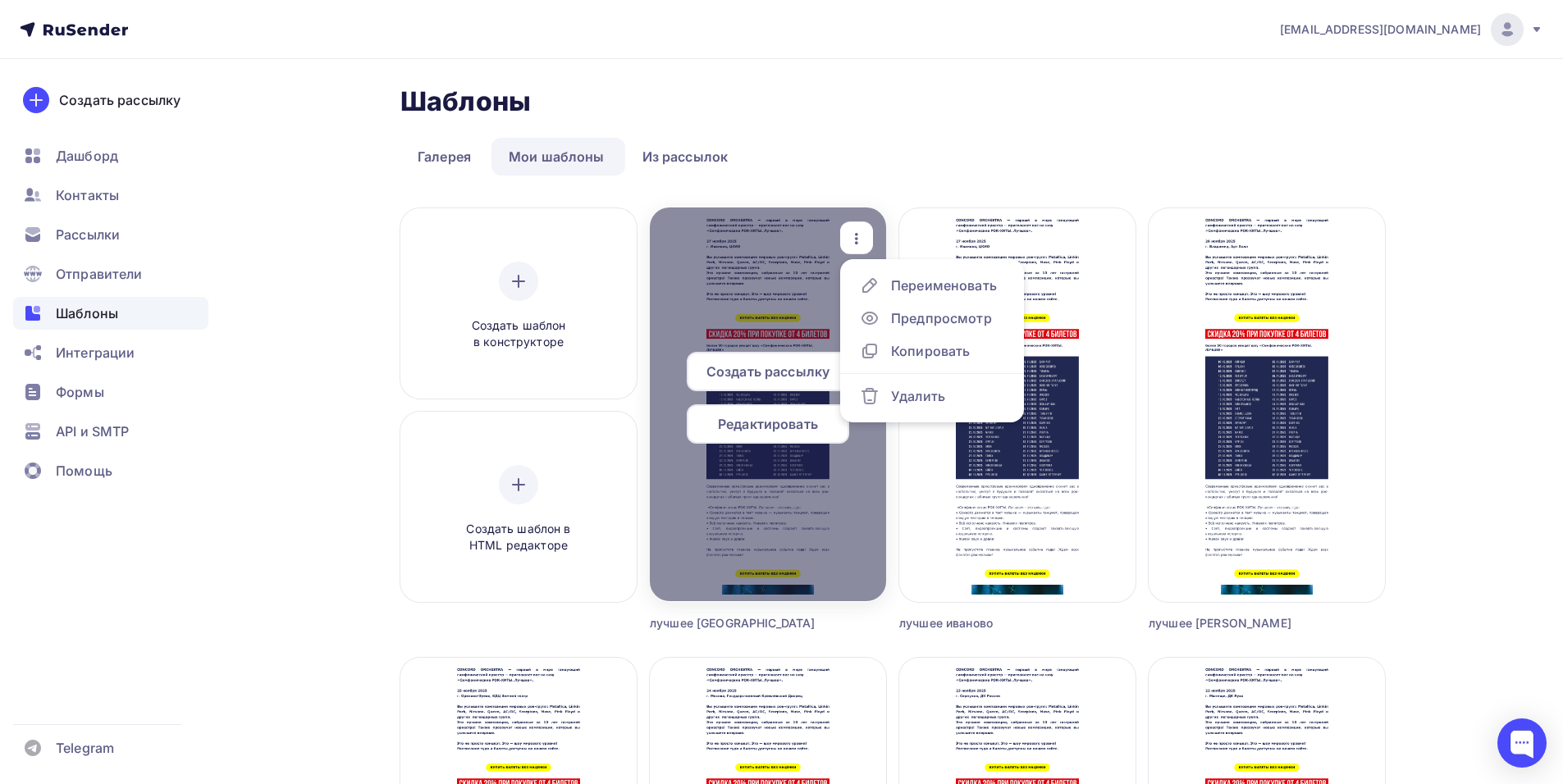
click at [780, 422] on span "Редактировать" at bounding box center [767, 424] width 100 height 19
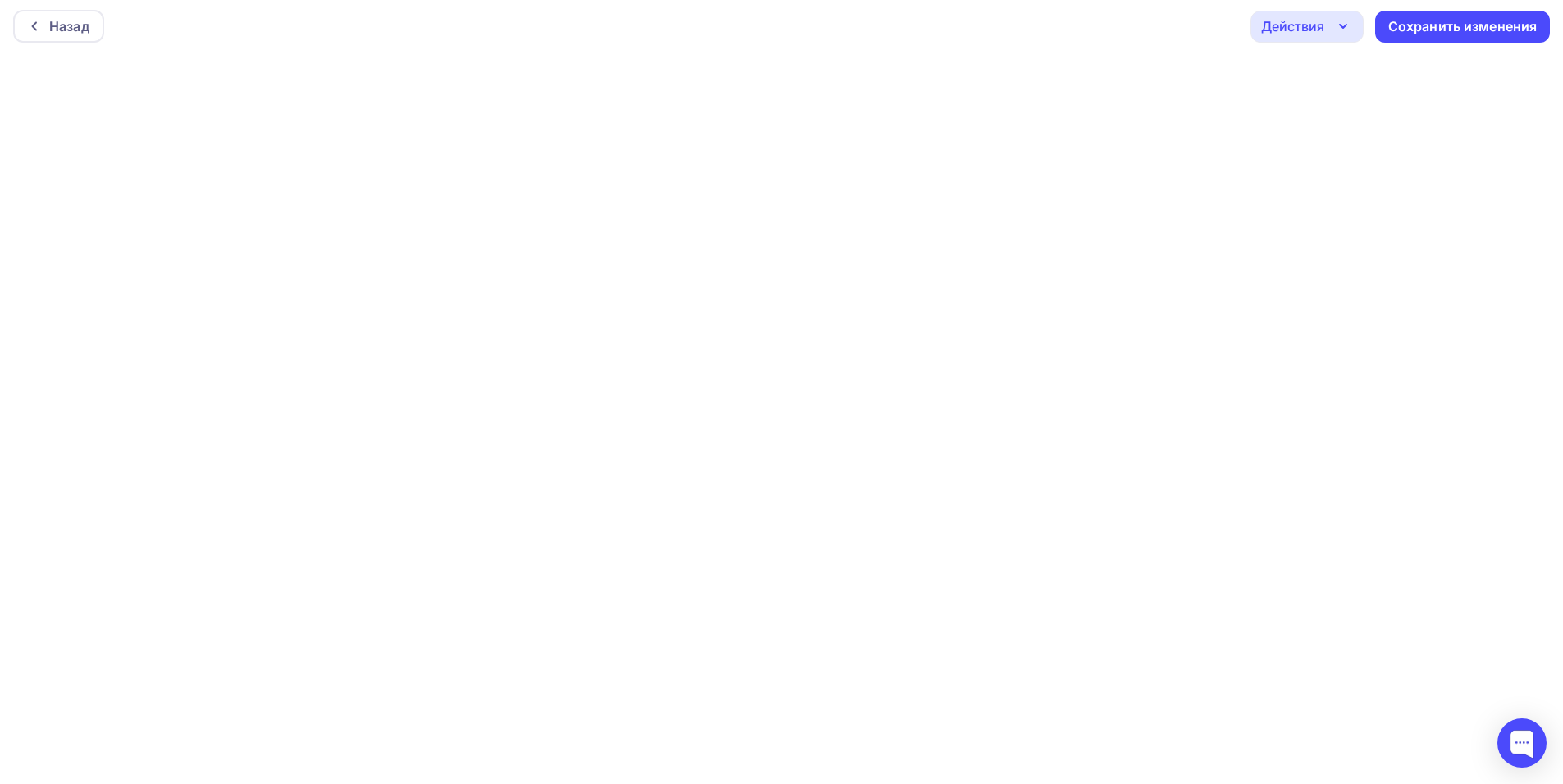
scroll to position [4, 0]
click at [1428, 34] on div "Сохранить изменения" at bounding box center [1463, 26] width 149 height 19
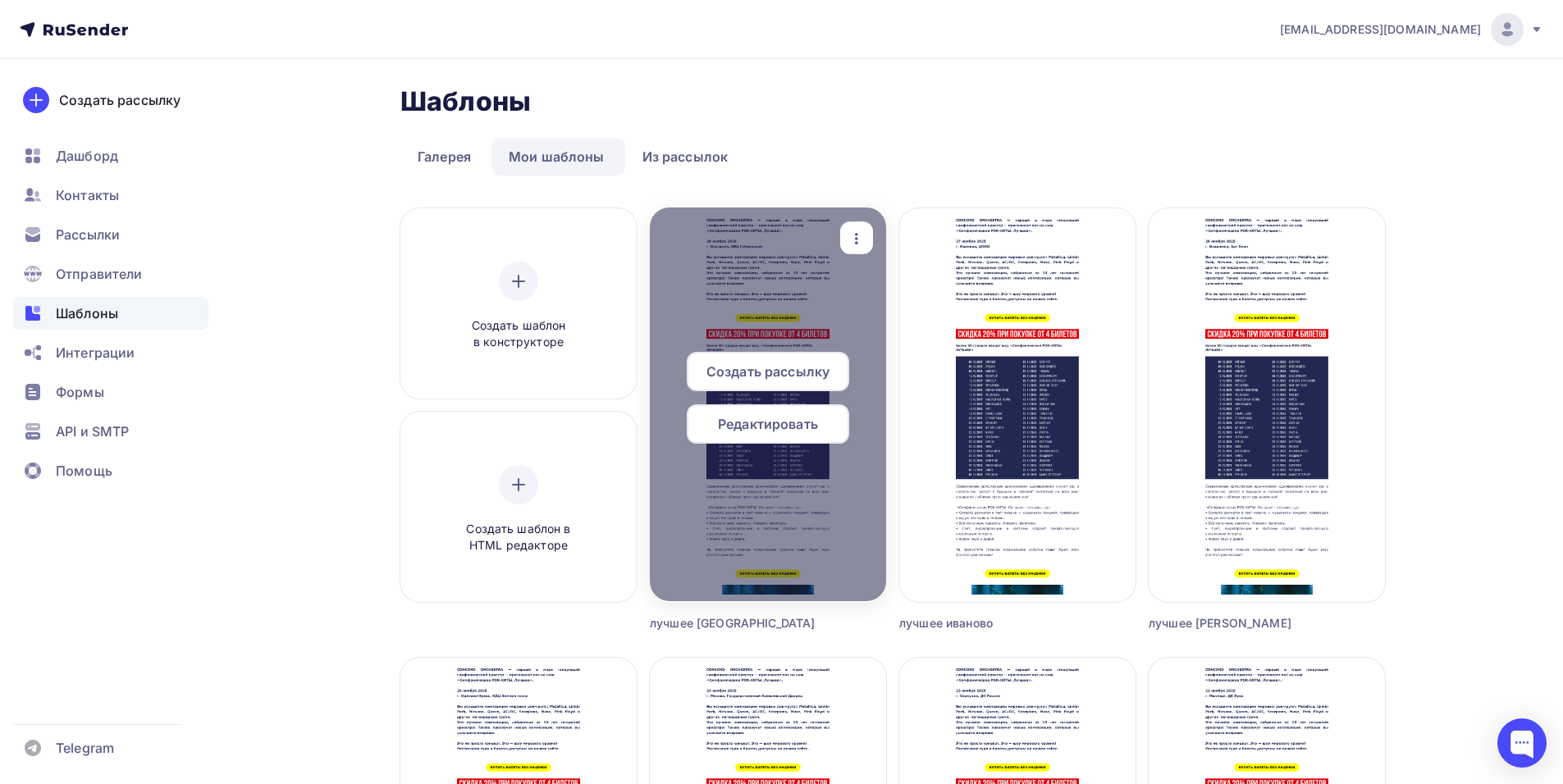
click at [751, 367] on span "Создать рассылку" at bounding box center [767, 371] width 123 height 19
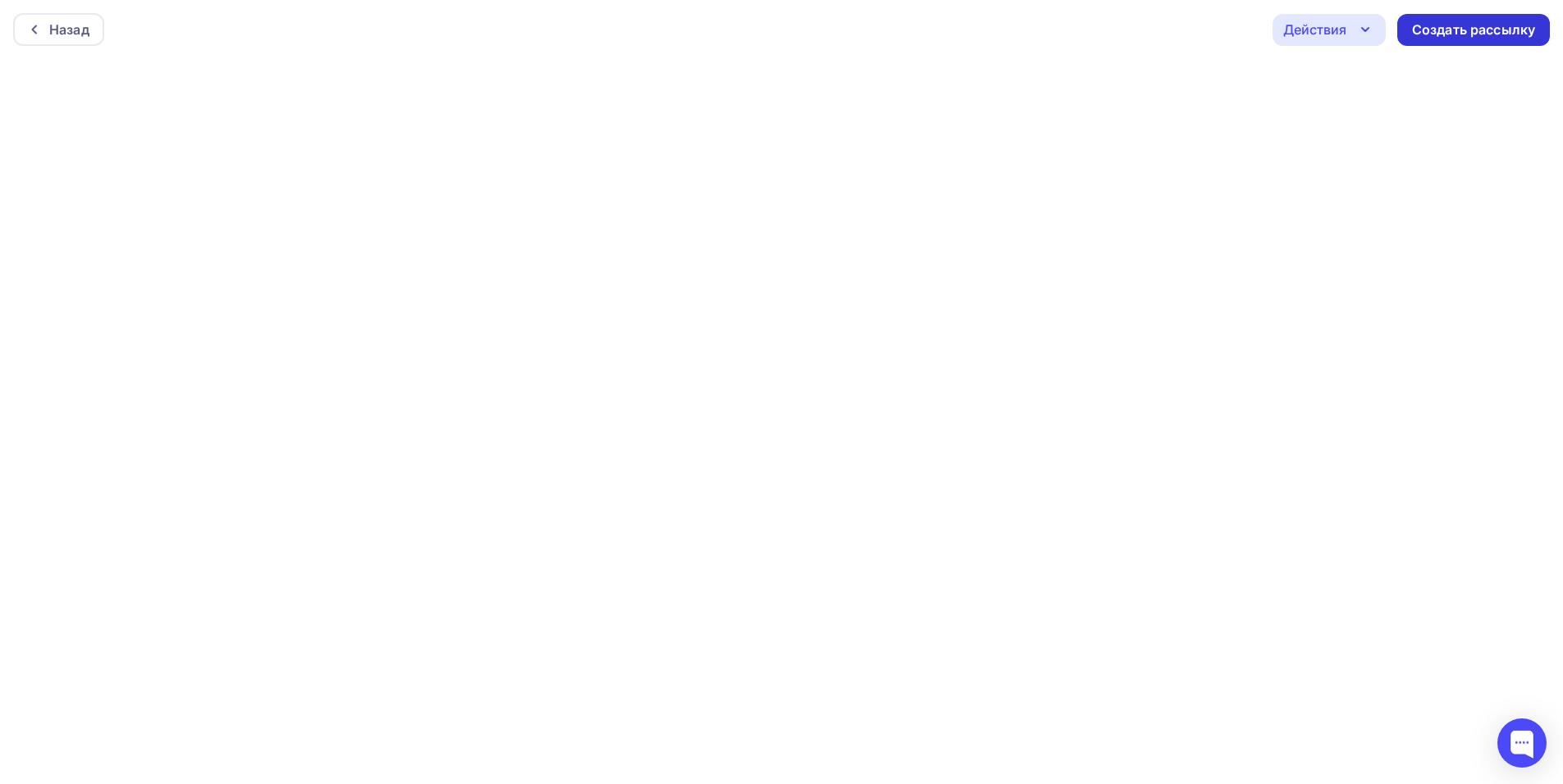
click at [1452, 26] on div "Создать рассылку" at bounding box center [1474, 30] width 123 height 19
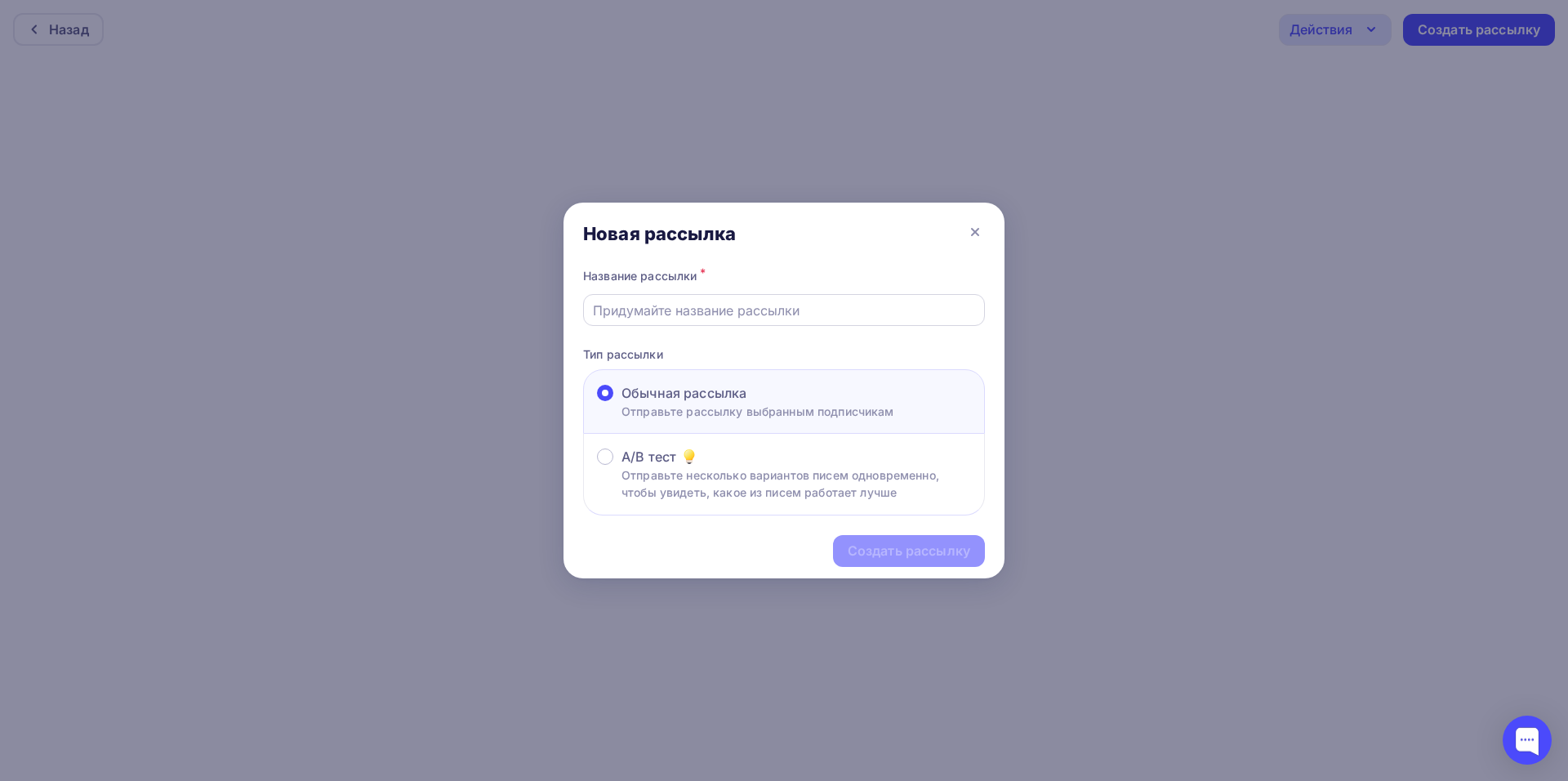
click at [748, 305] on input "text" at bounding box center [784, 310] width 383 height 19
type input "k"
type input "лучшее [GEOGRAPHIC_DATA]"
click at [921, 538] on div "Создать рассылку" at bounding box center [909, 551] width 152 height 31
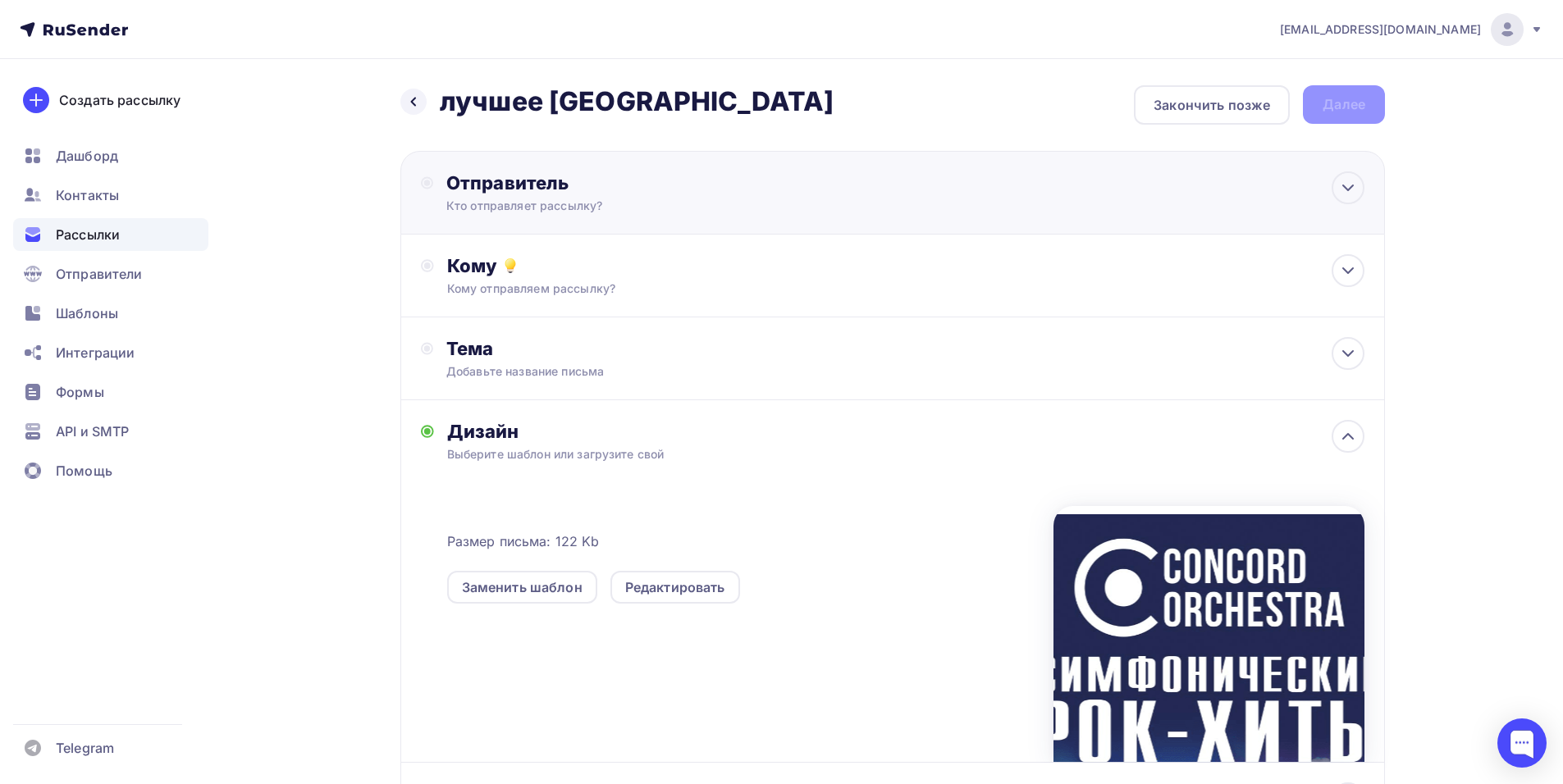
click at [735, 204] on div "Кто отправляет рассылку?" at bounding box center [606, 205] width 320 height 17
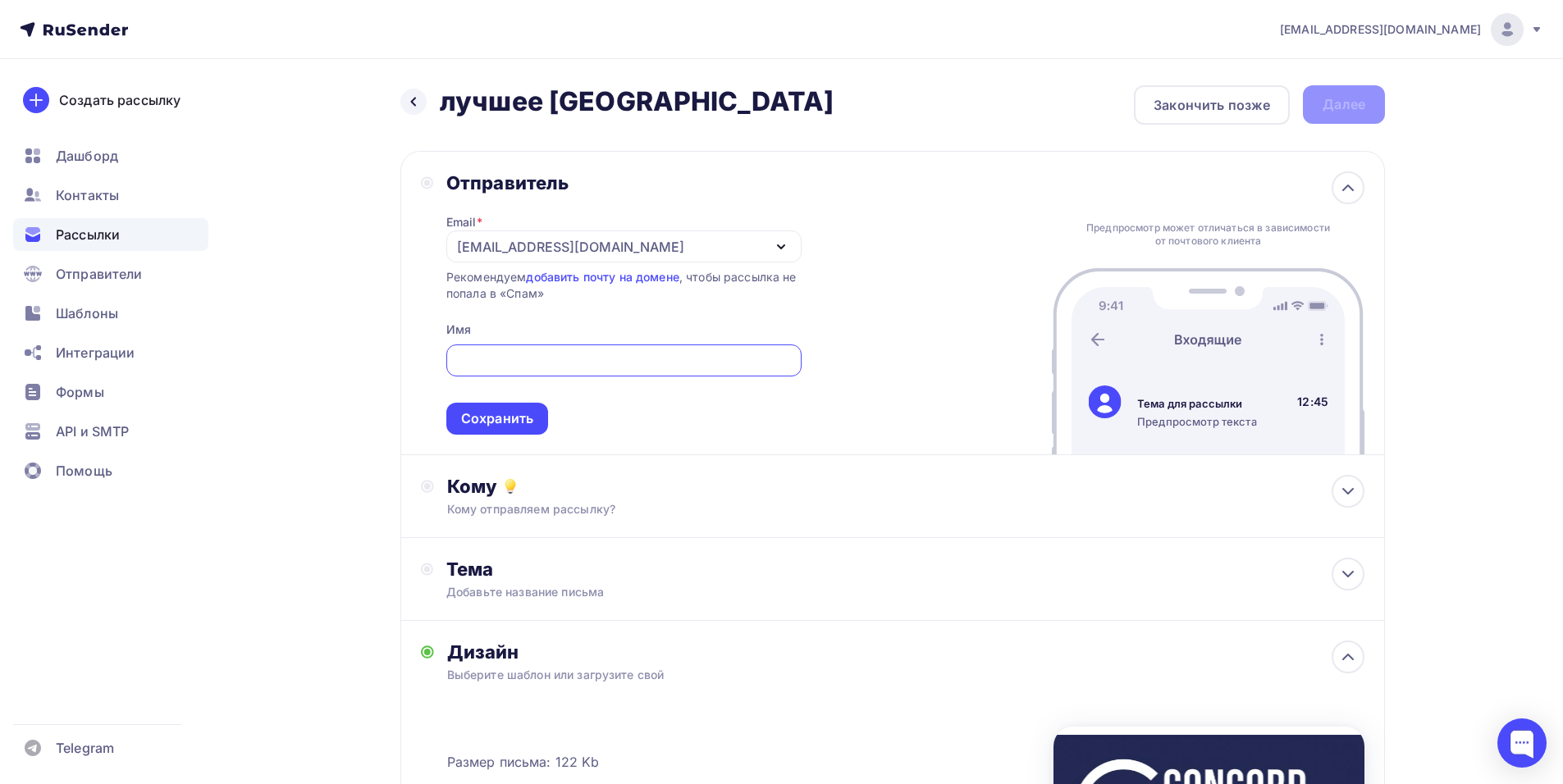
click at [489, 239] on div "[EMAIL_ADDRESS][DOMAIN_NAME]" at bounding box center [570, 246] width 227 height 19
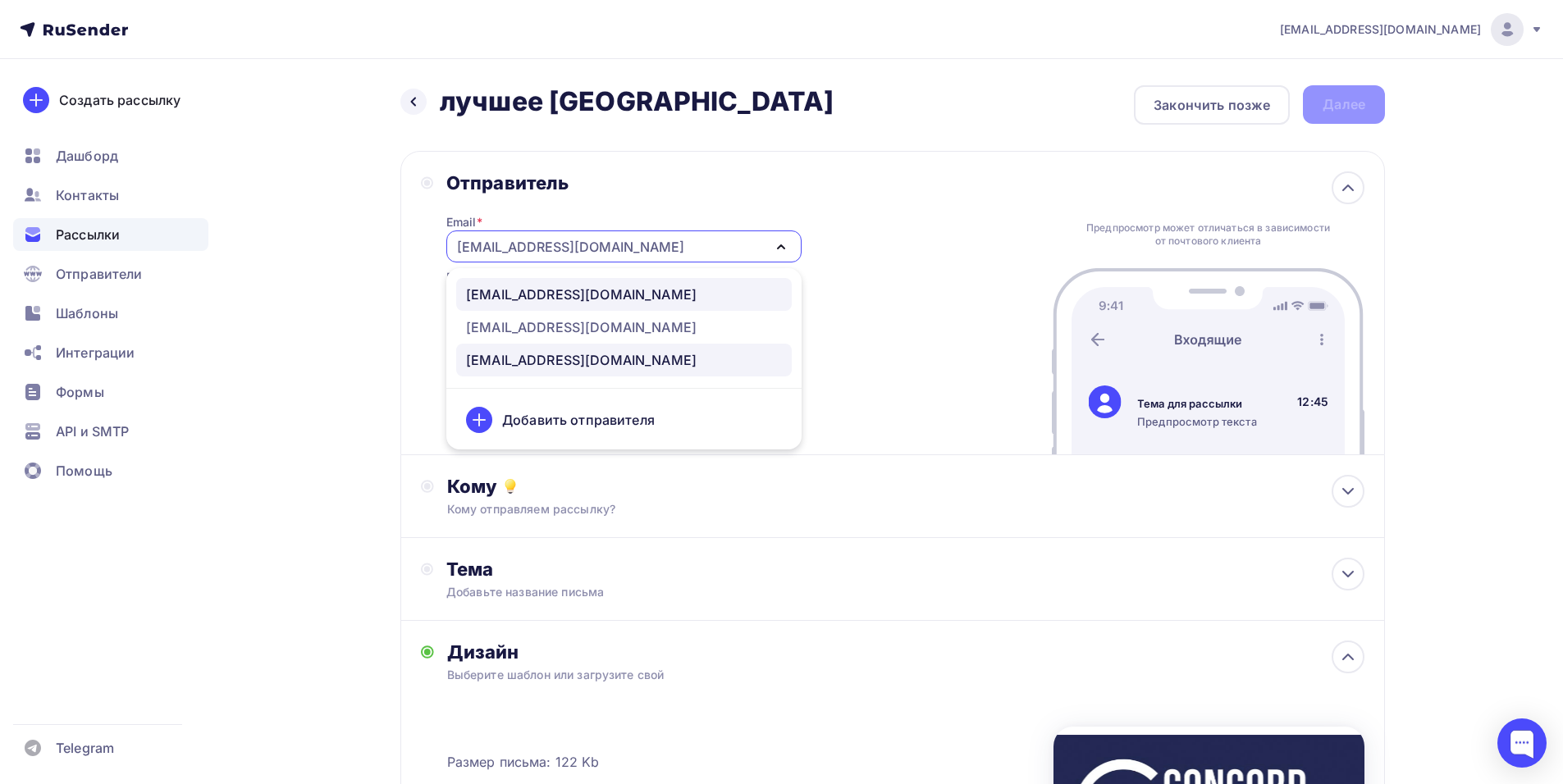
click at [538, 298] on div "[EMAIL_ADDRESS][DOMAIN_NAME]" at bounding box center [581, 295] width 231 height 19
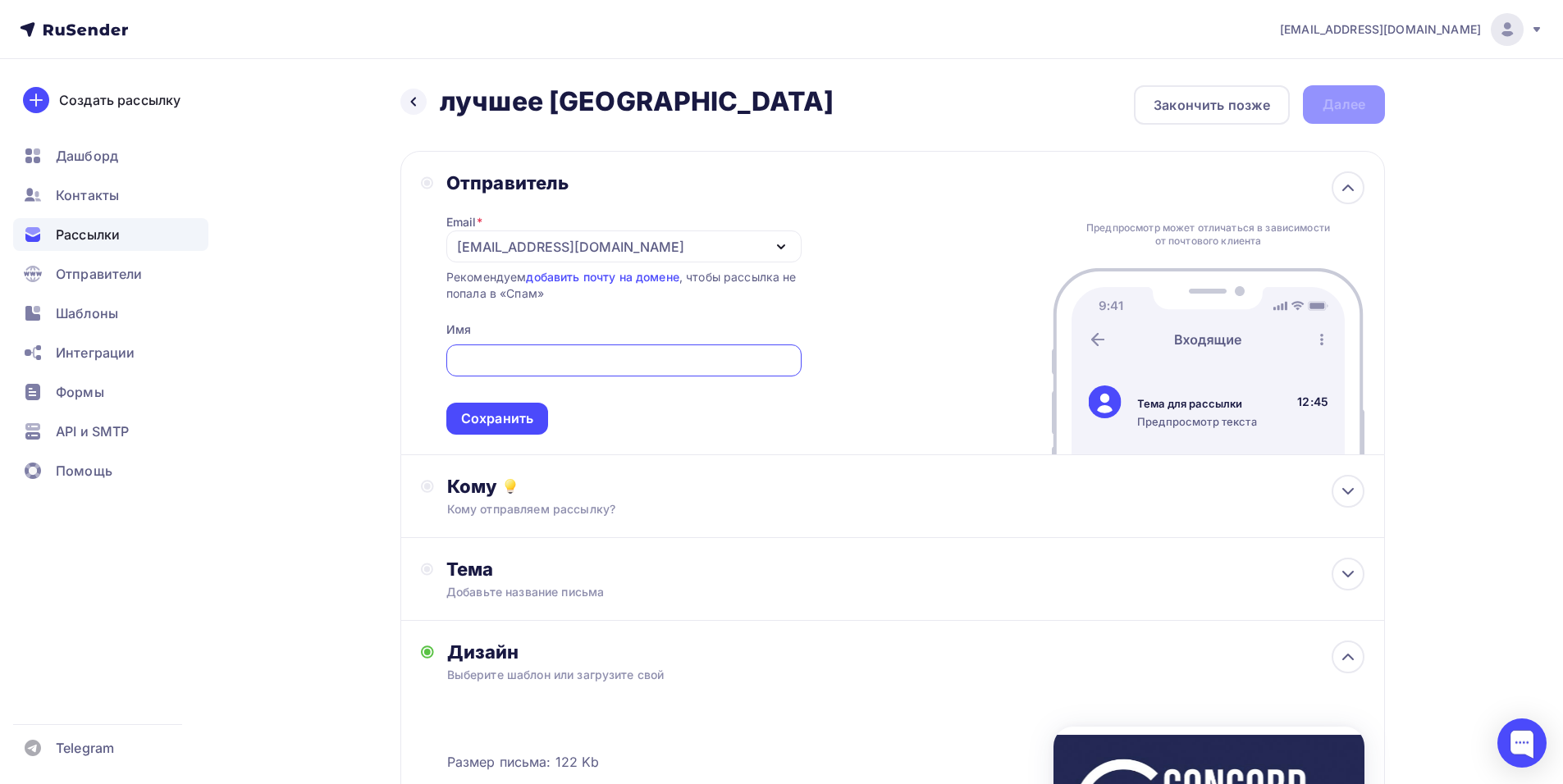
paste input "CONCORD ORCHESTRA"
type input "CONCORD ORCHESTRA"
click at [532, 428] on div "Сохранить" at bounding box center [497, 418] width 102 height 32
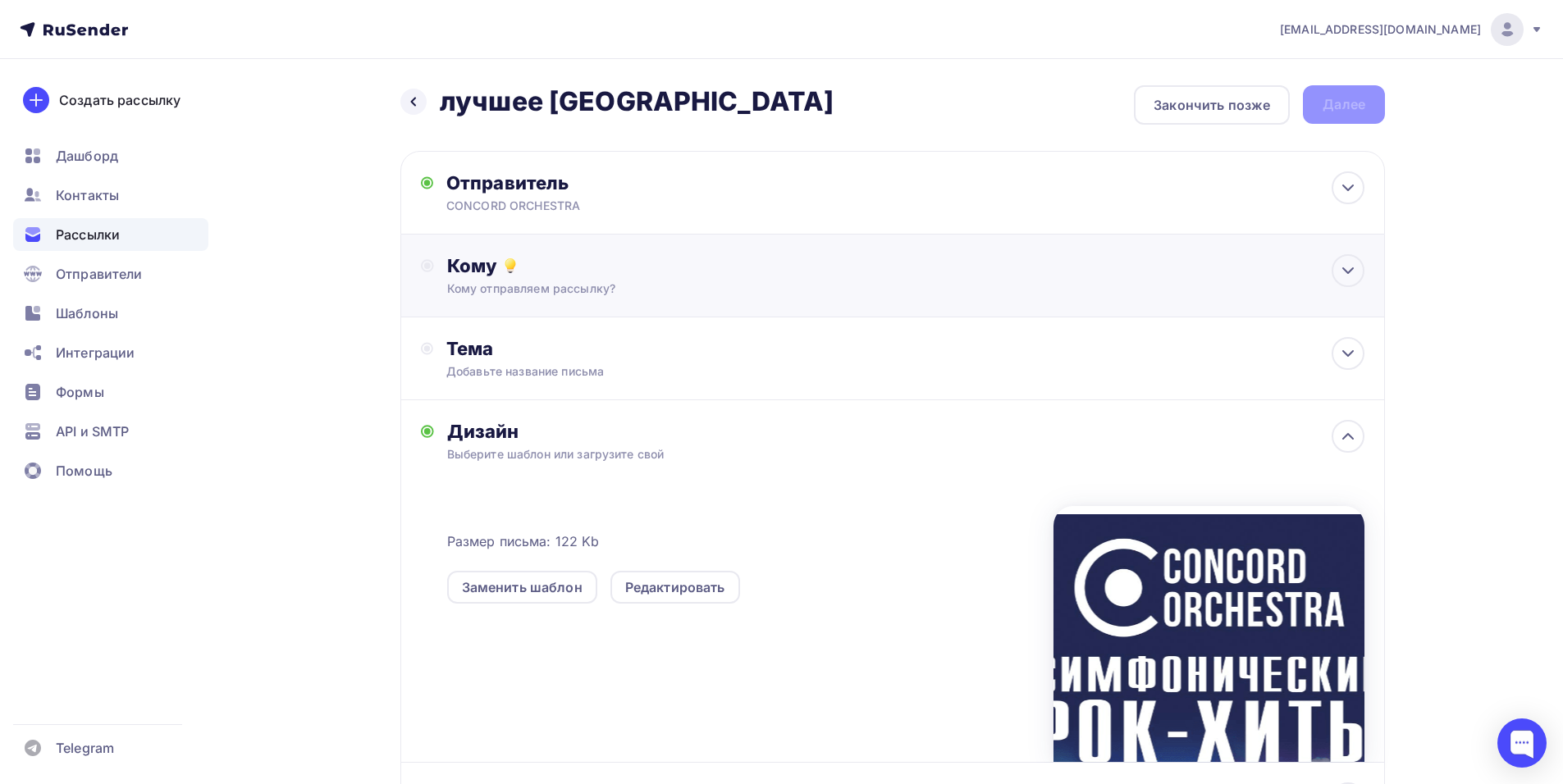
click at [620, 253] on div "Кому Кому отправляем рассылку? Списки получателей Выберите список Все списки id…" at bounding box center [892, 276] width 984 height 82
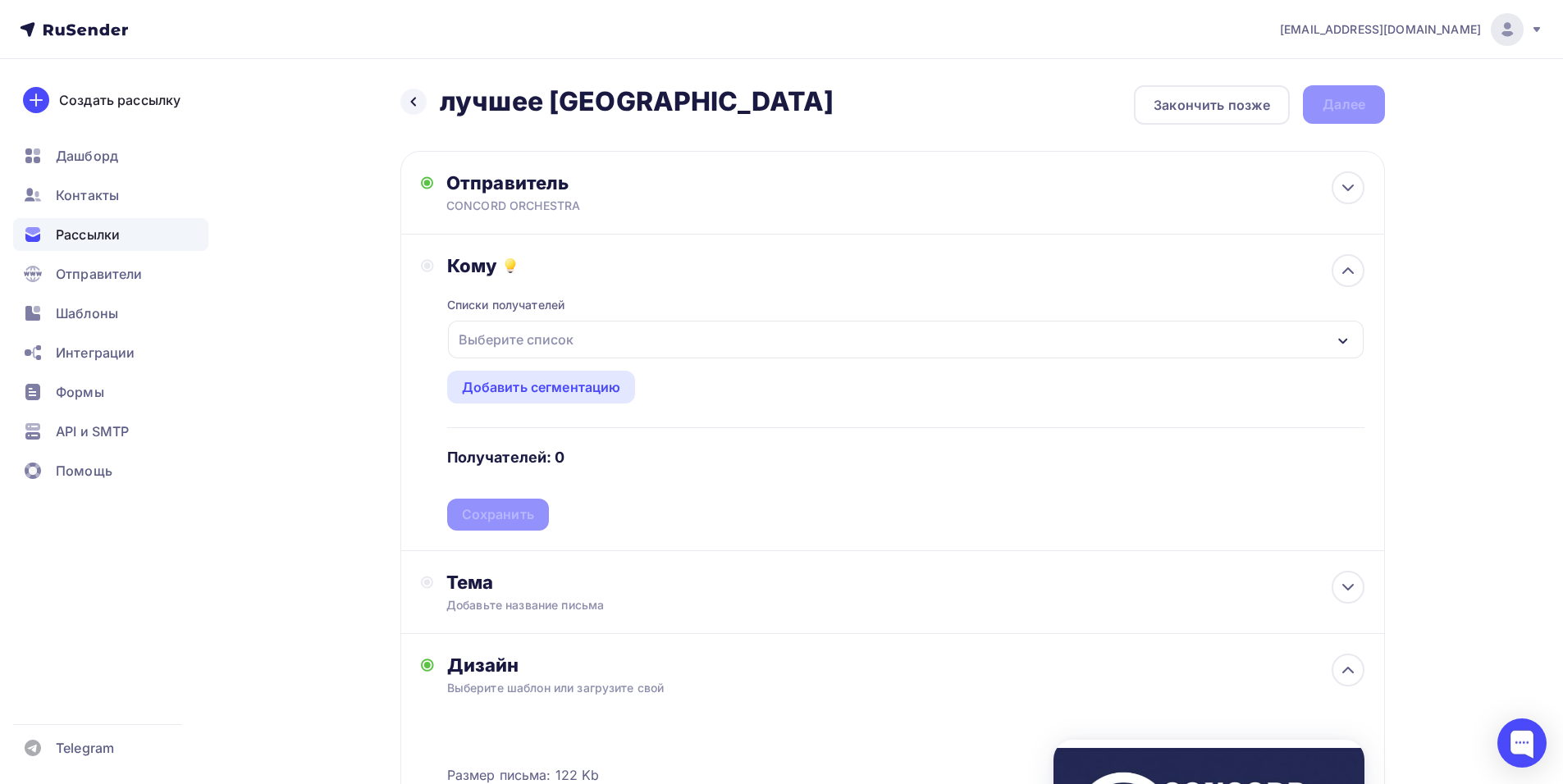
click at [626, 333] on div "Выберите список" at bounding box center [906, 339] width 916 height 38
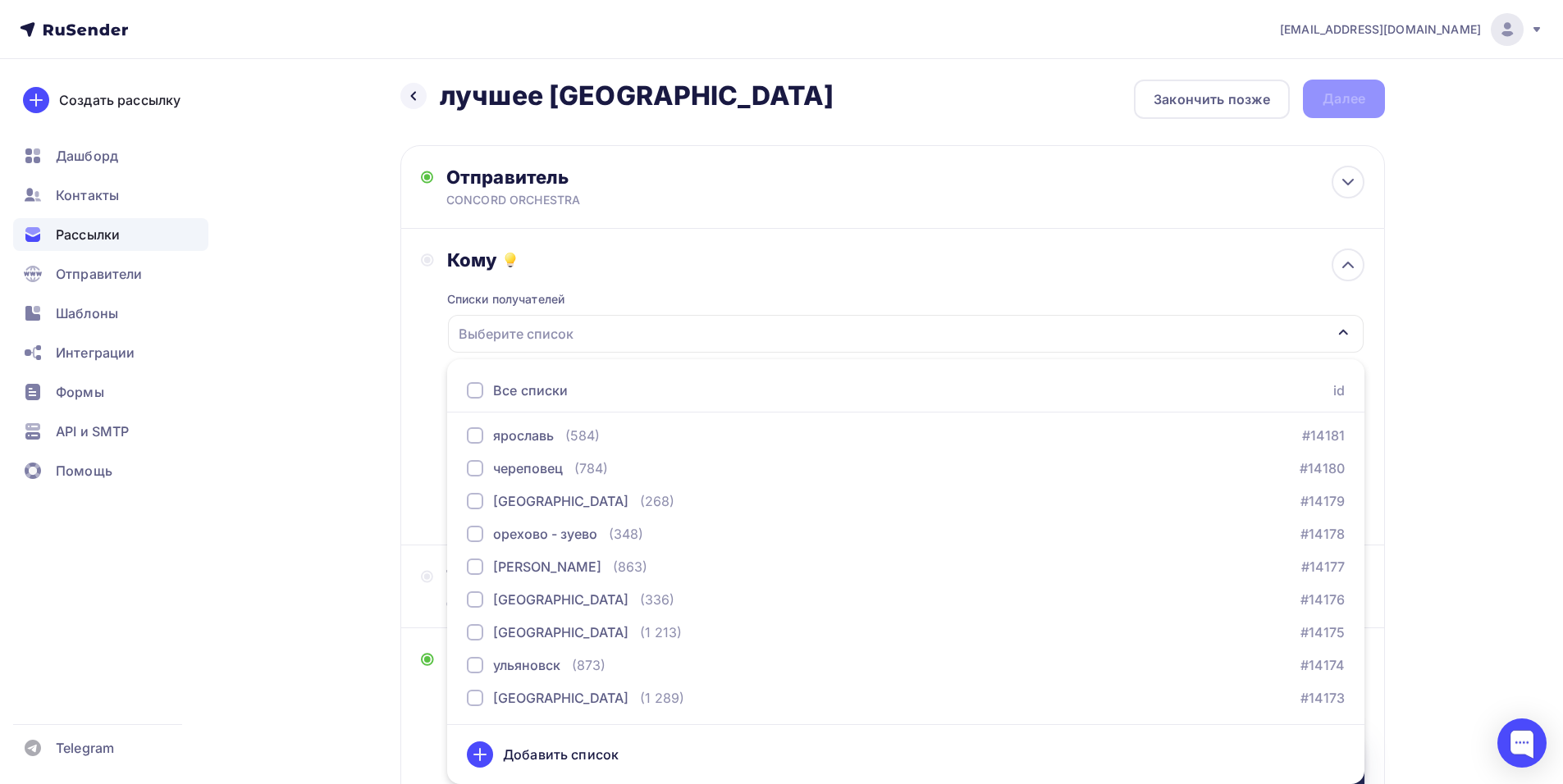
scroll to position [1136, 0]
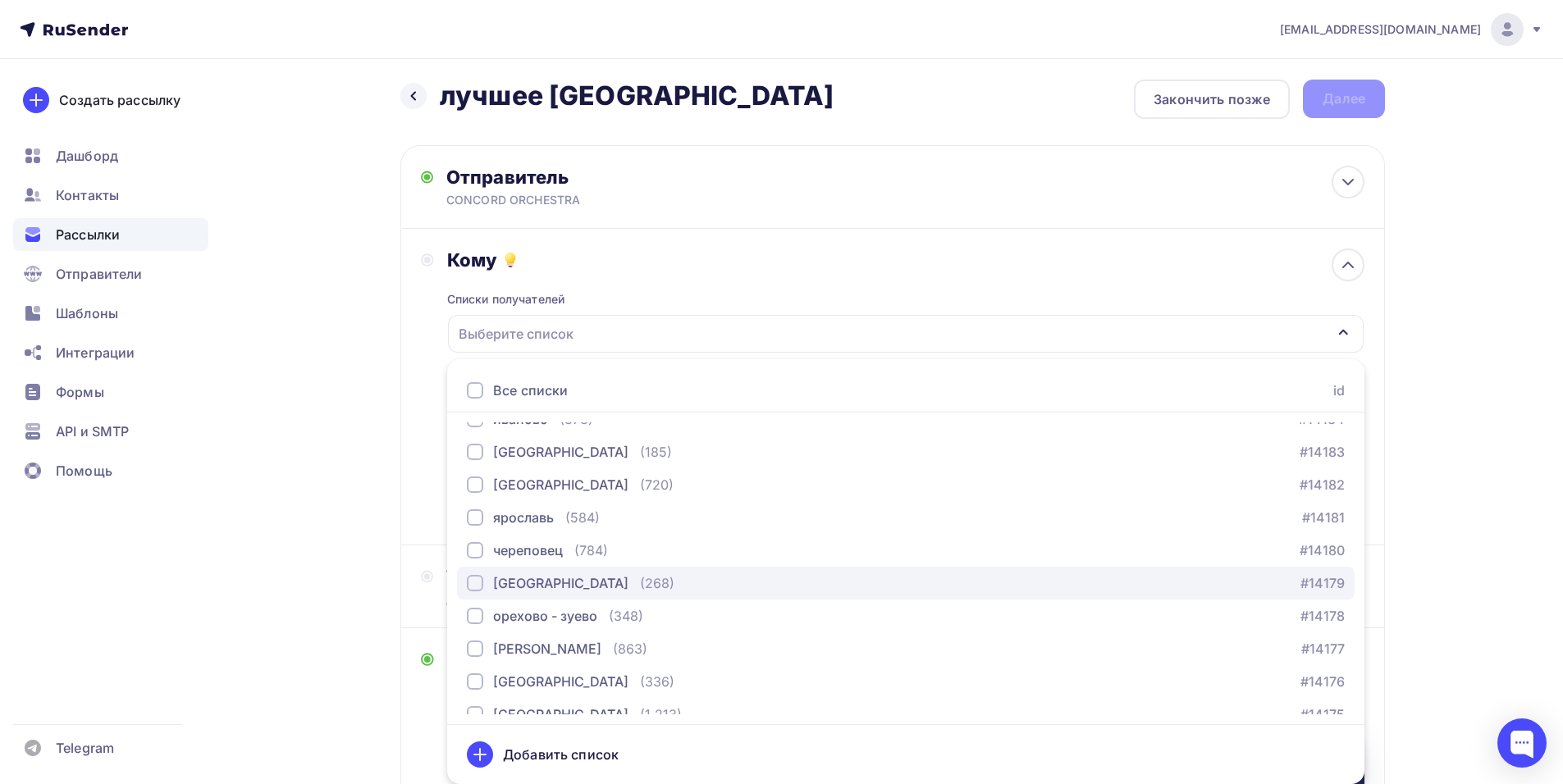
click at [509, 574] on div "[GEOGRAPHIC_DATA]" at bounding box center [560, 583] width 135 height 19
click at [410, 453] on div "Кому Списки получателей [GEOGRAPHIC_DATA] Все списки id тест [PERSON_NAME] (1) …" at bounding box center [892, 387] width 984 height 317
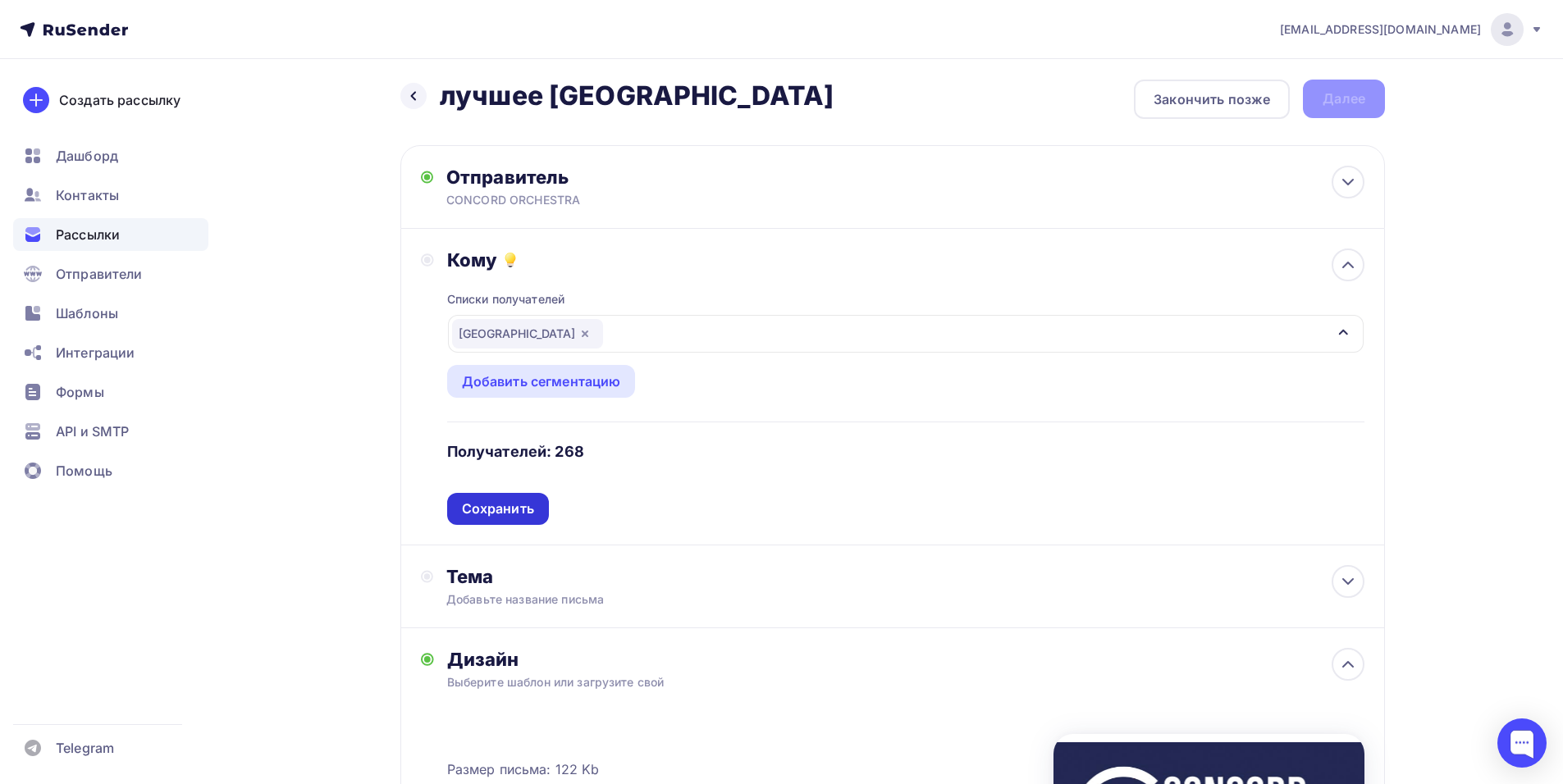
click at [539, 515] on div "Сохранить" at bounding box center [498, 509] width 102 height 32
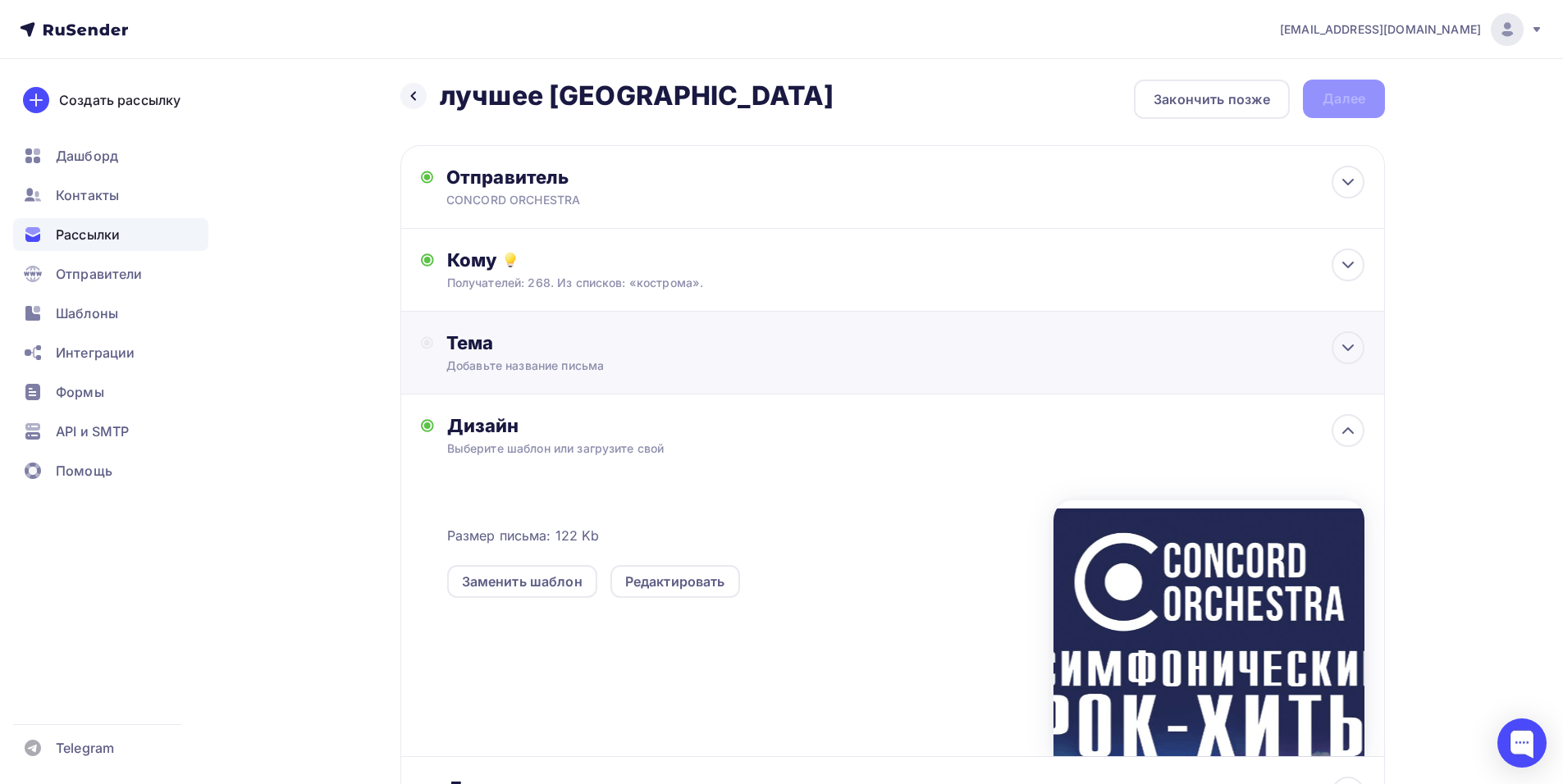
click at [781, 348] on div "Тема Добавьте название письма Тема * Рекомендуем использовать не более 150 симв…" at bounding box center [892, 353] width 984 height 82
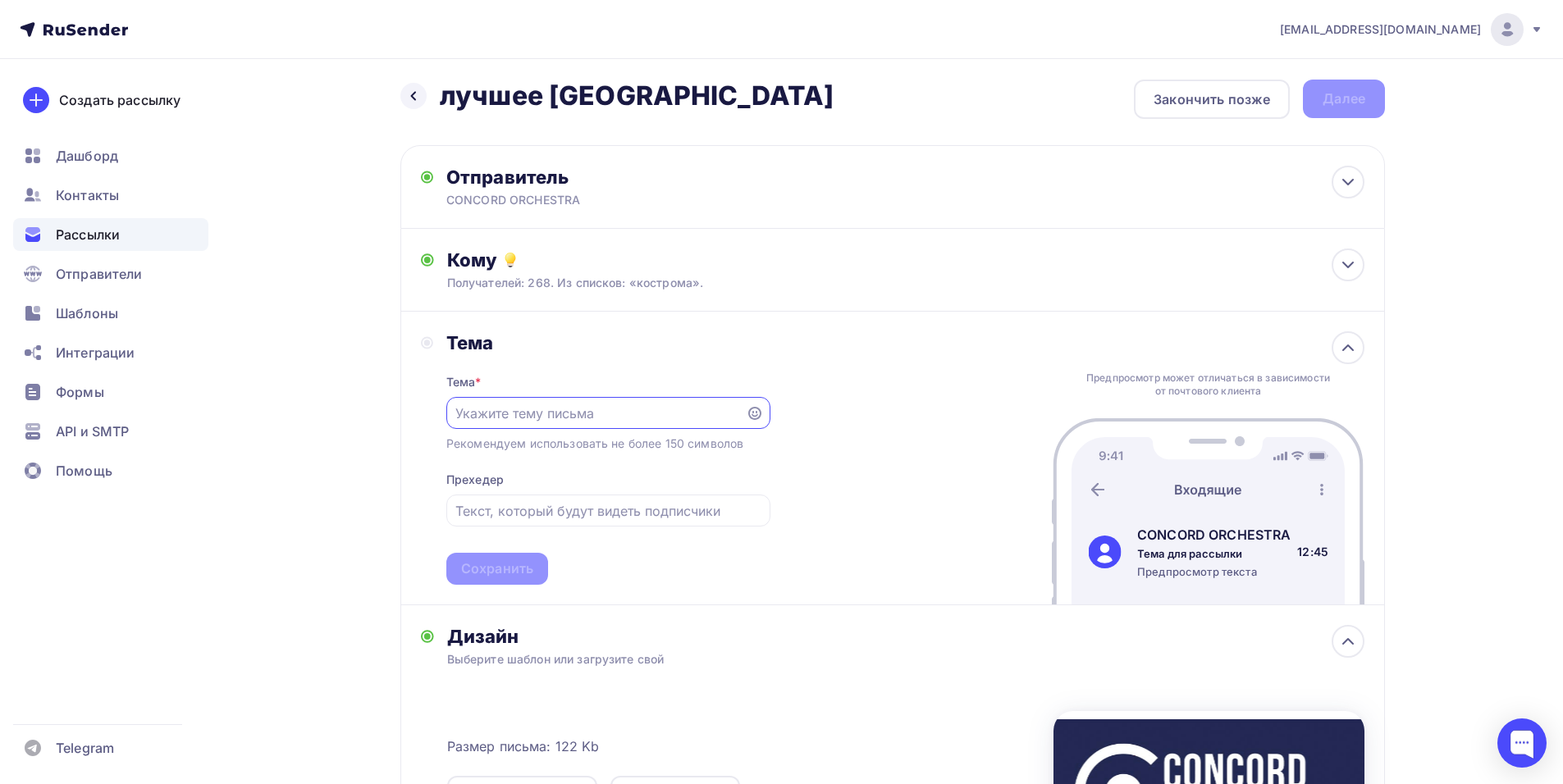
scroll to position [0, 0]
paste input "Приглашение на шоу «Симфонические РОК-ХИТЫ. Лучшее»"
type input "Приглашение на шоу «Симфонические РОК-ХИТЫ. Лучшее»"
click at [546, 569] on div "Сохранить" at bounding box center [497, 568] width 102 height 32
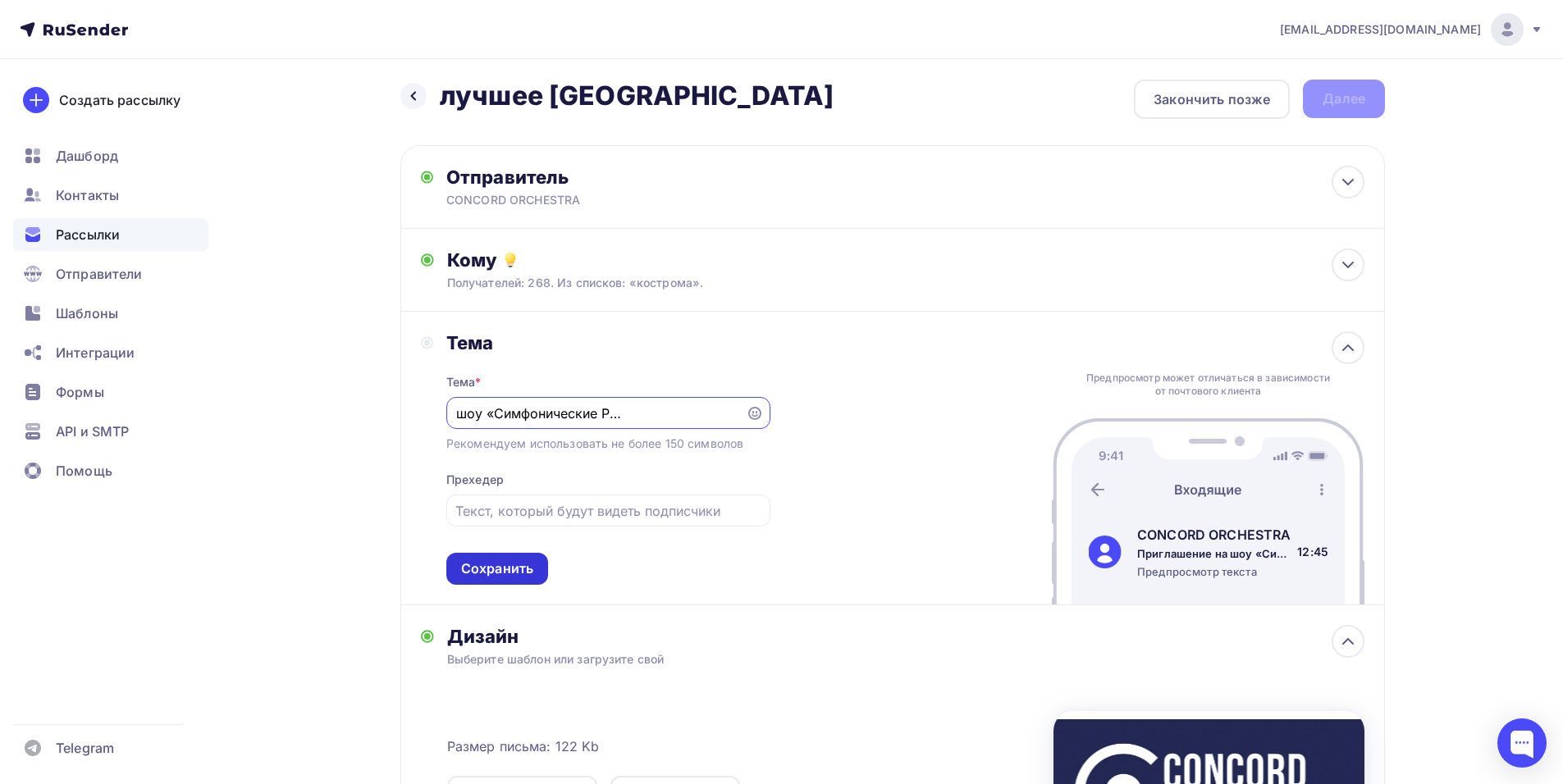
scroll to position [0, 0]
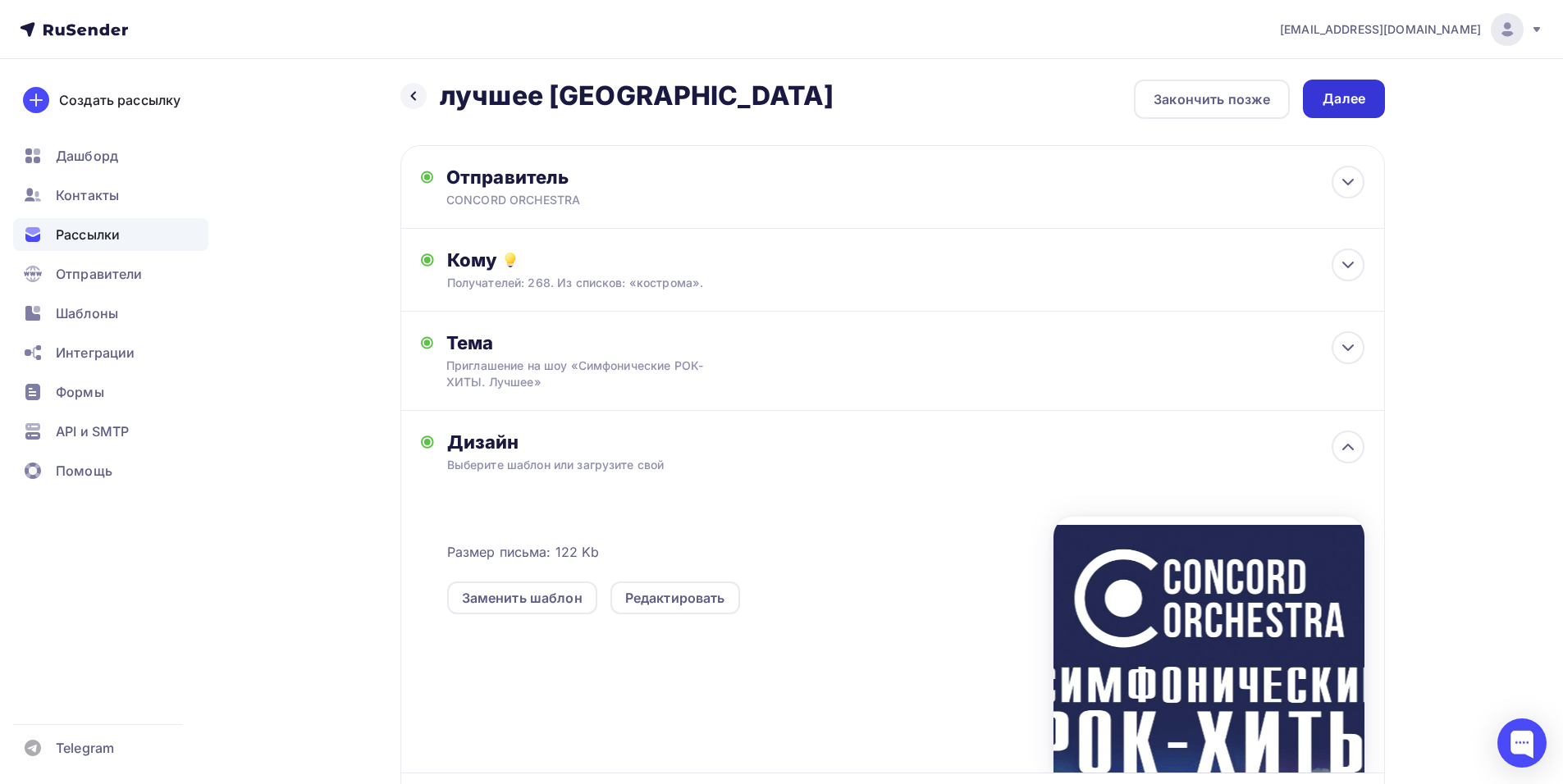
click at [1340, 98] on div "Далее" at bounding box center [1344, 99] width 43 height 19
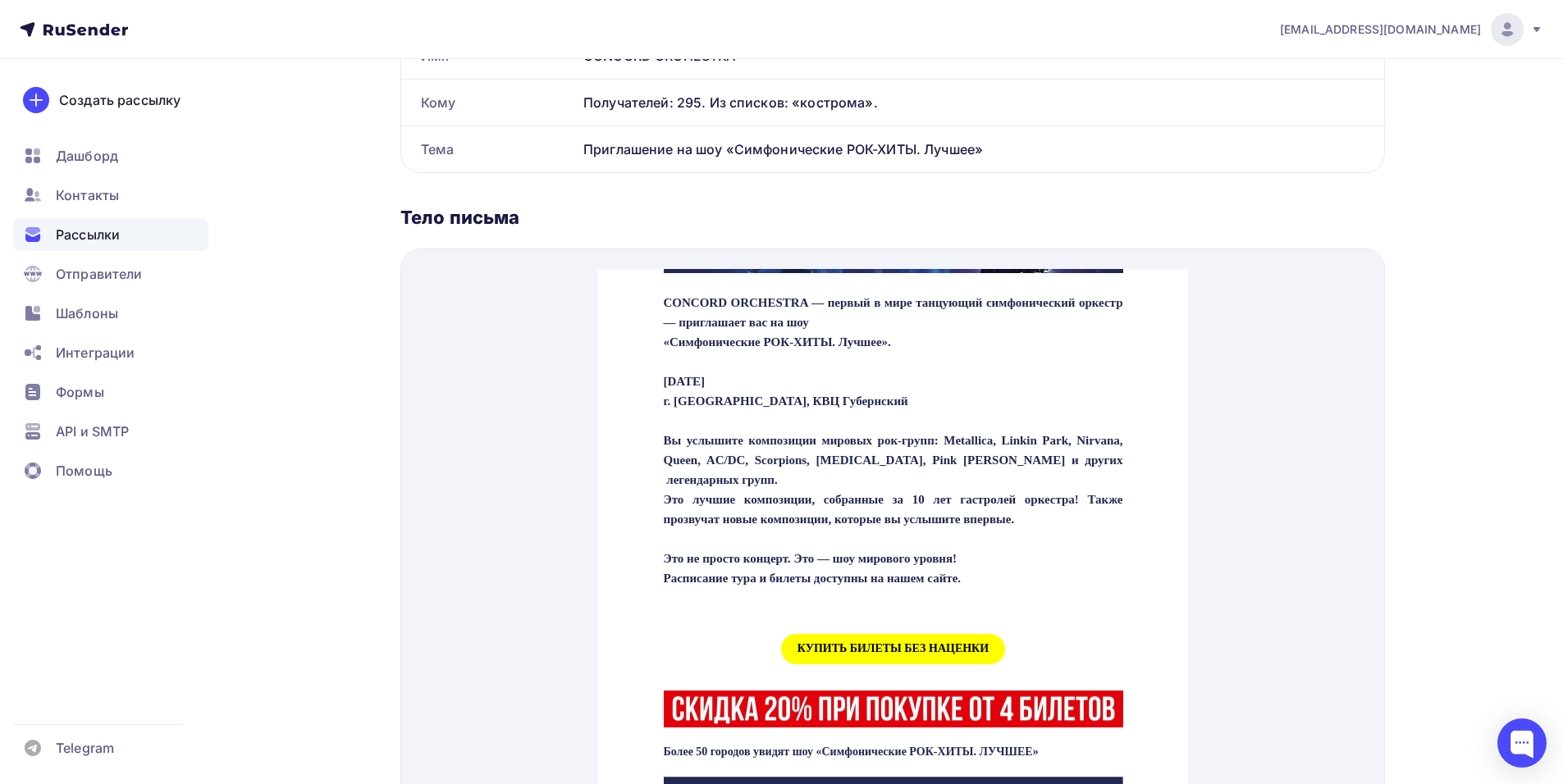
scroll to position [574, 0]
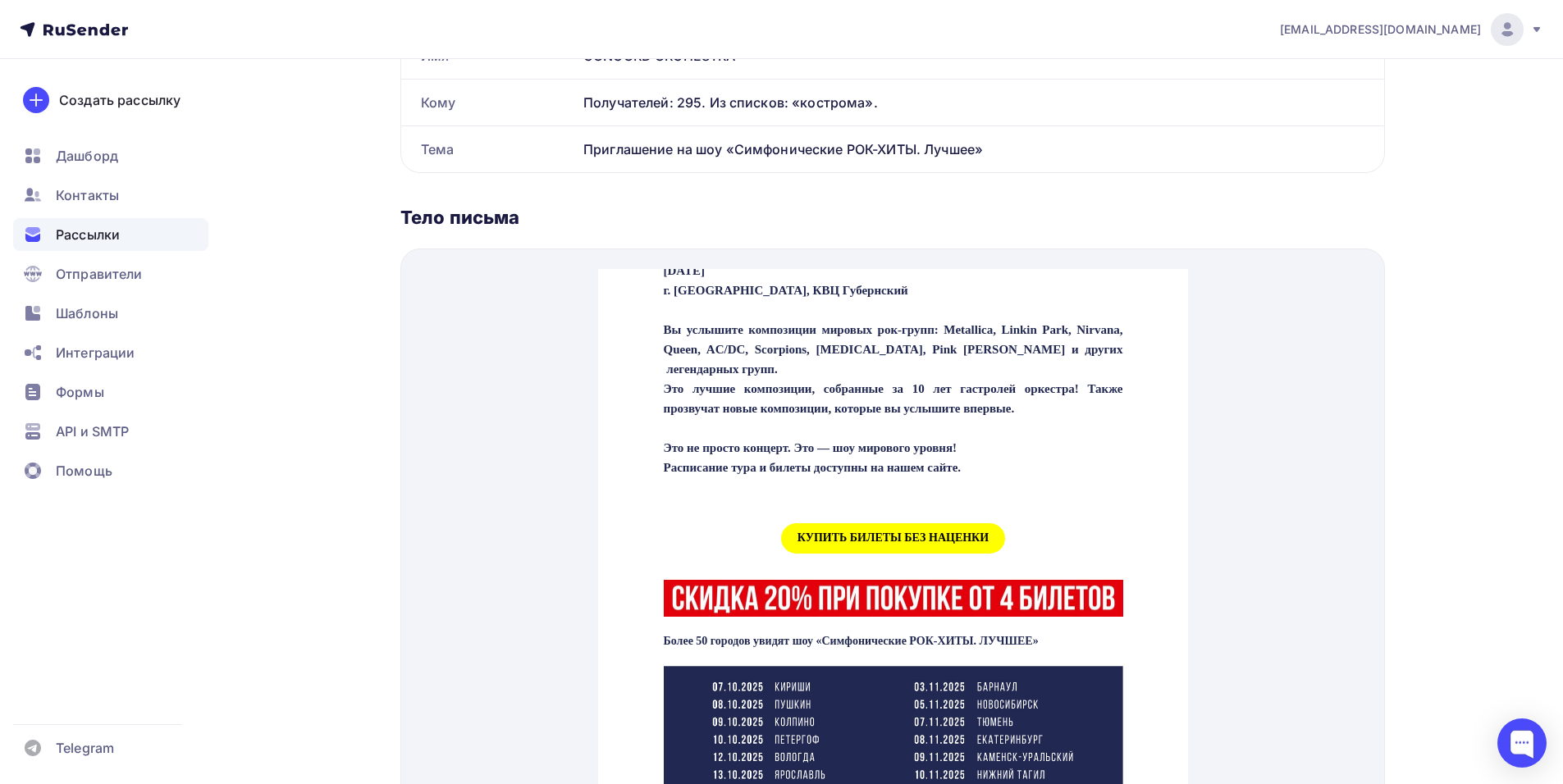
click at [859, 534] on span "КУПИТЬ БИЛЕТЫ БЕЗ НАЦЕНКИ" at bounding box center [892, 518] width 224 height 31
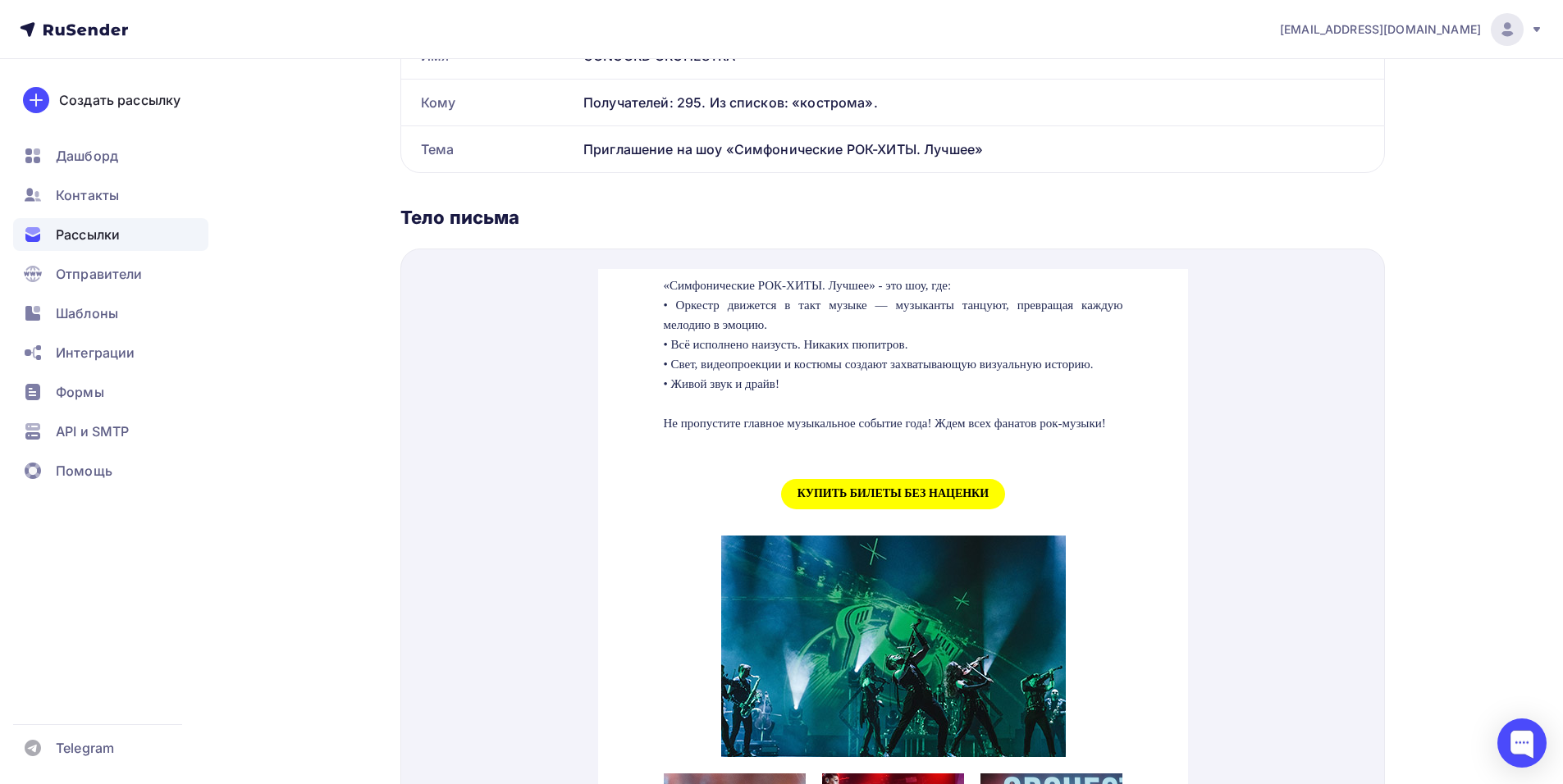
scroll to position [1641, 0]
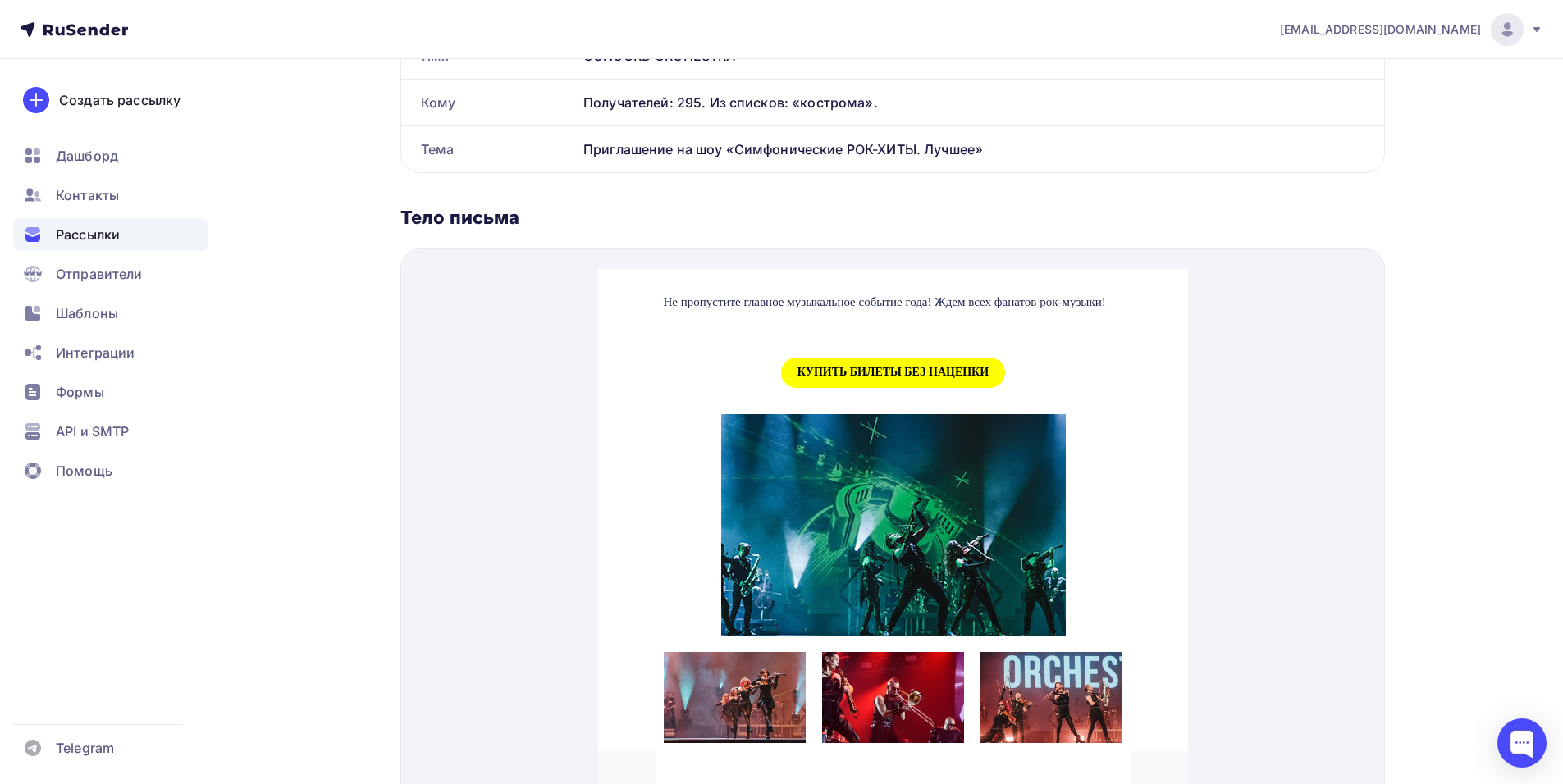
click at [857, 368] on span "КУПИТЬ БИЛЕТЫ БЕЗ НАЦЕНКИ" at bounding box center [892, 353] width 224 height 31
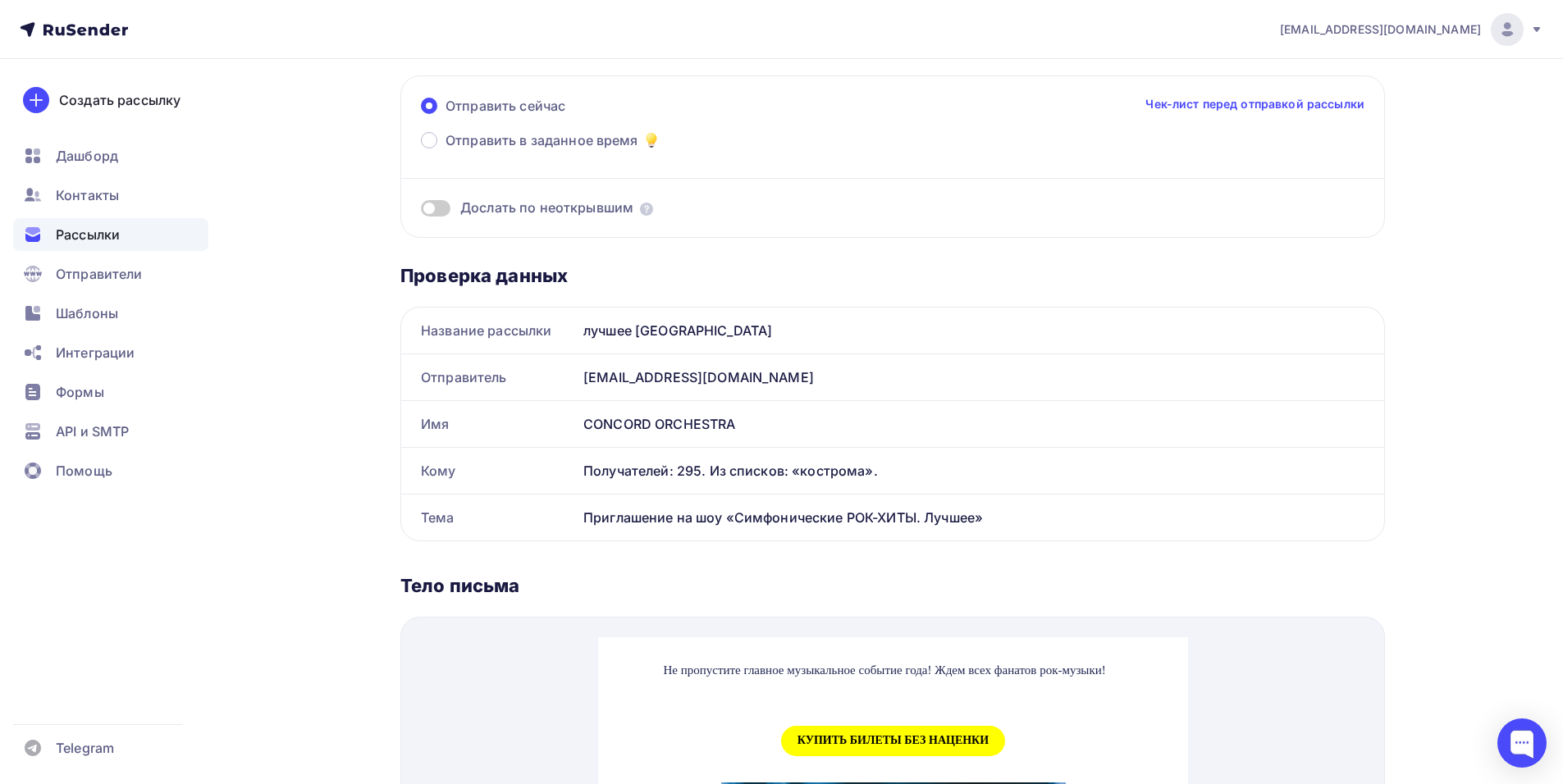
scroll to position [0, 0]
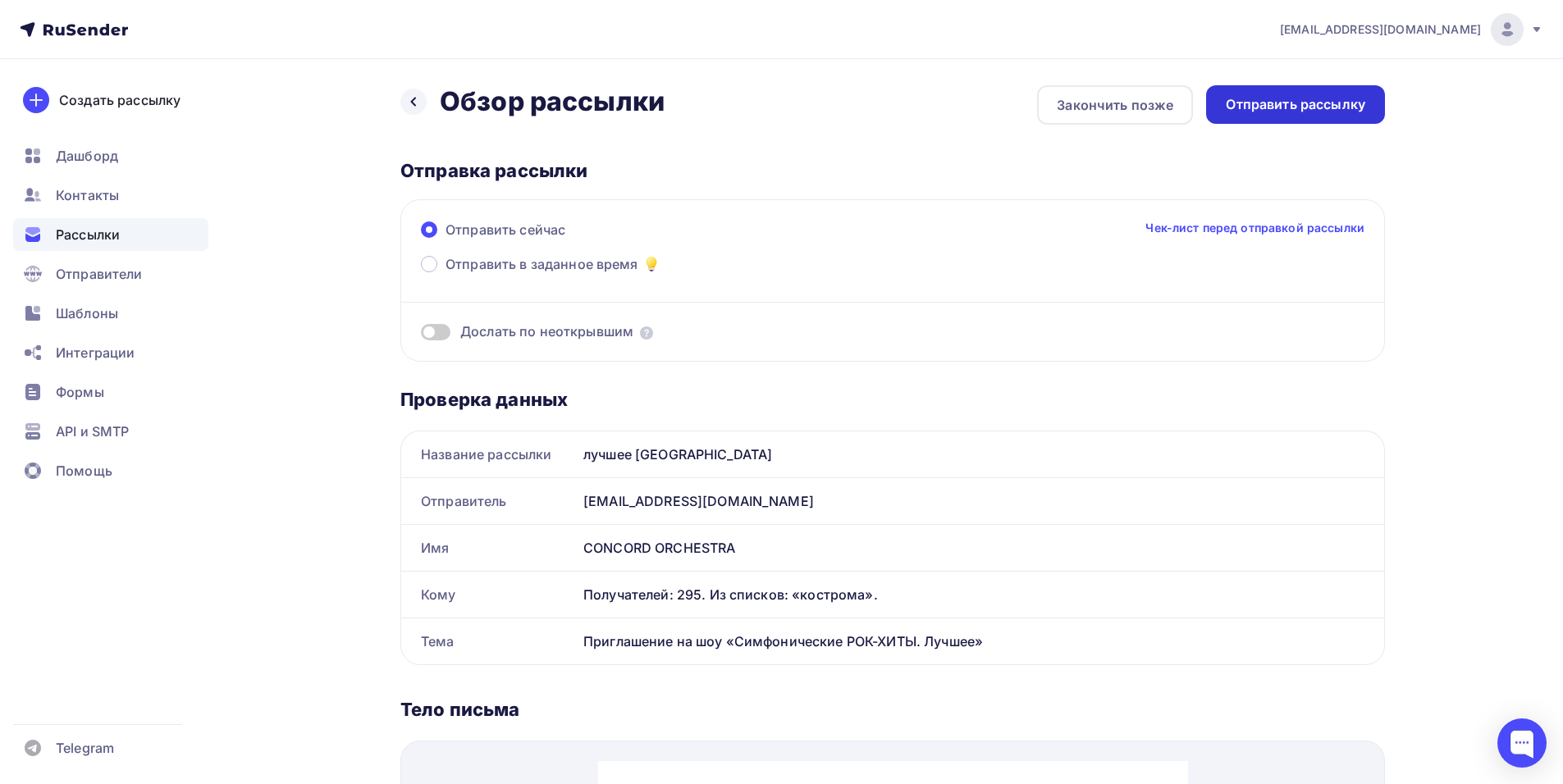
click at [1304, 115] on div "Отправить рассылку" at bounding box center [1295, 104] width 179 height 39
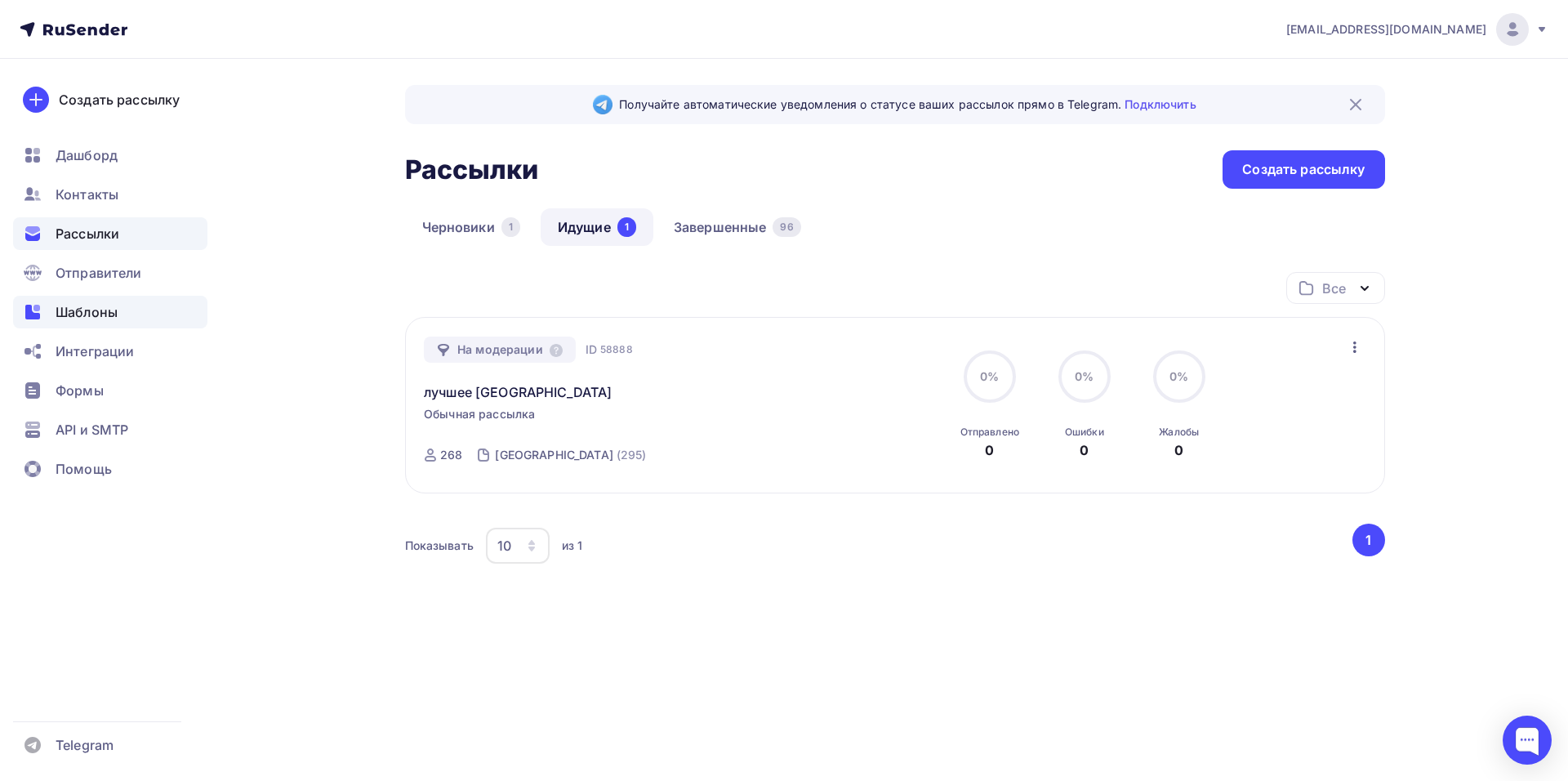
click at [74, 301] on div "Шаблоны" at bounding box center [110, 312] width 195 height 32
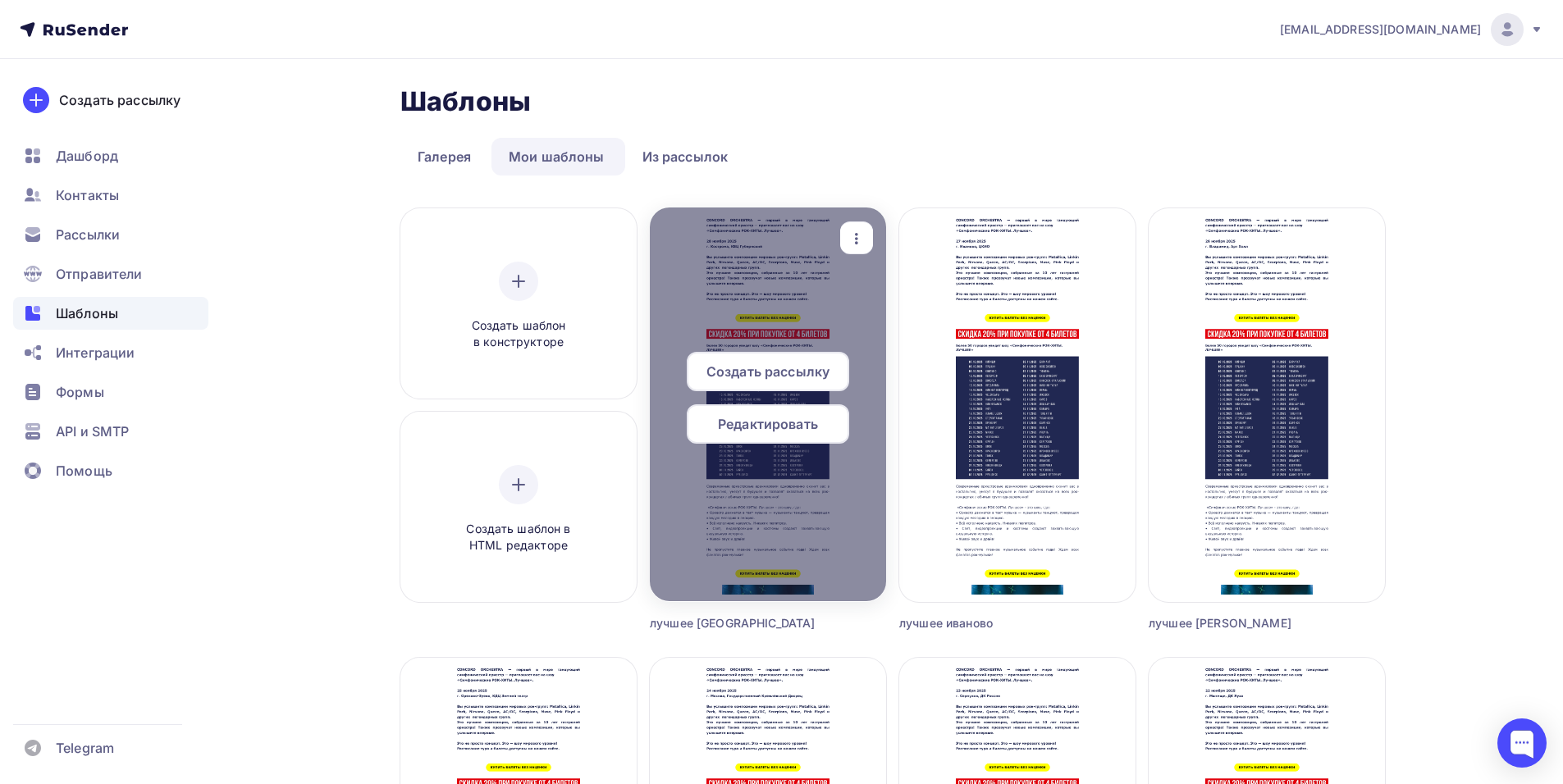
click at [844, 225] on div "button" at bounding box center [856, 238] width 32 height 32
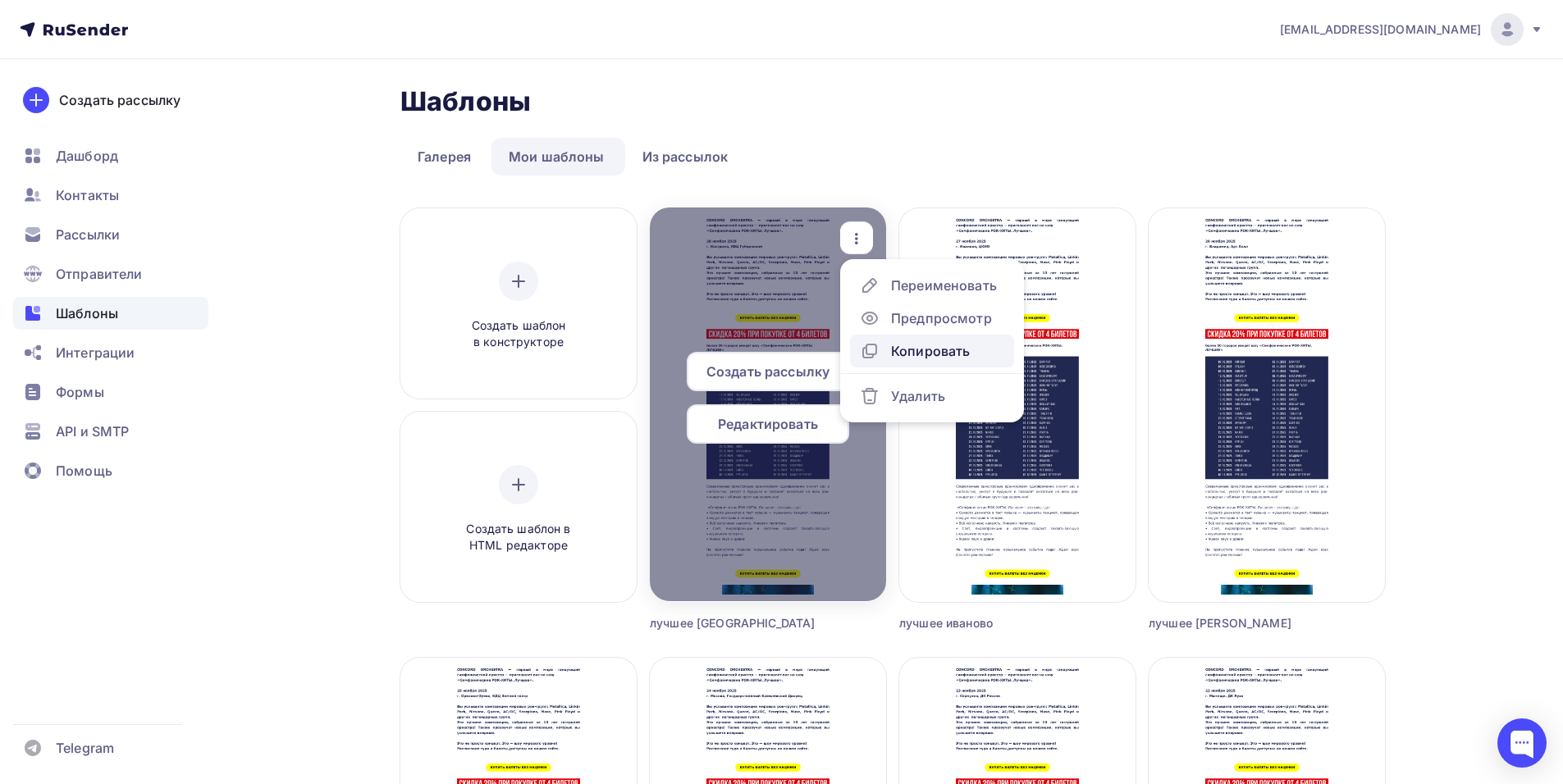
click at [903, 354] on div "Копировать" at bounding box center [931, 351] width 79 height 19
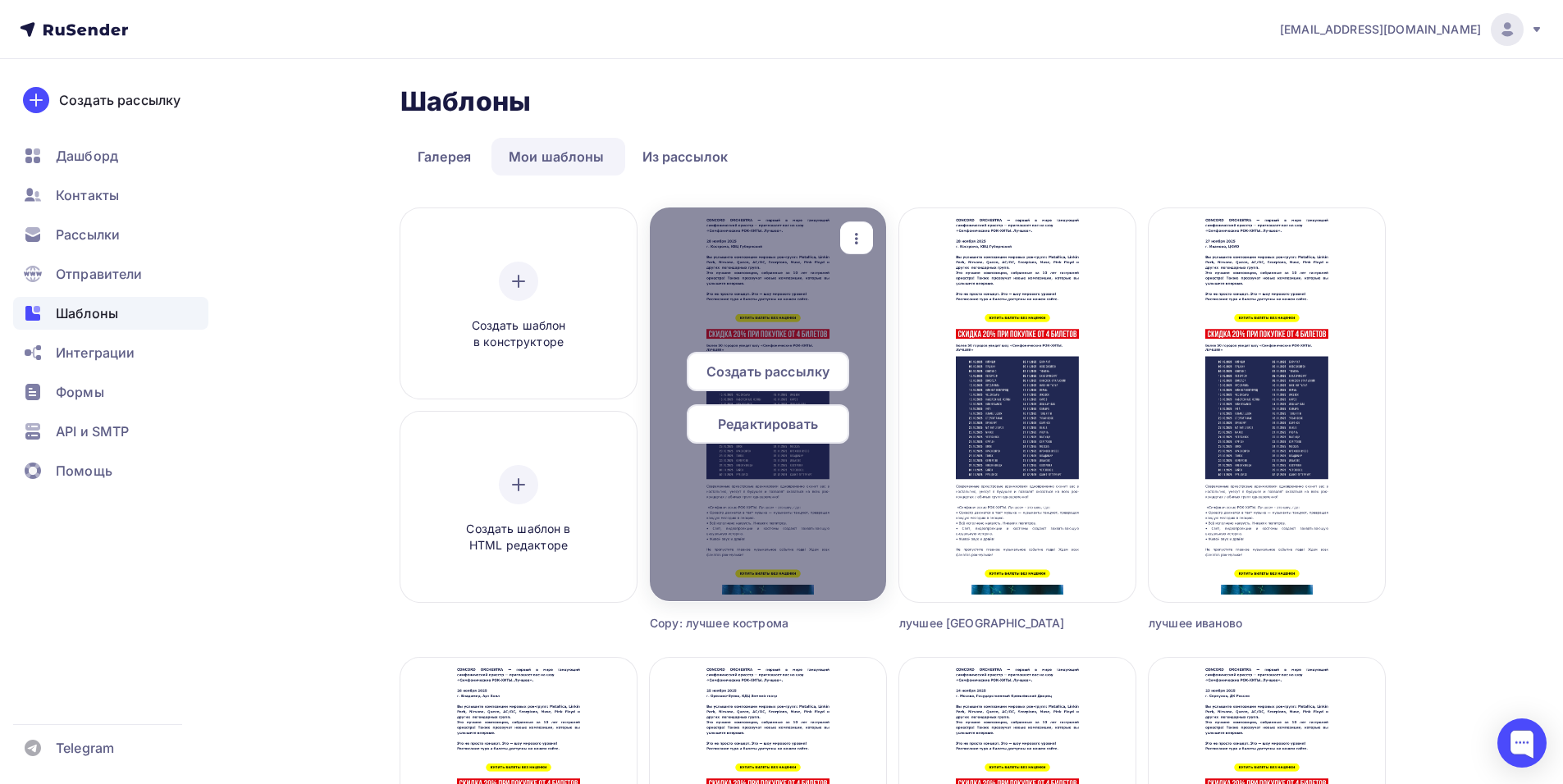
click at [851, 235] on icon "button" at bounding box center [856, 239] width 19 height 19
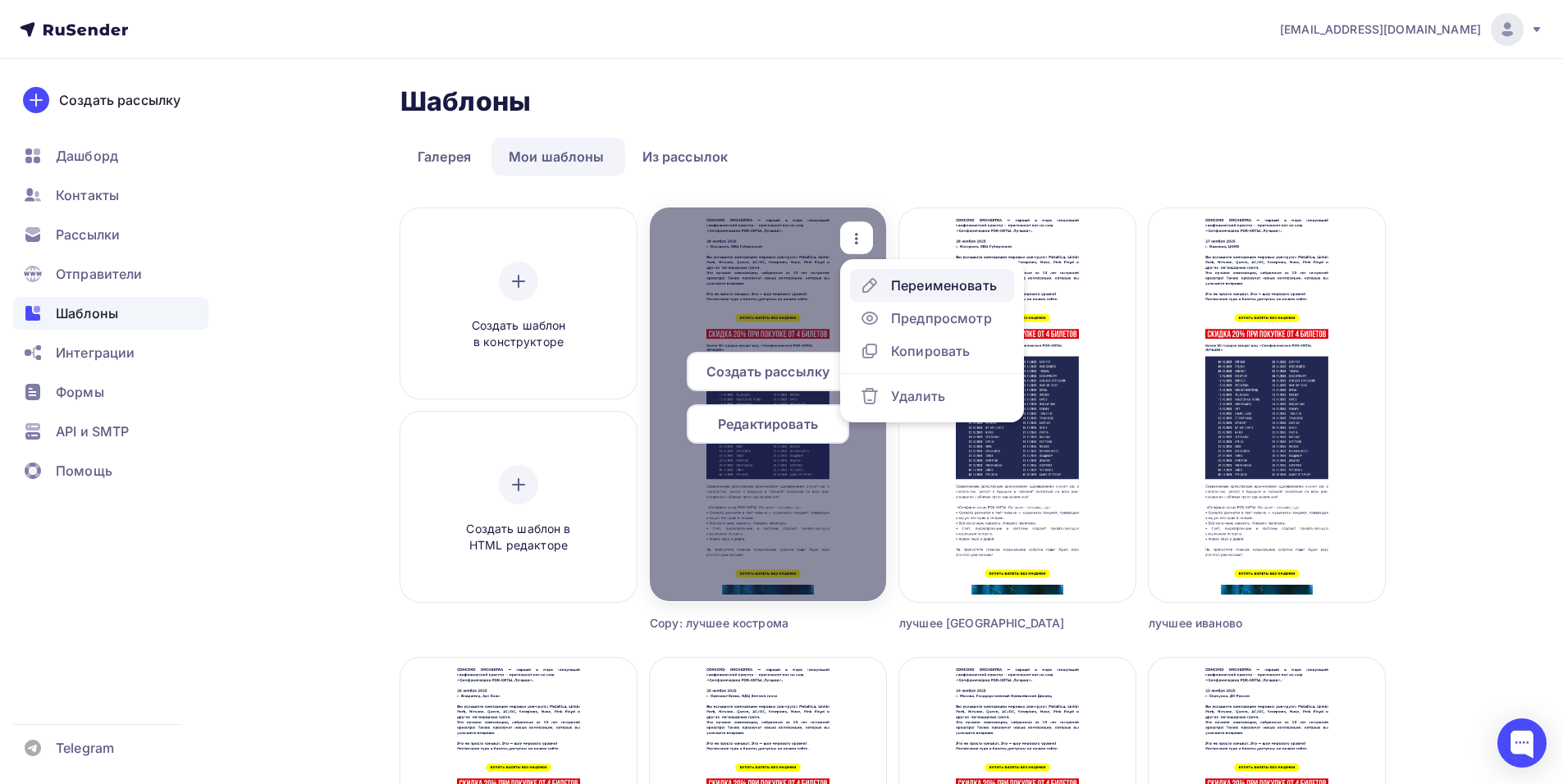
click at [889, 287] on div "Переименовать" at bounding box center [928, 285] width 137 height 19
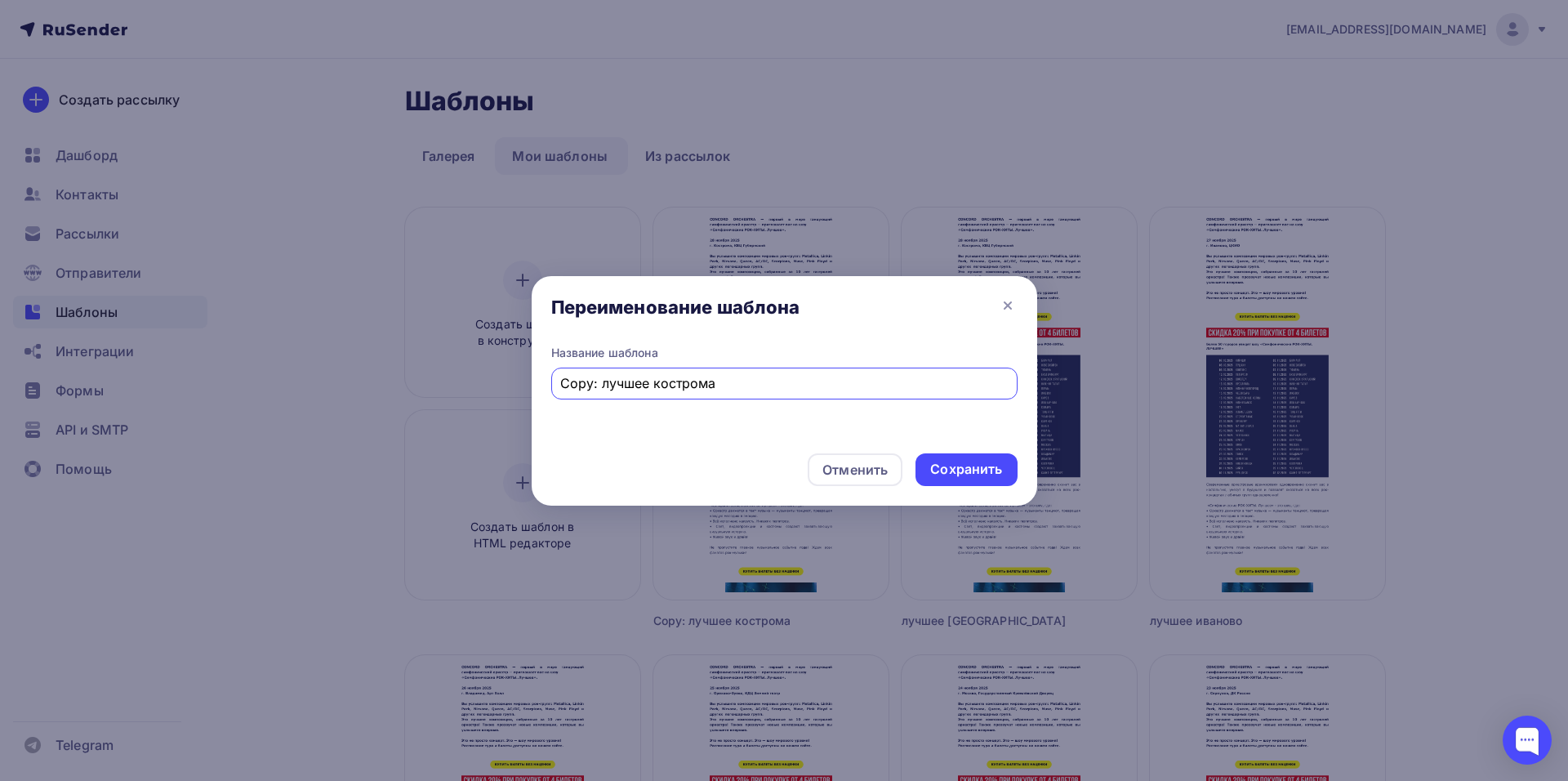
drag, startPoint x: 598, startPoint y: 384, endPoint x: 456, endPoint y: 384, distance: 142.0
click at [456, 384] on div "Переименование шаблона Название шаблона Copy: лучшее кострома Отменить Сохранить" at bounding box center [784, 390] width 1568 height 781
drag, startPoint x: 613, startPoint y: 381, endPoint x: 807, endPoint y: 379, distance: 194.0
click at [805, 380] on input "лучшее [GEOGRAPHIC_DATA]" at bounding box center [784, 383] width 448 height 19
type input "лучшее череповец"
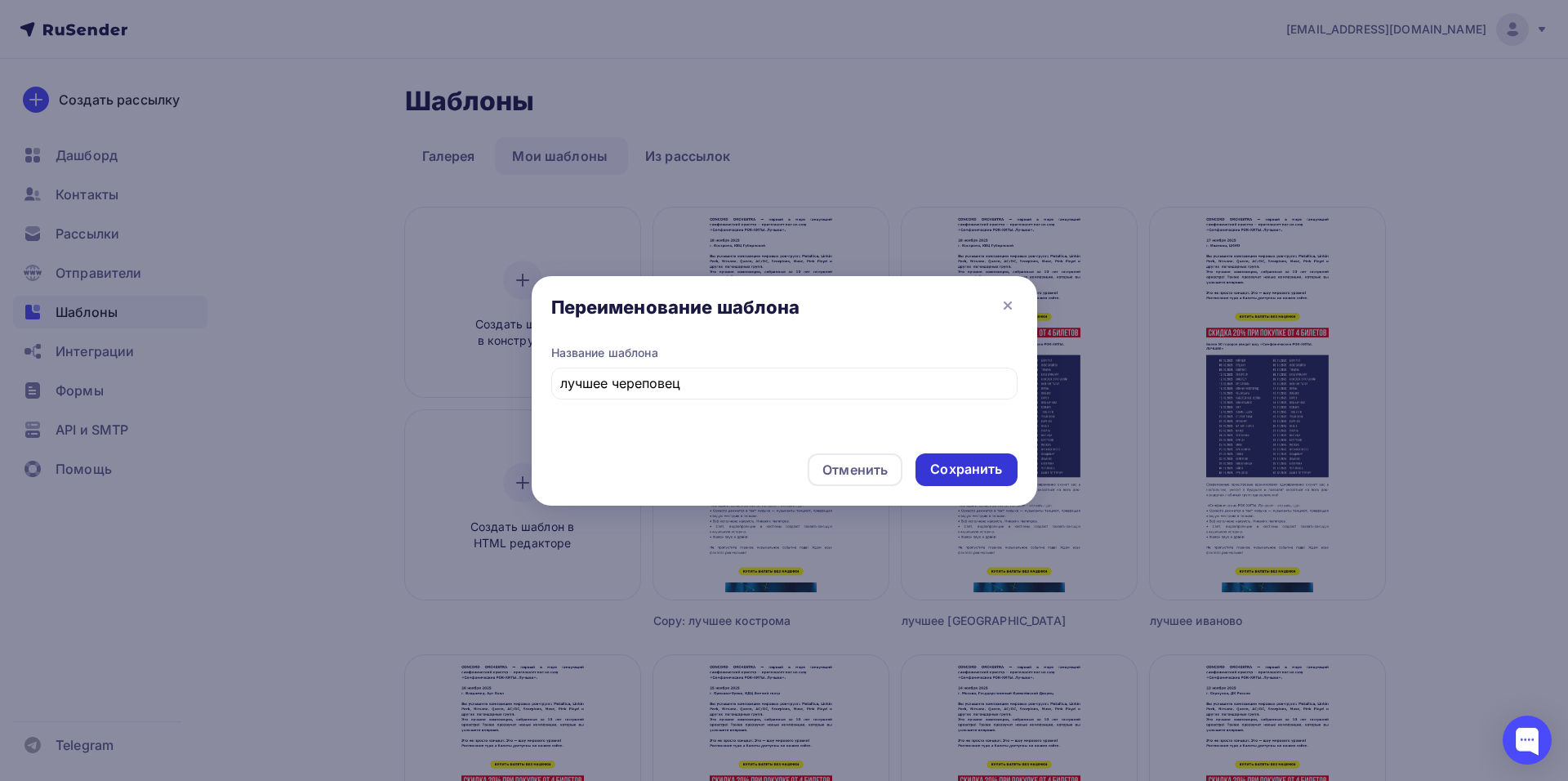
click at [942, 463] on div "Сохранить" at bounding box center [966, 470] width 72 height 19
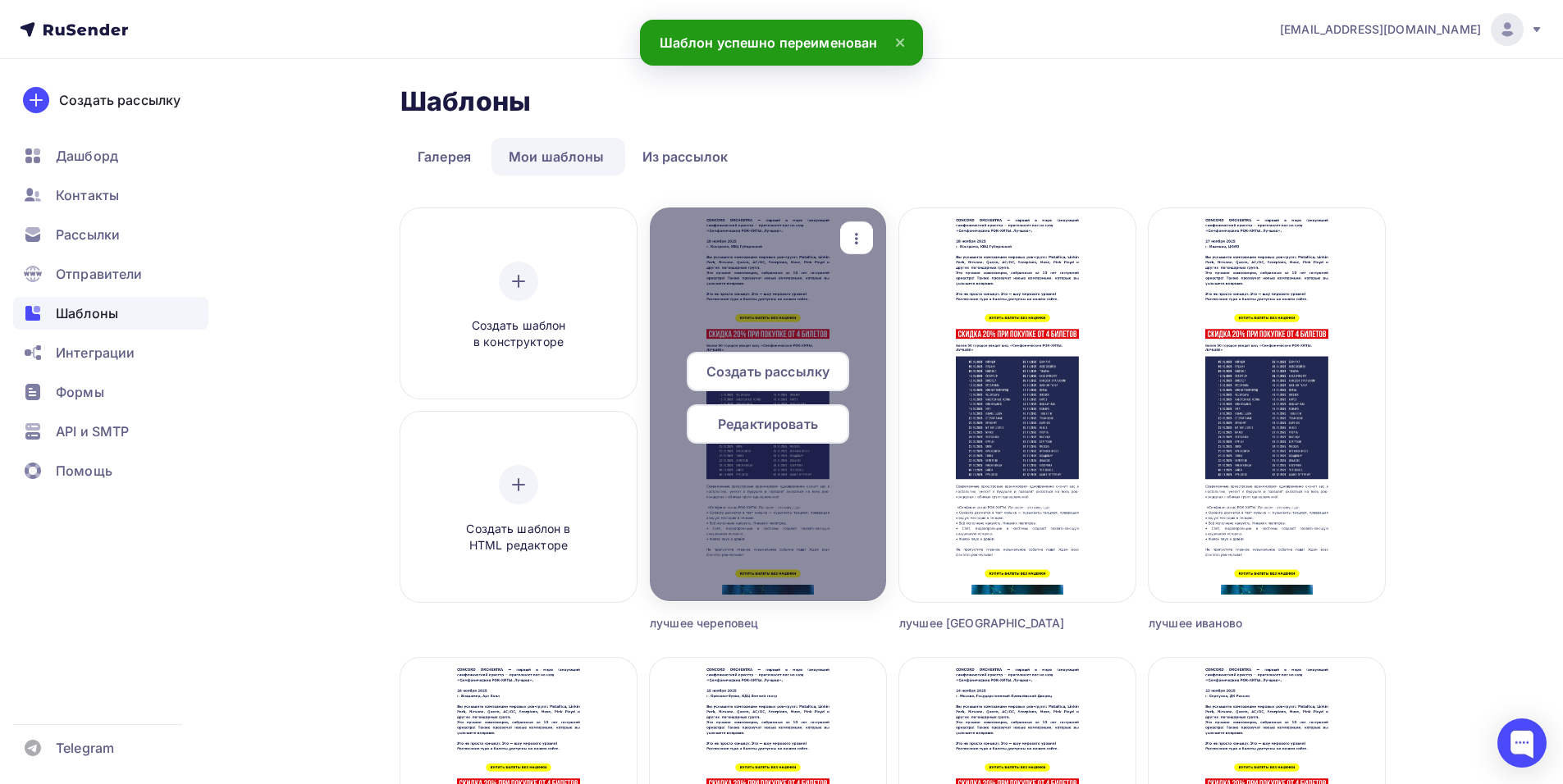
click at [758, 425] on span "Редактировать" at bounding box center [767, 424] width 100 height 19
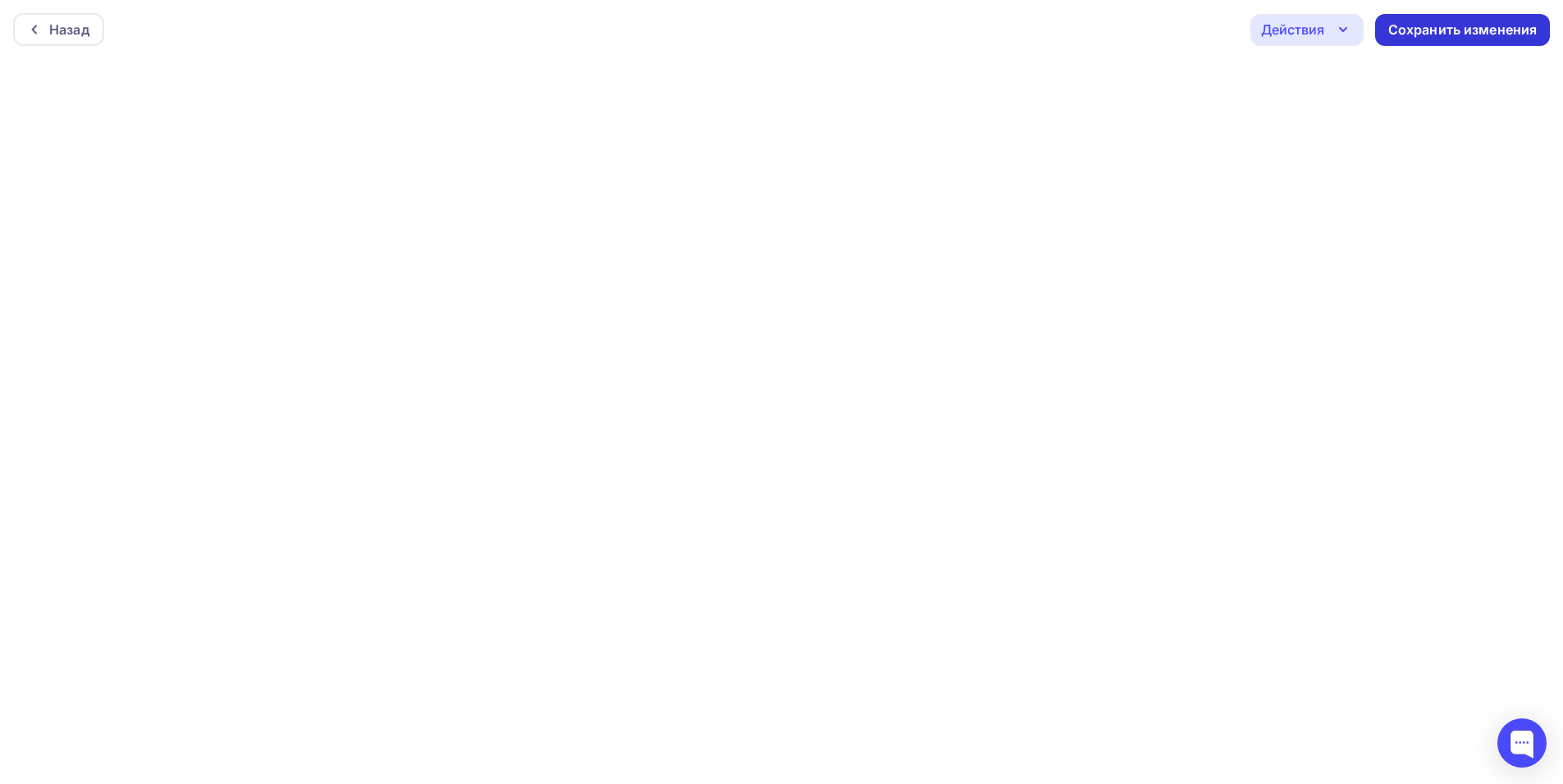
click at [1415, 32] on div "Сохранить изменения" at bounding box center [1463, 30] width 149 height 19
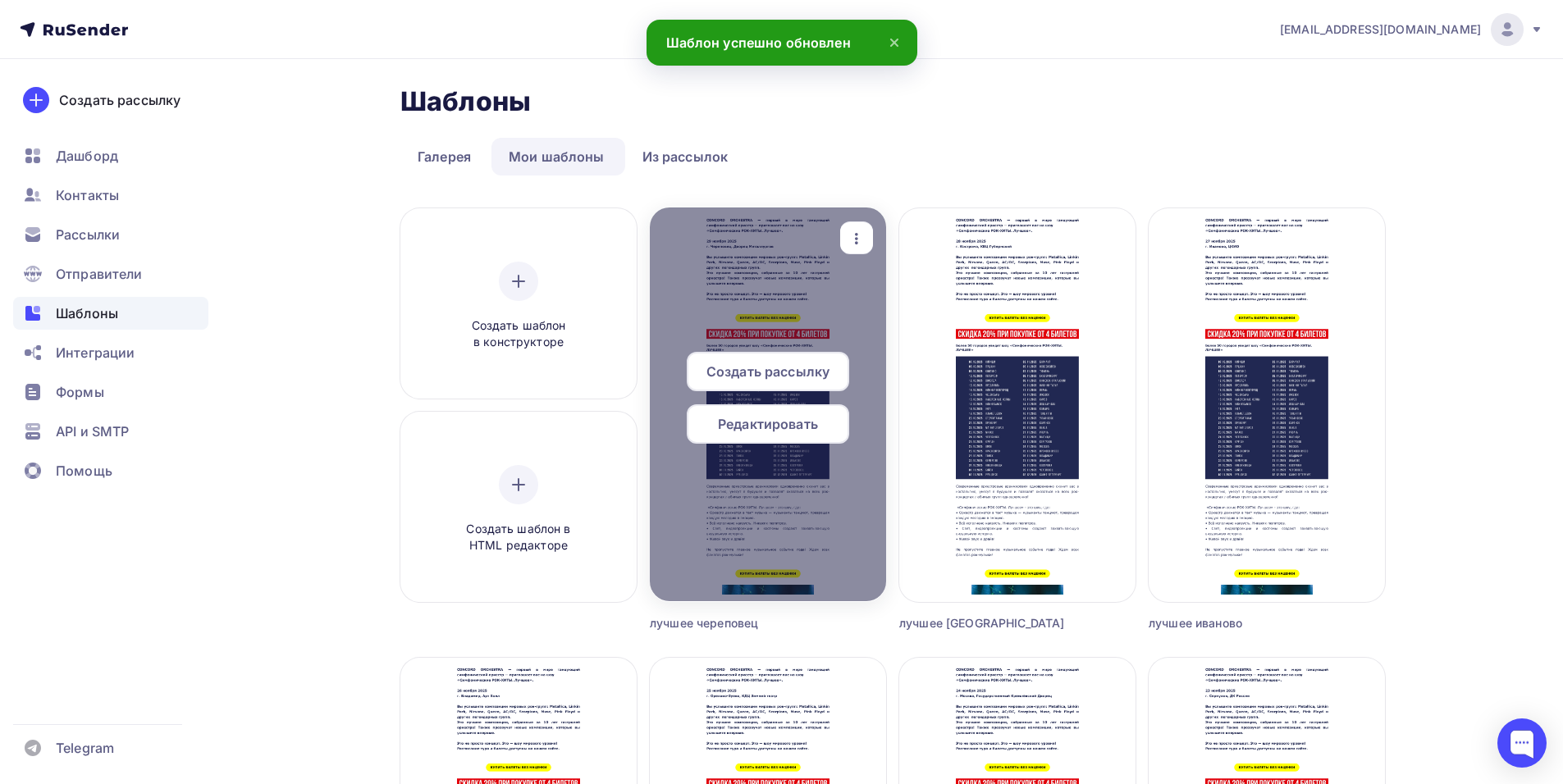
click at [794, 359] on div "Создать рассылку" at bounding box center [767, 371] width 162 height 39
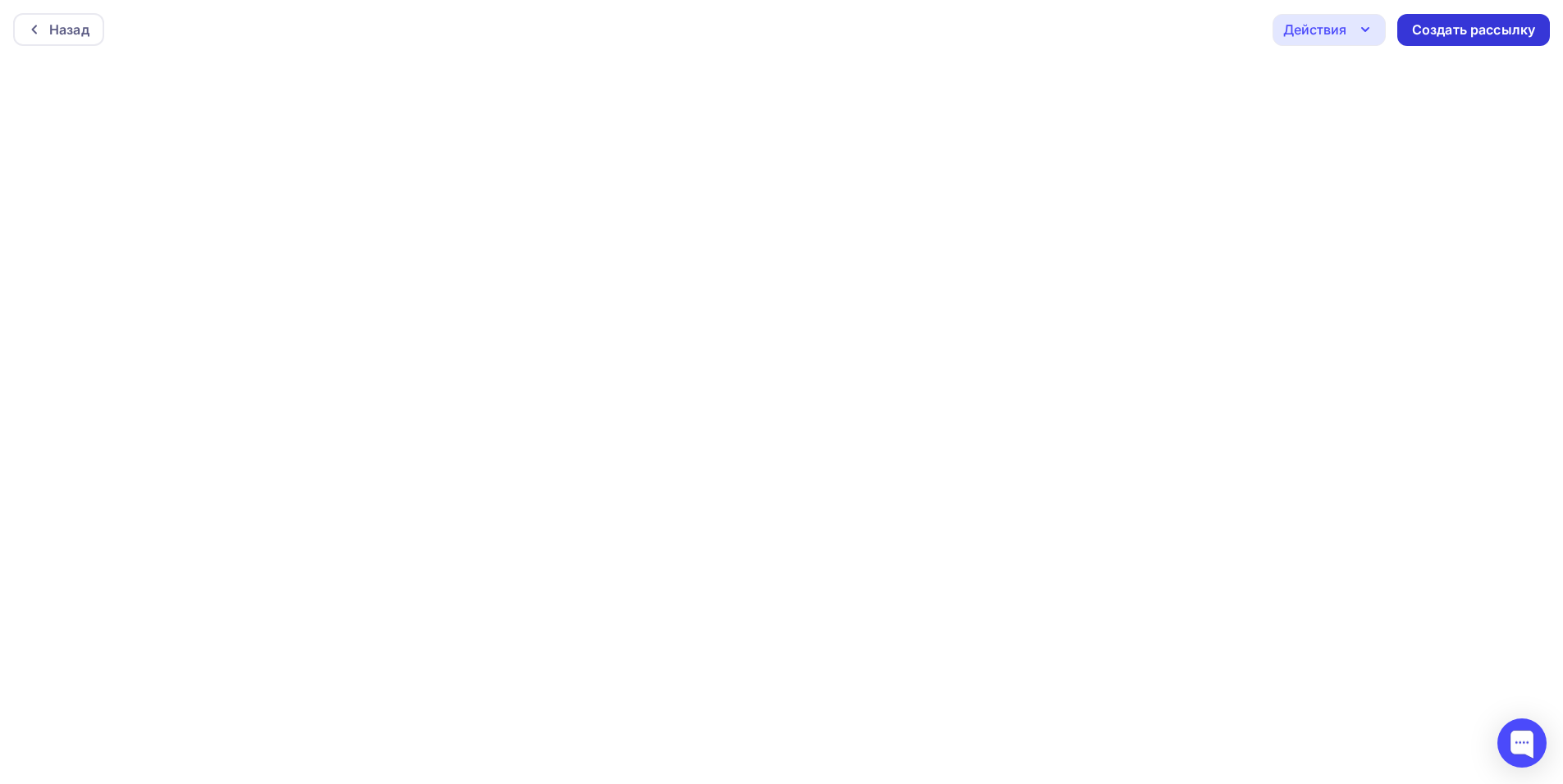
click at [1475, 39] on div "Создать рассылку" at bounding box center [1474, 30] width 123 height 19
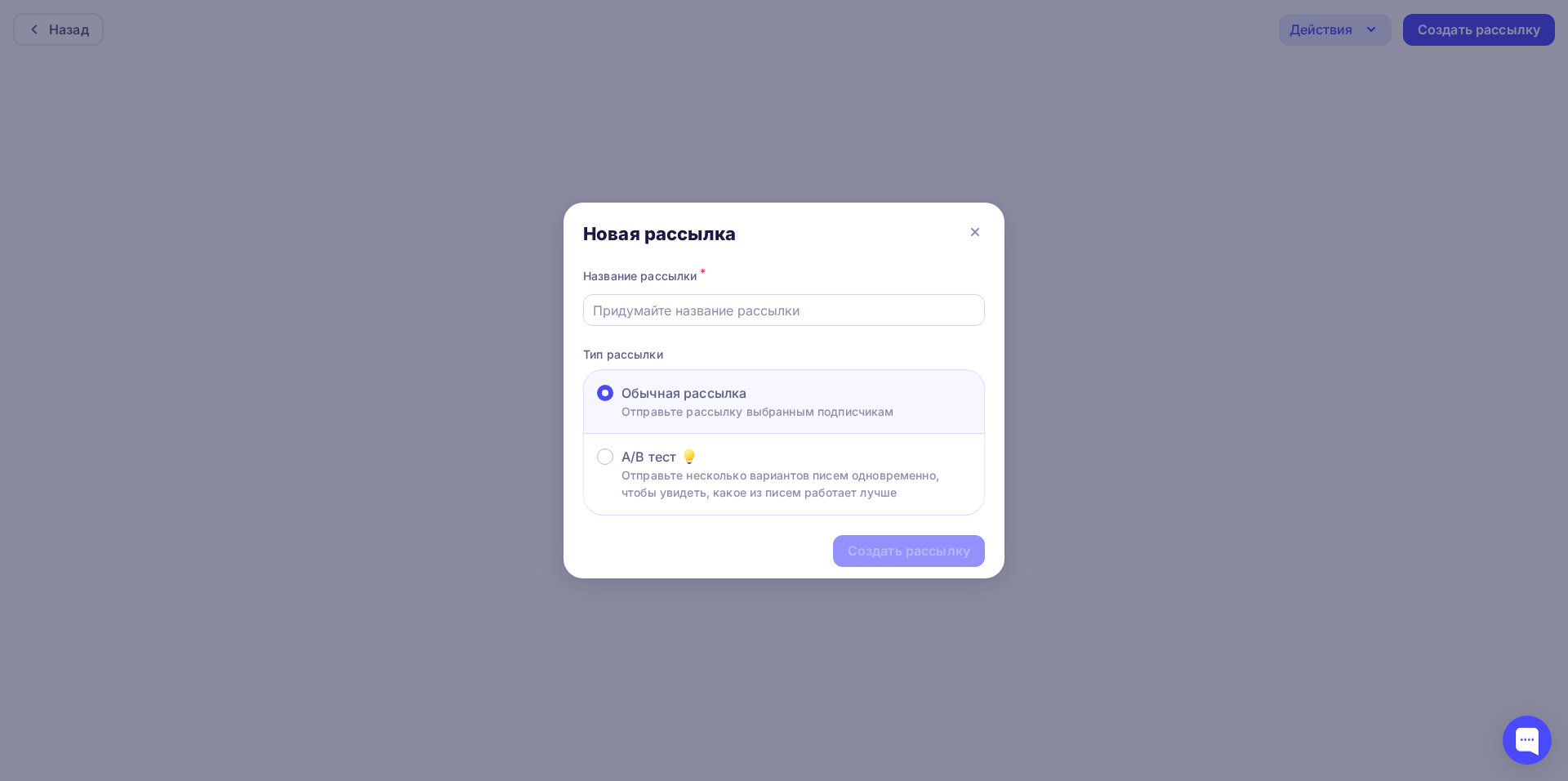
click at [684, 315] on input "text" at bounding box center [784, 310] width 383 height 19
type input "лучшее череповец"
click at [882, 546] on div "Создать рассылку" at bounding box center [909, 551] width 122 height 19
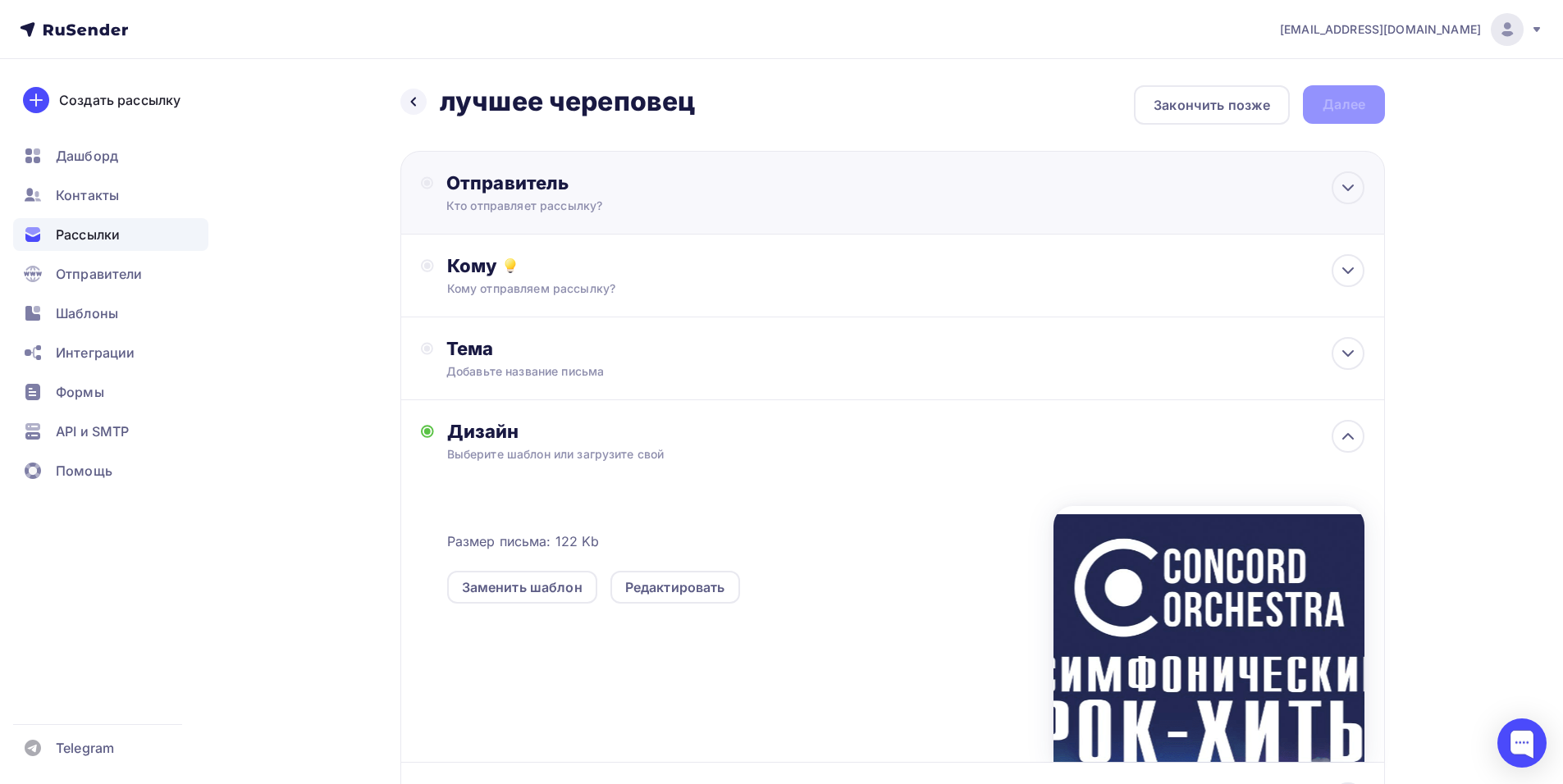
click at [830, 173] on div "Отправитель Кто отправляет рассылку? Email * [EMAIL_ADDRESS][DOMAIN_NAME] [EMAI…" at bounding box center [892, 192] width 984 height 83
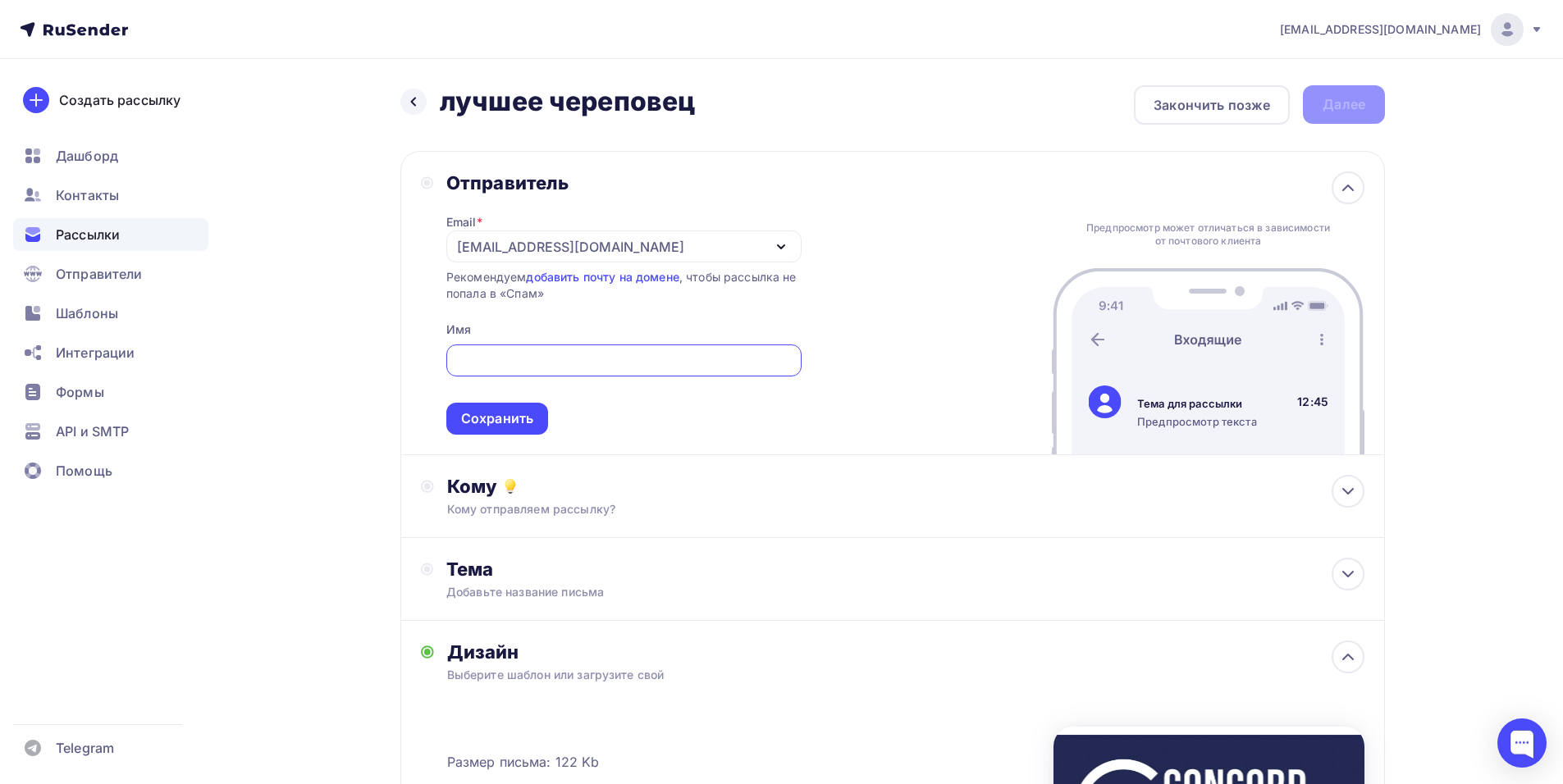
click at [489, 245] on div "[EMAIL_ADDRESS][DOMAIN_NAME]" at bounding box center [570, 246] width 227 height 19
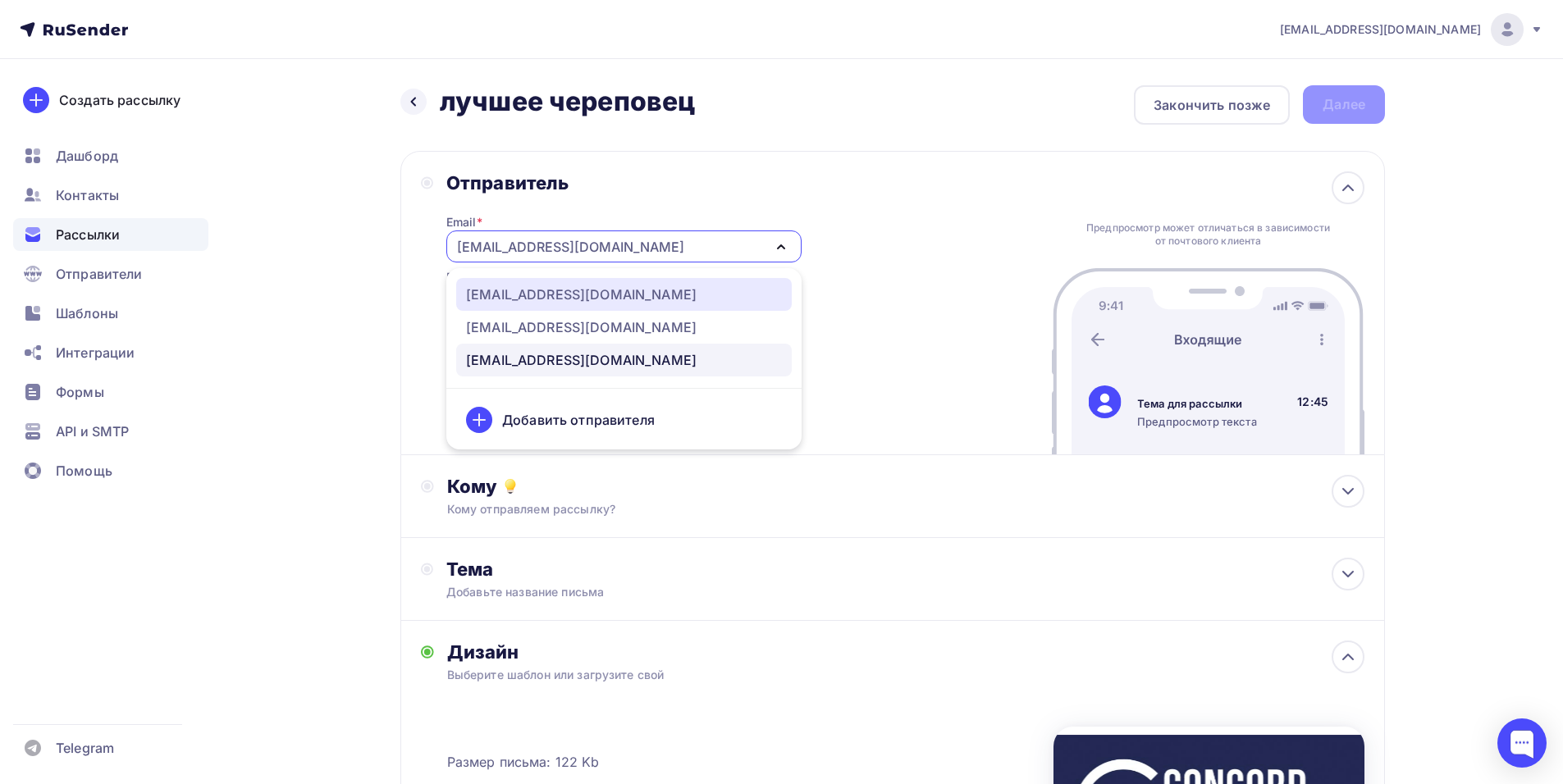
click at [546, 292] on div "[EMAIL_ADDRESS][DOMAIN_NAME]" at bounding box center [581, 295] width 231 height 19
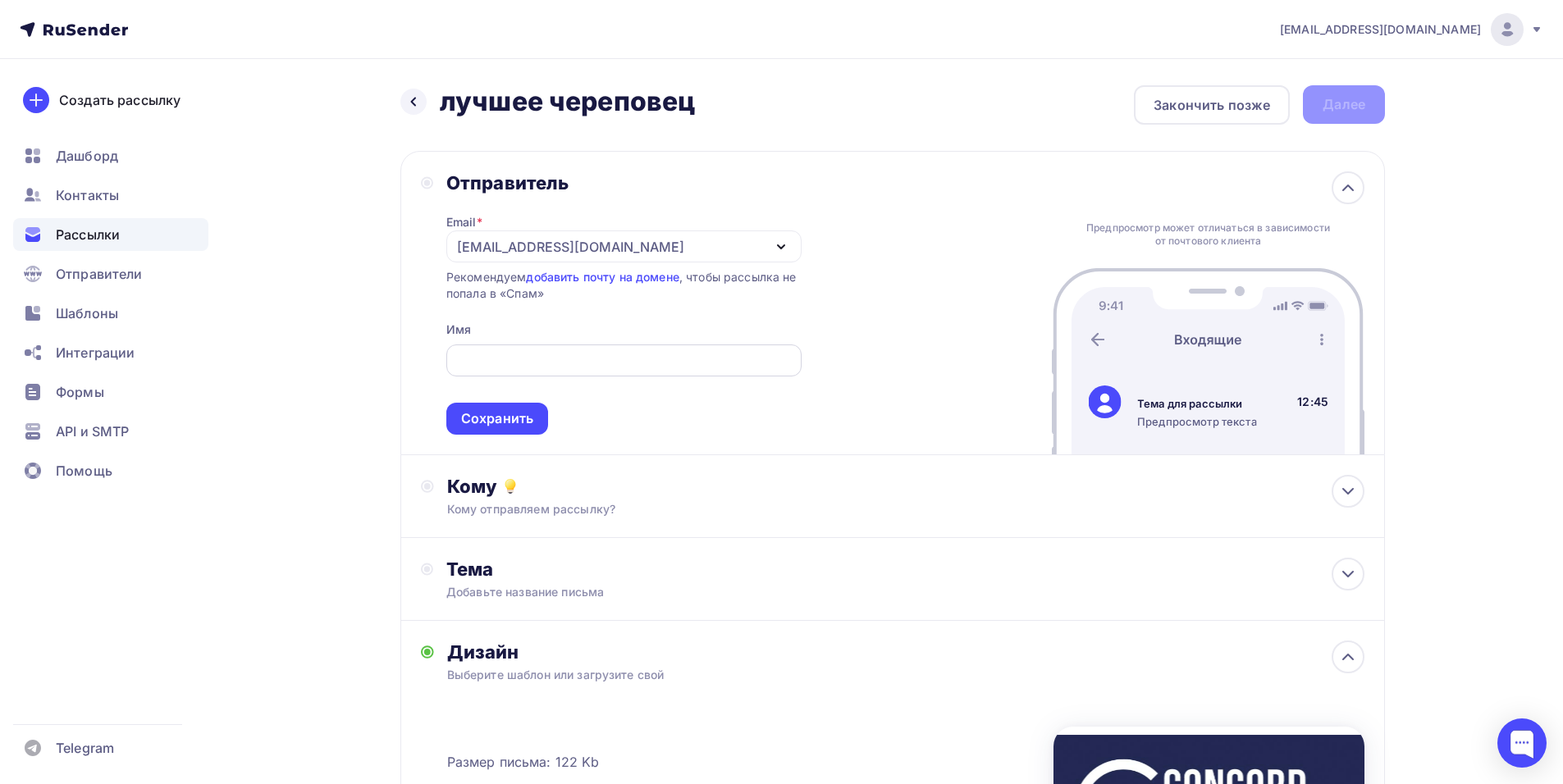
click at [558, 362] on input "text" at bounding box center [624, 360] width 337 height 19
paste input "CONCORD ORCHESTRA"
type input "CONCORD ORCHESTRA"
click at [491, 417] on div "Сохранить" at bounding box center [497, 419] width 72 height 19
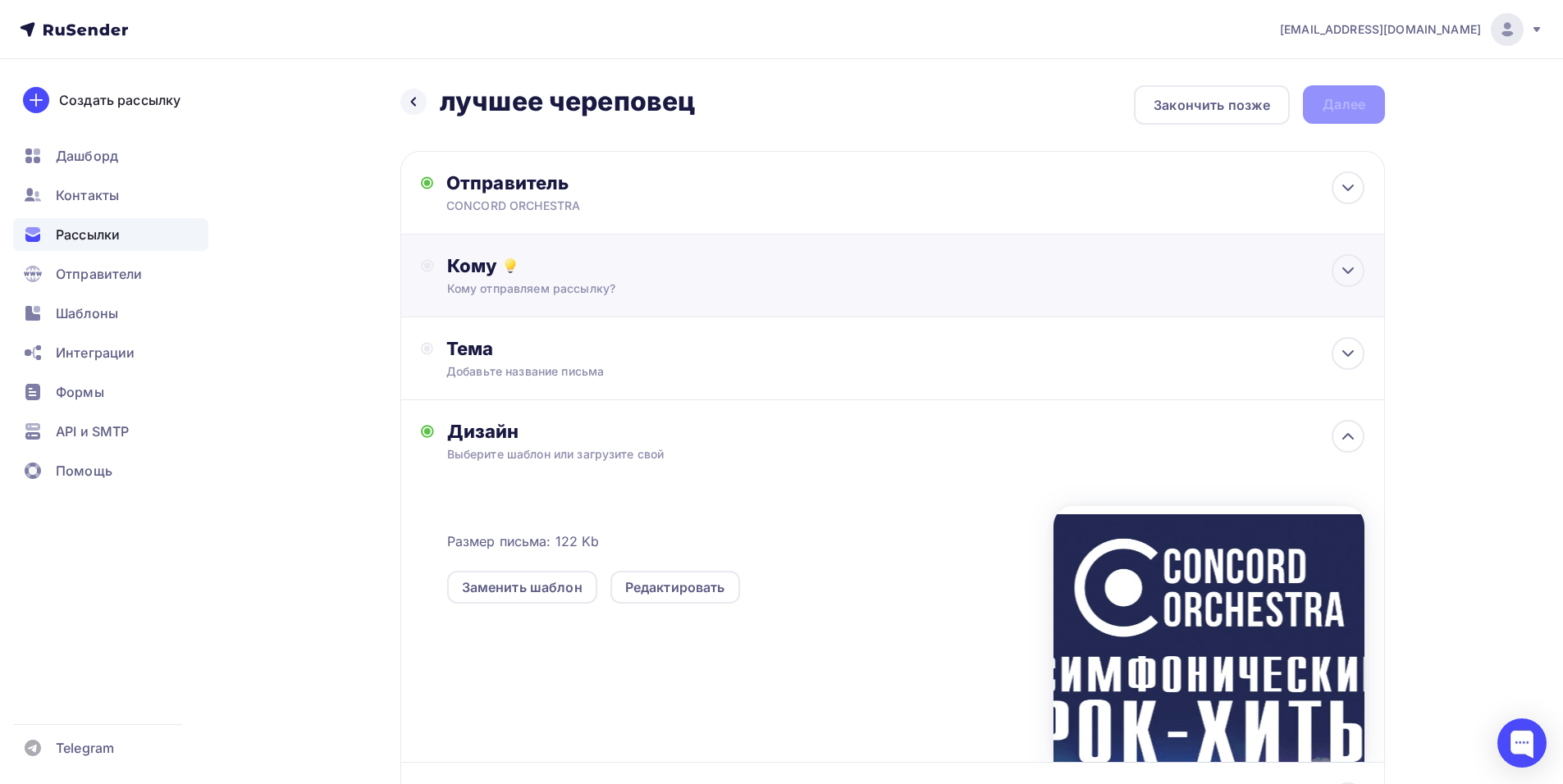
click at [593, 254] on div "Кому" at bounding box center [906, 266] width 917 height 23
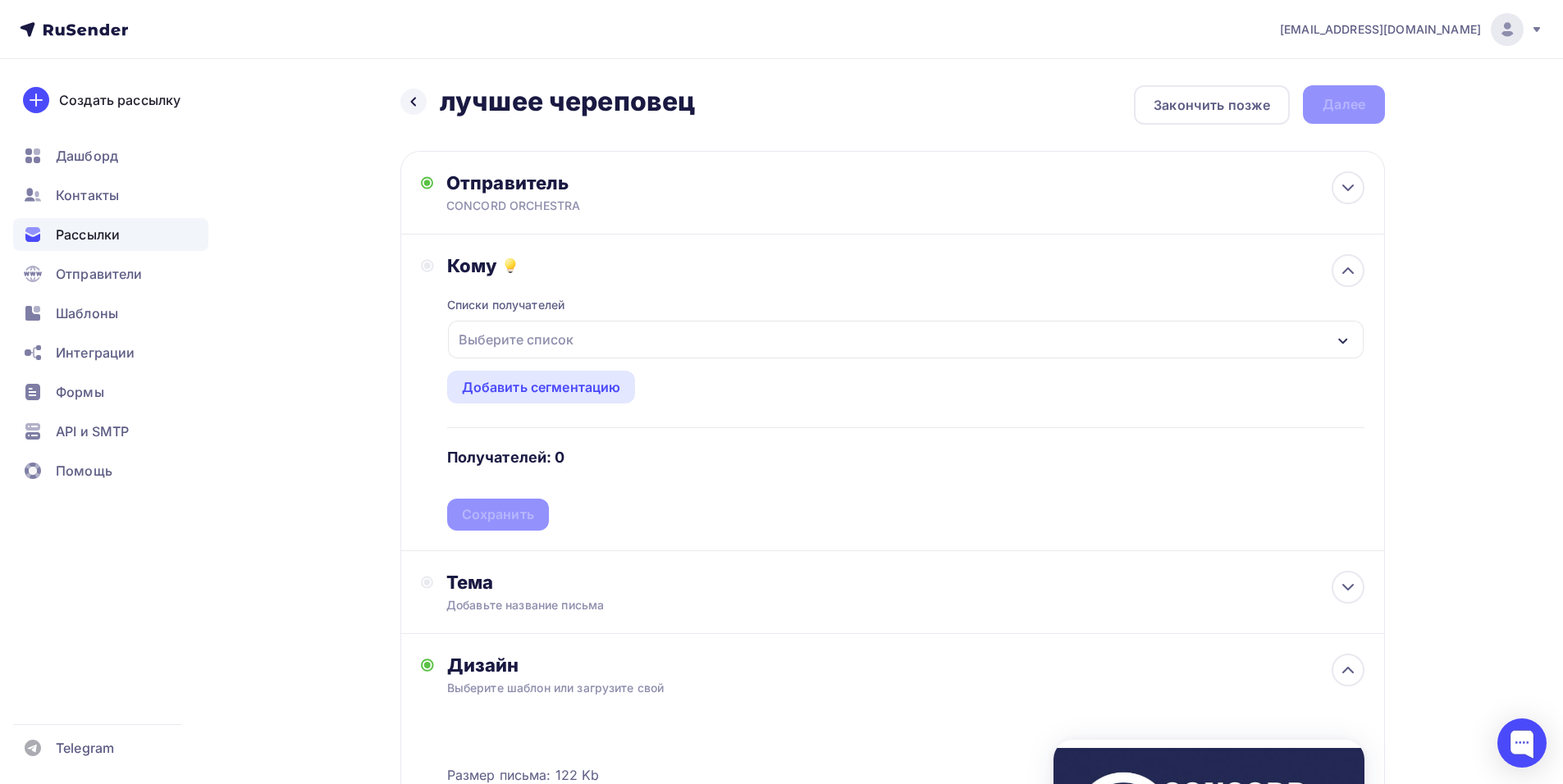
click at [601, 339] on div "Выберите список" at bounding box center [906, 339] width 916 height 38
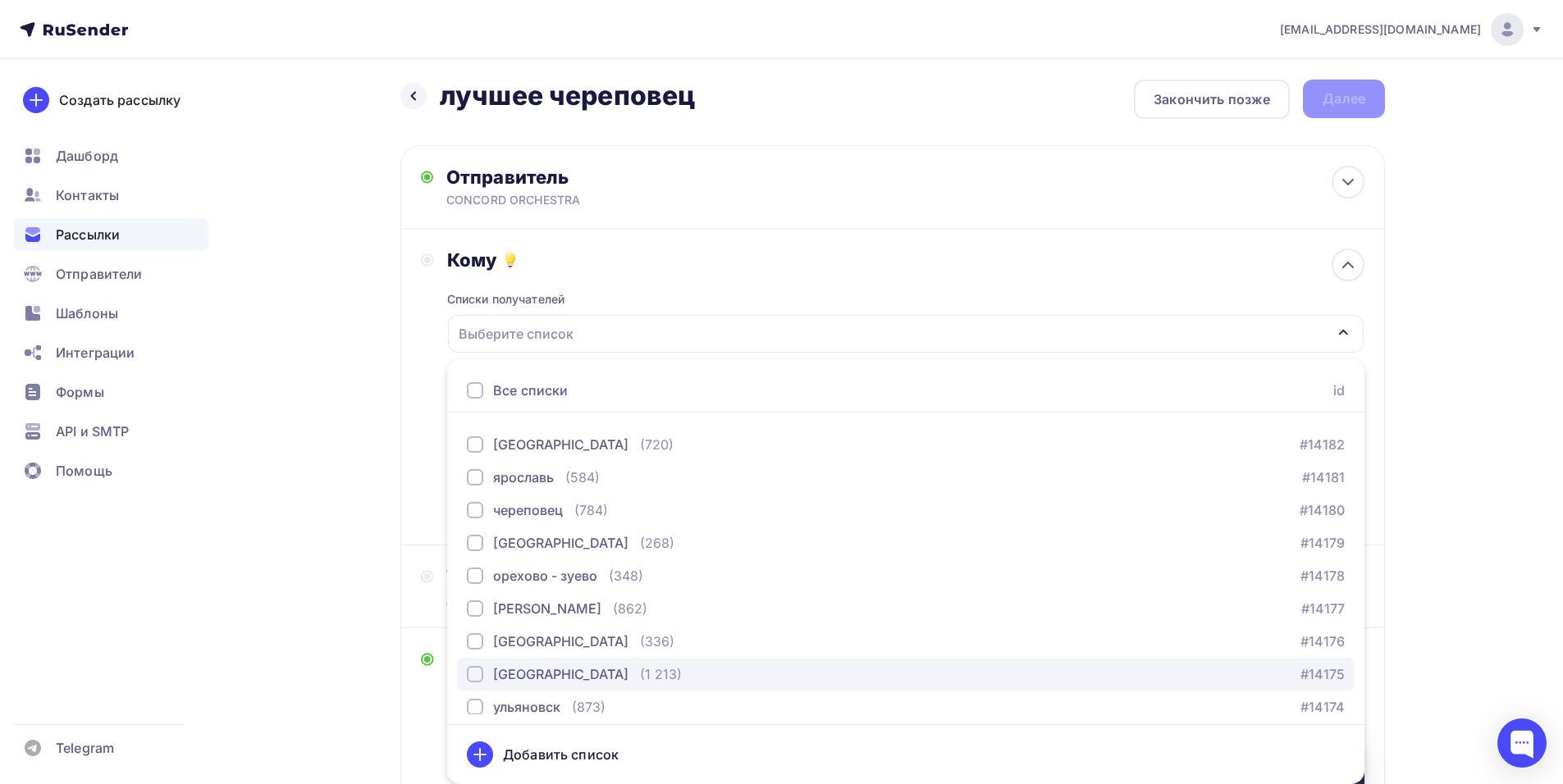
scroll to position [1136, 0]
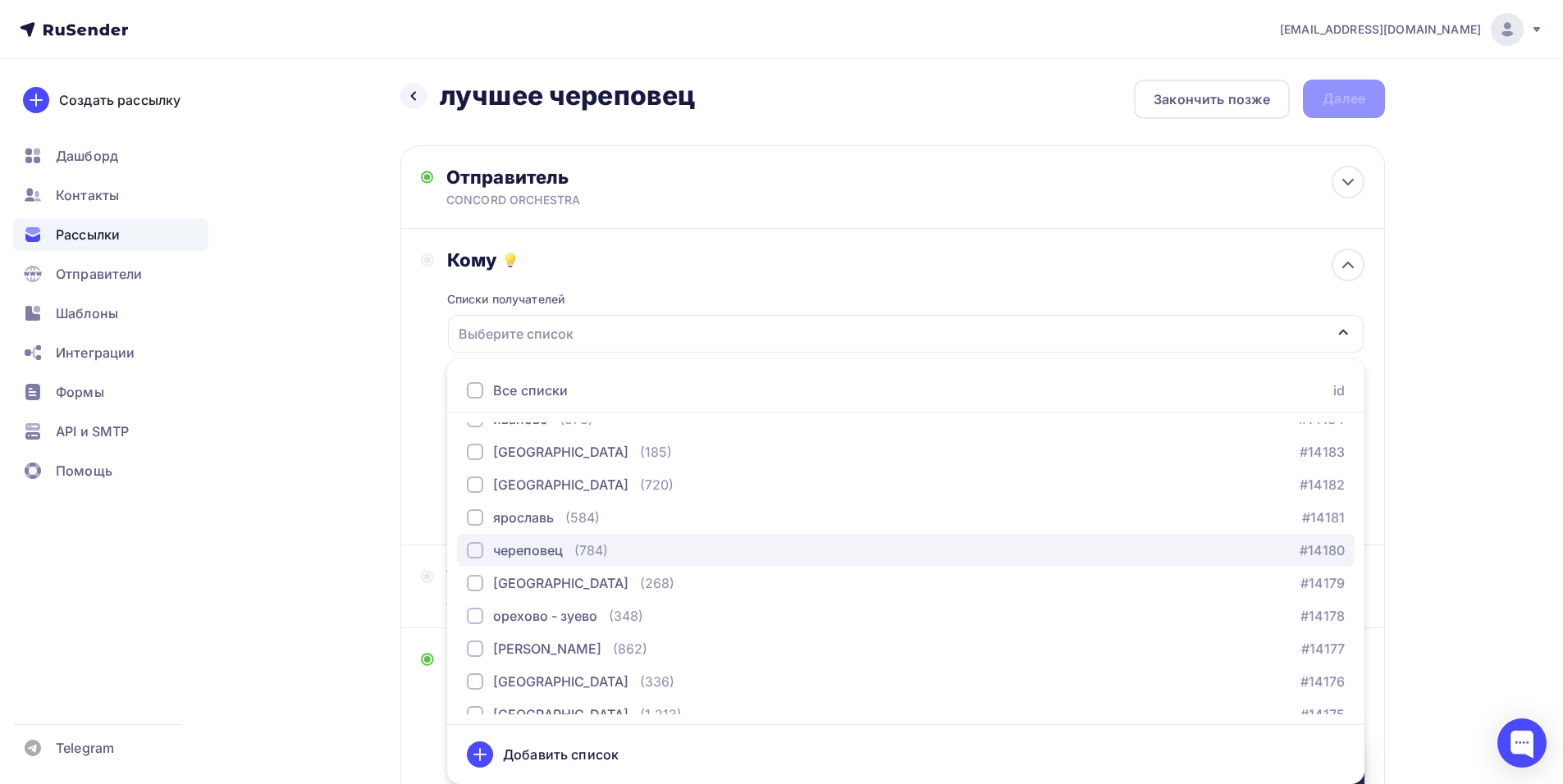
click at [578, 553] on div "(784)" at bounding box center [591, 550] width 33 height 19
click at [417, 468] on div "Кому Списки получателей [GEOGRAPHIC_DATA] Все списки id тест [PERSON_NAME] (1) …" at bounding box center [892, 387] width 984 height 317
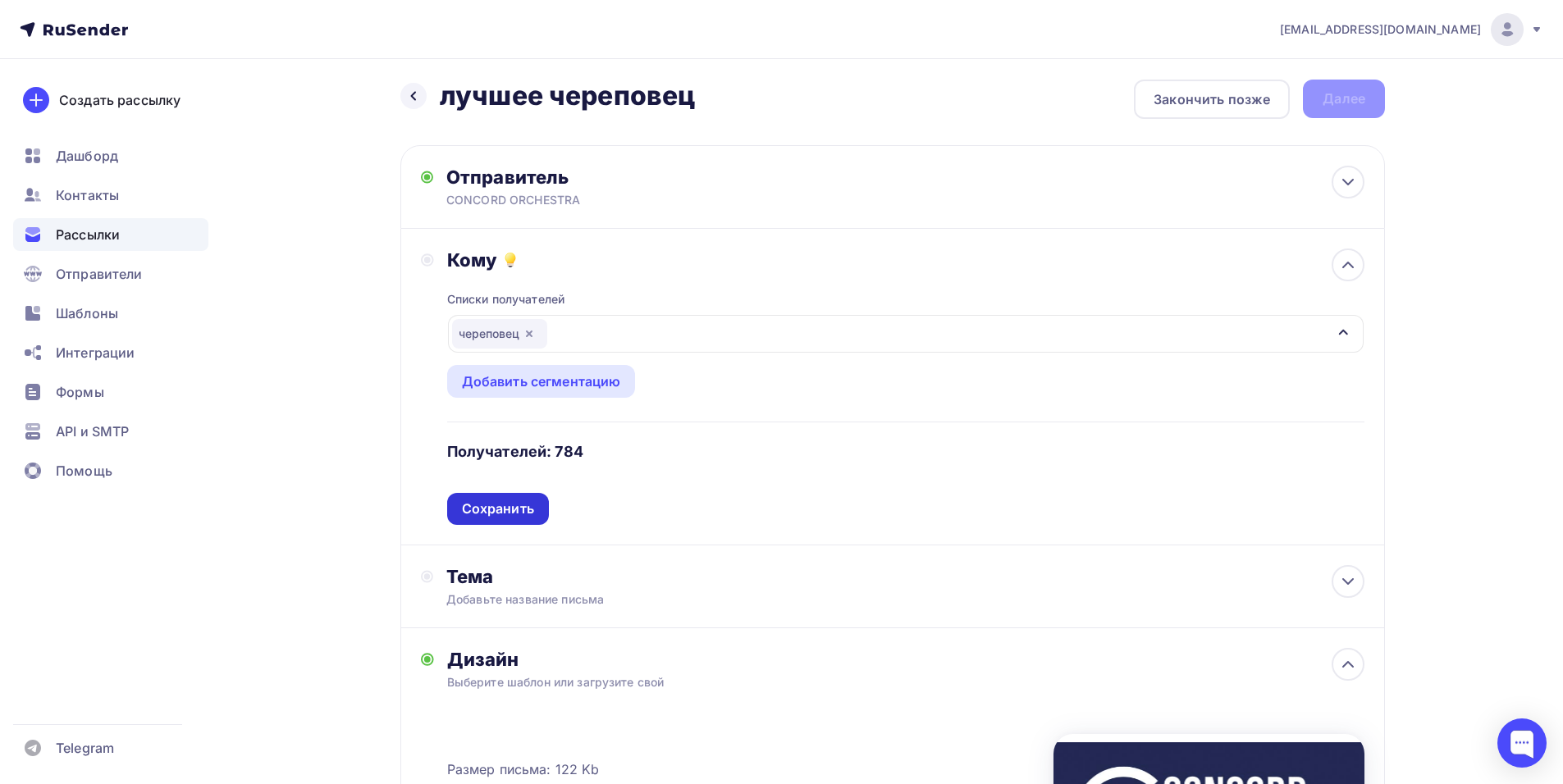
click at [487, 512] on div "Сохранить" at bounding box center [498, 510] width 72 height 19
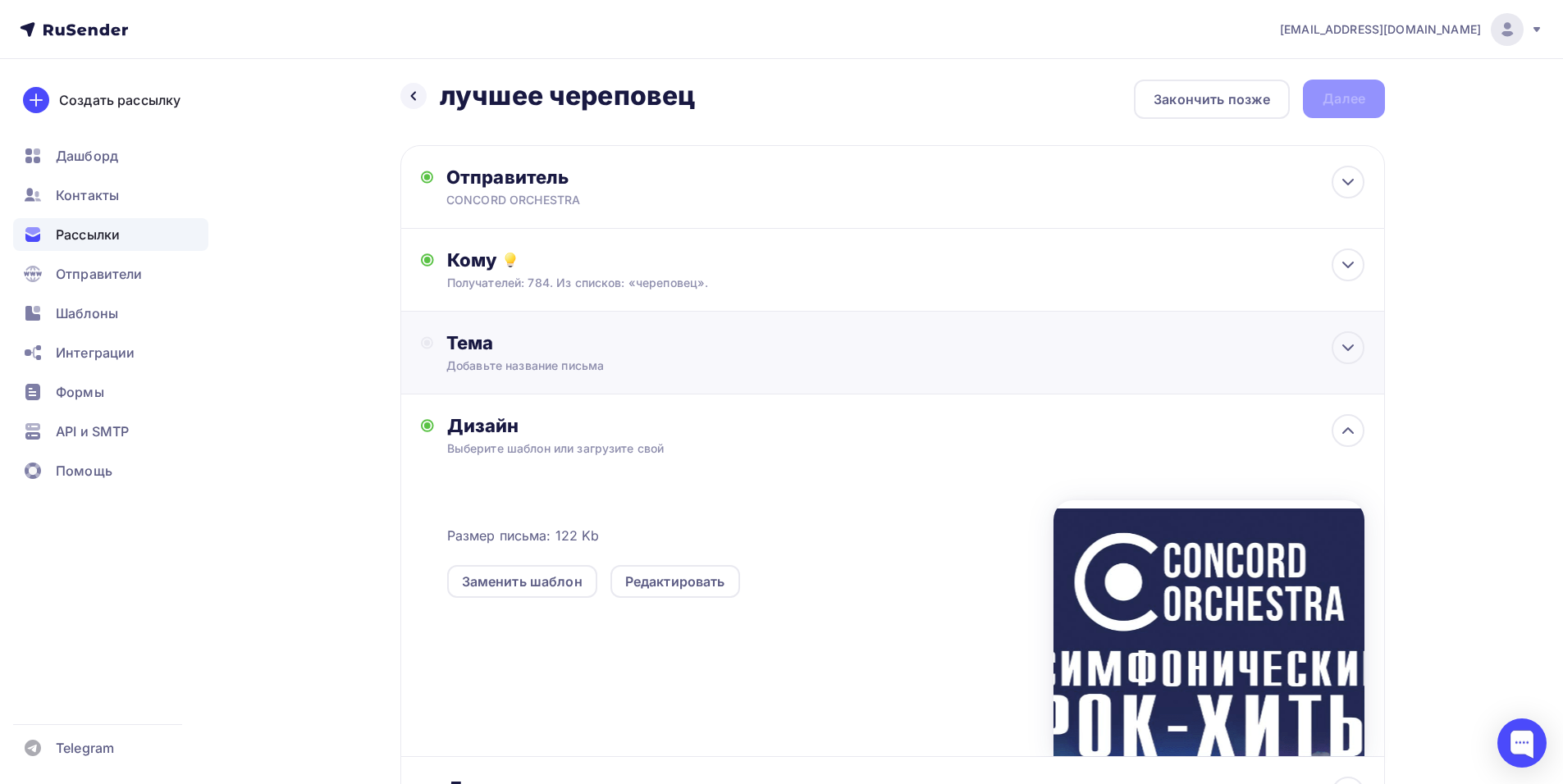
click at [542, 349] on div "Тема" at bounding box center [608, 343] width 324 height 23
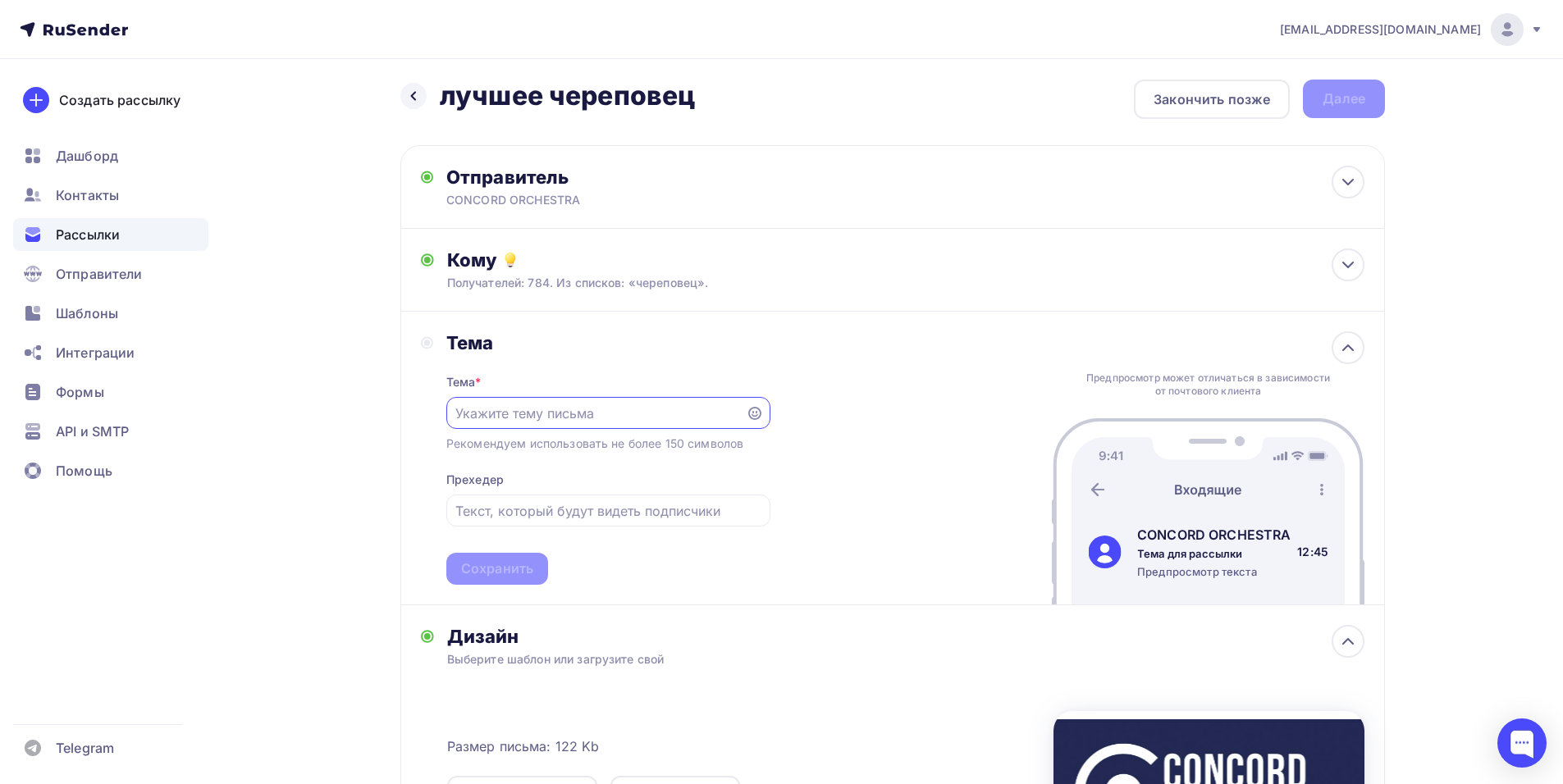
scroll to position [0, 0]
drag, startPoint x: 573, startPoint y: 410, endPoint x: 582, endPoint y: 408, distance: 9.2
paste input "Приглашение на шоу «Симфонические РОК-ХИТЫ. Лучшее»"
type input "Приглашение на шоу «Симфонические РОК-ХИТЫ. Лучшее»"
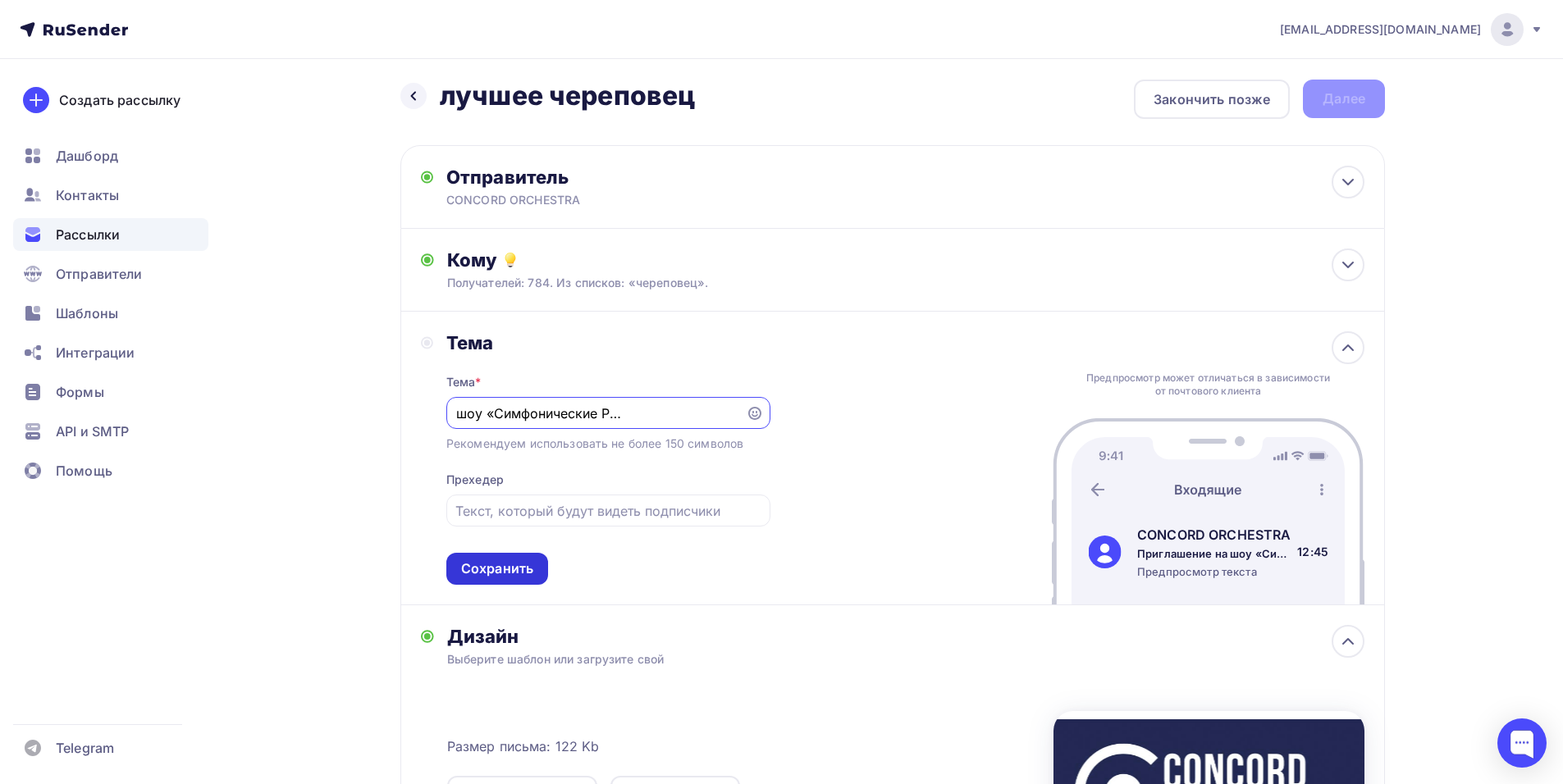
click at [499, 565] on div "Сохранить" at bounding box center [497, 569] width 72 height 19
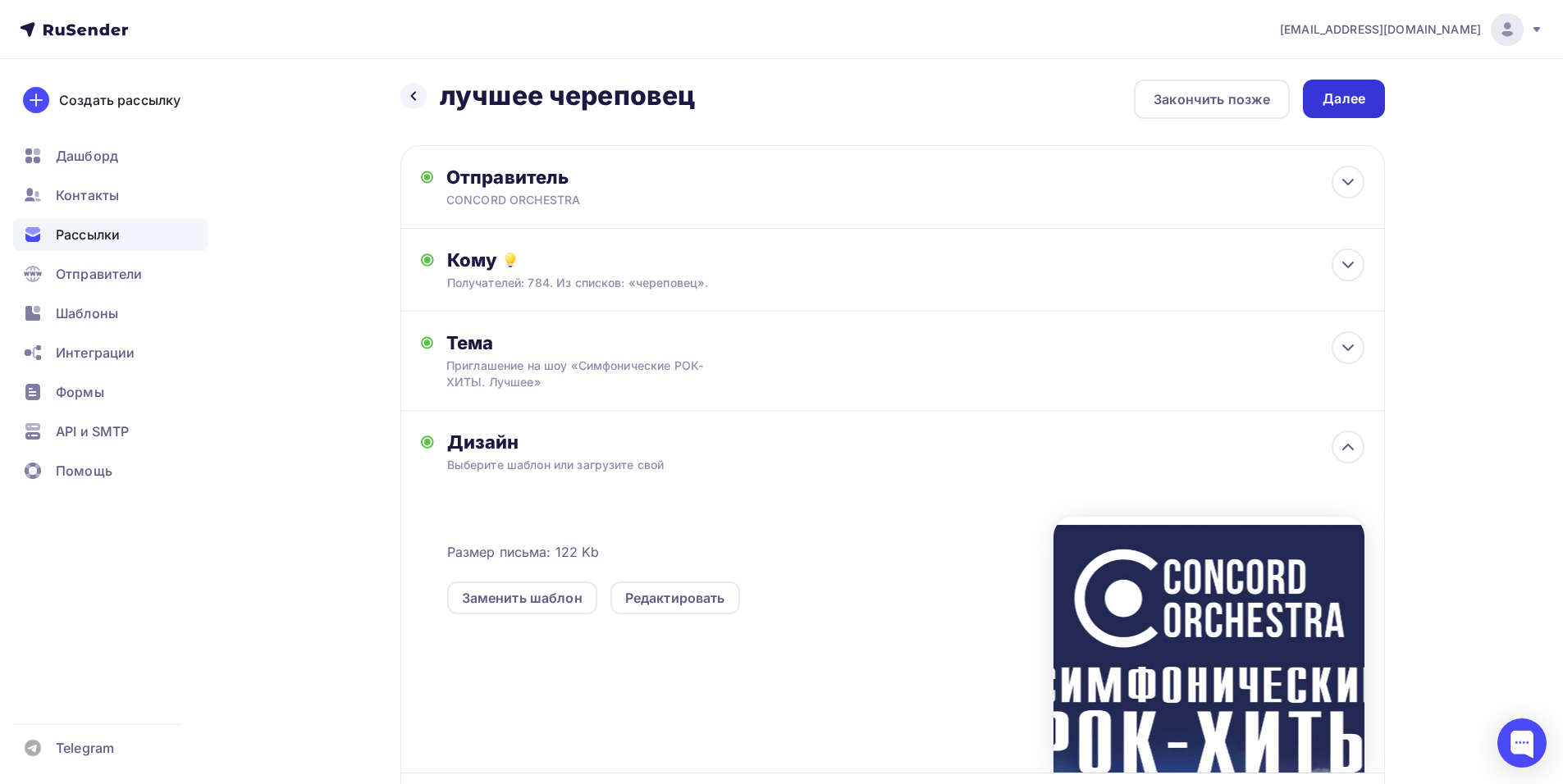
click at [1344, 99] on div "Далее" at bounding box center [1344, 99] width 43 height 19
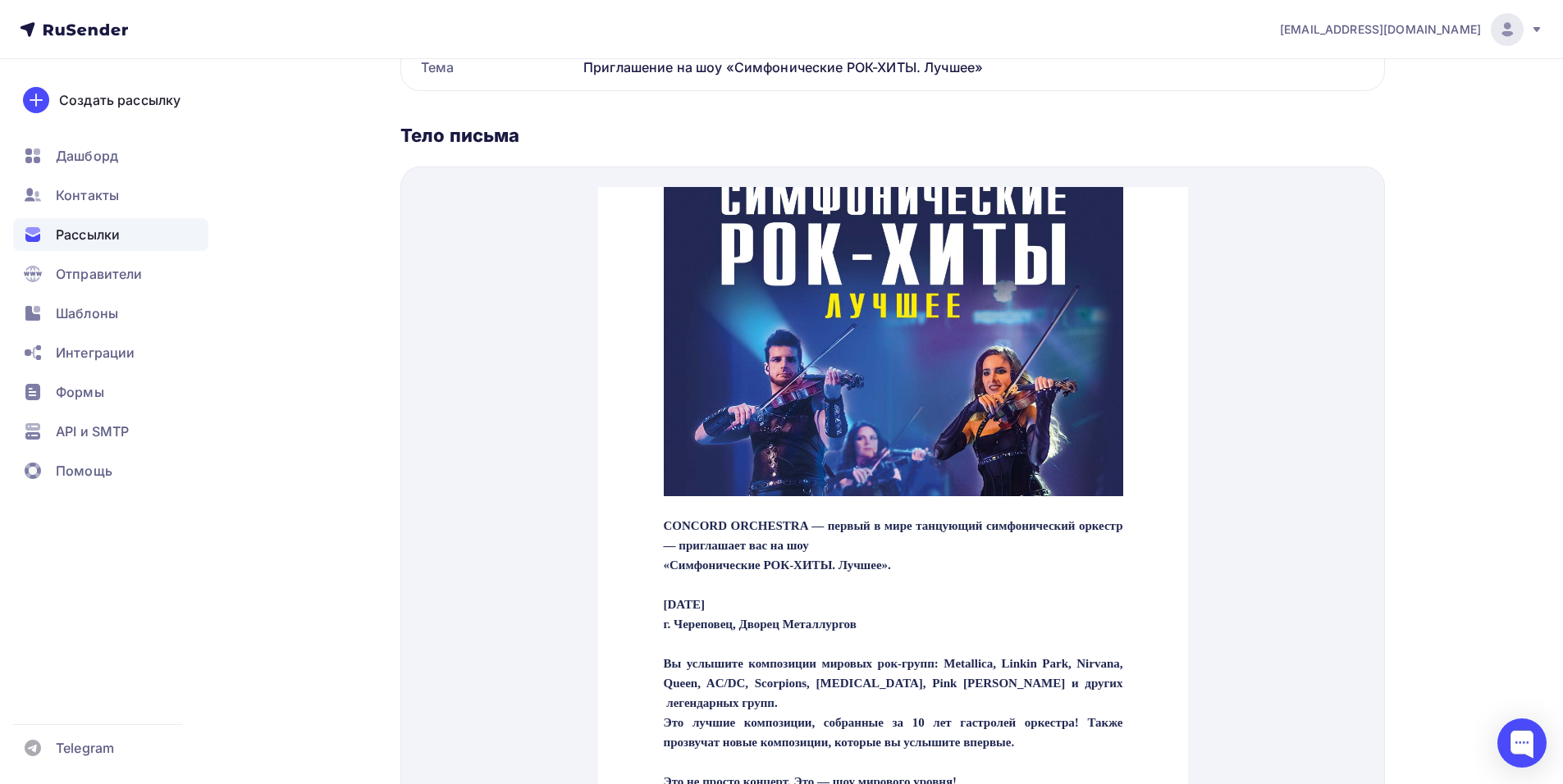
scroll to position [492, 0]
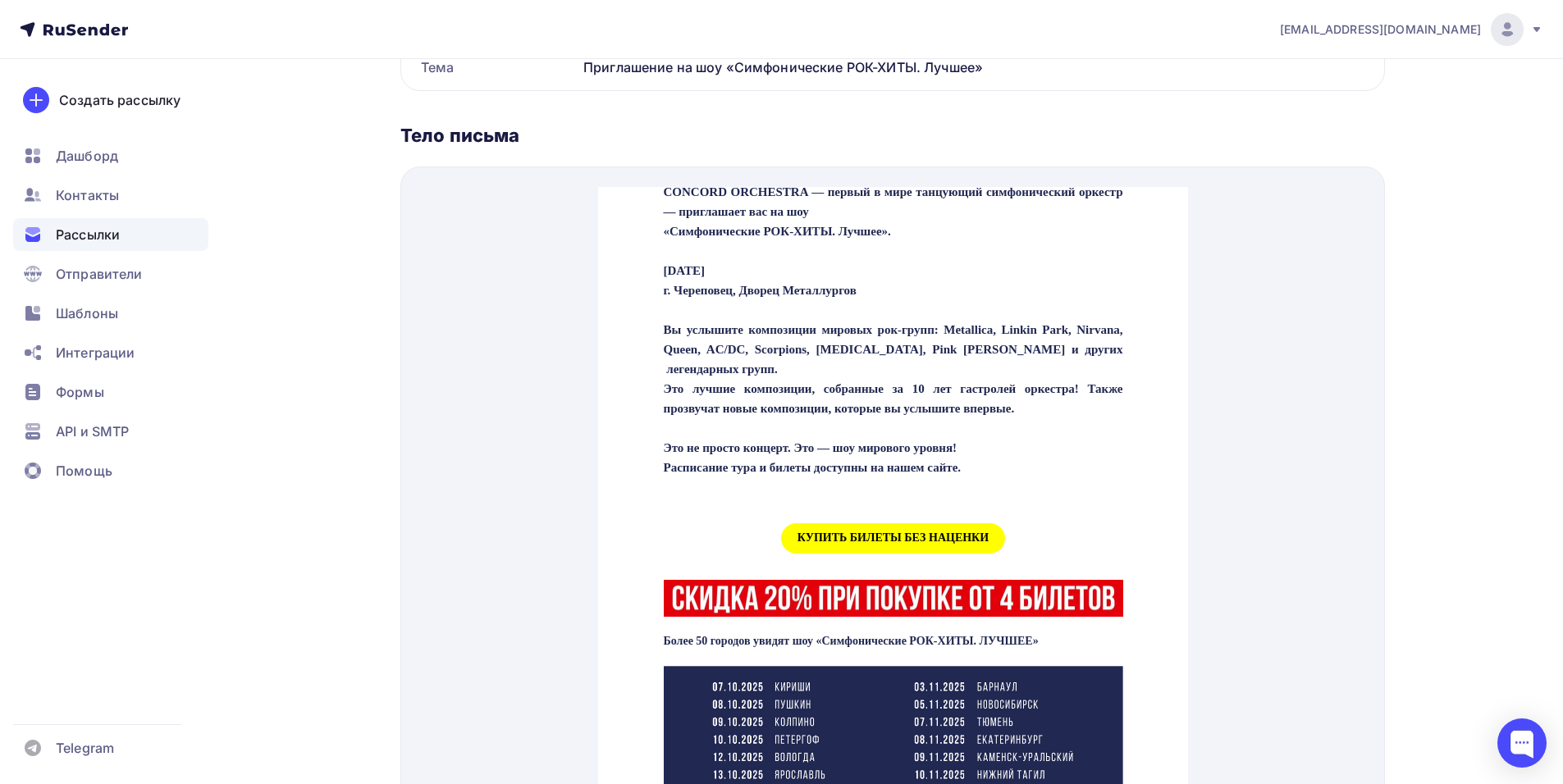
click at [869, 534] on span "КУПИТЬ БИЛЕТЫ БЕЗ НАЦЕНКИ" at bounding box center [892, 518] width 224 height 31
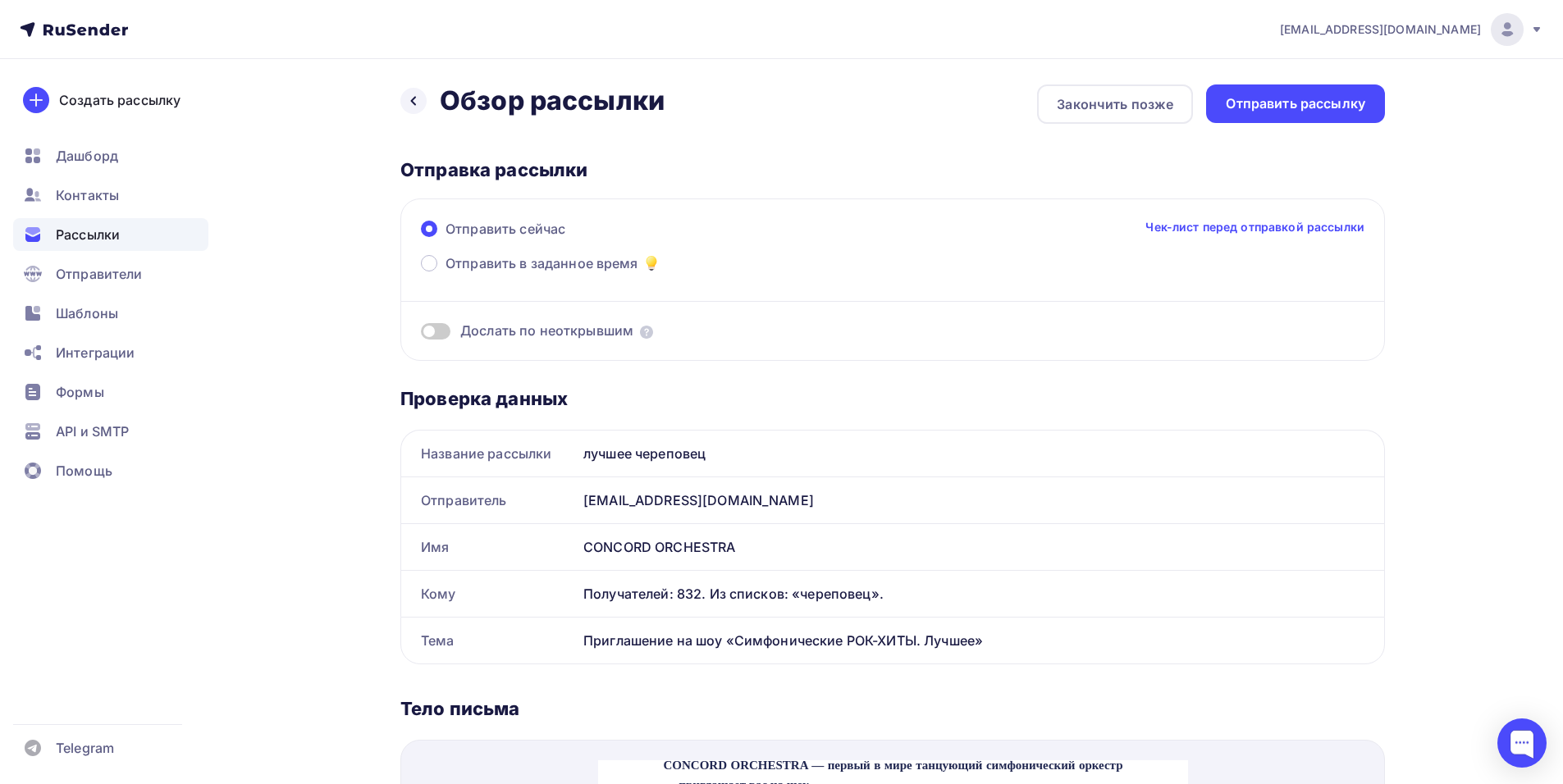
scroll to position [0, 0]
click at [1227, 104] on div "Отправить рассылку" at bounding box center [1295, 105] width 139 height 19
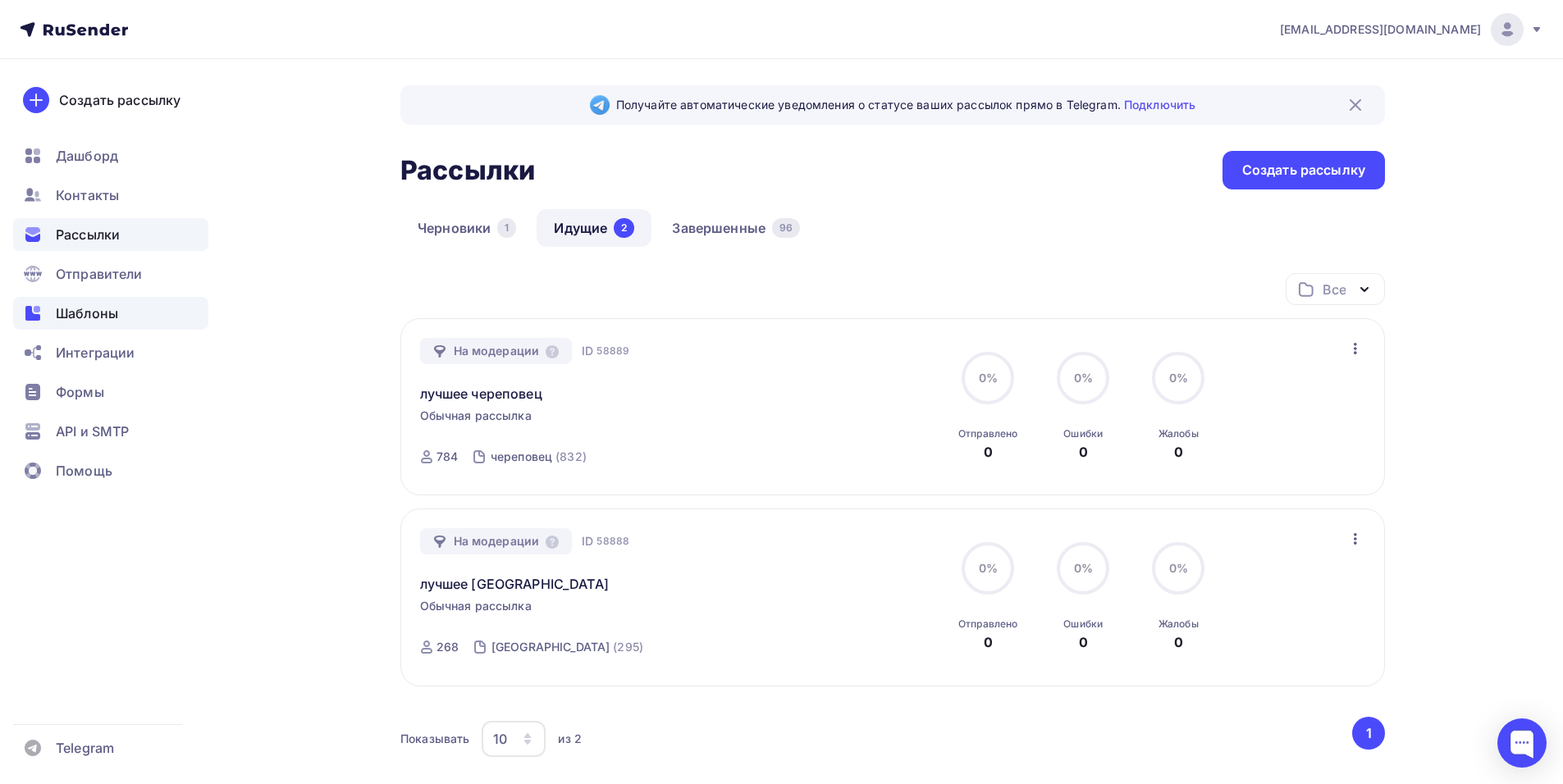
click at [109, 310] on span "Шаблоны" at bounding box center [87, 313] width 62 height 19
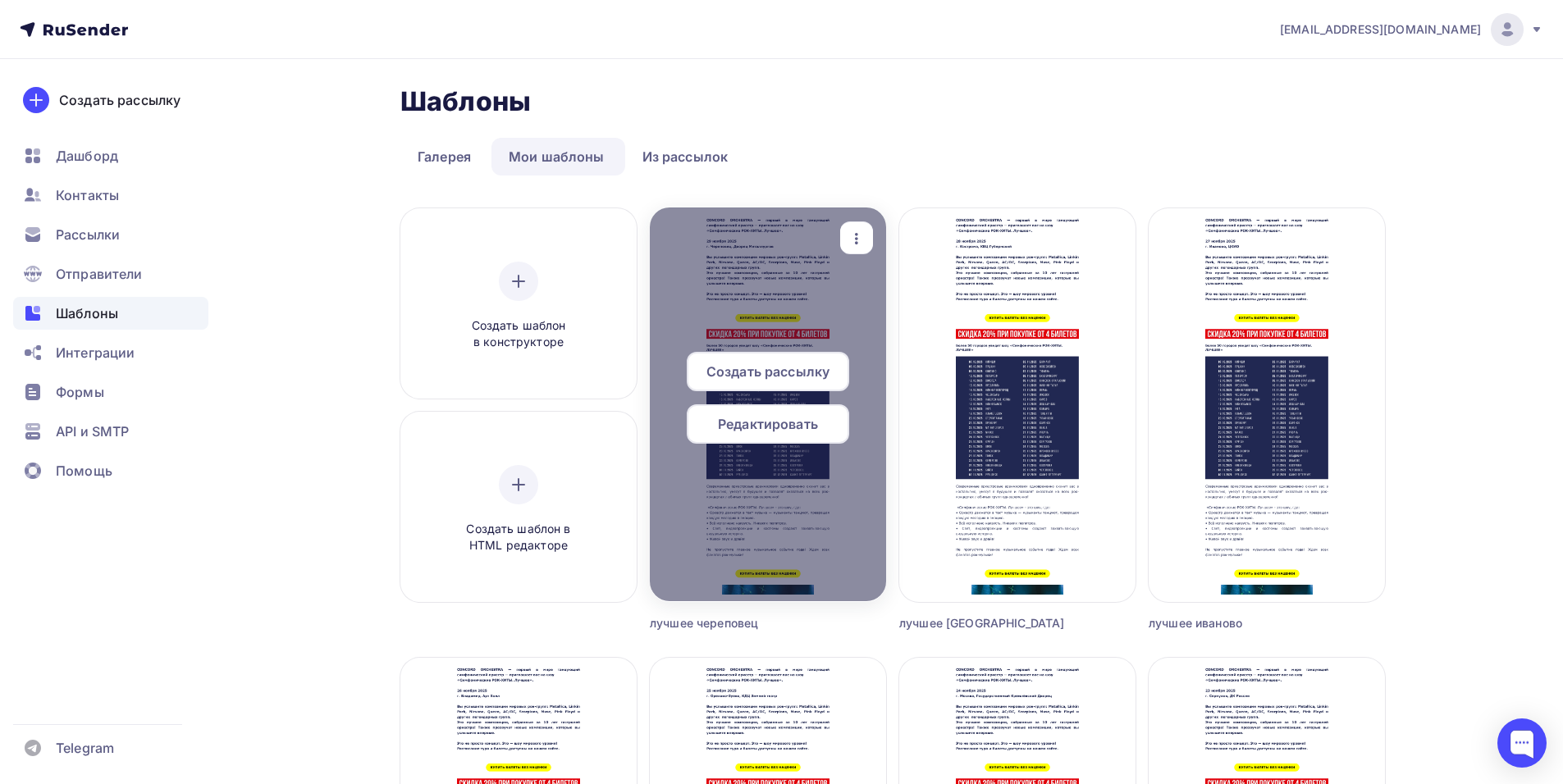
click at [862, 233] on icon "button" at bounding box center [856, 239] width 19 height 19
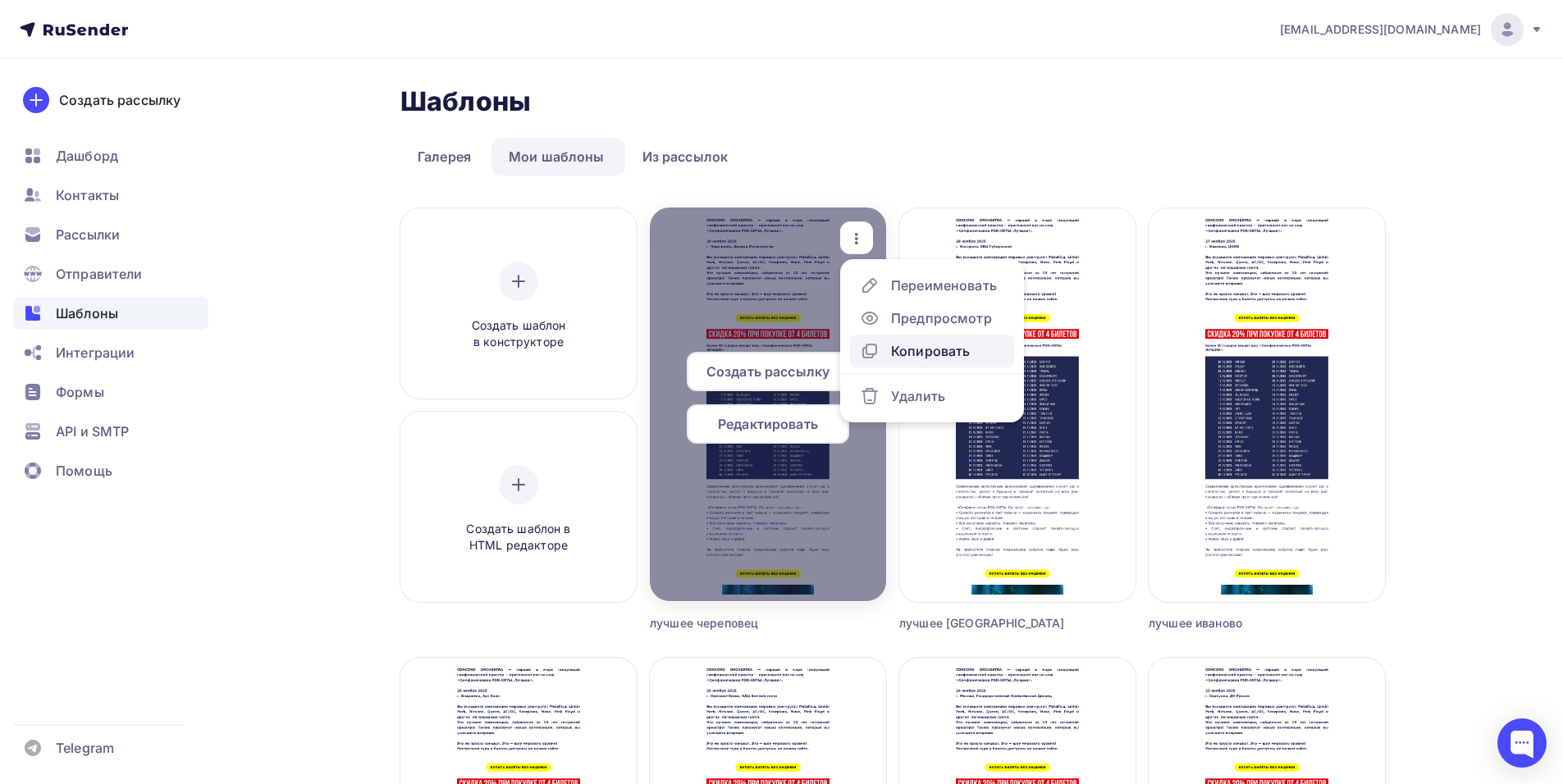
click at [909, 346] on div "Копировать" at bounding box center [931, 351] width 79 height 19
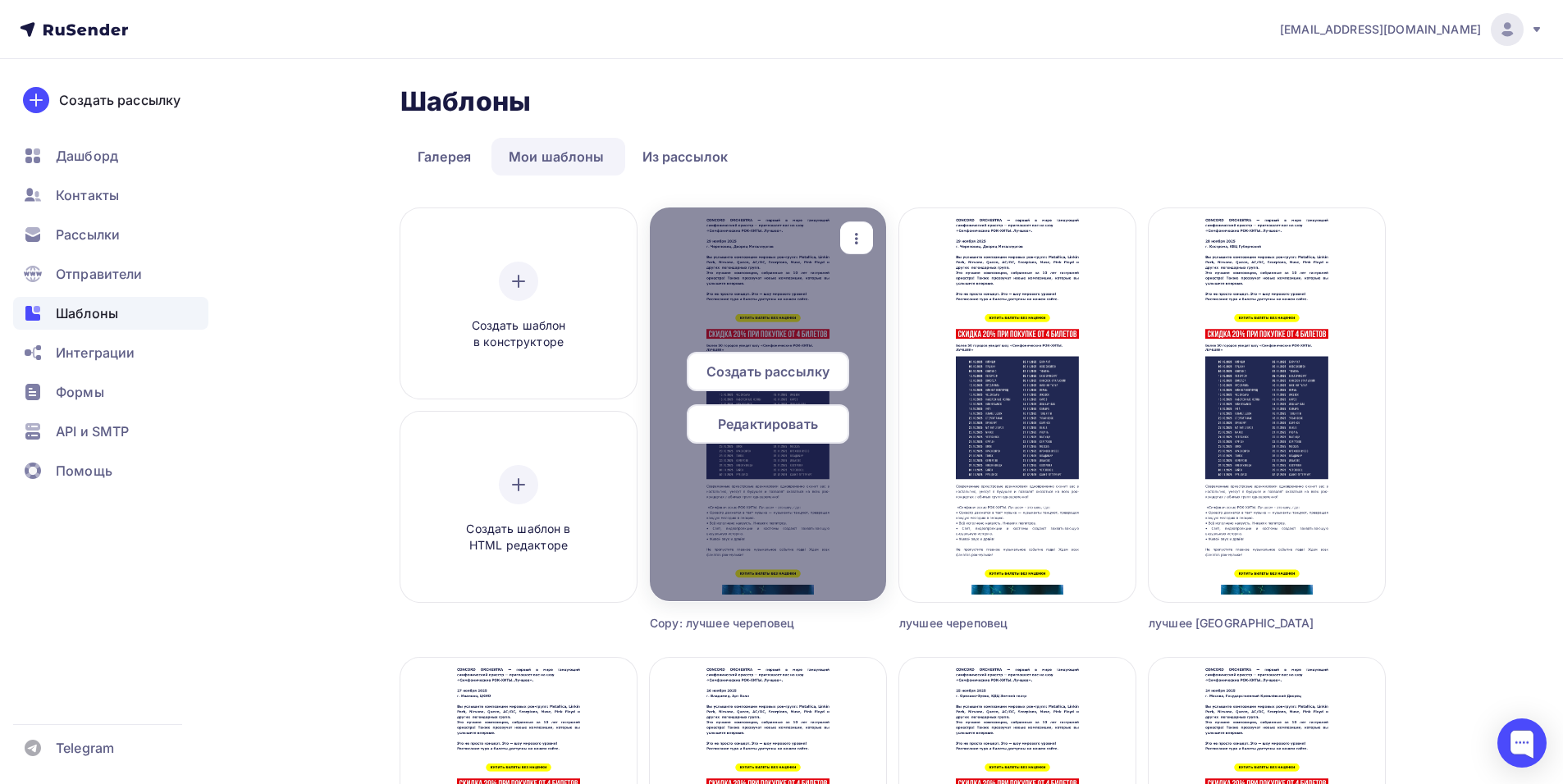
click at [853, 235] on icon "button" at bounding box center [856, 239] width 19 height 19
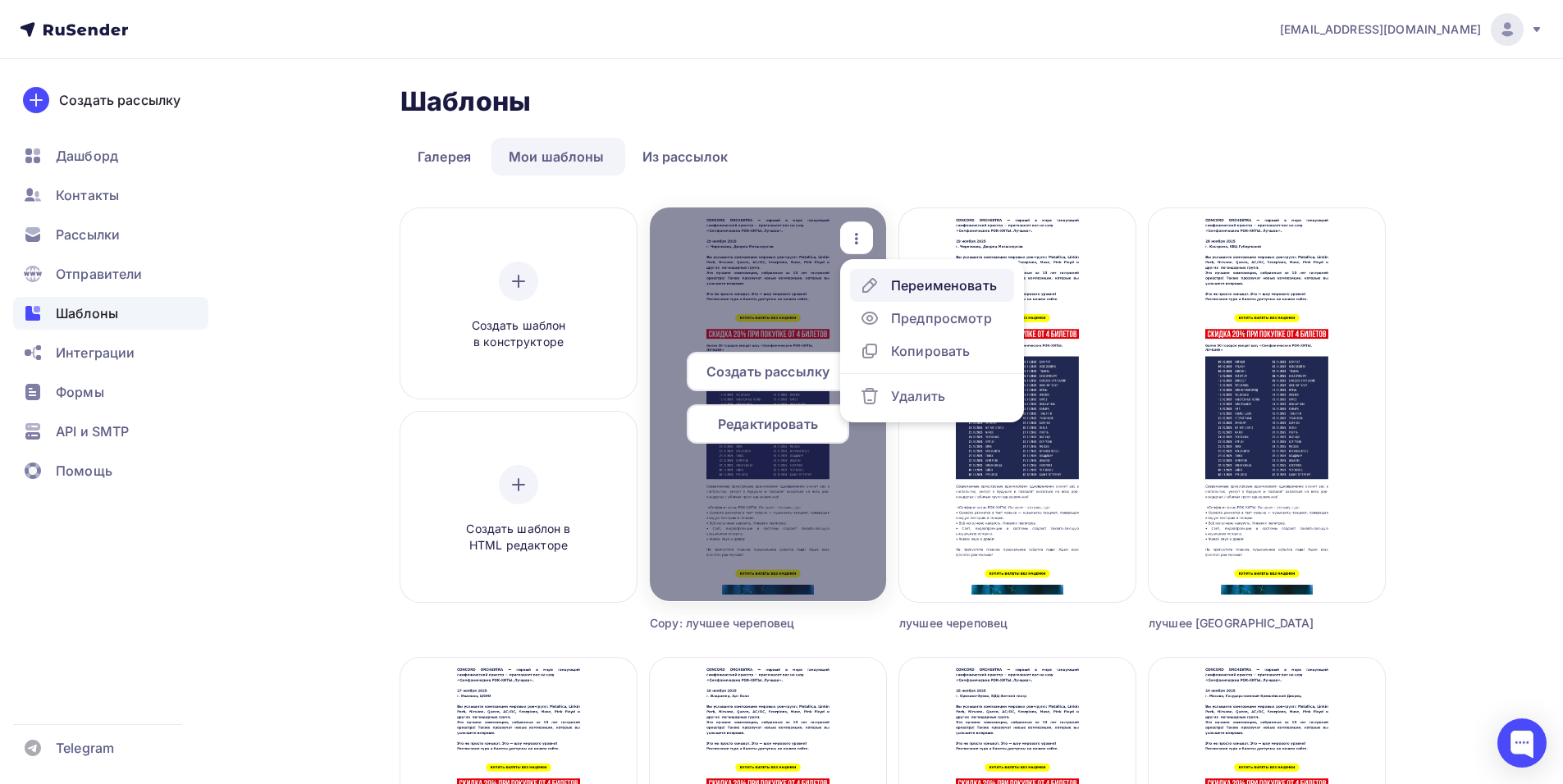
click at [895, 286] on div "Переименовать" at bounding box center [944, 285] width 106 height 19
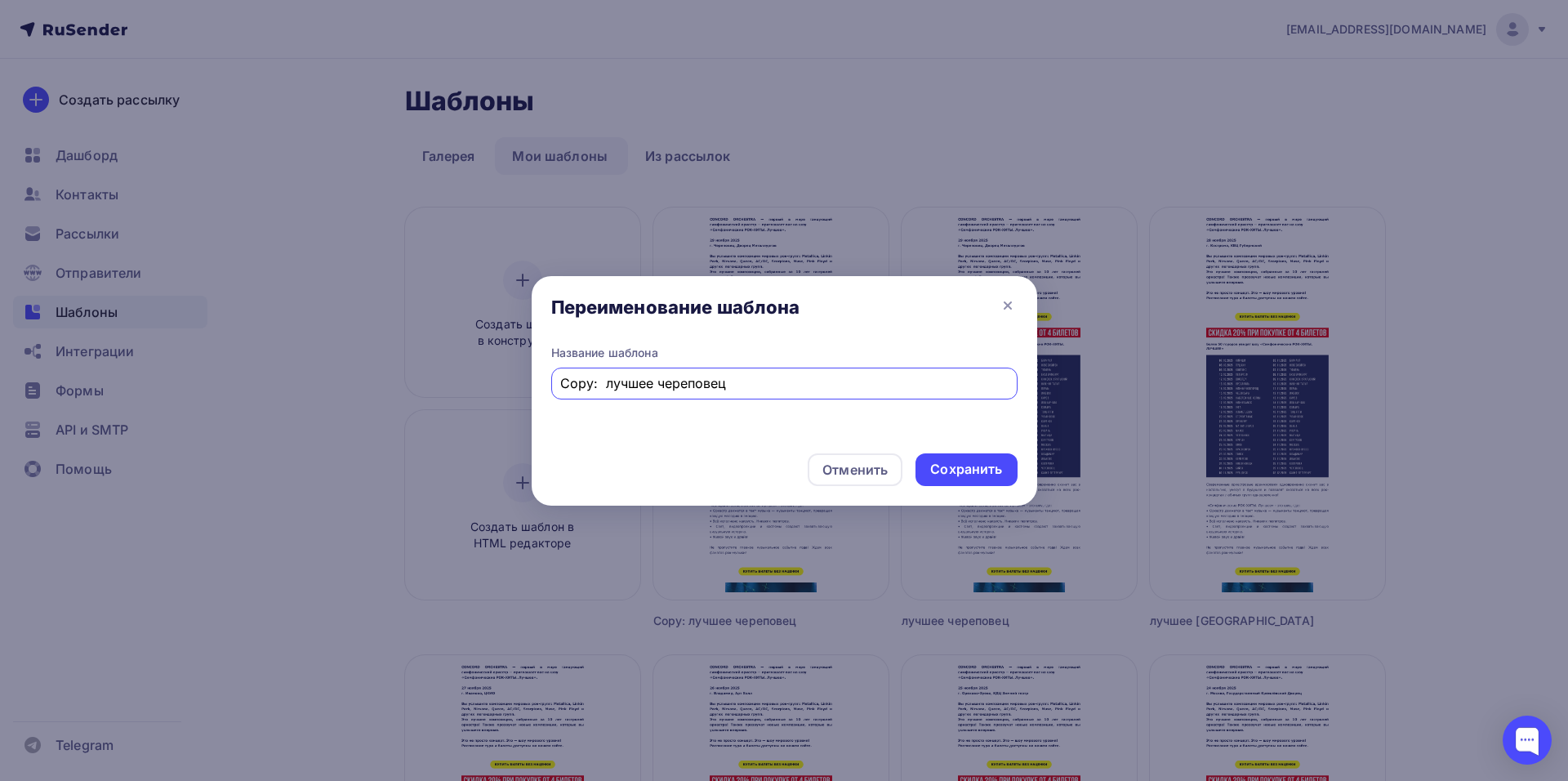
drag, startPoint x: 601, startPoint y: 382, endPoint x: 501, endPoint y: 412, distance: 104.4
click at [502, 412] on div "Переименование шаблона Название шаблона Copy: лучшее череповец Отменить Сохрани…" at bounding box center [784, 390] width 1568 height 781
drag, startPoint x: 617, startPoint y: 380, endPoint x: 687, endPoint y: 383, distance: 70.1
click at [687, 383] on input "лучшее череповец" at bounding box center [784, 383] width 448 height 19
type input "лучшее [GEOGRAPHIC_DATA]"
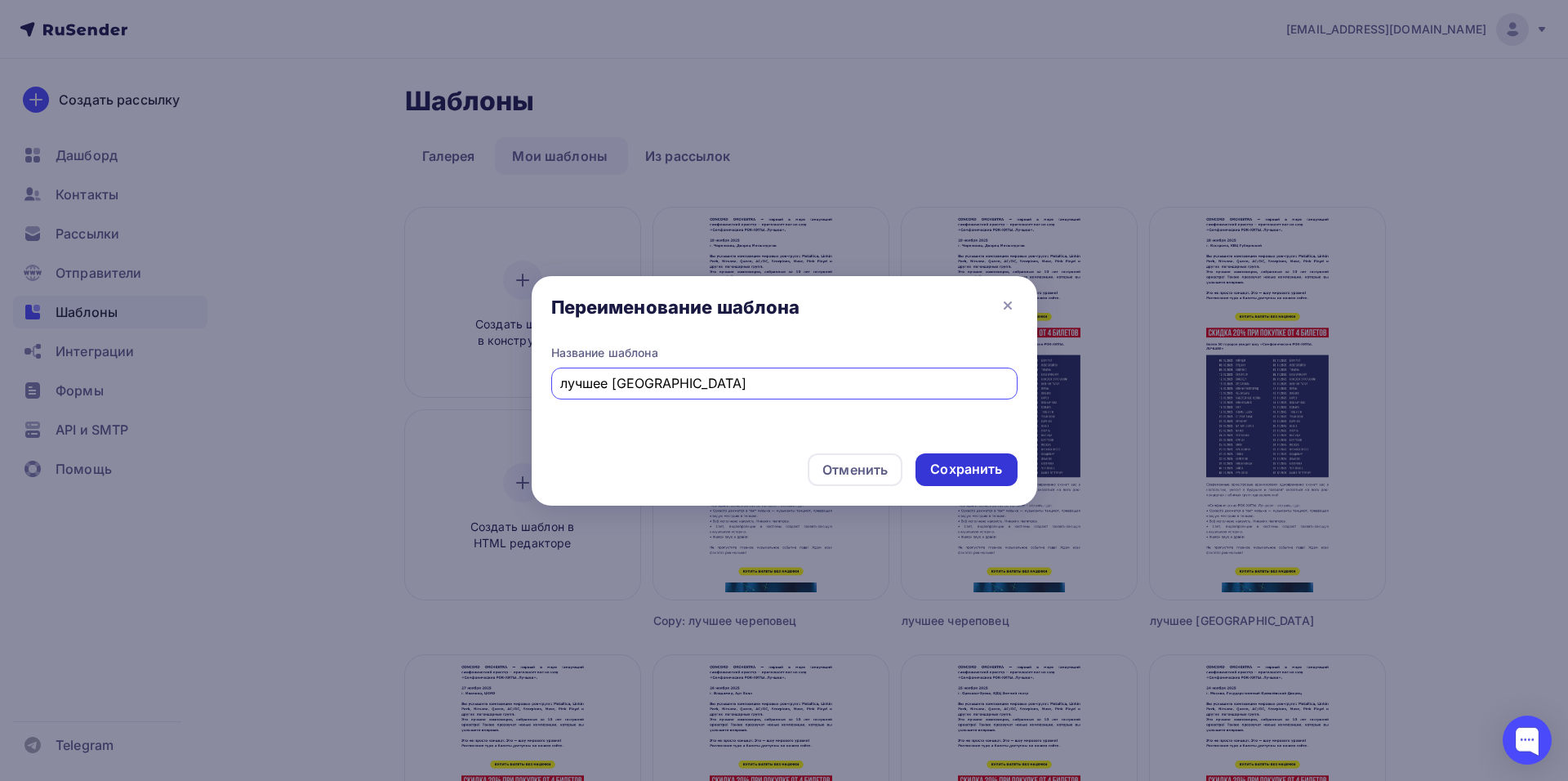
click at [974, 462] on div "Сохранить" at bounding box center [966, 470] width 72 height 19
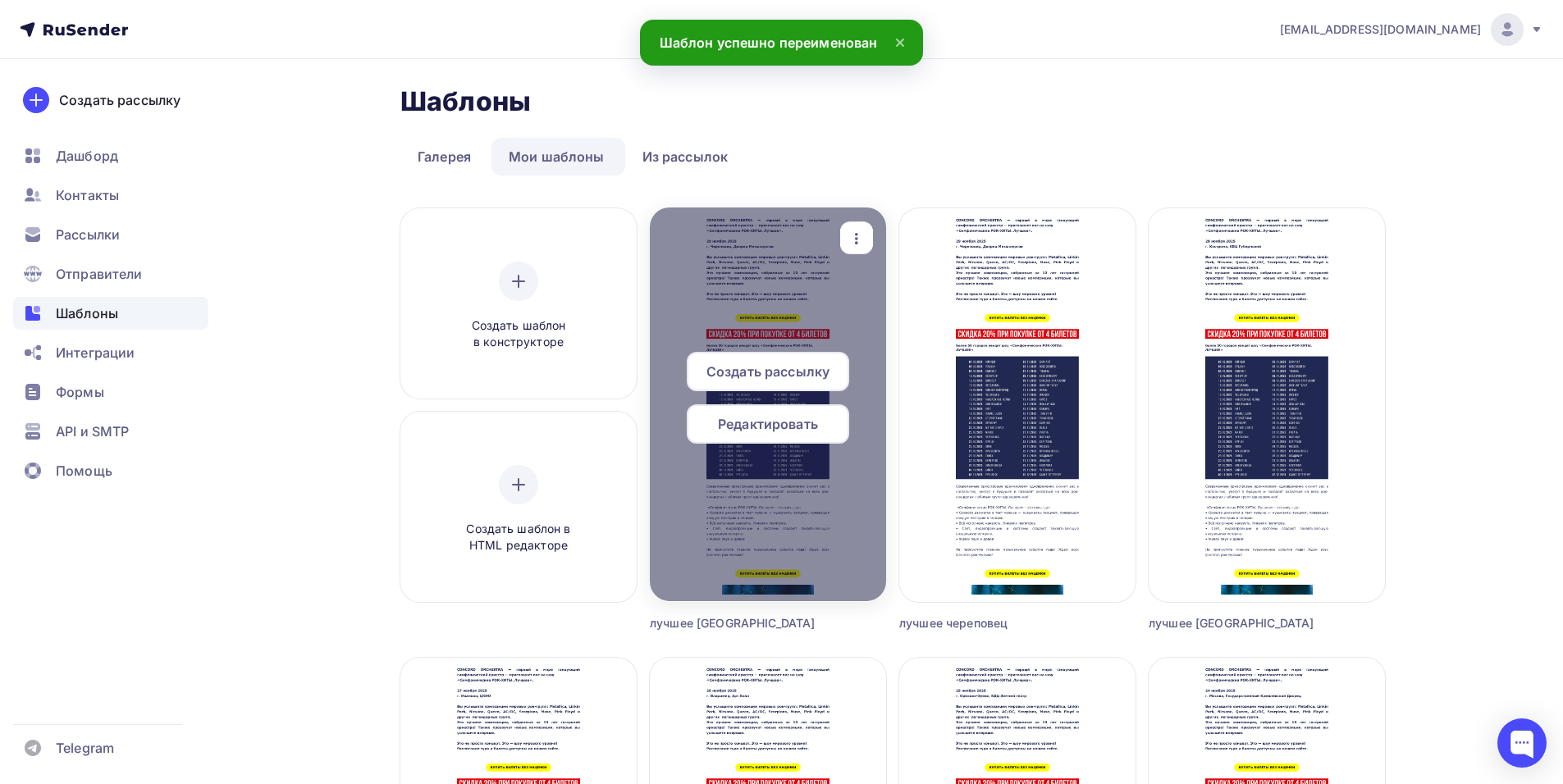
click at [774, 436] on div "Редактировать" at bounding box center [767, 424] width 162 height 39
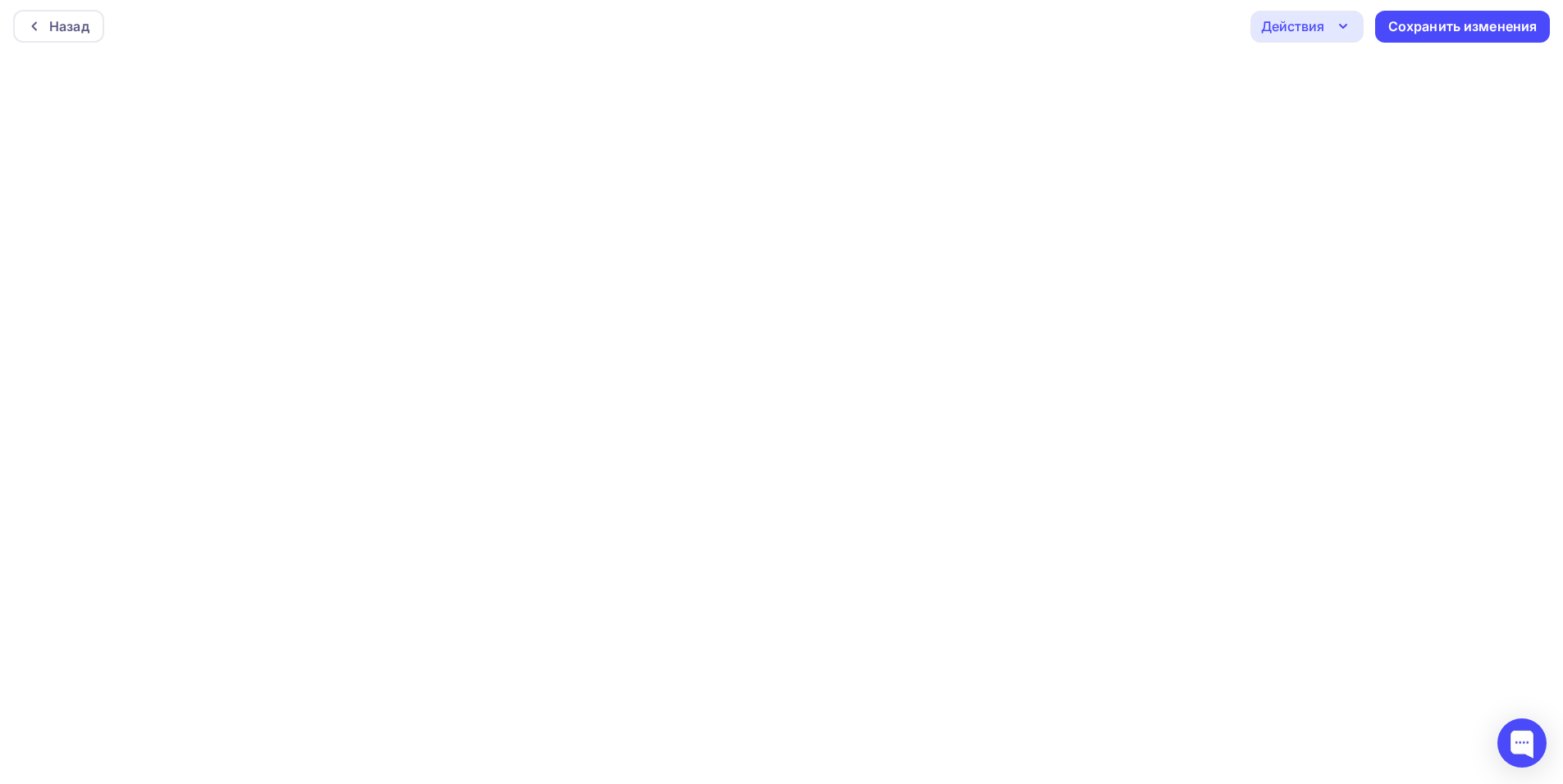
scroll to position [4, 0]
click at [1428, 28] on div "Сохранить изменения" at bounding box center [1463, 26] width 149 height 19
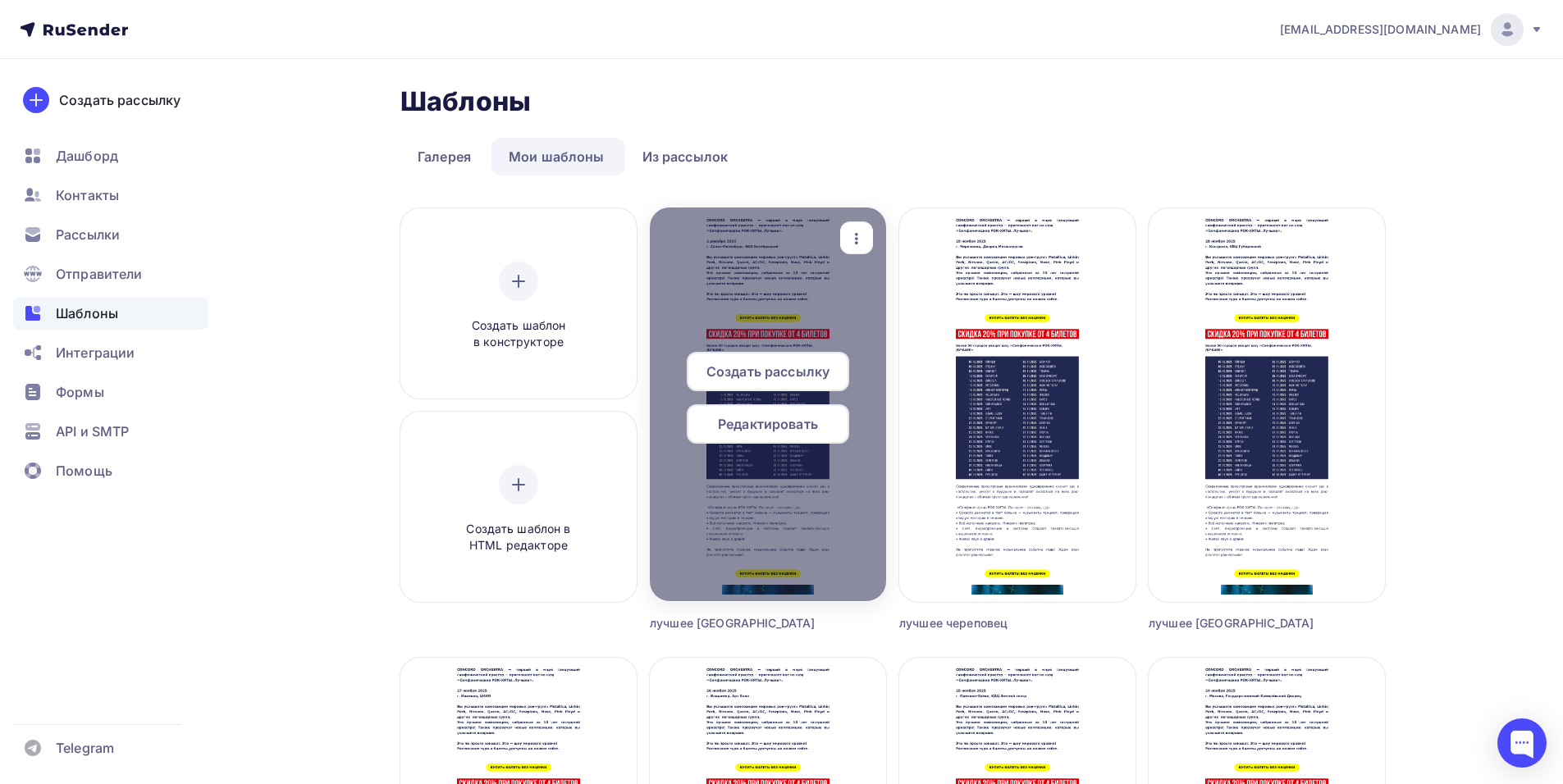
click at [810, 364] on span "Создать рассылку" at bounding box center [767, 371] width 123 height 19
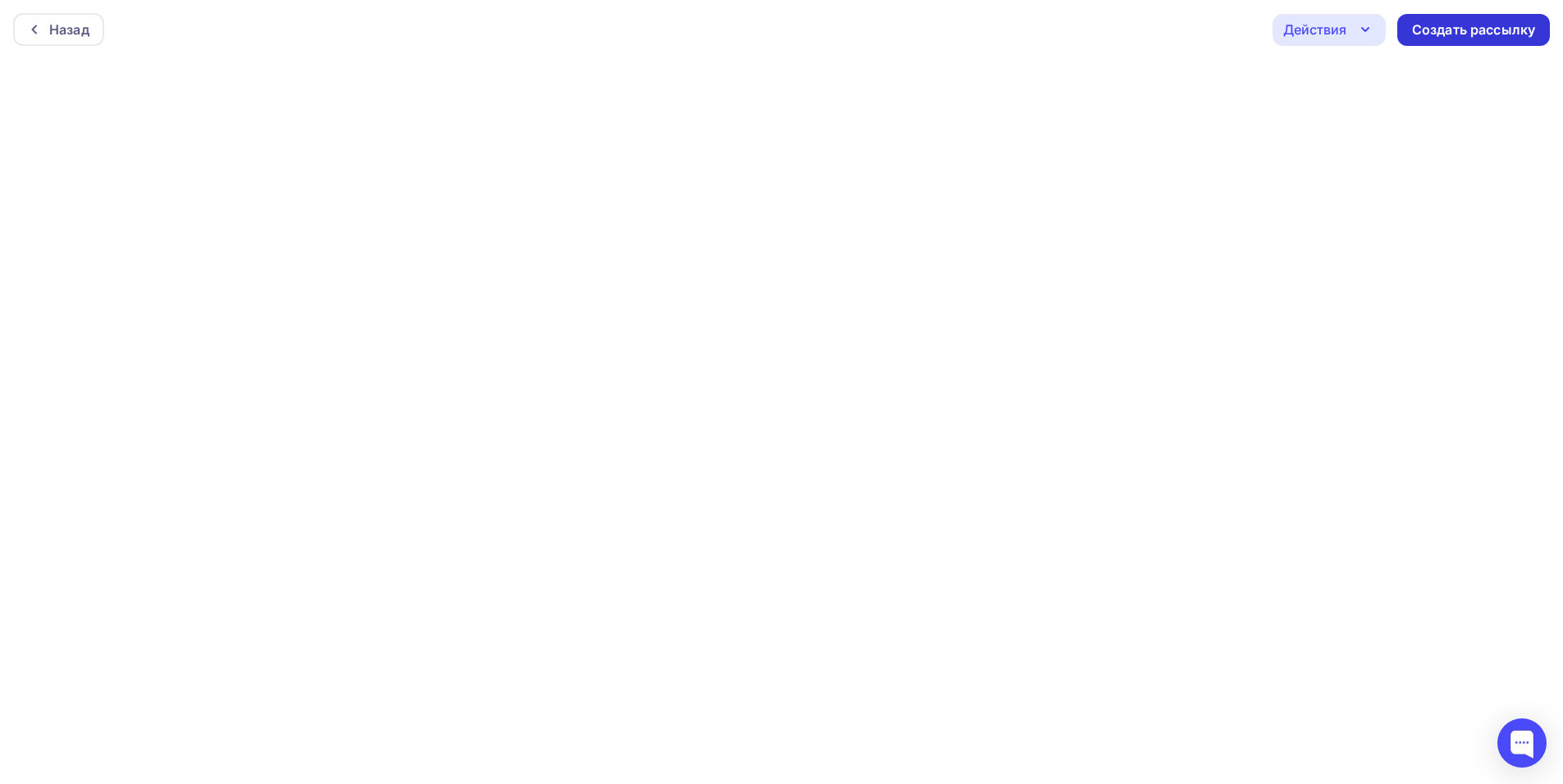
click at [1464, 33] on div "Создать рассылку" at bounding box center [1474, 30] width 123 height 19
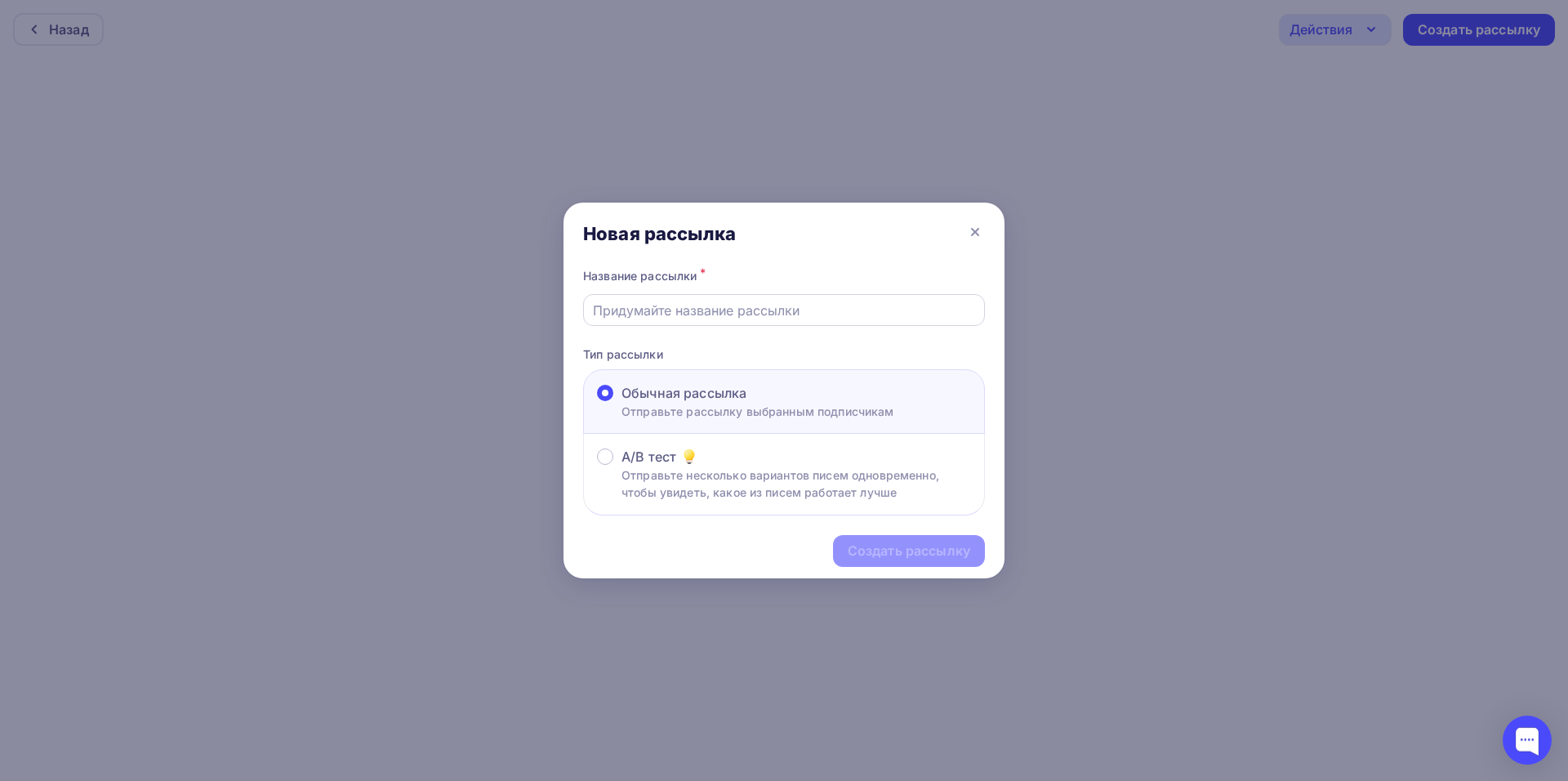
click at [696, 314] on input "text" at bounding box center [784, 310] width 383 height 19
type input "k"
type input "лучшее [GEOGRAPHIC_DATA]"
click at [923, 553] on div "Создать рассылку" at bounding box center [909, 551] width 122 height 19
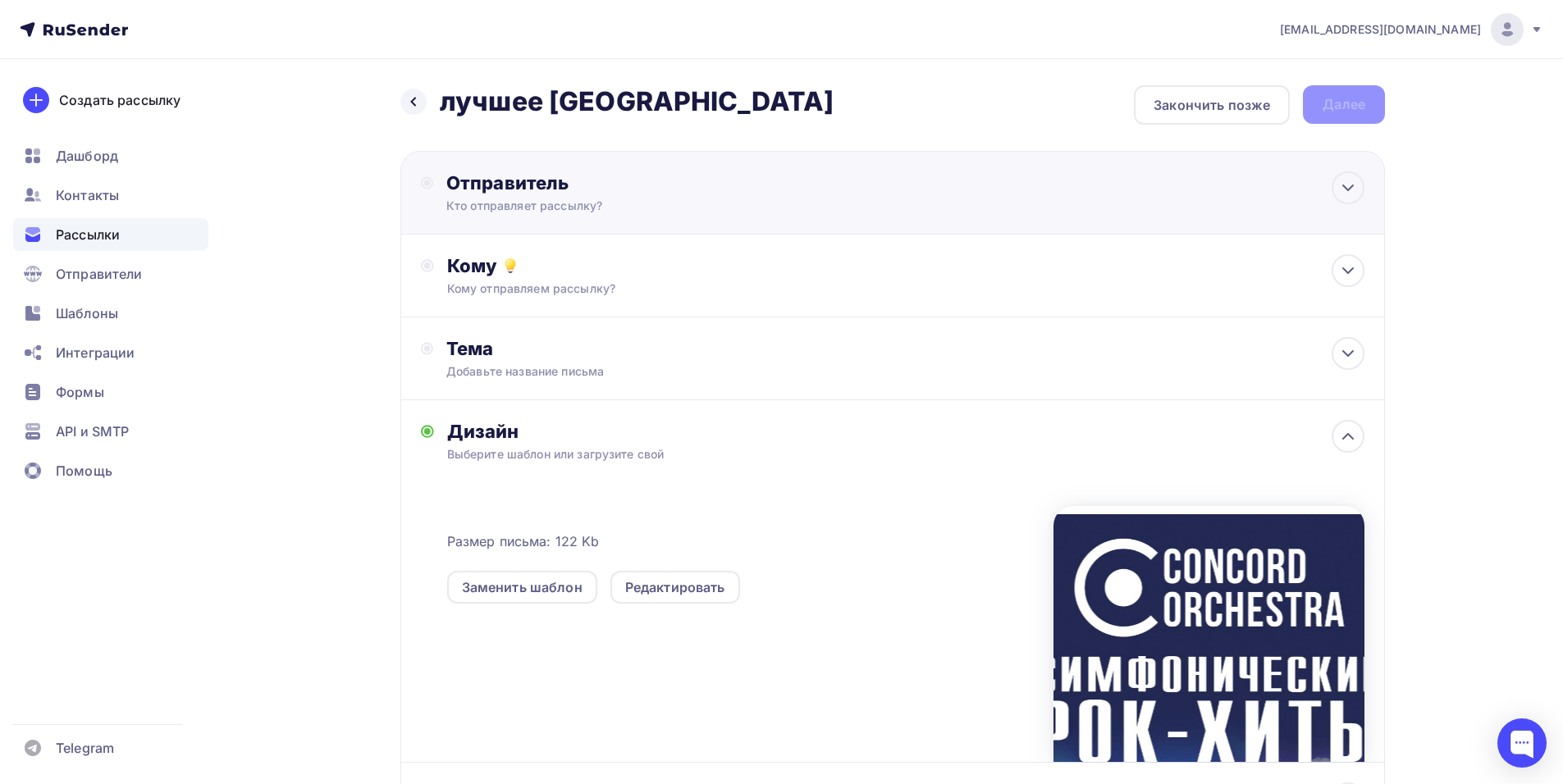
click at [644, 200] on div "Кто отправляет рассылку?" at bounding box center [606, 205] width 320 height 17
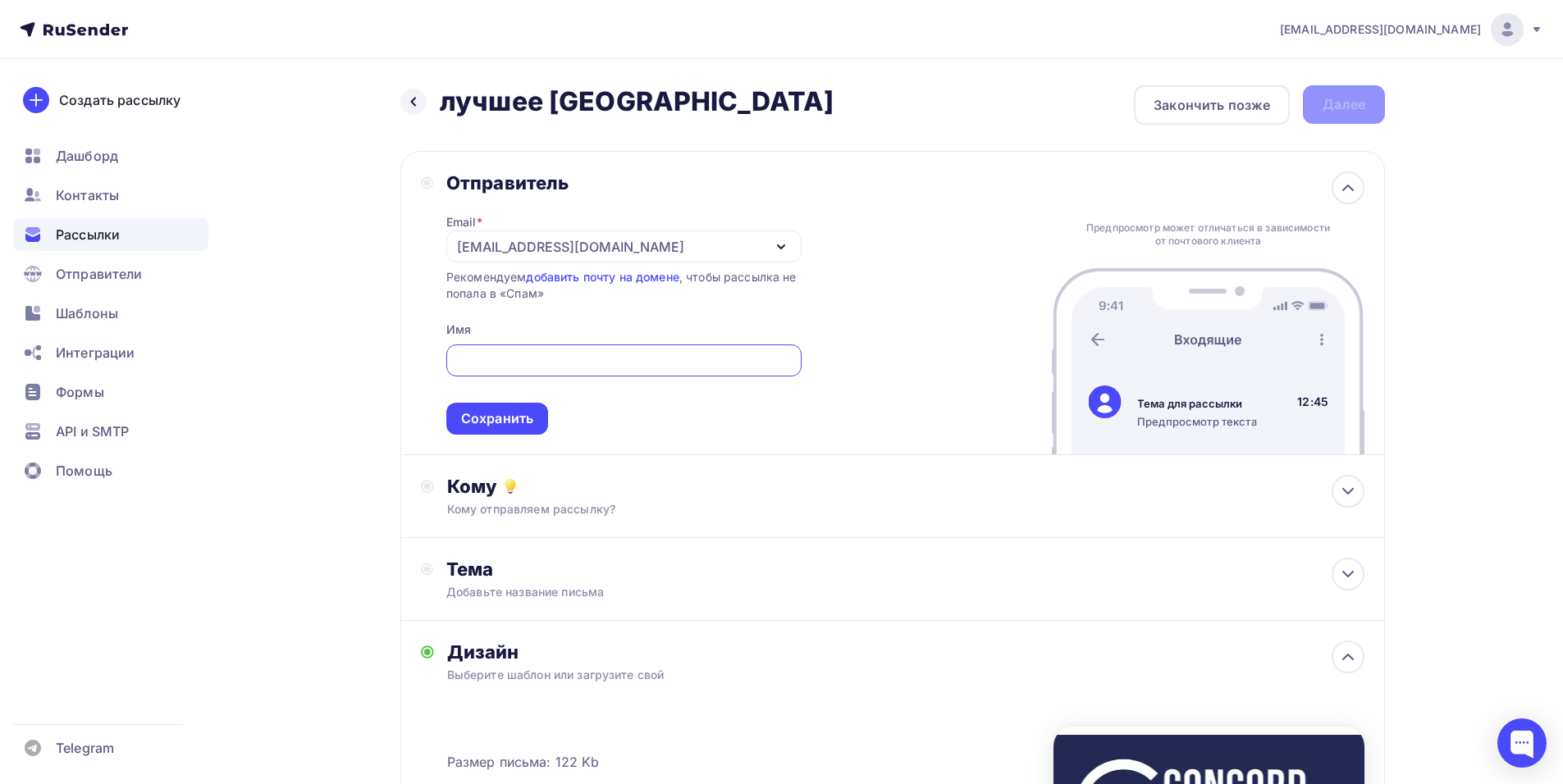
click at [455, 246] on div "[EMAIL_ADDRESS][DOMAIN_NAME]" at bounding box center [624, 246] width 355 height 32
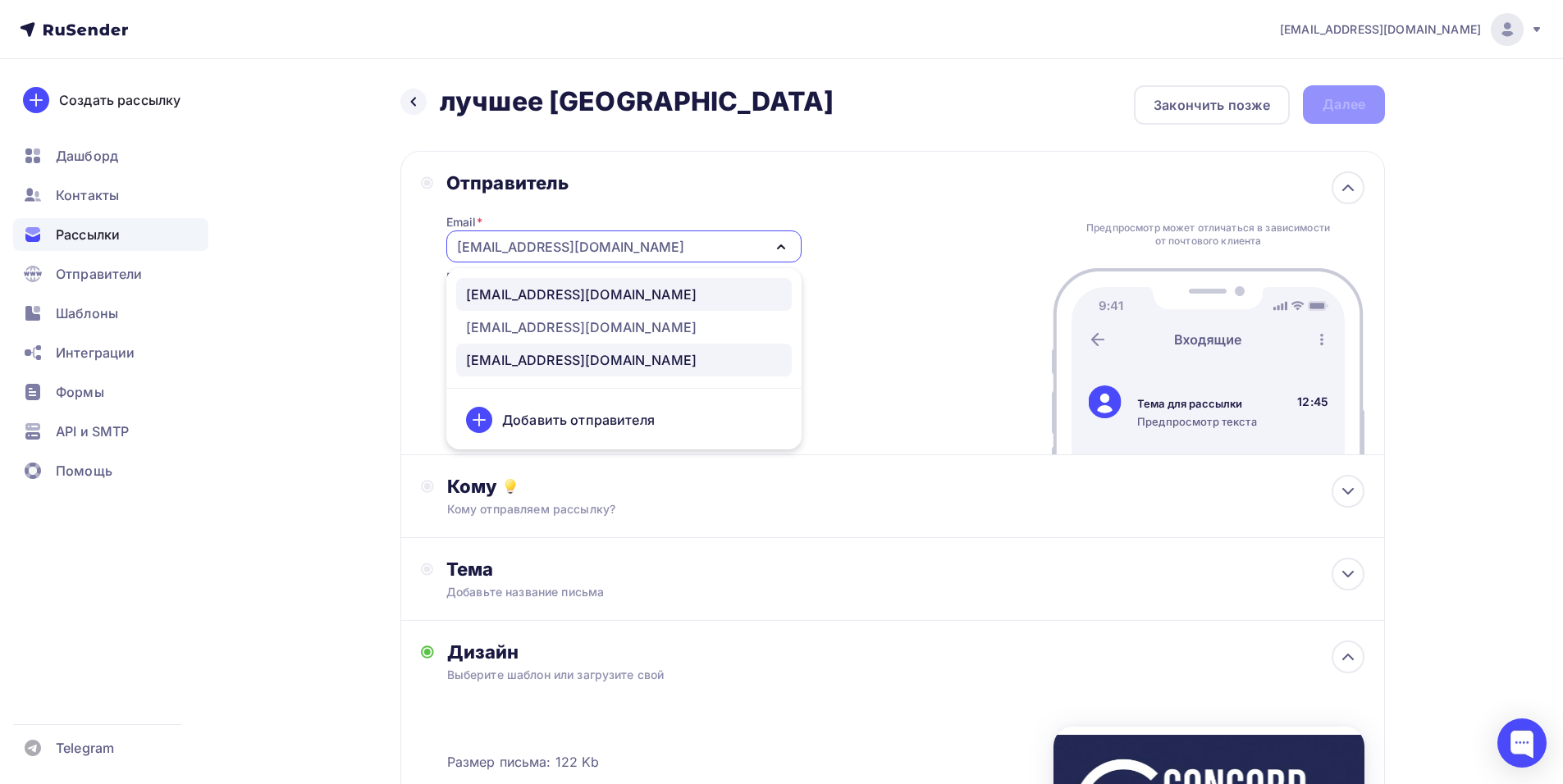
click at [589, 298] on div "[EMAIL_ADDRESS][DOMAIN_NAME]" at bounding box center [581, 295] width 231 height 19
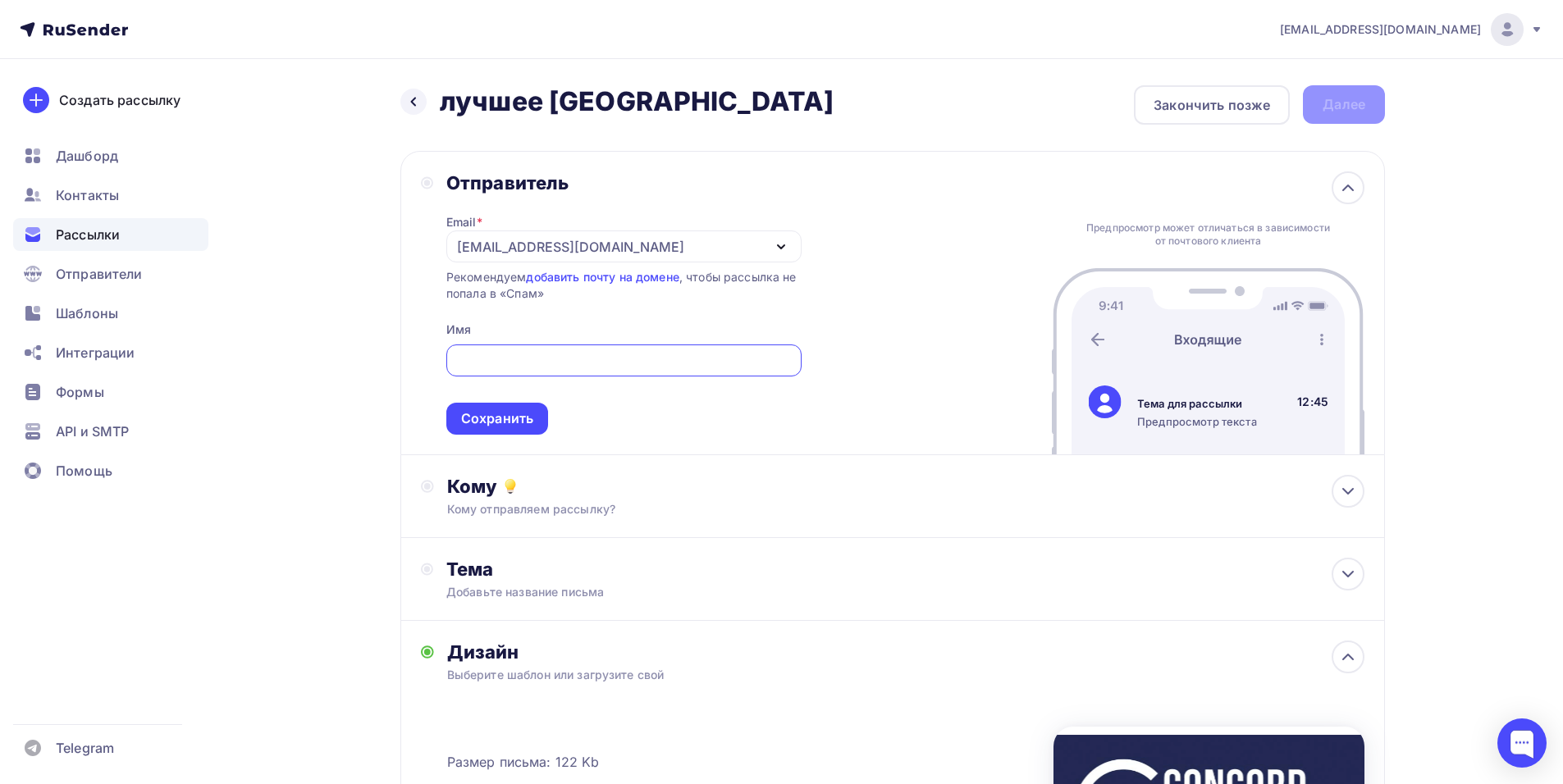
paste input "CONCORD ORCHESTRA"
type input "CONCORD ORCHESTRA"
click at [517, 420] on div "Сохранить" at bounding box center [497, 419] width 72 height 19
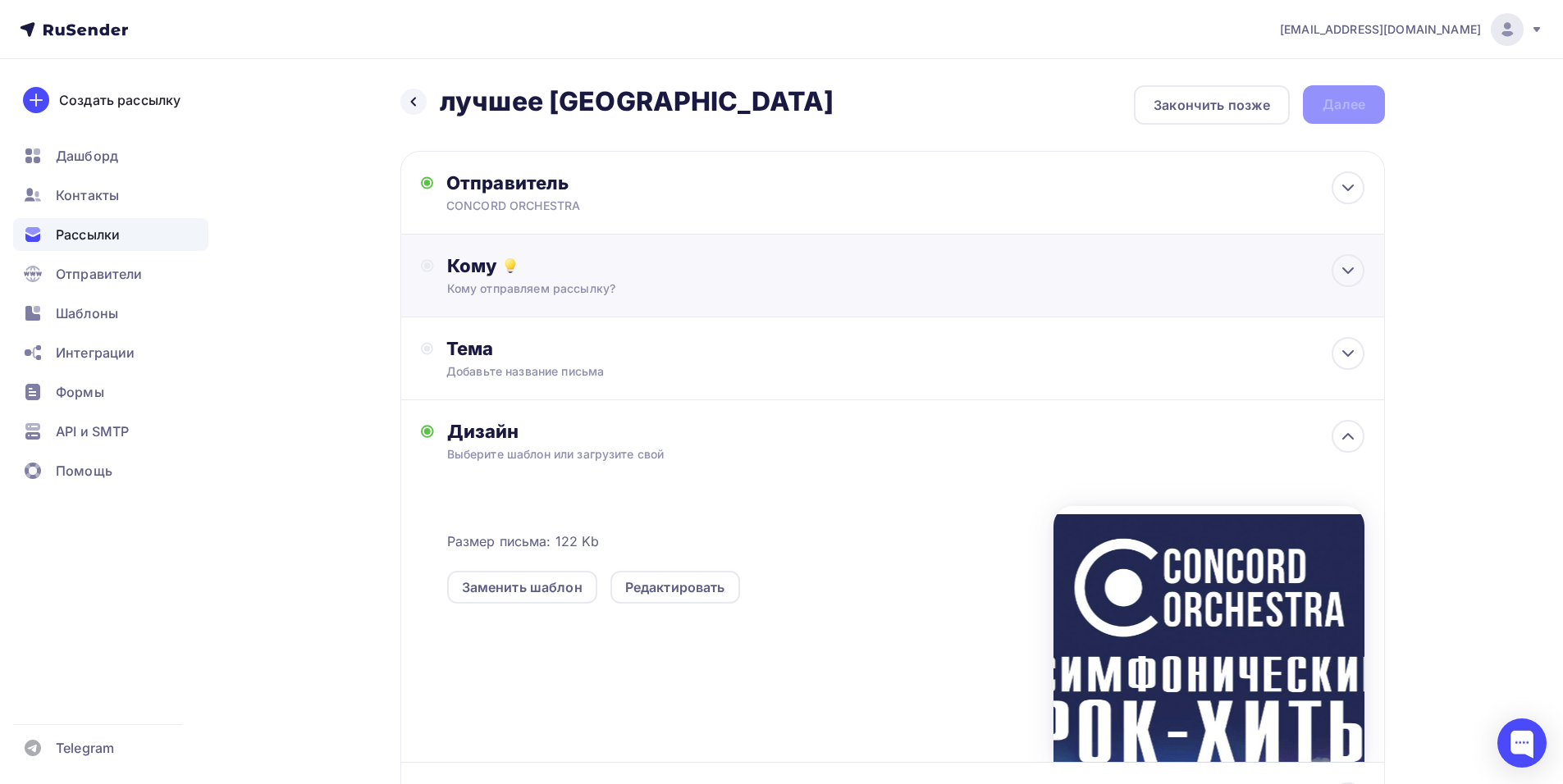
click at [639, 295] on div "Кому отправляем рассылку?" at bounding box center [860, 289] width 826 height 17
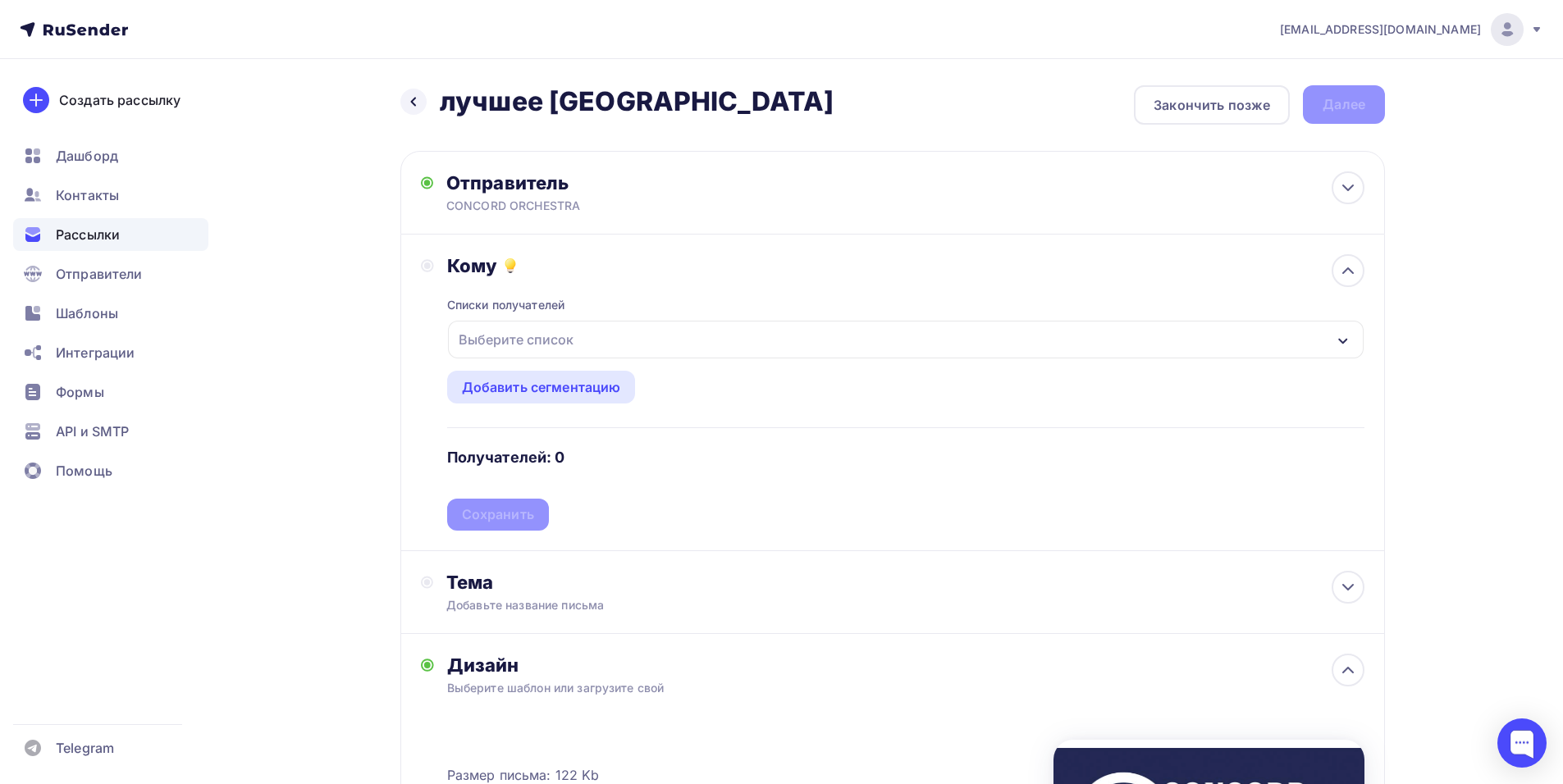
click at [682, 338] on div "Выберите список" at bounding box center [906, 339] width 916 height 38
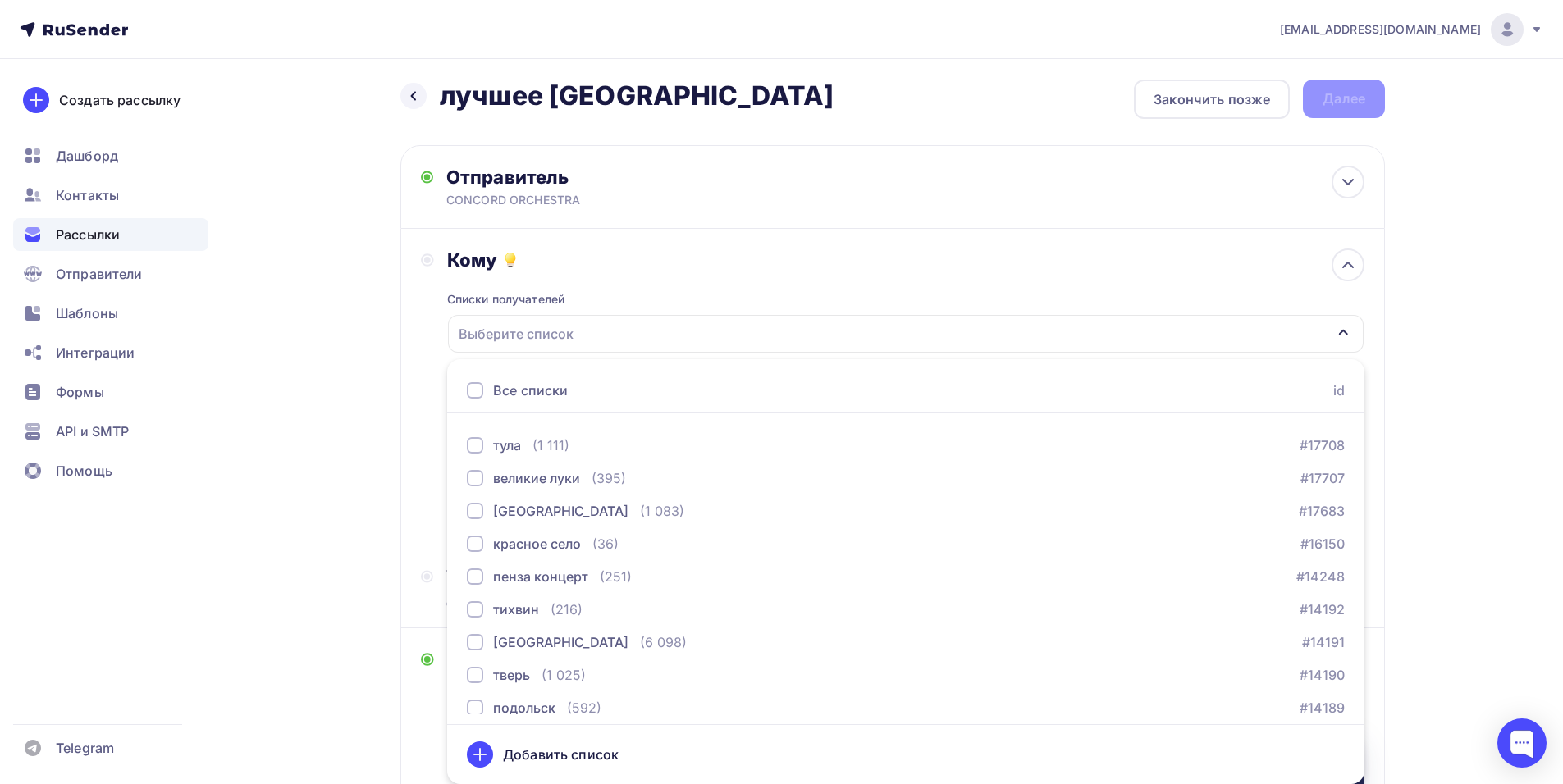
scroll to position [738, 0]
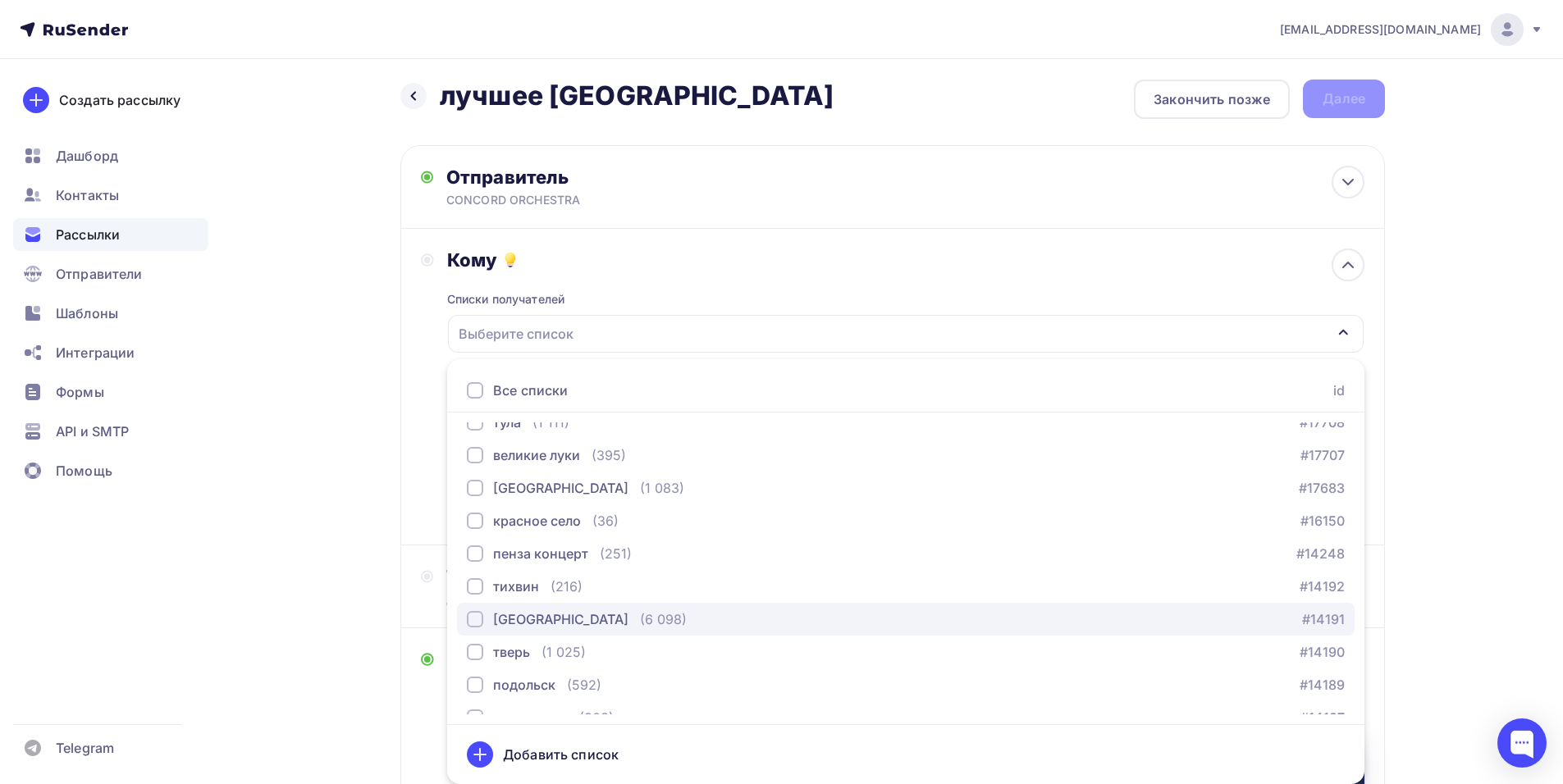
click at [640, 614] on div "(6 098)" at bounding box center [663, 619] width 46 height 19
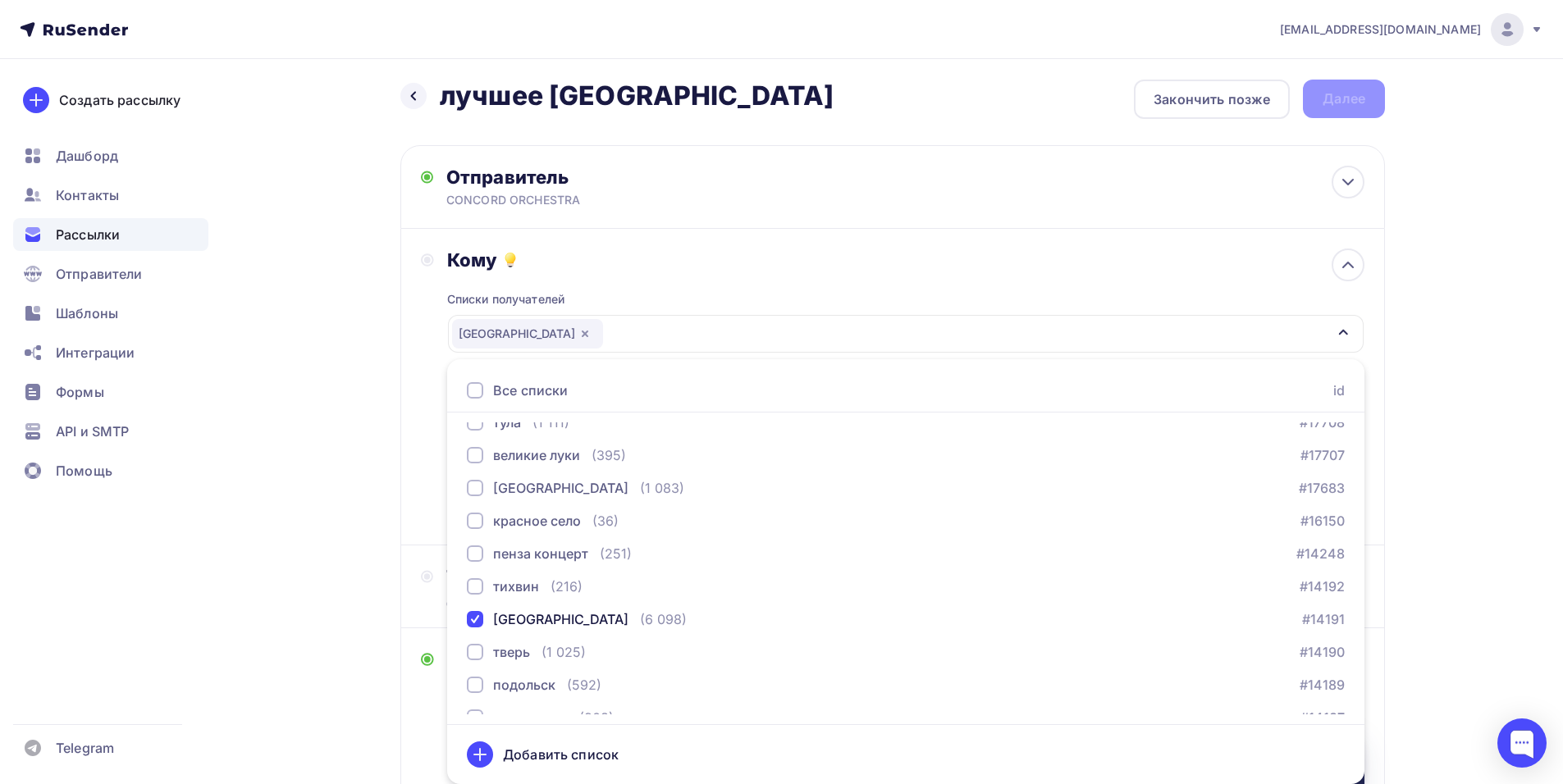
click at [422, 422] on div "Кому Списки получателей [GEOGRAPHIC_DATA] Все списки id тест [PERSON_NAME] (1) …" at bounding box center [893, 386] width 944 height 276
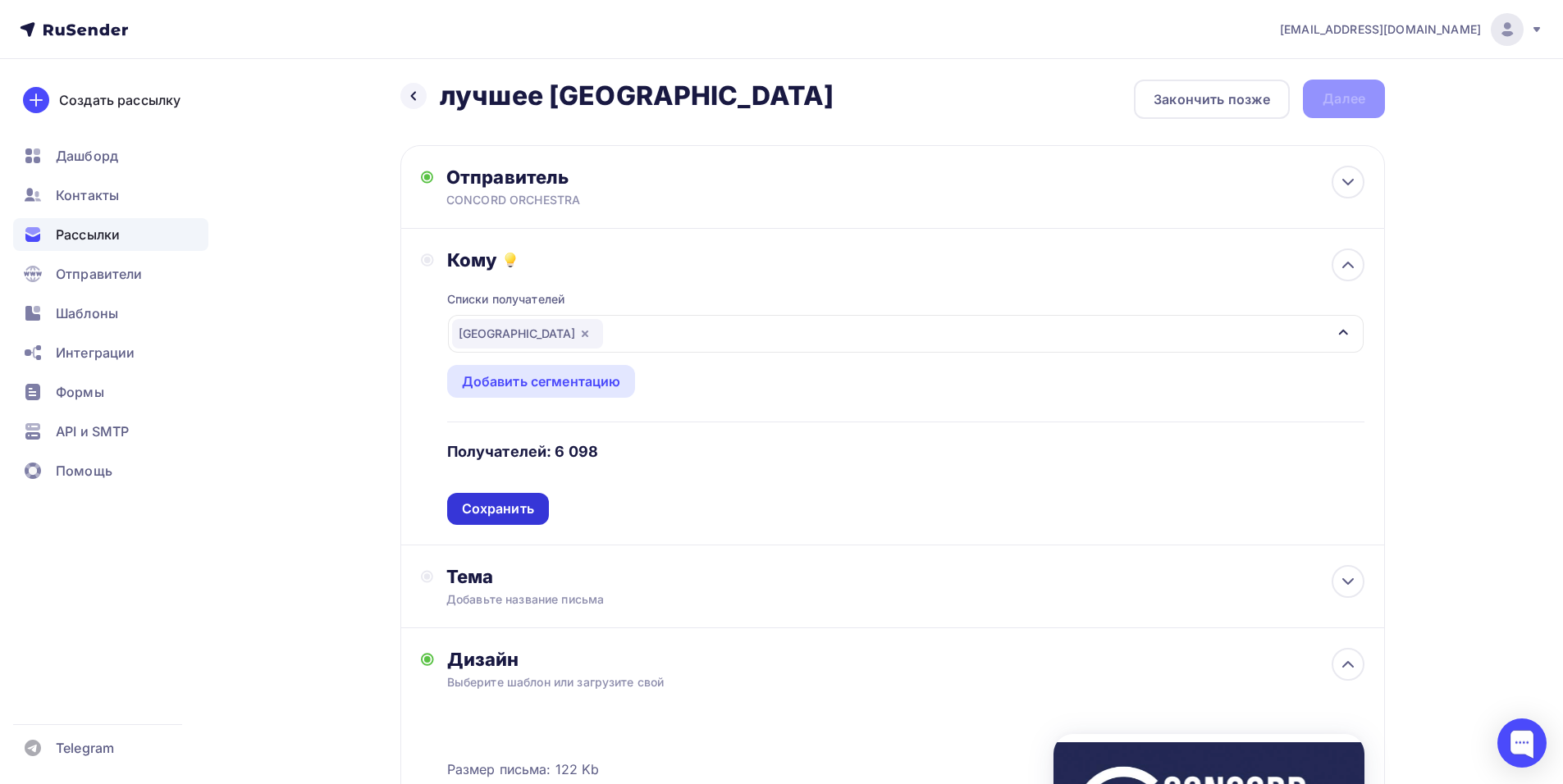
click at [526, 504] on div "Сохранить" at bounding box center [498, 510] width 72 height 19
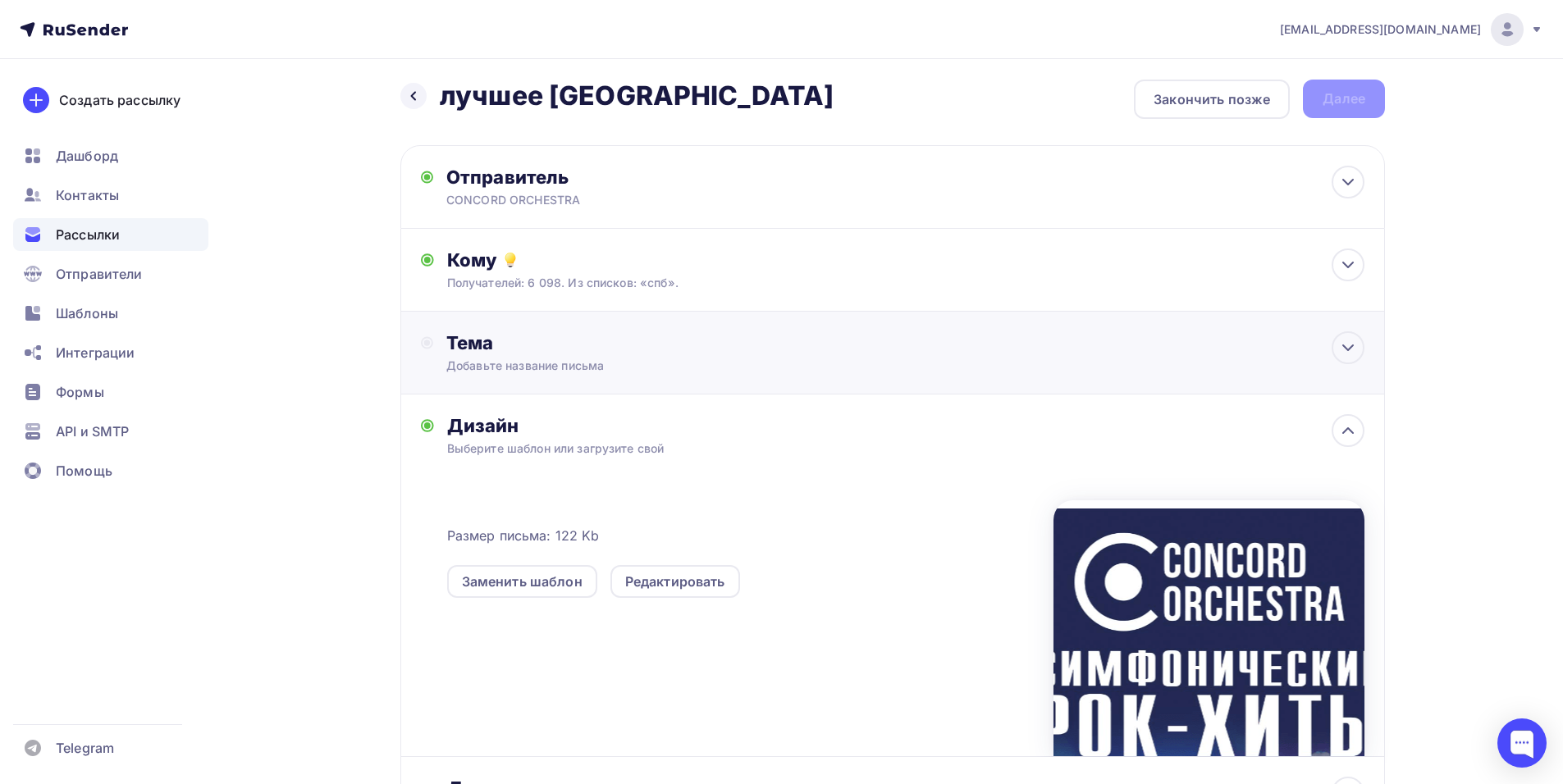
click at [610, 350] on div "Тема" at bounding box center [608, 343] width 324 height 23
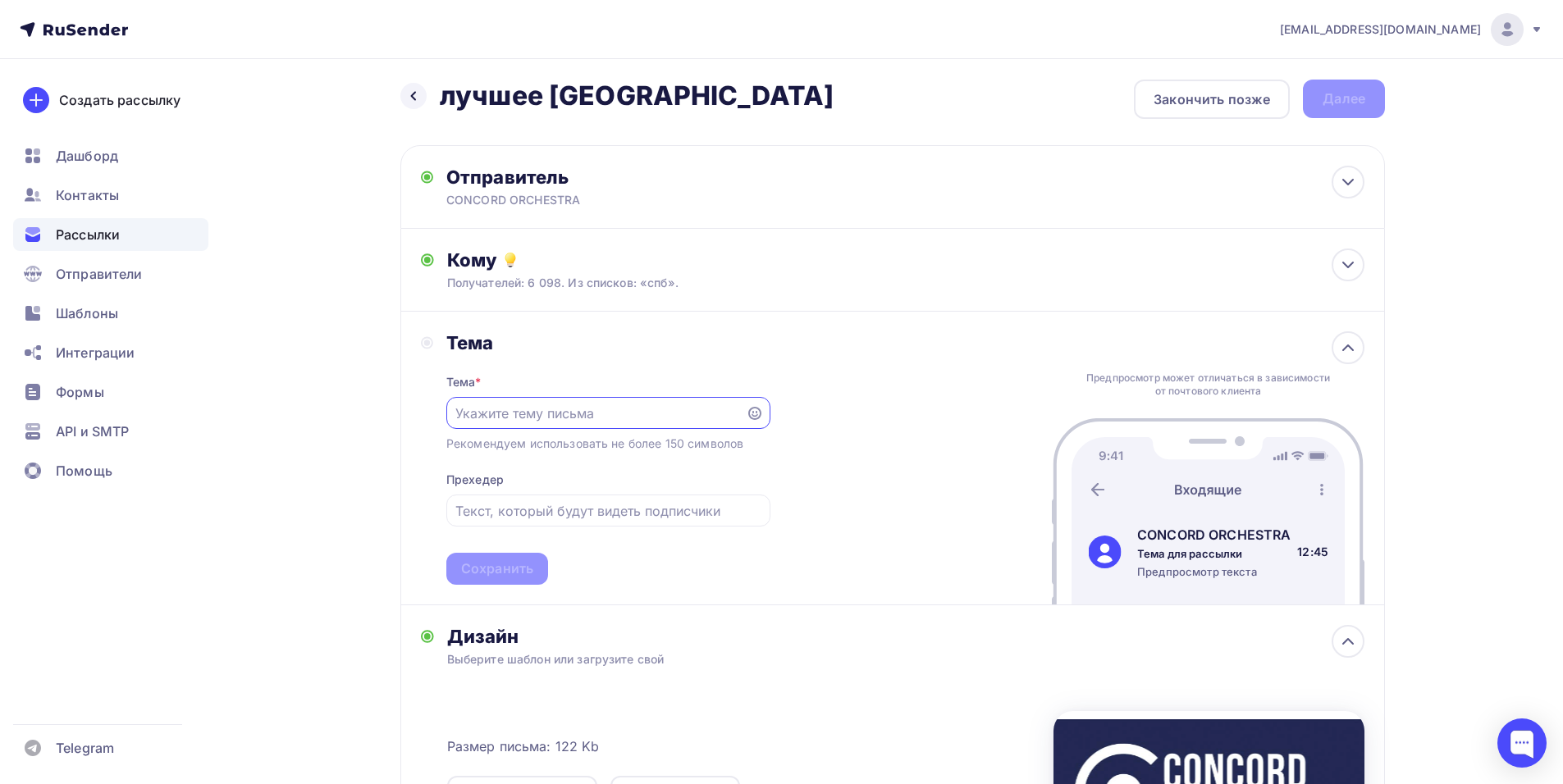
scroll to position [0, 0]
paste input "Приглашение на шоу «Симфонические РОК-ХИТЫ. Лучшее»"
type input "Приглашение на шоу «Симфонические РОК-ХИТЫ. Лучшее»"
click at [511, 561] on div "Сохранить" at bounding box center [497, 569] width 72 height 19
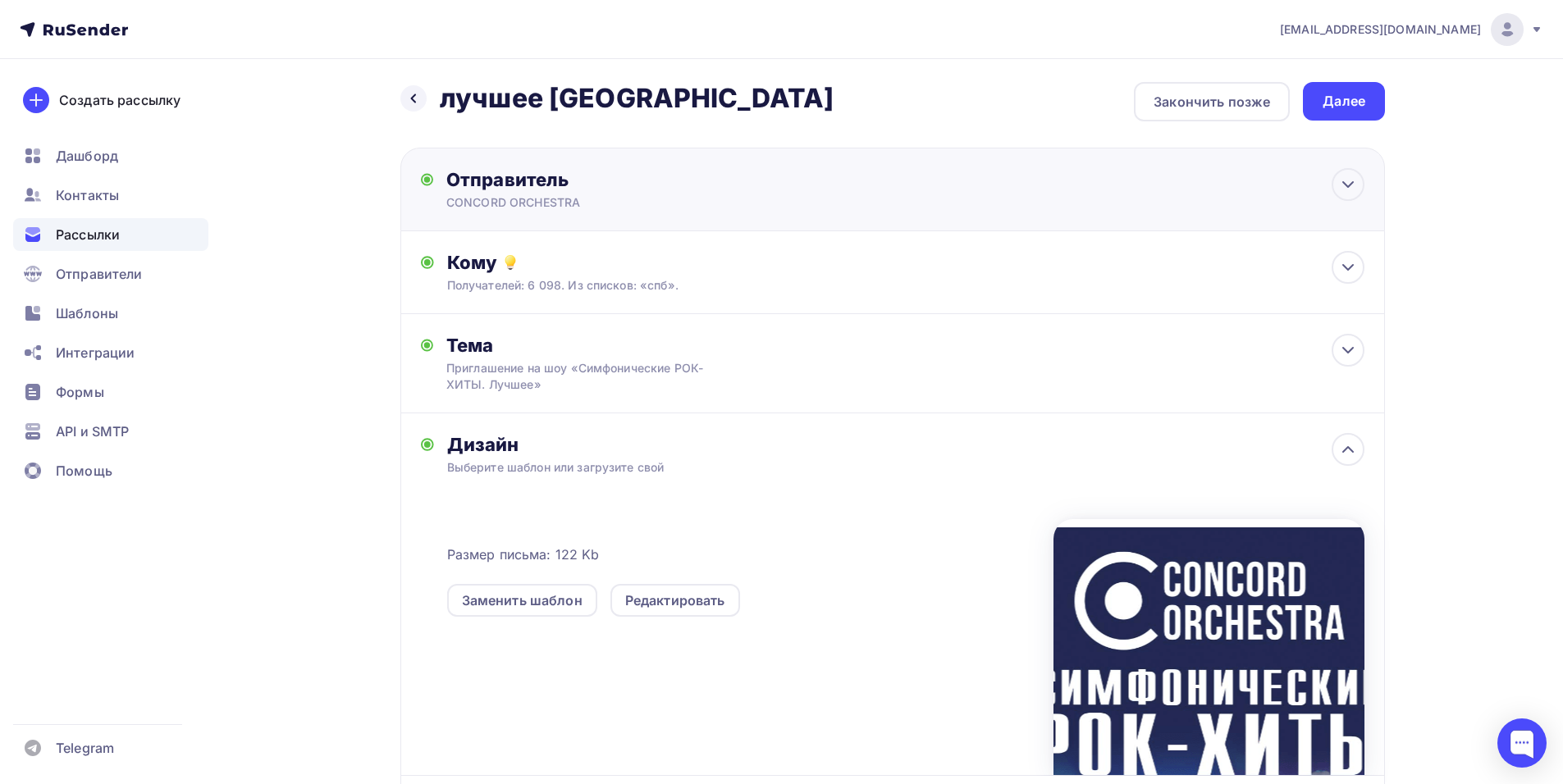
scroll to position [0, 0]
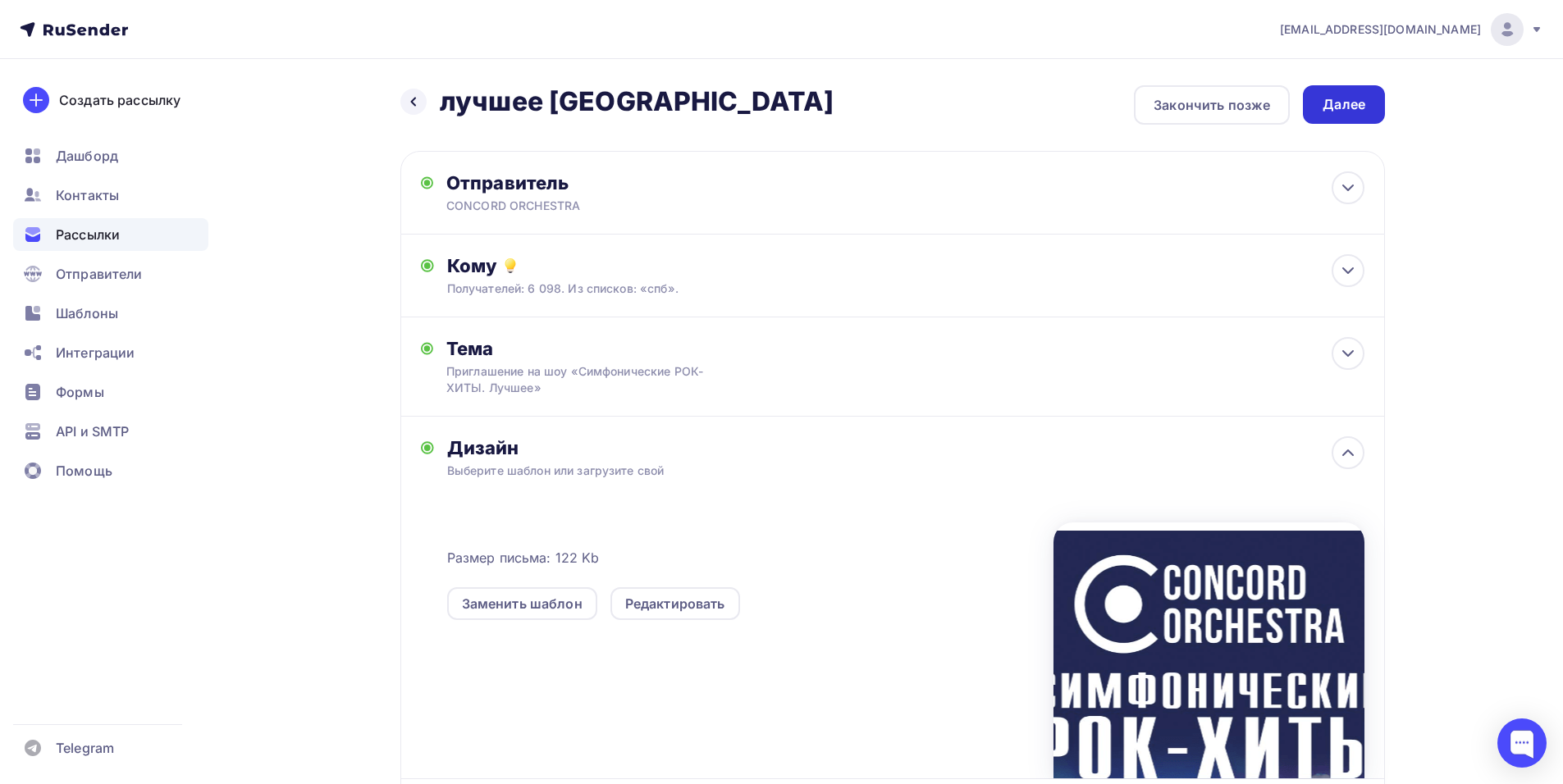
click at [1337, 113] on div "Далее" at bounding box center [1344, 105] width 43 height 19
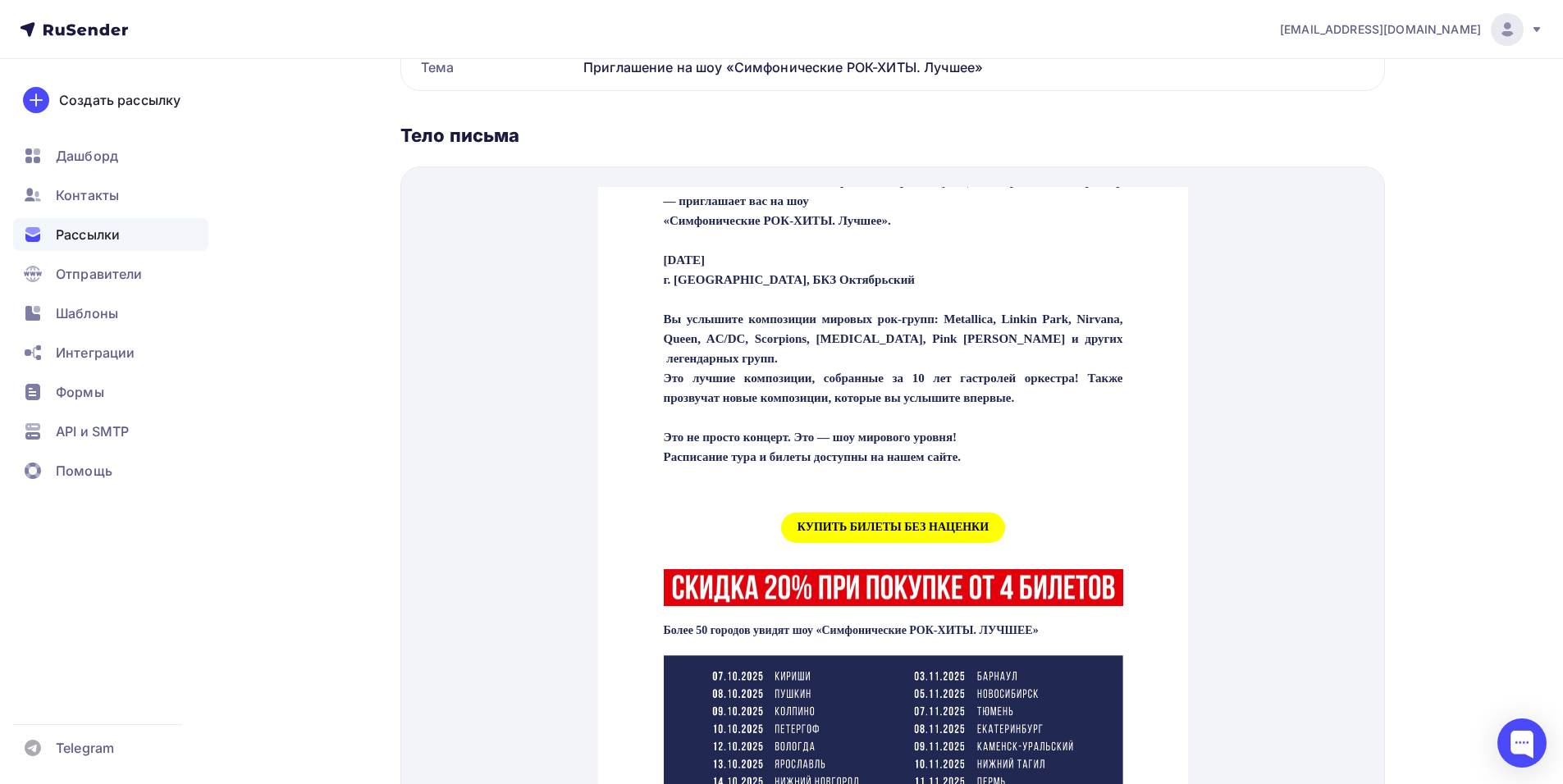
scroll to position [492, 0]
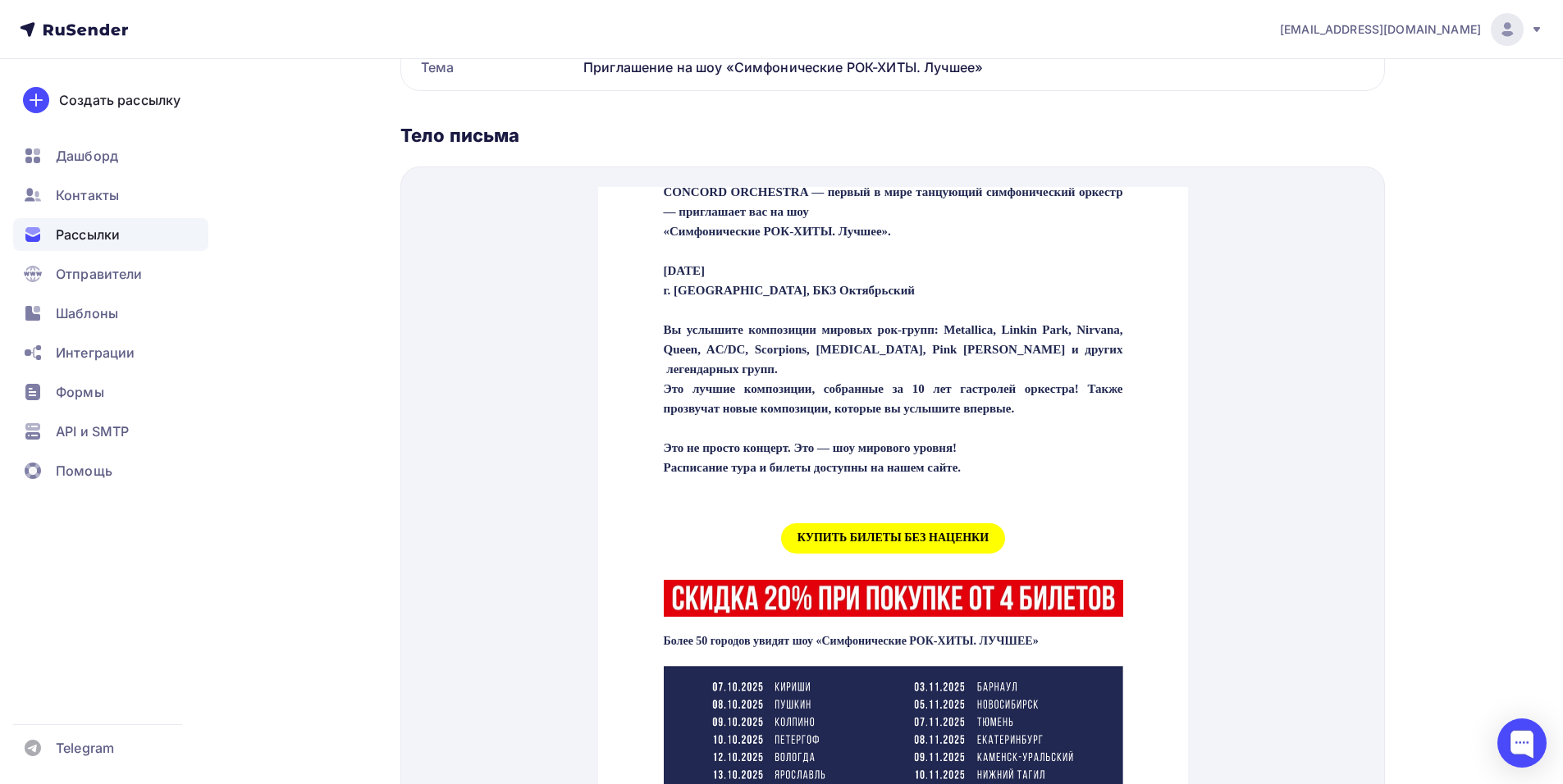
click at [837, 534] on span "КУПИТЬ БИЛЕТЫ БЕЗ НАЦЕНКИ" at bounding box center [892, 518] width 224 height 31
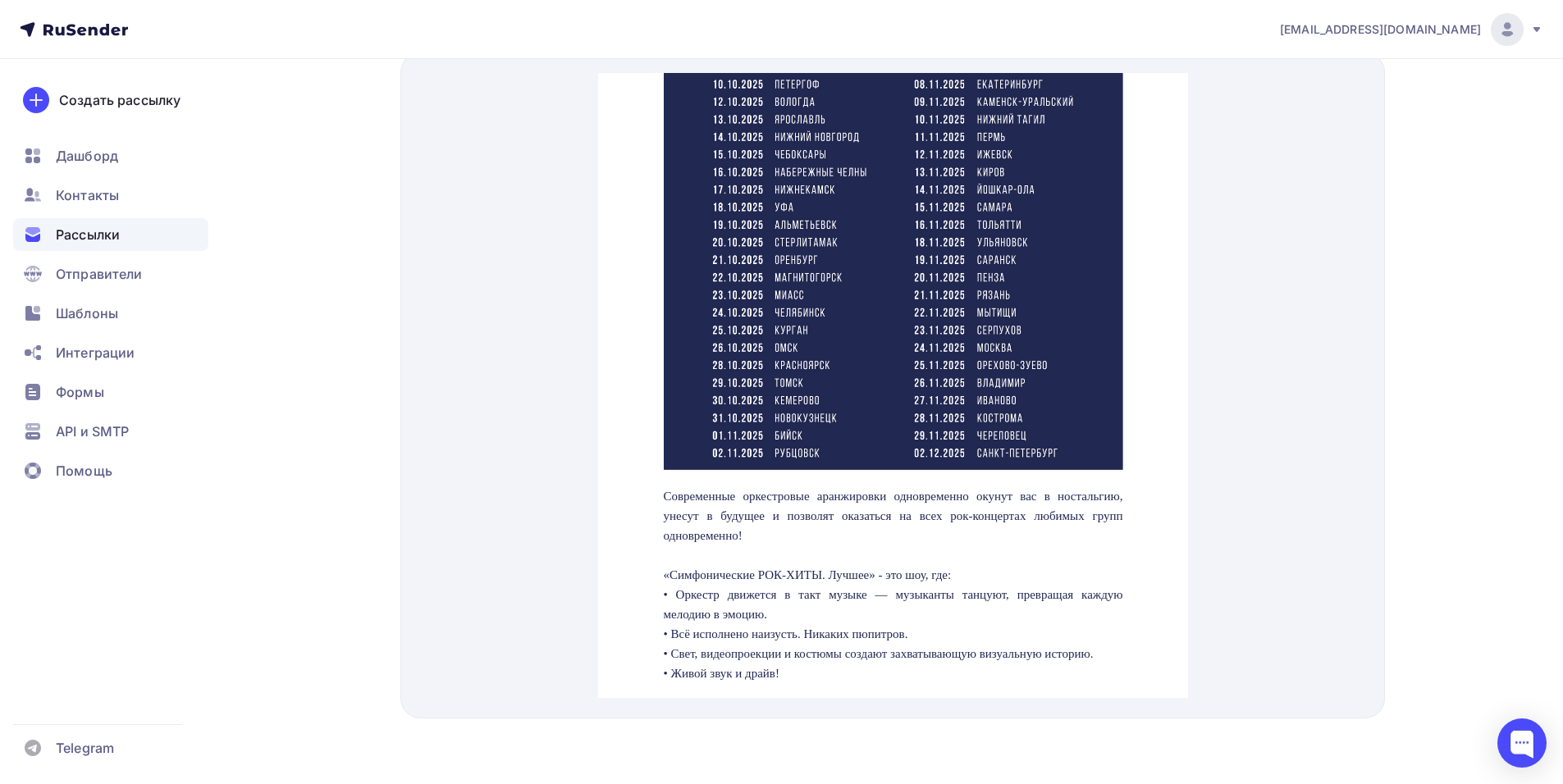
scroll to position [1313, 0]
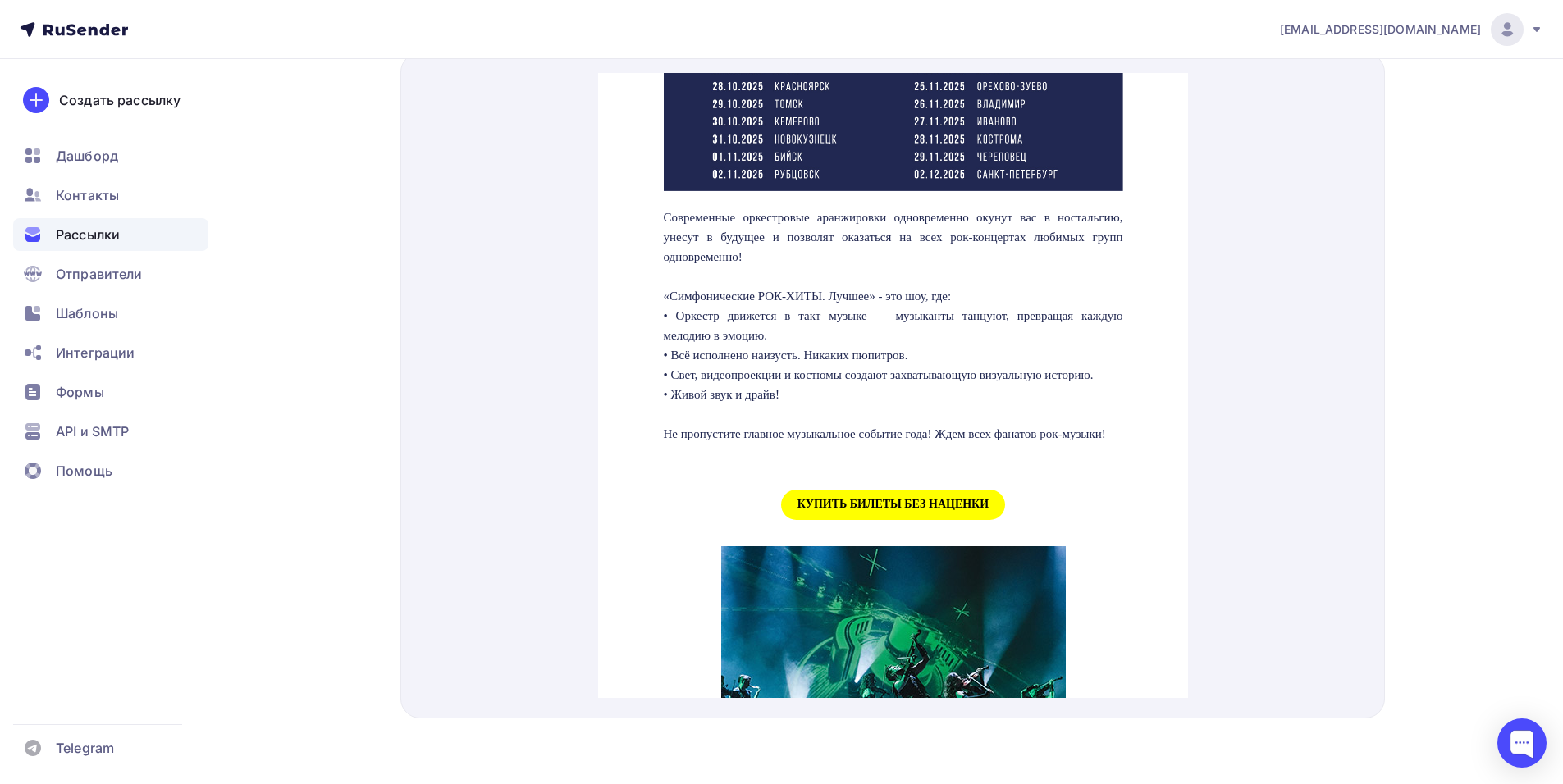
click at [838, 501] on span "КУПИТЬ БИЛЕТЫ БЕЗ НАЦЕНКИ" at bounding box center [892, 485] width 224 height 31
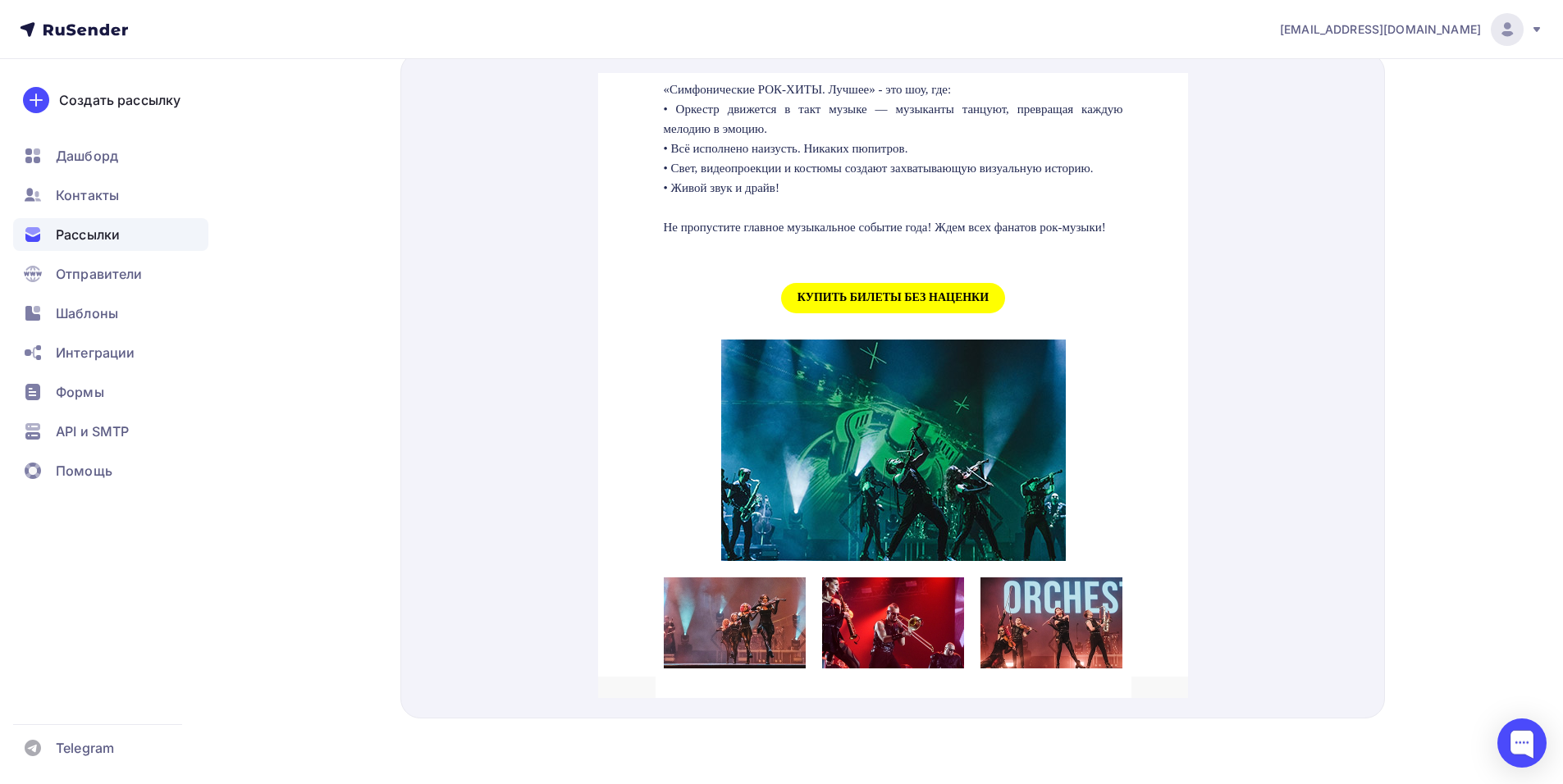
scroll to position [1747, 0]
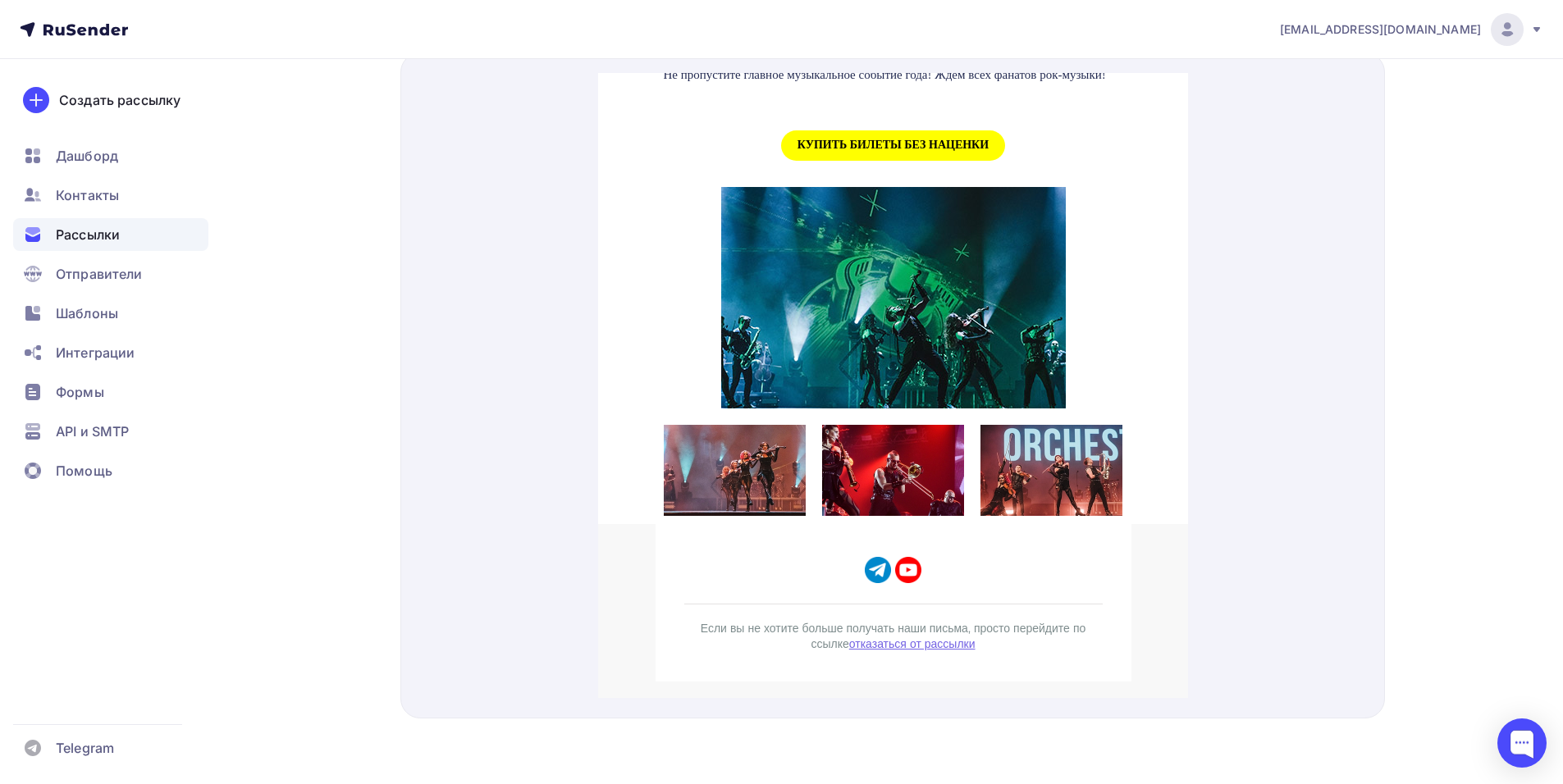
click at [894, 120] on span "КУПИТЬ БИЛЕТЫ БЕЗ НАЦЕНКИ" at bounding box center [892, 125] width 224 height 31
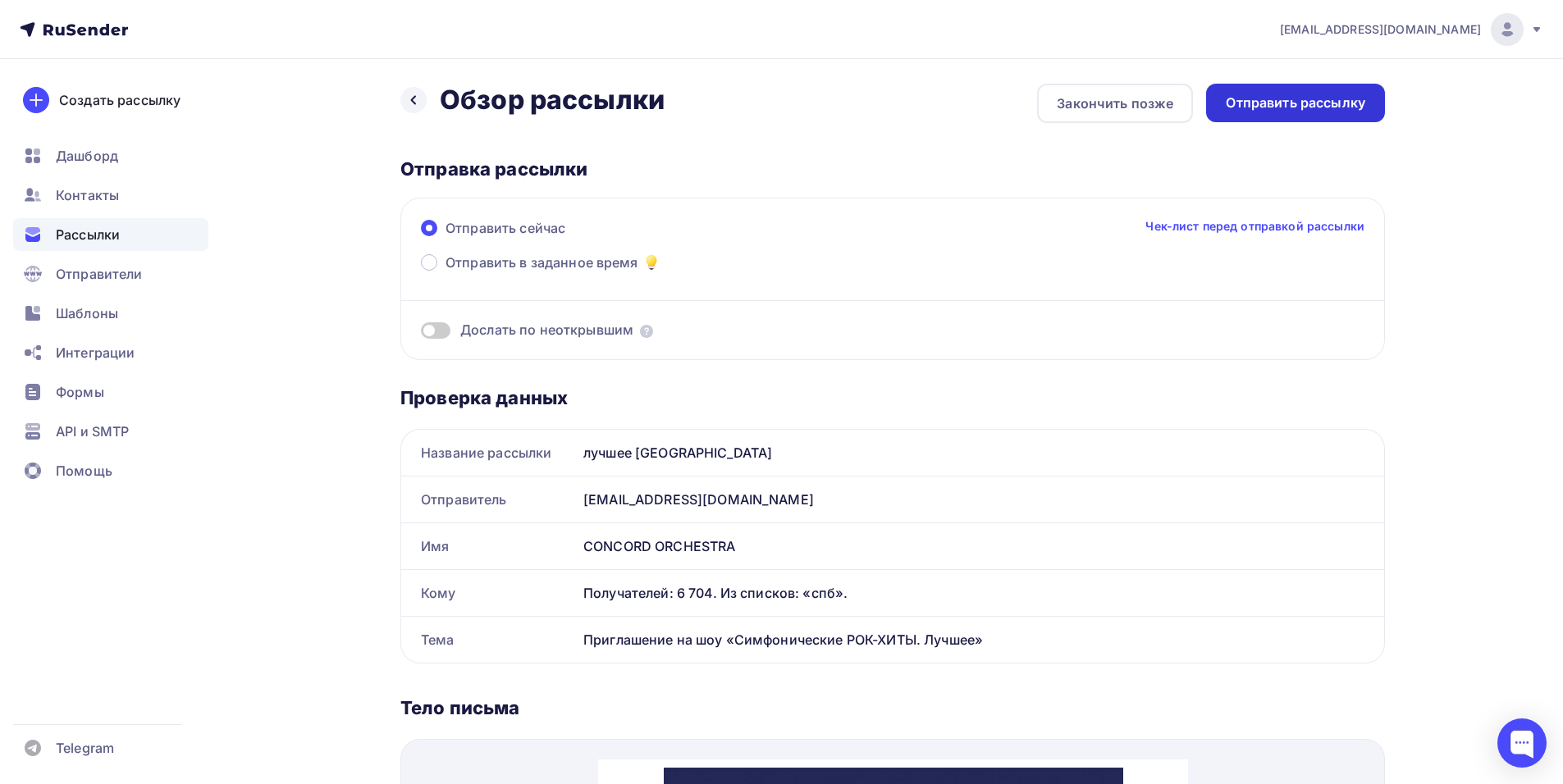
scroll to position [0, 0]
click at [1289, 114] on div "Отправить рассылку" at bounding box center [1295, 104] width 179 height 39
